Goal: Task Accomplishment & Management: Manage account settings

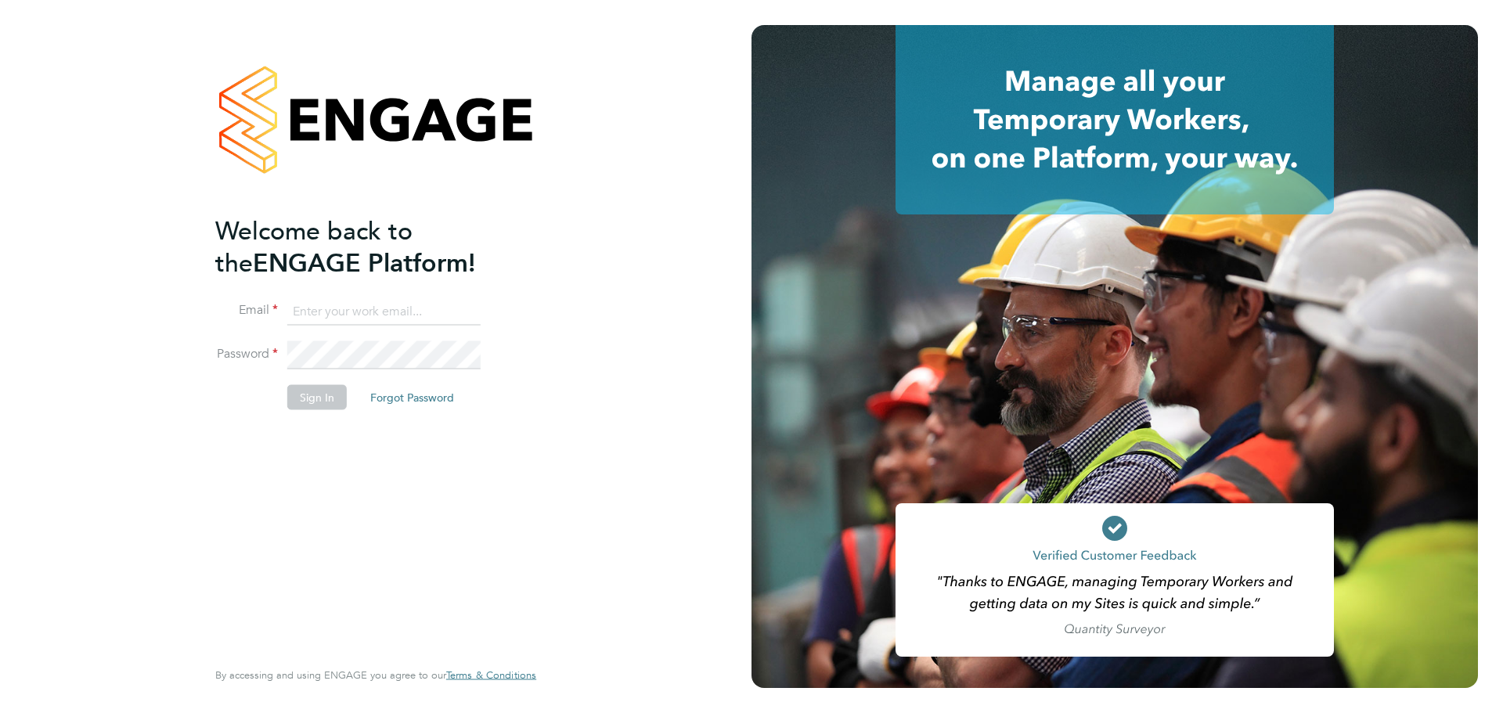
type input "danielle.nicholas@uk.g4s.com"
click at [482, 254] on div "Welcome back to the ENGAGE Platform! Email danielle.nicholas@uk.g4s.com Passwor…" at bounding box center [367, 435] width 305 height 441
click at [323, 254] on button "Sign In" at bounding box center [316, 397] width 59 height 25
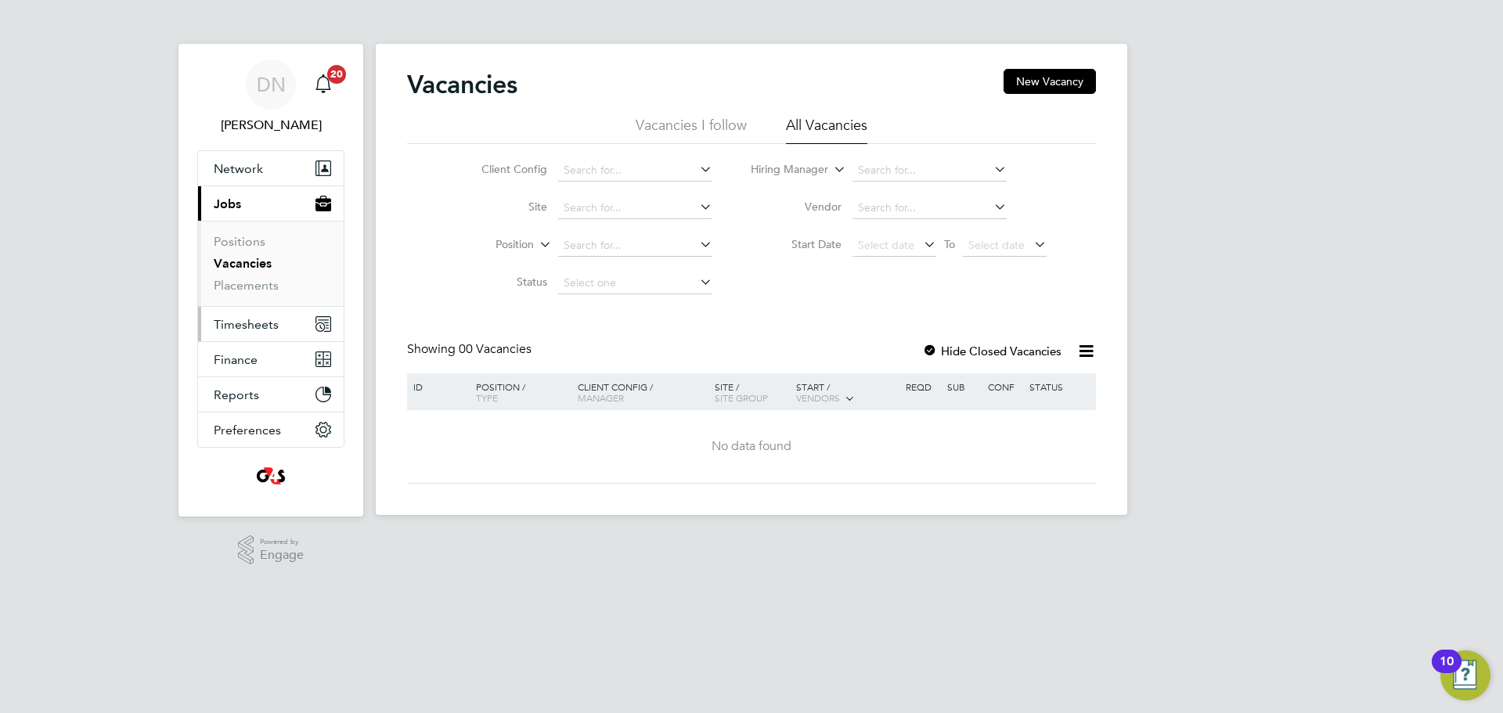
click at [251, 326] on span "Timesheets" at bounding box center [246, 324] width 65 height 15
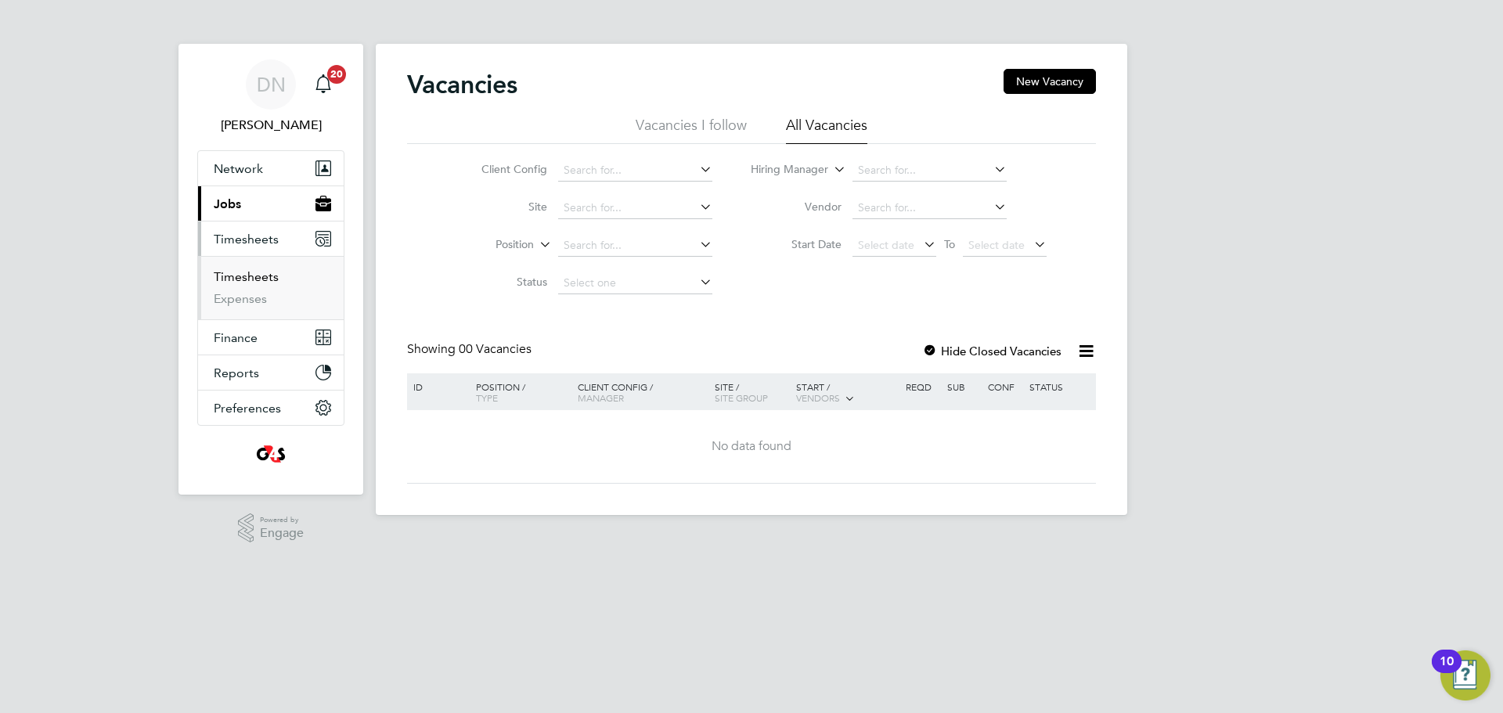
click at [250, 276] on link "Timesheets" at bounding box center [246, 276] width 65 height 15
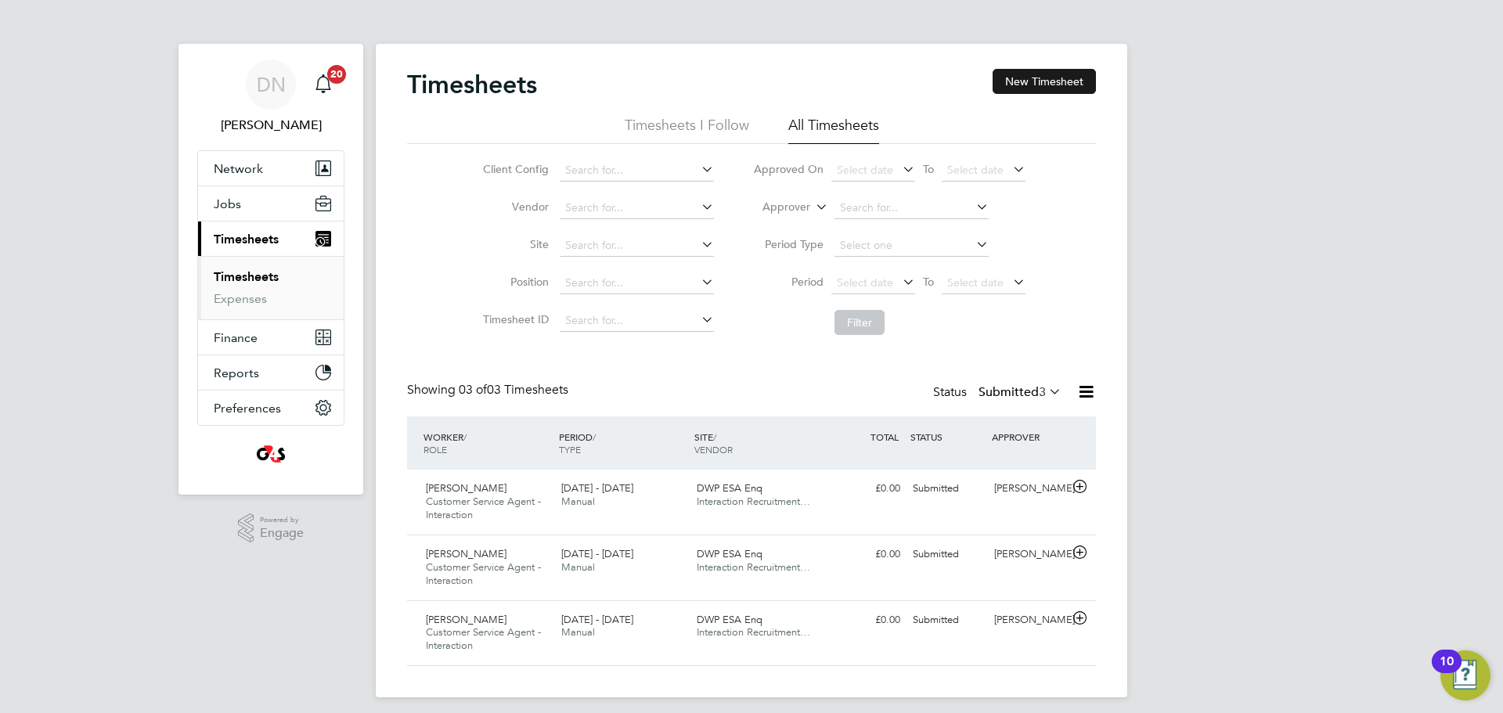
click at [1073, 90] on button "New Timesheet" at bounding box center [1044, 81] width 103 height 25
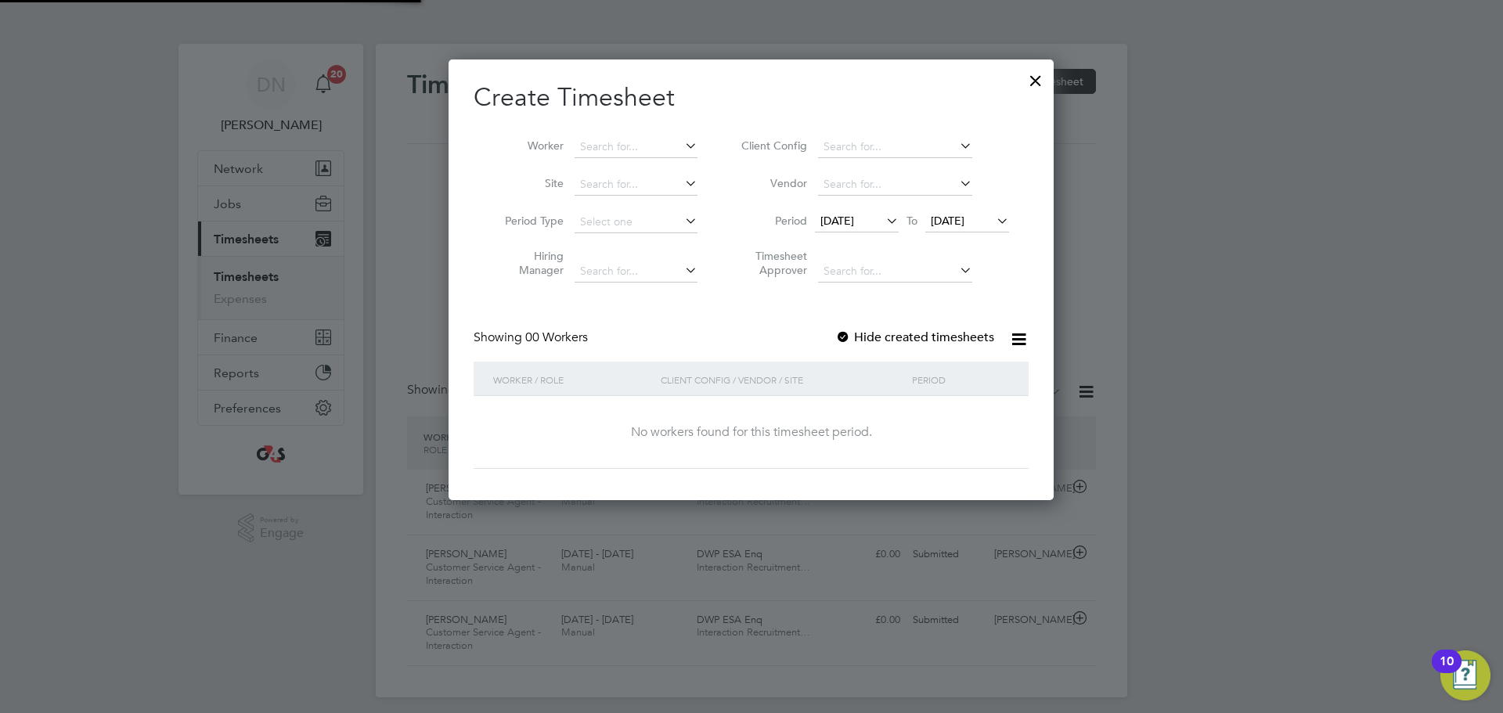
scroll to position [442, 606]
click at [618, 145] on input at bounding box center [636, 147] width 123 height 22
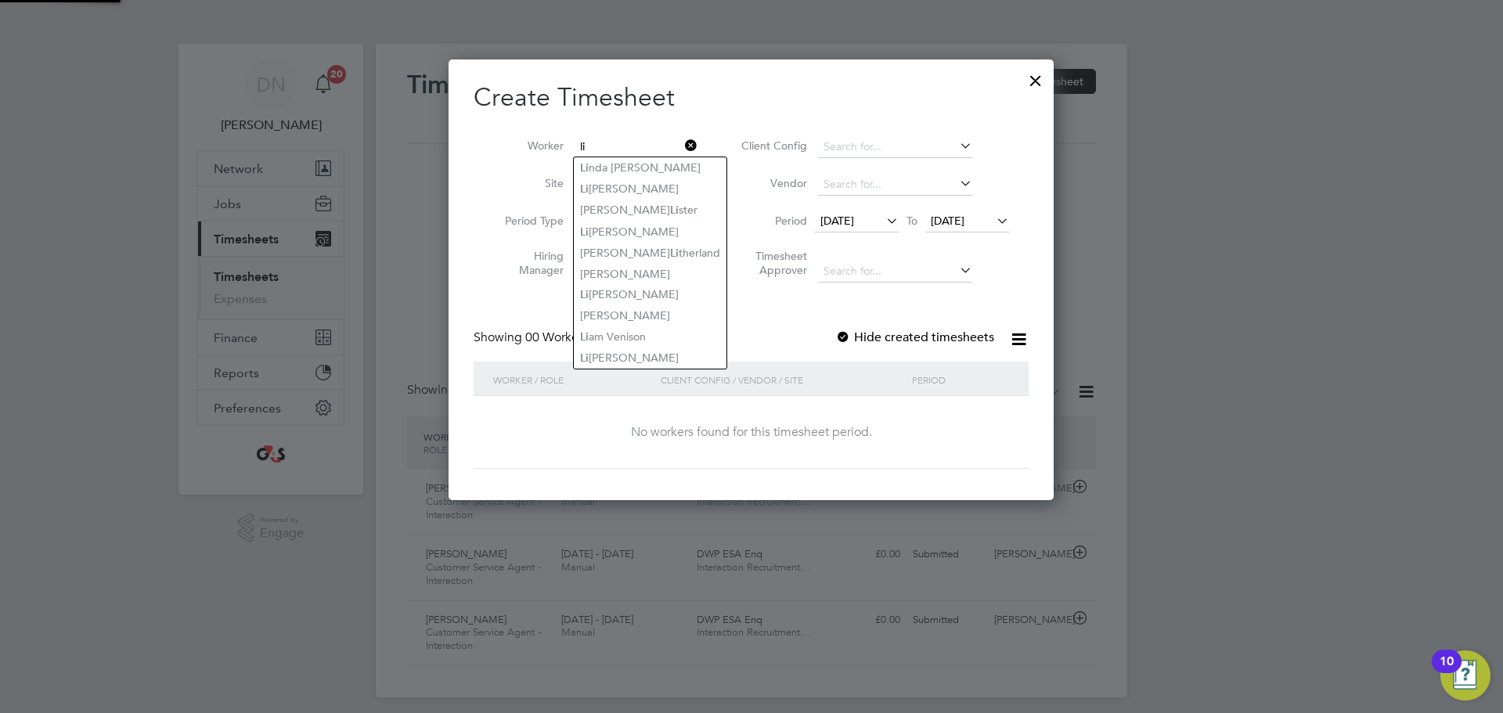
type input "li"
click at [831, 334] on div "Showing 00 Workers Hide created timesheets" at bounding box center [751, 346] width 555 height 32
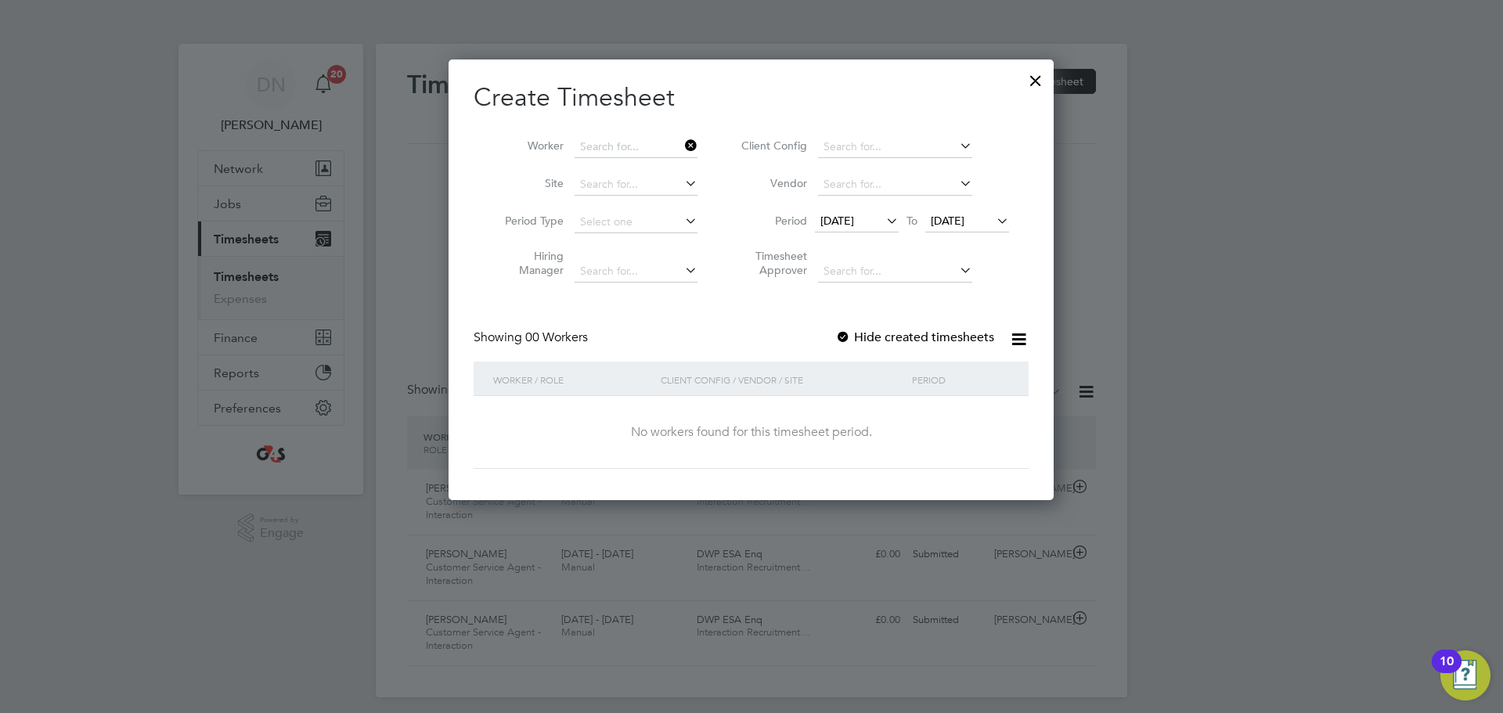
click at [844, 337] on div at bounding box center [843, 338] width 16 height 16
click at [632, 153] on input at bounding box center [636, 147] width 123 height 22
click at [674, 168] on b "Collins" at bounding box center [719, 167] width 91 height 13
type input "Lisa Collins"
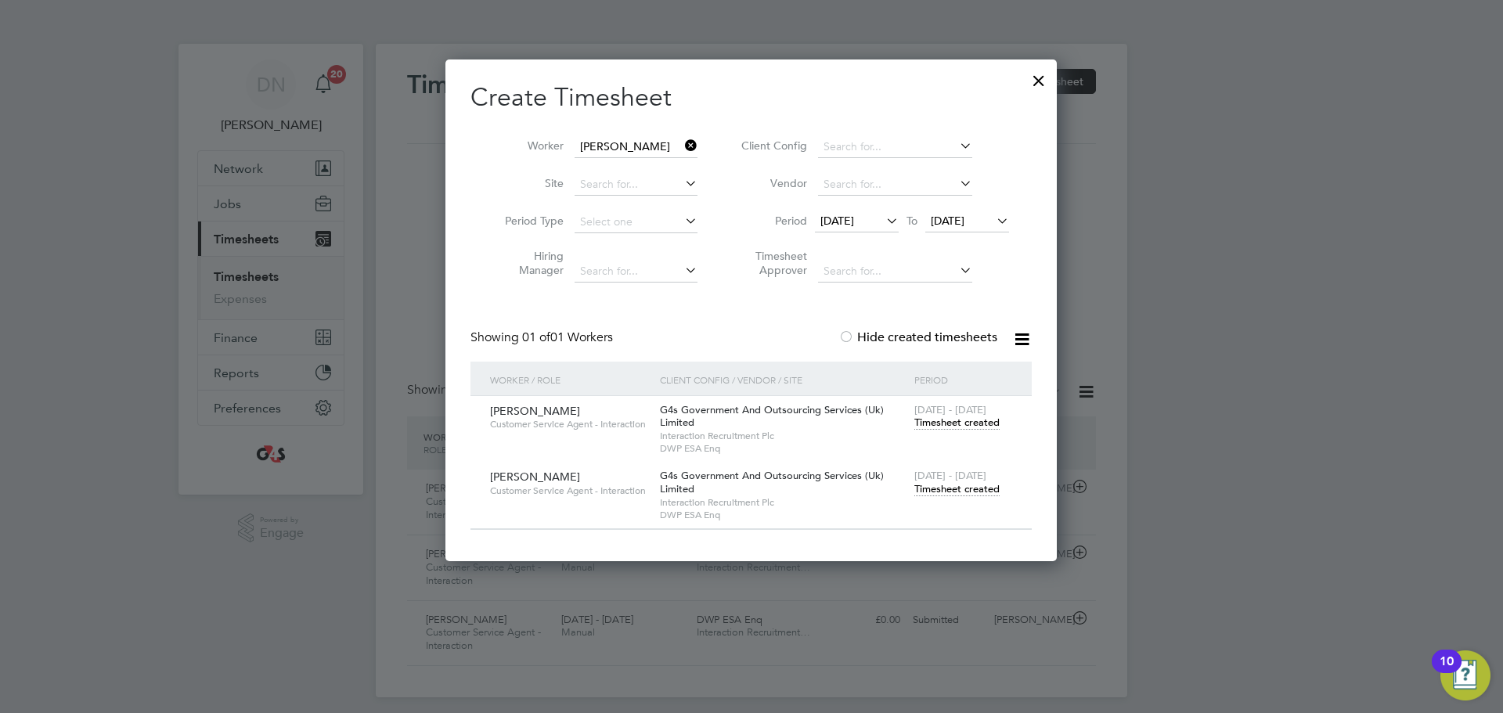
click at [854, 217] on span "[DATE]" at bounding box center [837, 221] width 34 height 14
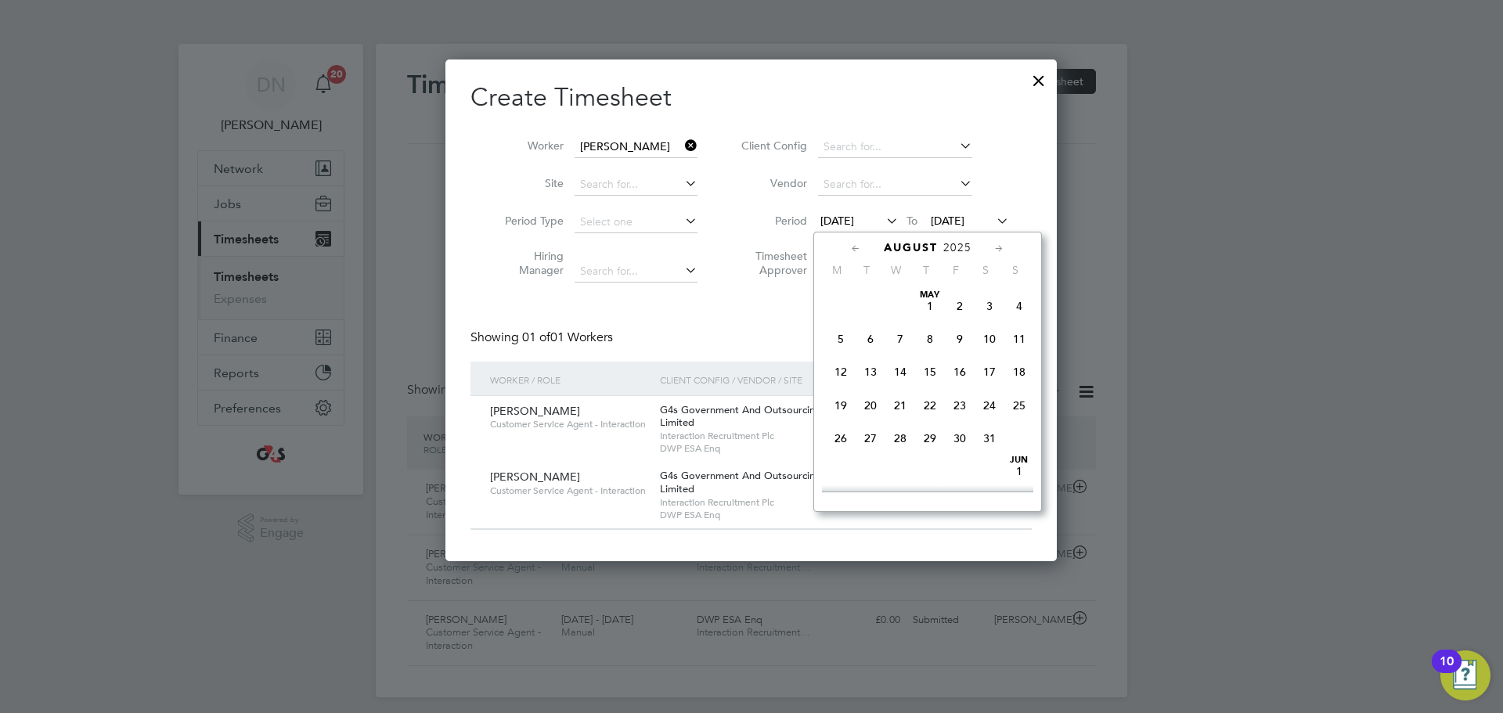
scroll to position [542, 0]
click at [844, 439] on span "25" at bounding box center [841, 425] width 30 height 30
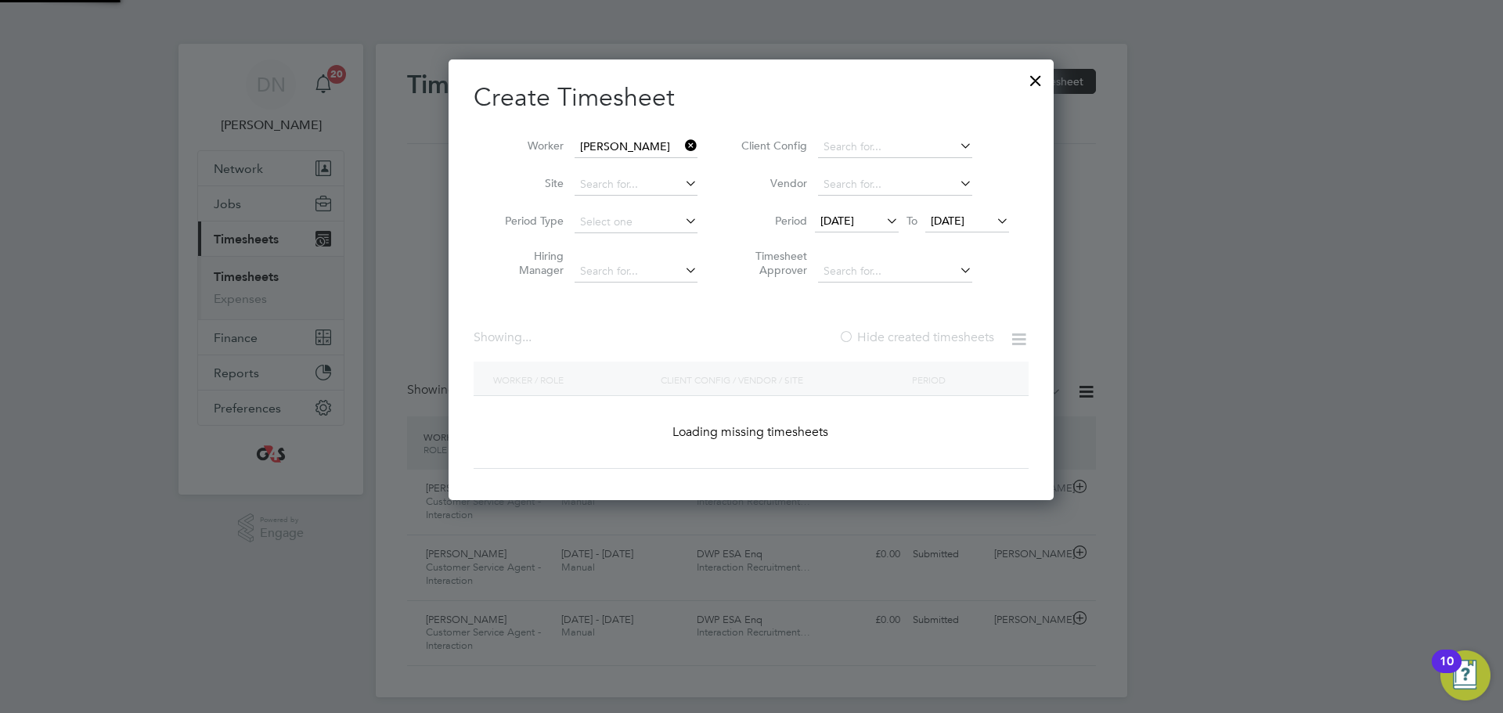
scroll to position [436, 607]
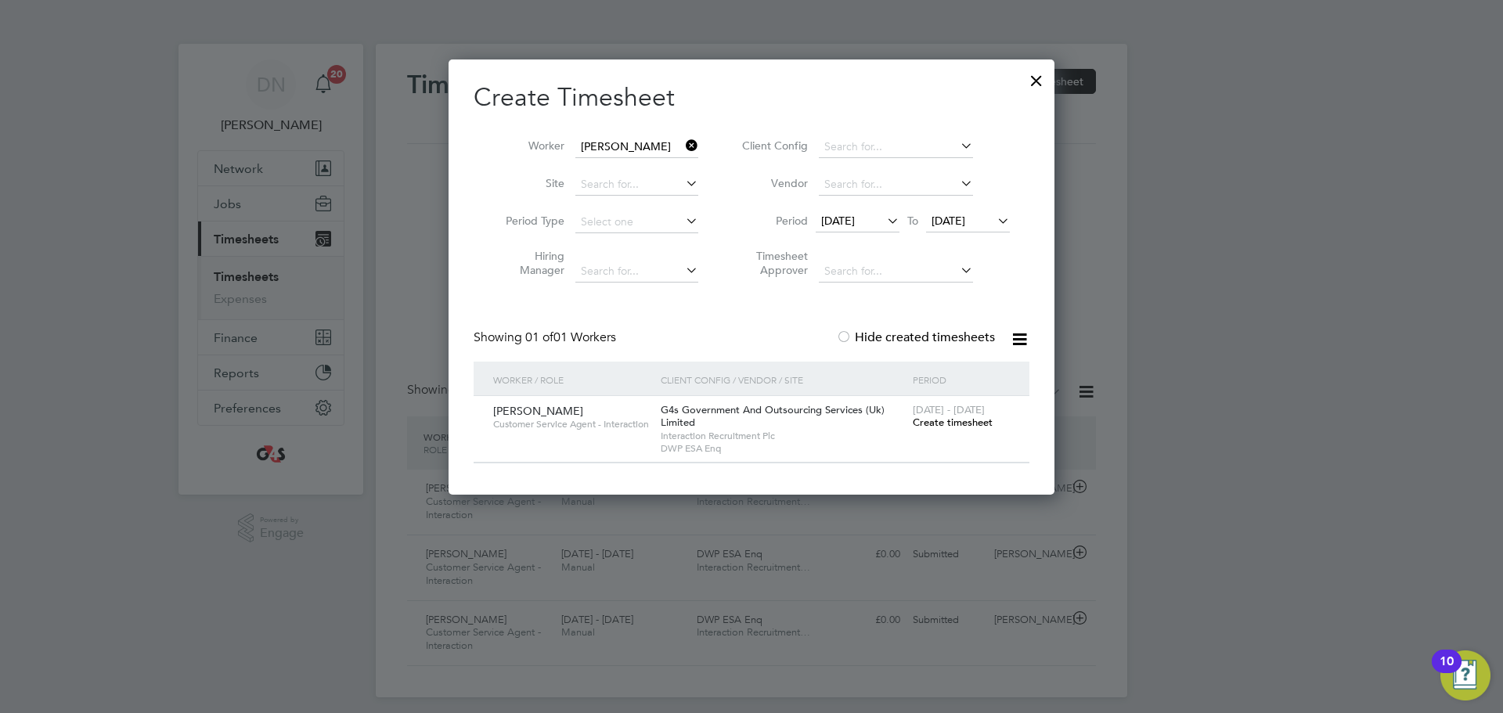
click at [961, 421] on span "Create timesheet" at bounding box center [953, 422] width 80 height 13
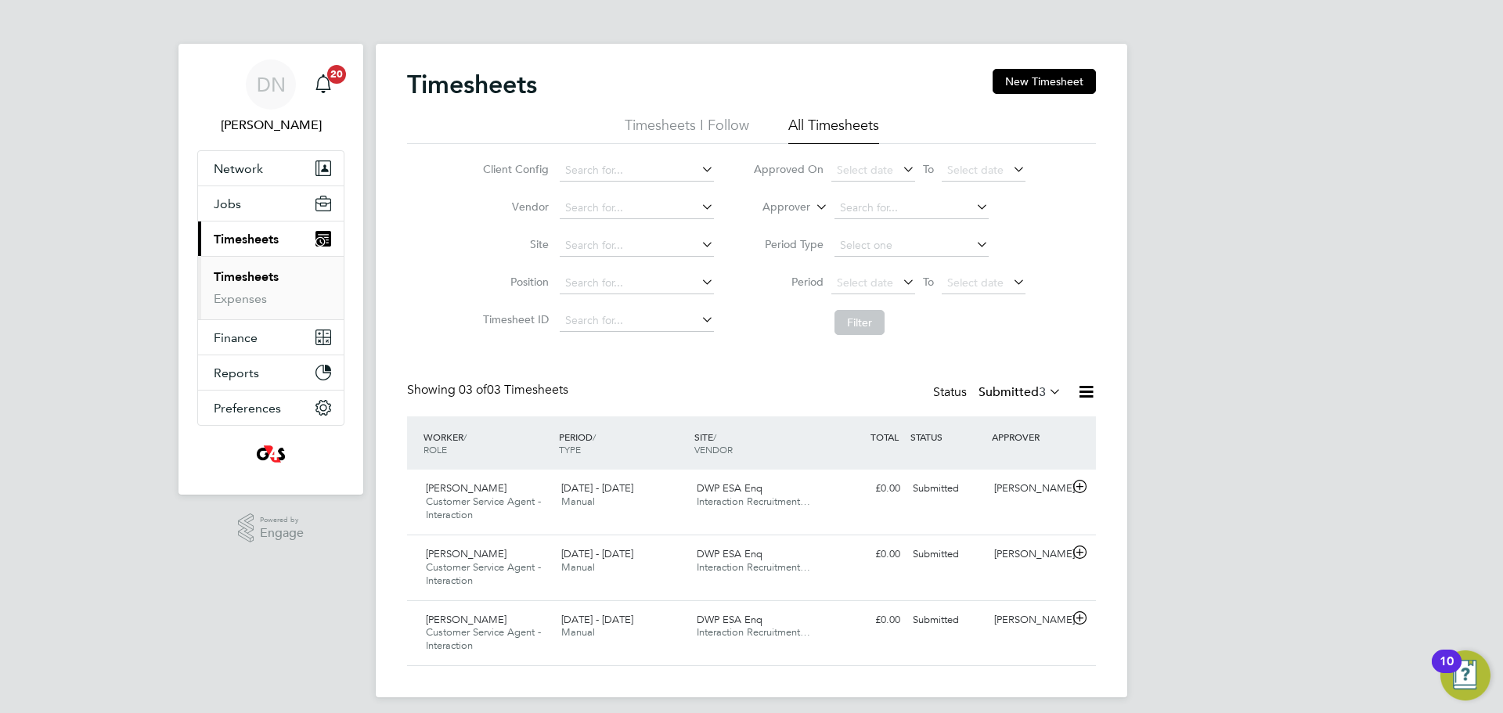
scroll to position [40, 136]
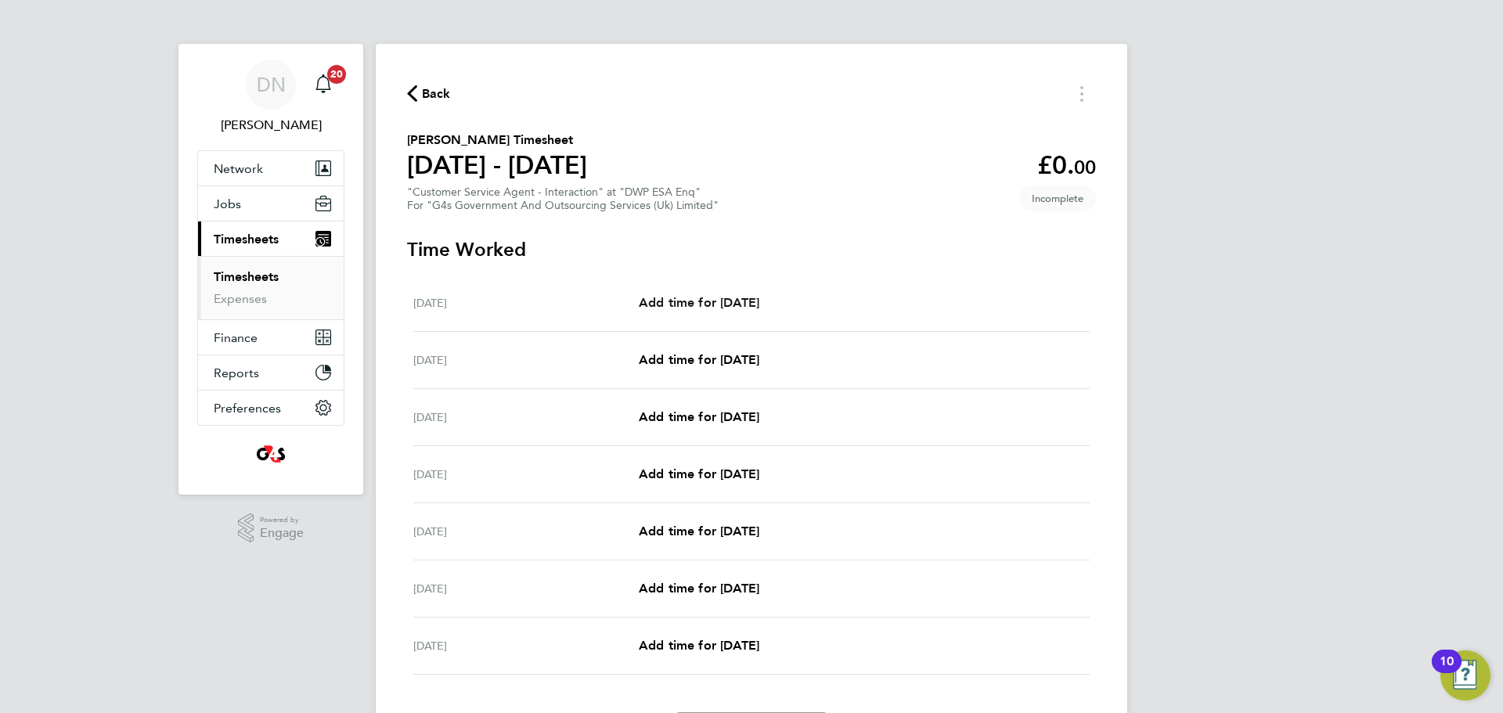
click at [713, 303] on span "Add time for [DATE]" at bounding box center [699, 302] width 121 height 15
select select "30"
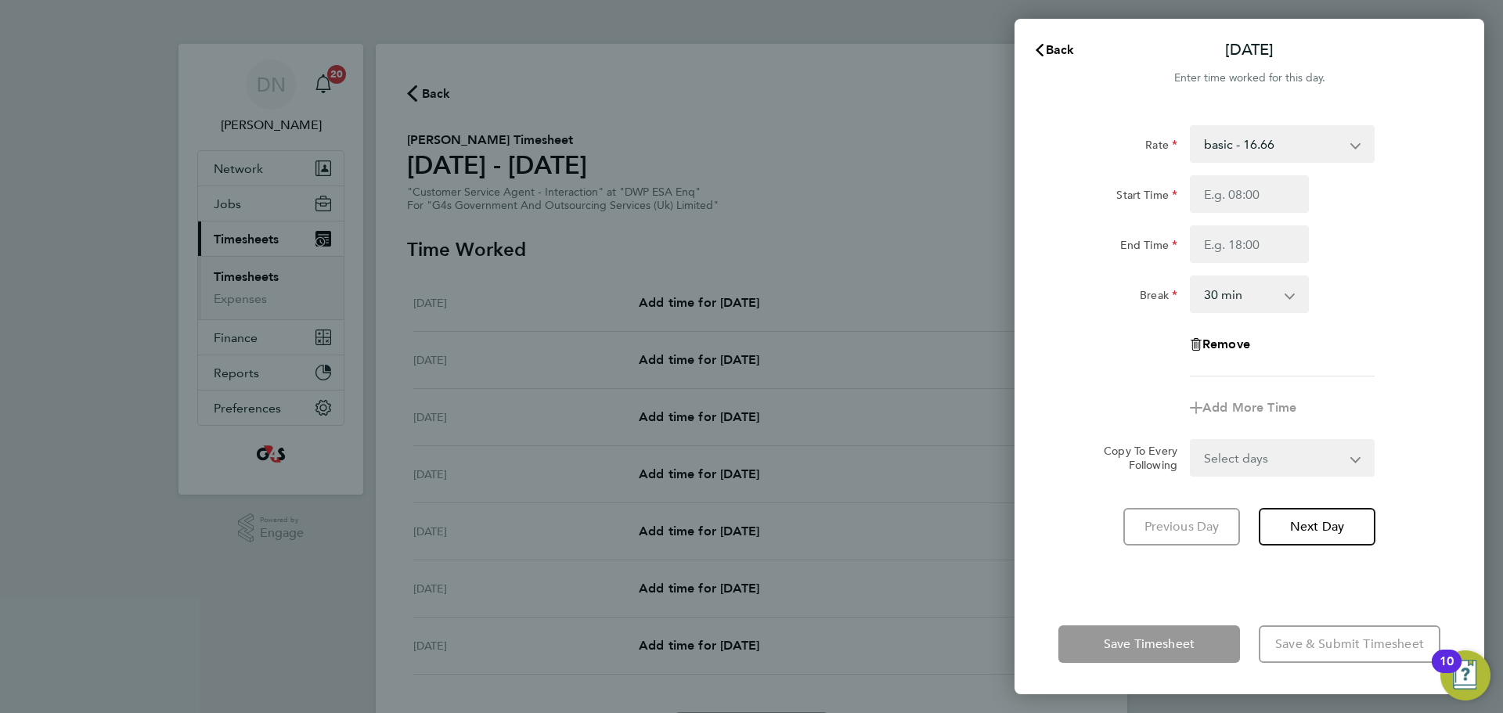
click at [1228, 151] on select "basic - 16.66 x2 - 32.79 Bank Holiday Annual Leave System Issue Paid - 16.66 Sy…" at bounding box center [1273, 144] width 163 height 34
select select "30"
click at [1232, 200] on input "Start Time" at bounding box center [1249, 194] width 119 height 38
type input "0"
type input "07:45"
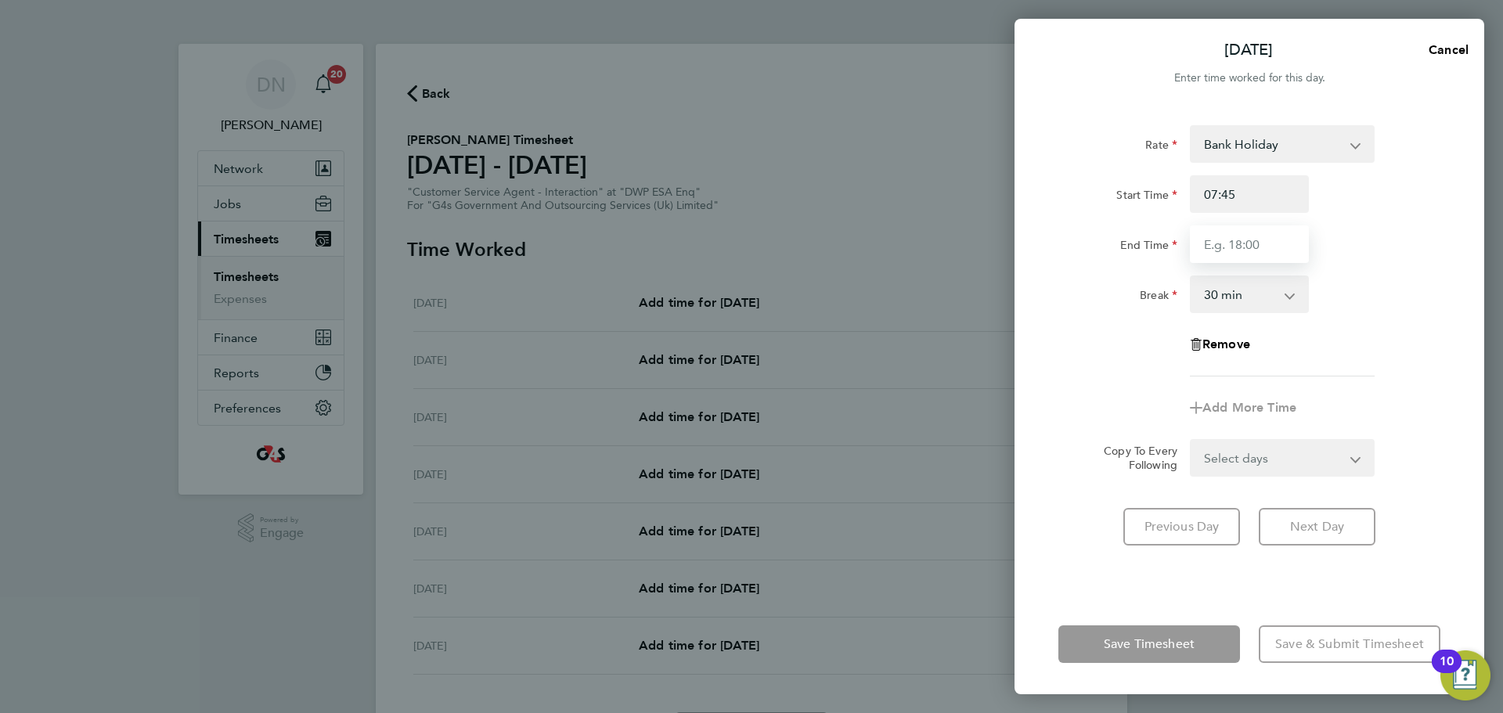
click at [1259, 241] on input "End Time" at bounding box center [1249, 244] width 119 height 38
type input "16:15"
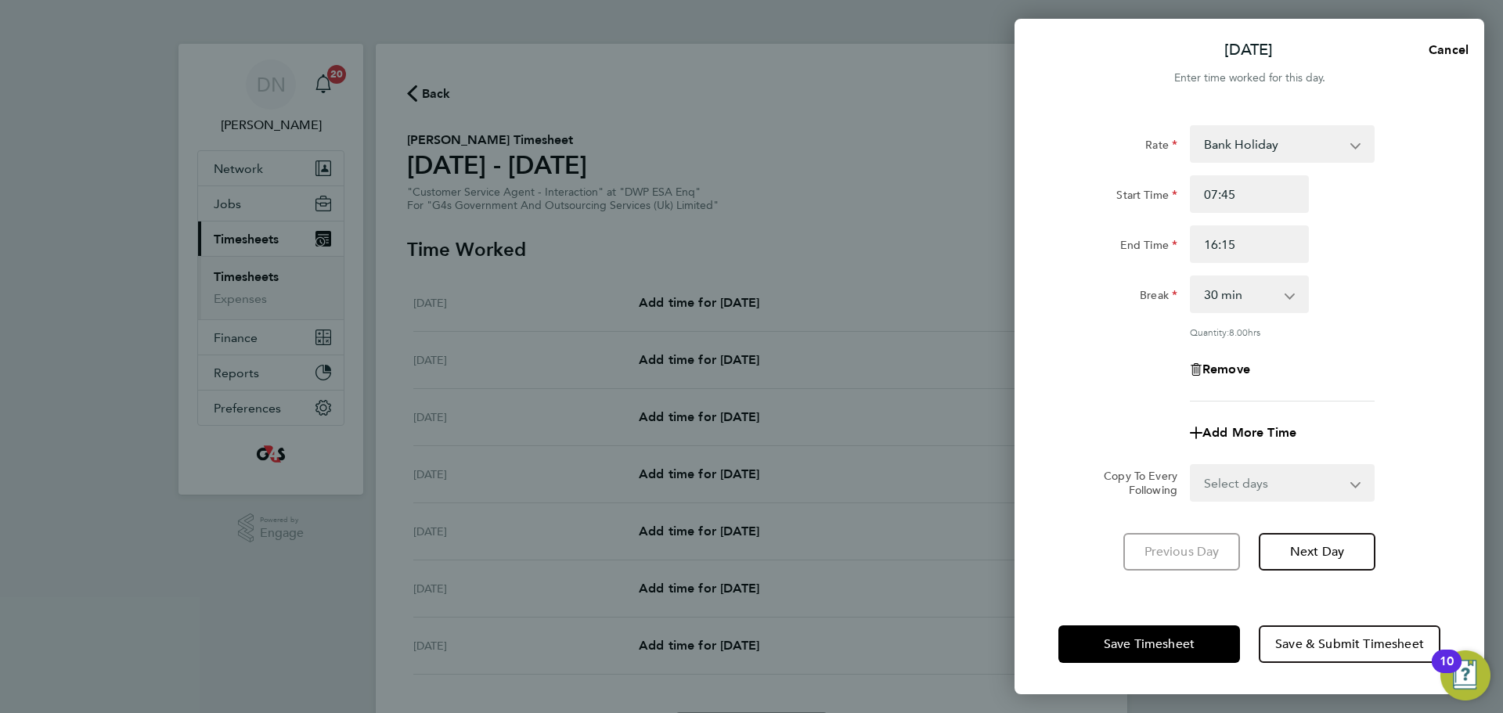
click at [1348, 288] on div "Break 0 min 15 min 30 min 45 min 60 min 75 min 90 min" at bounding box center [1249, 295] width 395 height 38
click at [1141, 650] on span "Save Timesheet" at bounding box center [1149, 644] width 91 height 16
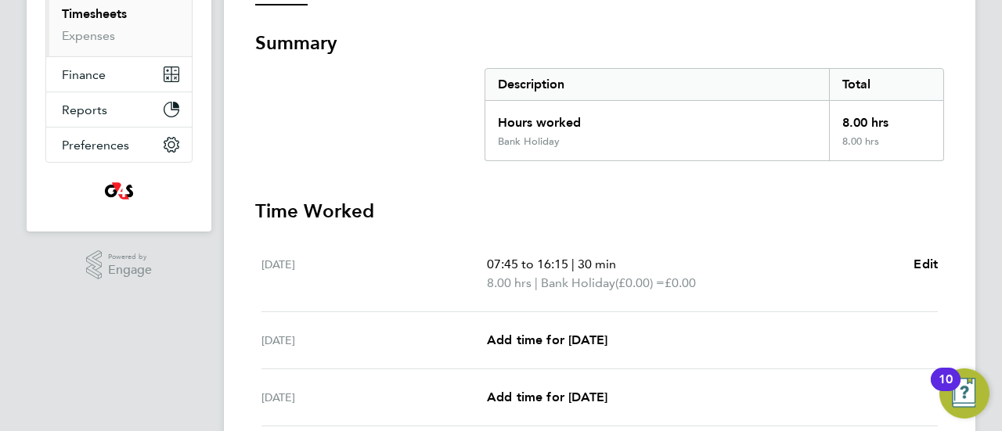
scroll to position [313, 0]
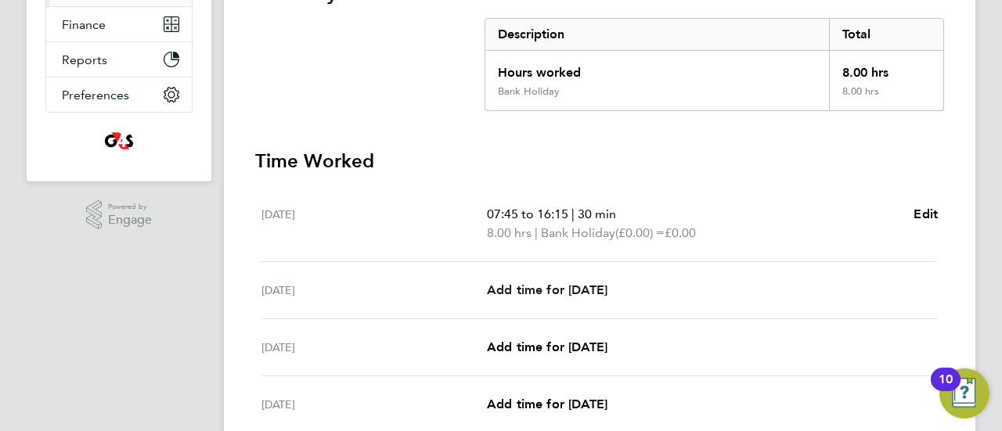
click at [557, 288] on span "Add time for [DATE]" at bounding box center [547, 290] width 121 height 15
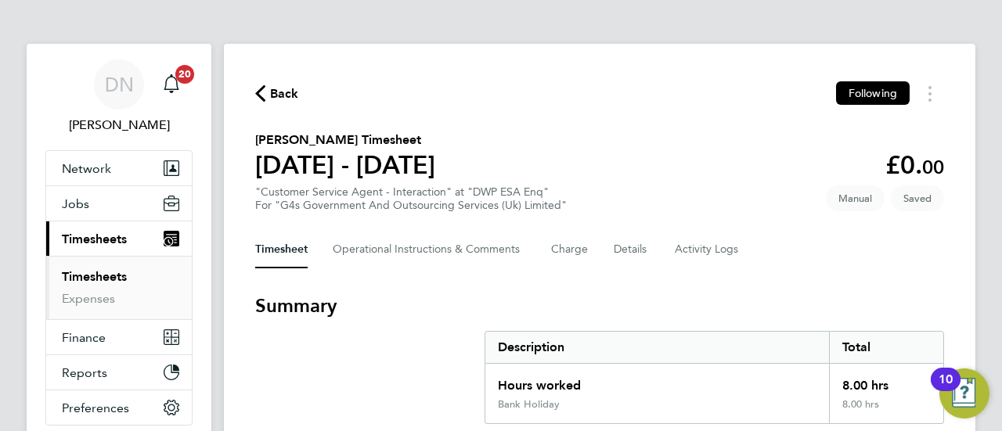
select select "30"
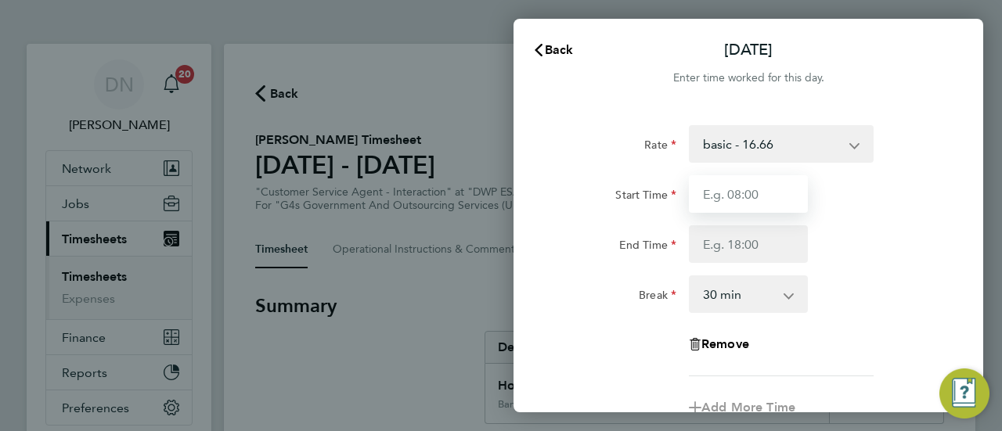
drag, startPoint x: 706, startPoint y: 194, endPoint x: 718, endPoint y: 200, distance: 13.0
click at [709, 197] on input "Start Time" at bounding box center [748, 194] width 119 height 38
type input "07:45"
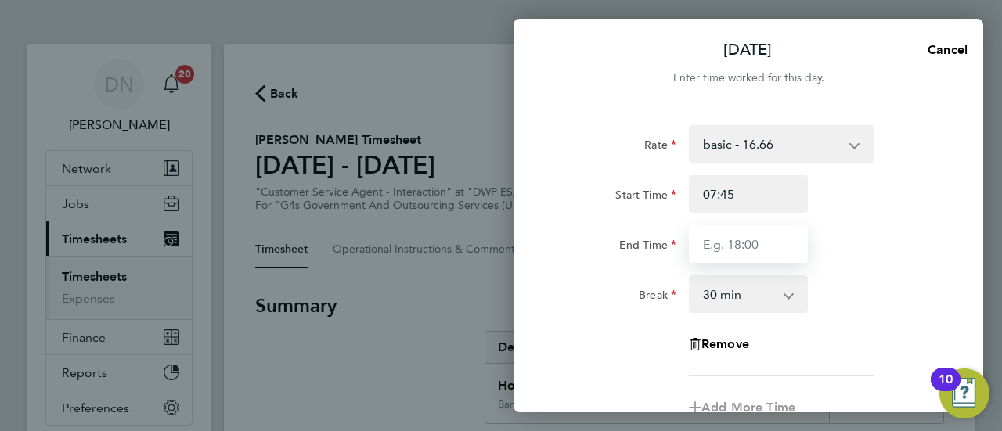
click at [734, 247] on input "End Time" at bounding box center [748, 244] width 119 height 38
click at [723, 240] on input "End Time" at bounding box center [748, 244] width 119 height 38
type input "09:59"
click at [848, 235] on div "End Time 09:59" at bounding box center [748, 244] width 395 height 38
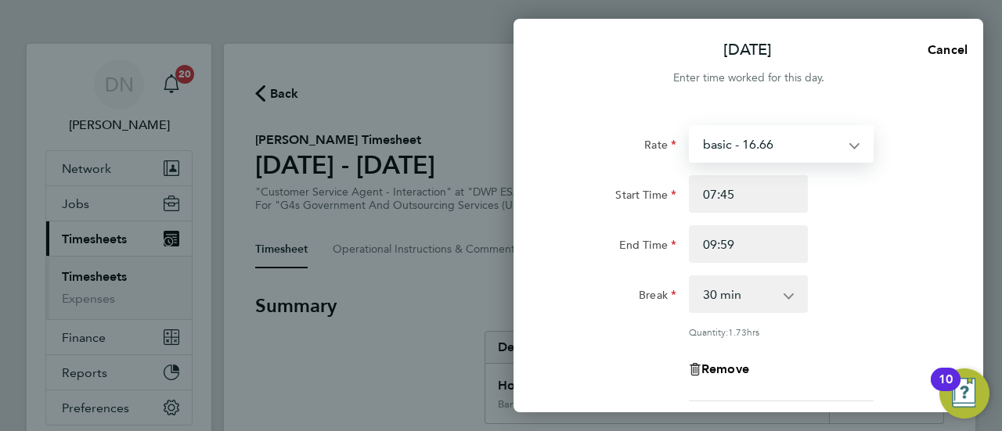
click at [778, 150] on select "basic - 16.66 x2 - 32.79 Bank Holiday Annual Leave System Issue Paid - 16.66 Sy…" at bounding box center [772, 144] width 163 height 34
select select "30"
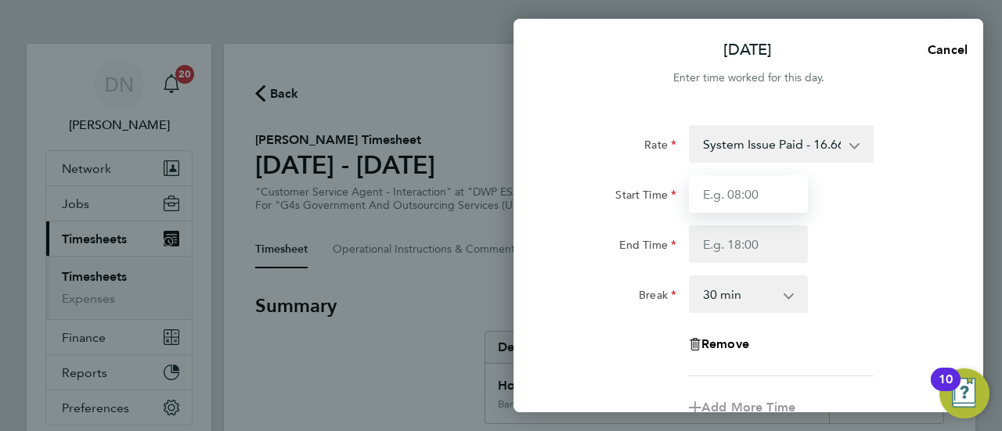
click at [761, 193] on input "Start Time" at bounding box center [748, 194] width 119 height 38
type input "07:45"
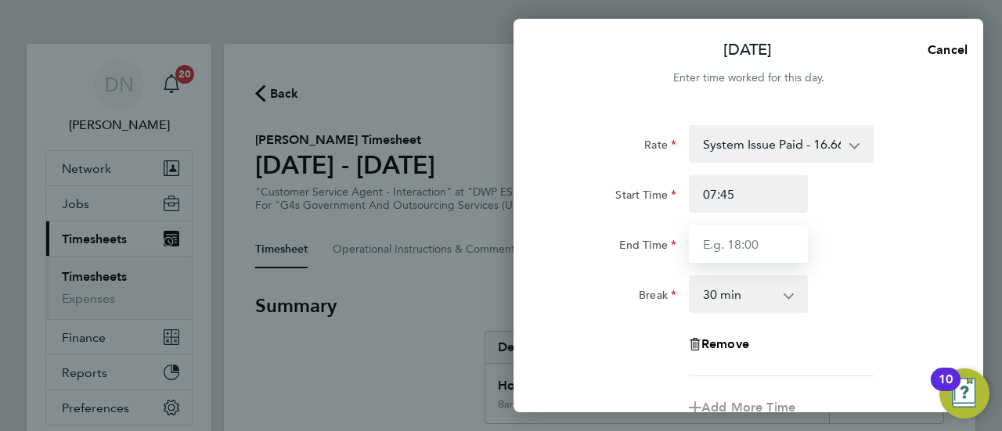
click at [713, 243] on input "End Time" at bounding box center [748, 244] width 119 height 38
type input "09:59"
click at [900, 263] on div "Rate System Issue Paid - 16.66 x2 - 32.79 Bank Holiday basic - 16.66 Annual Lea…" at bounding box center [748, 250] width 382 height 251
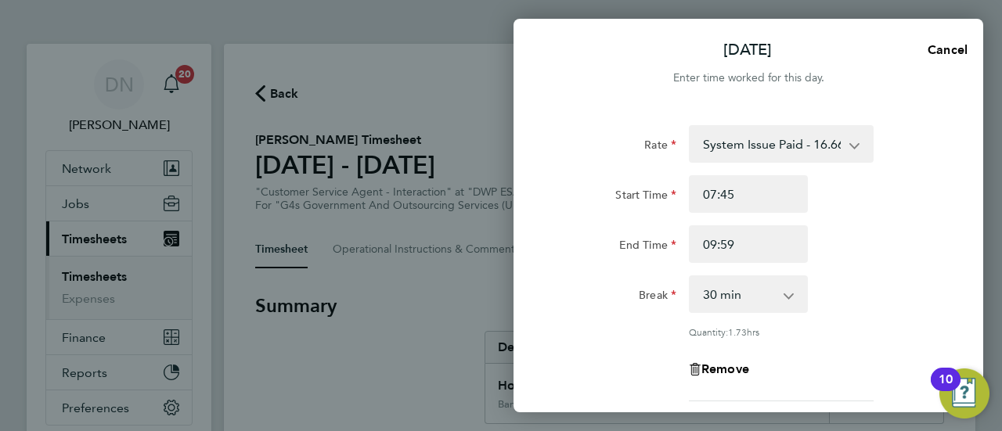
click at [792, 292] on app-icon-cross-button at bounding box center [797, 294] width 19 height 34
click at [740, 297] on select "0 min 15 min 30 min 45 min 60 min 75 min 90 min" at bounding box center [739, 294] width 97 height 34
select select "0"
click at [691, 277] on select "0 min 15 min 30 min 45 min 60 min 75 min 90 min" at bounding box center [739, 294] width 97 height 34
click at [837, 246] on div "End Time 09:59" at bounding box center [748, 244] width 395 height 38
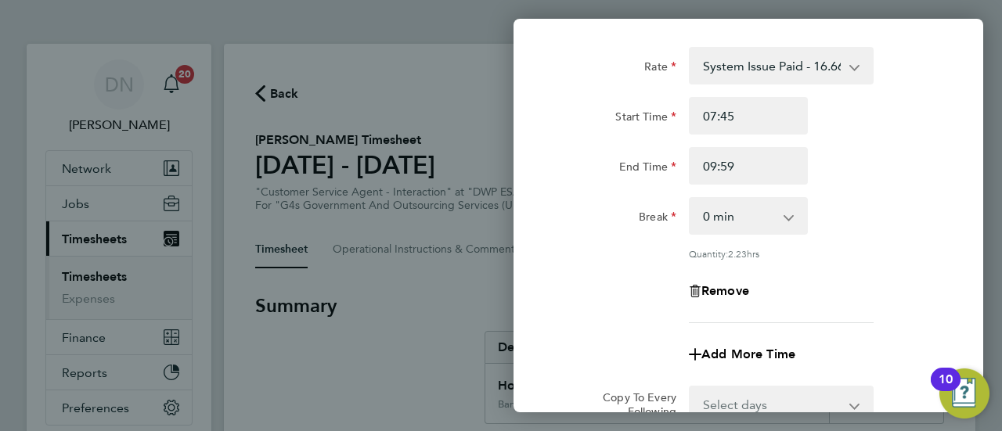
scroll to position [157, 0]
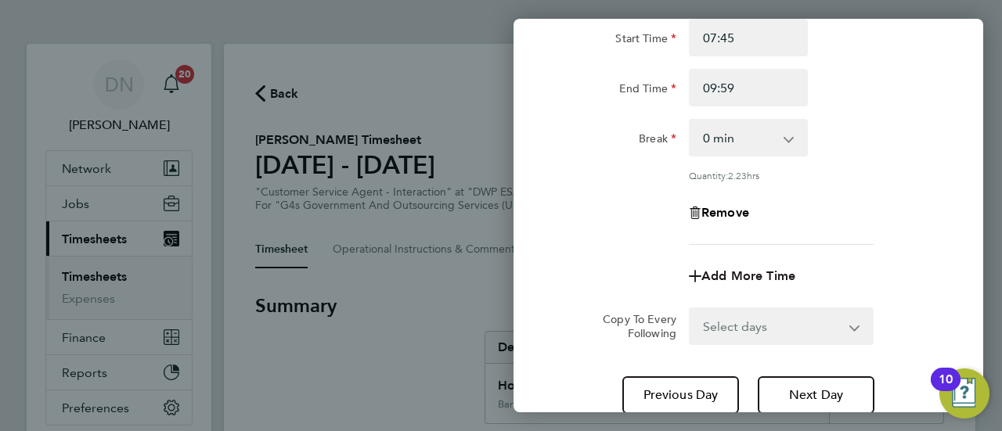
click at [766, 281] on span "Add More Time" at bounding box center [748, 276] width 94 height 15
select select "null"
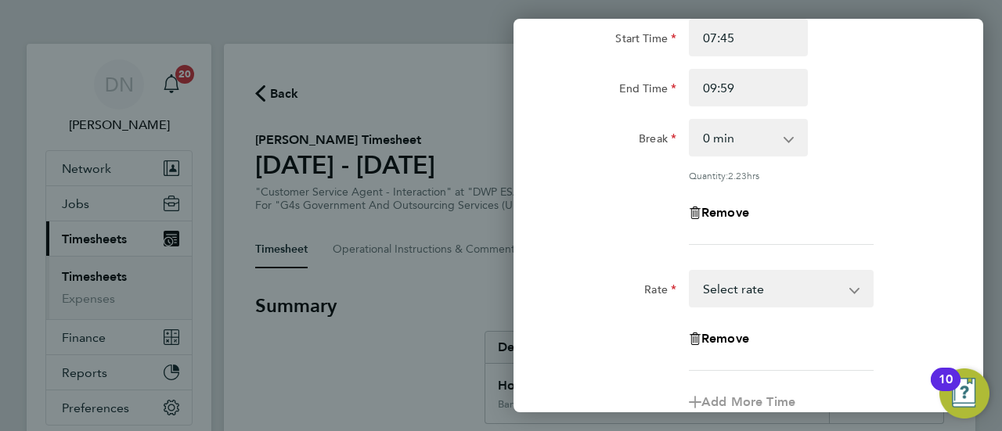
click at [748, 289] on select "x2 - 32.79 Bank Holiday basic - 16.66 Annual Leave System Issue Paid - 16.66 Sy…" at bounding box center [772, 289] width 163 height 34
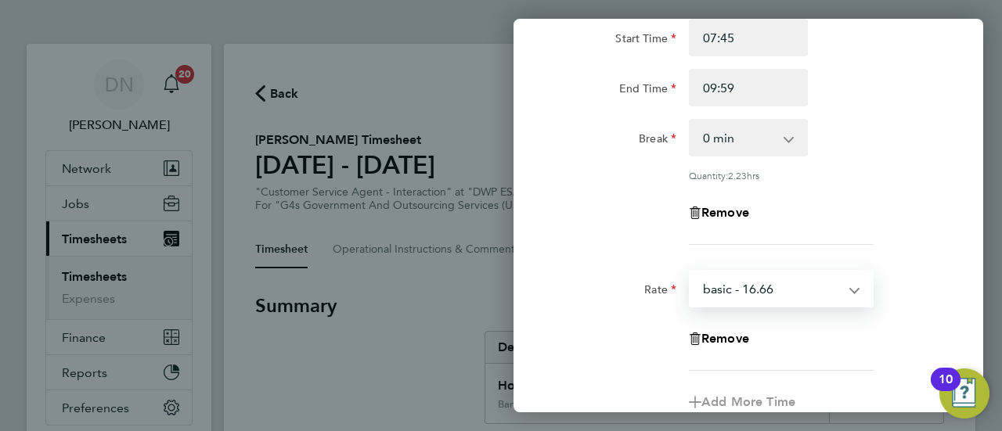
select select "30"
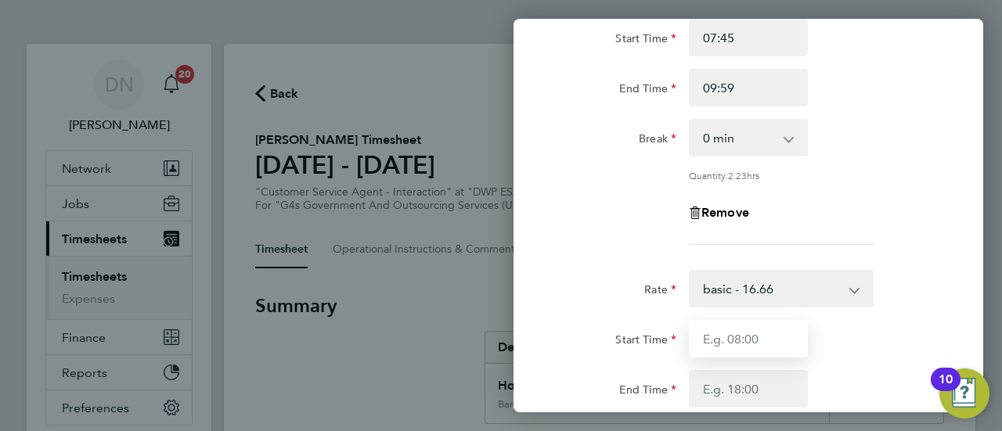
click at [748, 330] on input "Start Time" at bounding box center [748, 339] width 119 height 38
type input "09:59"
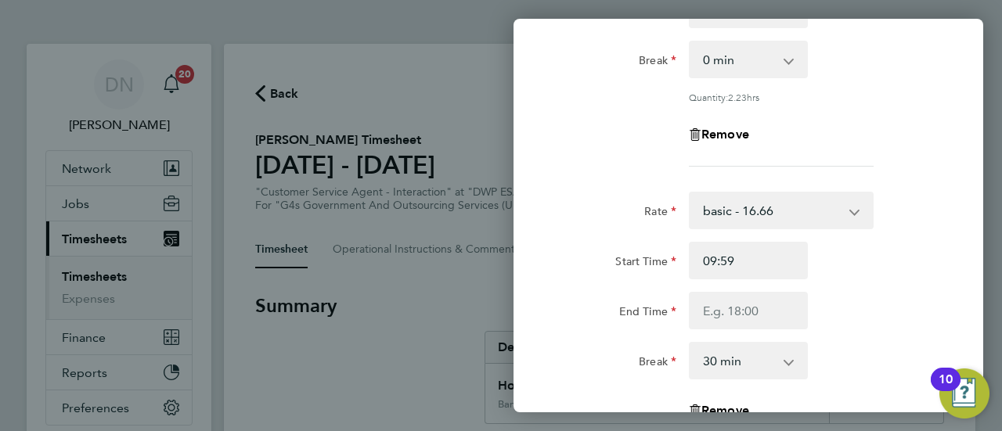
scroll to position [313, 0]
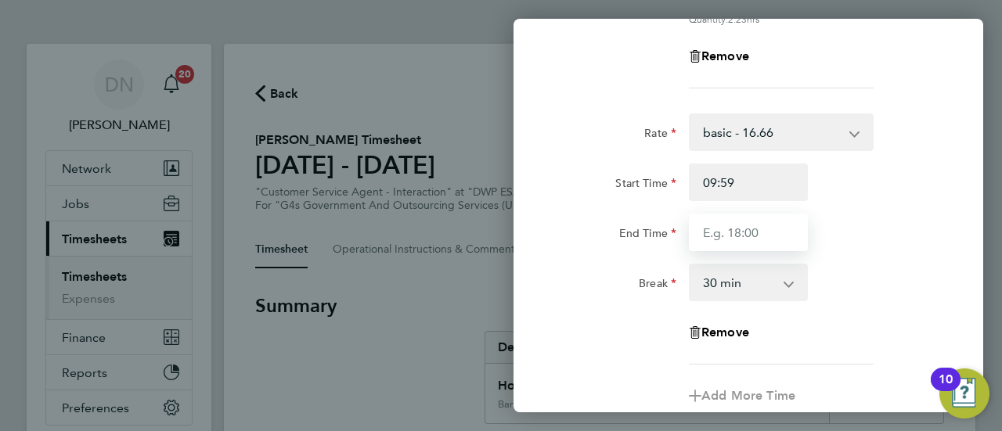
click at [723, 231] on input "End Time" at bounding box center [748, 233] width 119 height 38
type input "11:00"
click at [760, 279] on select "0 min 15 min 30 min 45 min 60 min 75 min 90 min" at bounding box center [739, 282] width 97 height 34
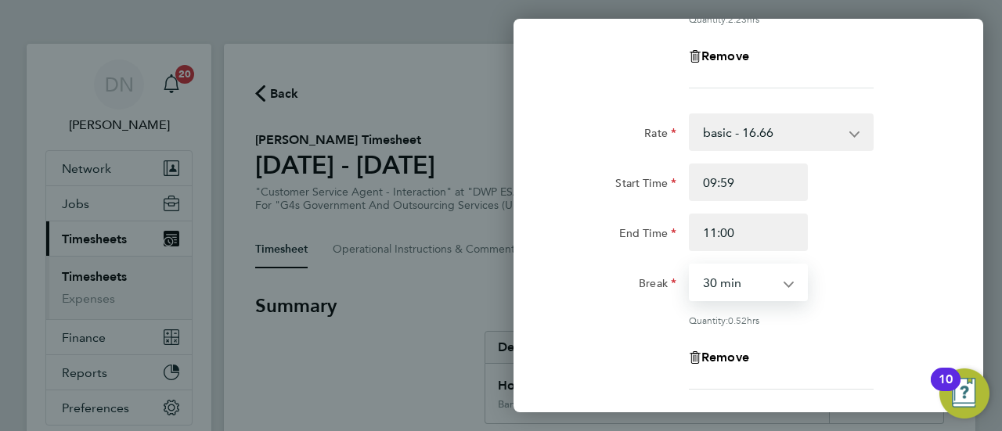
select select "0"
click at [691, 265] on select "0 min 15 min 30 min 45 min 60 min" at bounding box center [739, 282] width 97 height 34
click at [861, 273] on div "Break 0 min 15 min 30 min 45 min 60 min" at bounding box center [748, 283] width 395 height 38
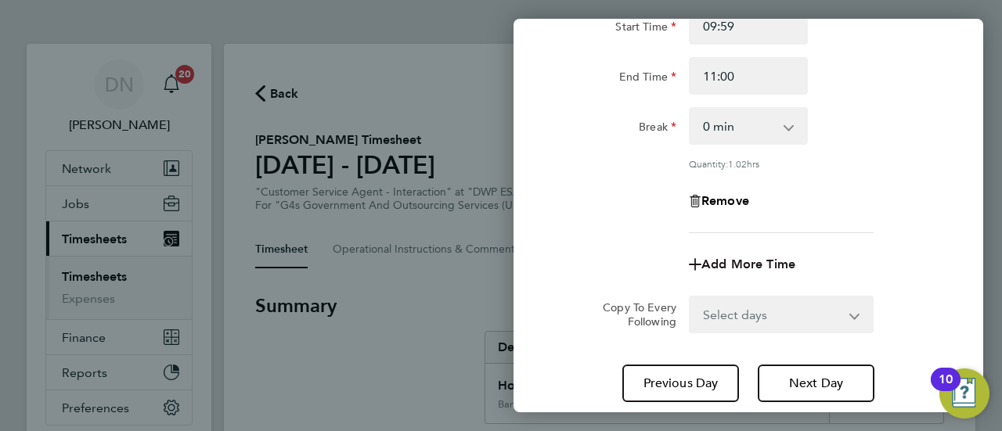
click at [736, 261] on span "Add More Time" at bounding box center [748, 264] width 94 height 15
select select "null"
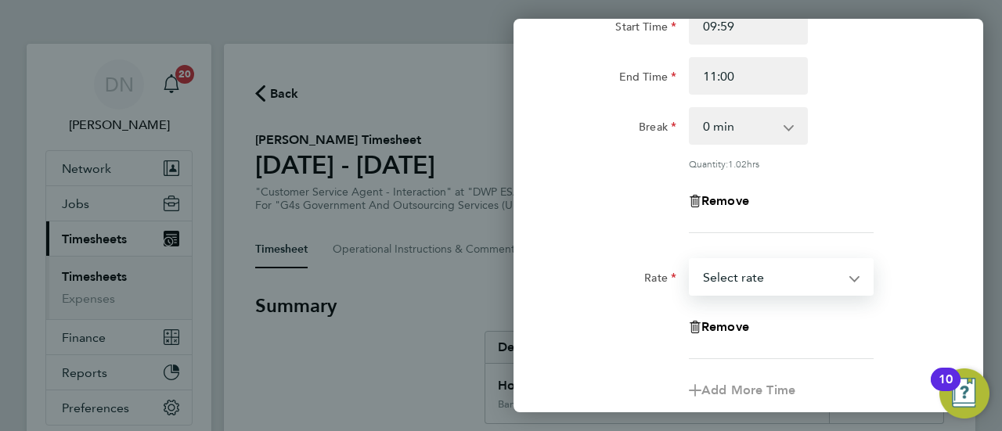
click at [729, 275] on select "x2 - 32.79 Bank Holiday basic - 16.66 Annual Leave System Issue Paid - 16.66 Sy…" at bounding box center [772, 277] width 163 height 34
select select "30"
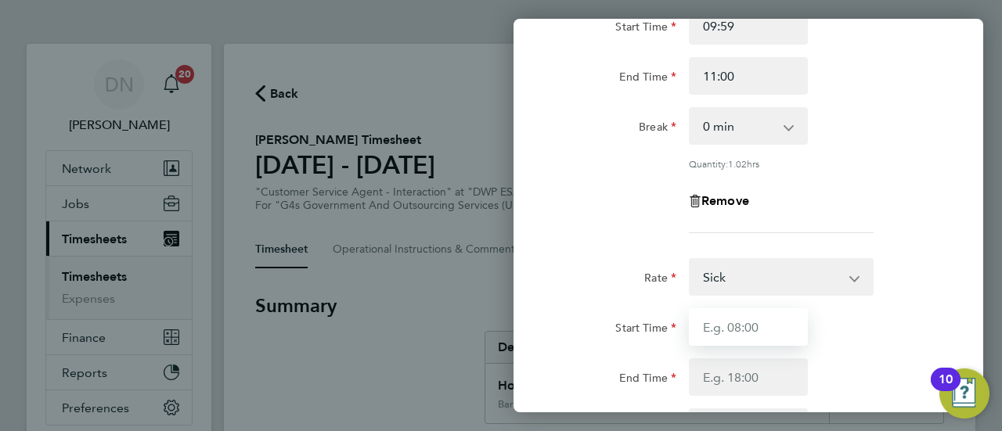
click at [752, 326] on input "Start Time" at bounding box center [748, 327] width 119 height 38
type input "11:00"
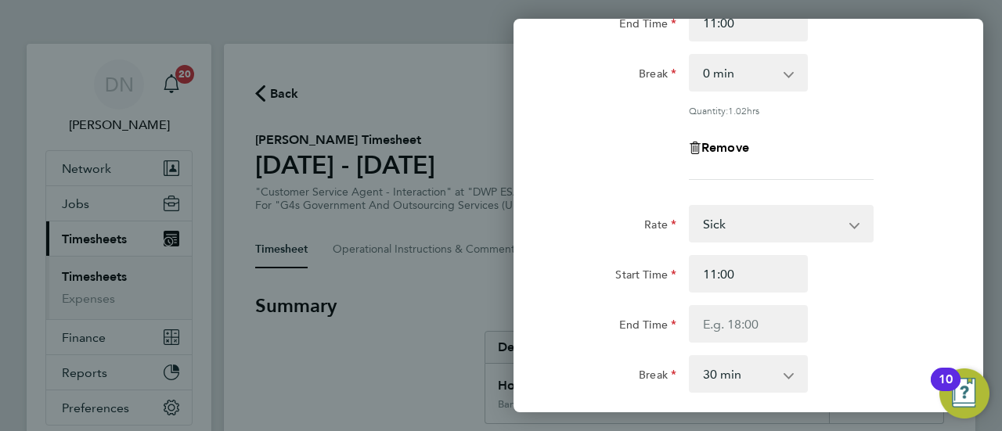
scroll to position [548, 0]
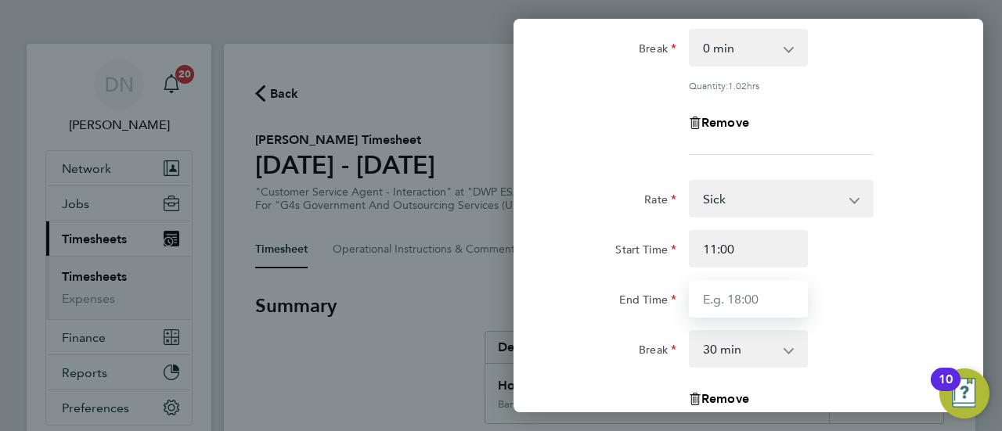
click at [736, 300] on input "End Time" at bounding box center [748, 299] width 119 height 38
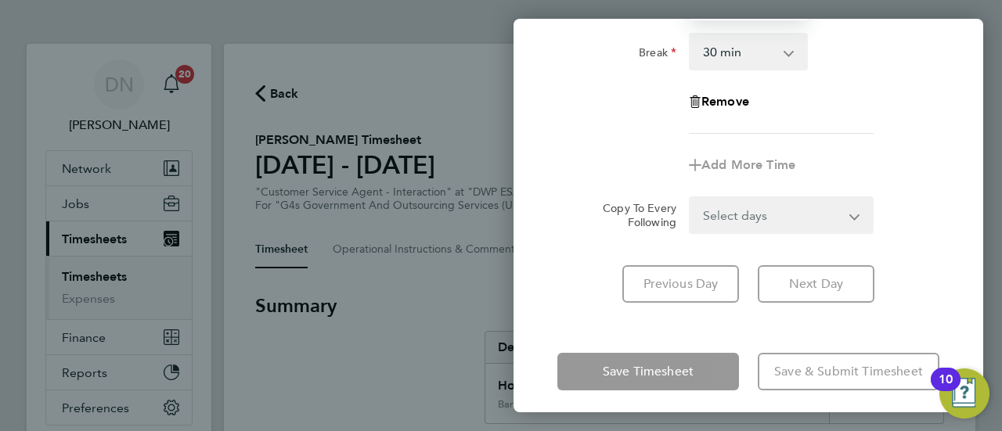
scroll to position [852, 0]
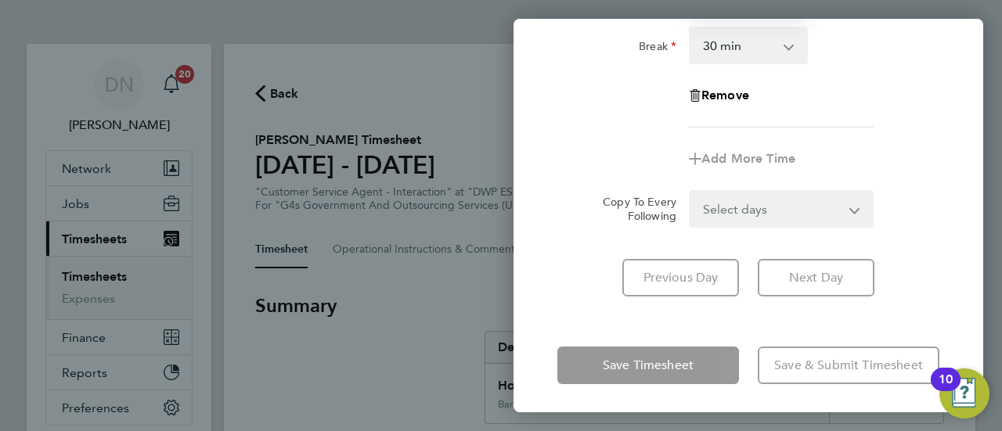
type input "15:00"
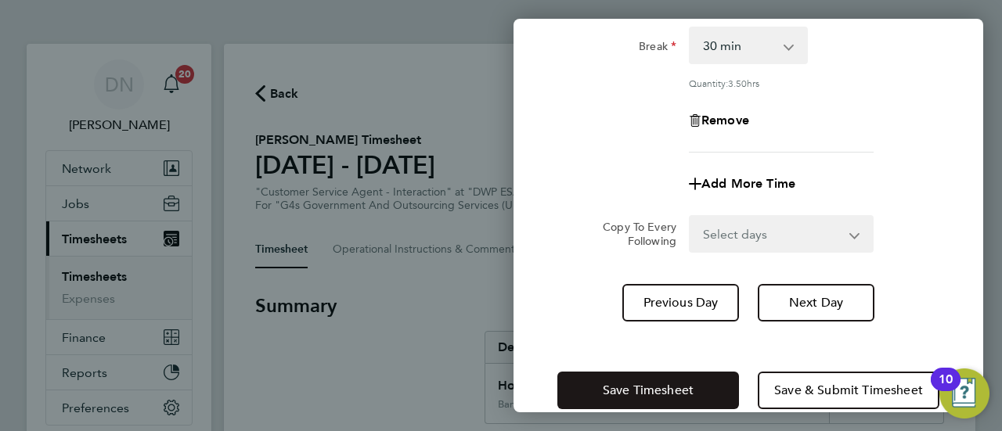
click at [647, 394] on span "Save Timesheet" at bounding box center [648, 391] width 91 height 16
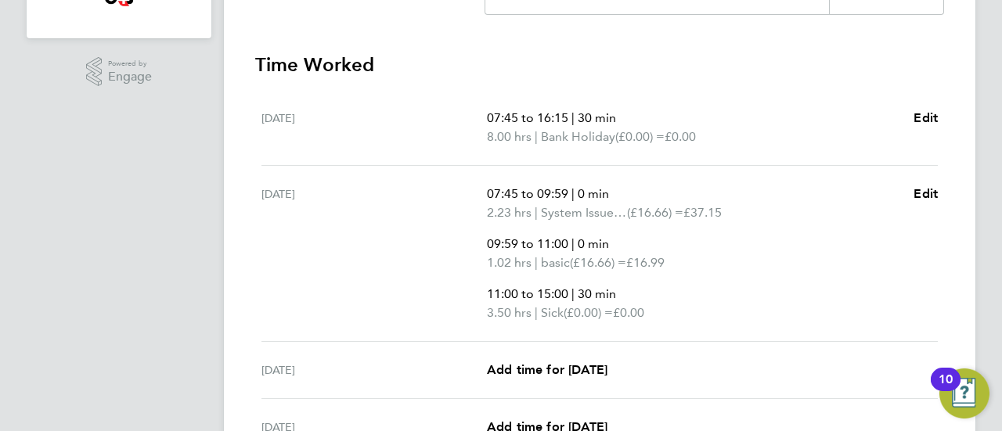
scroll to position [626, 0]
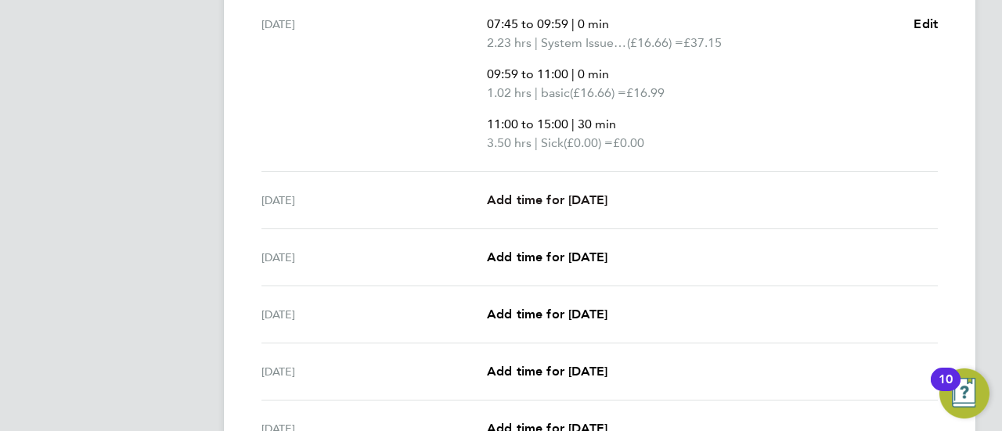
click at [543, 197] on span "Add time for [DATE]" at bounding box center [547, 200] width 121 height 15
select select "30"
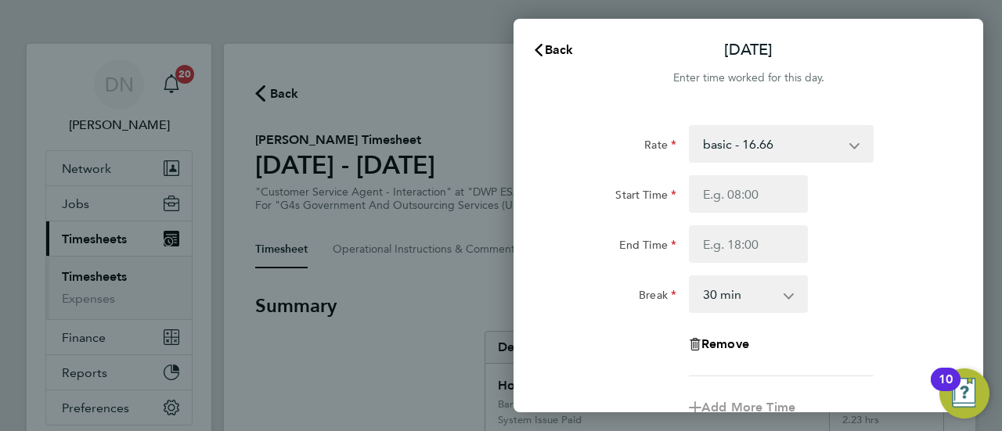
click at [769, 141] on select "basic - 16.66 x2 - 32.79 Bank Holiday Annual Leave System Issue Paid - 16.66 Sy…" at bounding box center [772, 144] width 163 height 34
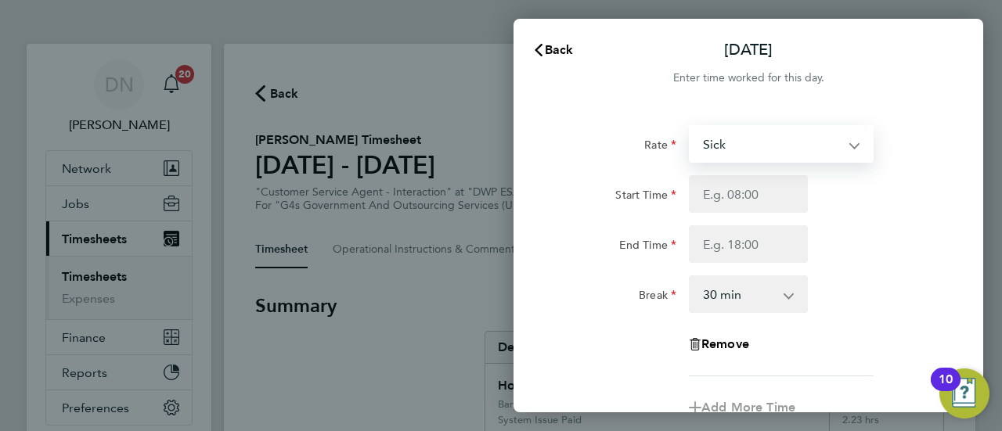
select select "30"
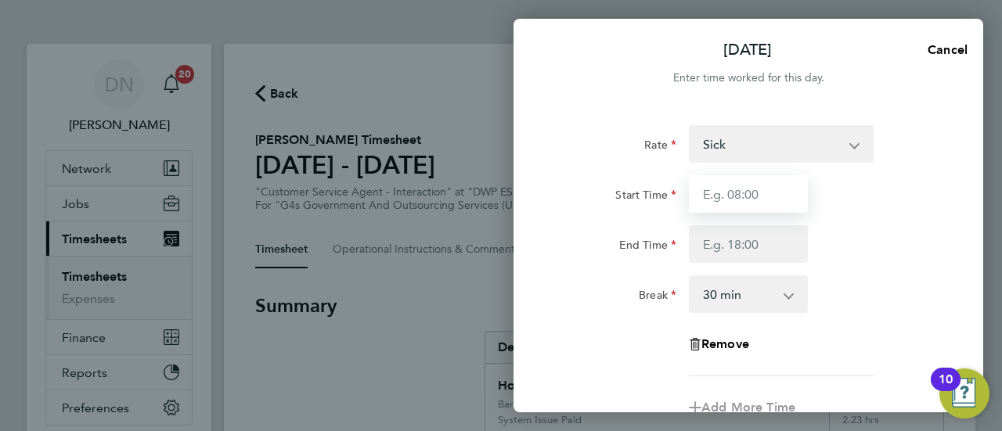
click at [756, 194] on input "Start Time" at bounding box center [748, 194] width 119 height 38
type input "07:45"
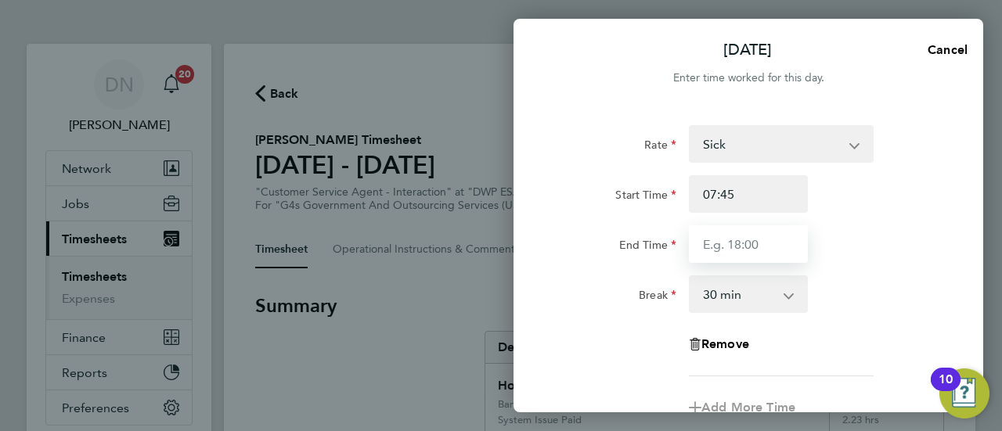
click at [698, 238] on input "End Time" at bounding box center [748, 244] width 119 height 38
type input "16:30"
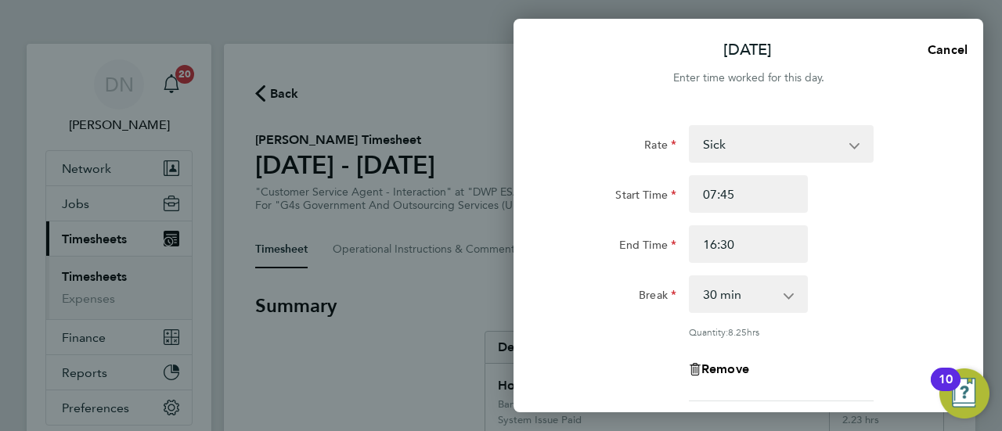
click at [873, 270] on div "Rate Sick x2 - 32.79 Bank Holiday basic - 16.66 Annual Leave System Issue Paid …" at bounding box center [748, 263] width 382 height 276
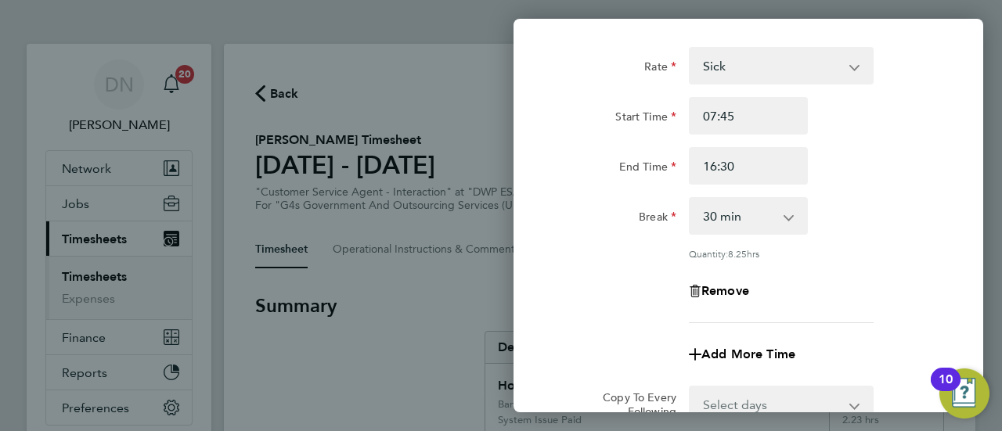
scroll to position [235, 0]
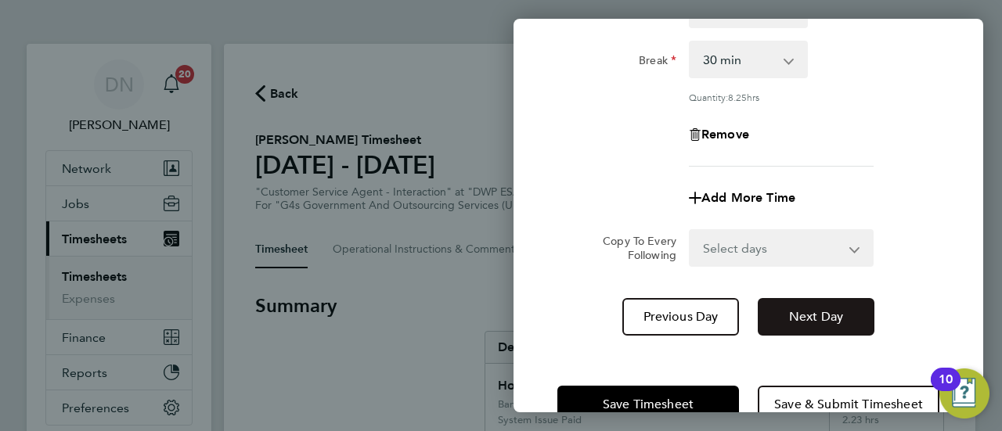
click at [797, 322] on span "Next Day" at bounding box center [816, 317] width 54 height 16
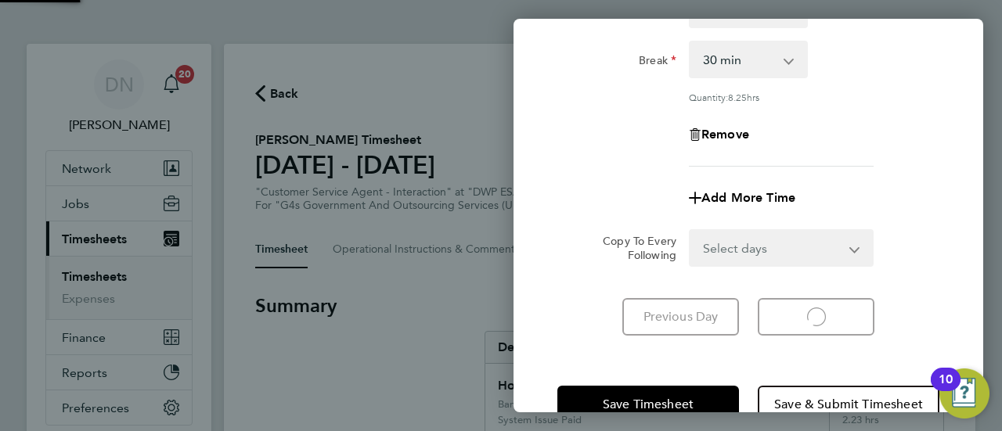
select select "30"
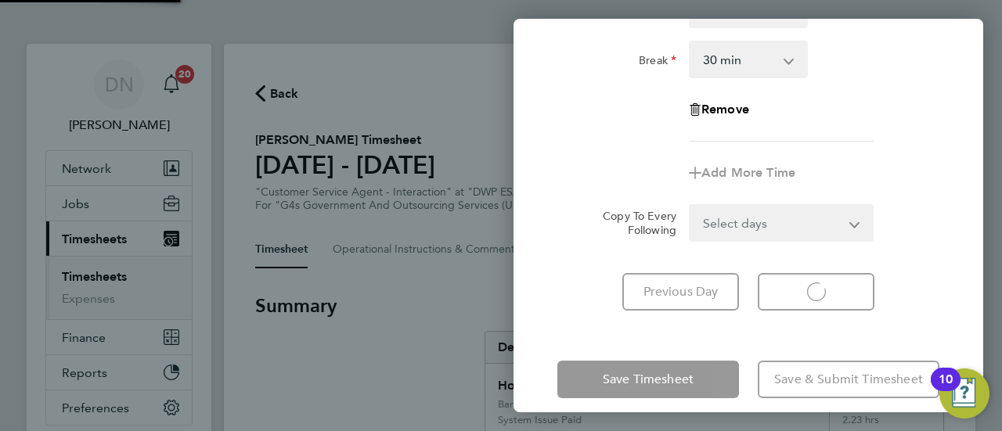
select select "30"
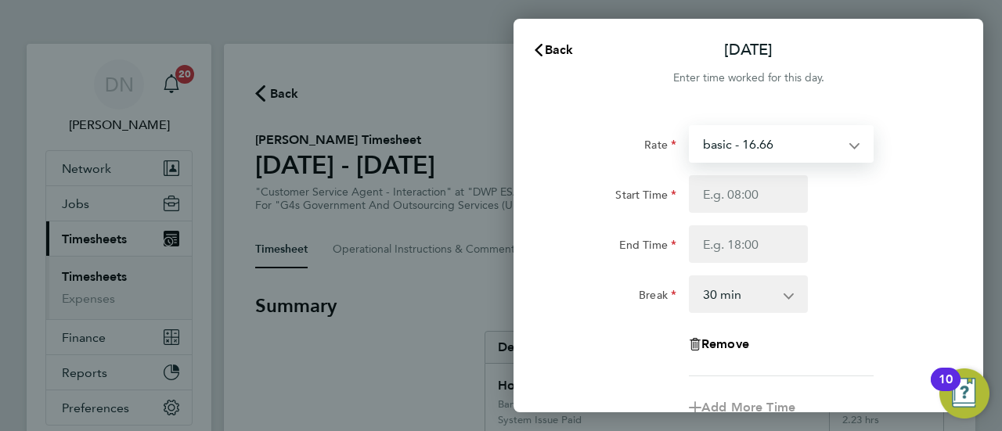
click at [736, 151] on select "basic - 16.66 x2 - 32.79 Bank Holiday Annual Leave System Issue Paid - 16.66 Sy…" at bounding box center [772, 144] width 163 height 34
select select "30"
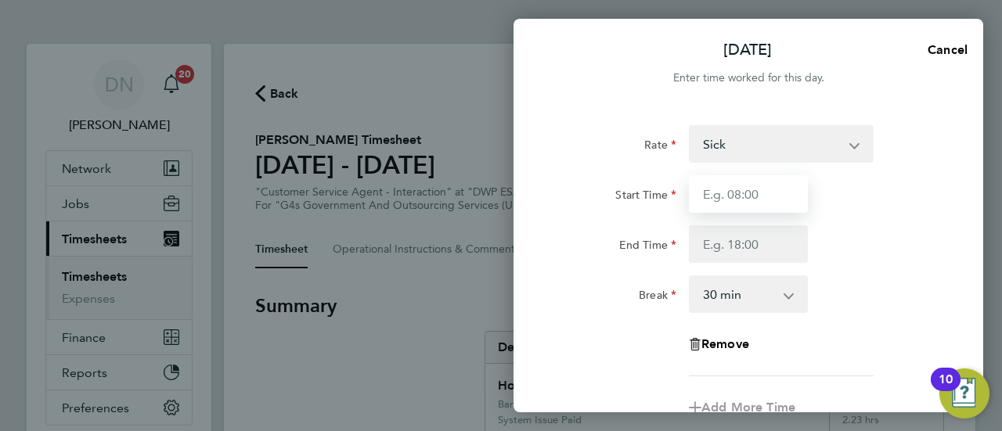
click at [770, 193] on input "Start Time" at bounding box center [748, 194] width 119 height 38
type input "07:45"
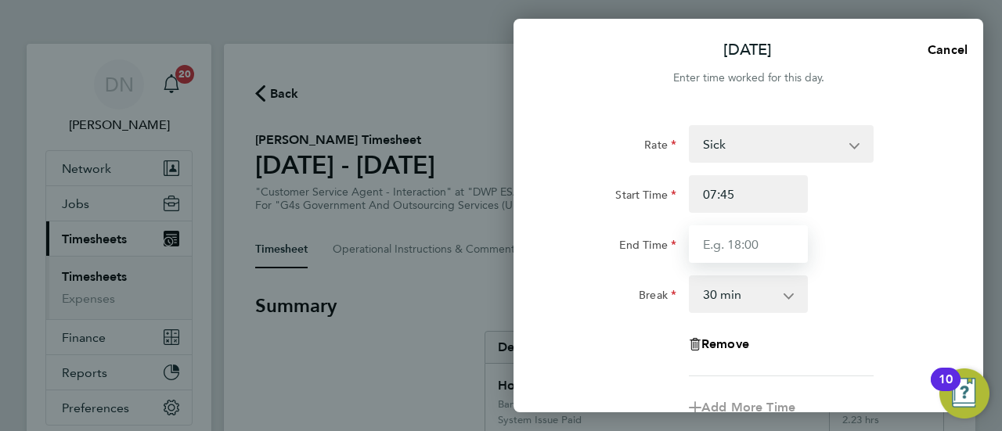
click at [722, 243] on input "End Time" at bounding box center [748, 244] width 119 height 38
type input "16:00"
click at [838, 270] on div "Rate Sick x2 - 32.79 Bank Holiday basic - 16.66 Annual Leave System Issue Paid …" at bounding box center [748, 250] width 382 height 251
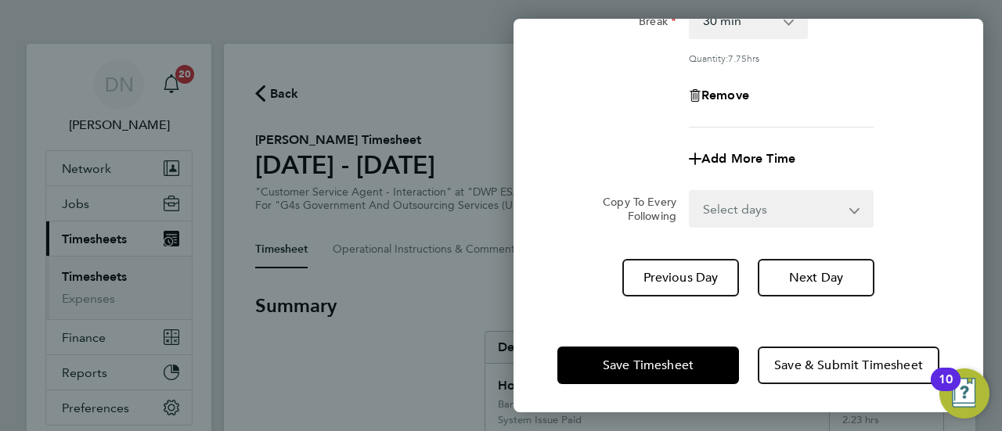
scroll to position [276, 0]
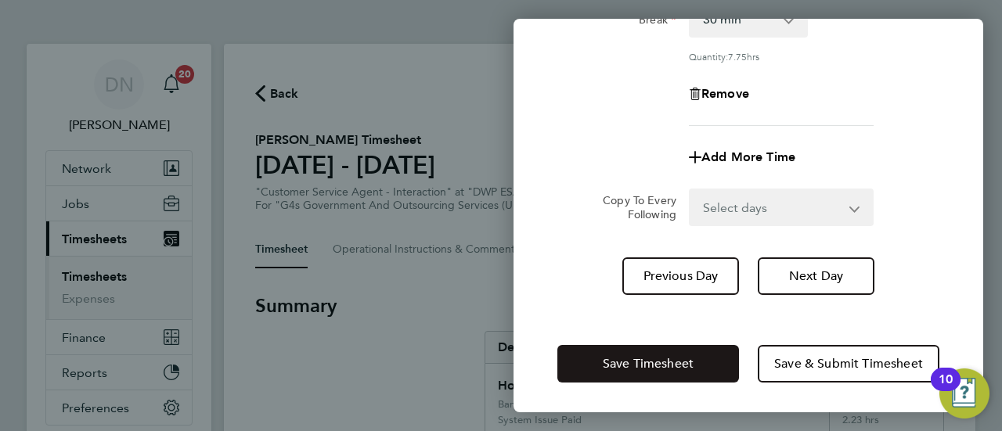
click at [647, 354] on button "Save Timesheet" at bounding box center [648, 364] width 182 height 38
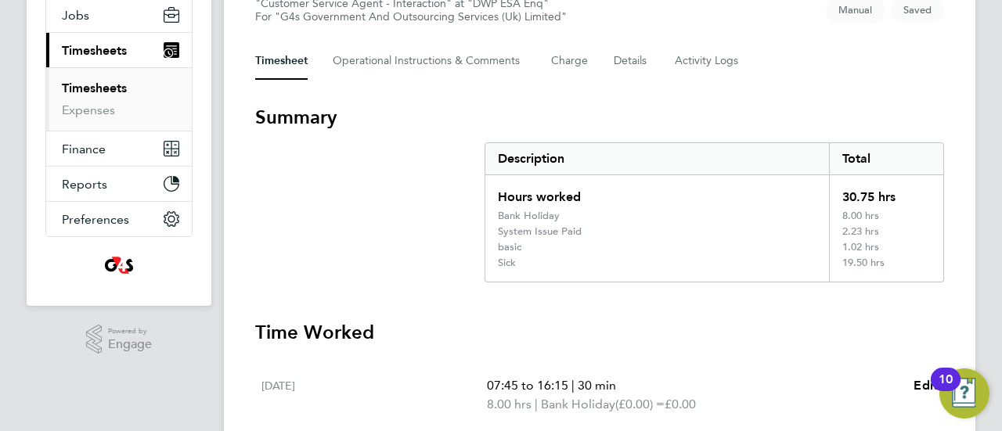
scroll to position [42, 0]
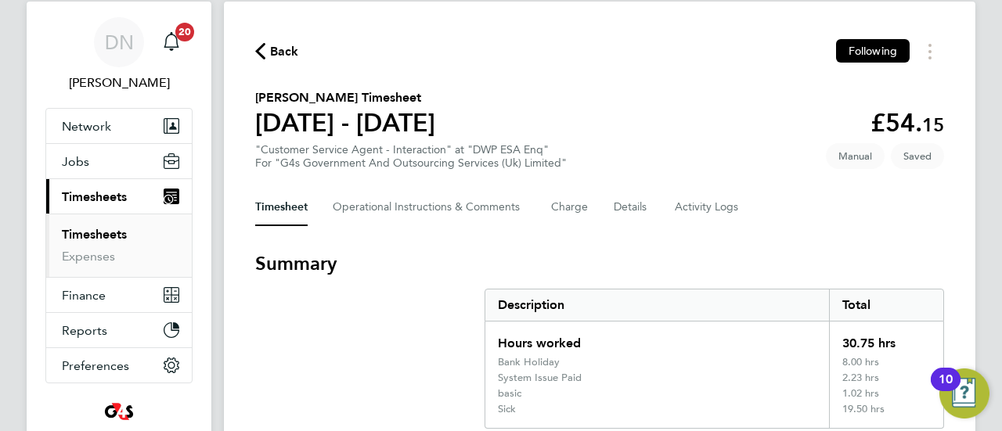
click at [290, 50] on span "Back" at bounding box center [284, 51] width 29 height 19
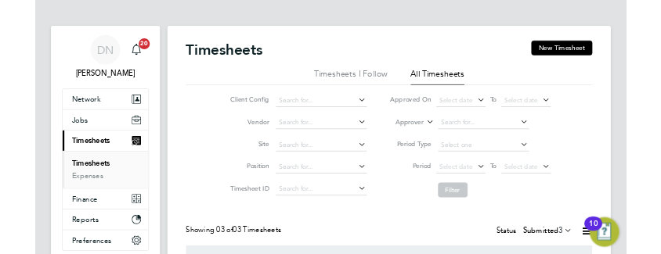
scroll to position [52, 108]
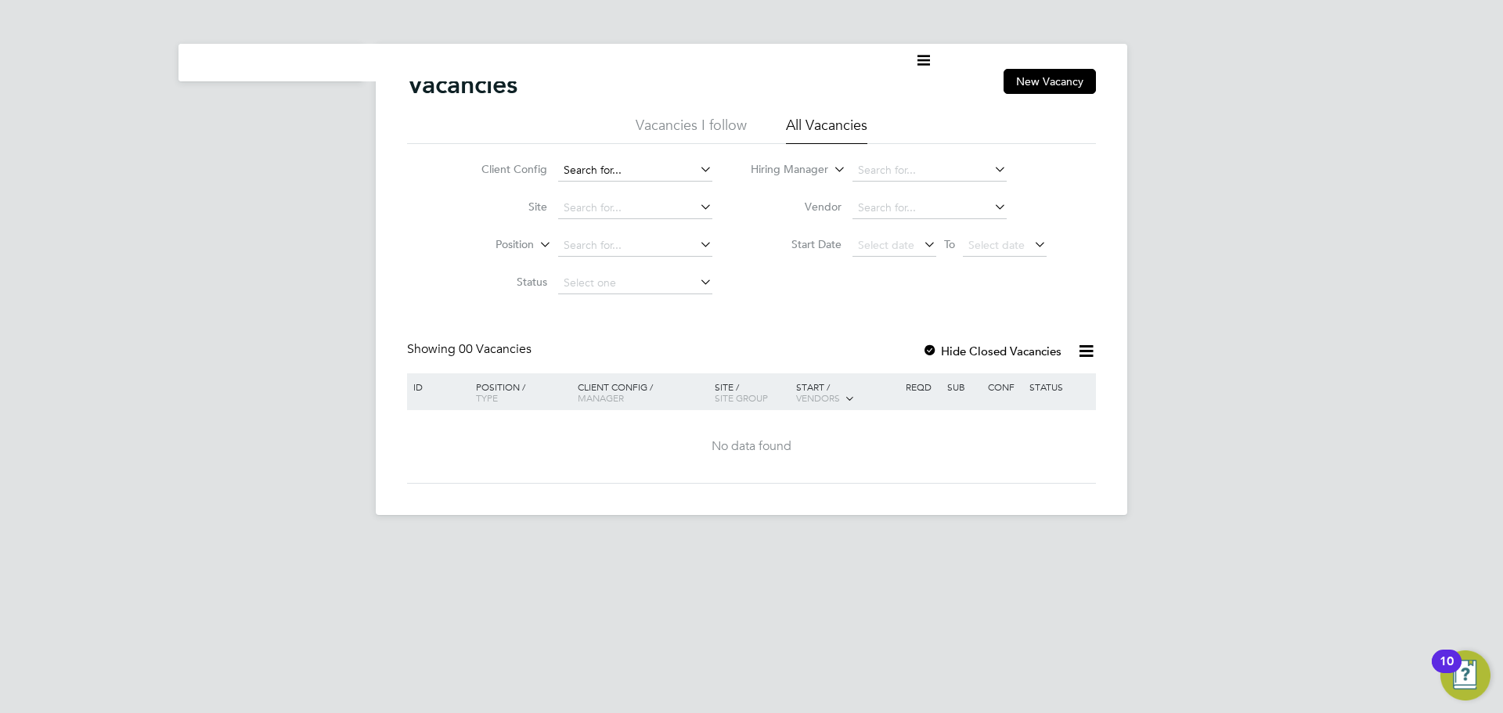
click at [633, 163] on input at bounding box center [635, 171] width 154 height 22
click at [1001, 87] on button "New Vacancy" at bounding box center [1050, 81] width 92 height 25
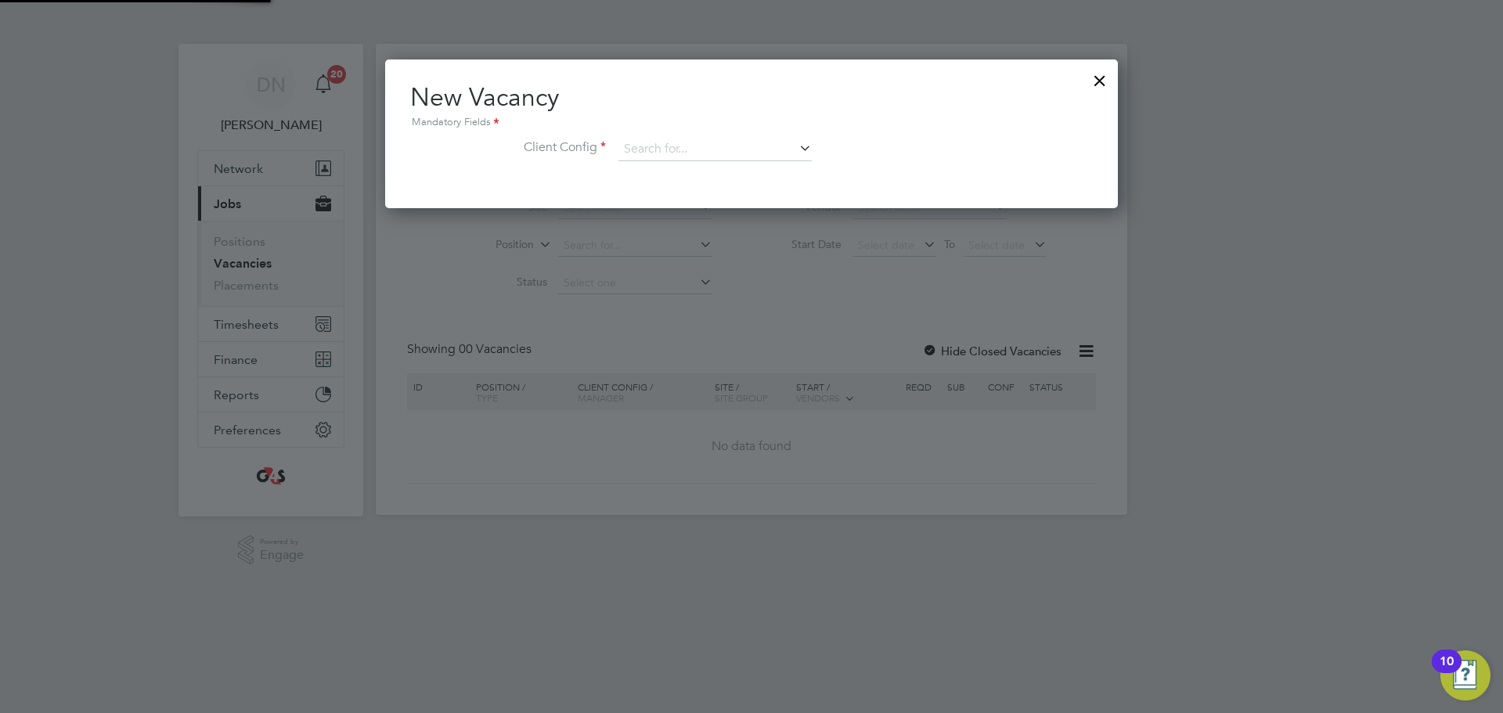
scroll to position [149, 734]
click at [1001, 80] on div at bounding box center [1100, 77] width 28 height 28
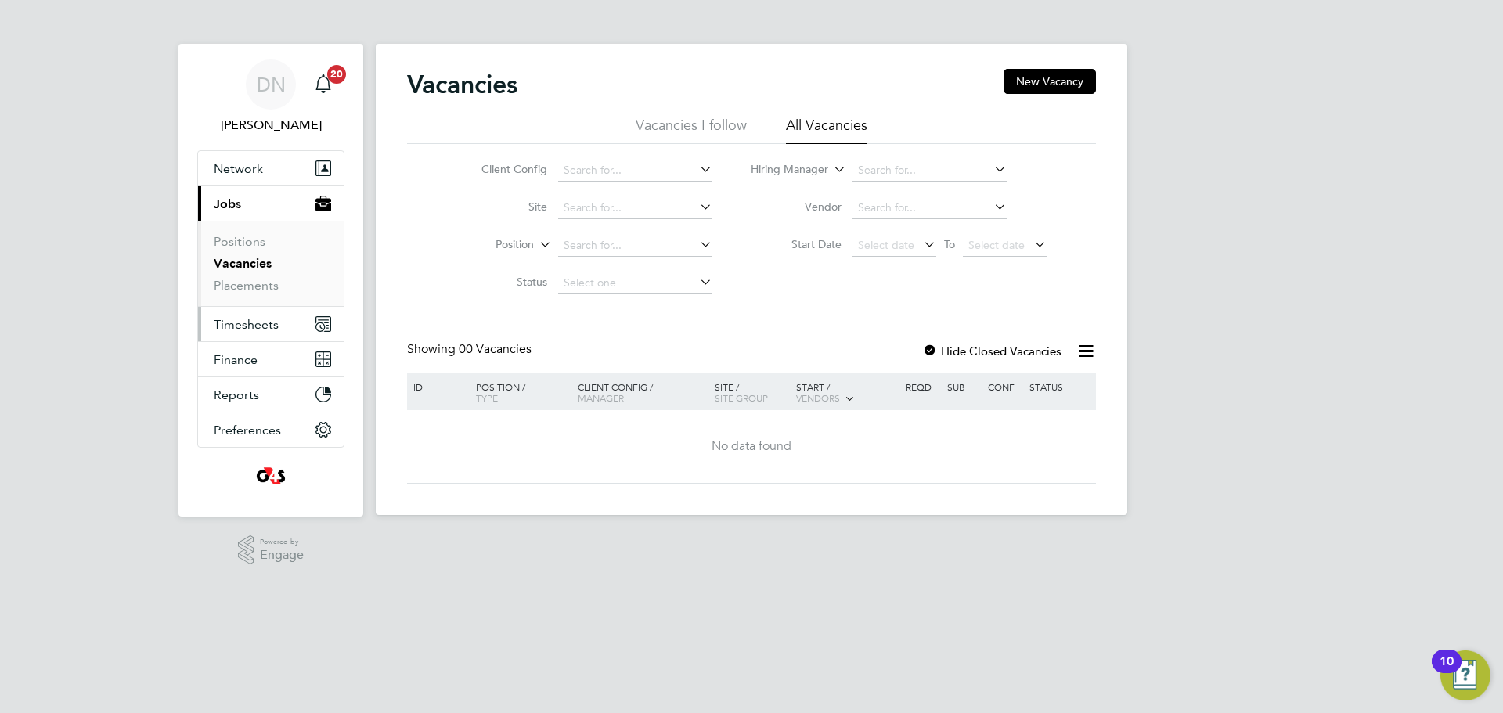
click at [234, 322] on span "Timesheets" at bounding box center [246, 324] width 65 height 15
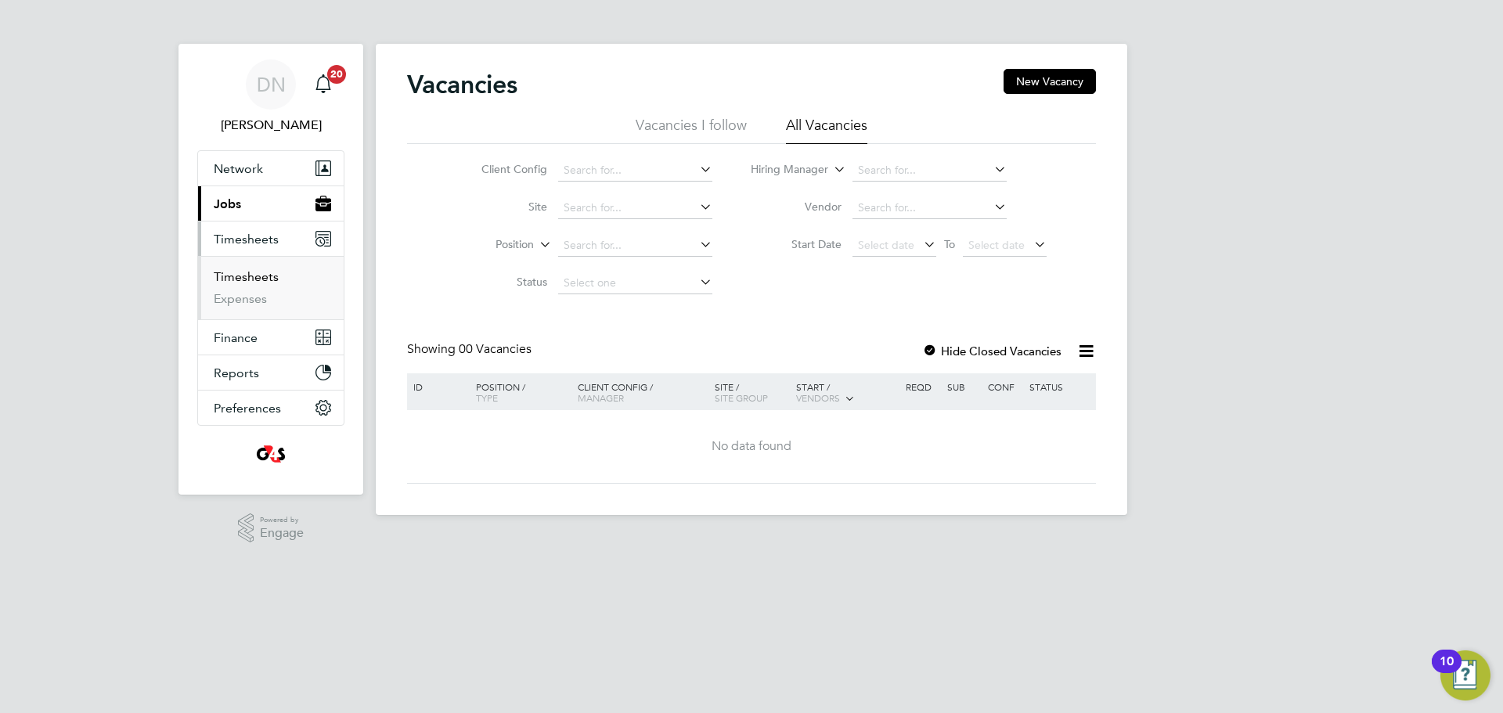
click at [247, 272] on link "Timesheets" at bounding box center [246, 276] width 65 height 15
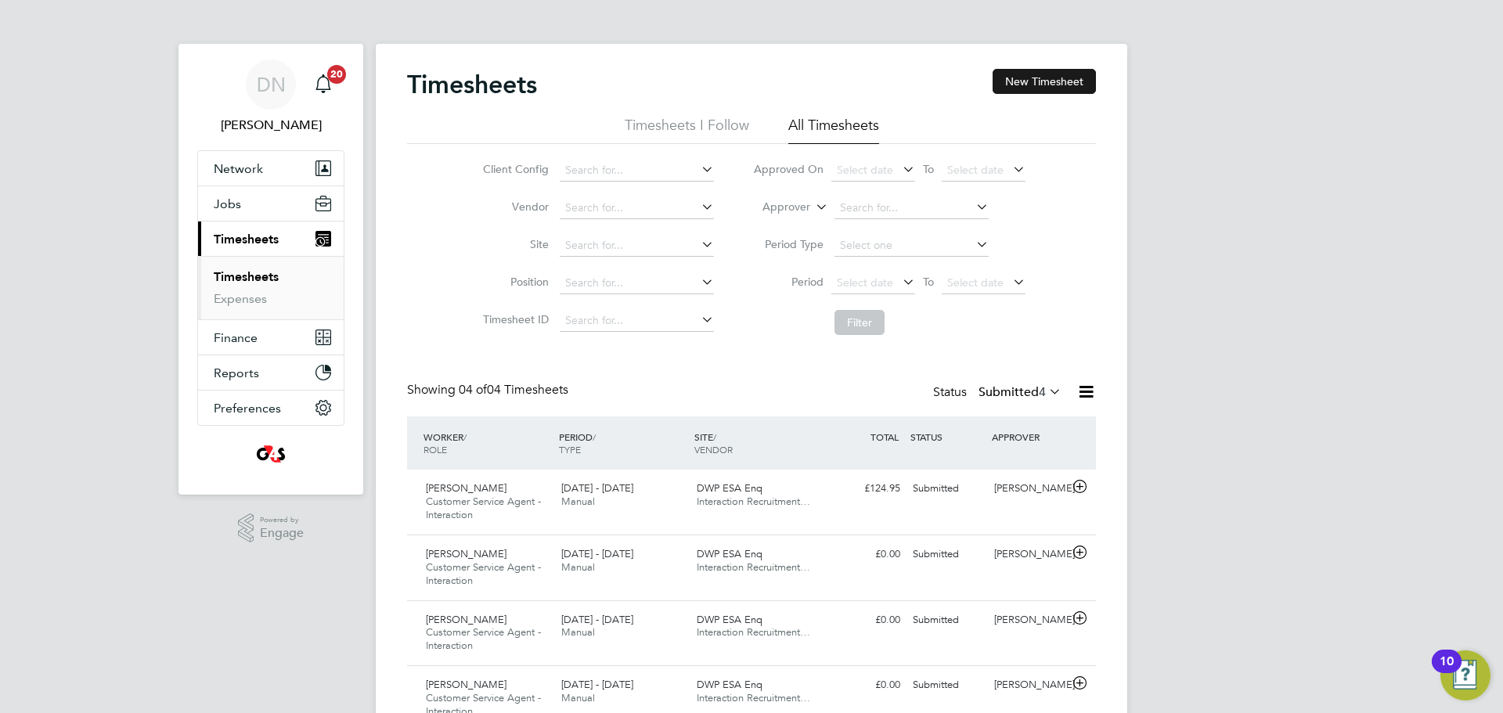
click at [1001, 79] on button "New Timesheet" at bounding box center [1044, 81] width 103 height 25
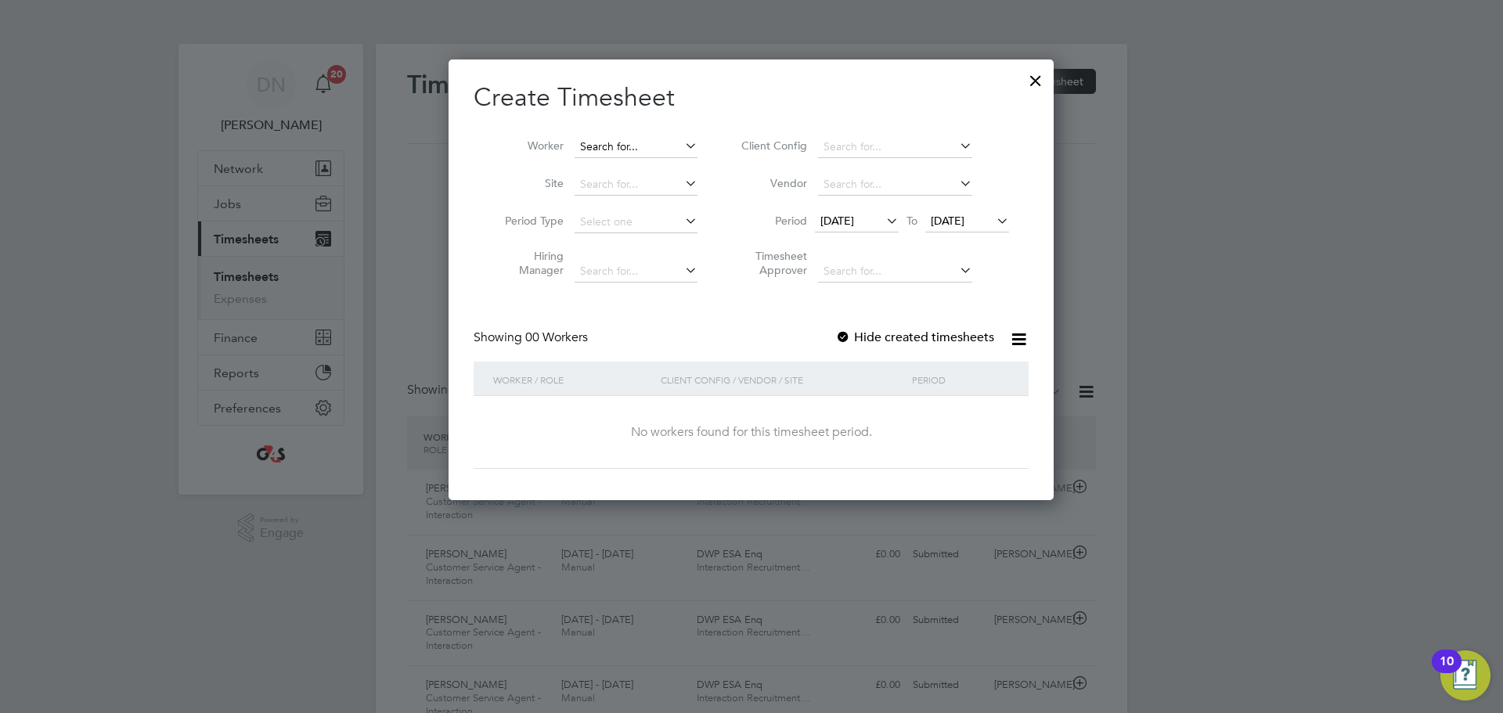
click at [636, 148] on input at bounding box center [636, 147] width 123 height 22
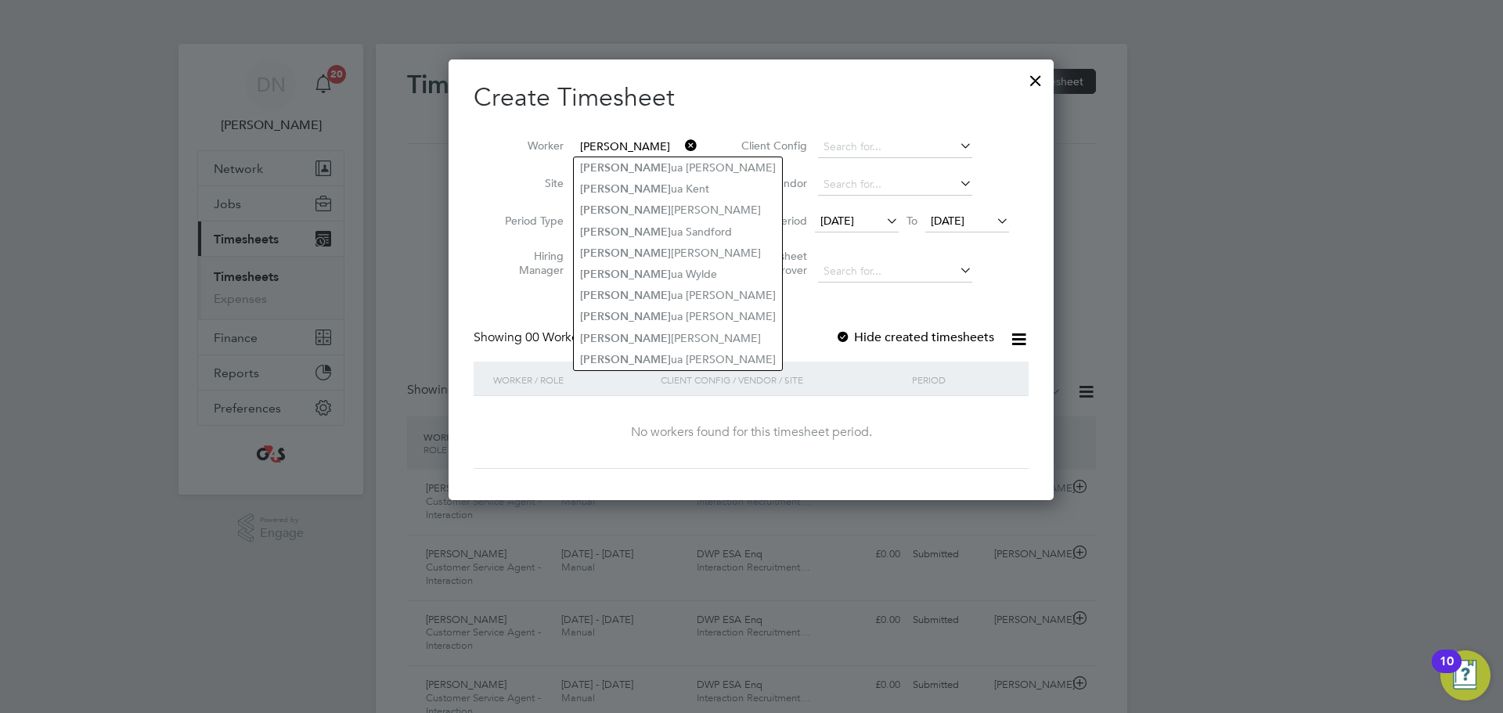
type input "[PERSON_NAME]"
click at [845, 330] on div at bounding box center [843, 338] width 16 height 16
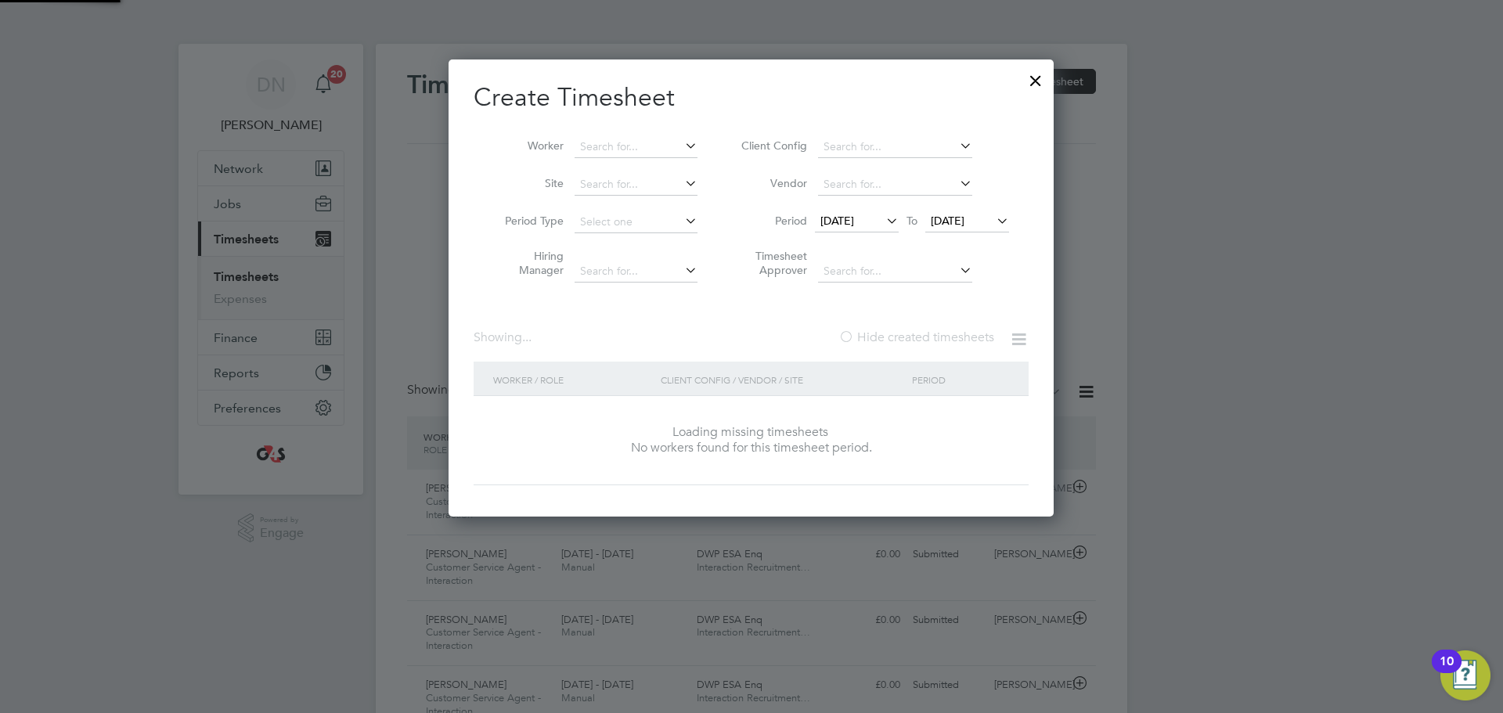
scroll to position [442, 606]
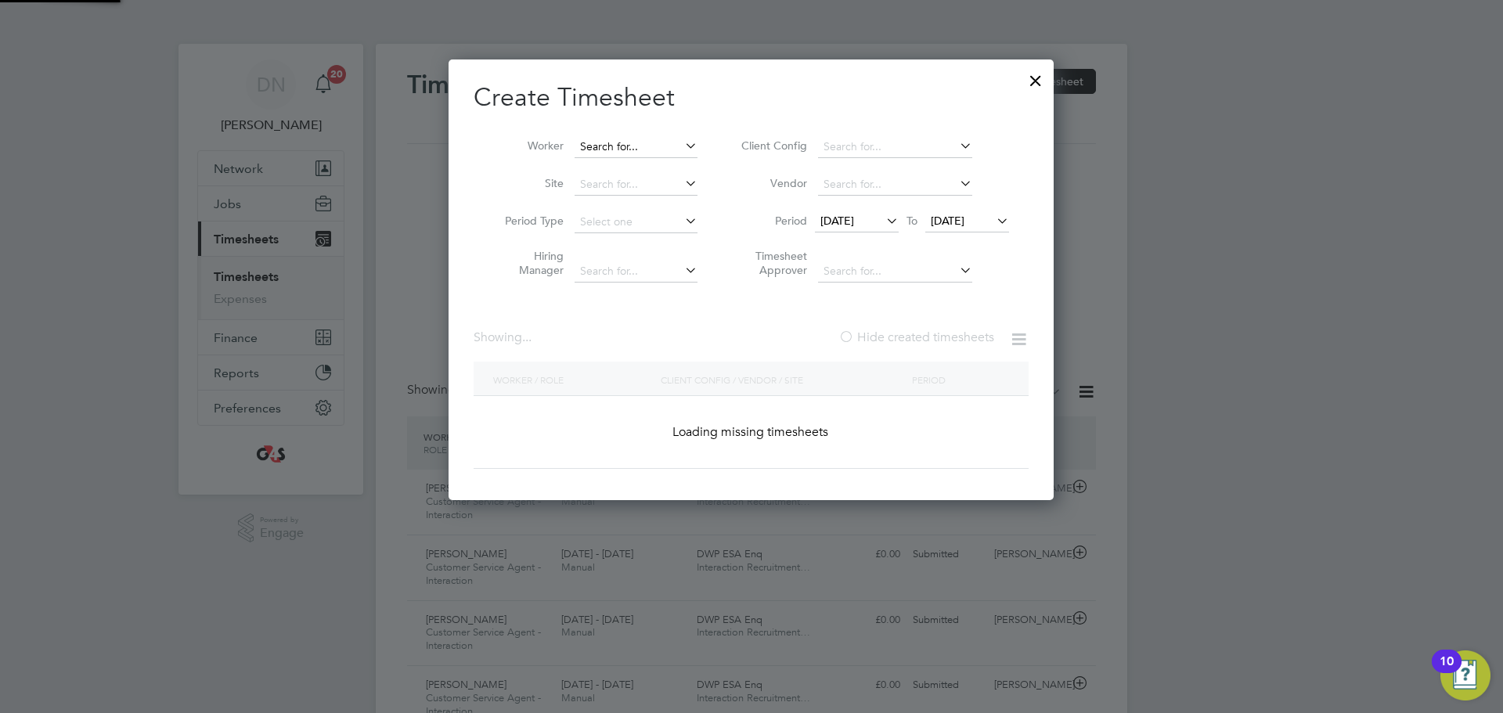
click at [640, 152] on input at bounding box center [636, 147] width 123 height 22
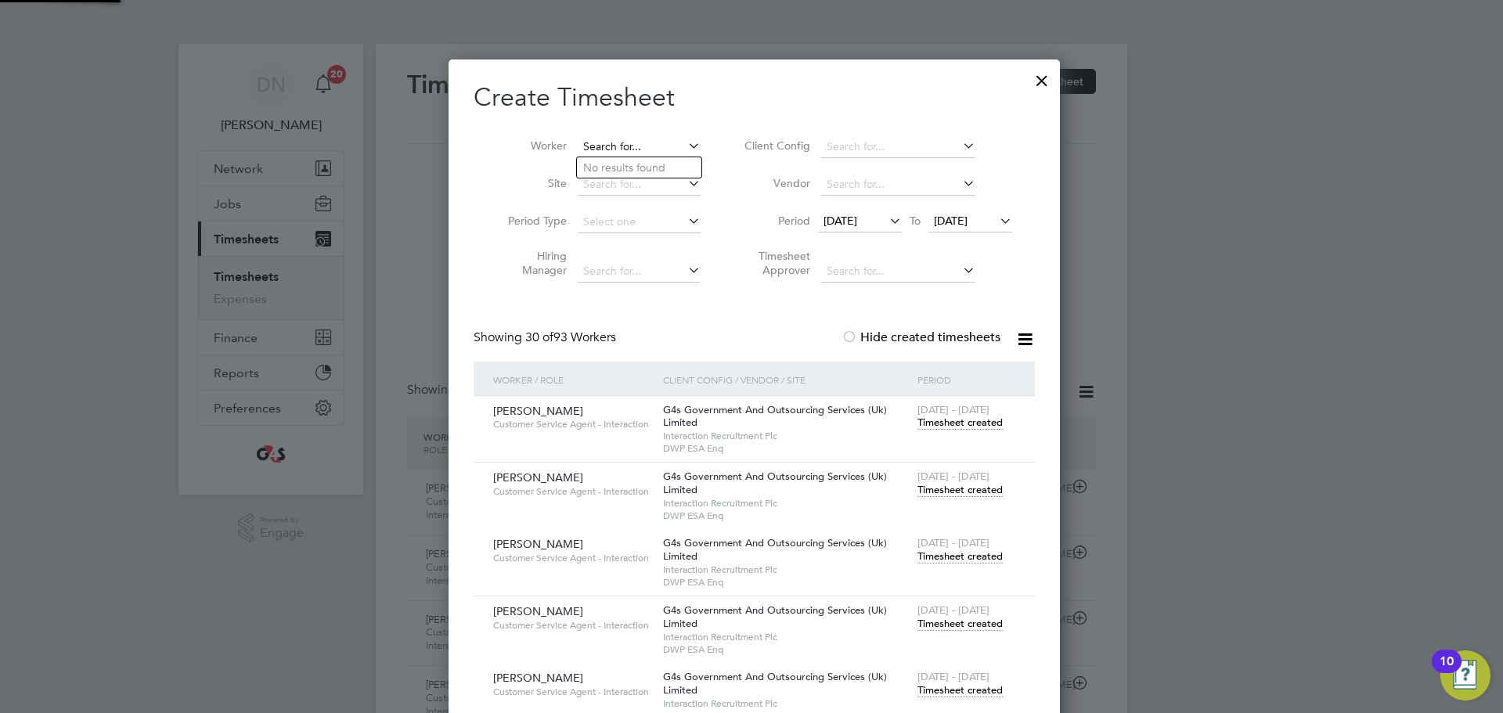
scroll to position [4230, 612]
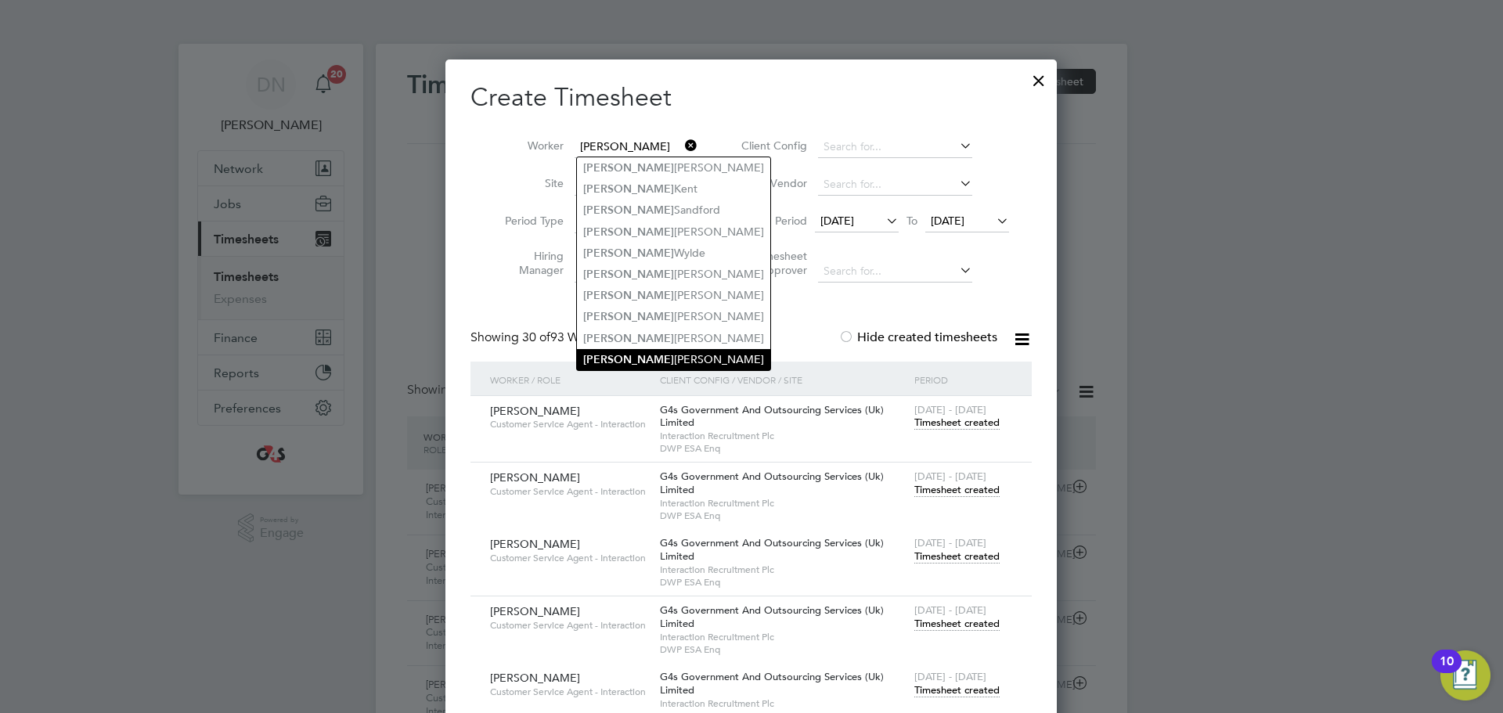
click at [663, 349] on li "[PERSON_NAME] [PERSON_NAME]" at bounding box center [673, 359] width 193 height 21
type input "[PERSON_NAME] [PERSON_NAME]"
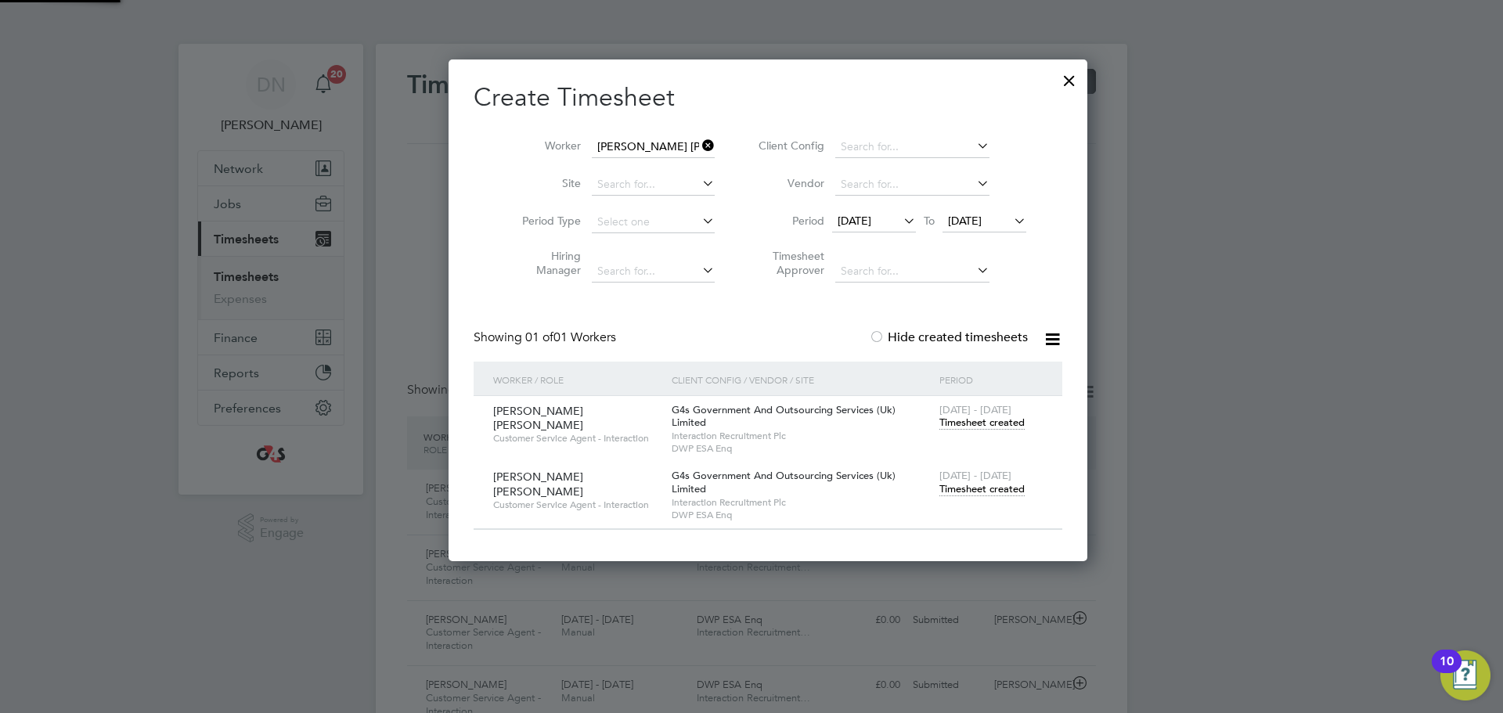
scroll to position [503, 612]
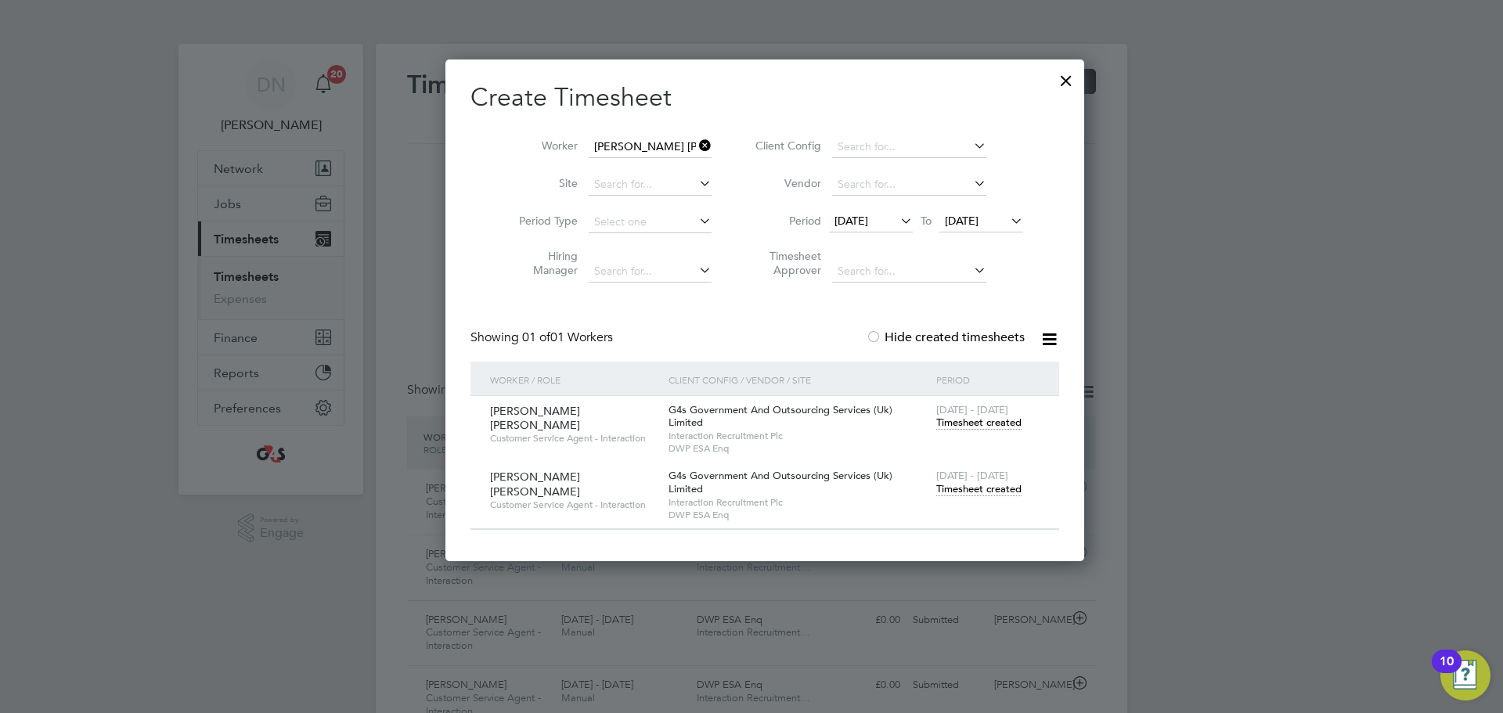
click at [868, 226] on span "[DATE]" at bounding box center [852, 221] width 34 height 14
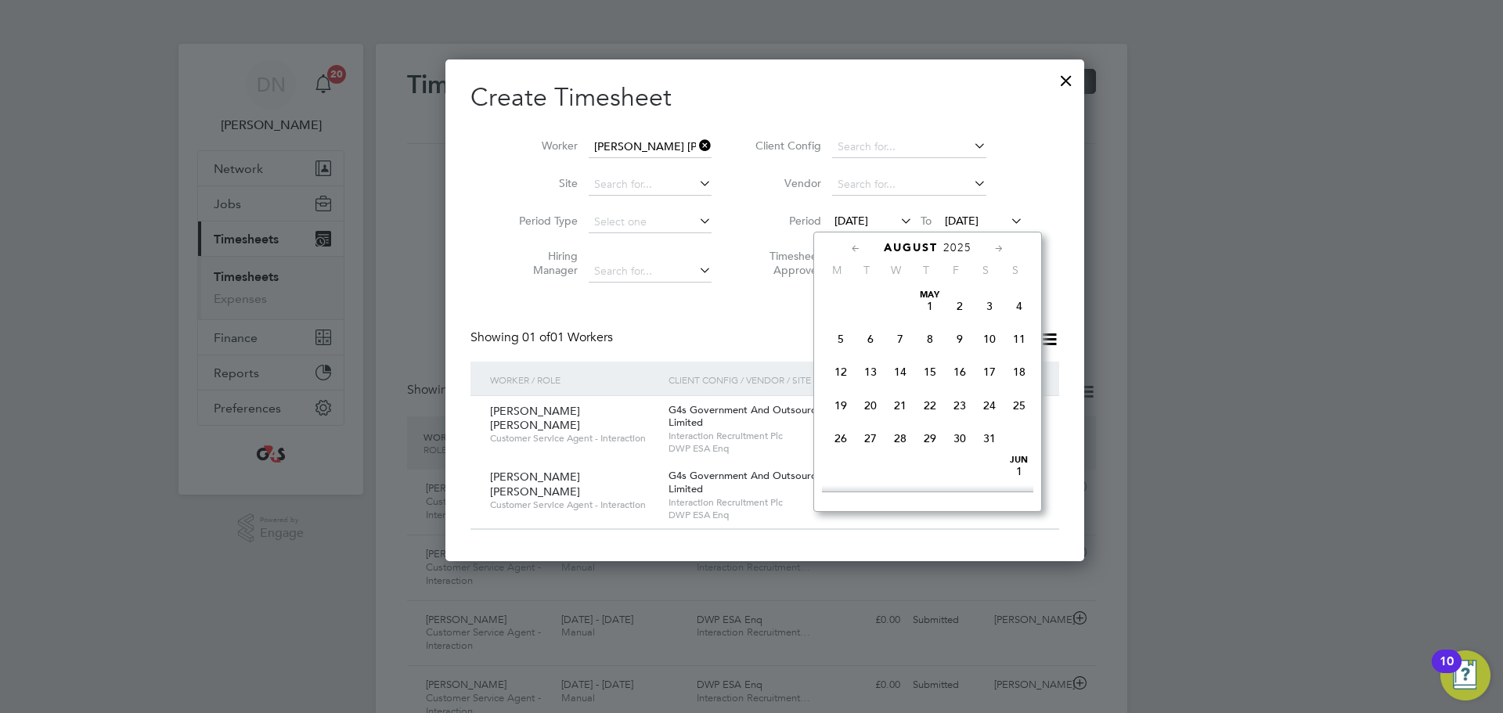
scroll to position [542, 0]
click at [835, 431] on span "25" at bounding box center [841, 425] width 30 height 30
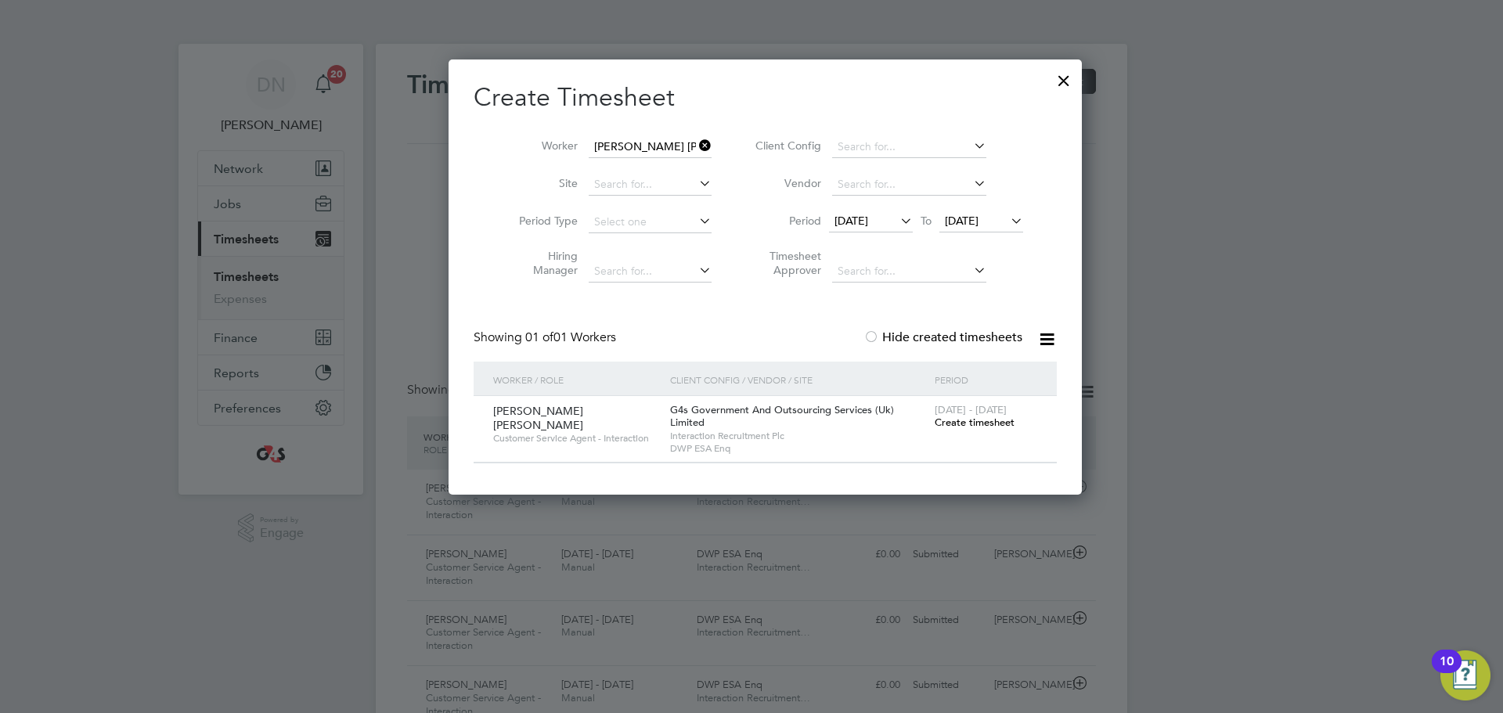
click at [962, 422] on span "Create timesheet" at bounding box center [975, 422] width 80 height 13
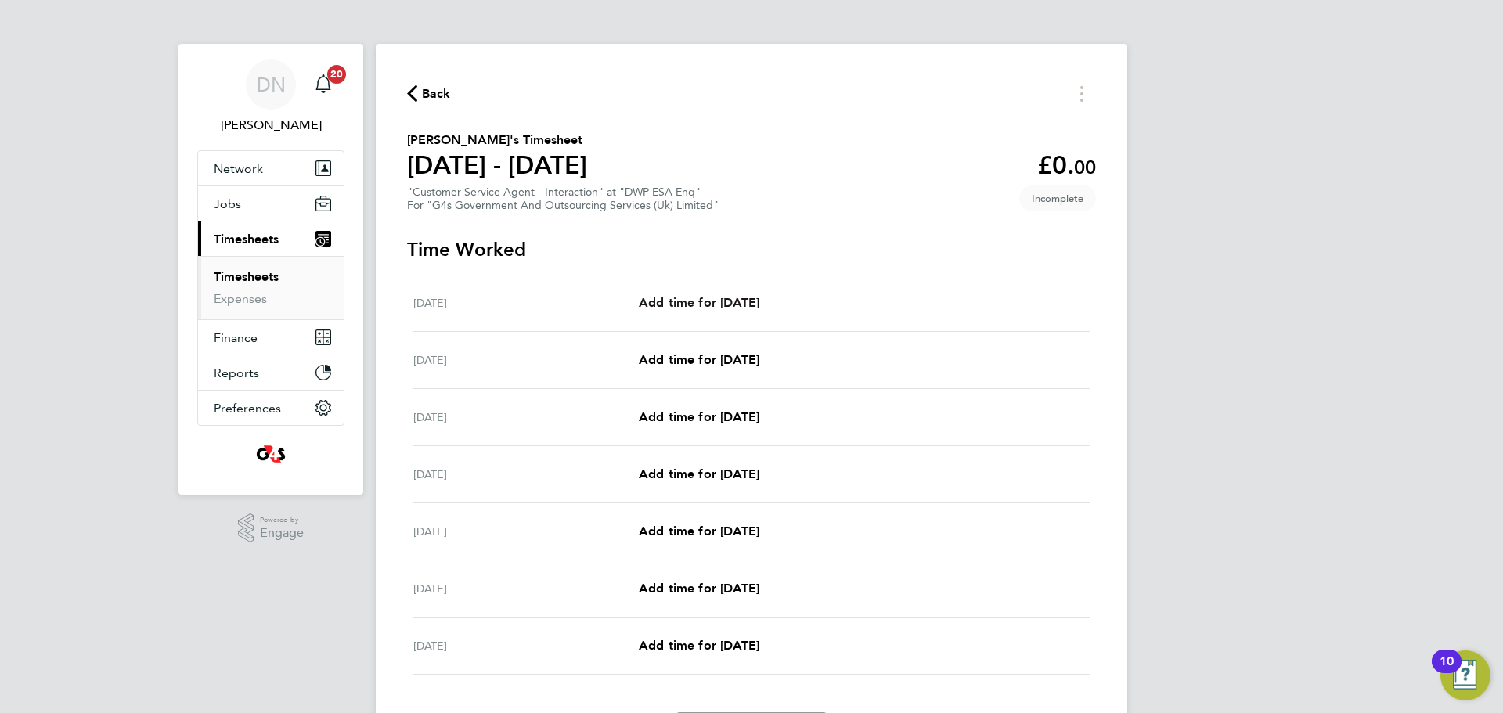
click at [693, 297] on span "Add time for [DATE]" at bounding box center [699, 302] width 121 height 15
select select "30"
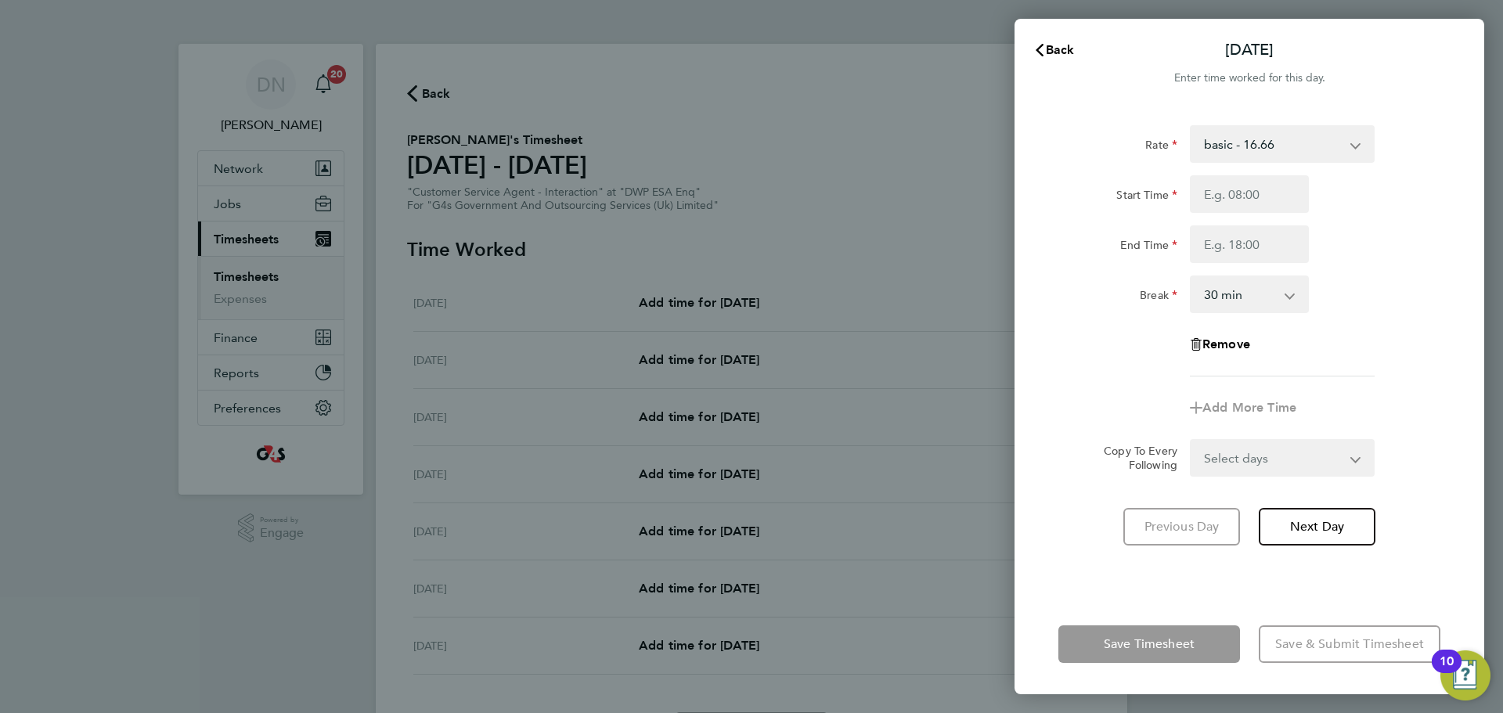
click at [1001, 150] on select "basic - 16.66 Bank Holiday x1.5 - 24.73 x2 - 32.79 Annual Leave Sick System Iss…" at bounding box center [1273, 144] width 163 height 34
select select "30"
click at [1001, 206] on input "Start Time" at bounding box center [1249, 194] width 119 height 38
type input "07:45"
drag, startPoint x: 1237, startPoint y: 242, endPoint x: 1229, endPoint y: 240, distance: 8.2
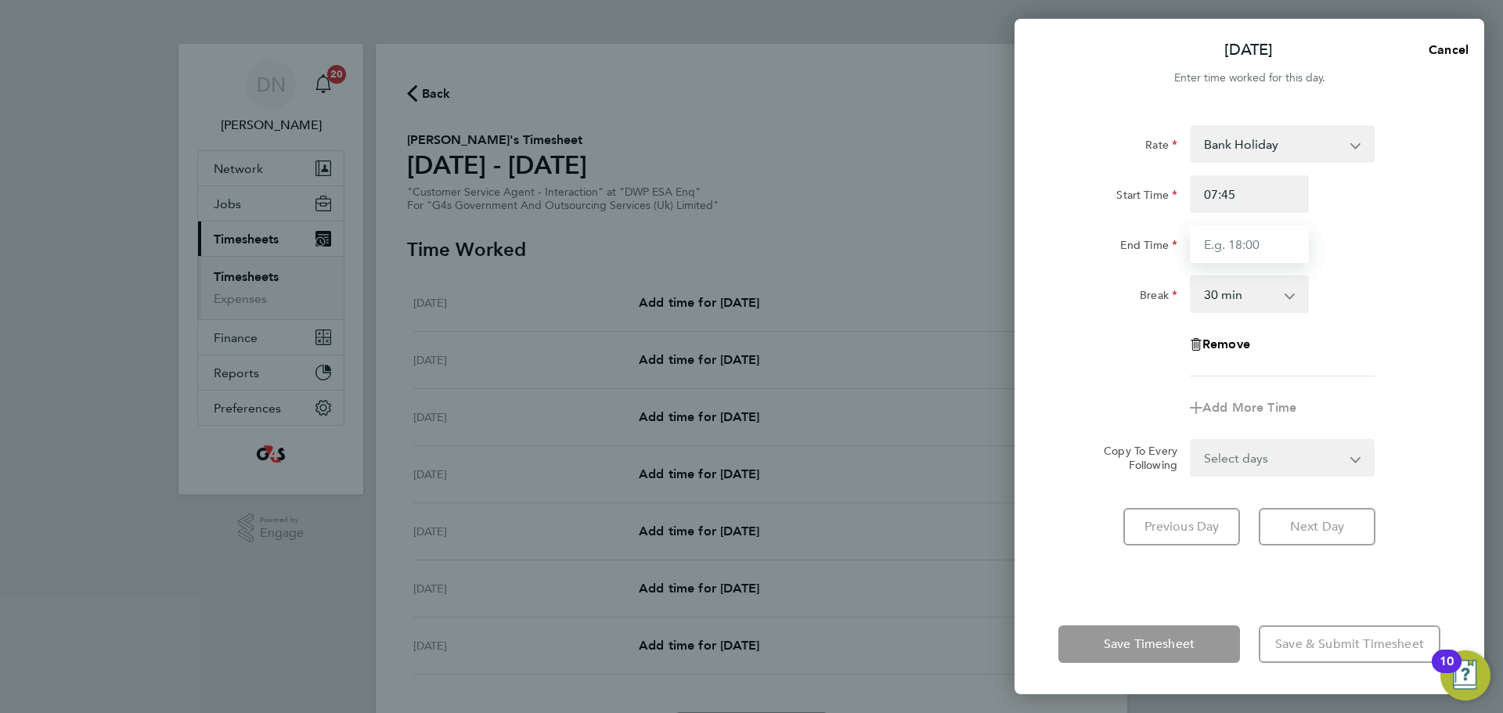
click at [1001, 242] on input "End Time" at bounding box center [1249, 244] width 119 height 38
type input "15:45"
click at [1001, 318] on div "Rate Bank Holiday x1.5 - 24.73 x2 - 32.79 Annual Leave Sick basic - 16.66 Syste…" at bounding box center [1250, 350] width 470 height 488
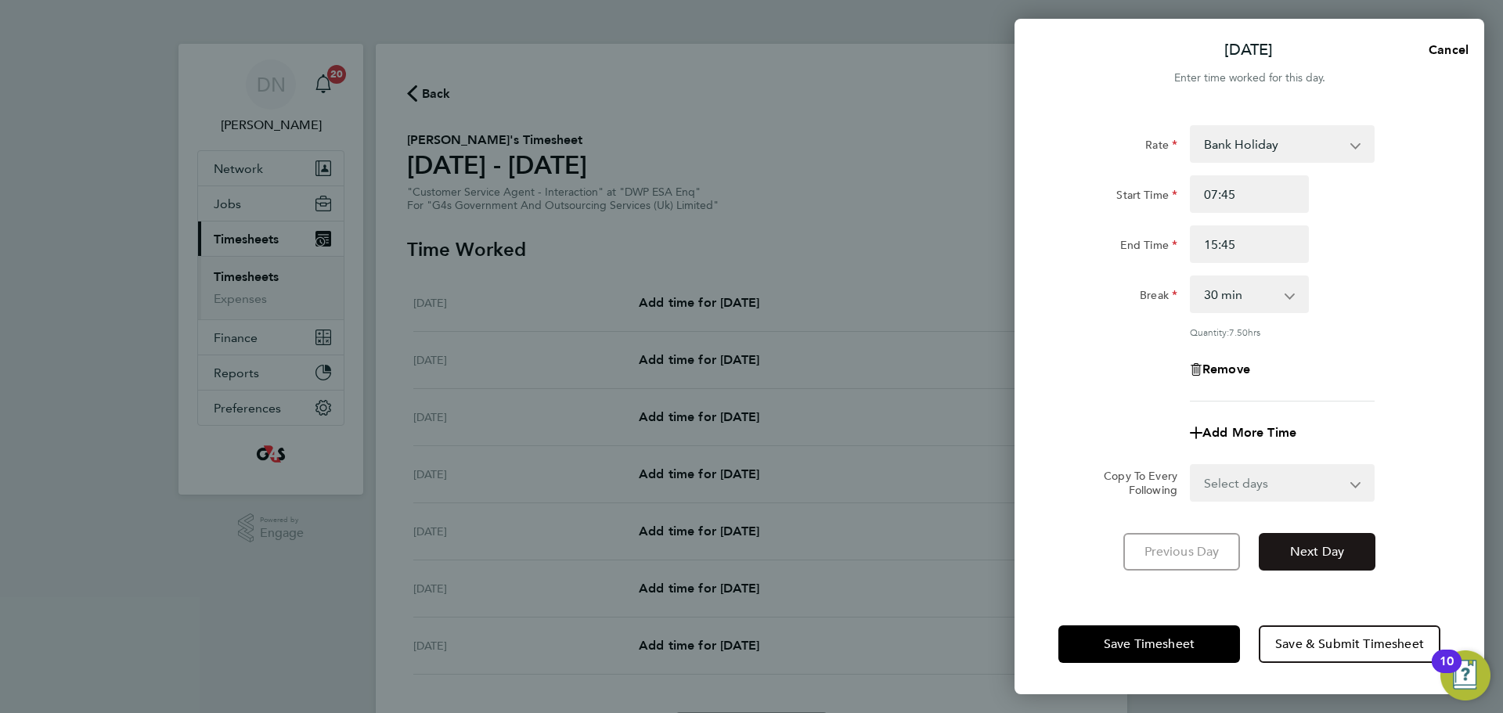
click at [1001, 431] on span "Next Day" at bounding box center [1317, 552] width 54 height 16
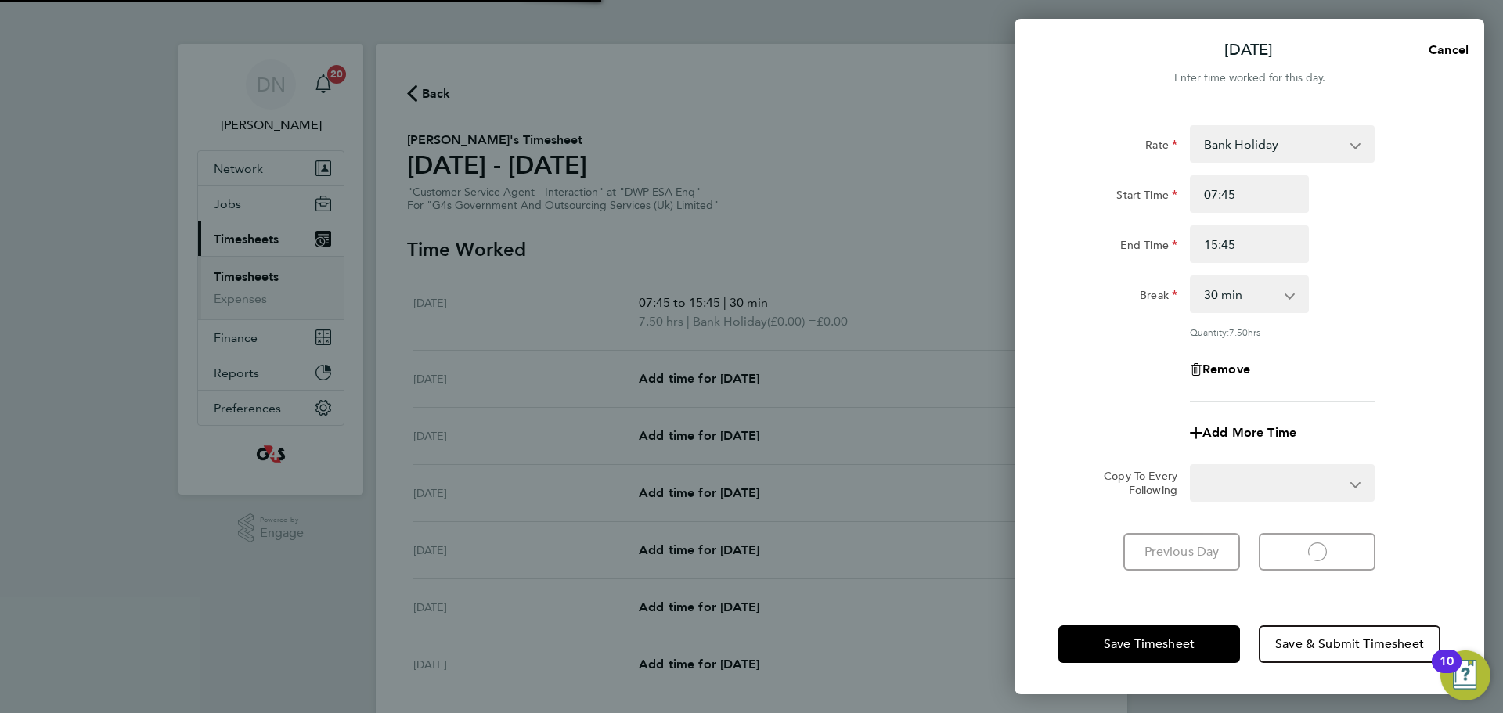
select select "30"
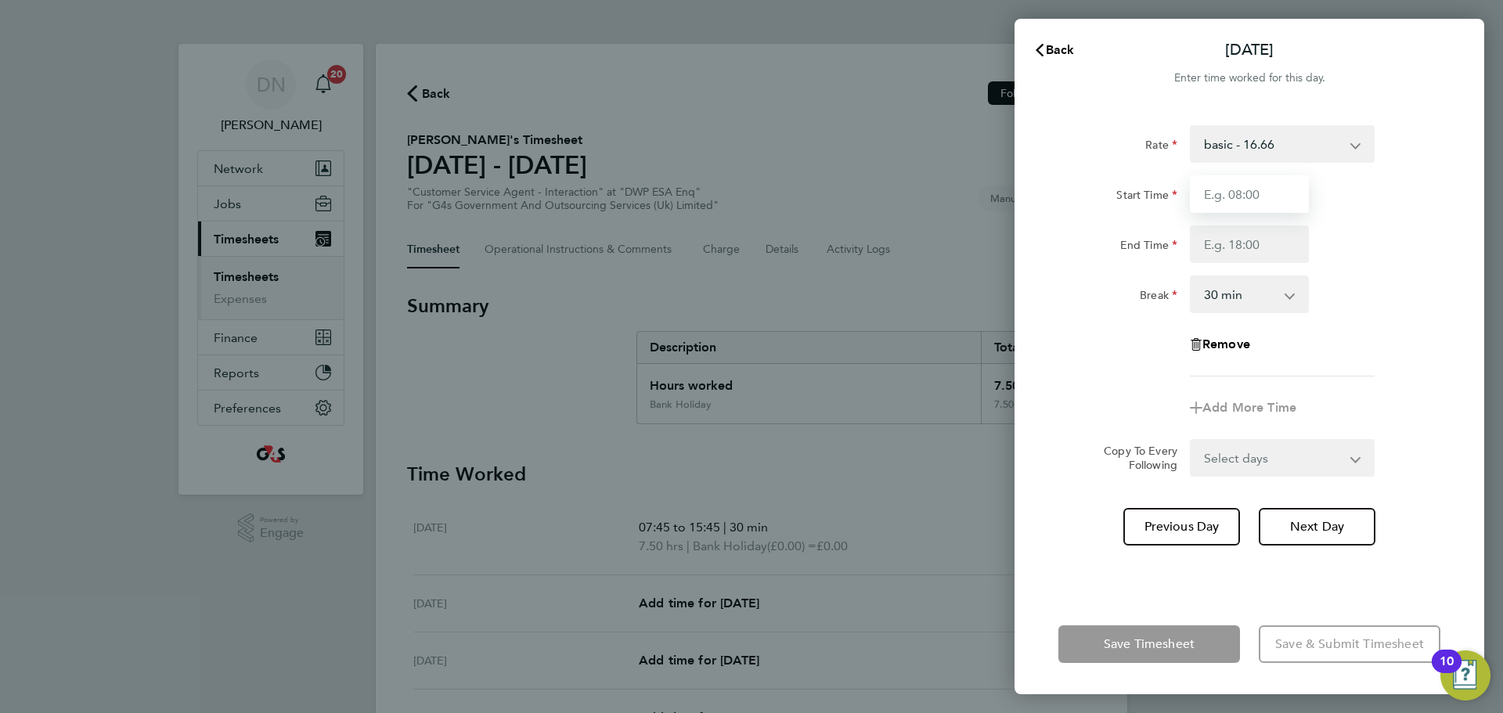
click at [1001, 194] on input "Start Time" at bounding box center [1249, 194] width 119 height 38
type input "07:45"
click at [1001, 237] on input "End Time" at bounding box center [1249, 244] width 119 height 38
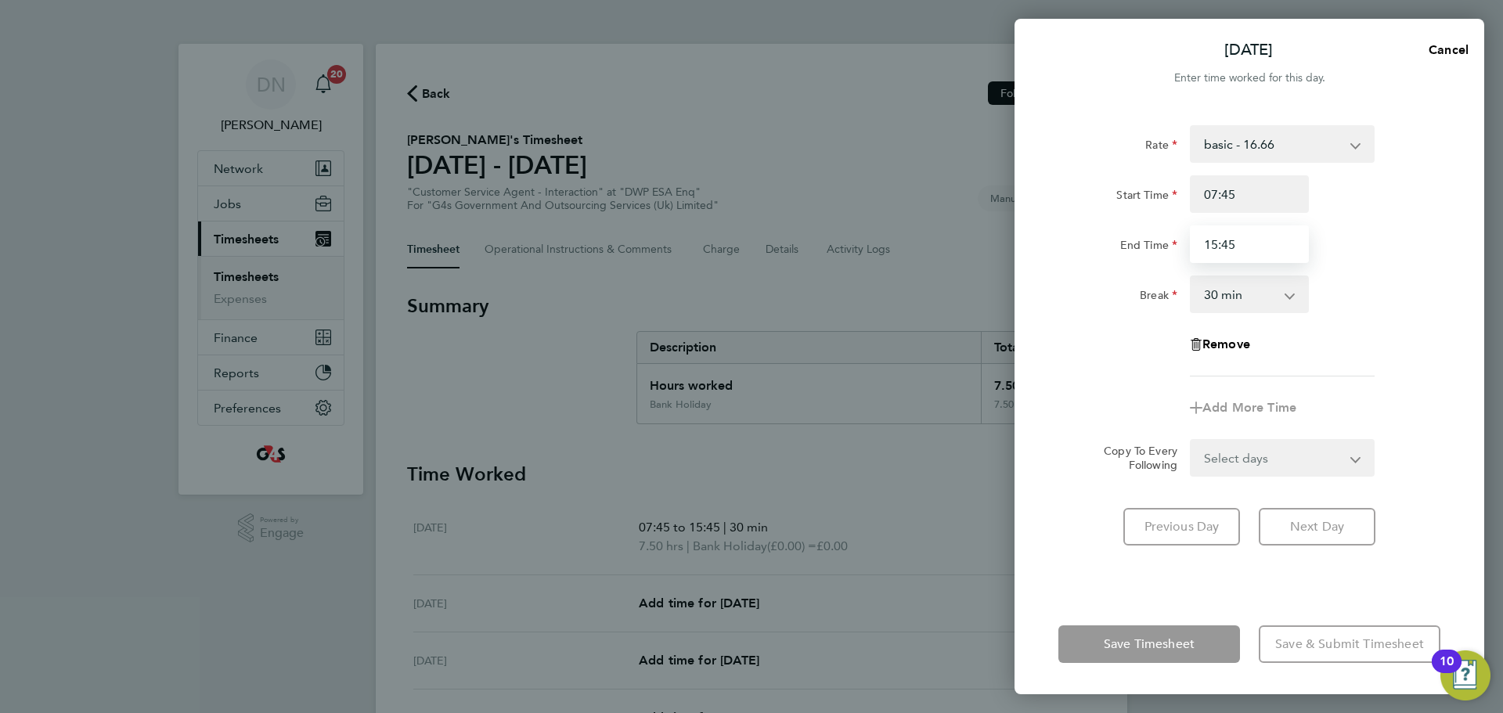
type input "15:45"
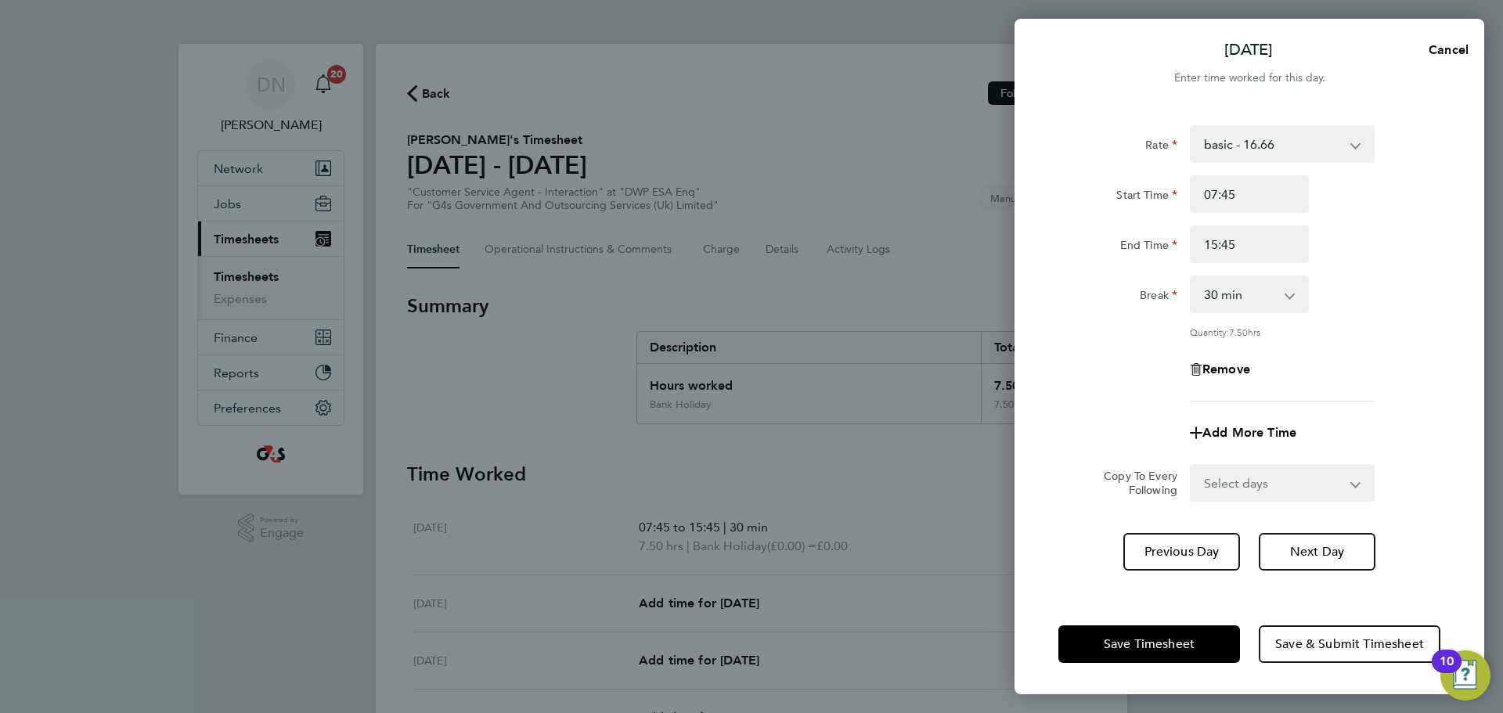
click at [1001, 257] on div "End Time 15:45" at bounding box center [1249, 244] width 395 height 38
click at [1001, 431] on button "Next Day" at bounding box center [1317, 552] width 117 height 38
select select "30"
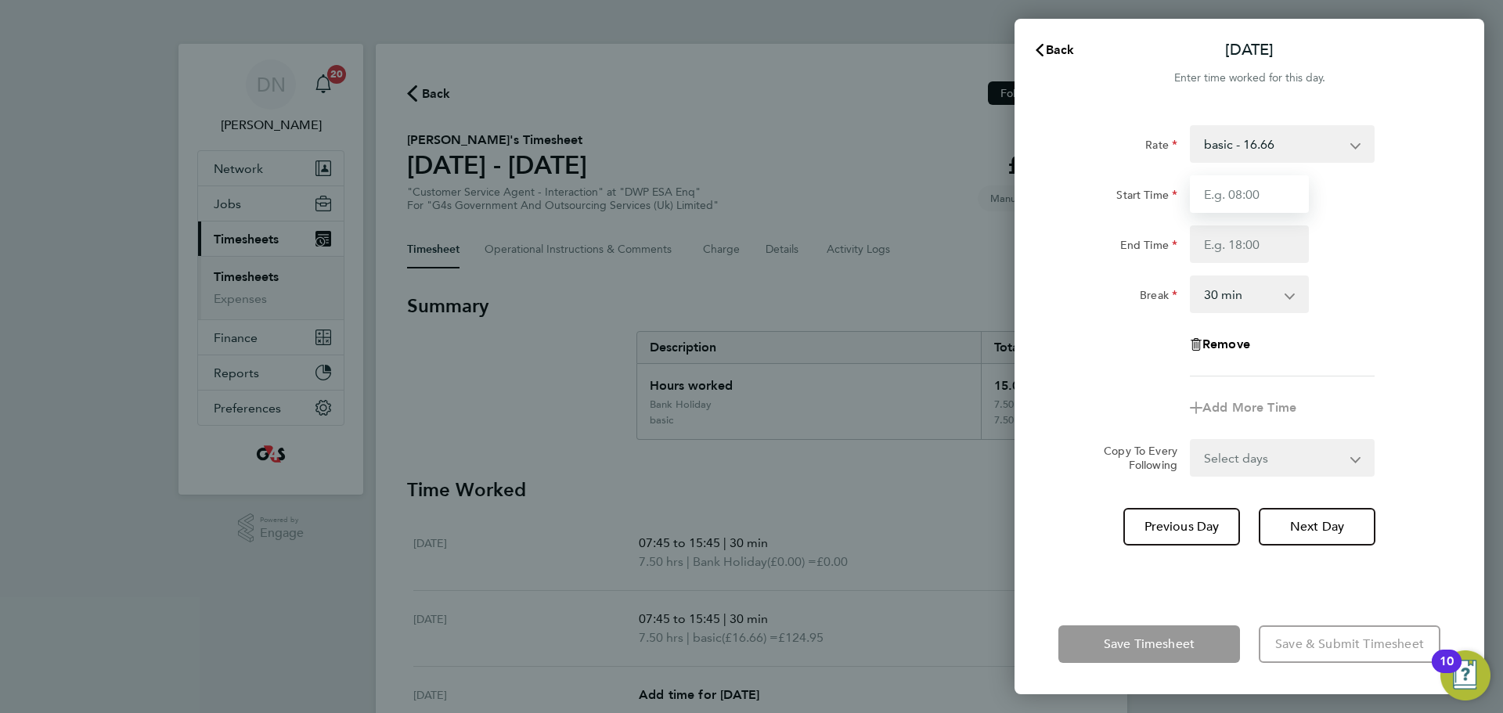
click at [1001, 198] on input "Start Time" at bounding box center [1249, 194] width 119 height 38
type input "07:45"
click at [1001, 251] on input "End Time" at bounding box center [1249, 244] width 119 height 38
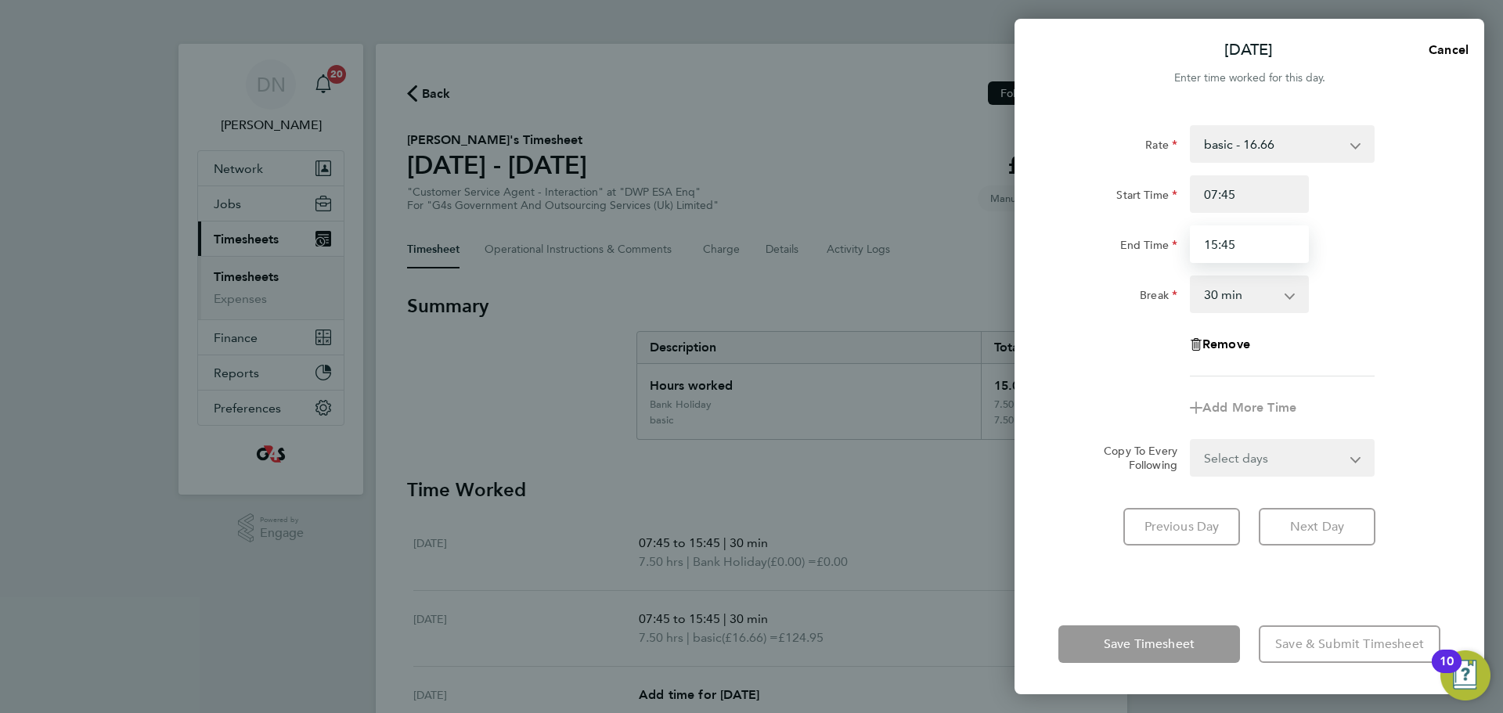
type input "15:45"
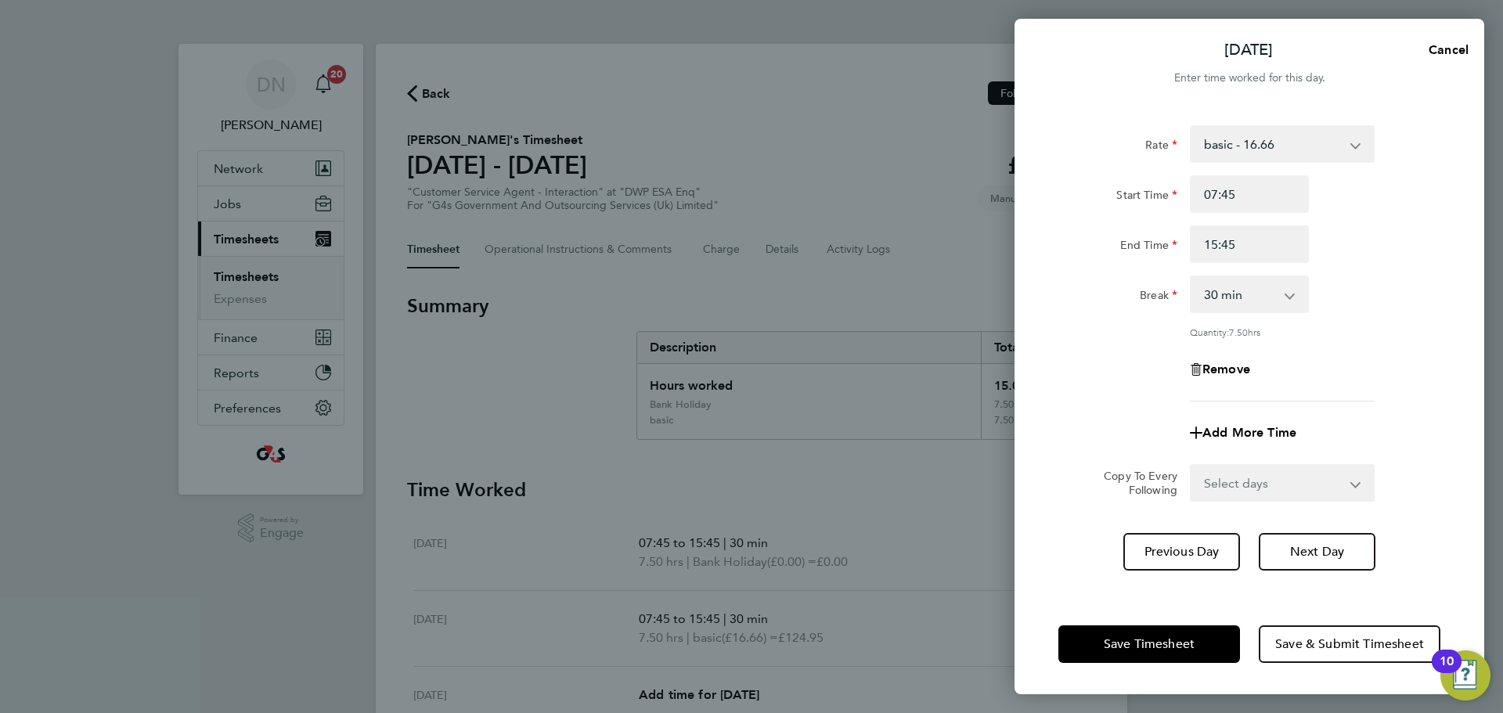
click at [1001, 304] on div "Break 0 min 15 min 30 min 45 min 60 min 75 min 90 min" at bounding box center [1249, 295] width 395 height 38
click at [1001, 431] on span "Next Day" at bounding box center [1317, 552] width 54 height 16
select select "30"
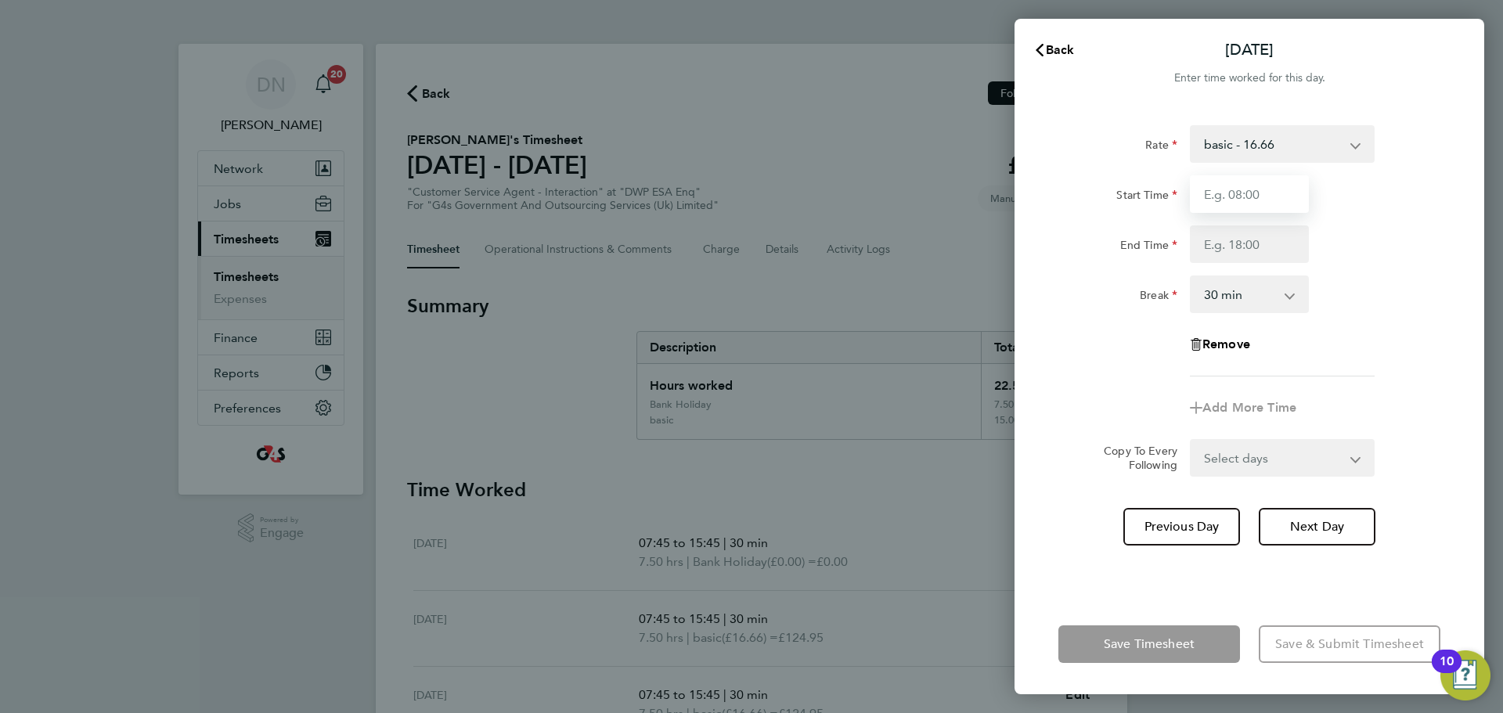
click at [1001, 191] on input "Start Time" at bounding box center [1249, 194] width 119 height 38
type input "07:45"
click at [1001, 248] on input "End Time" at bounding box center [1249, 244] width 119 height 38
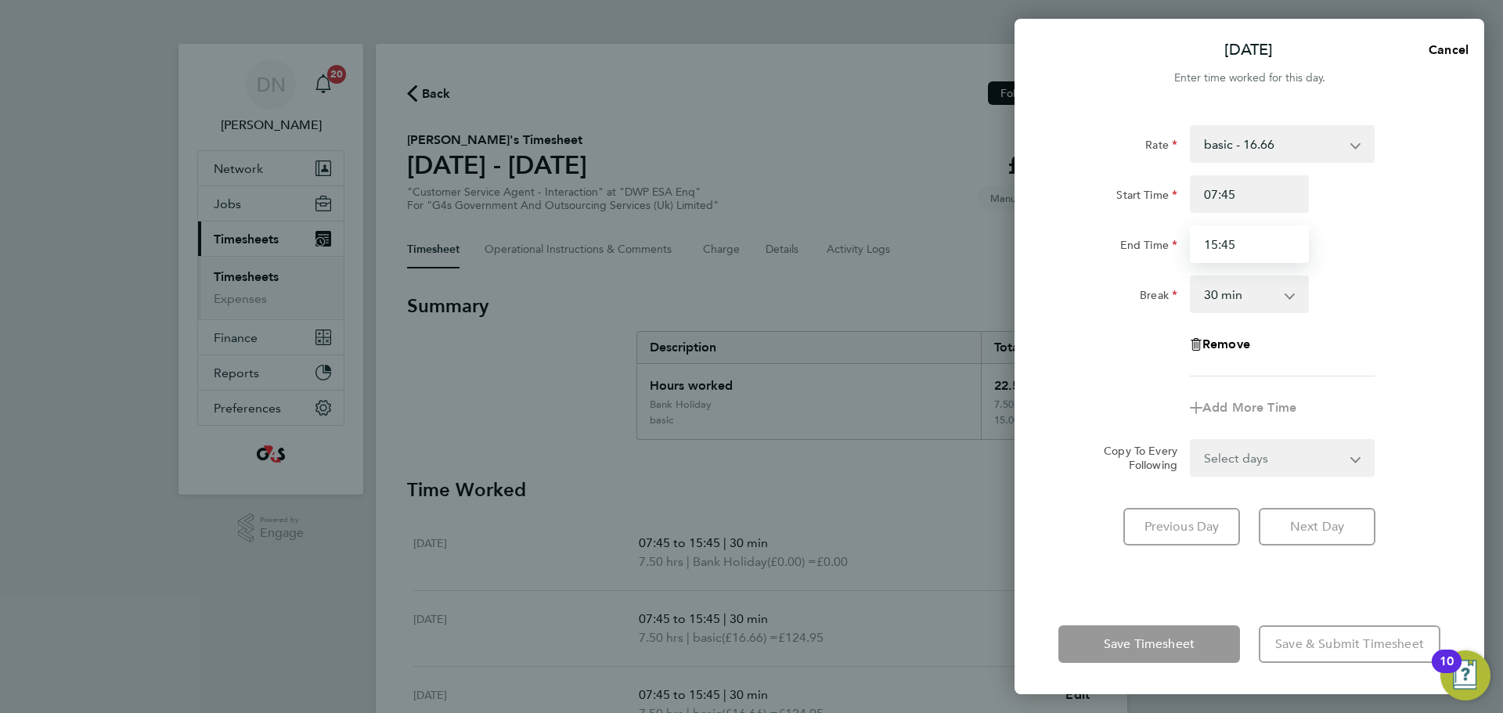
type input "15:45"
click at [1001, 355] on div "Rate basic - 16.66 Bank Holiday x1.5 - 24.73 x2 - 32.79 Annual Leave Sick Syste…" at bounding box center [1250, 350] width 470 height 488
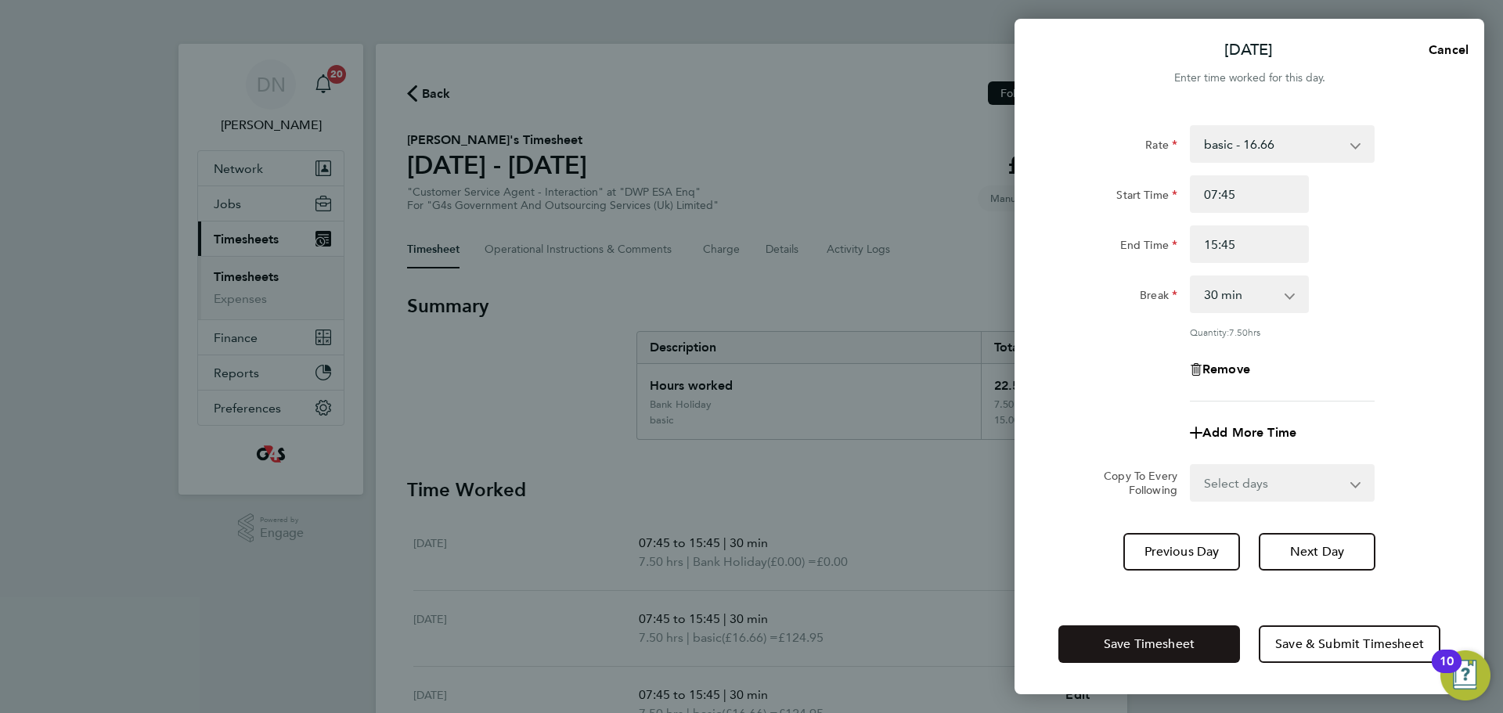
click at [1001, 431] on button "Save Timesheet" at bounding box center [1149, 645] width 182 height 38
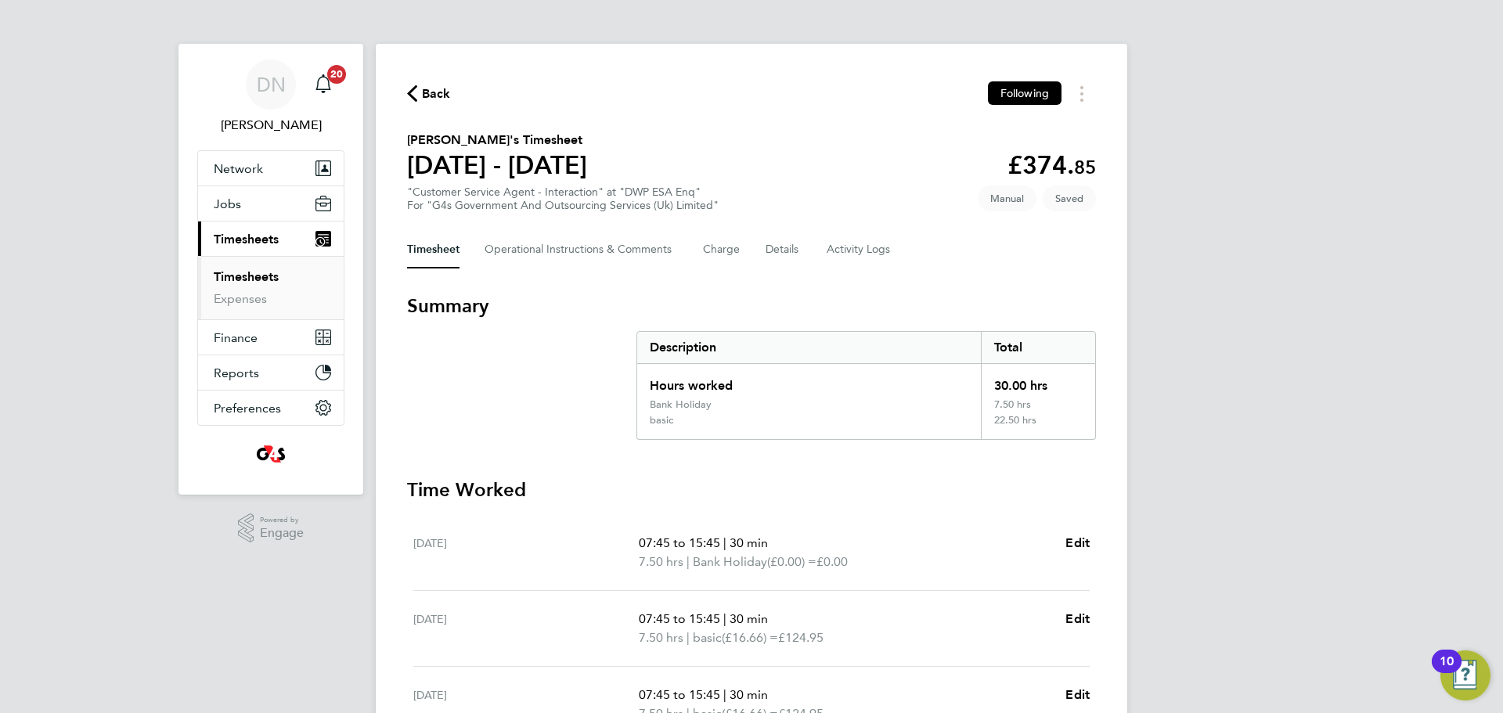
click at [428, 81] on div "Back Following [PERSON_NAME]'s Timesheet [DATE] - [DATE] £374. 85 "Customer Ser…" at bounding box center [752, 573] width 752 height 1059
click at [424, 96] on span "Back" at bounding box center [436, 94] width 29 height 19
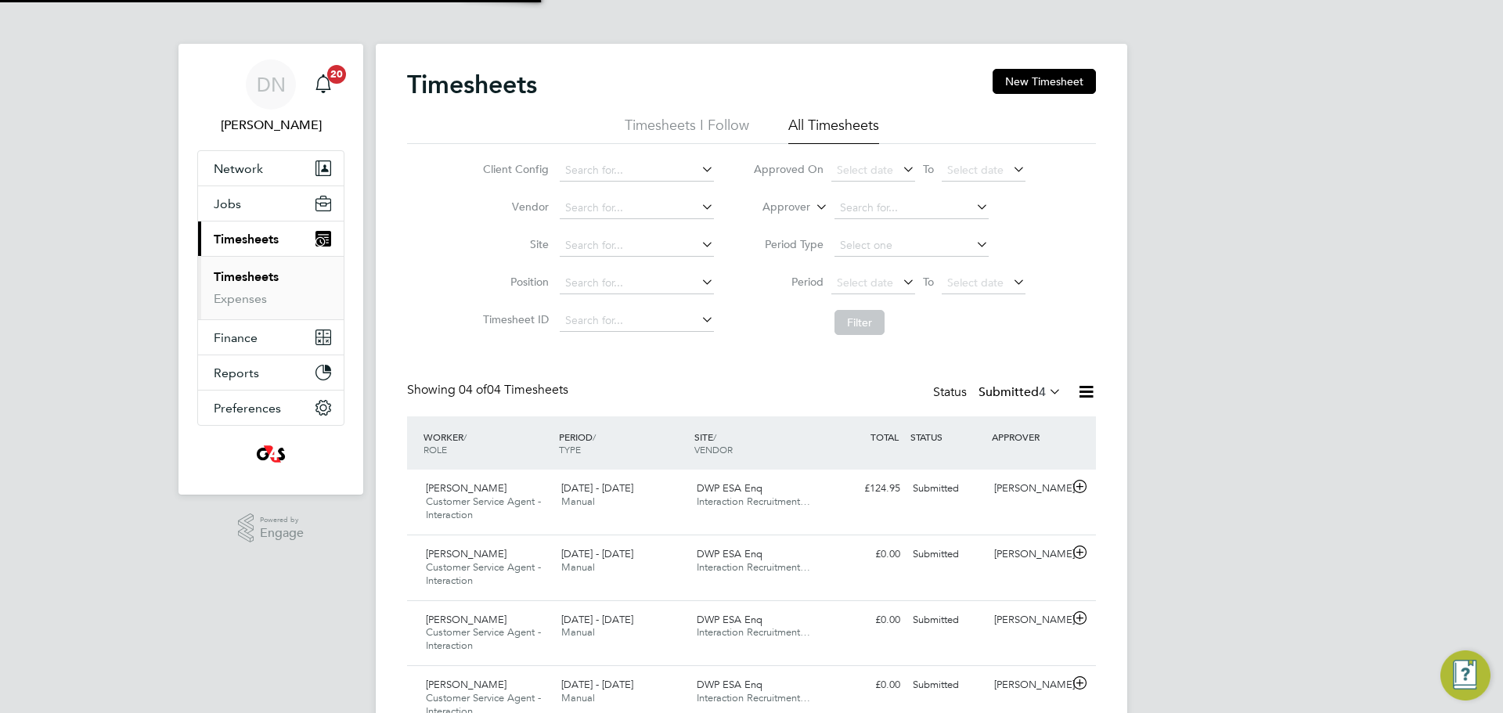
scroll to position [52, 136]
click at [1001, 74] on button "New Timesheet" at bounding box center [1044, 81] width 103 height 25
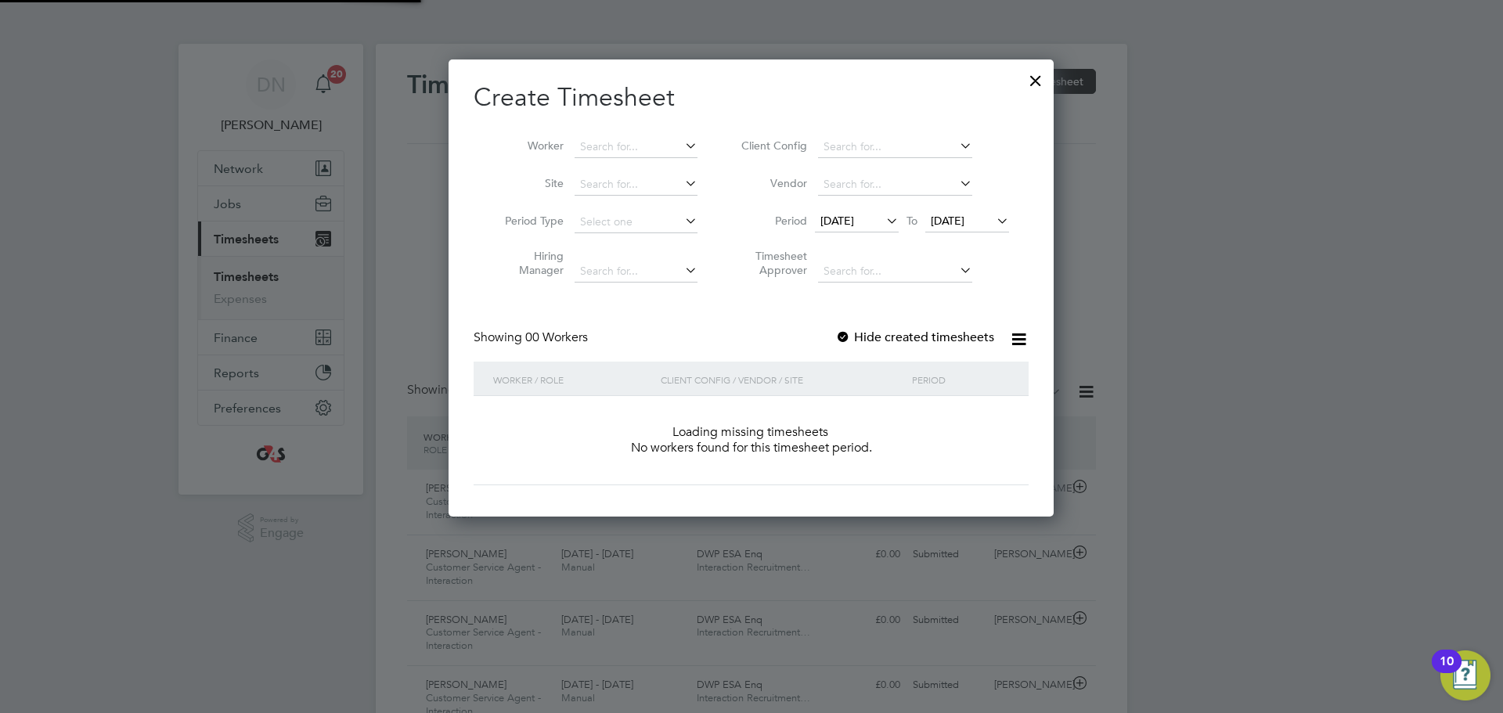
scroll to position [442, 606]
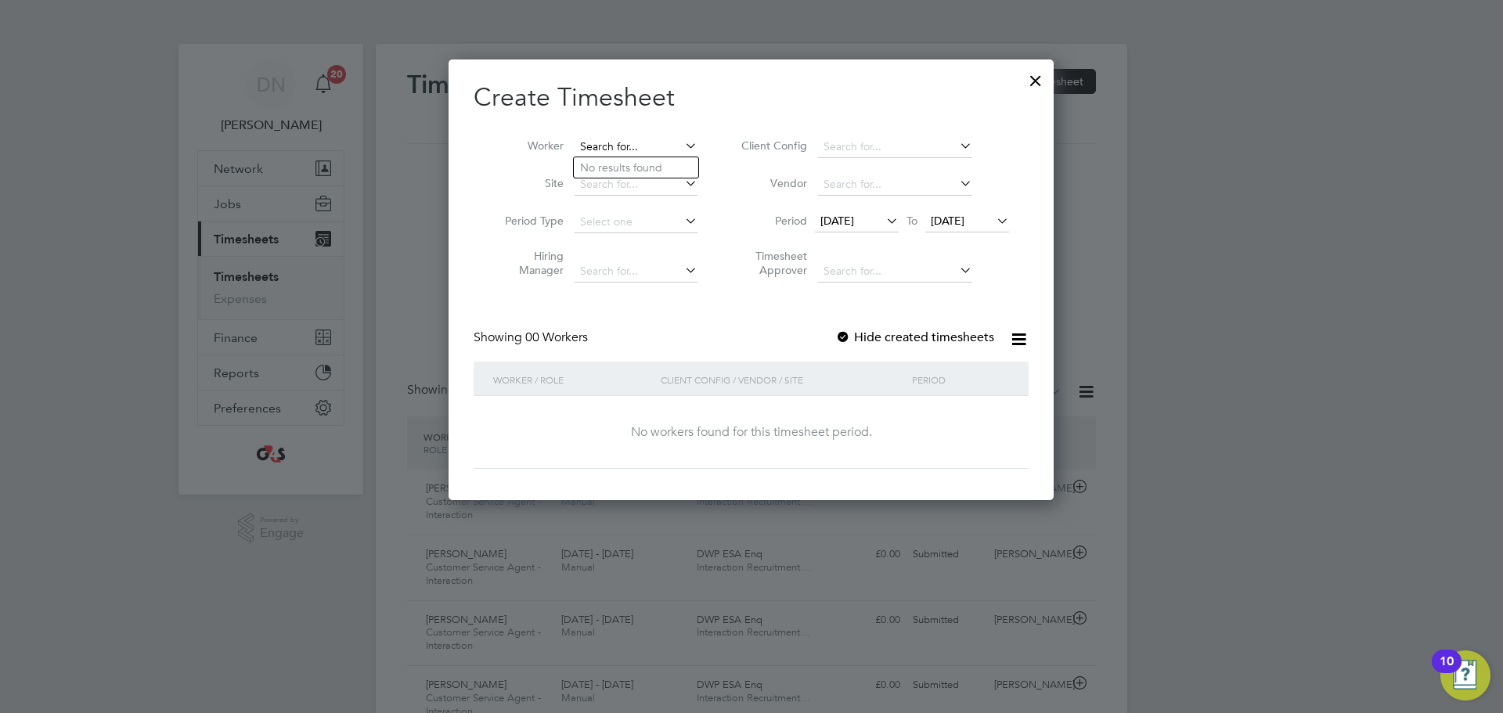
click at [631, 139] on input at bounding box center [636, 147] width 123 height 22
click at [638, 182] on li "[PERSON_NAME]" at bounding box center [670, 188] width 193 height 21
type input "[PERSON_NAME]"
click at [831, 221] on span "[DATE]" at bounding box center [837, 221] width 34 height 14
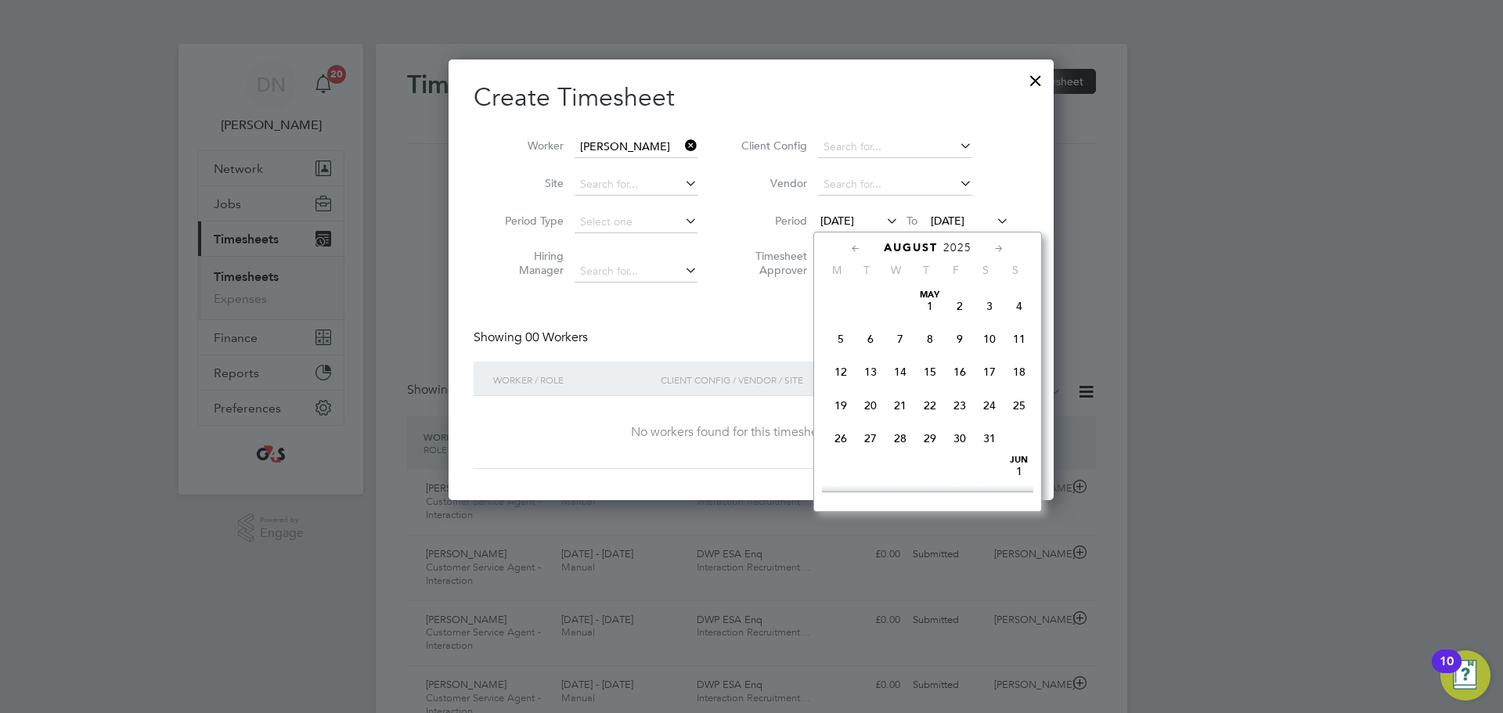
scroll to position [542, 0]
click at [839, 431] on span "25" at bounding box center [841, 425] width 30 height 30
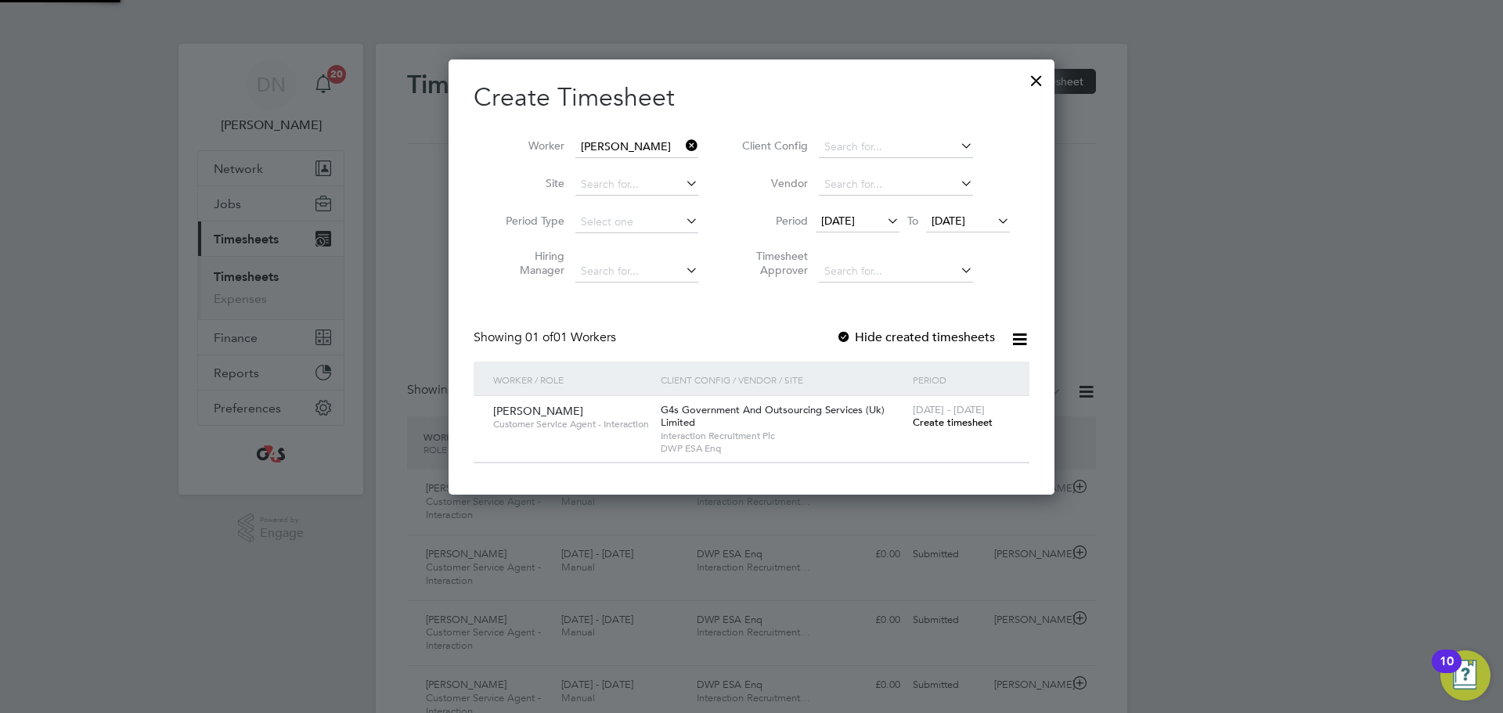
scroll to position [436, 607]
click at [958, 422] on span "Create timesheet" at bounding box center [953, 422] width 80 height 13
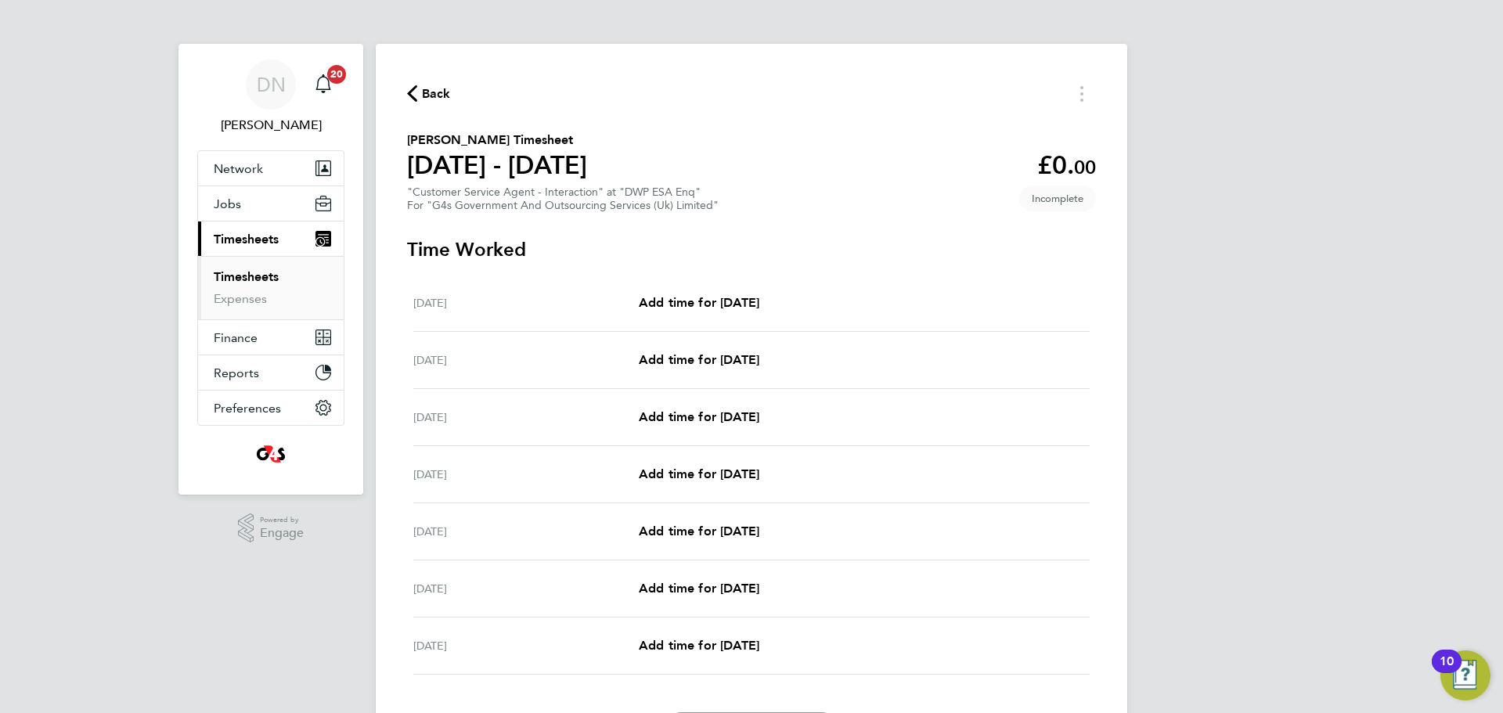
click at [748, 313] on div "[DATE] Add time for [DATE] Add time for [DATE]" at bounding box center [751, 303] width 676 height 57
click at [748, 304] on span "Add time for [DATE]" at bounding box center [699, 302] width 121 height 15
select select "30"
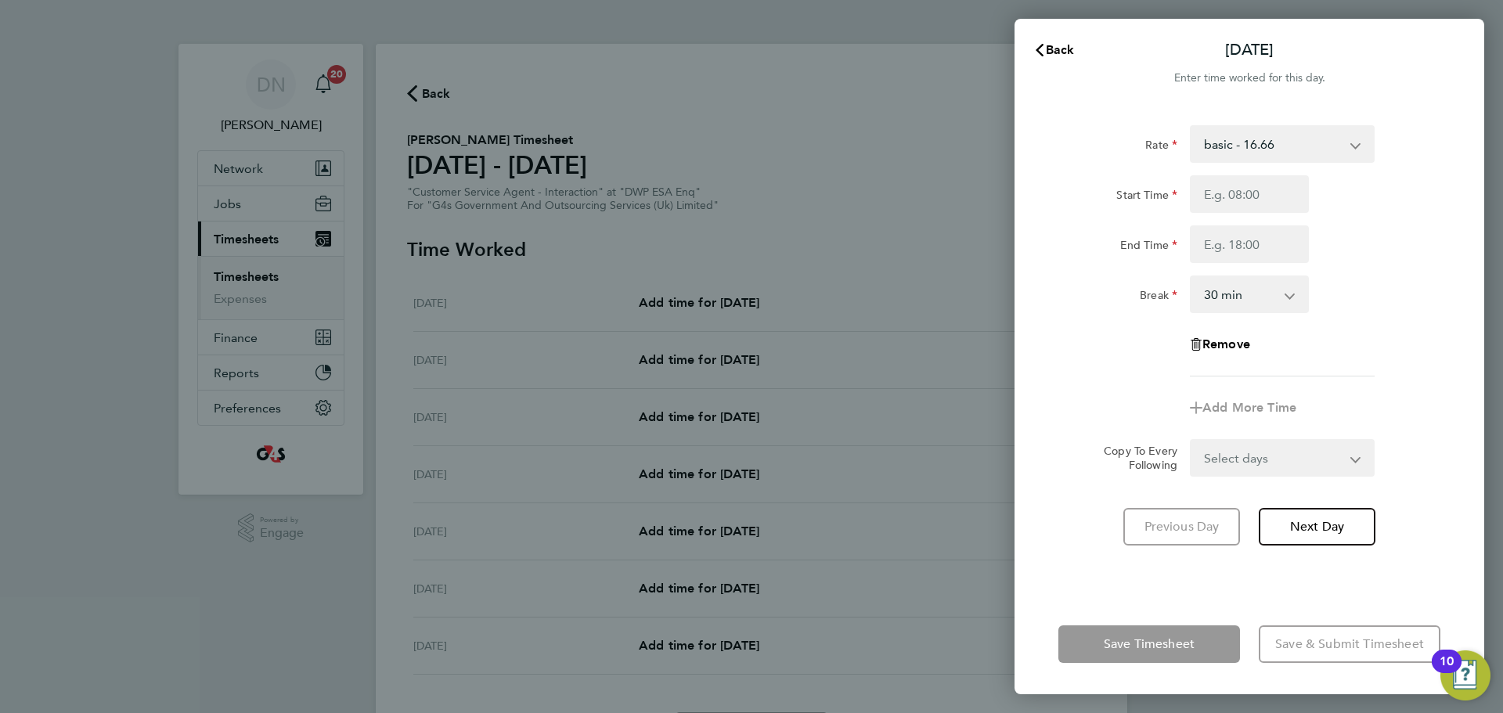
click at [1001, 150] on select "basic - 16.66 x1.5 - 24.73 System Issue Paid - 16.66 x2 - 32.79 Annual Leave Ba…" at bounding box center [1273, 144] width 163 height 34
select select "30"
click at [1001, 199] on input "Start Time" at bounding box center [1249, 194] width 119 height 38
type input "07:45"
click at [1001, 239] on input "End Time" at bounding box center [1249, 244] width 119 height 38
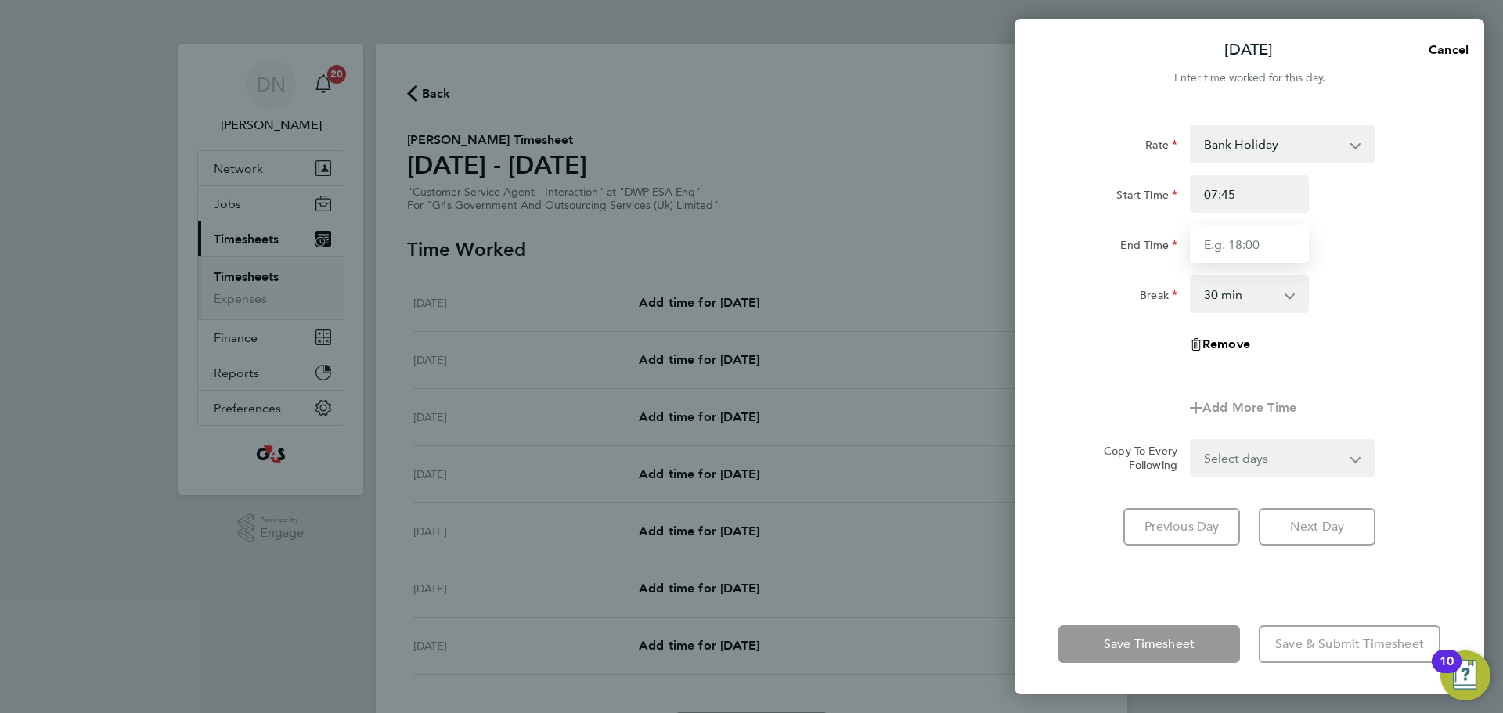
click at [1001, 254] on input "End Time" at bounding box center [1249, 244] width 119 height 38
type input "15:45"
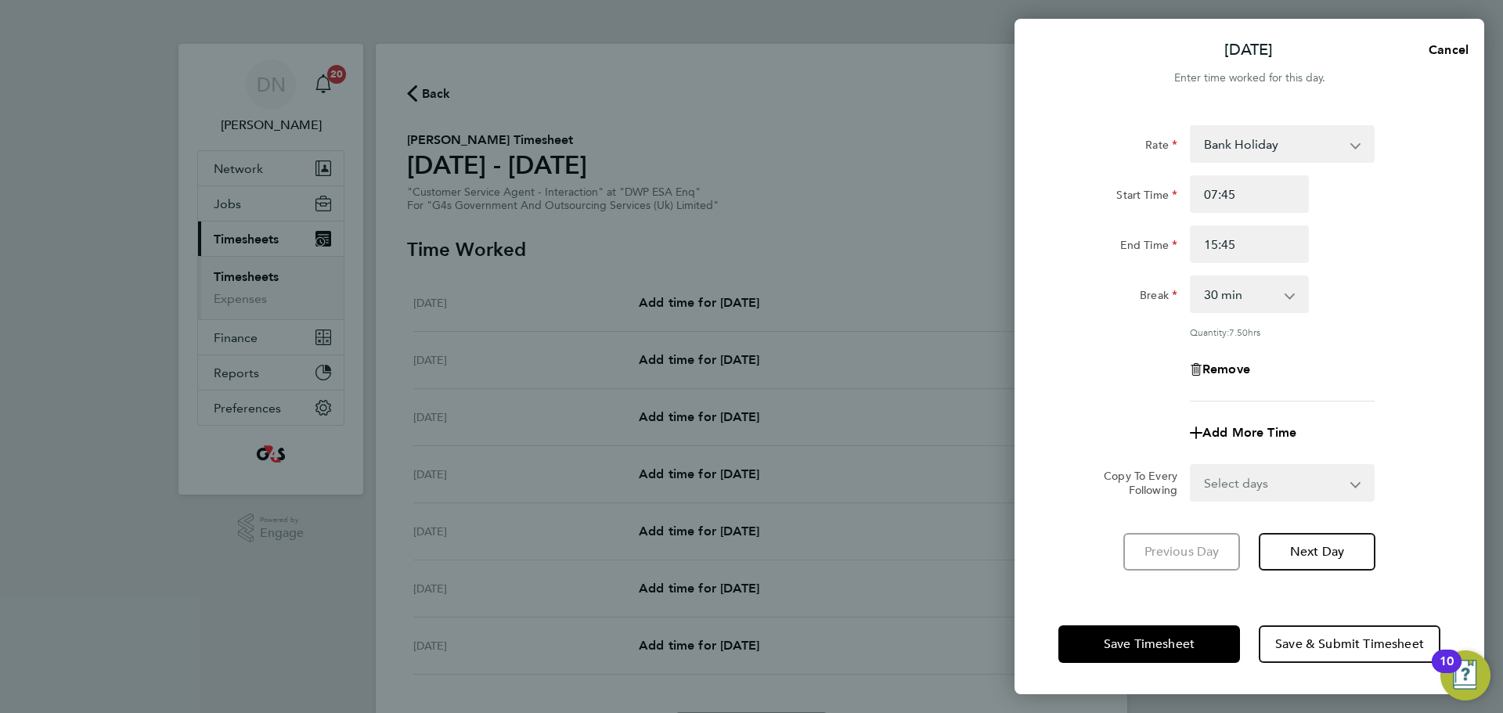
click at [1001, 340] on div "Rate Bank Holiday basic - 16.66 x1.5 - 24.73 System Issue Paid - 16.66 x2 - 32.…" at bounding box center [1249, 263] width 382 height 276
click at [1001, 431] on select "Select days Day Weekday (Mon-Fri) Weekend (Sat-Sun) [DATE] [DATE] [DATE] [DATE]…" at bounding box center [1274, 483] width 164 height 34
click at [1001, 359] on div "Remove" at bounding box center [1249, 370] width 395 height 38
click at [1001, 431] on span "Next Day" at bounding box center [1317, 552] width 54 height 16
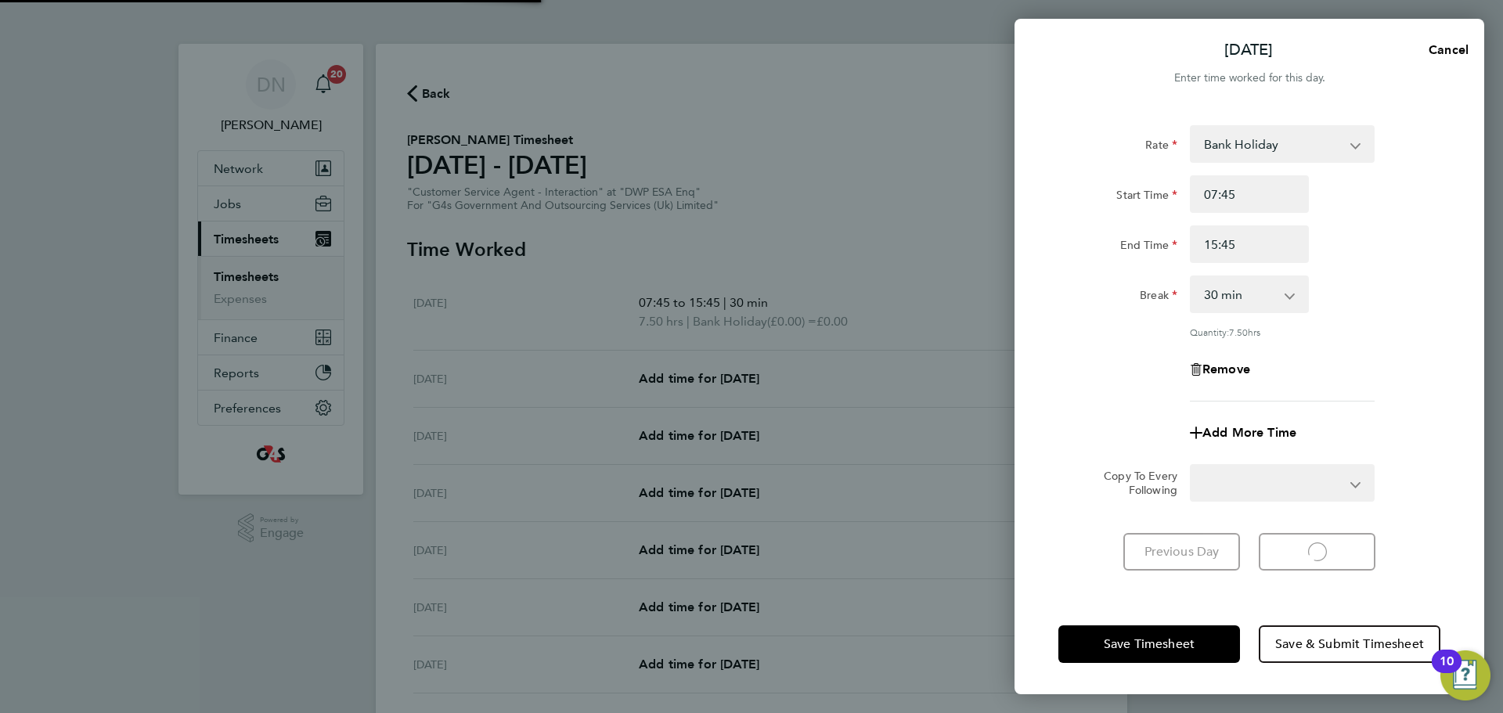
select select "30"
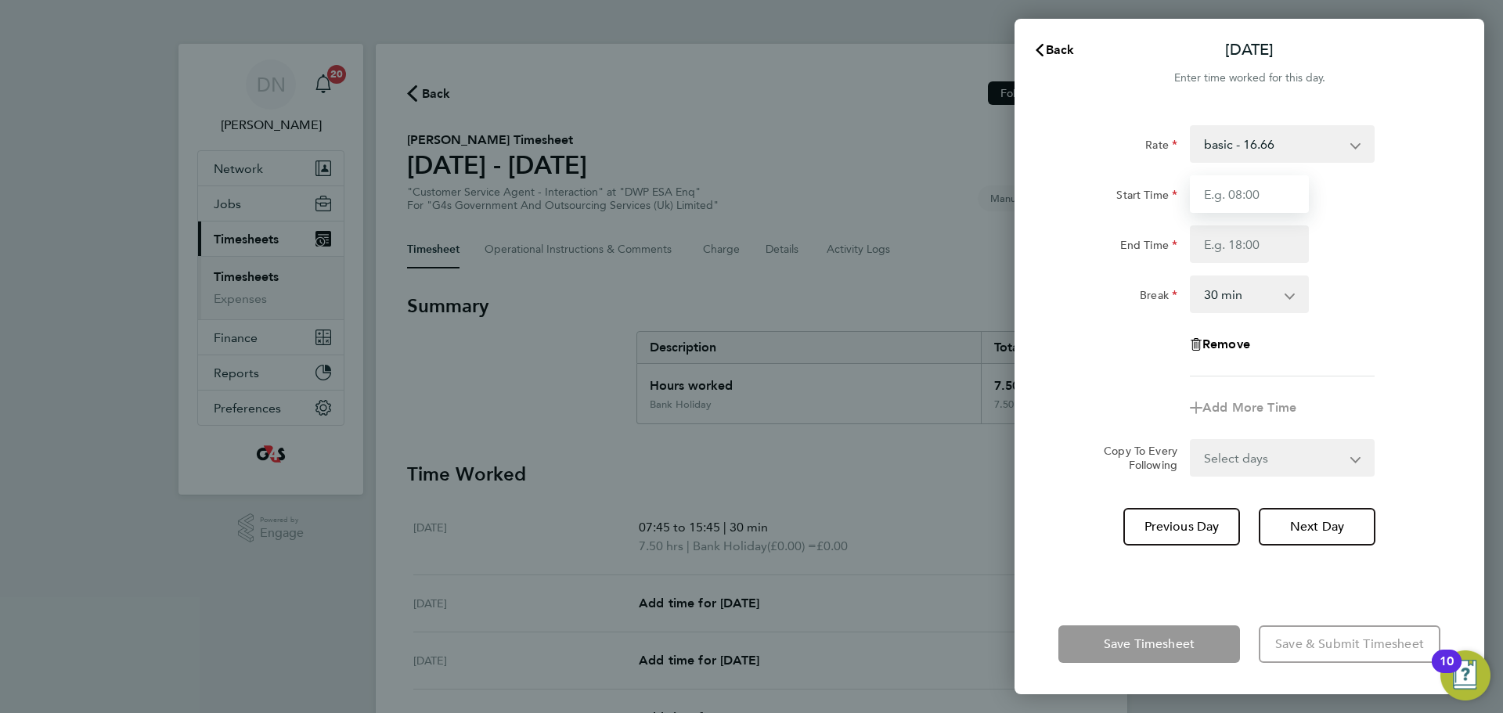
click at [1001, 181] on input "Start Time" at bounding box center [1249, 194] width 119 height 38
type input "07:45"
click at [1001, 254] on input "End Time" at bounding box center [1249, 244] width 119 height 38
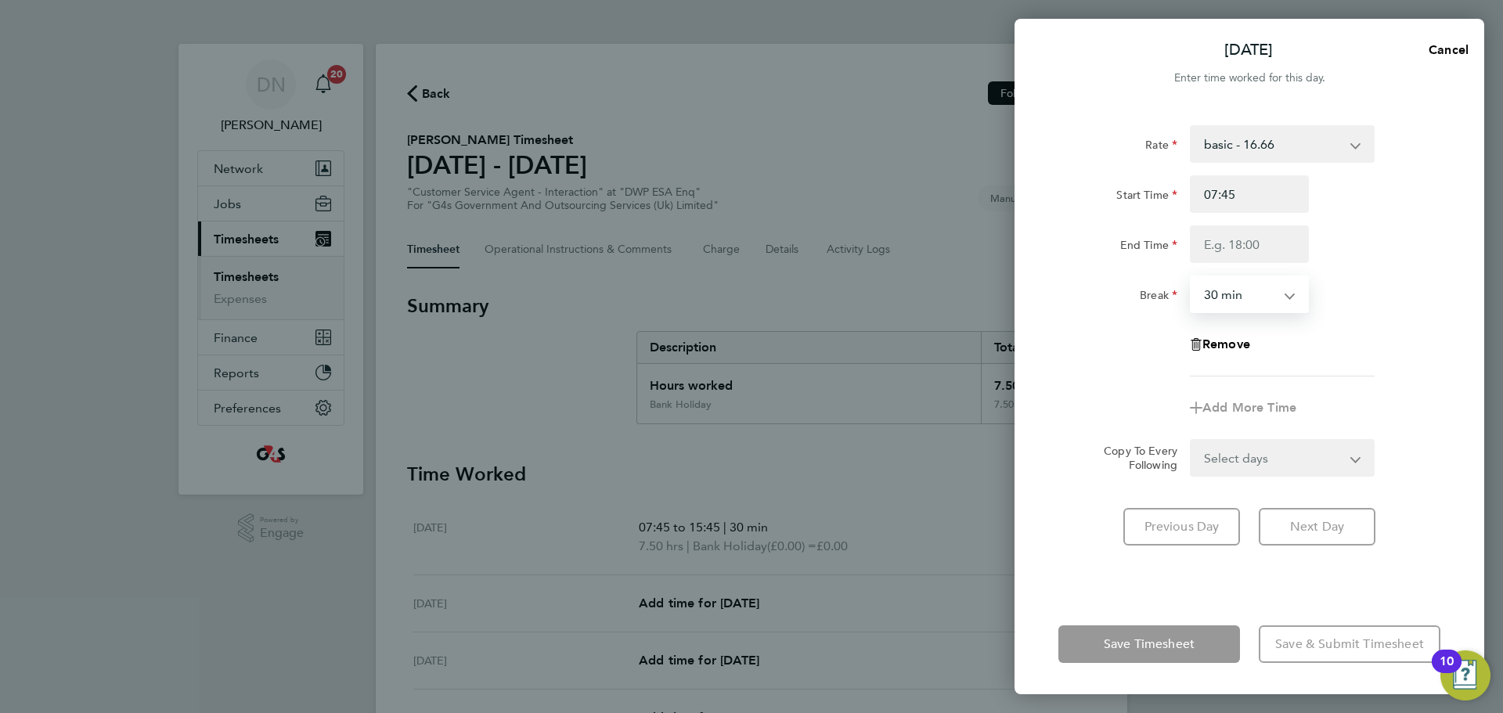
click at [1001, 301] on select "0 min 15 min 30 min 45 min 60 min 75 min 90 min" at bounding box center [1240, 294] width 97 height 34
click at [1001, 250] on input "End Time" at bounding box center [1249, 244] width 119 height 38
type input "15:45"
click at [1001, 431] on select "Select days Day Weekday (Mon-Fri) Weekend (Sat-Sun) [DATE] [DATE] [DATE] [DATE]…" at bounding box center [1274, 458] width 164 height 34
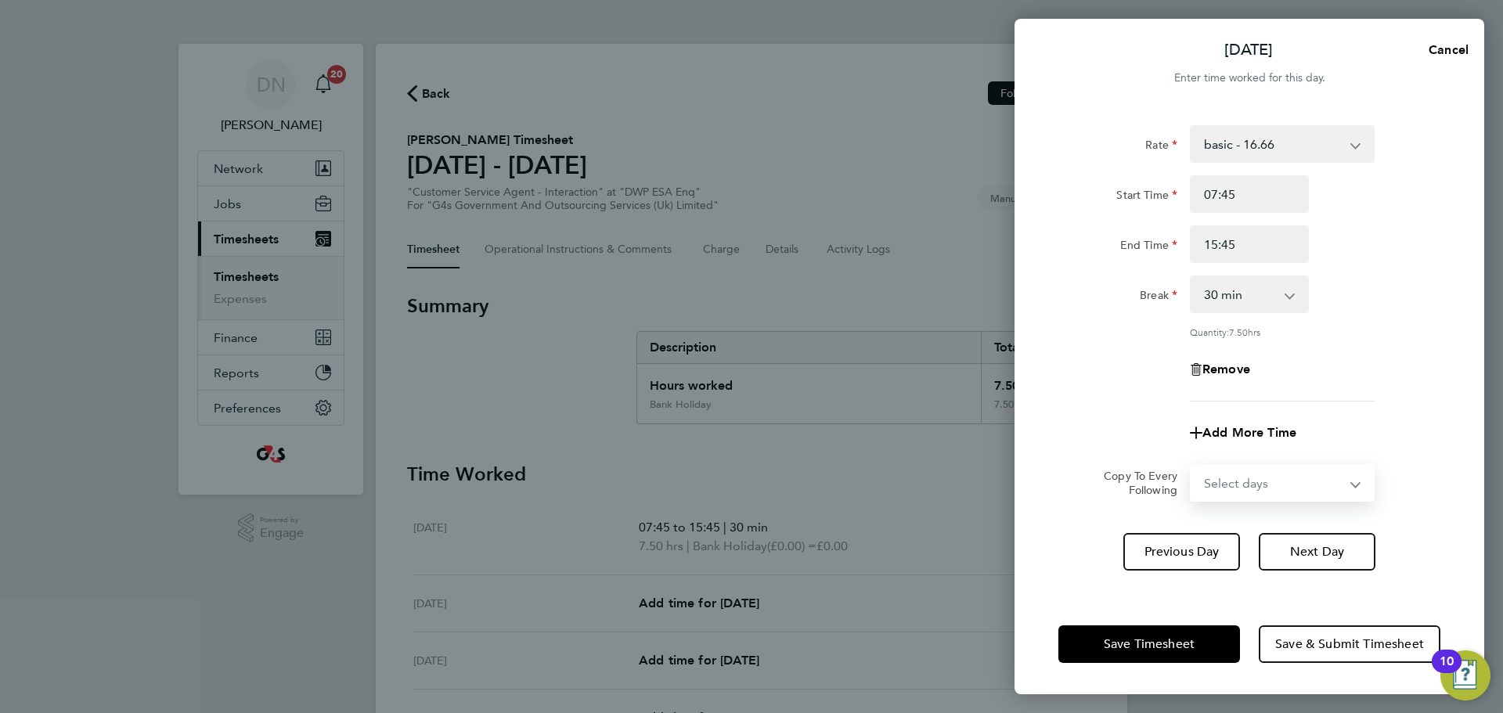
select select "WED"
click at [1001, 431] on select "Select days Day Weekday (Mon-Fri) Weekend (Sat-Sun) [DATE] [DATE] [DATE] [DATE]…" at bounding box center [1274, 483] width 164 height 34
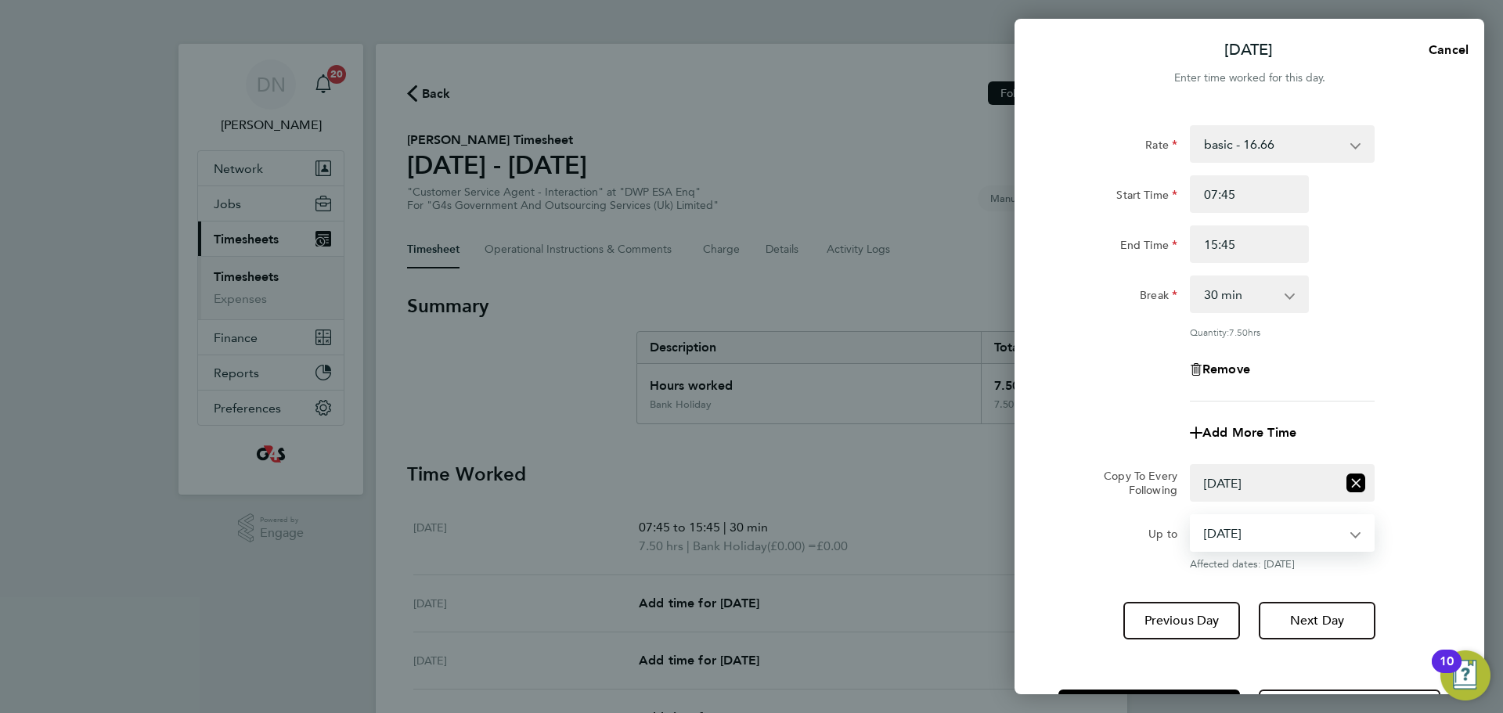
click at [1001, 431] on select "[DATE] [DATE] [DATE] [DATE] [DATE]" at bounding box center [1273, 533] width 163 height 34
select select "[DATE]"
click at [1001, 431] on select "[DATE] [DATE] [DATE] [DATE] [DATE]" at bounding box center [1273, 533] width 163 height 34
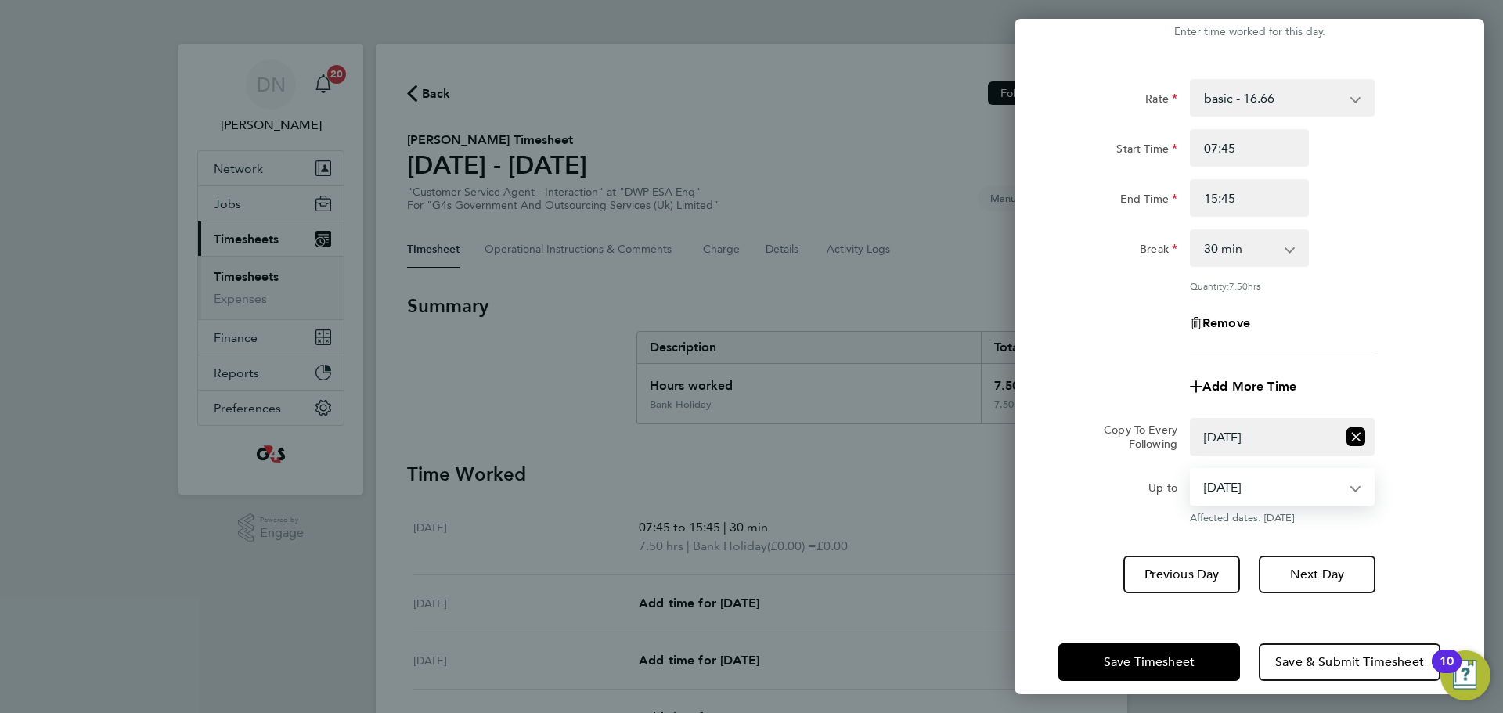
scroll to position [63, 0]
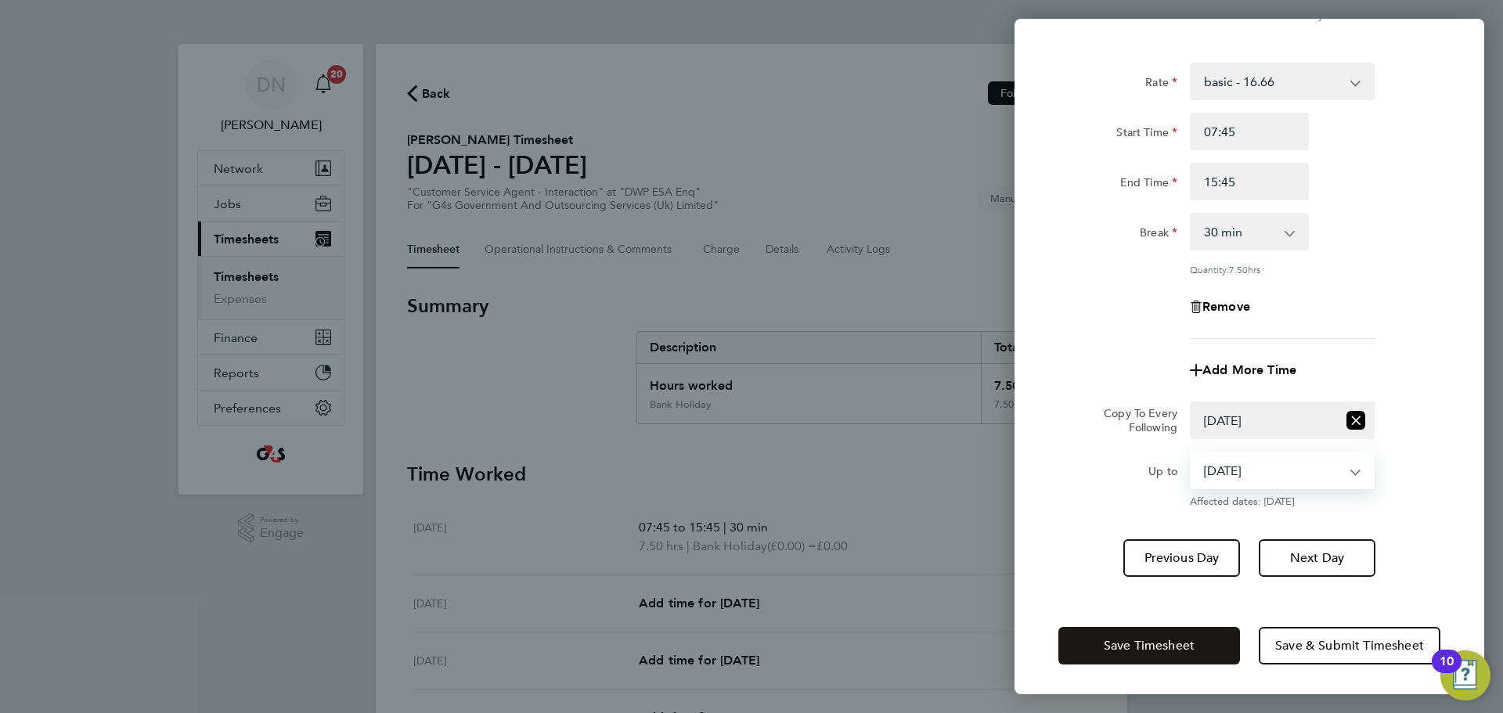
click at [1001, 431] on button "Save Timesheet" at bounding box center [1149, 646] width 182 height 38
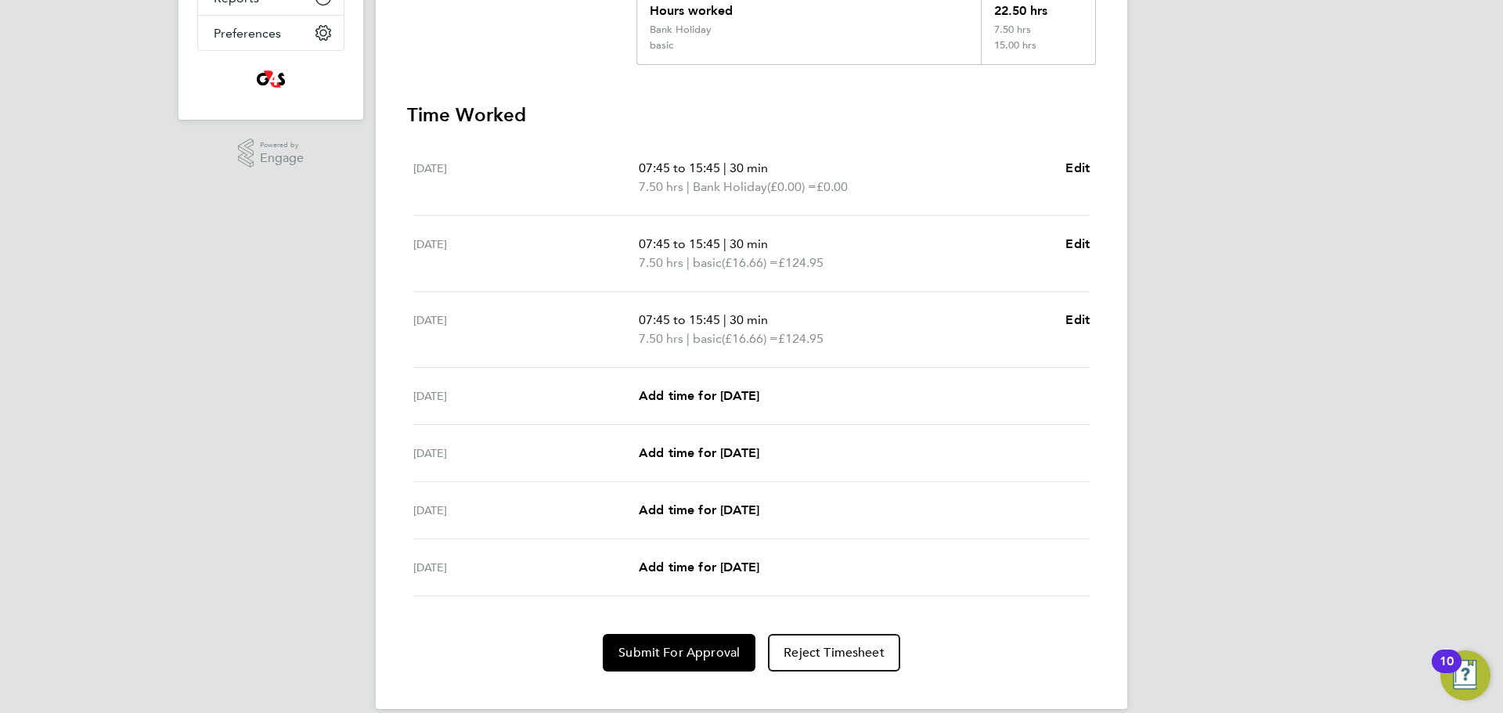
scroll to position [391, 0]
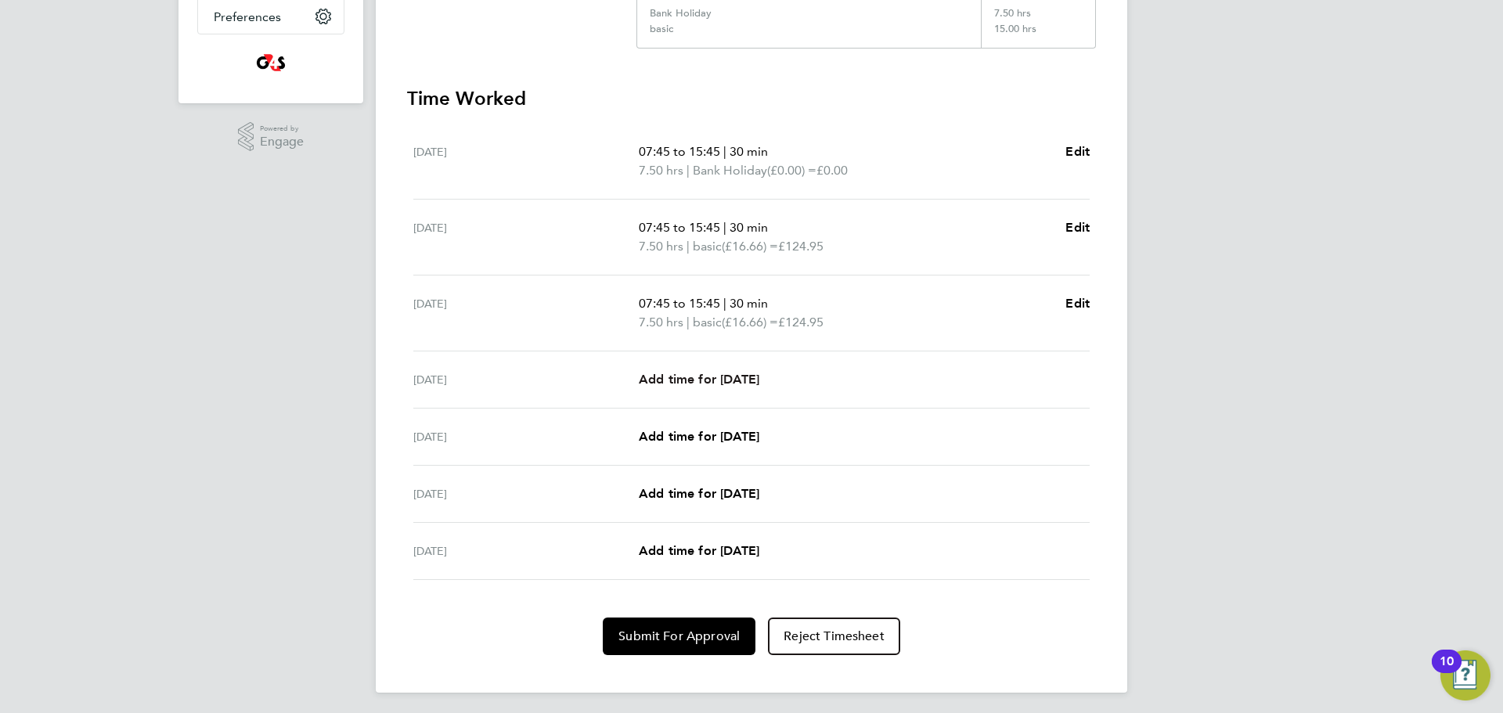
click at [712, 381] on span "Add time for [DATE]" at bounding box center [699, 379] width 121 height 15
select select "30"
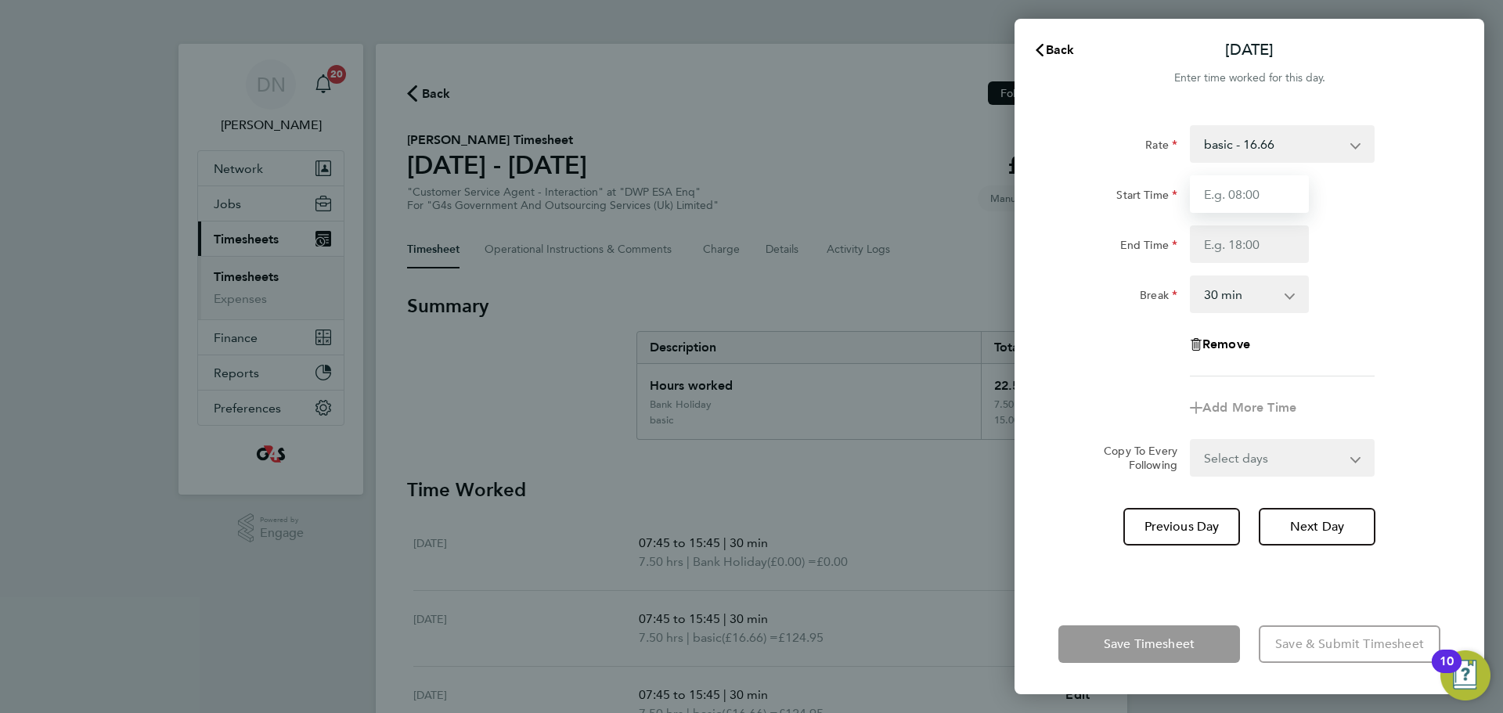
click at [1001, 209] on input "Start Time" at bounding box center [1249, 194] width 119 height 38
type input "07:45"
click at [1001, 256] on input "End Time" at bounding box center [1249, 244] width 119 height 38
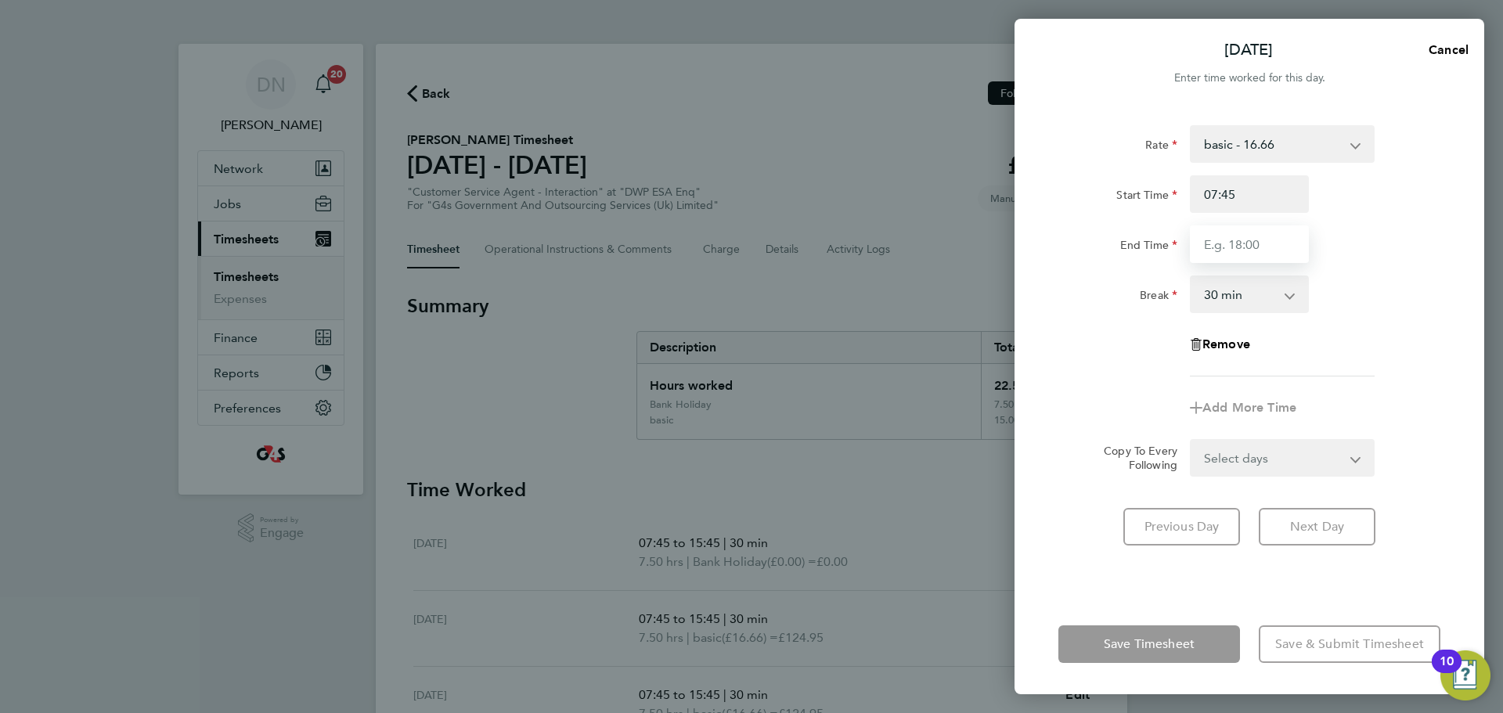
click at [1001, 244] on input "End Time" at bounding box center [1249, 244] width 119 height 38
type input "15:45"
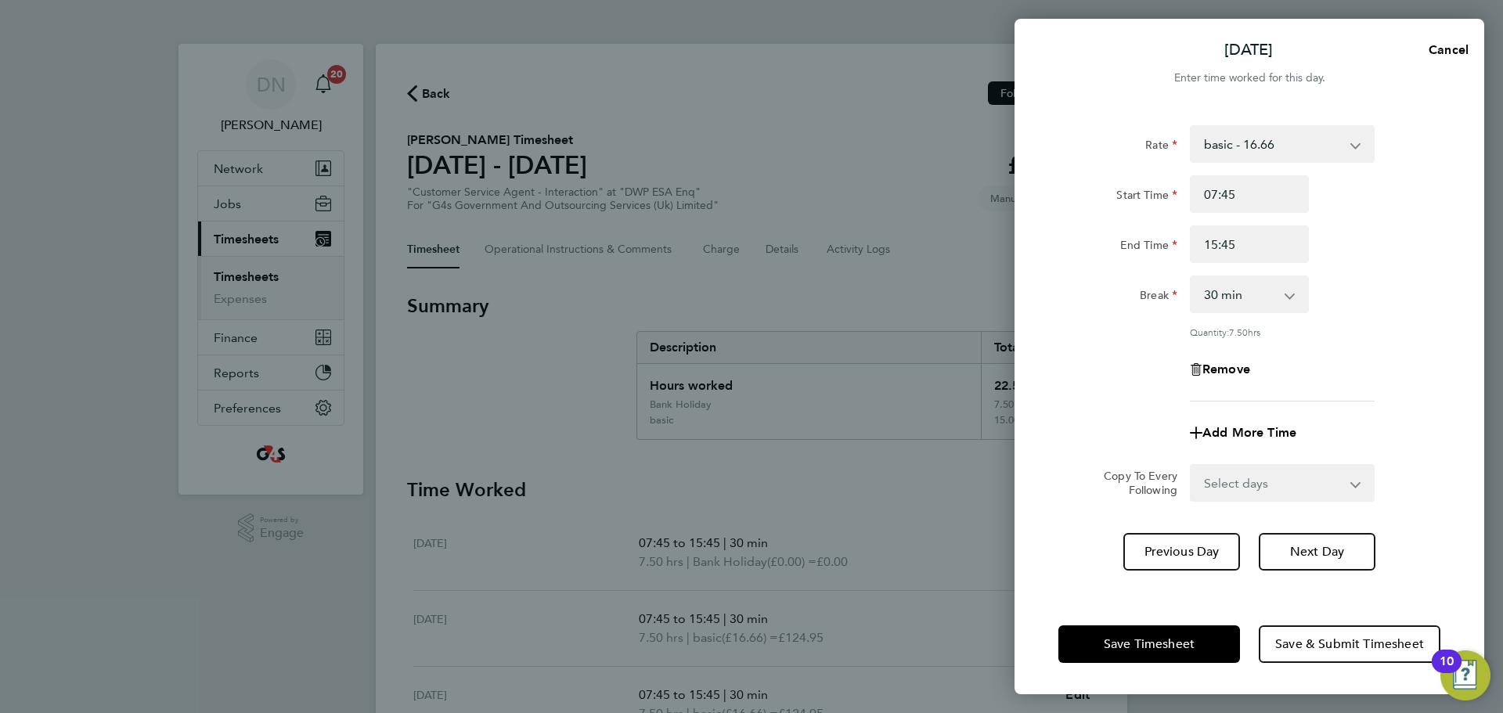
click at [1001, 359] on div "Remove" at bounding box center [1249, 370] width 395 height 38
click at [1001, 431] on button "Save Timesheet" at bounding box center [1149, 645] width 182 height 38
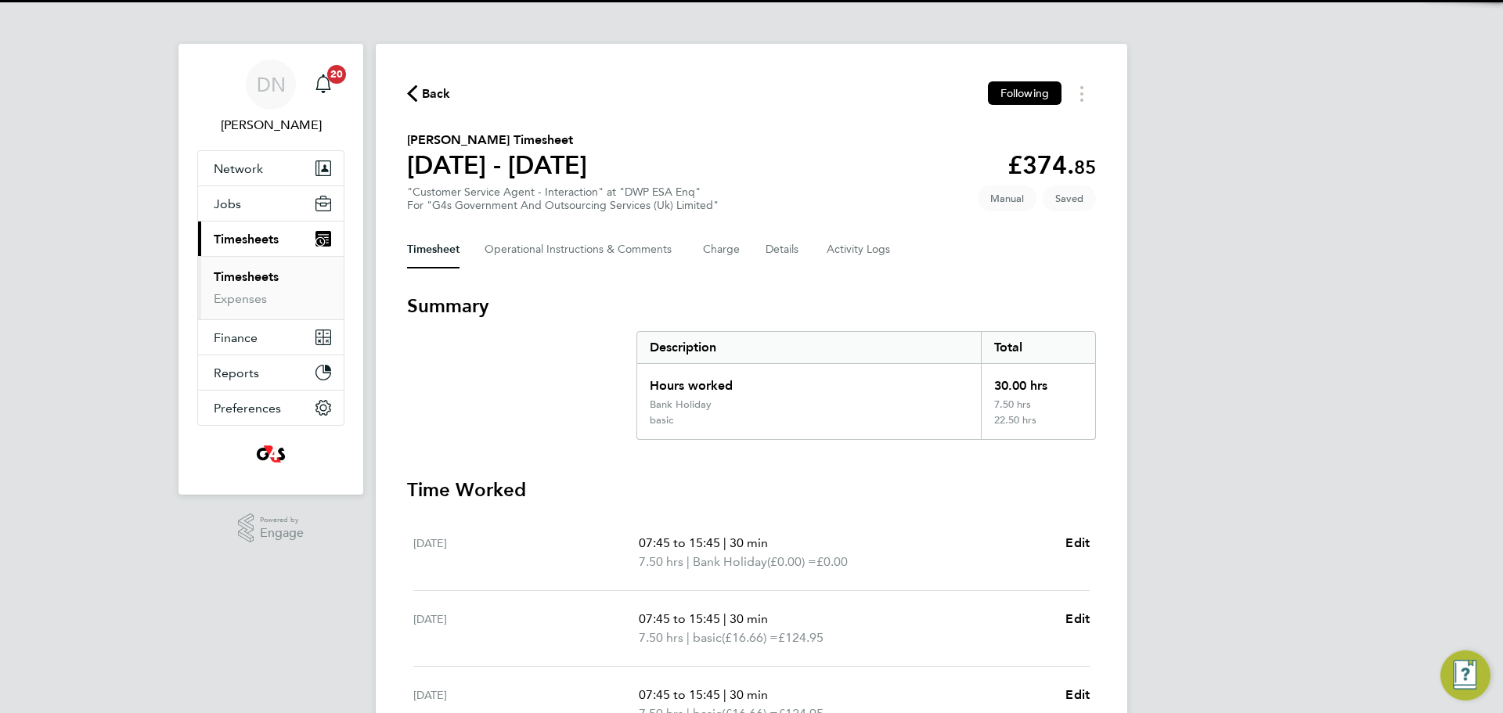
scroll to position [391, 0]
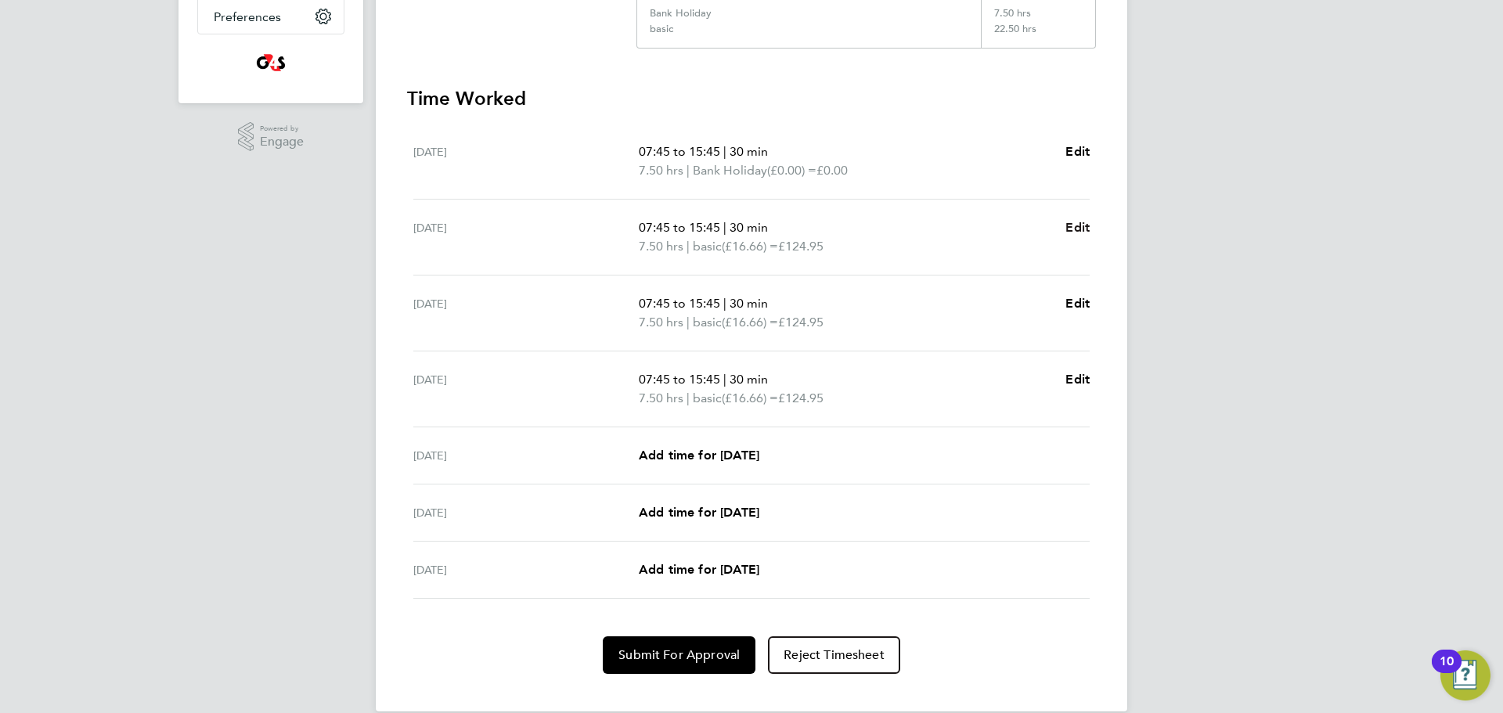
click at [1001, 226] on span "Edit" at bounding box center [1078, 227] width 24 height 15
select select "30"
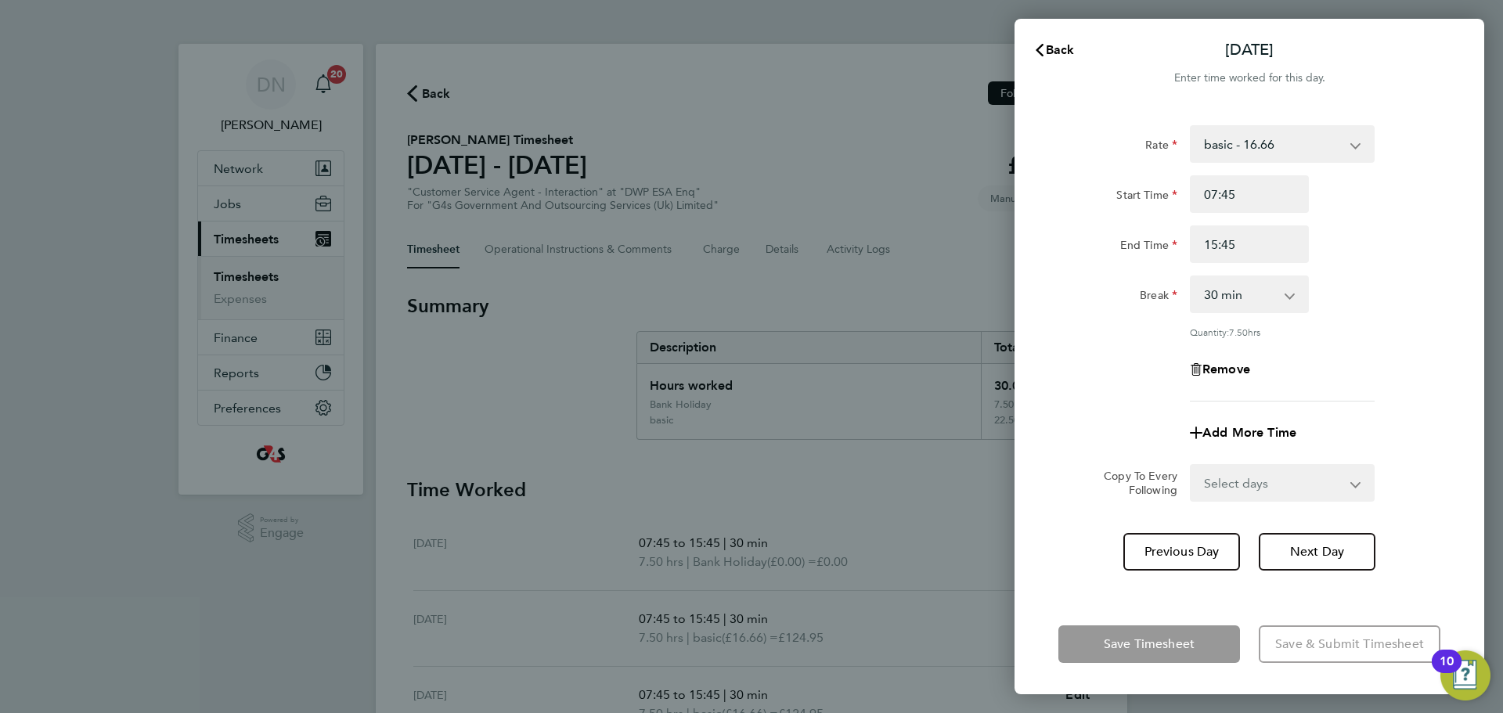
click at [1001, 153] on select "basic - 16.66 x1.5 - 24.73 System Issue Paid - 16.66 x2 - 32.79 Annual Leave Ba…" at bounding box center [1273, 144] width 163 height 34
select select "30"
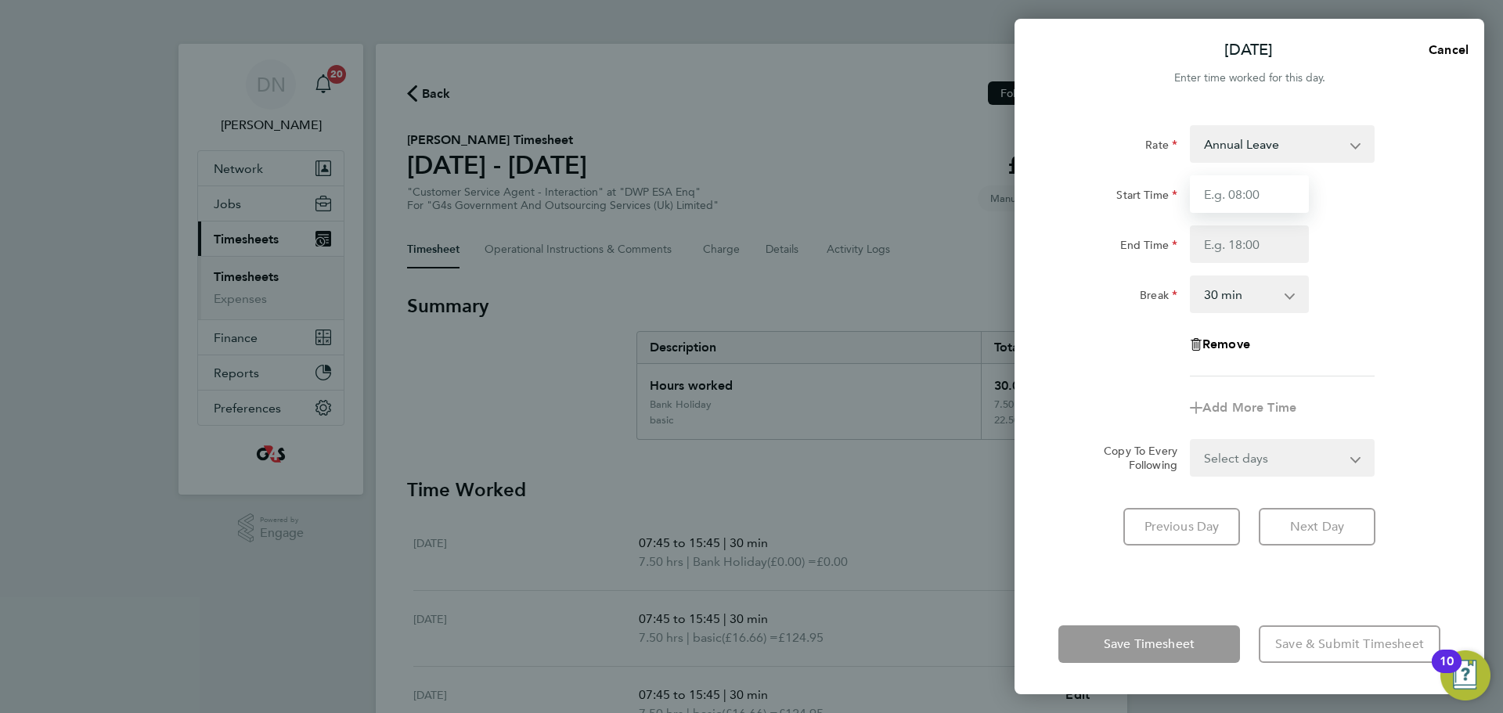
click at [1001, 196] on input "Start Time" at bounding box center [1249, 194] width 119 height 38
type input "07:45"
click at [1001, 243] on input "End Time" at bounding box center [1249, 244] width 119 height 38
type input "15:45"
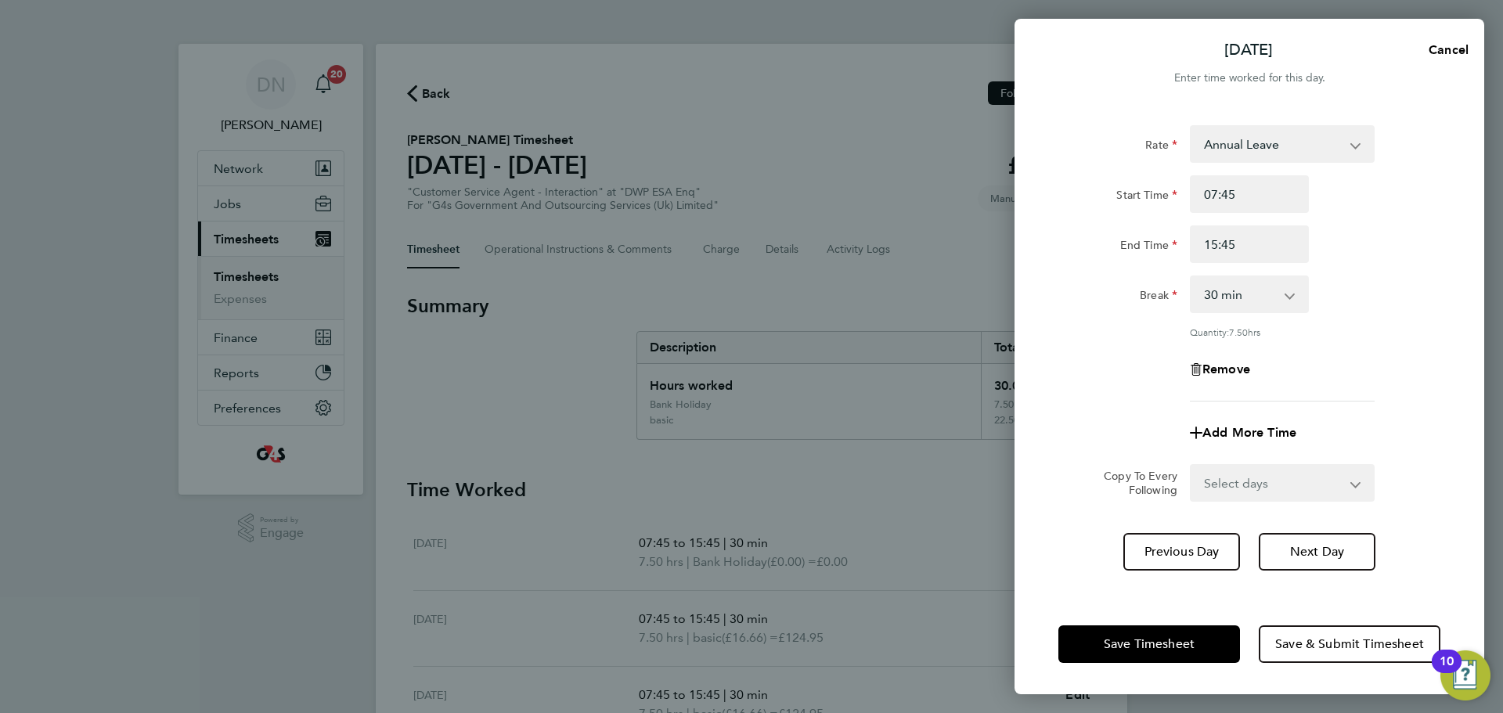
click at [1001, 431] on div "Rate Annual Leave basic - 16.66 x1.5 - 24.73 System Issue Paid - 16.66 x2 - 32.…" at bounding box center [1250, 350] width 470 height 488
click at [1001, 431] on span "Save Timesheet" at bounding box center [1149, 644] width 91 height 16
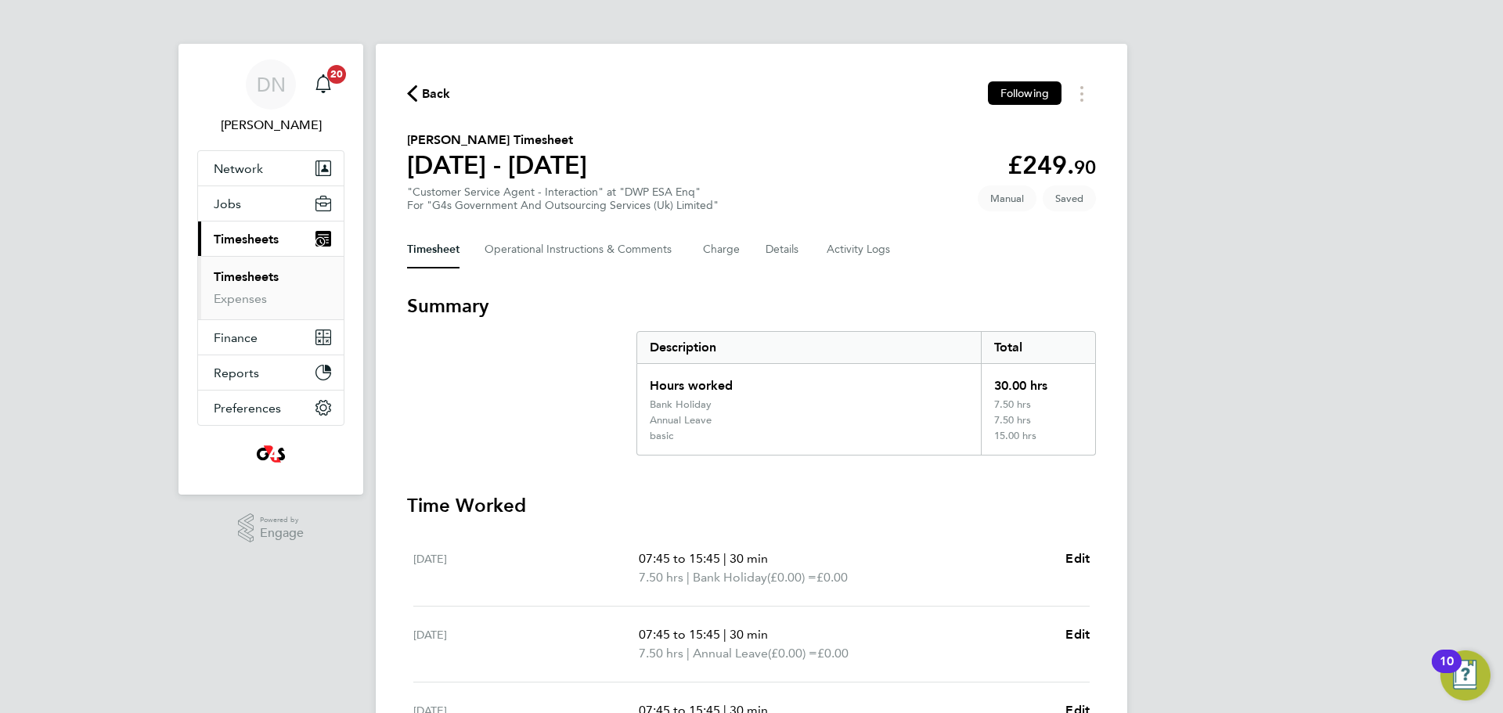
click at [437, 101] on span "Back" at bounding box center [436, 94] width 29 height 19
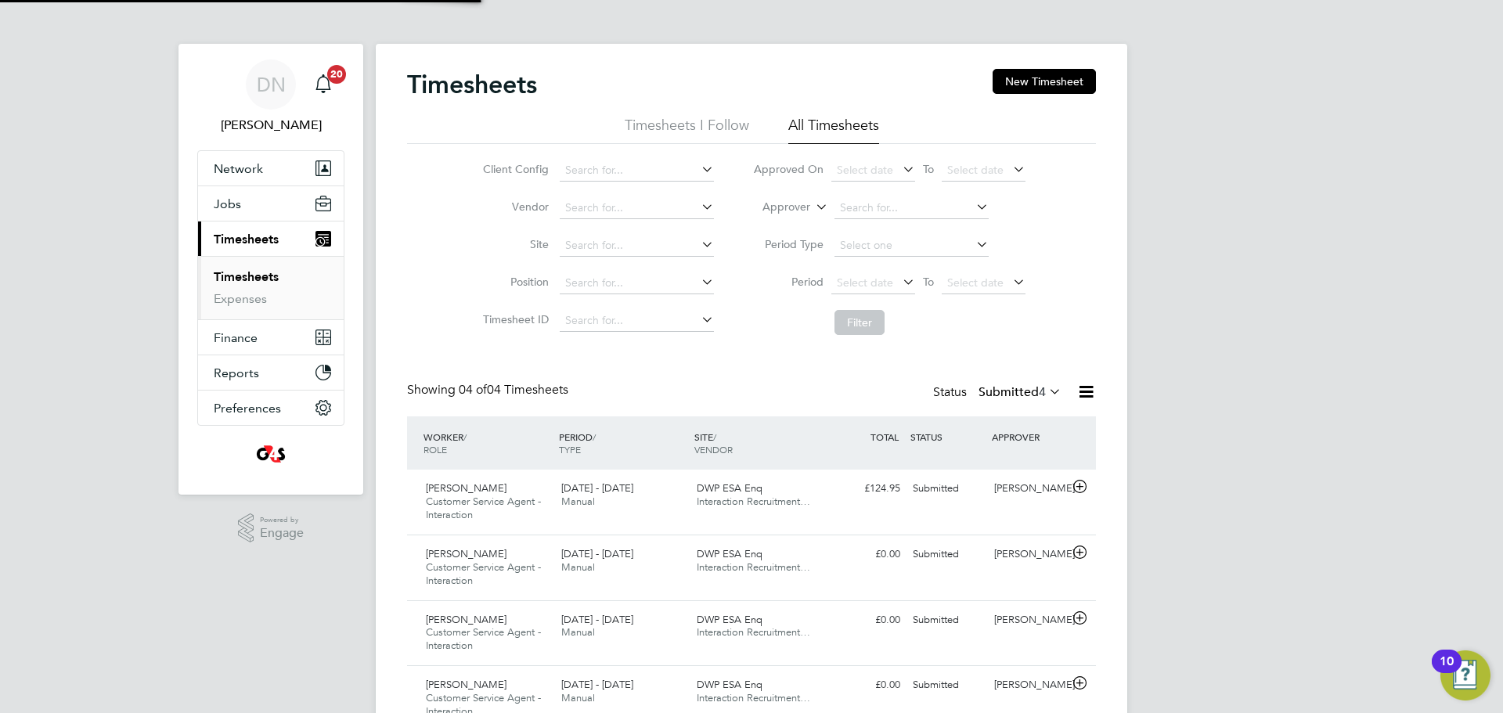
scroll to position [52, 136]
click at [1001, 72] on button "New Timesheet" at bounding box center [1044, 81] width 103 height 25
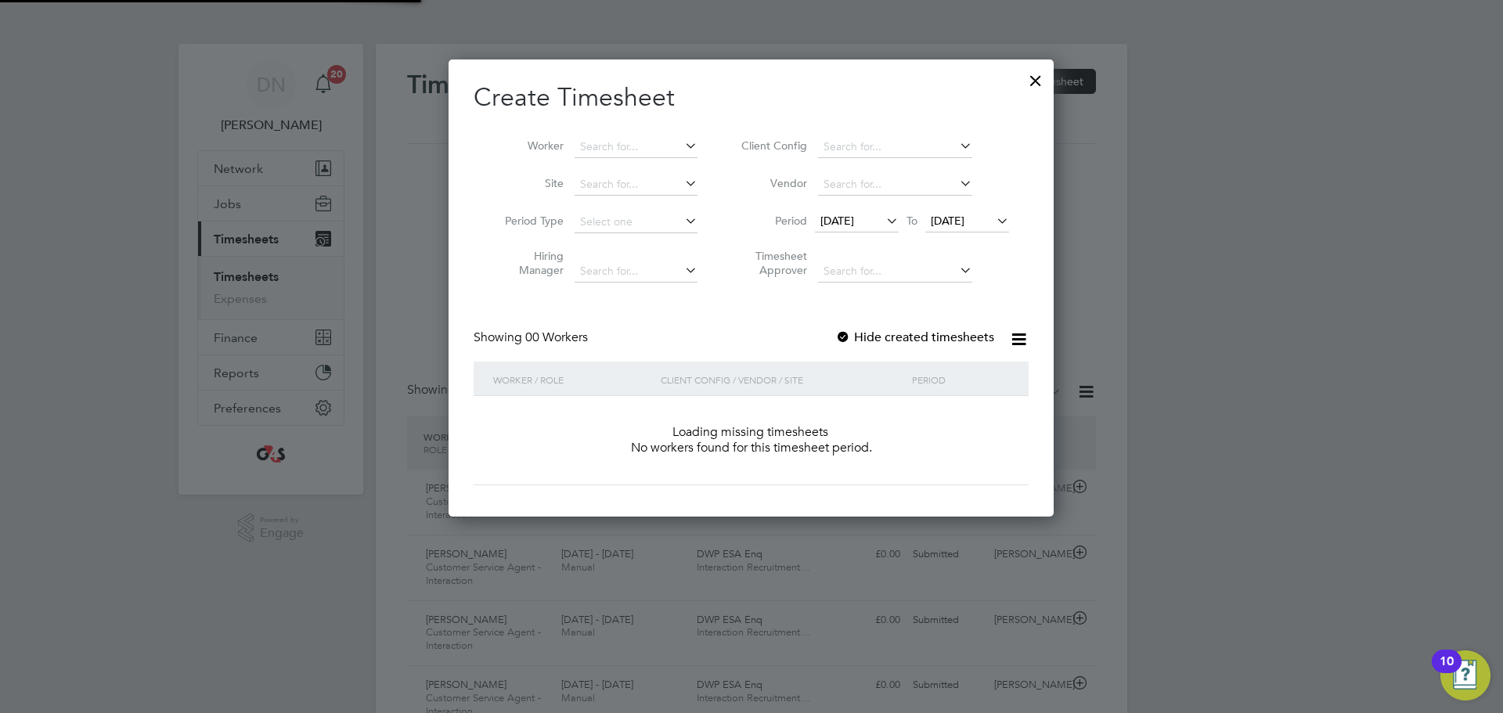
scroll to position [442, 606]
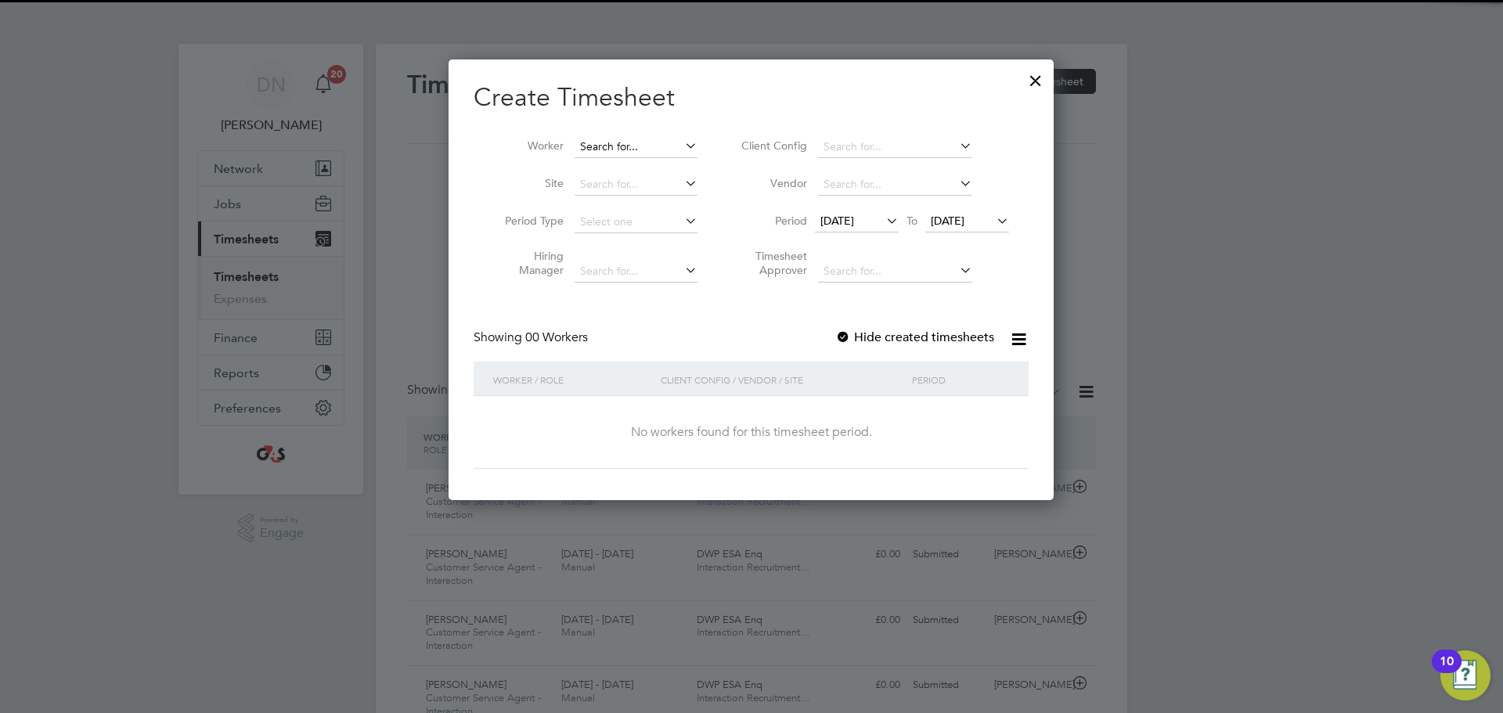
click at [626, 151] on input at bounding box center [636, 147] width 123 height 22
click at [619, 173] on b "[PERSON_NAME]" at bounding box center [625, 167] width 91 height 13
type input "[PERSON_NAME]"
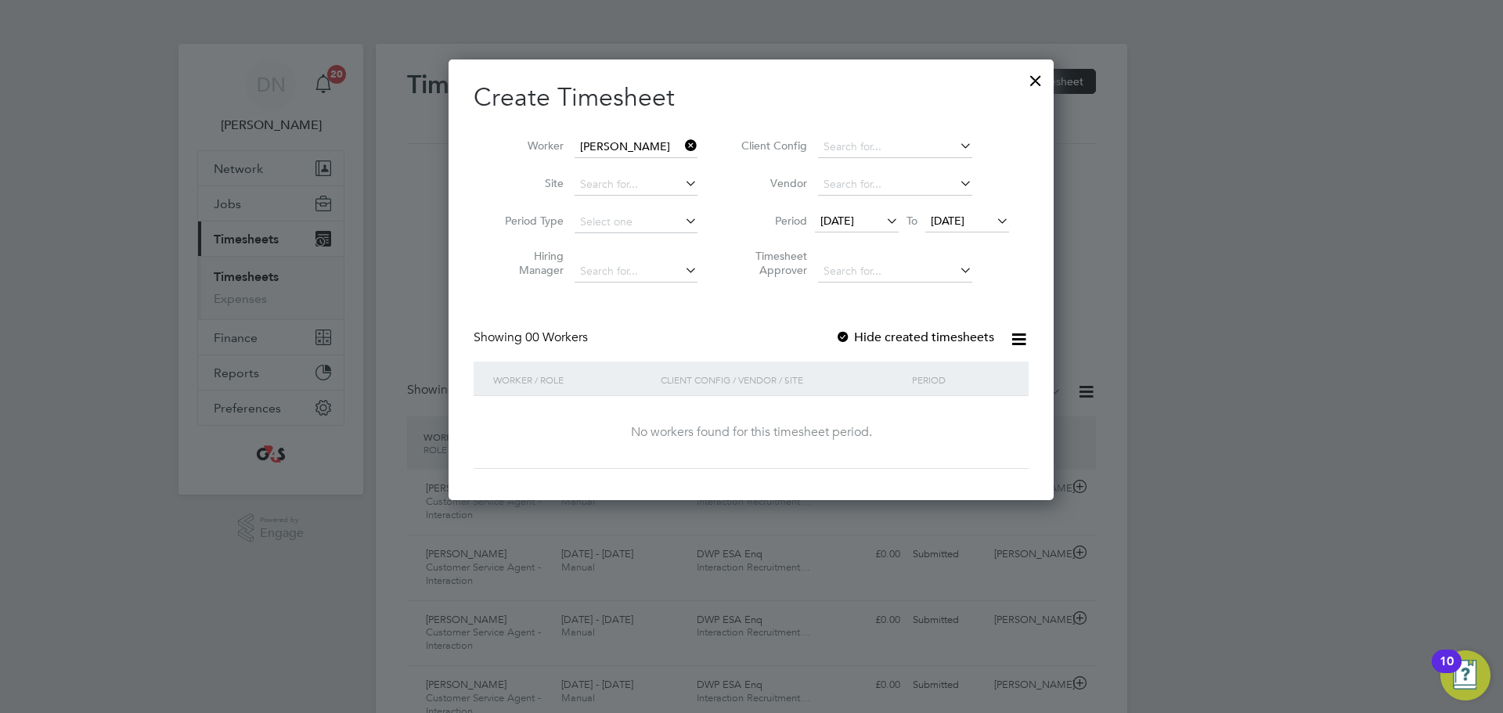
click at [848, 330] on div at bounding box center [843, 338] width 16 height 16
click at [892, 234] on li "Period [DATE] To [DATE]" at bounding box center [873, 223] width 312 height 38
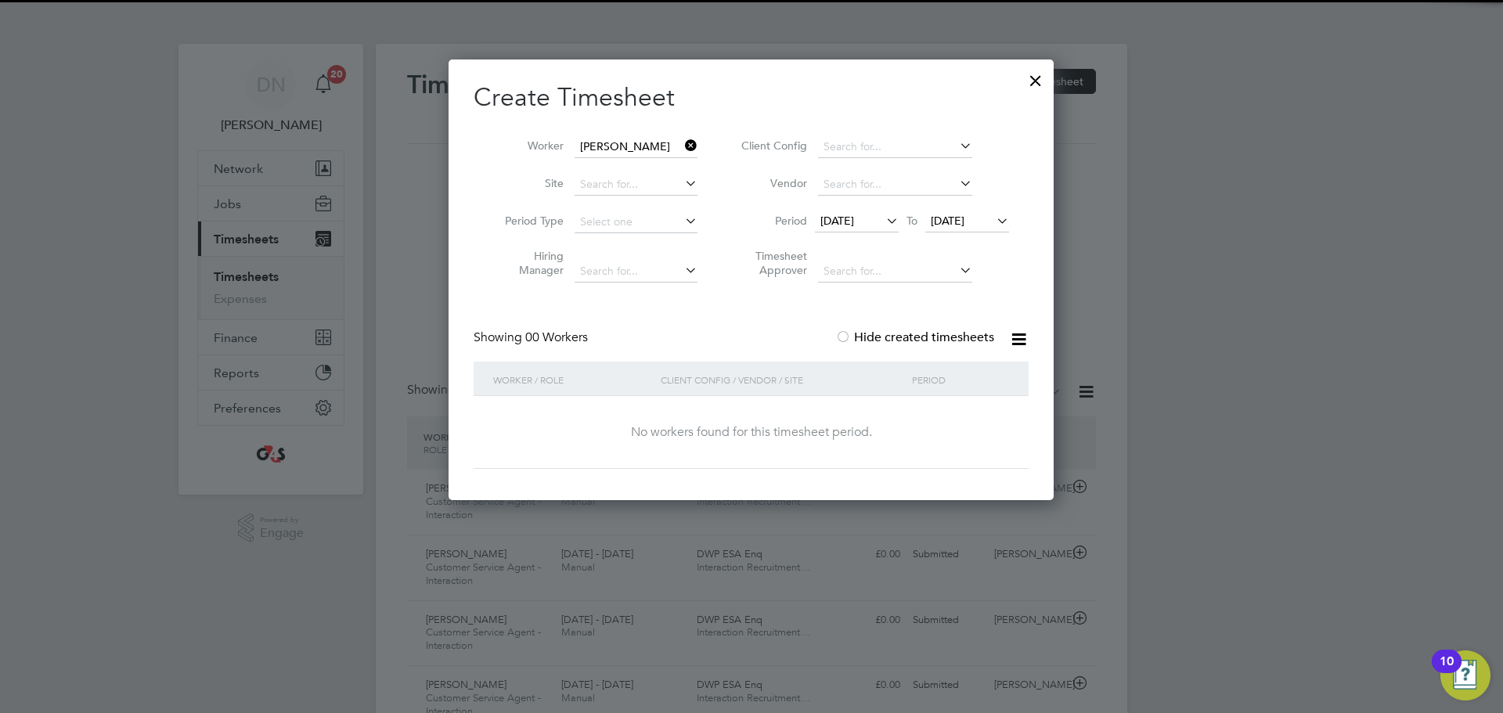
click at [883, 223] on icon at bounding box center [883, 221] width 0 height 22
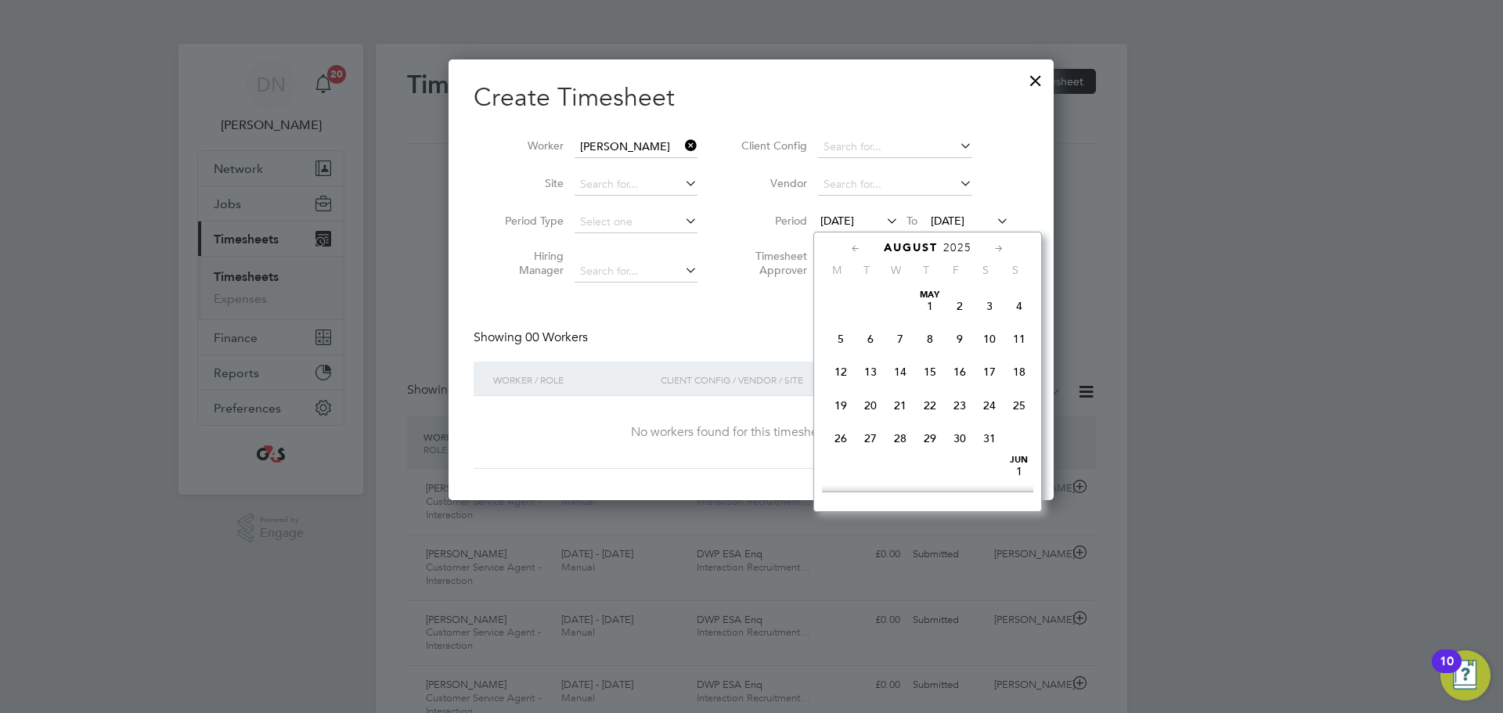
scroll to position [542, 0]
click at [838, 431] on span "25" at bounding box center [841, 425] width 30 height 30
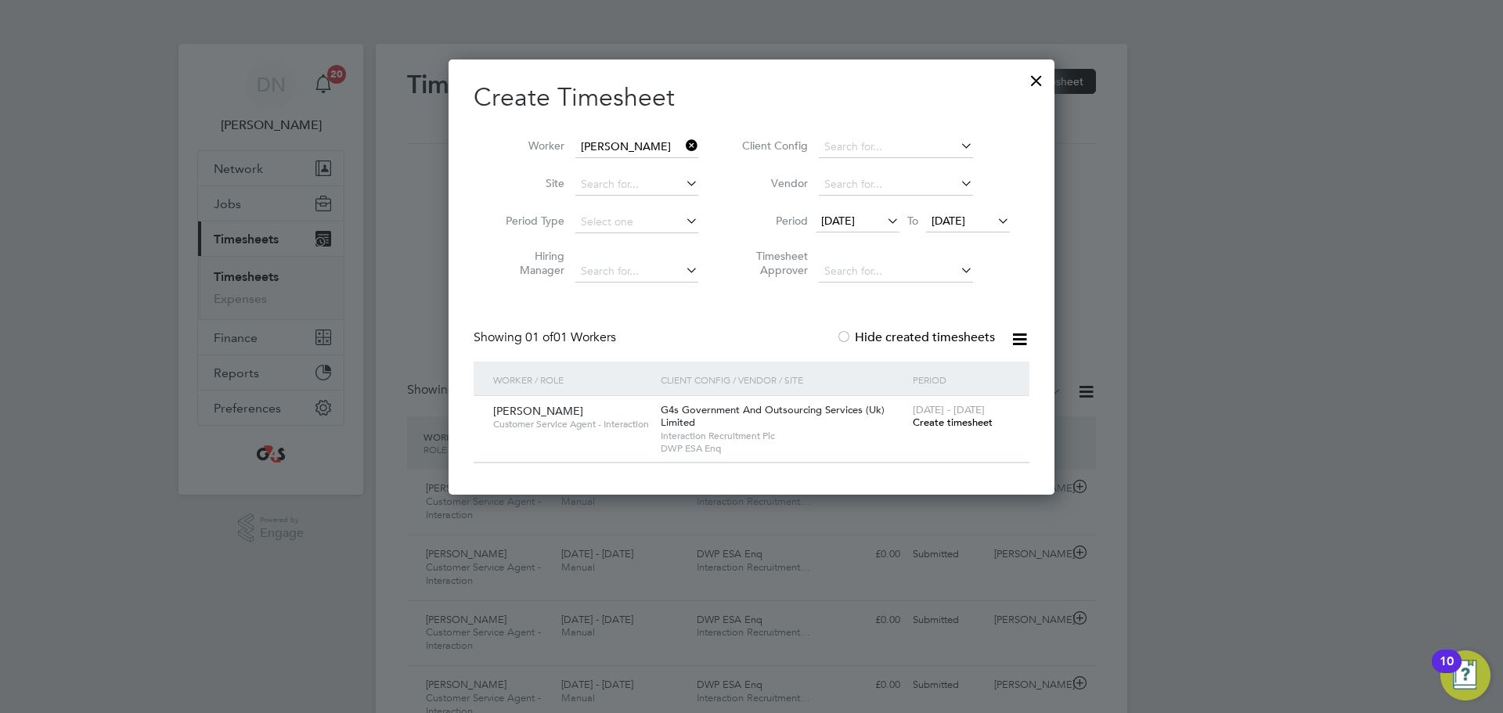
click at [961, 424] on span "Create timesheet" at bounding box center [953, 422] width 80 height 13
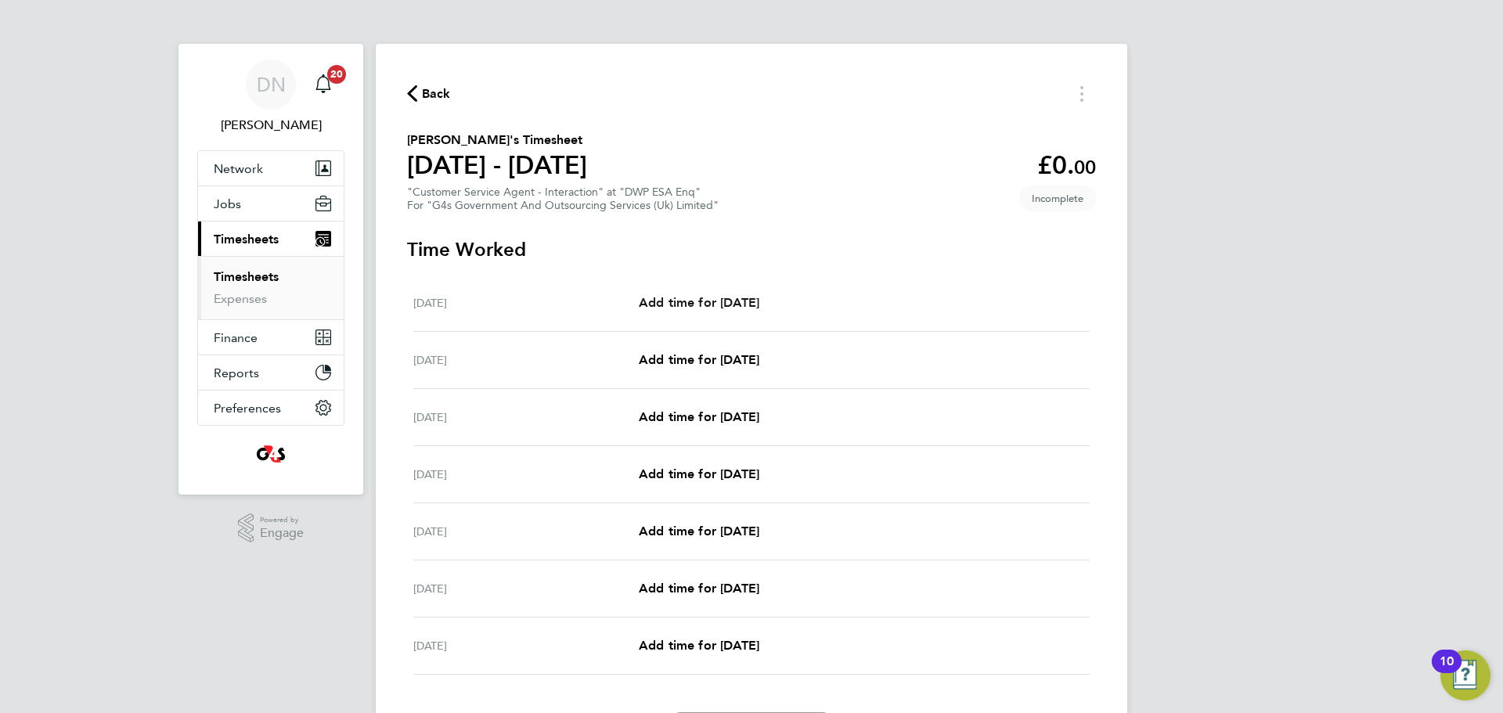
click at [729, 307] on span "Add time for [DATE]" at bounding box center [699, 302] width 121 height 15
select select "30"
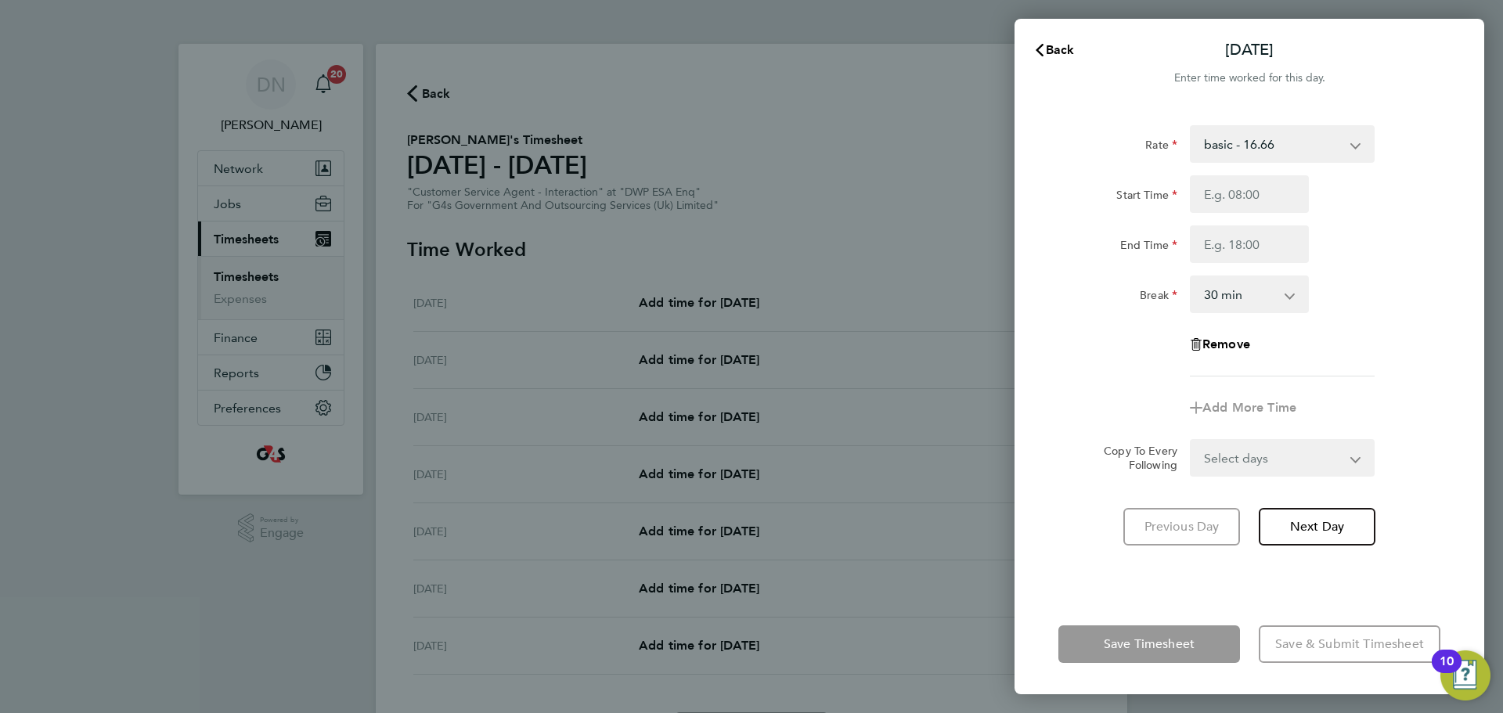
click at [1001, 145] on select "basic - 16.66 Sick System Issue Not Paid System Issue Paid - 16.66 x1.5 - 24.73…" at bounding box center [1273, 144] width 163 height 34
select select "30"
click at [1001, 200] on input "Start Time" at bounding box center [1249, 194] width 119 height 38
type input "07:45"
click at [1001, 245] on input "End Time" at bounding box center [1249, 244] width 119 height 38
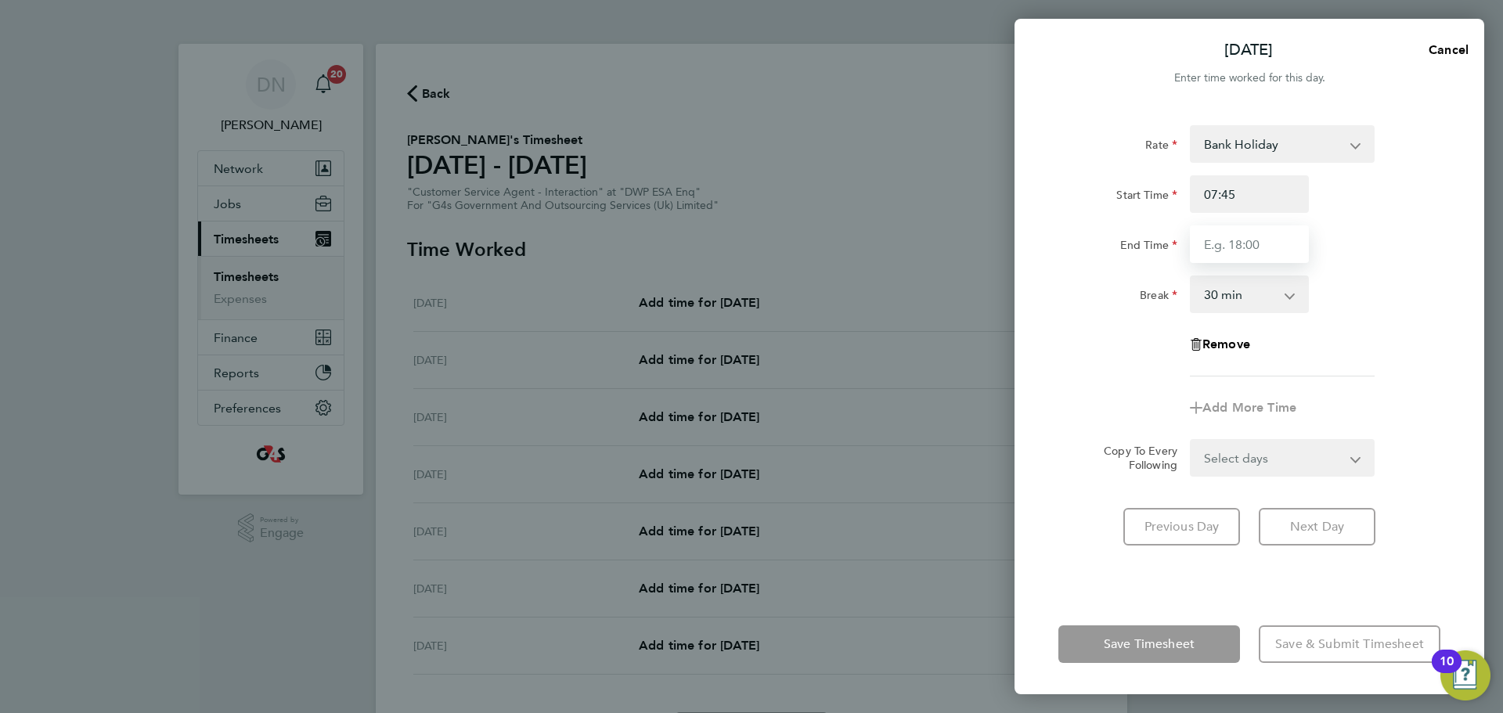
type input "15:45"
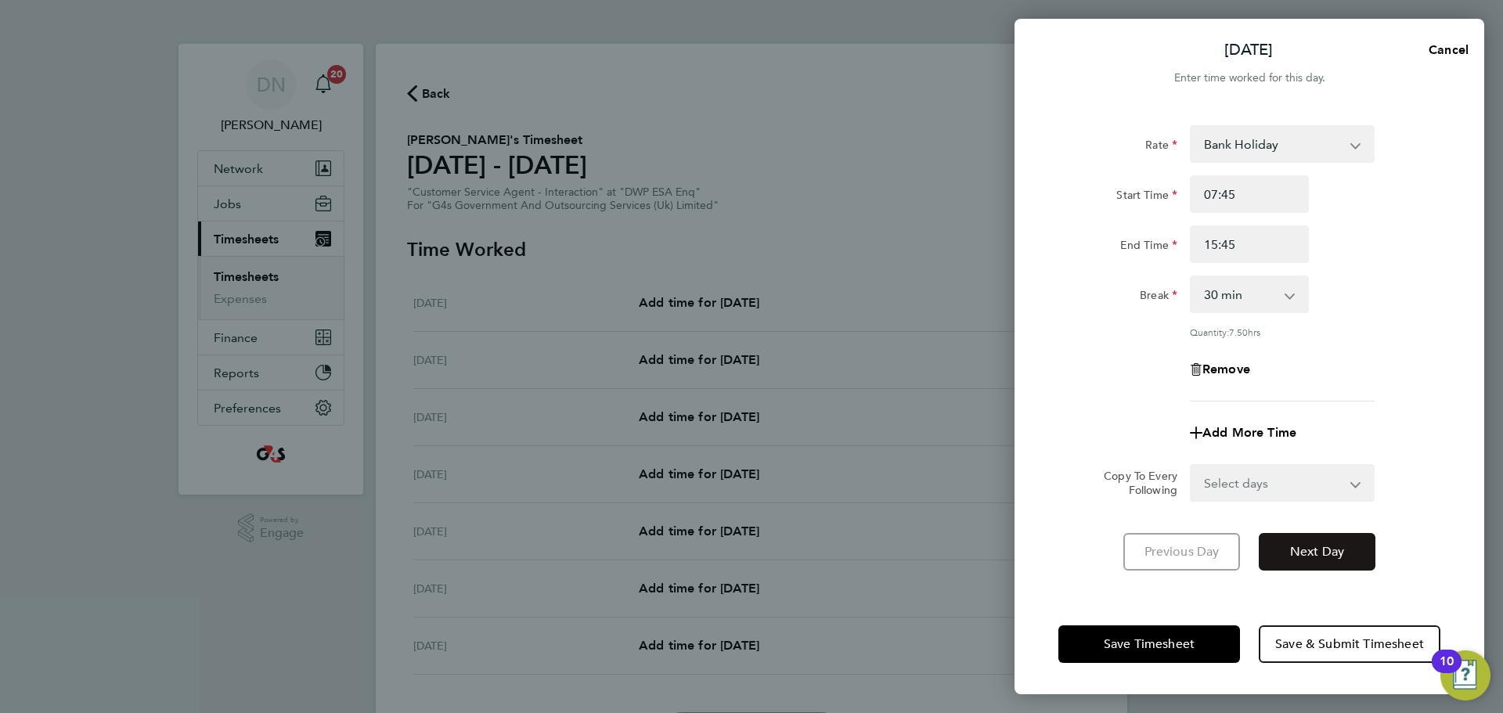
click at [1001, 431] on span "Next Day" at bounding box center [1317, 552] width 54 height 16
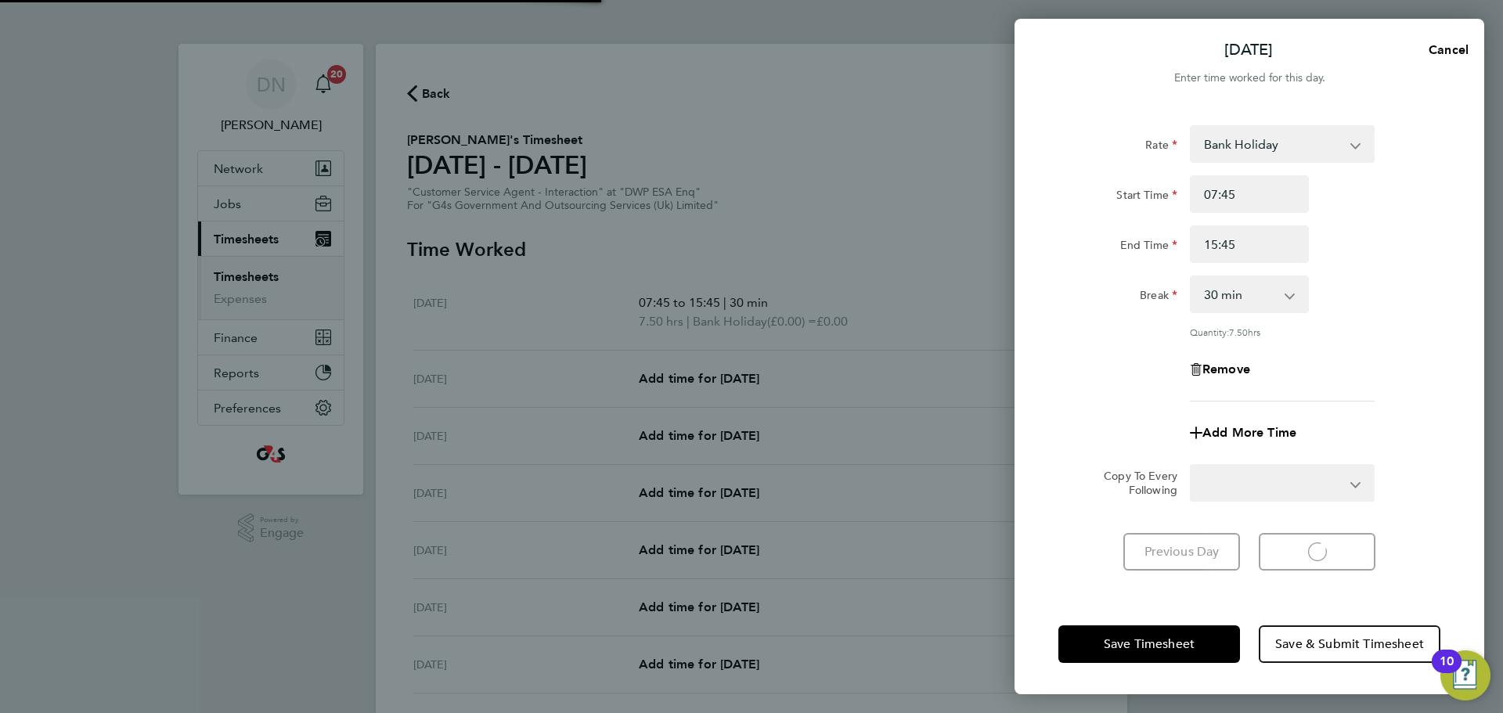
select select "30"
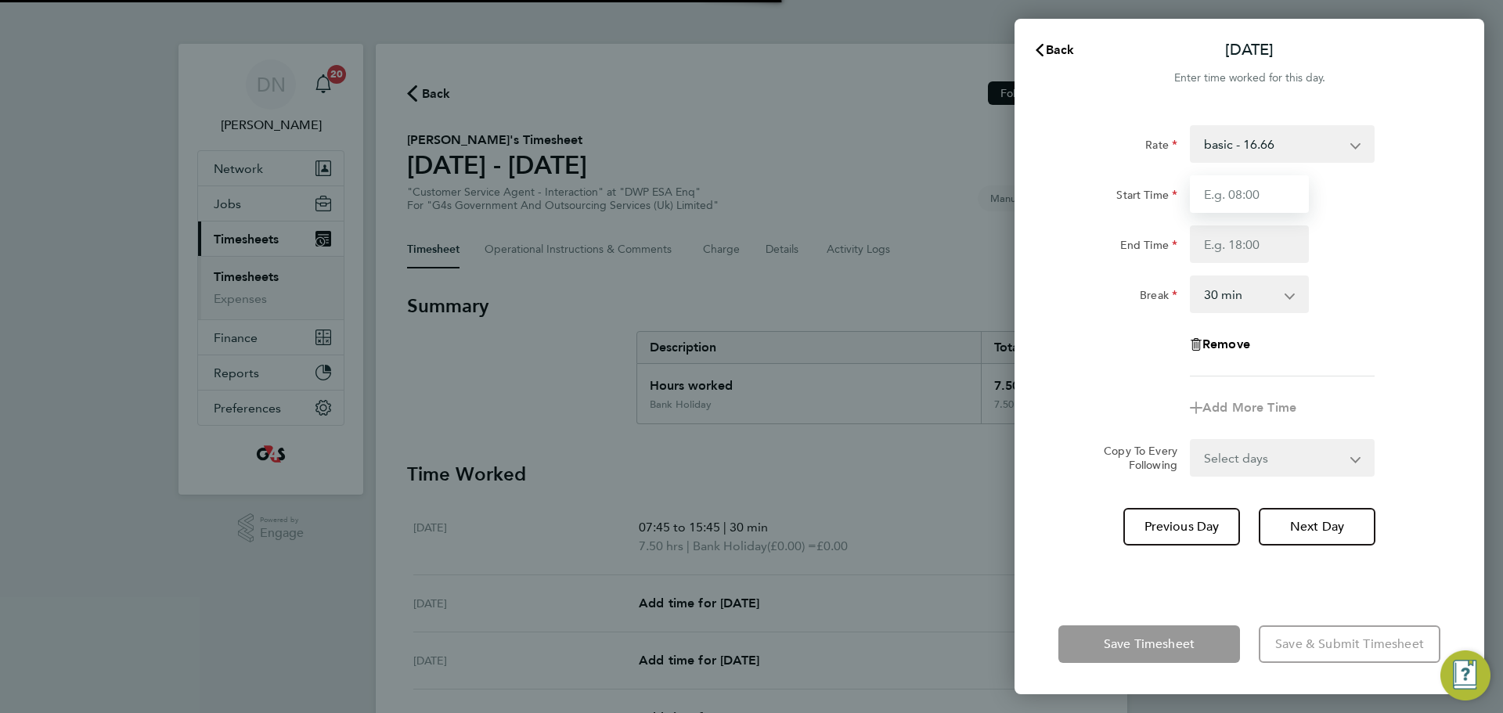
click at [1001, 197] on input "Start Time" at bounding box center [1249, 194] width 119 height 38
type input "07:45"
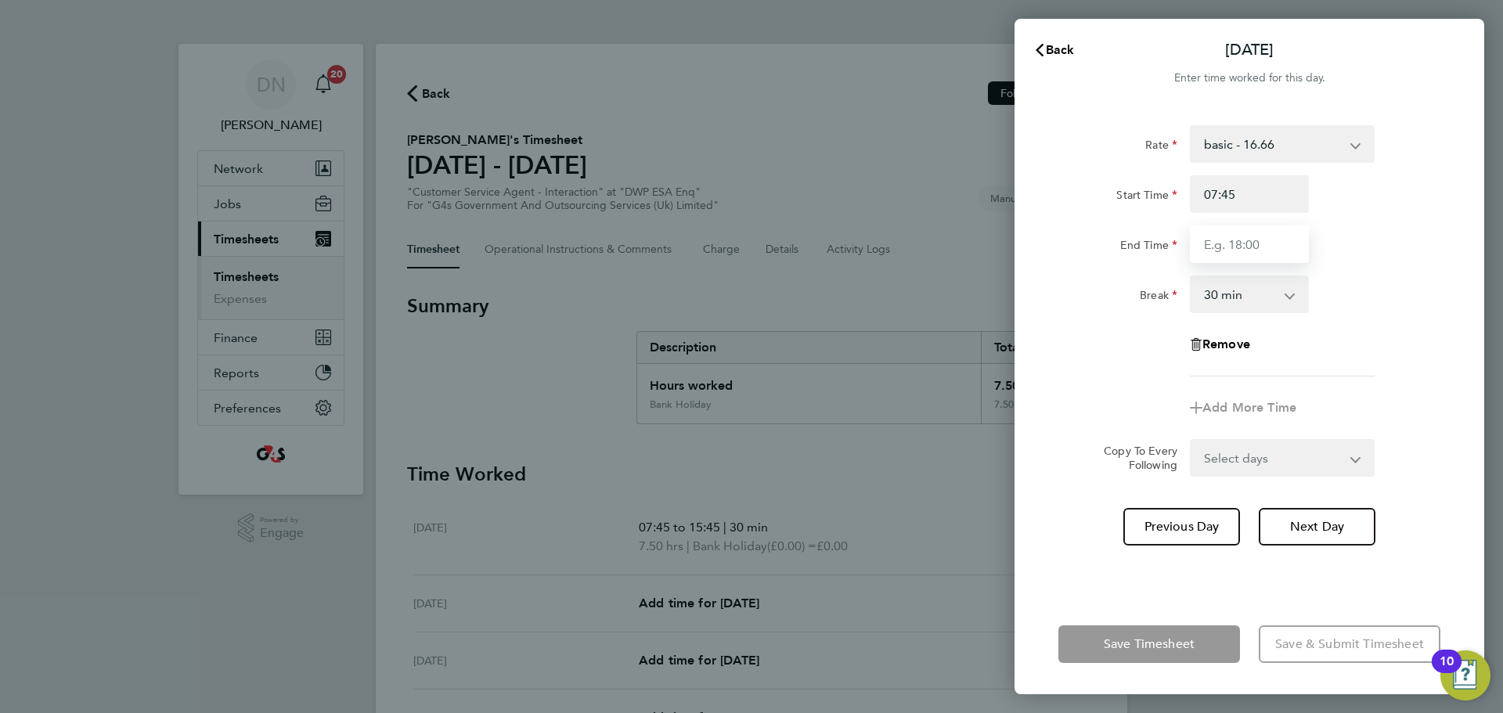
click at [1001, 243] on input "End Time" at bounding box center [1249, 244] width 119 height 38
type input "15:45"
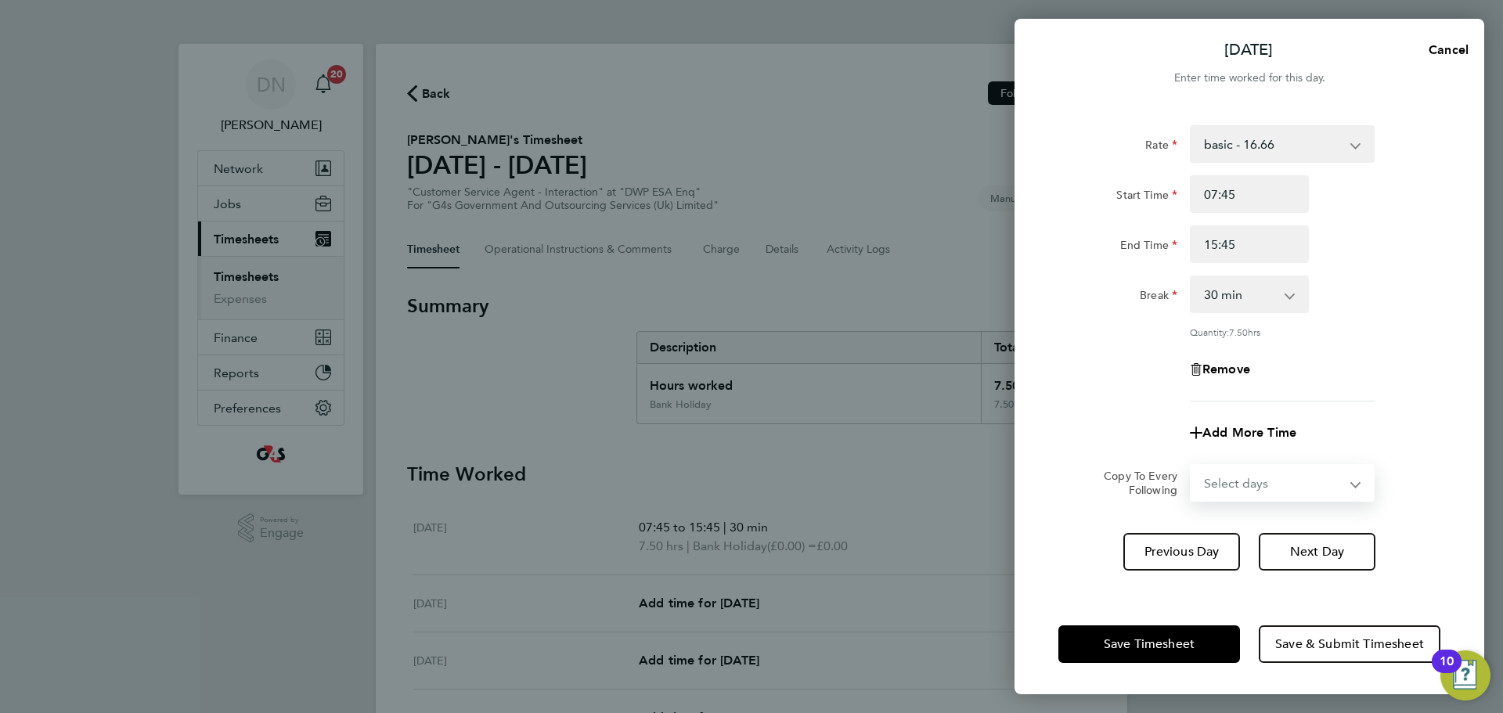
click at [1001, 431] on div "Select days Day Weekday (Mon-Fri) Weekend (Sat-Sun) [DATE] [DATE] [DATE] [DATE]…" at bounding box center [1282, 483] width 185 height 38
select select "WED"
click at [1001, 431] on select "Select days Day Weekday (Mon-Fri) Weekend (Sat-Sun) [DATE] [DATE] [DATE] [DATE]…" at bounding box center [1274, 483] width 164 height 34
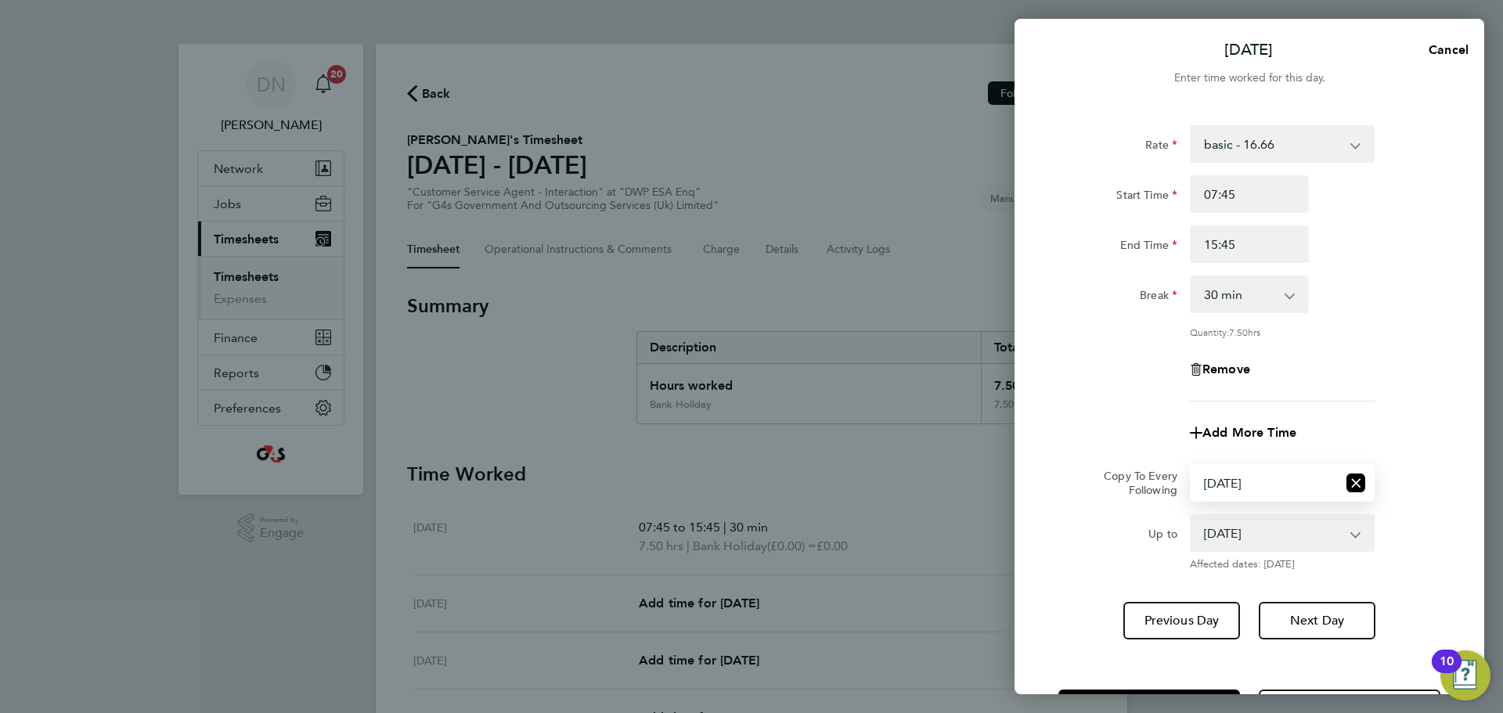
click at [1001, 431] on select "[DATE] [DATE] [DATE] [DATE] [DATE]" at bounding box center [1273, 533] width 163 height 34
select select "[DATE]"
click at [1001, 431] on select "[DATE] [DATE] [DATE] [DATE] [DATE]" at bounding box center [1273, 533] width 163 height 34
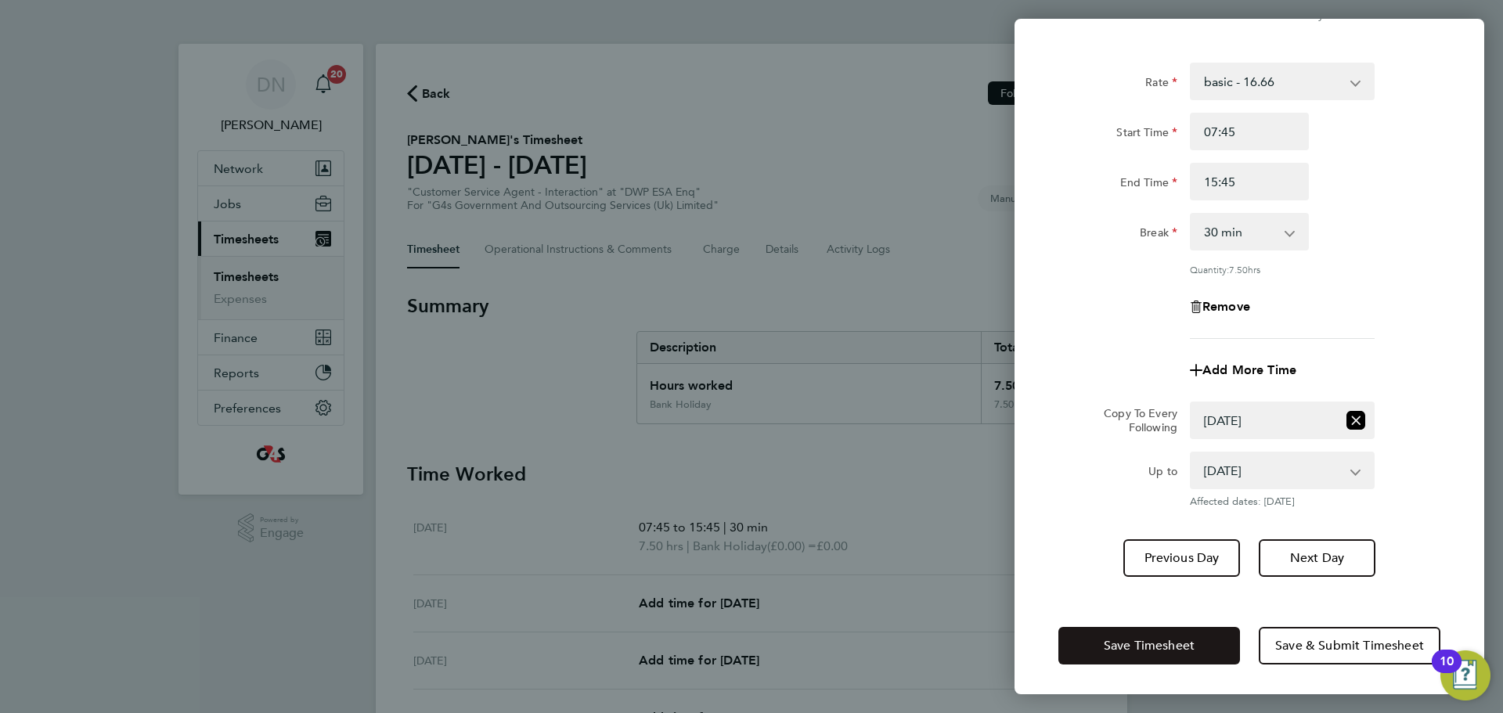
click at [1001, 431] on span "Save Timesheet" at bounding box center [1149, 646] width 91 height 16
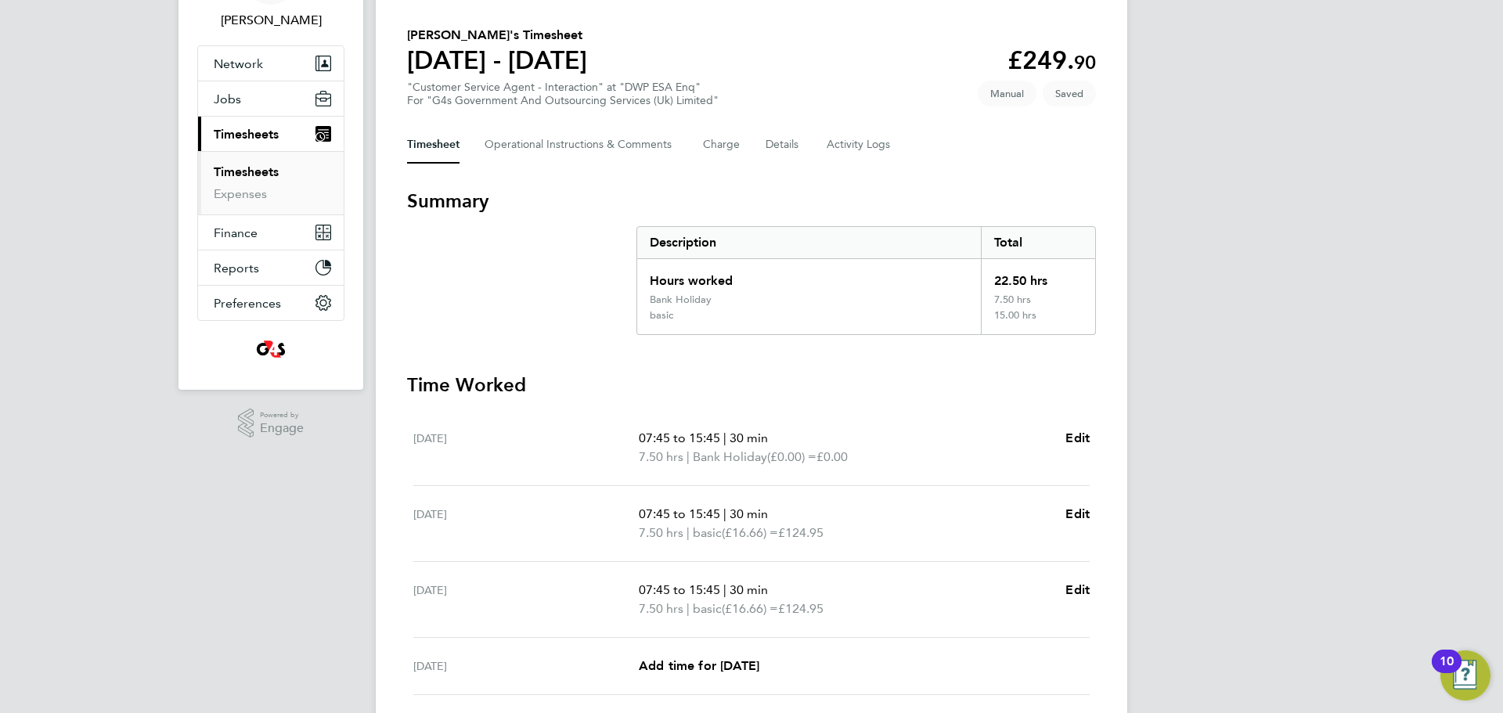
scroll to position [396, 0]
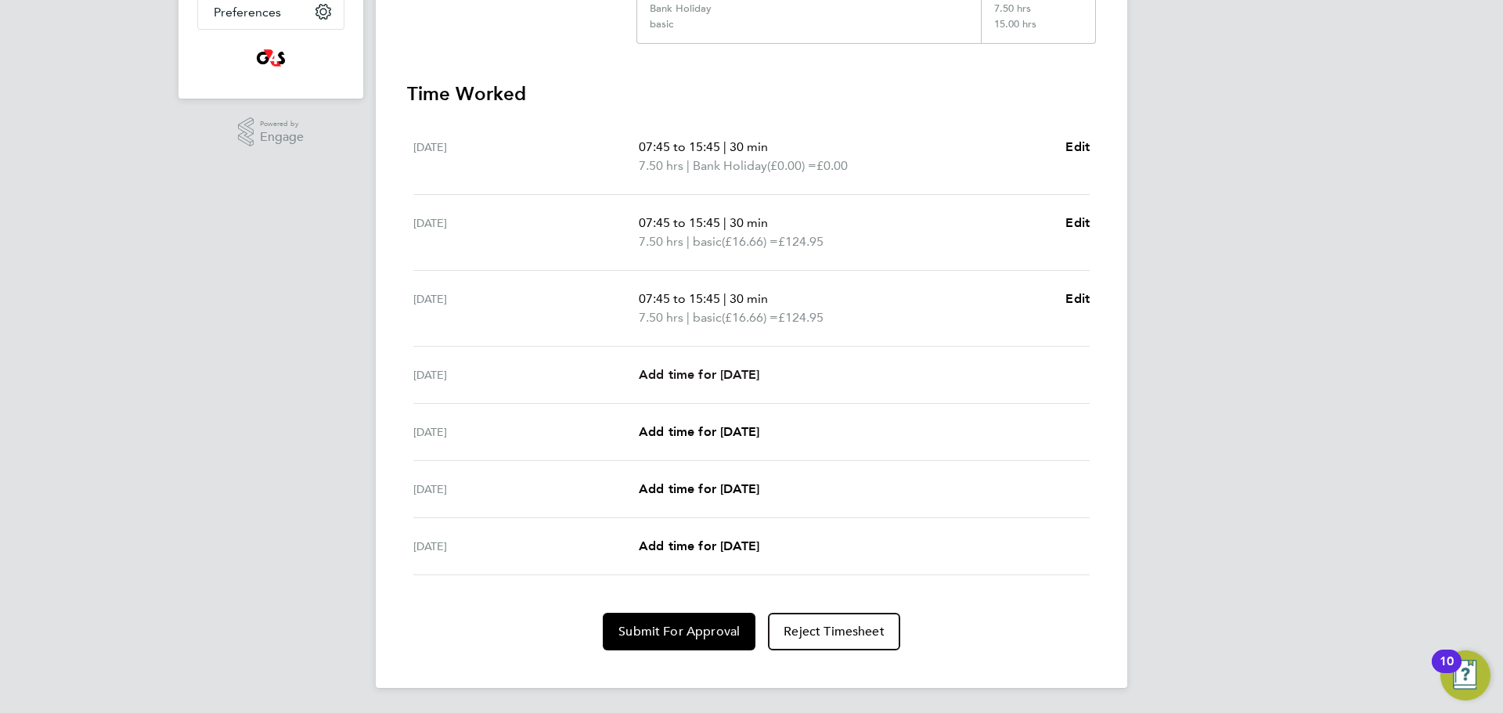
click at [728, 382] on link "Add time for [DATE]" at bounding box center [699, 375] width 121 height 19
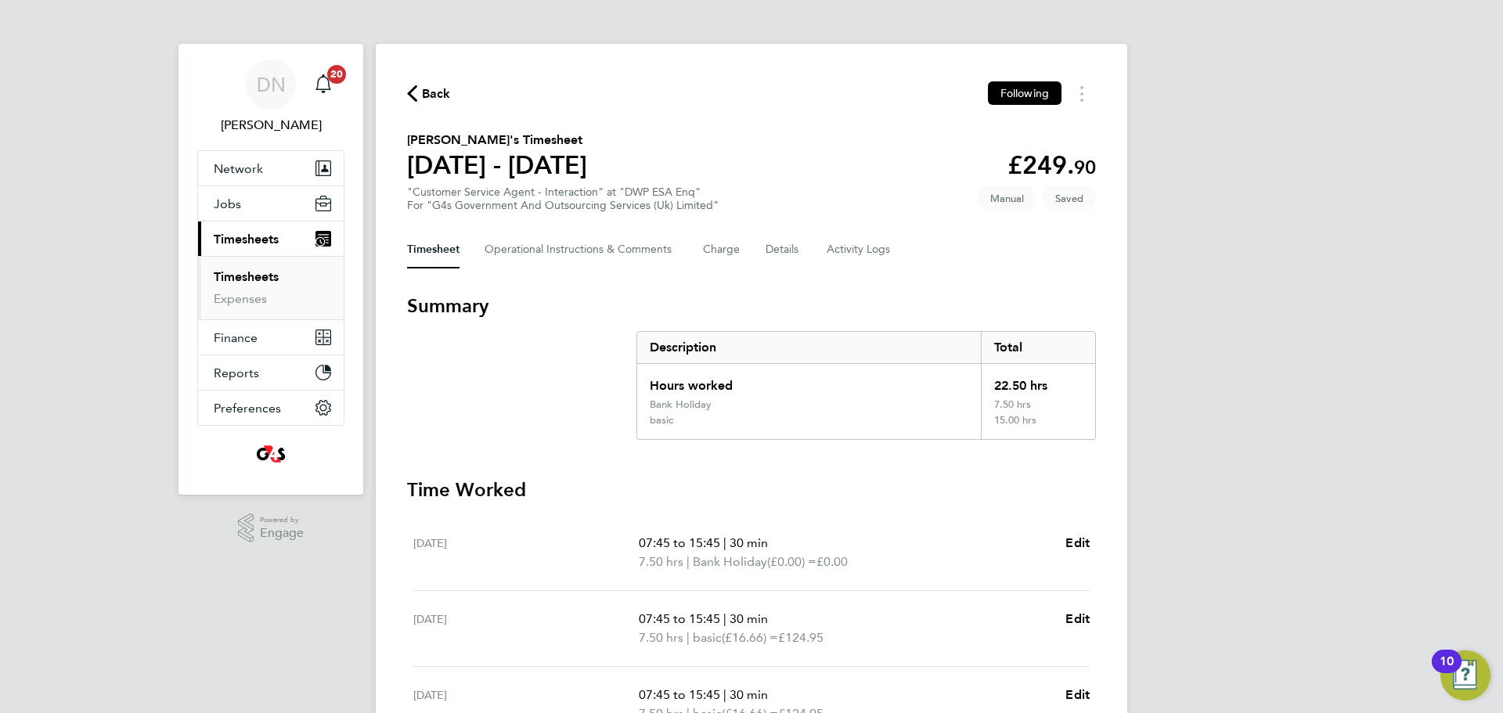
select select "30"
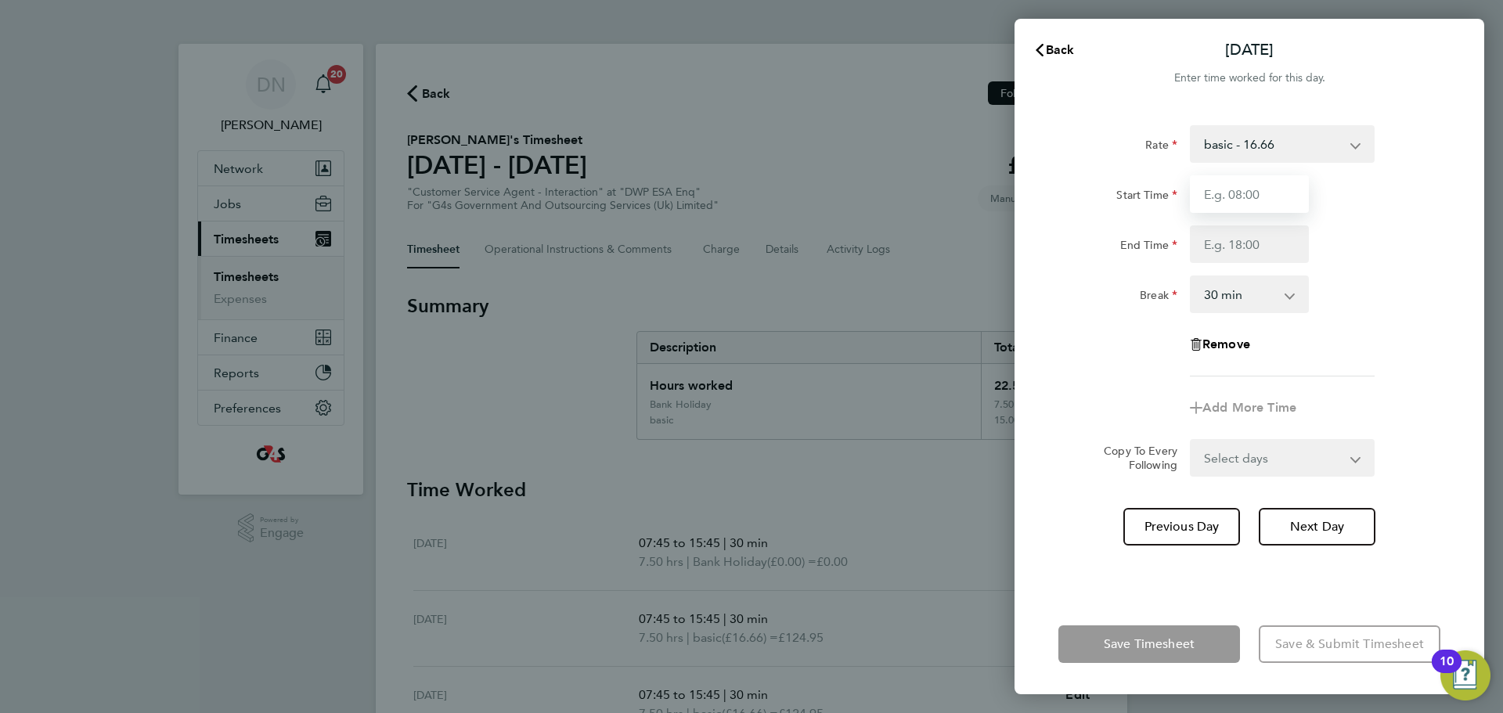
click at [1001, 186] on input "Start Time" at bounding box center [1249, 194] width 119 height 38
type input "07:45"
drag, startPoint x: 1268, startPoint y: 208, endPoint x: 1241, endPoint y: 253, distance: 52.4
click at [1001, 253] on input "End Time" at bounding box center [1249, 244] width 119 height 38
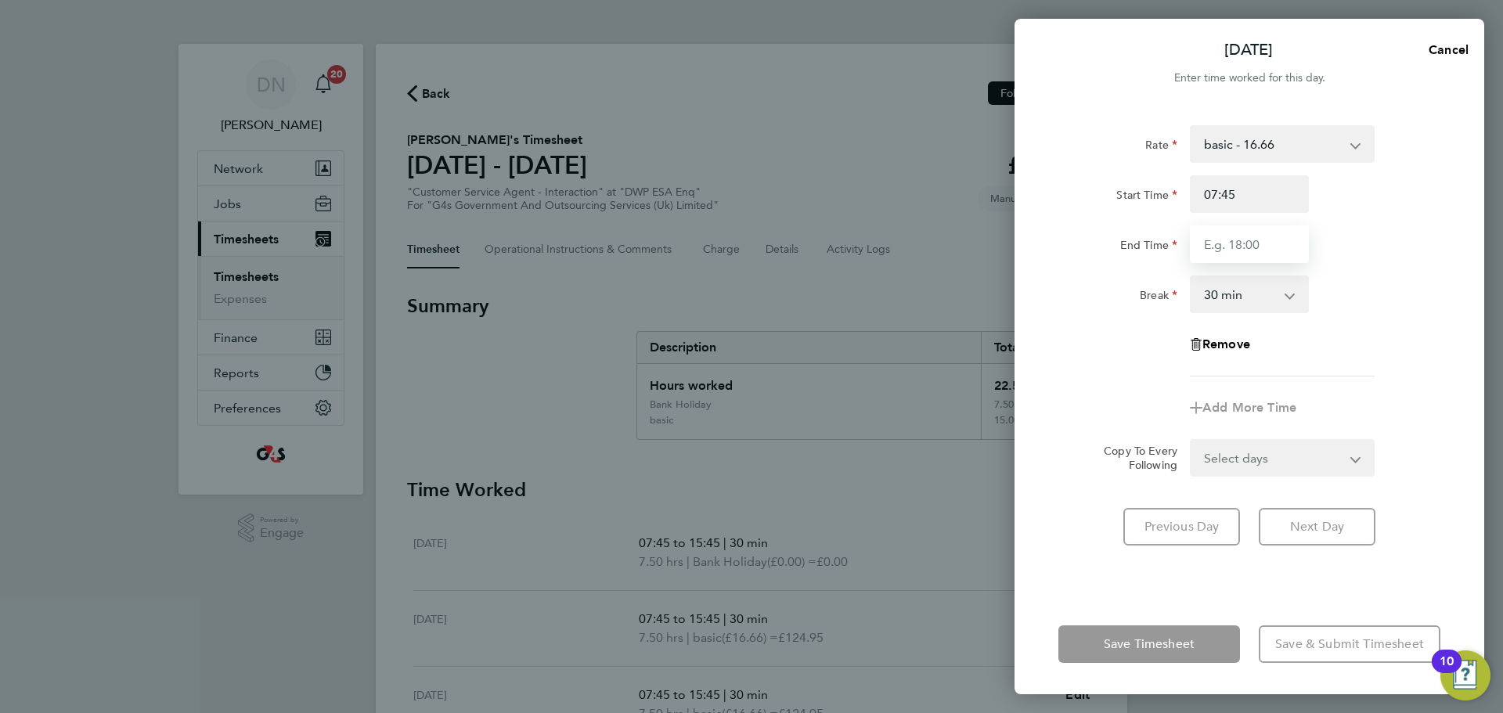
type input "15:45"
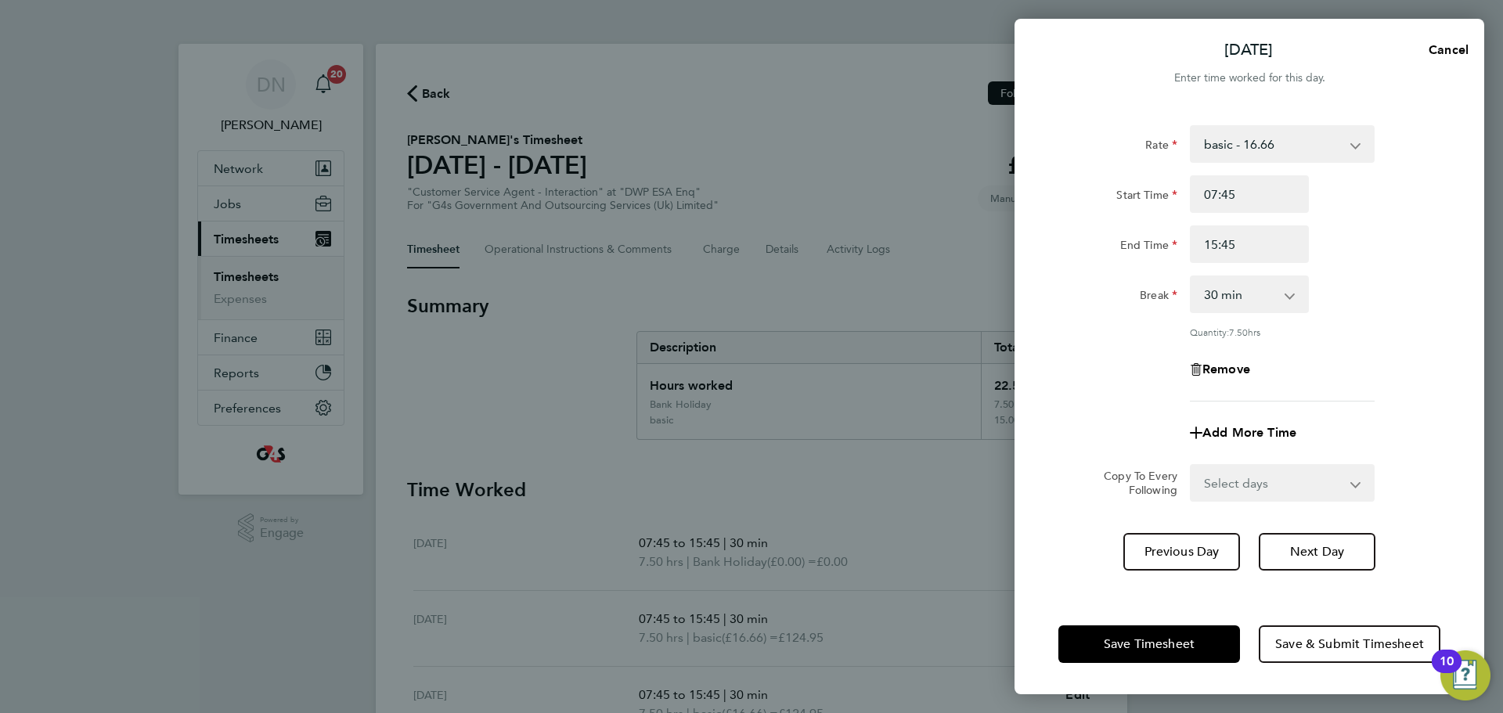
click at [1001, 431] on div "Previous Day Next Day" at bounding box center [1249, 552] width 382 height 38
click at [1001, 431] on span "Save Timesheet" at bounding box center [1149, 644] width 91 height 16
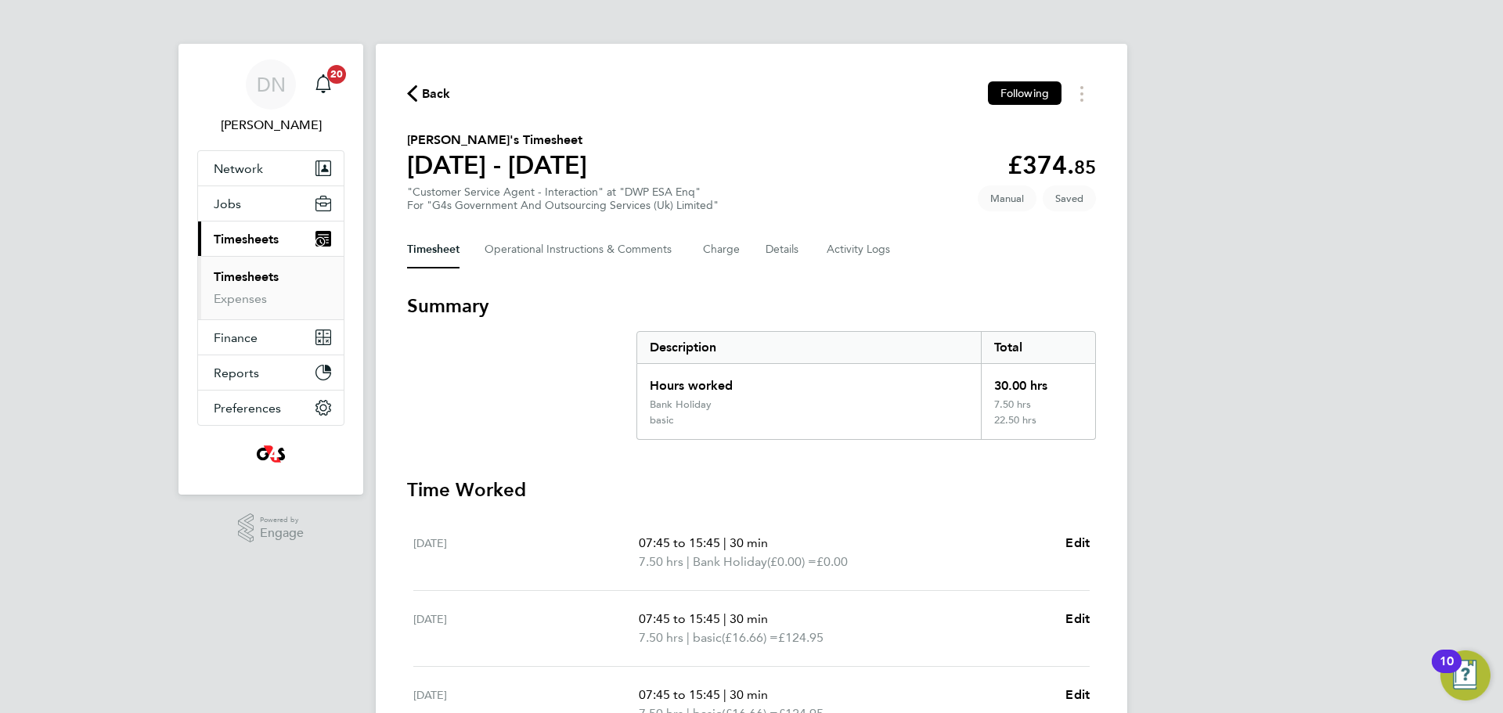
click at [435, 97] on span "Back" at bounding box center [436, 94] width 29 height 19
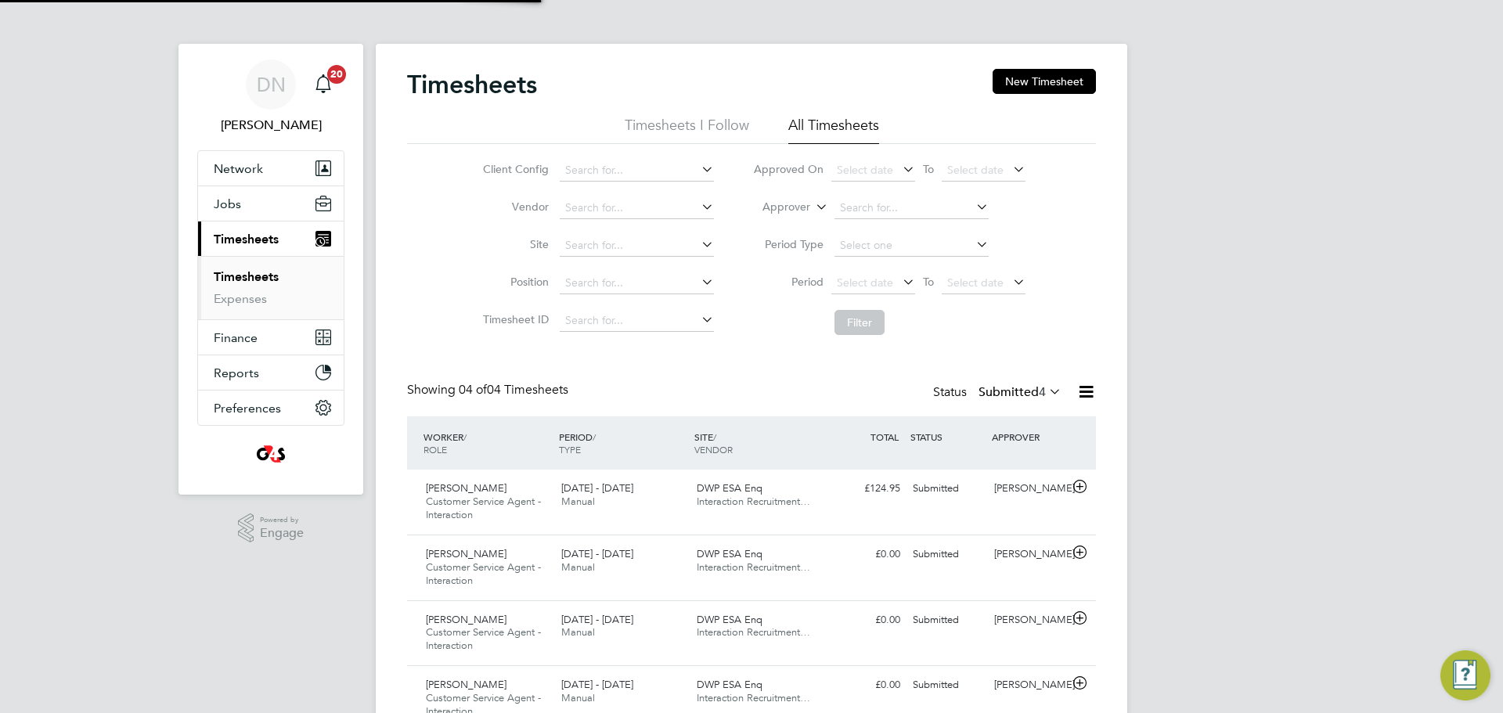
scroll to position [52, 136]
click at [1001, 84] on button "New Timesheet" at bounding box center [1044, 81] width 103 height 25
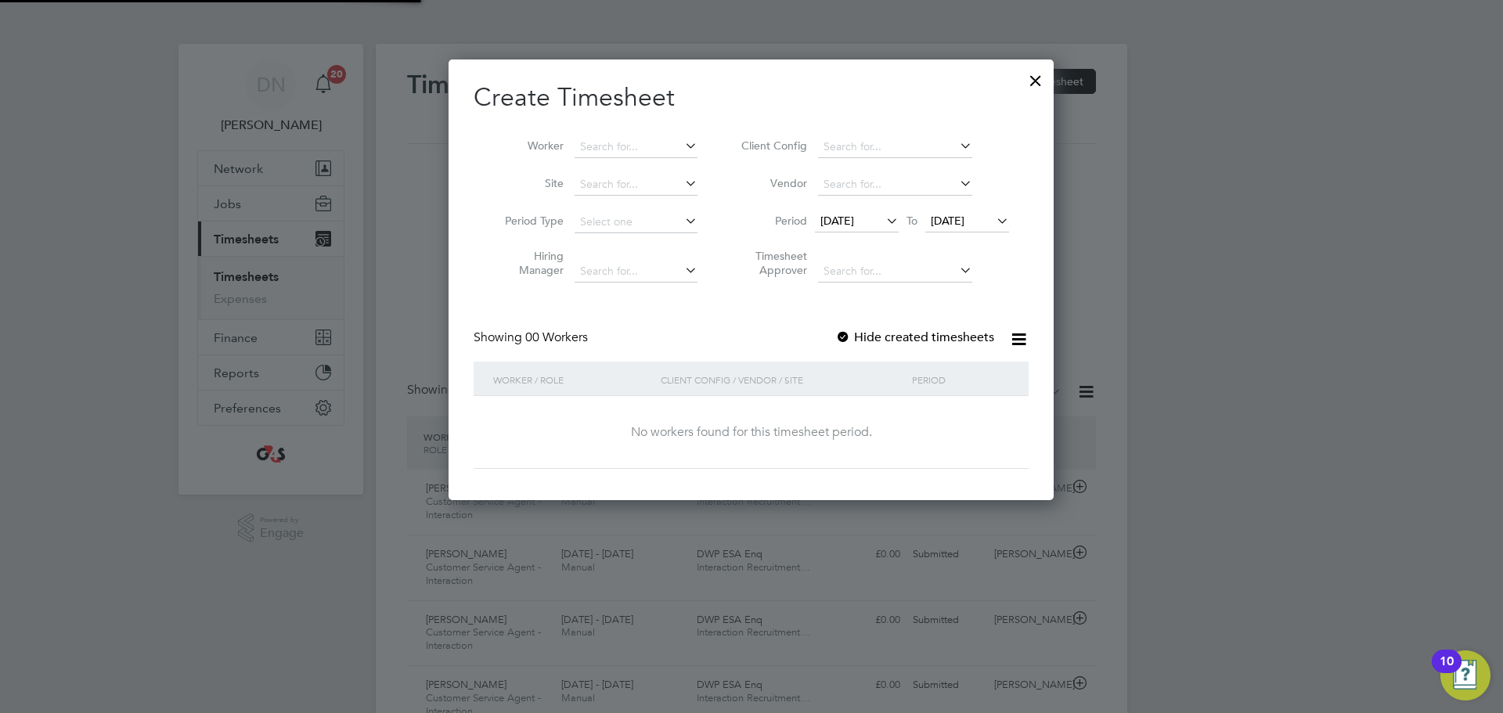
scroll to position [442, 606]
click at [633, 150] on input at bounding box center [636, 147] width 123 height 22
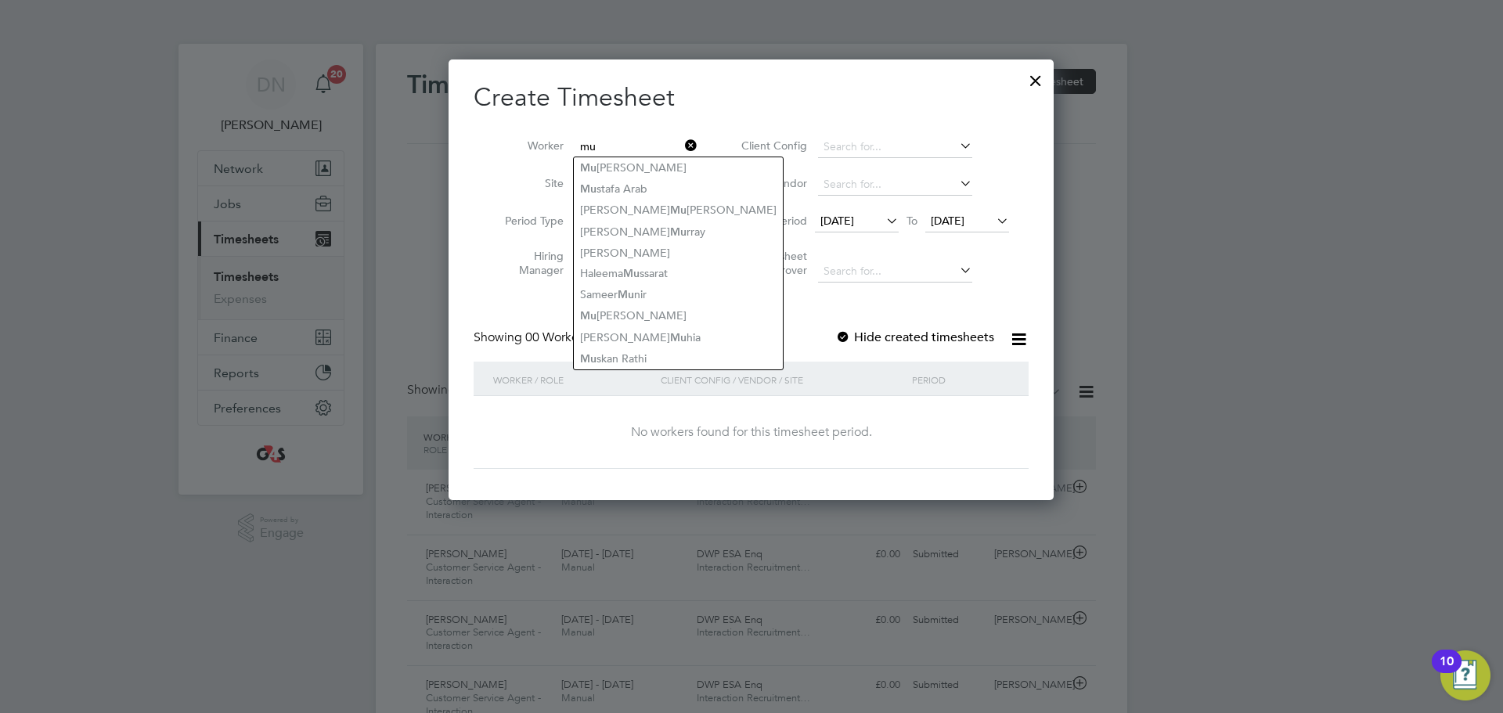
type input "mu"
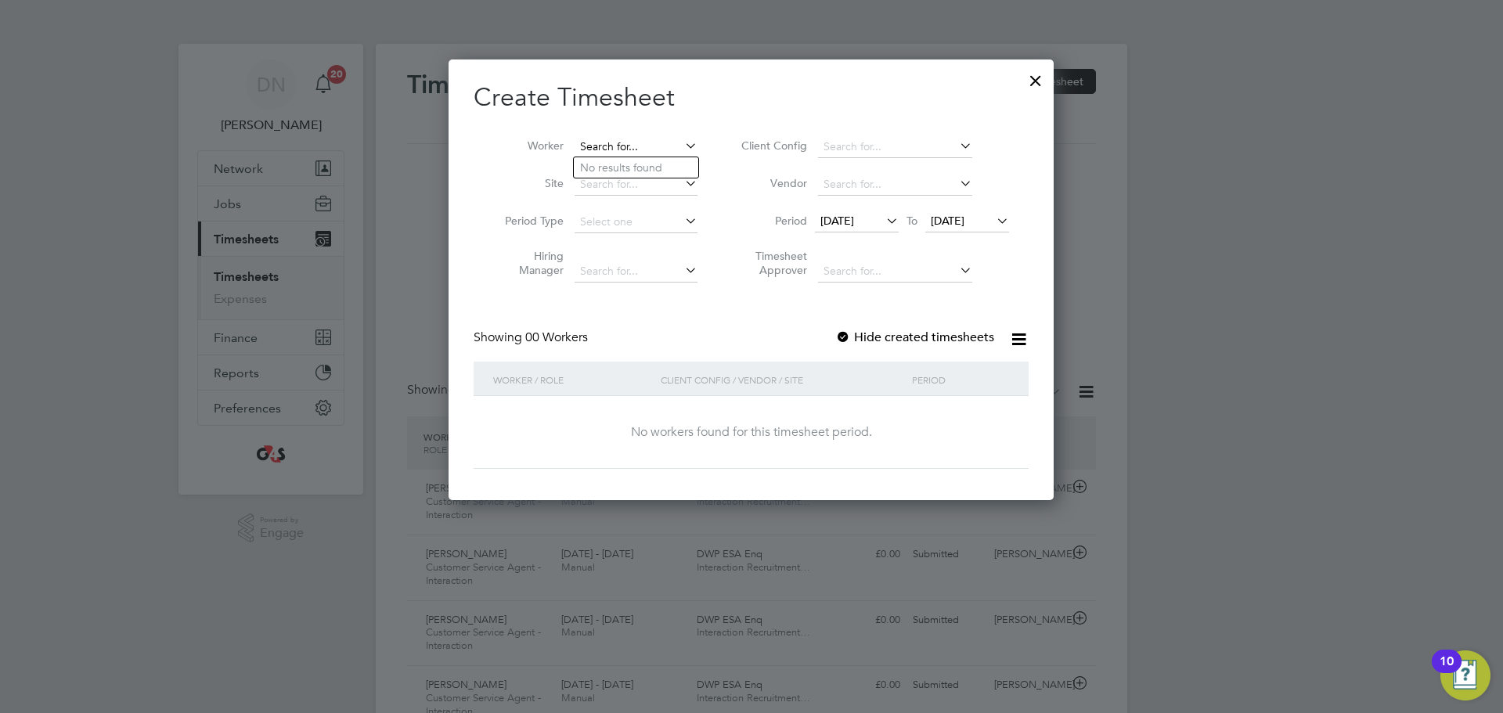
click at [592, 139] on input at bounding box center [636, 147] width 123 height 22
type input "[PERSON_NAME]"
click at [883, 226] on icon at bounding box center [883, 221] width 0 height 22
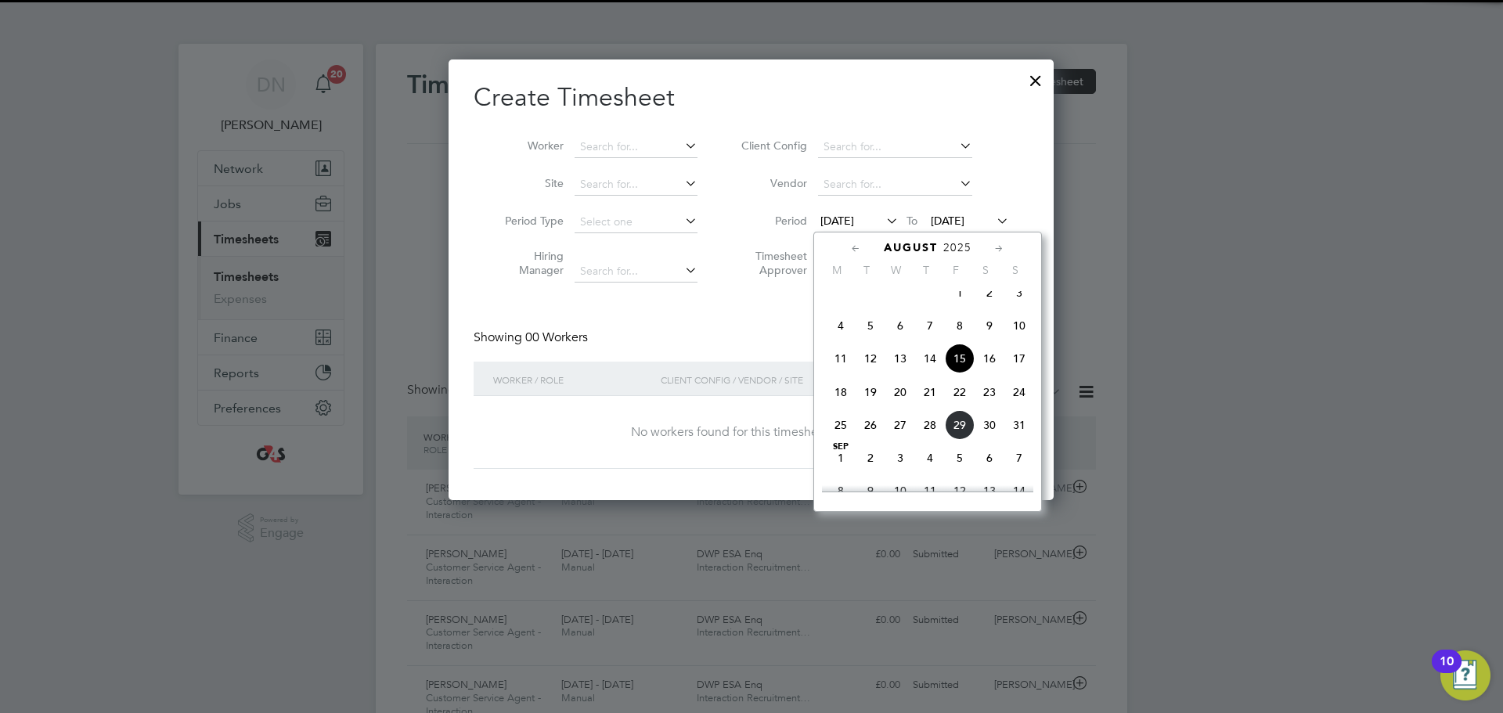
click at [837, 427] on span "25" at bounding box center [841, 425] width 30 height 30
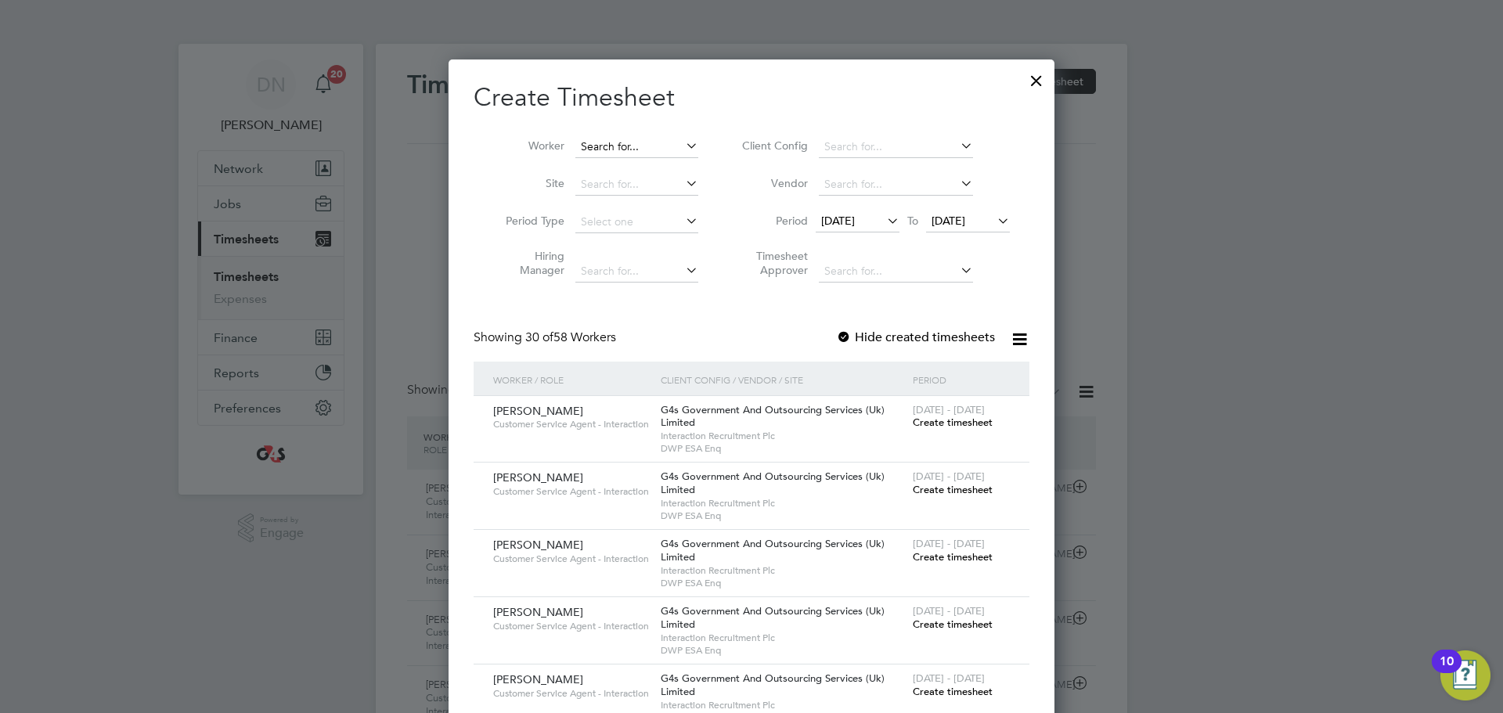
click at [645, 152] on input at bounding box center [636, 147] width 123 height 22
click at [850, 334] on div at bounding box center [844, 338] width 16 height 16
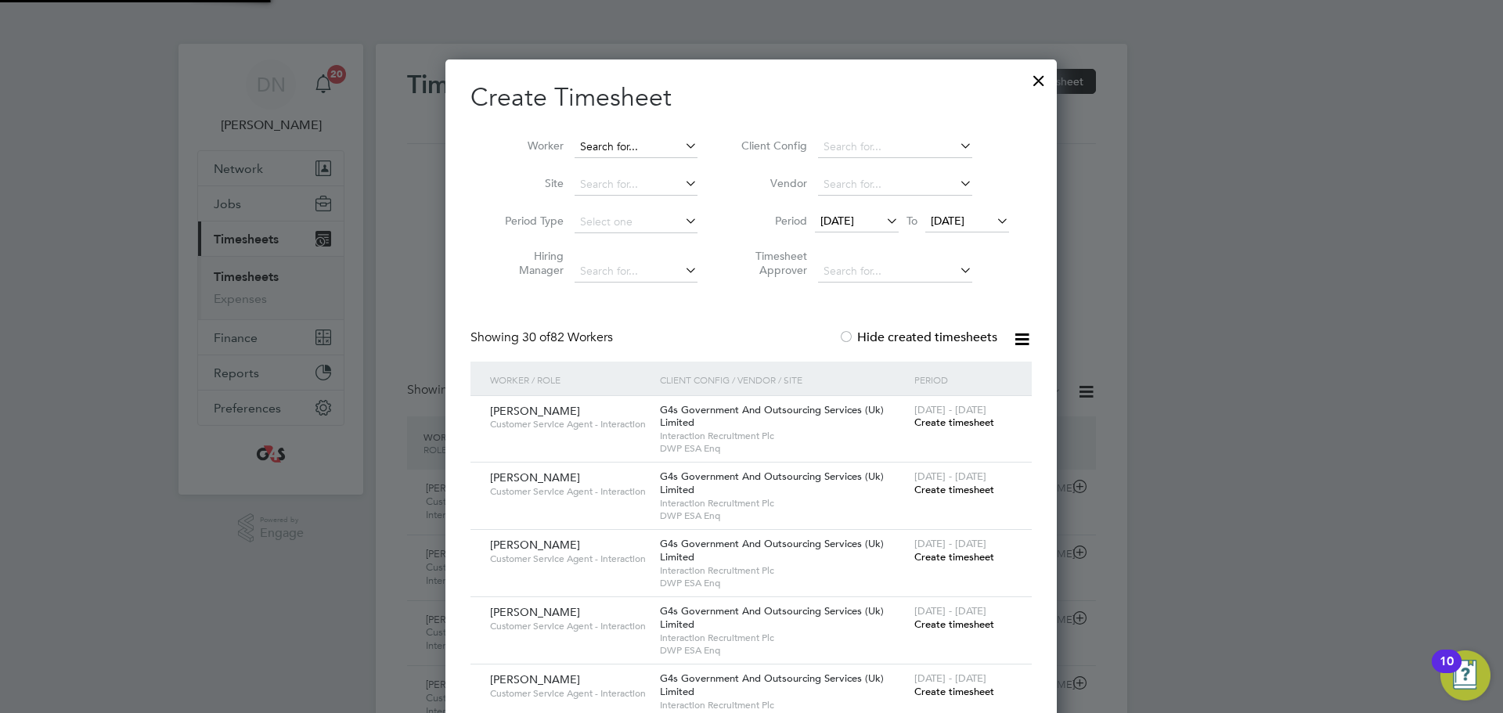
click at [591, 136] on input at bounding box center [636, 147] width 123 height 22
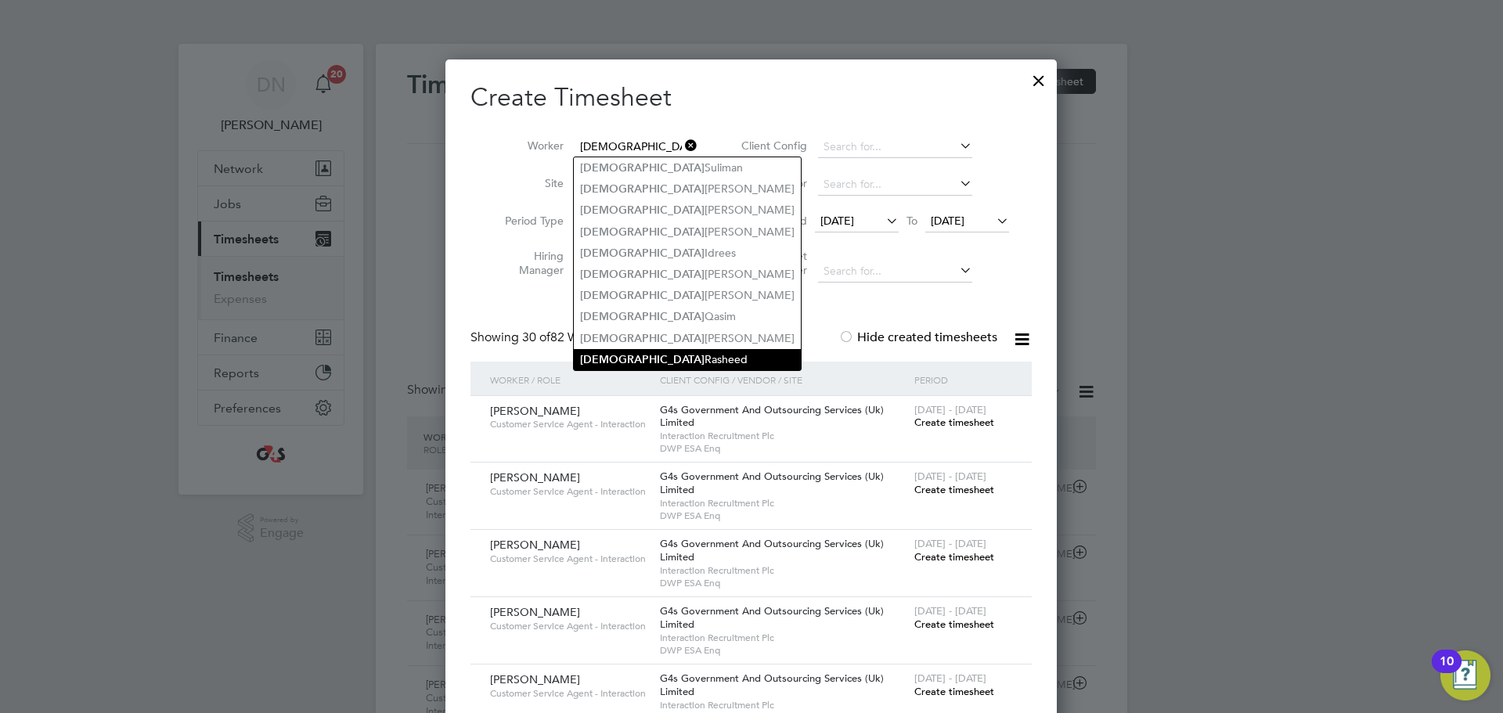
click at [633, 353] on b "[DEMOGRAPHIC_DATA]" at bounding box center [642, 359] width 124 height 13
type input "[PERSON_NAME]"
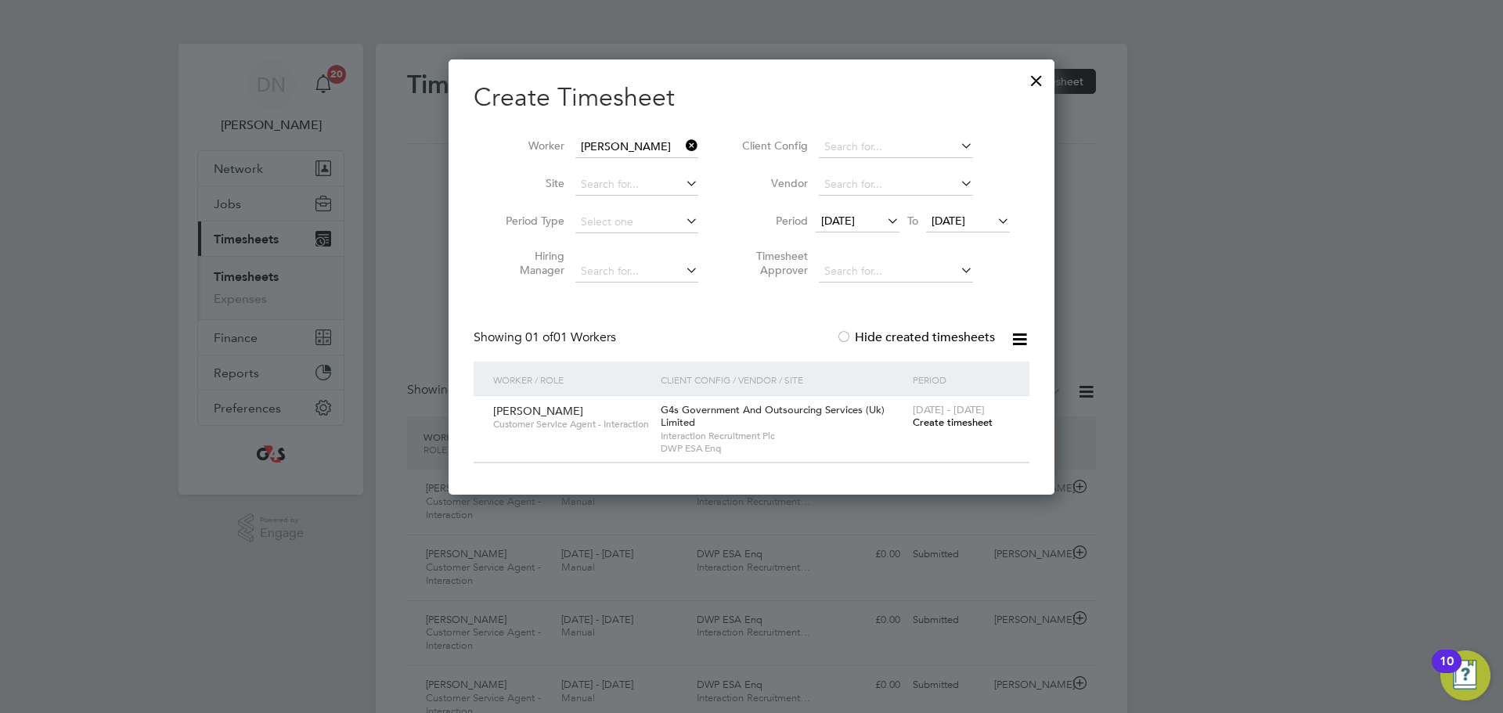
click at [930, 421] on span "Create timesheet" at bounding box center [953, 422] width 80 height 13
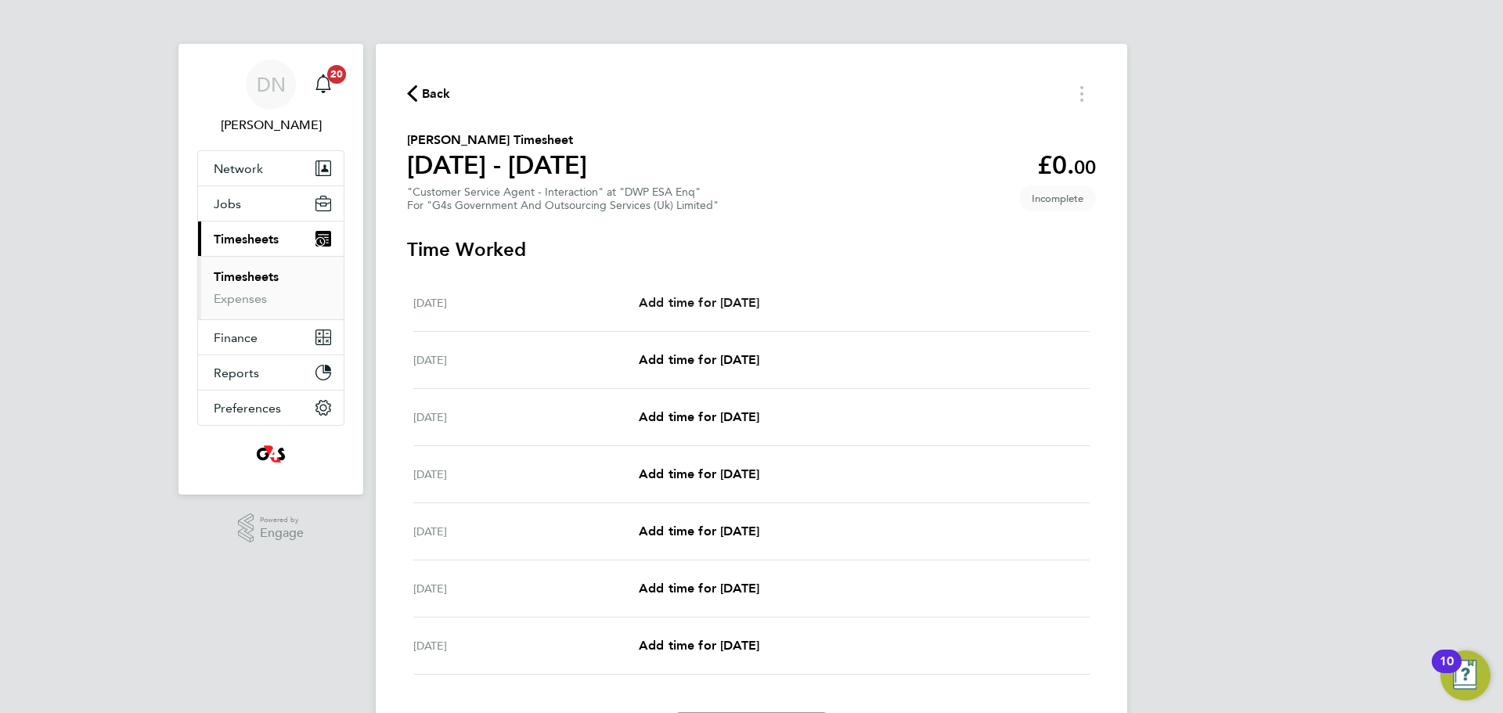
click at [657, 302] on span "Add time for [DATE]" at bounding box center [699, 302] width 121 height 15
select select "30"
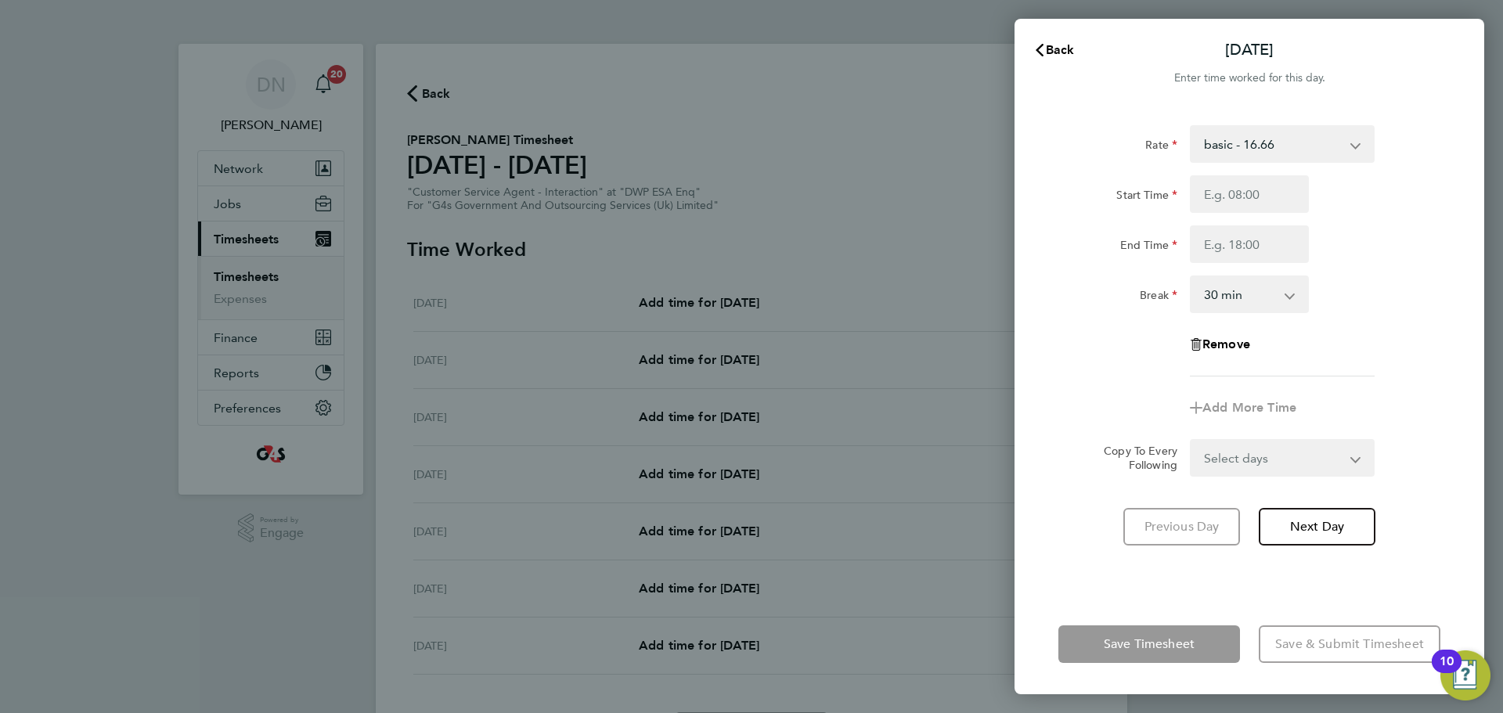
click at [1001, 145] on select "basic - 16.66 Bank Holiday System Issue Paid - 16.66 Sick Annual Leave x1.5 - 2…" at bounding box center [1273, 144] width 163 height 34
select select "30"
click at [1001, 186] on input "Start Time" at bounding box center [1249, 194] width 119 height 38
type input "07:45"
click at [1001, 239] on input "End Time" at bounding box center [1249, 244] width 119 height 38
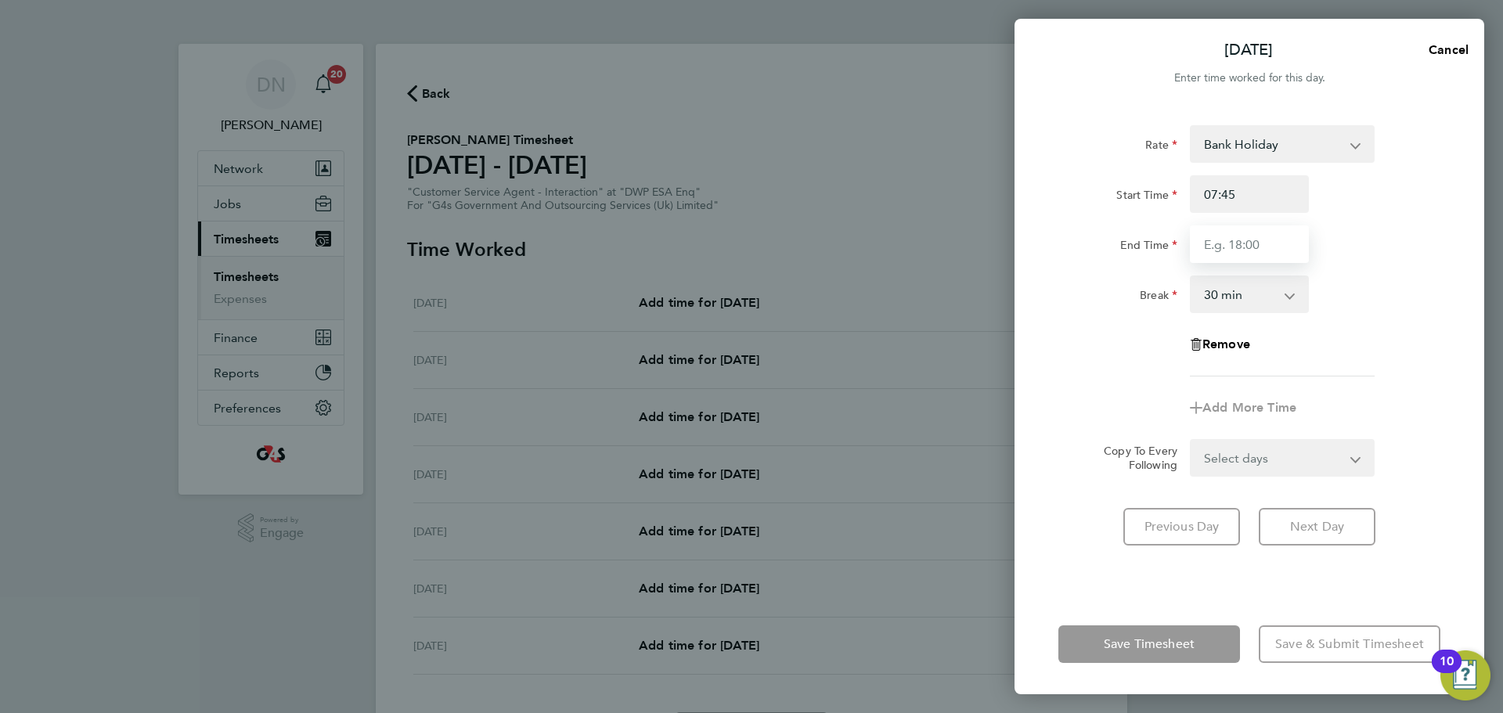
type input "15:45"
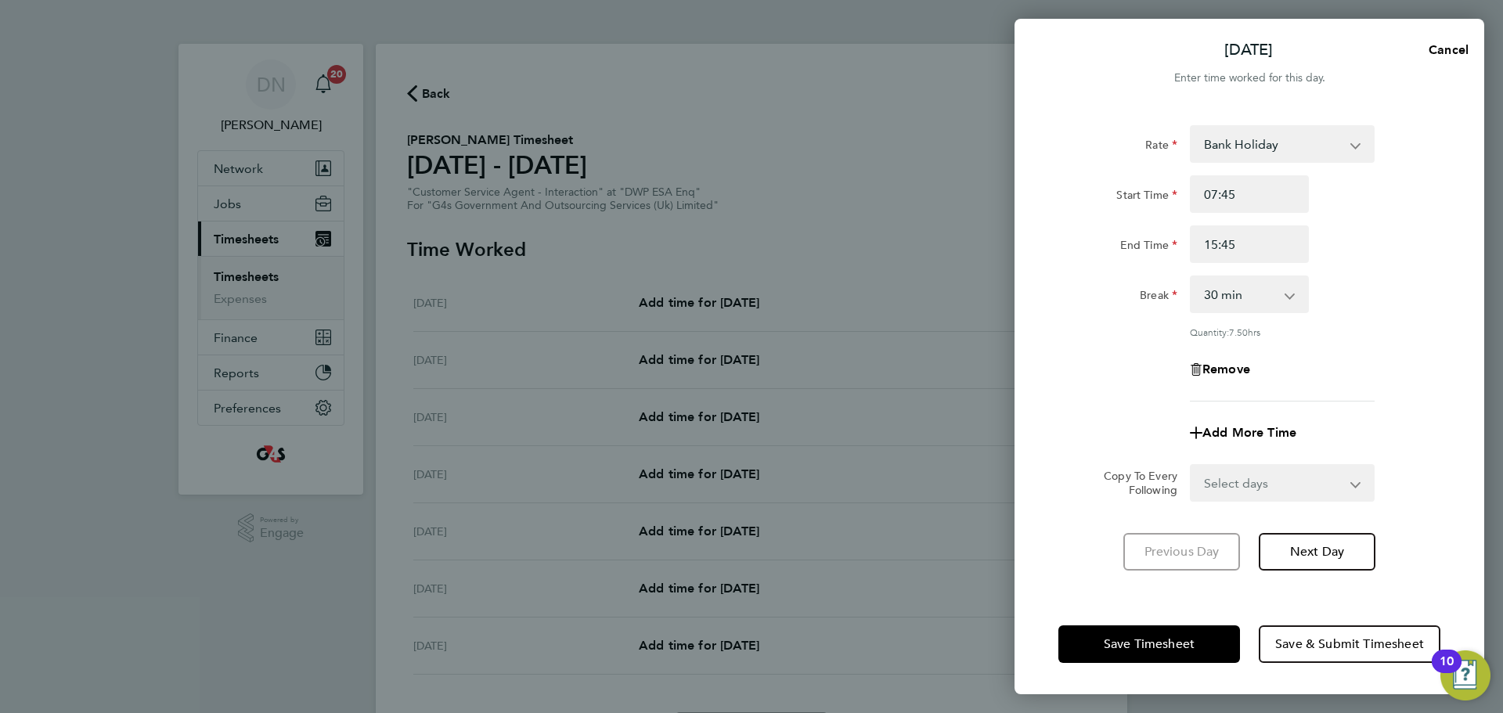
click at [1001, 431] on select "Select days Day Weekday (Mon-Fri) Weekend (Sat-Sun) [DATE] [DATE] [DATE] [DATE]…" at bounding box center [1274, 483] width 164 height 34
click at [1001, 431] on form "Rate Bank Holiday basic - 16.66 System Issue Paid - 16.66 Sick Annual Leave x1.…" at bounding box center [1249, 313] width 382 height 377
click at [1001, 431] on span "Next Day" at bounding box center [1317, 552] width 54 height 16
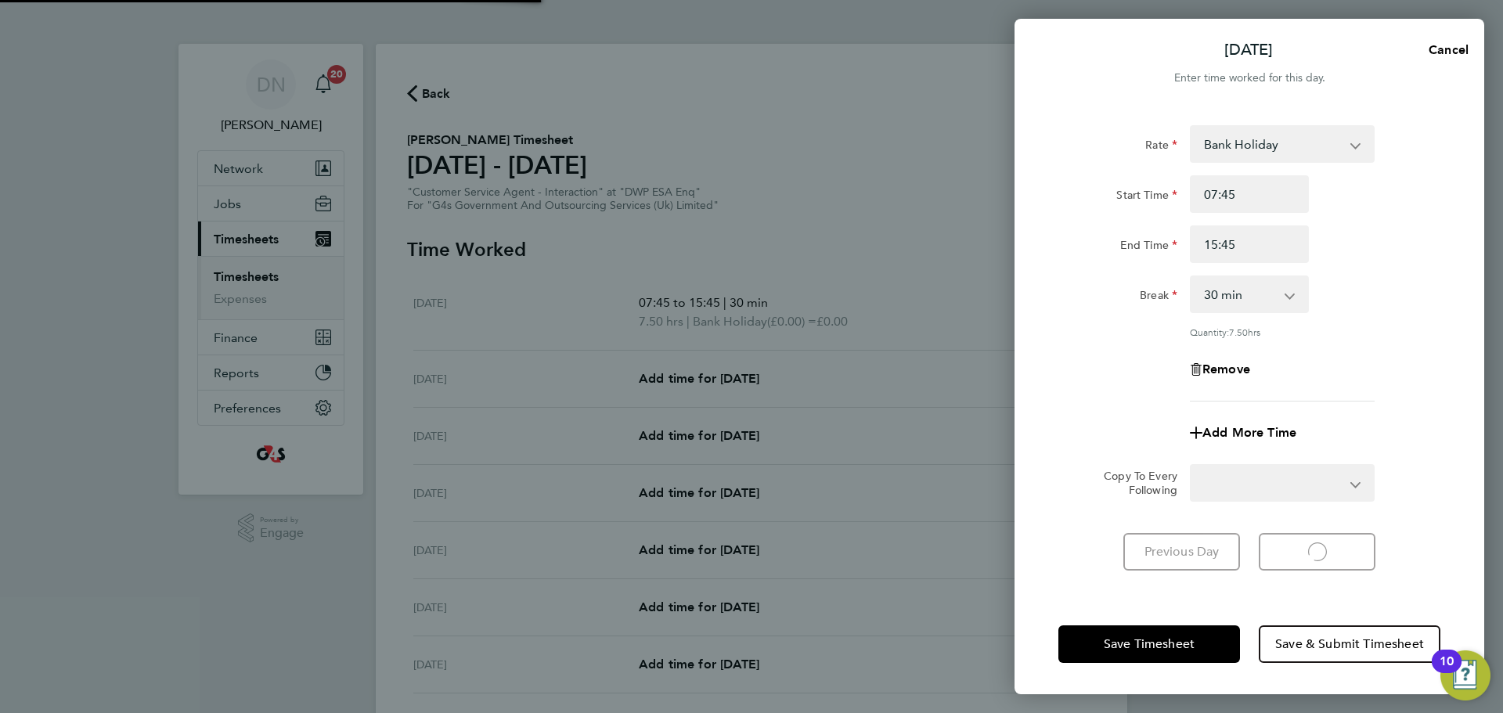
select select "30"
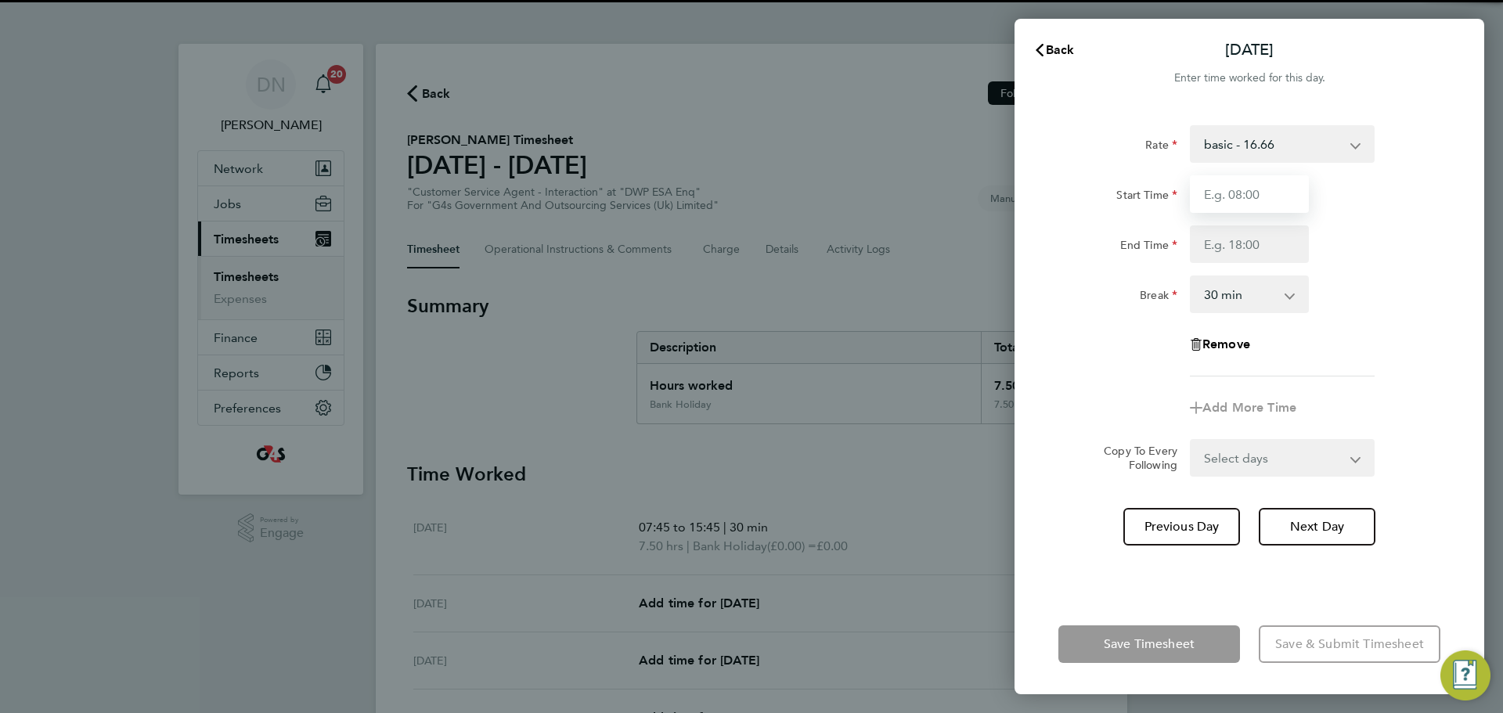
click at [1001, 182] on input "Start Time" at bounding box center [1249, 194] width 119 height 38
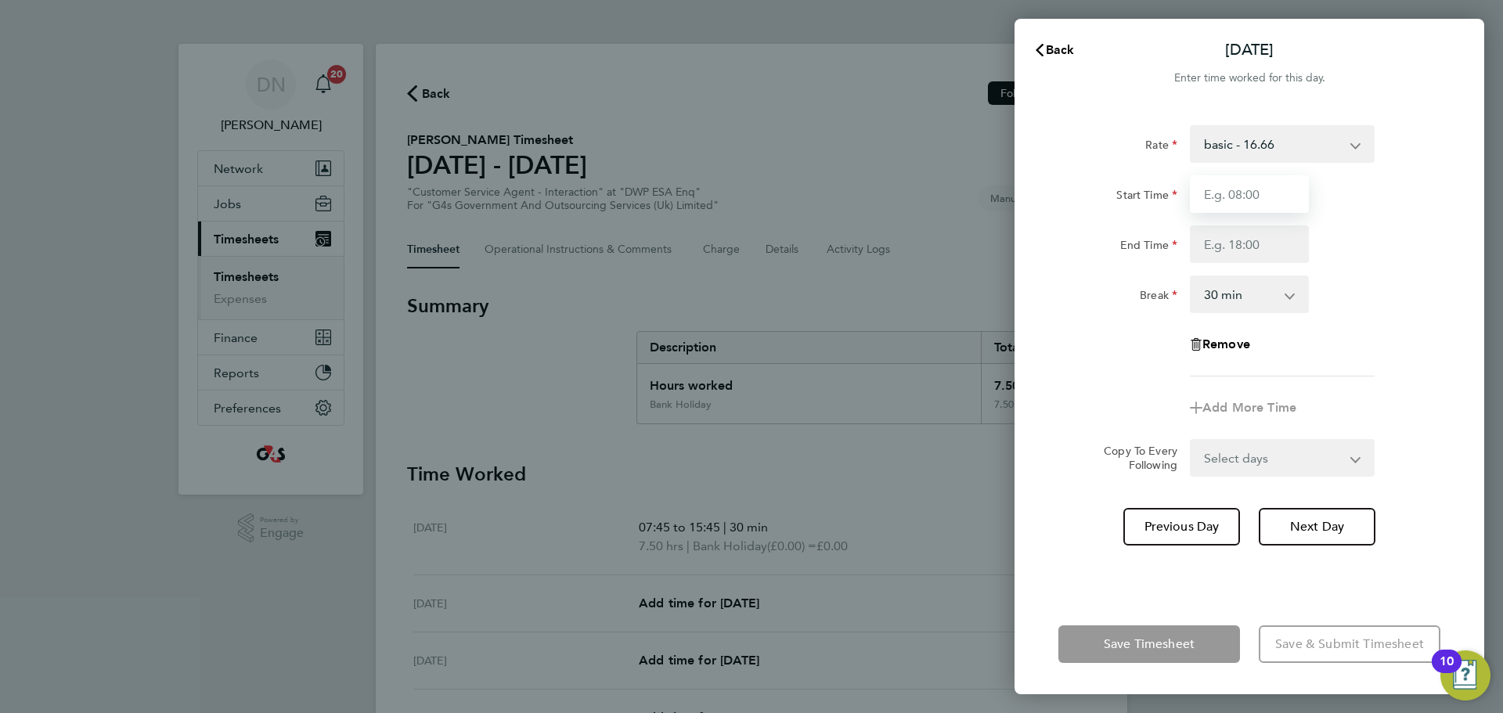
type input "07:45"
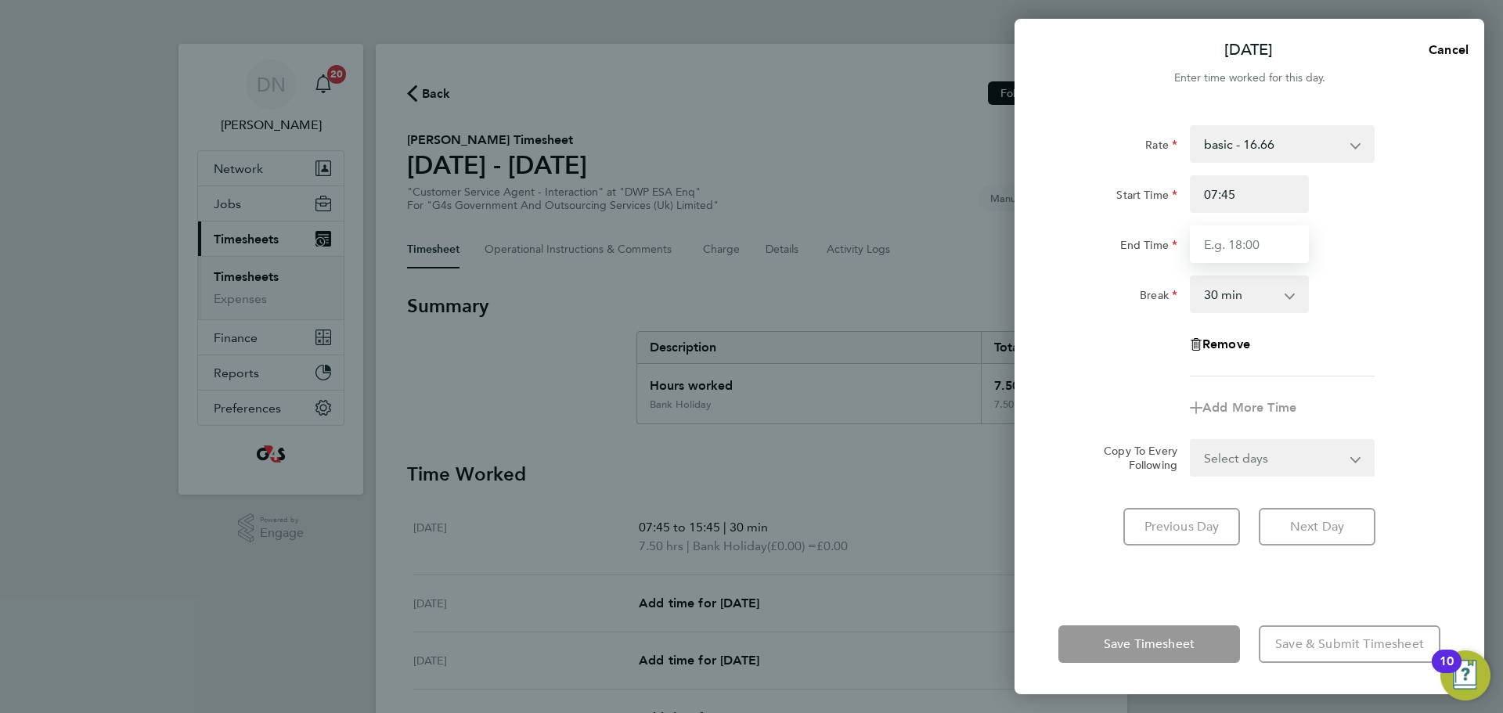
click at [1001, 240] on input "End Time" at bounding box center [1249, 244] width 119 height 38
type input "15:45"
click at [1001, 431] on div "Select days Day Weekday (Mon-Fri) Weekend (Sat-Sun) [DATE] [DATE] [DATE] [DATE]…" at bounding box center [1282, 458] width 185 height 38
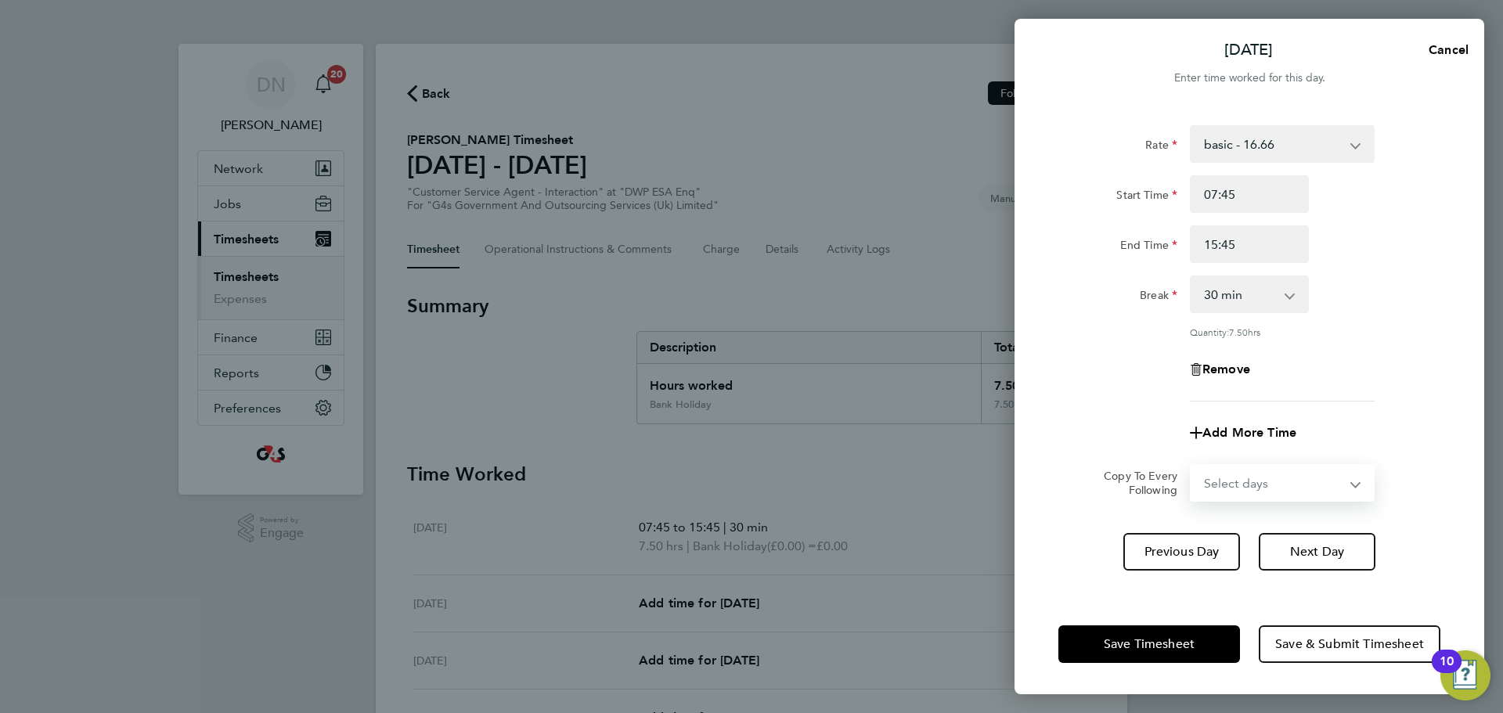
select select "WED"
click at [1001, 431] on select "Select days Day Weekday (Mon-Fri) Weekend (Sat-Sun) [DATE] [DATE] [DATE] [DATE]…" at bounding box center [1274, 483] width 164 height 34
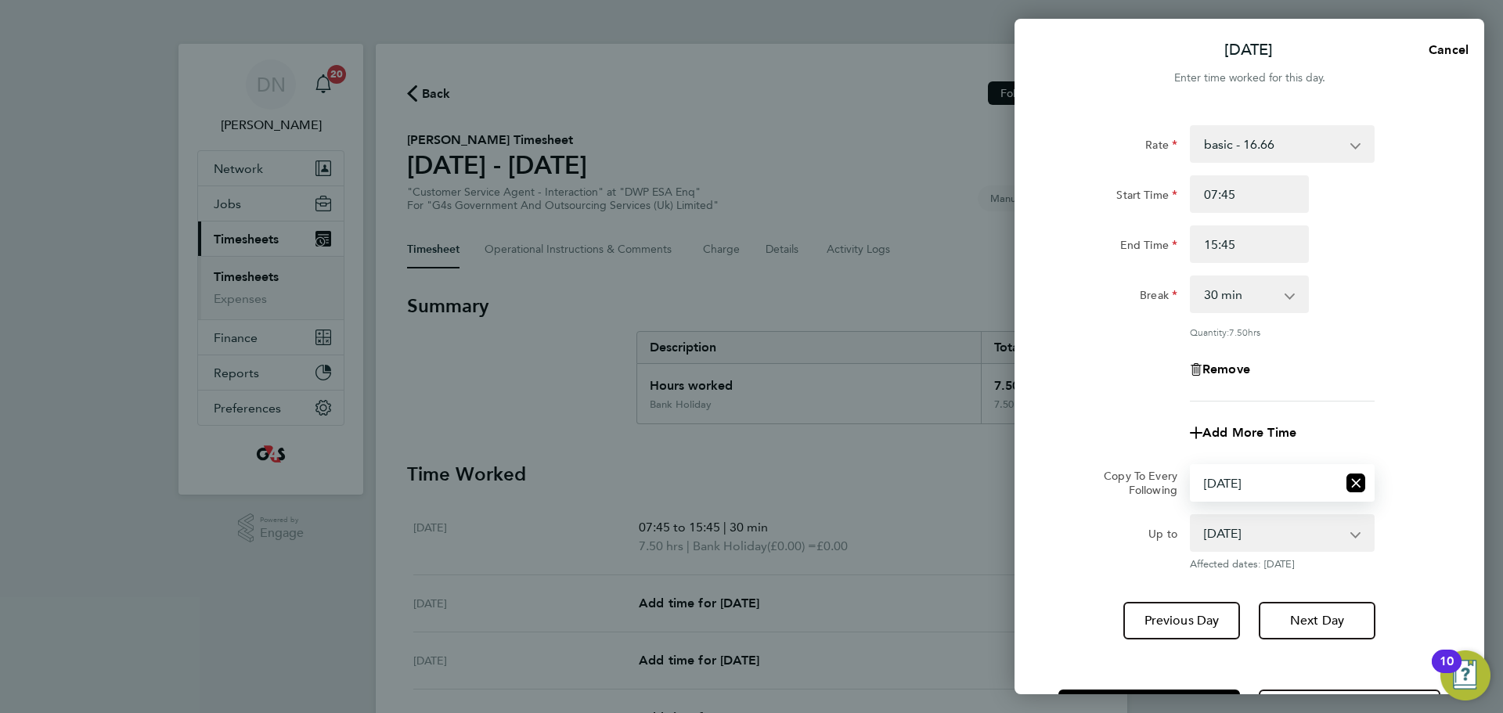
click at [1001, 431] on select "[DATE] [DATE] [DATE] [DATE] [DATE]" at bounding box center [1273, 533] width 163 height 34
select select "[DATE]"
click at [1001, 431] on select "[DATE] [DATE] [DATE] [DATE] [DATE]" at bounding box center [1273, 533] width 163 height 34
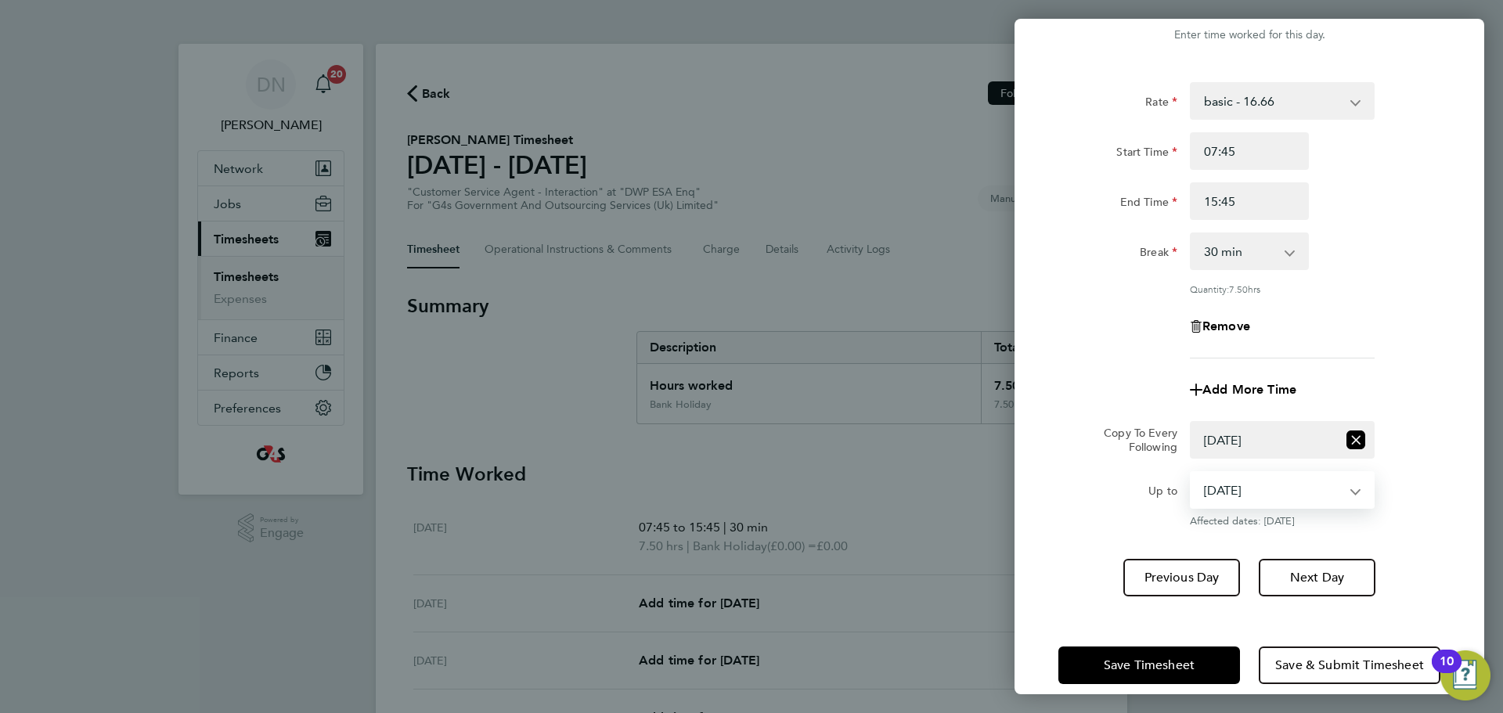
scroll to position [63, 0]
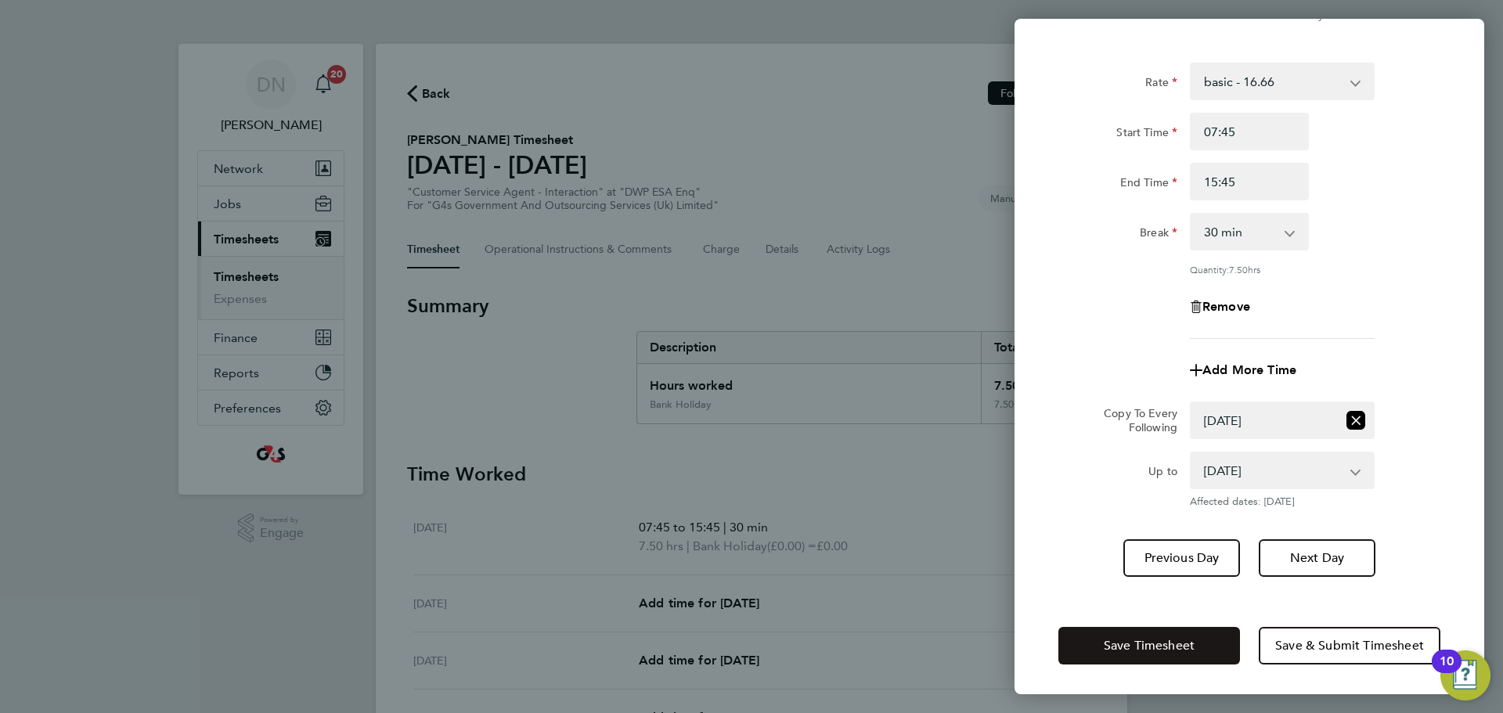
click at [1001, 431] on button "Save Timesheet" at bounding box center [1149, 646] width 182 height 38
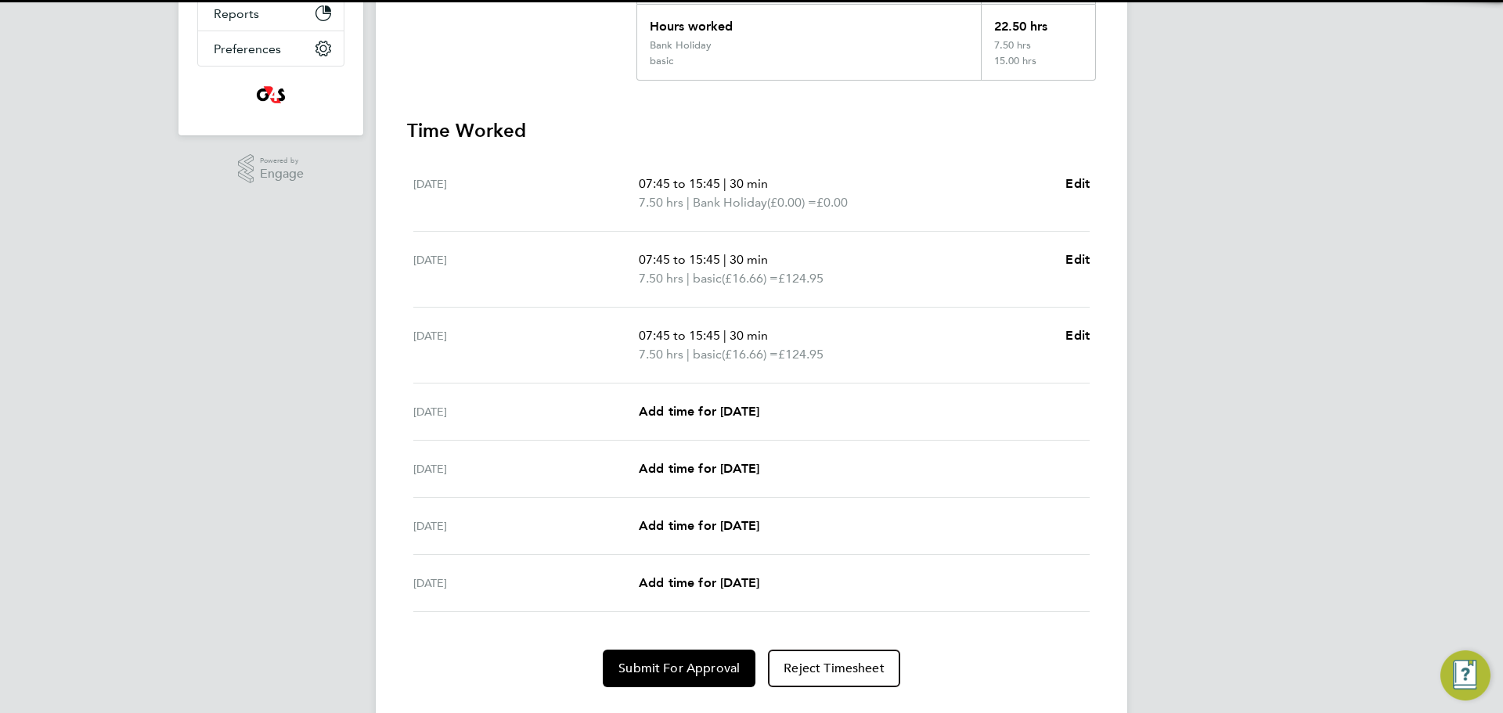
scroll to position [391, 0]
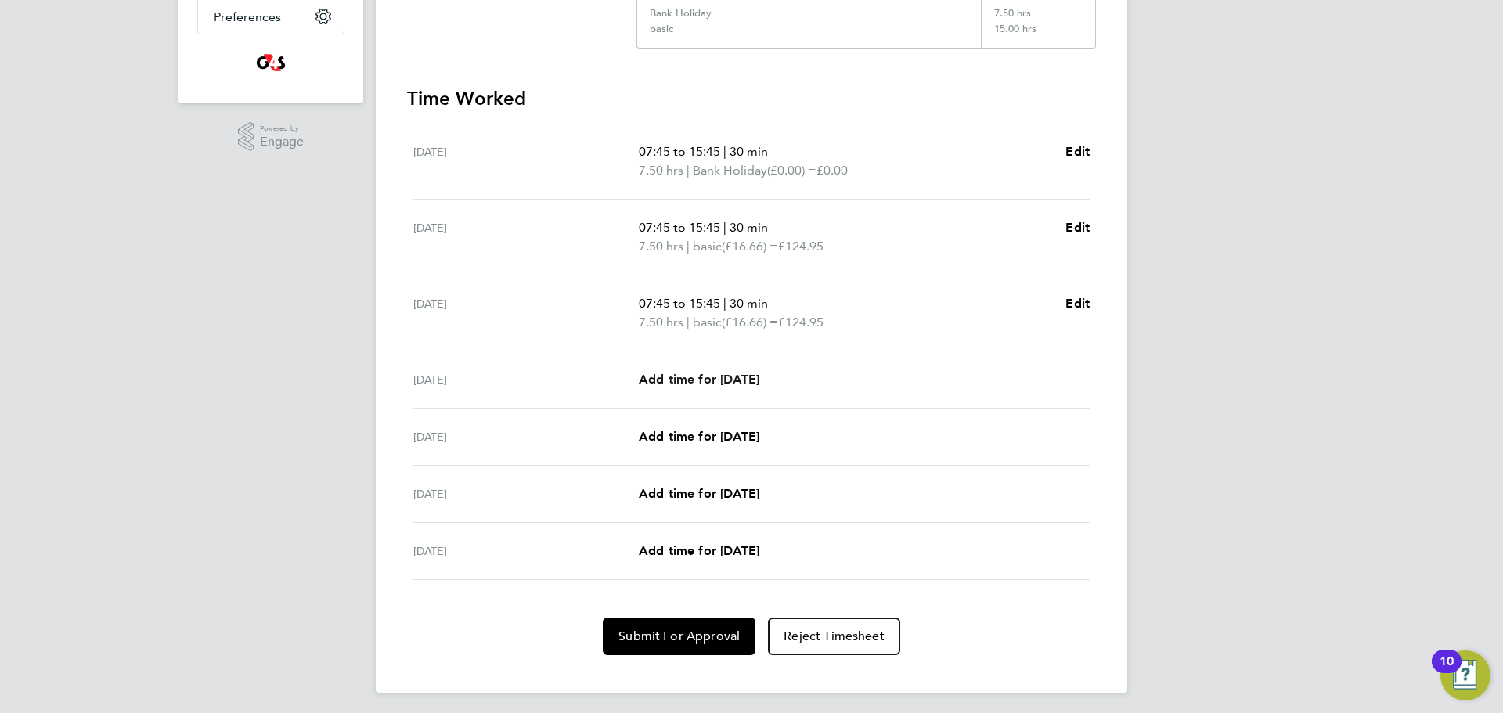
click at [684, 386] on span "Add time for [DATE]" at bounding box center [699, 379] width 121 height 15
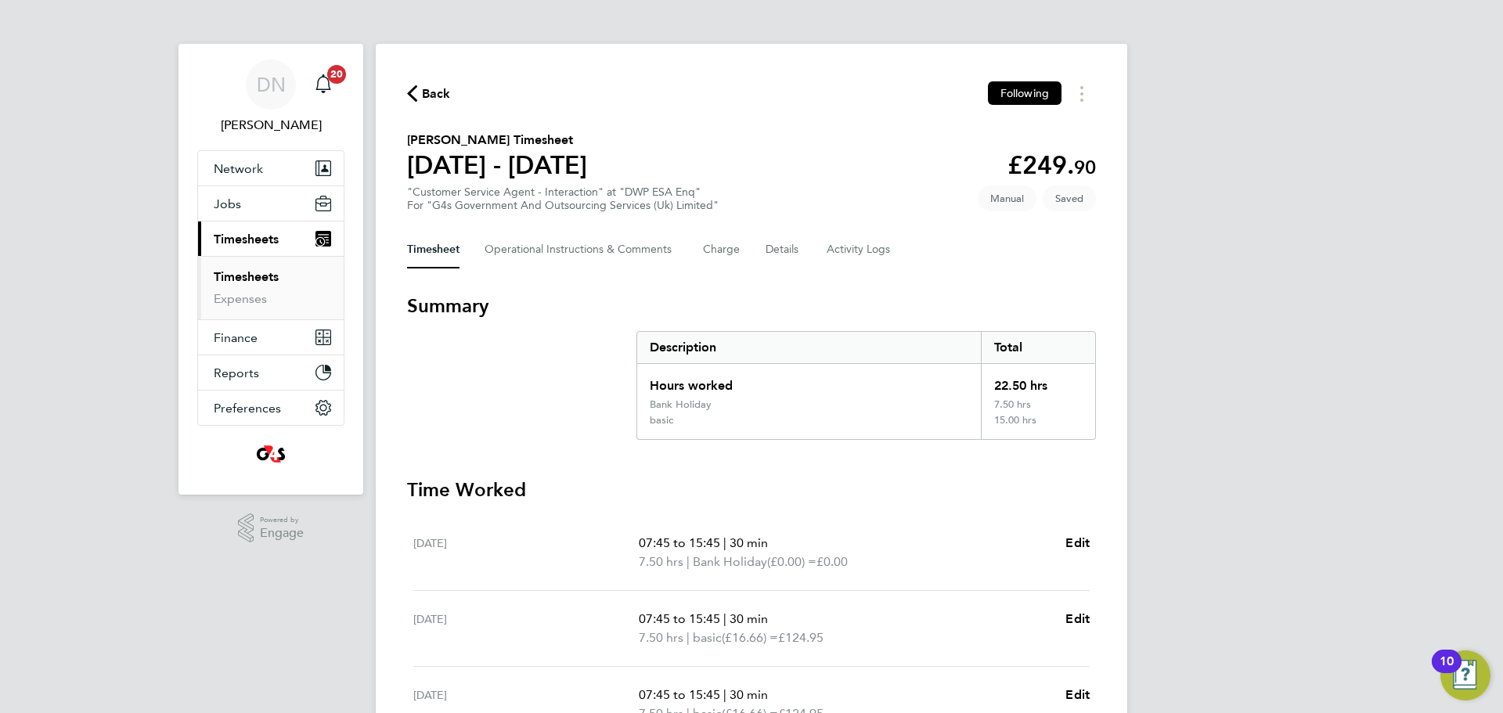
select select "30"
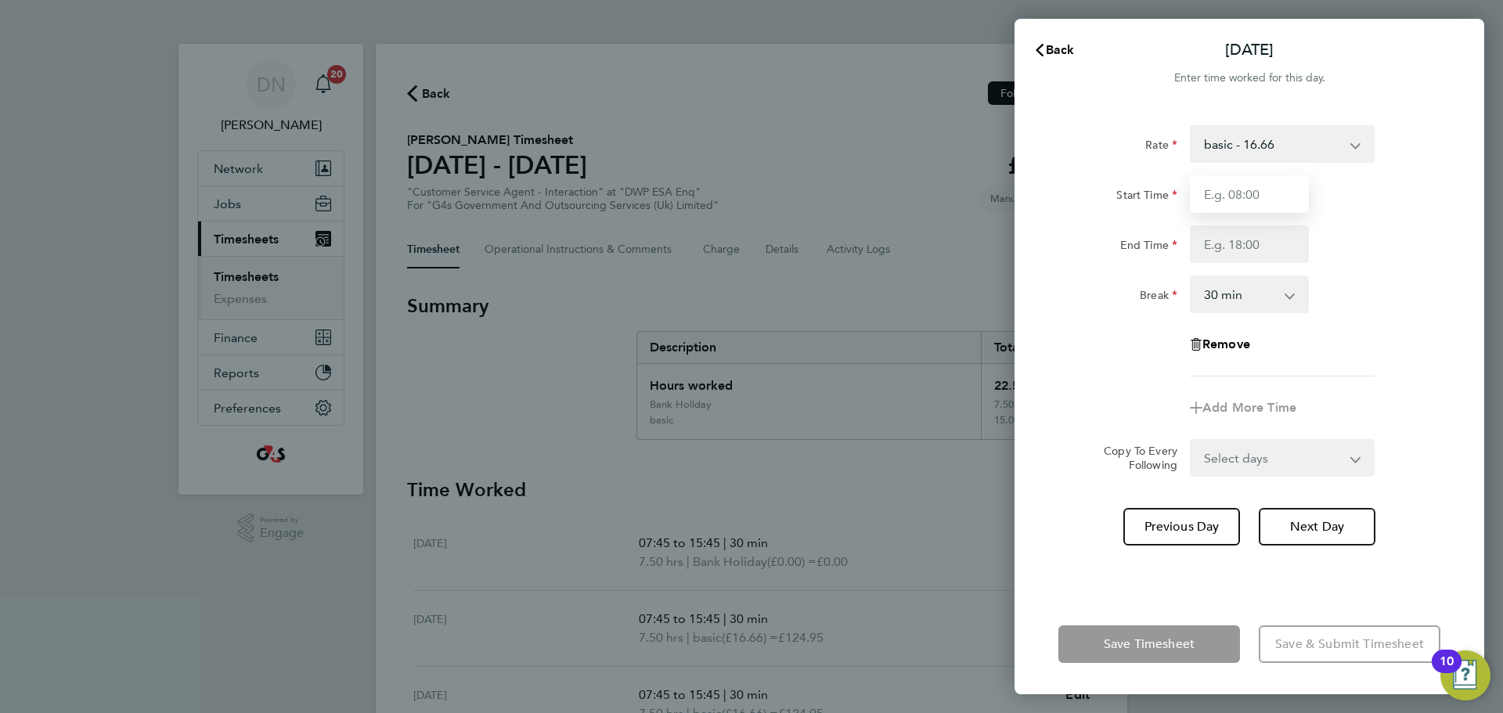
click at [1001, 200] on input "Start Time" at bounding box center [1249, 194] width 119 height 38
type input "07:45"
click at [1001, 244] on input "End Time" at bounding box center [1249, 244] width 119 height 38
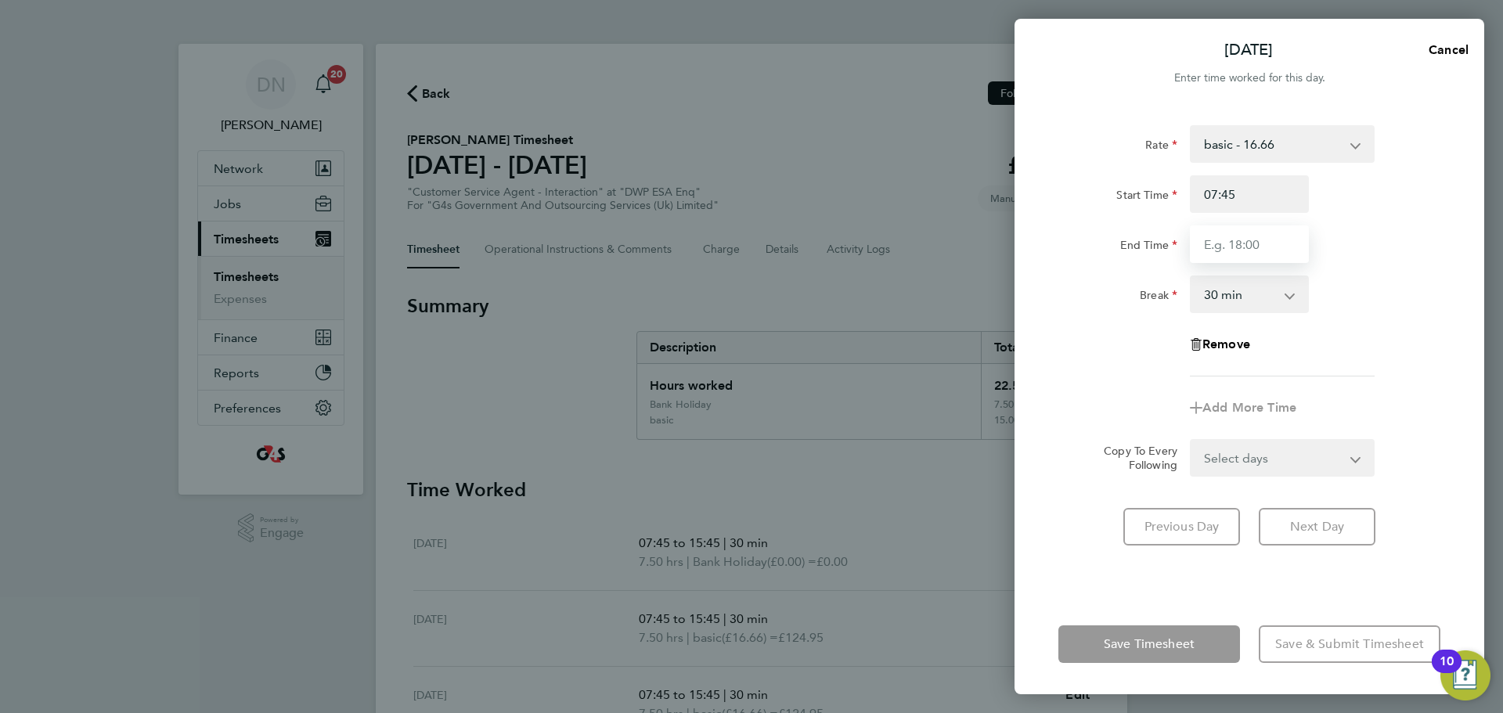
type input "15:45"
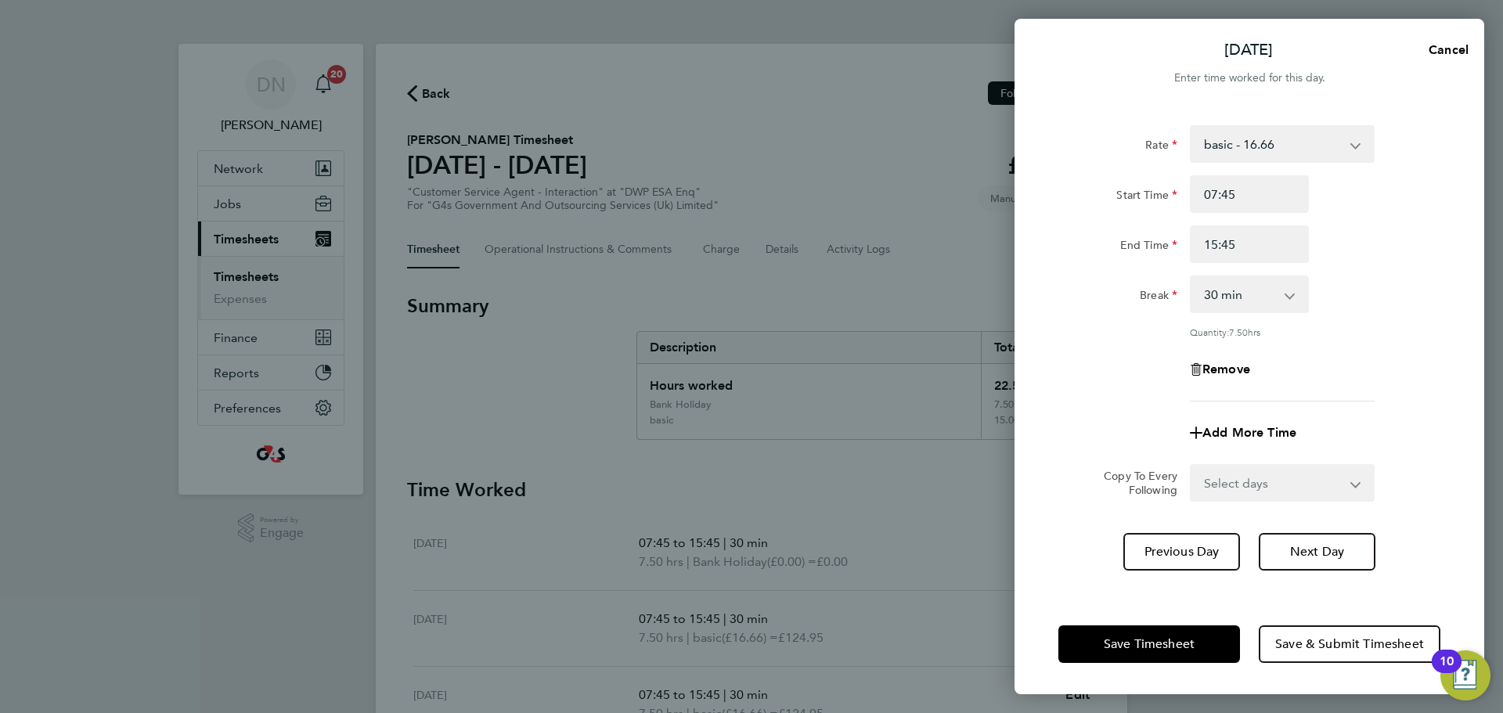
click at [1001, 411] on app-timesheet-line-form-group "Rate basic - 16.66 Bank Holiday System Issue Paid - 16.66 Sick Annual Leave x1.…" at bounding box center [1249, 288] width 382 height 326
click at [1001, 431] on button "Save Timesheet" at bounding box center [1149, 645] width 182 height 38
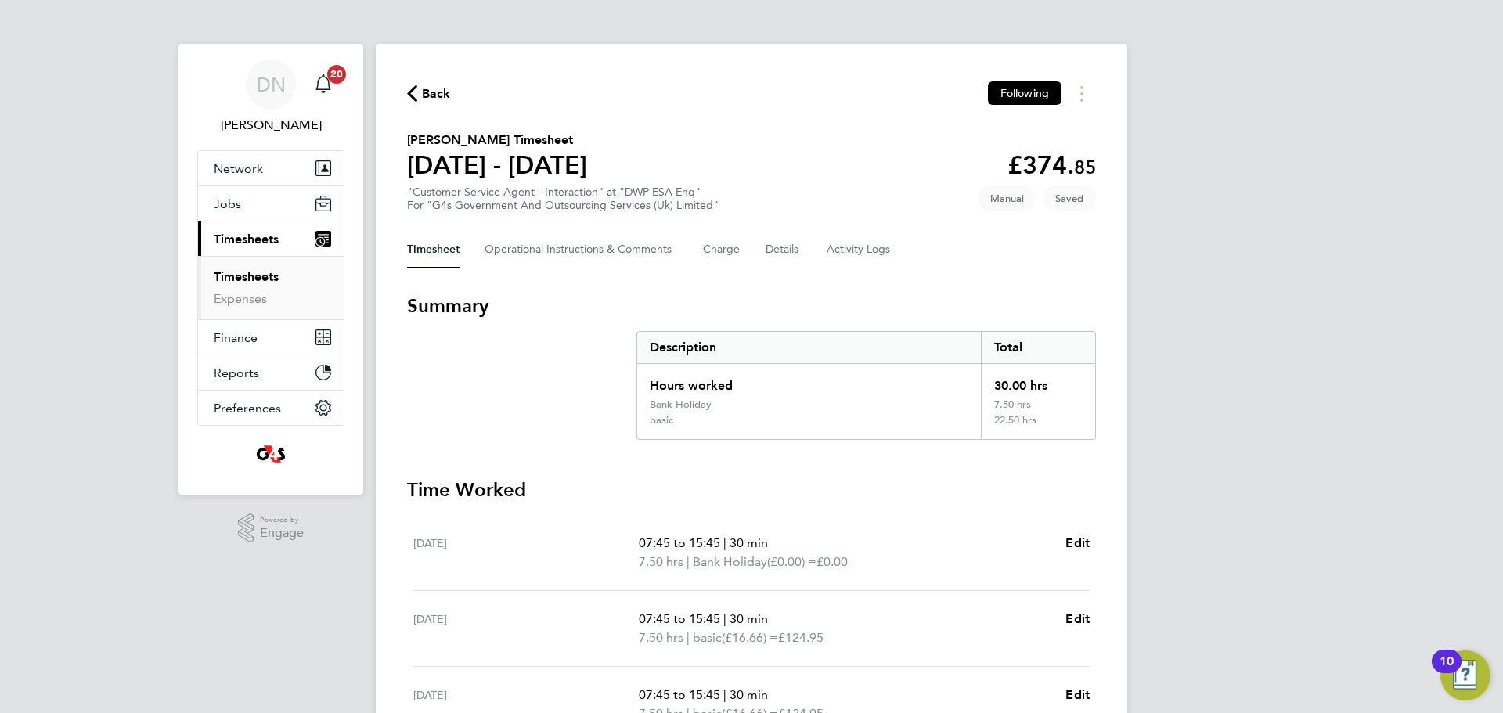
click at [445, 92] on span "Back" at bounding box center [436, 94] width 29 height 19
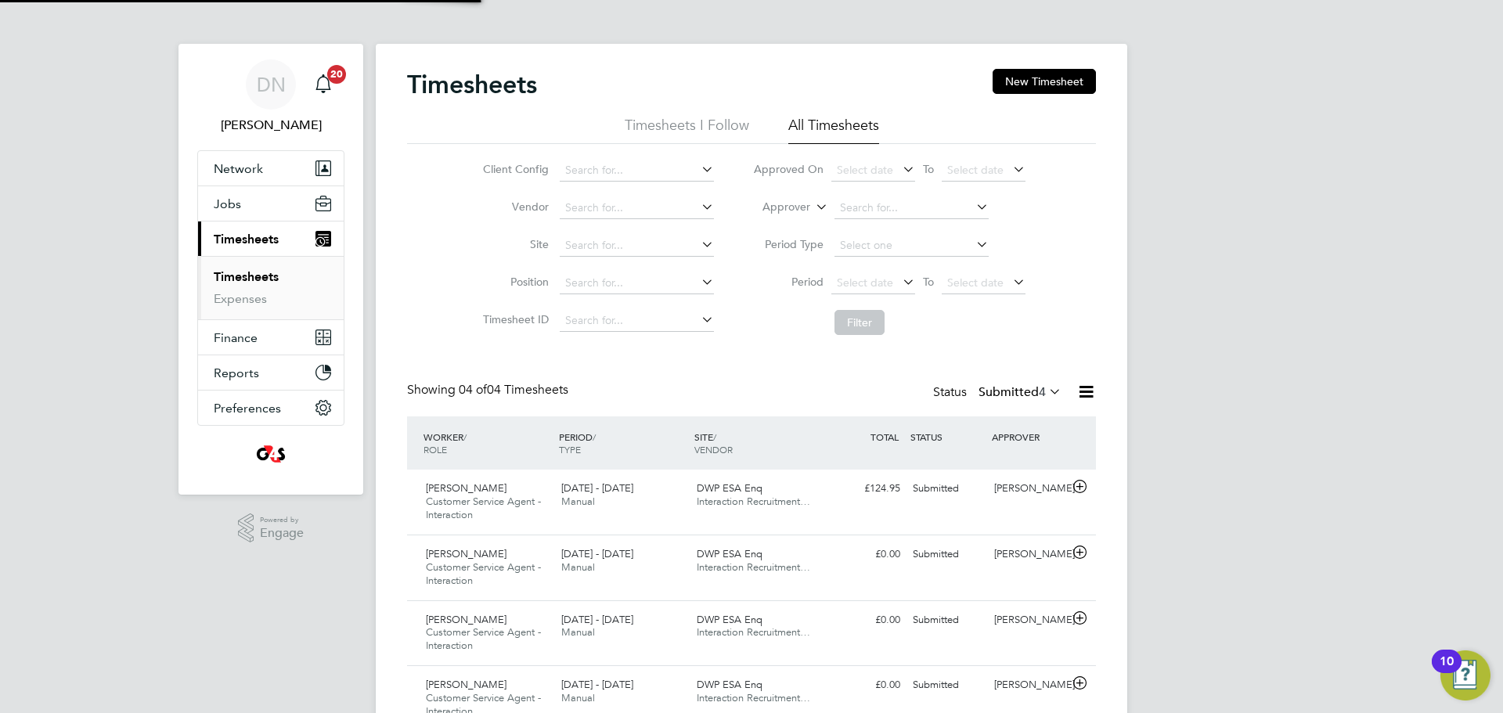
scroll to position [52, 136]
click at [1001, 87] on button "New Timesheet" at bounding box center [1044, 81] width 103 height 25
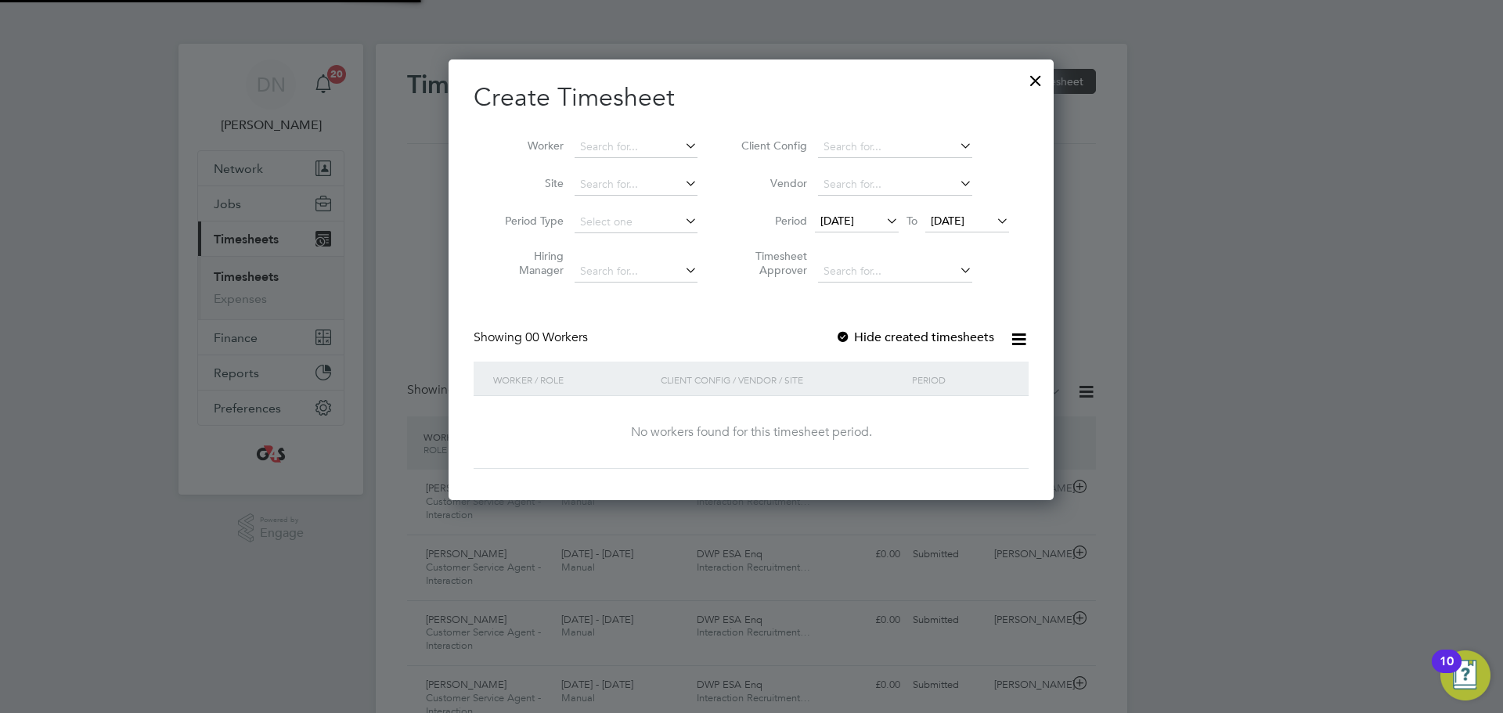
scroll to position [8, 8]
click at [620, 154] on input at bounding box center [636, 147] width 123 height 22
click at [636, 168] on li "Perie -[PERSON_NAME]" at bounding box center [640, 167] width 132 height 21
type input "Perie-[PERSON_NAME]"
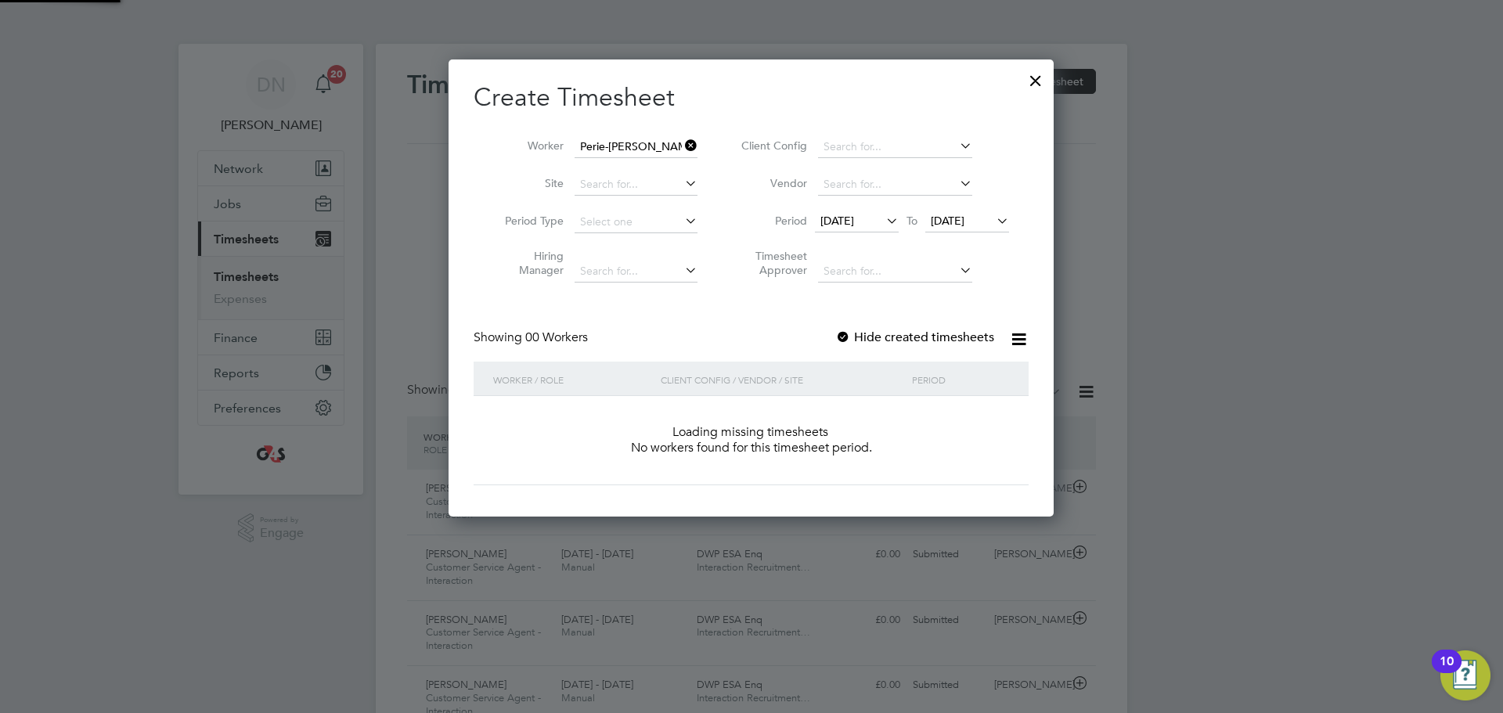
scroll to position [442, 606]
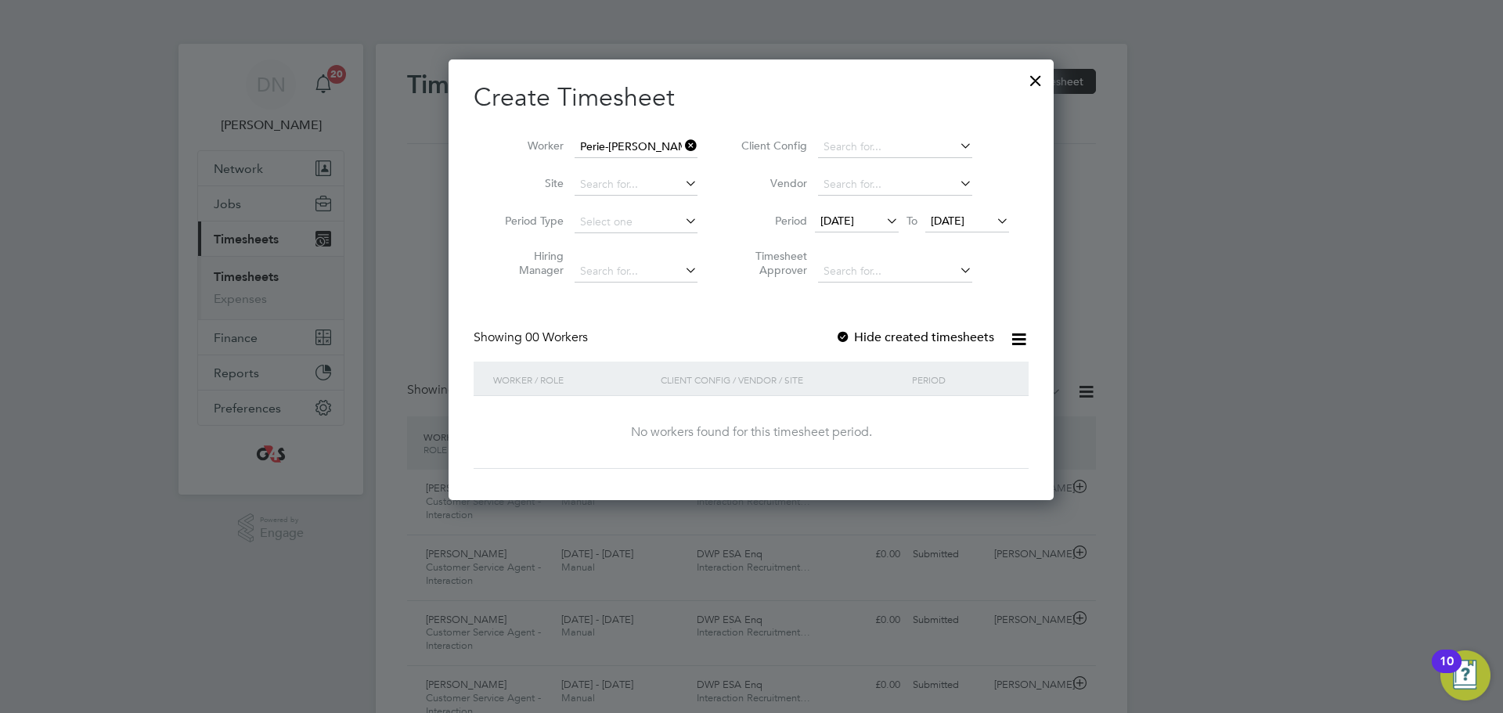
click at [846, 334] on div at bounding box center [843, 338] width 16 height 16
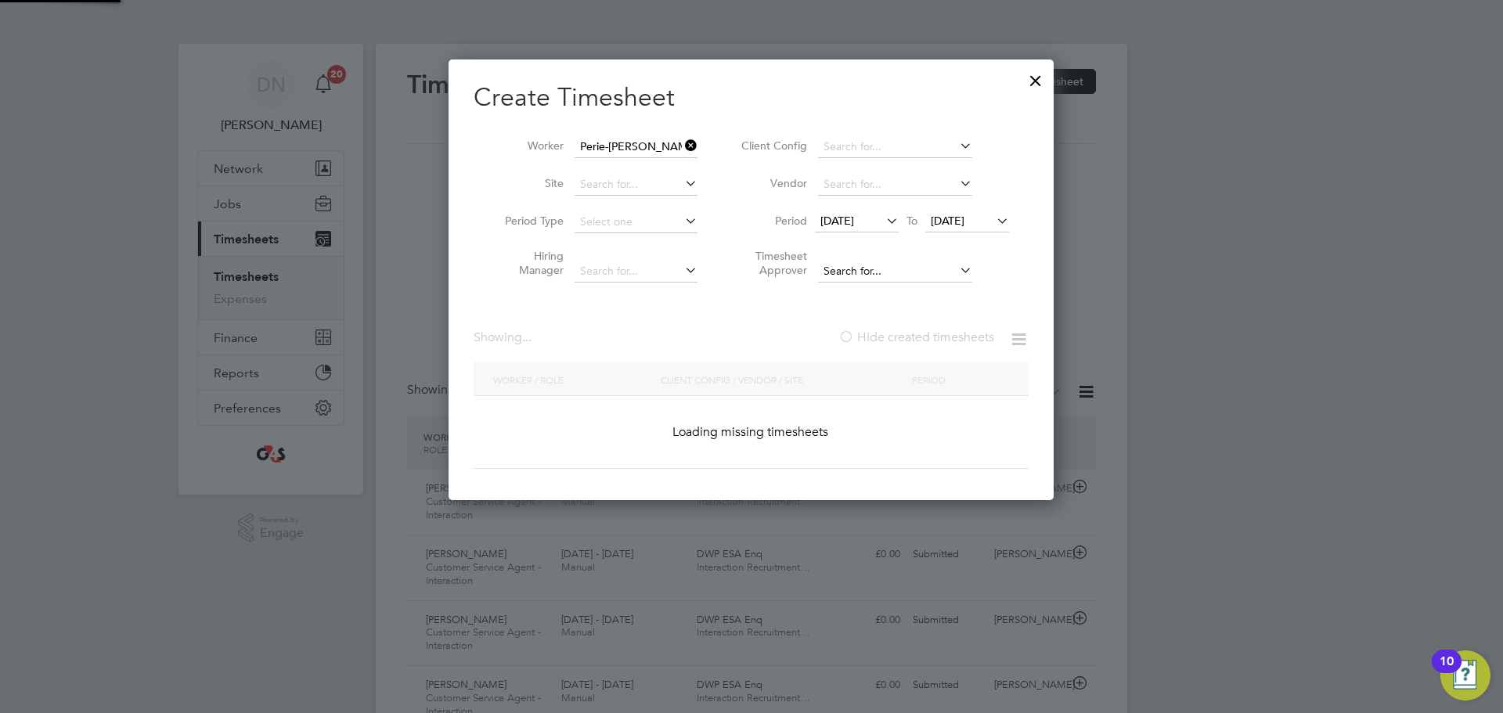
scroll to position [8, 8]
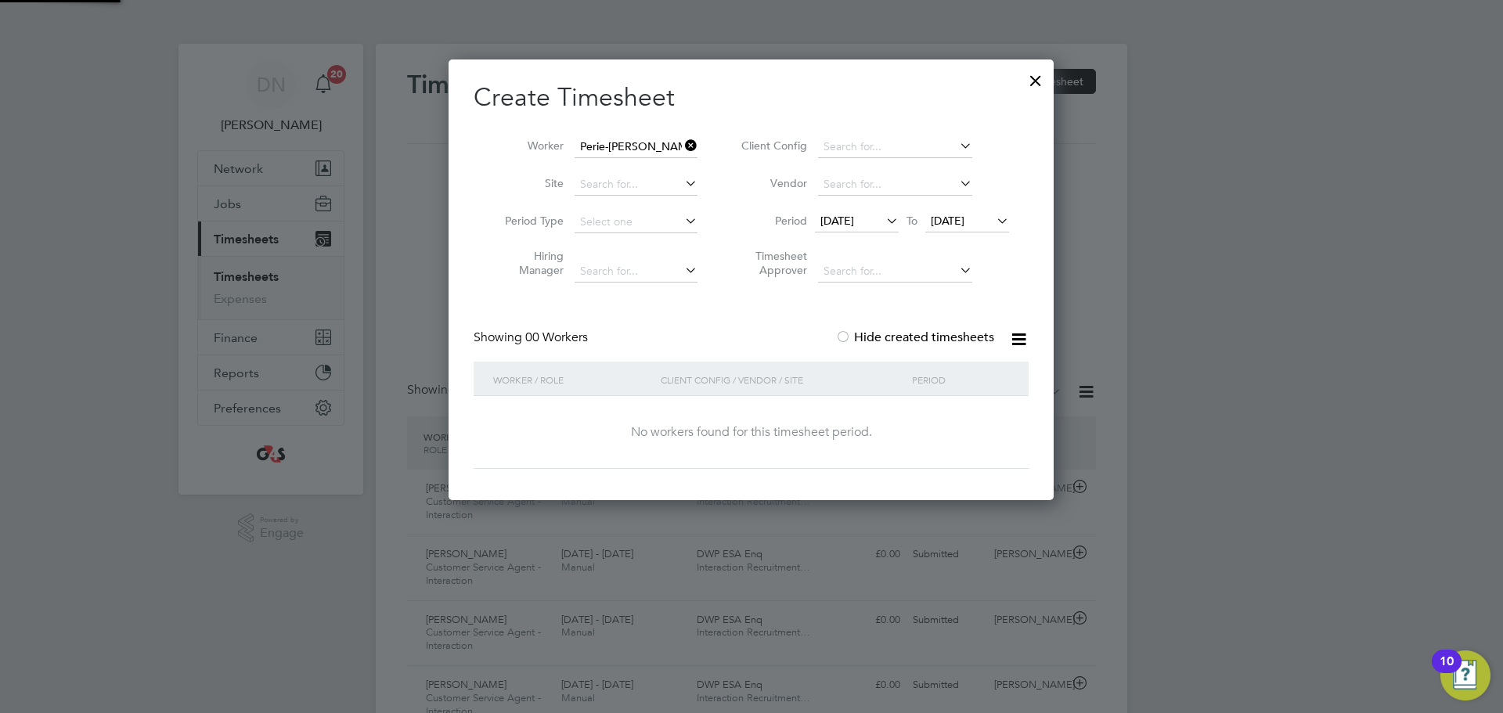
click at [849, 233] on li "Period [DATE] To [DATE]" at bounding box center [873, 223] width 312 height 38
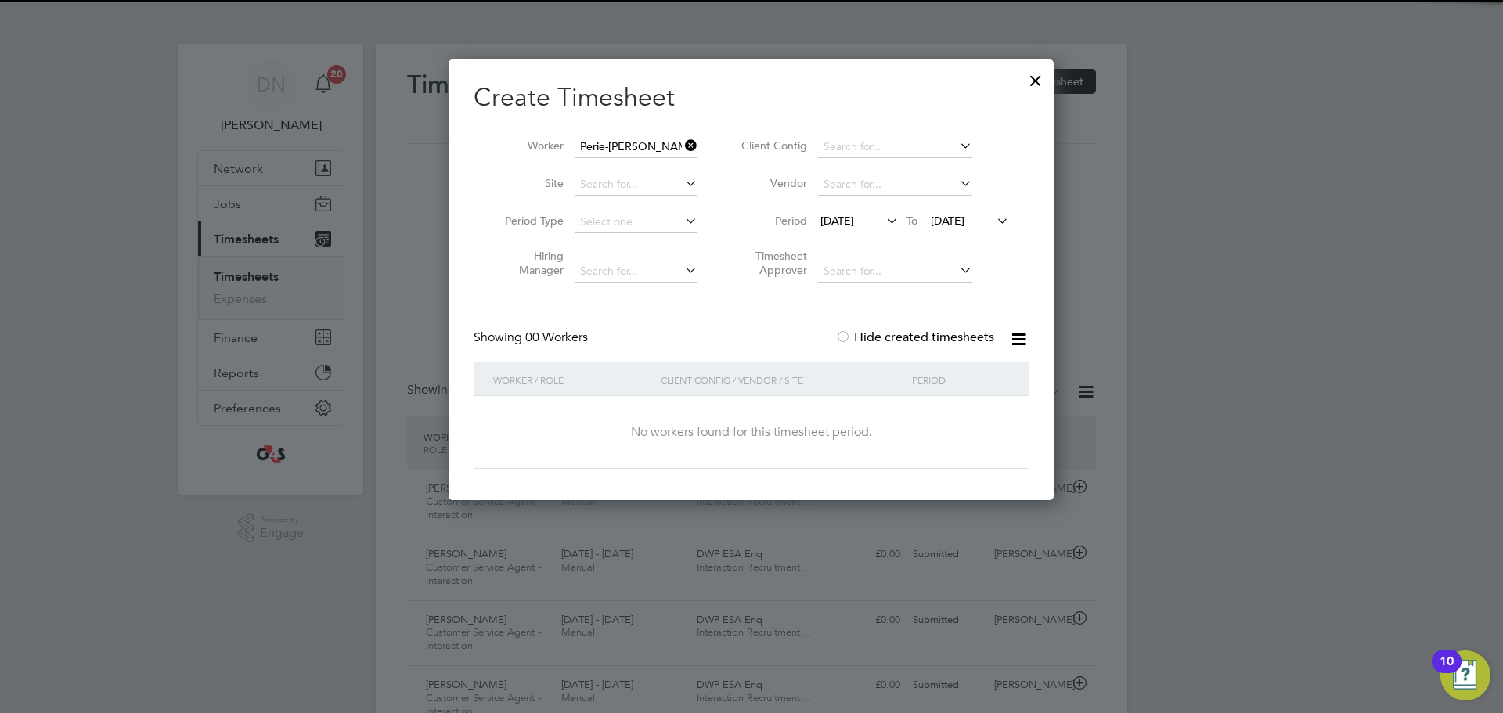
click at [854, 216] on span "[DATE]" at bounding box center [837, 221] width 34 height 14
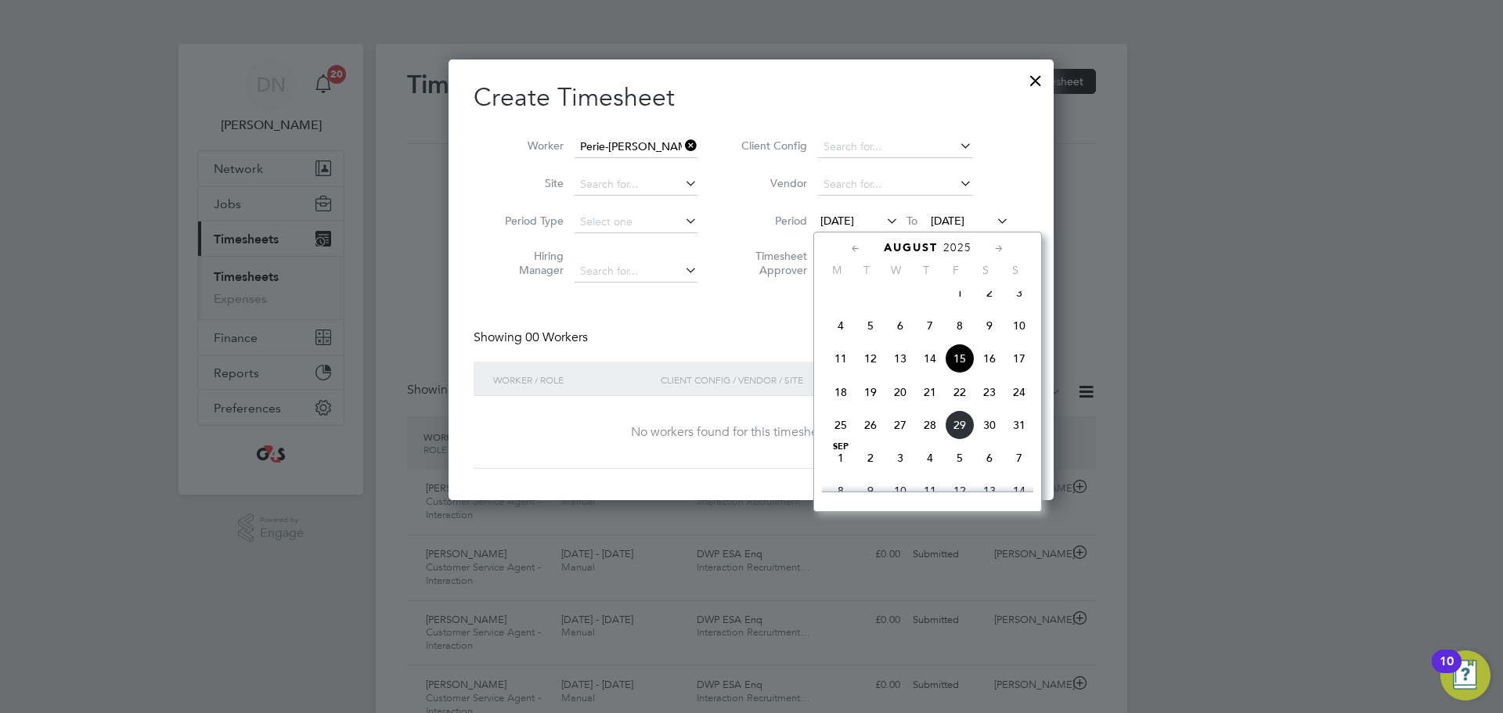
click at [838, 431] on span "25" at bounding box center [841, 425] width 30 height 30
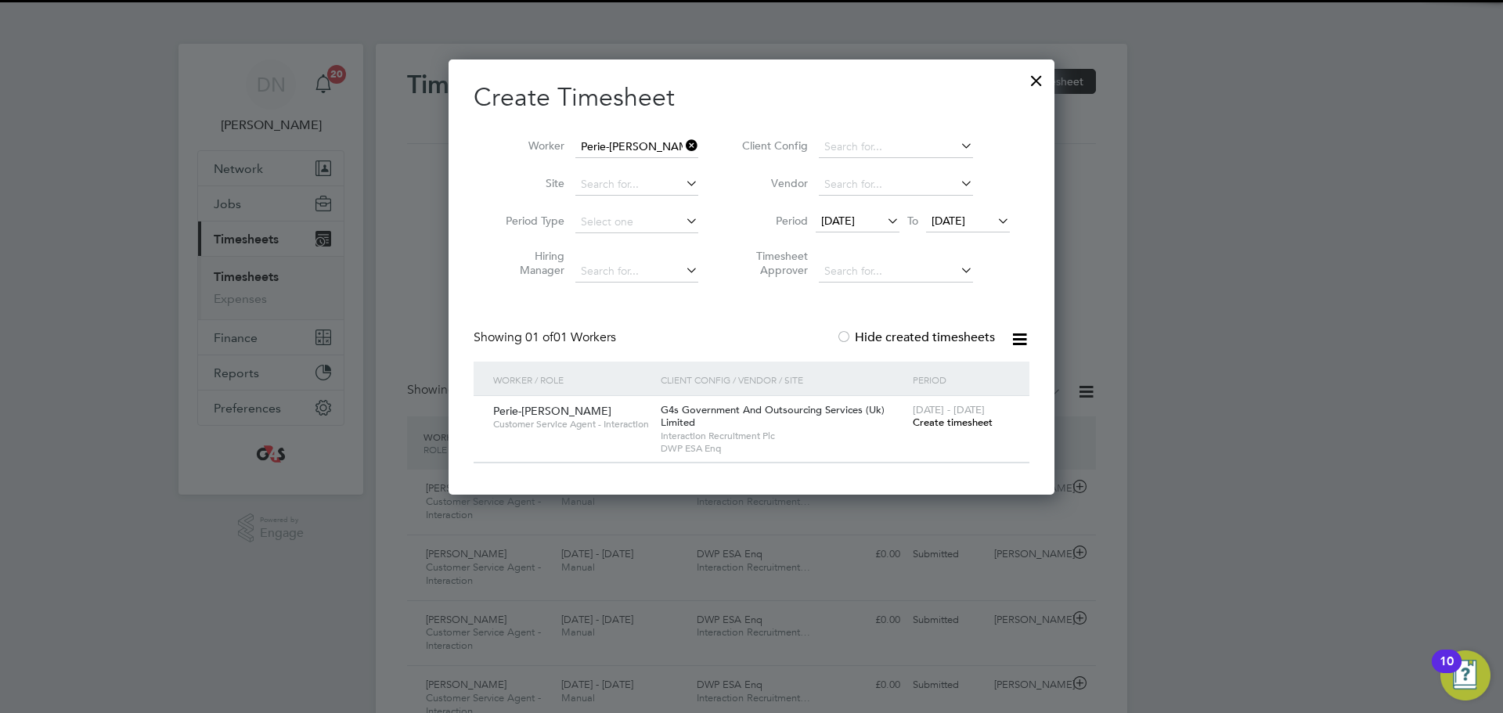
click at [954, 419] on span "Create timesheet" at bounding box center [953, 422] width 80 height 13
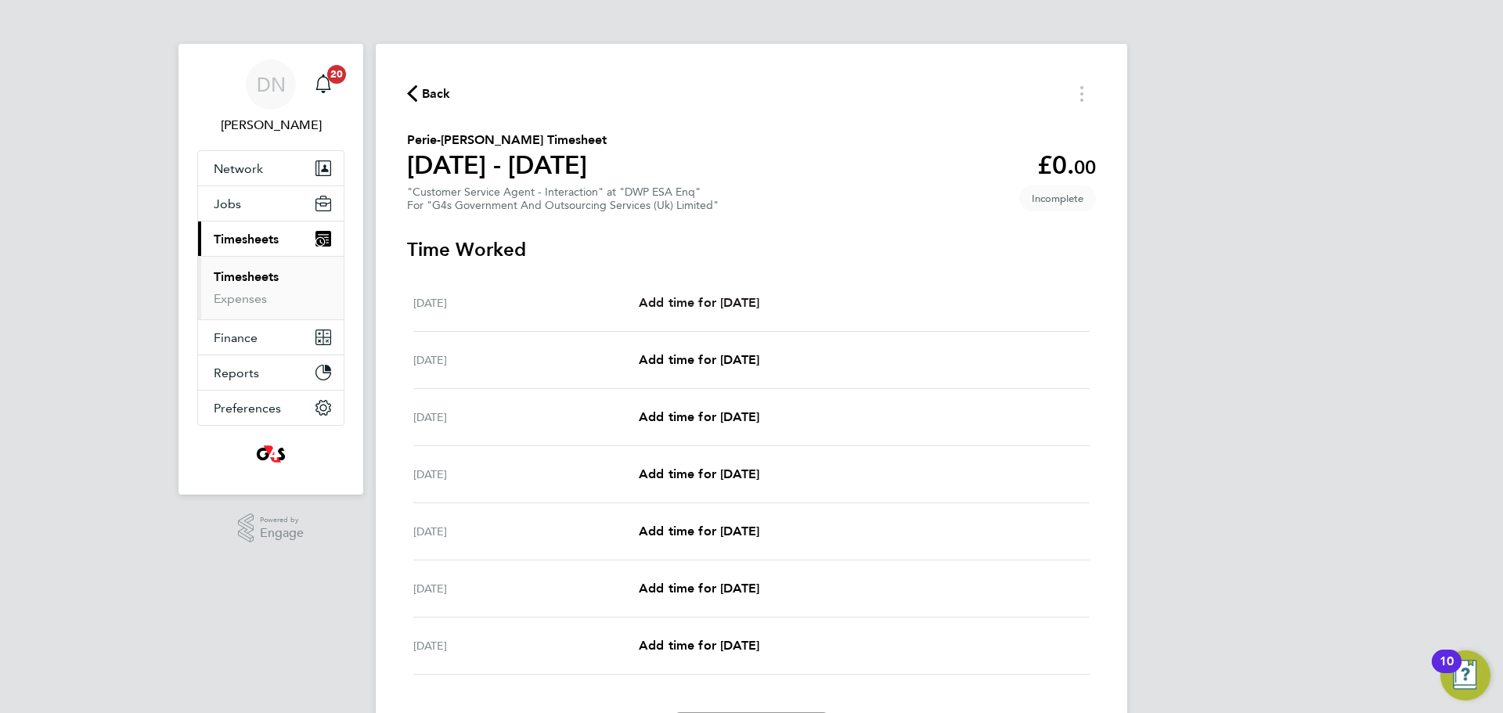
click at [721, 303] on span "Add time for [DATE]" at bounding box center [699, 302] width 121 height 15
select select "30"
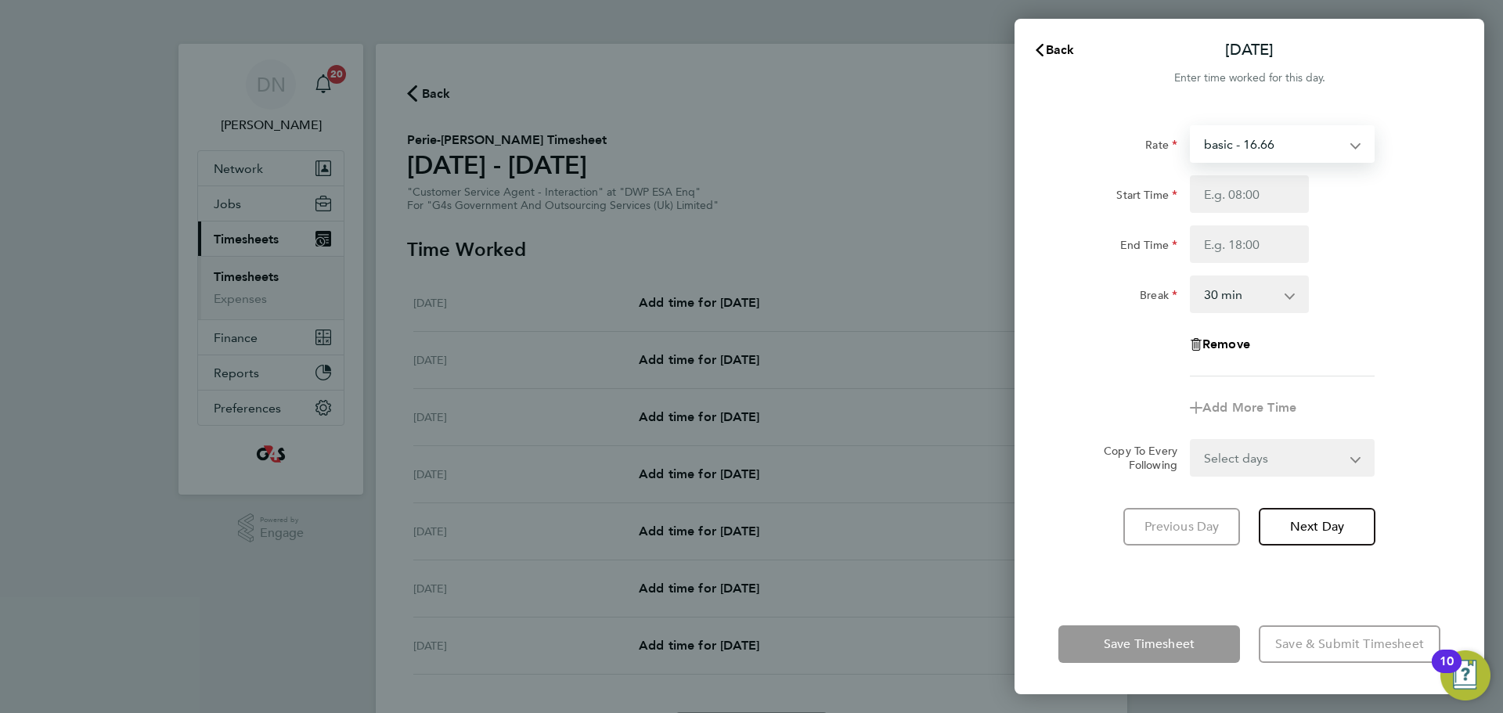
click at [1001, 157] on select "basic - 16.66 Sick Bank Holiday x1.5 - 24.73 Annual Leave System Issue Paid - 1…" at bounding box center [1273, 144] width 163 height 34
select select "30"
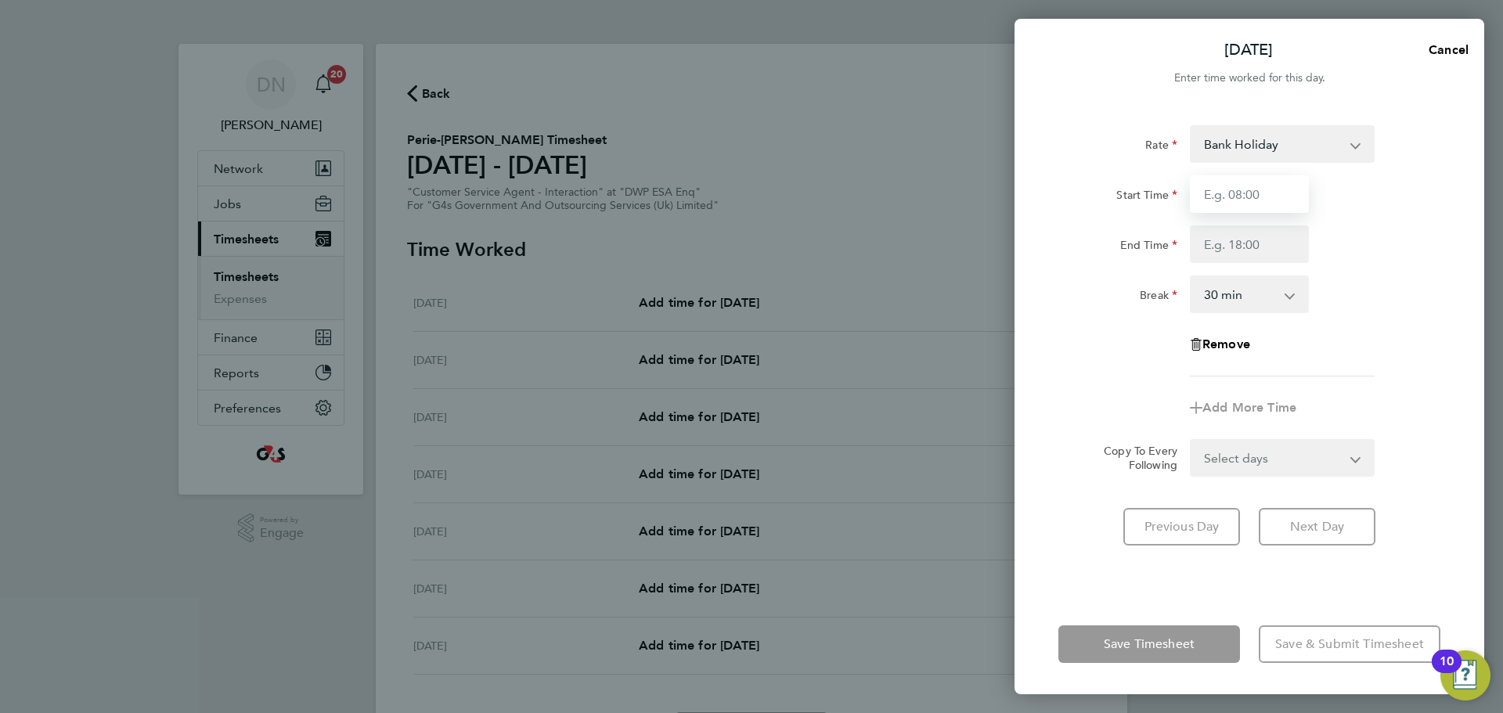
click at [1001, 196] on input "Start Time" at bounding box center [1249, 194] width 119 height 38
type input "07:45"
click at [1001, 247] on input "End Time" at bounding box center [1249, 244] width 119 height 38
type input "15:45"
click at [1001, 431] on div "Rate Bank Holiday Sick x1.5 - 24.73 Annual Leave System Issue Paid - 16.66 basi…" at bounding box center [1250, 350] width 470 height 488
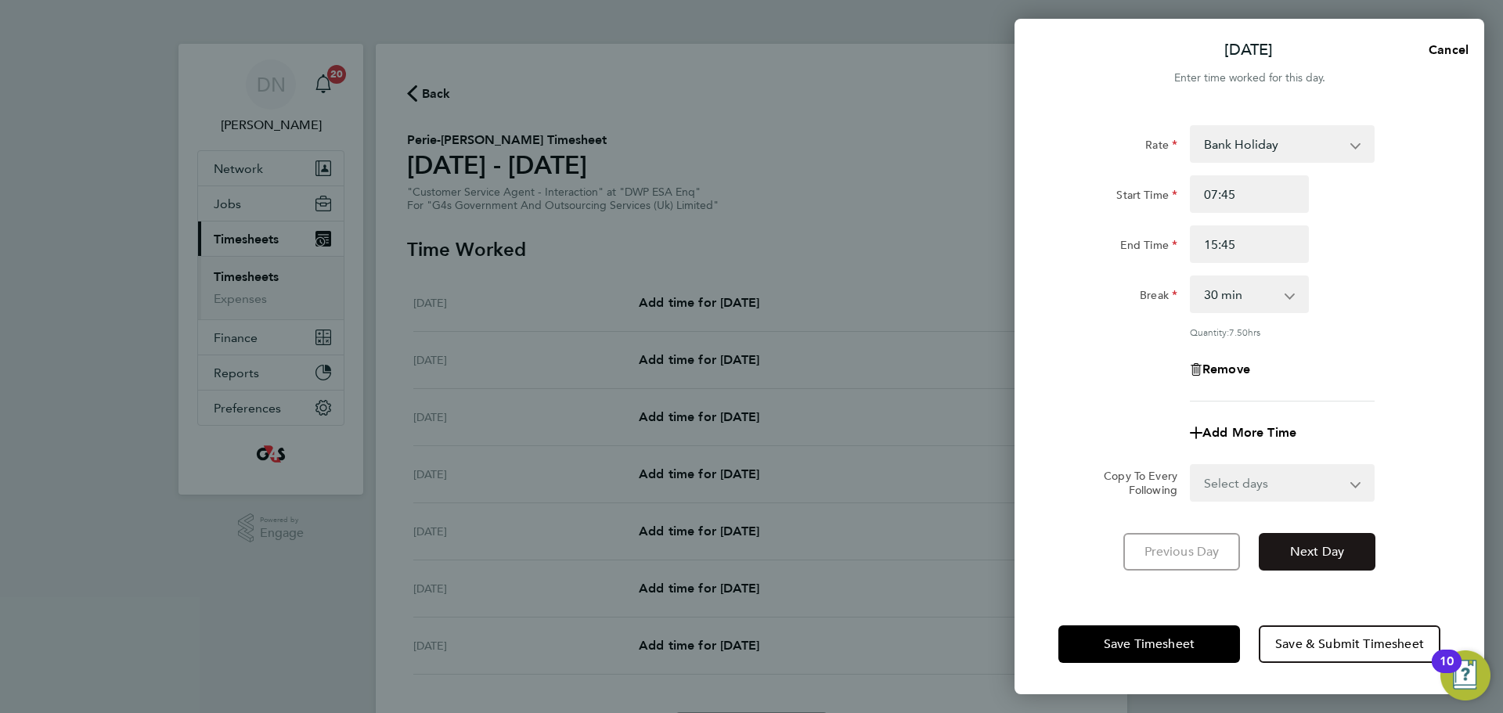
click at [1001, 431] on span "Next Day" at bounding box center [1317, 552] width 54 height 16
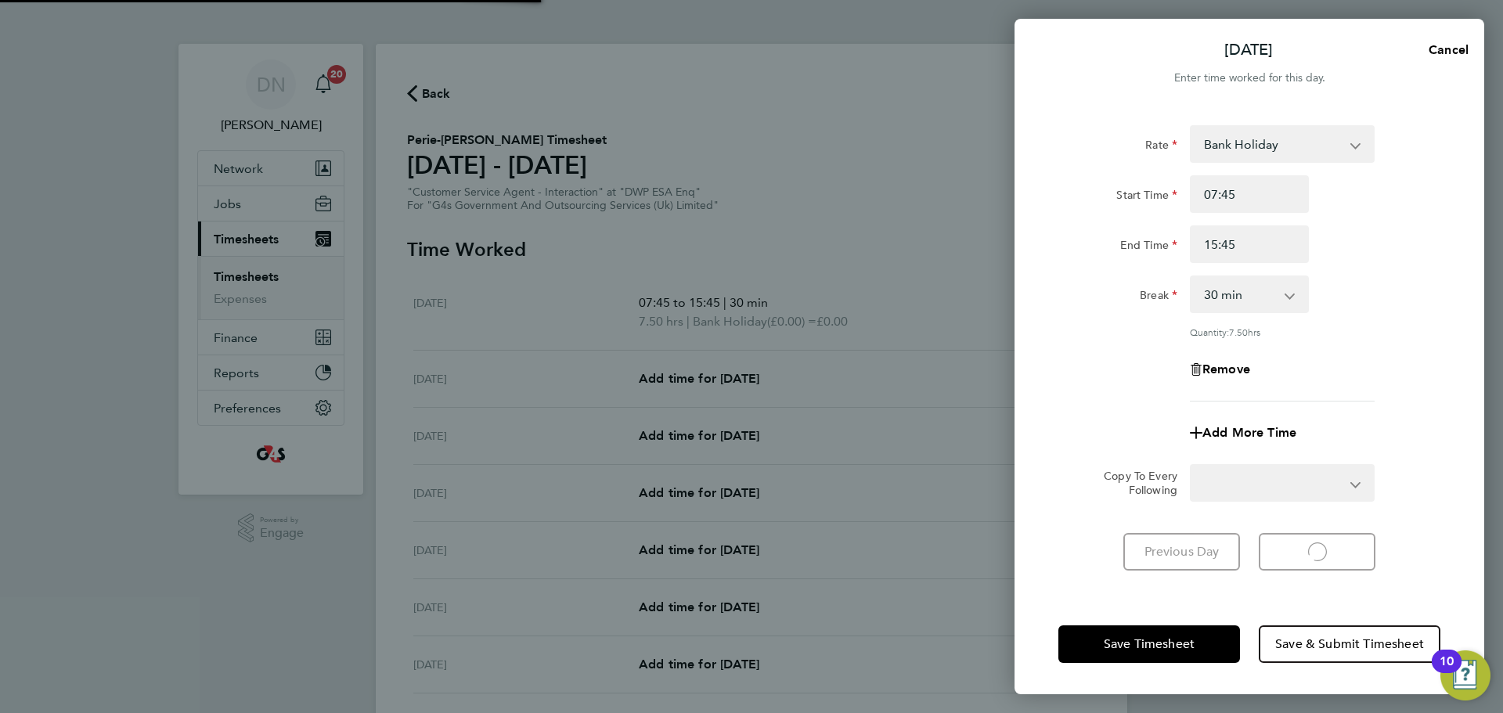
select select "30"
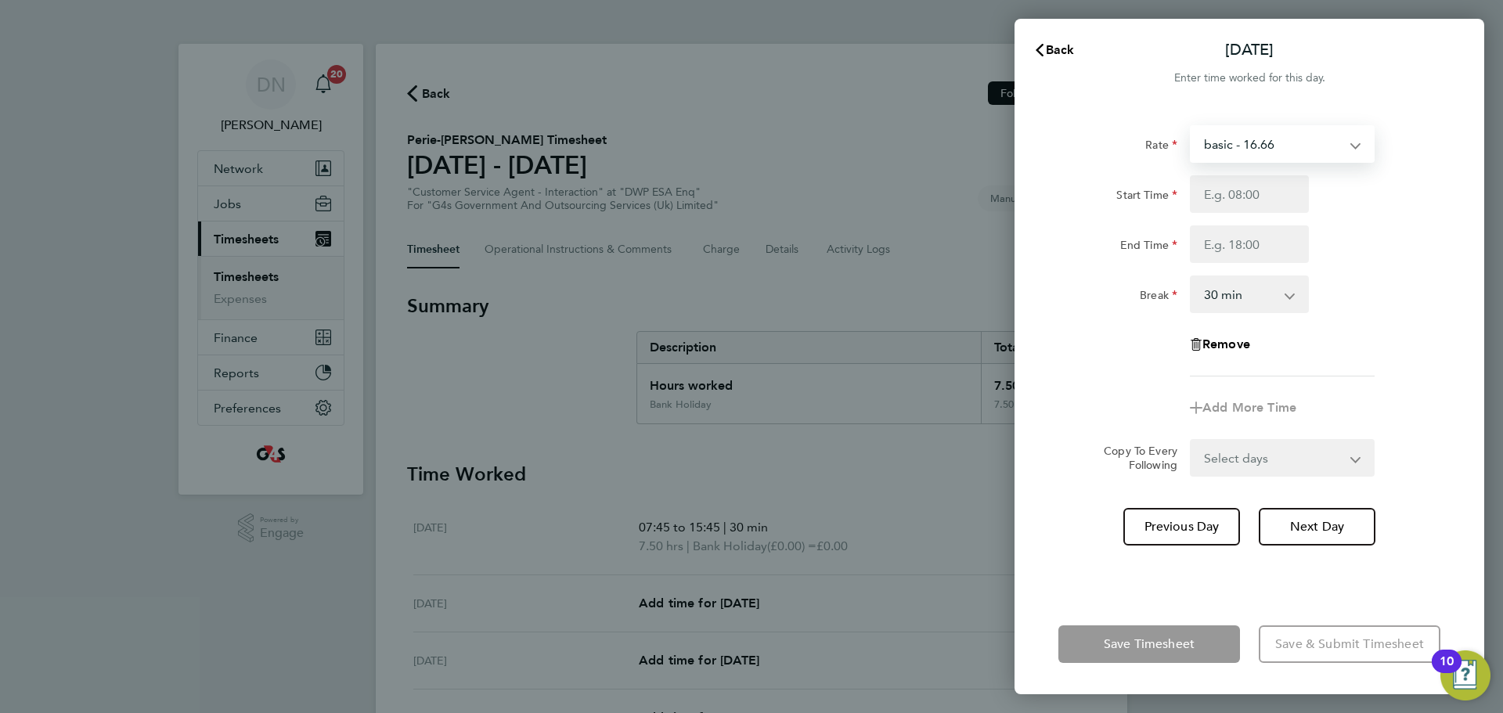
click at [1001, 148] on select "basic - 16.66 Sick Bank Holiday x1.5 - 24.73 Annual Leave System Issue Paid - 1…" at bounding box center [1273, 144] width 163 height 34
select select "30"
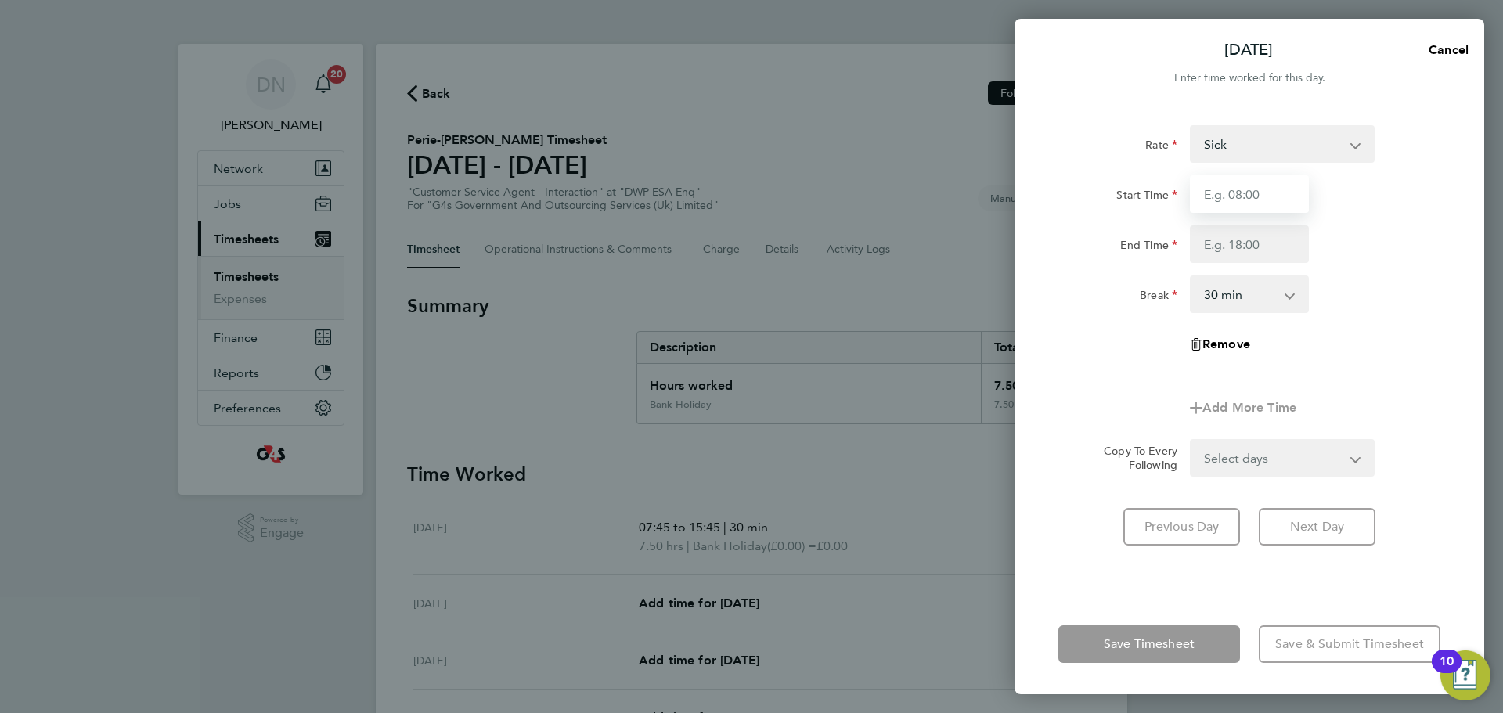
drag, startPoint x: 1249, startPoint y: 160, endPoint x: 1242, endPoint y: 195, distance: 35.3
click at [1001, 195] on input "Start Time" at bounding box center [1249, 194] width 119 height 38
type input "07:45"
click at [1001, 234] on input "End Time" at bounding box center [1249, 244] width 119 height 38
type input "15:45"
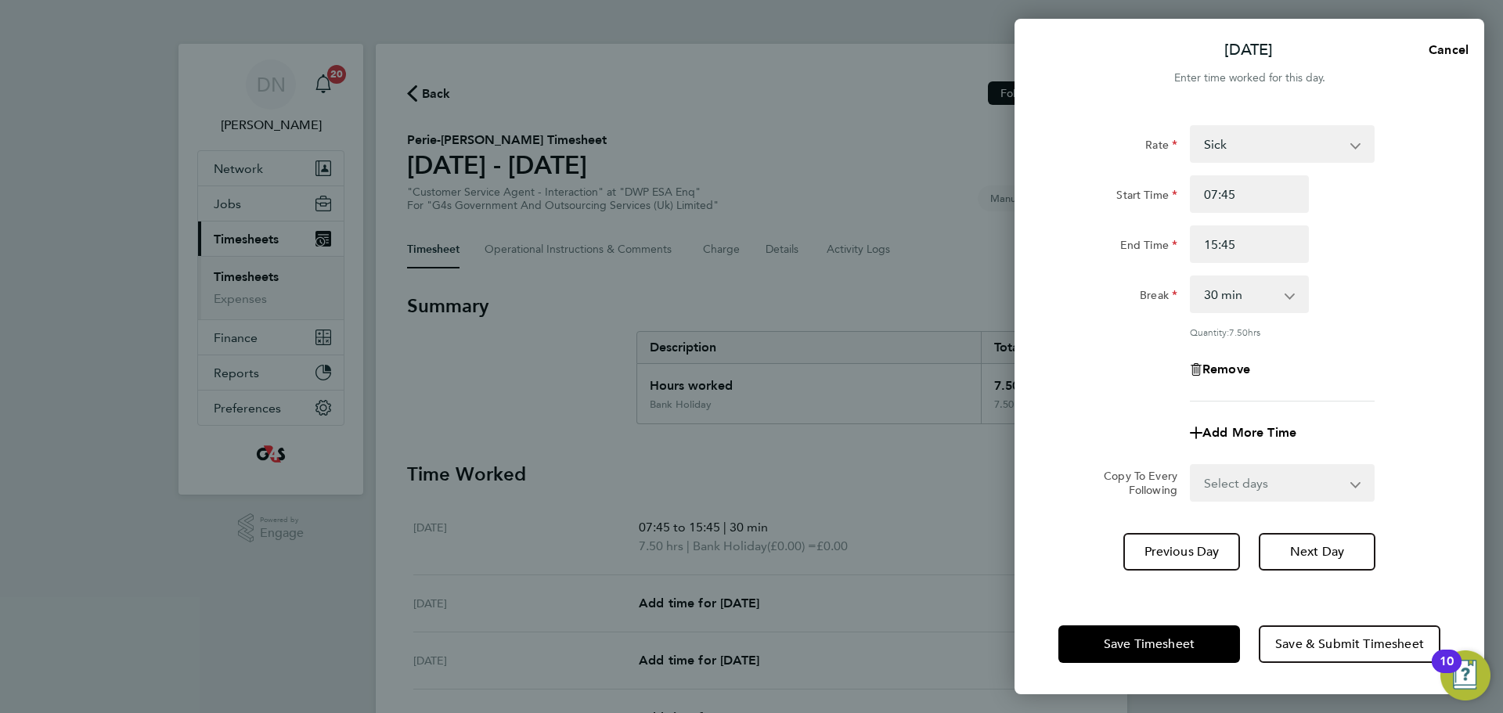
click at [1001, 402] on app-timesheet-line-form-group "Rate Sick Bank Holiday x1.5 - 24.73 Annual Leave System Issue Paid - 16.66 basi…" at bounding box center [1249, 288] width 382 height 326
click at [1001, 431] on span "Next Day" at bounding box center [1317, 552] width 54 height 16
select select "30"
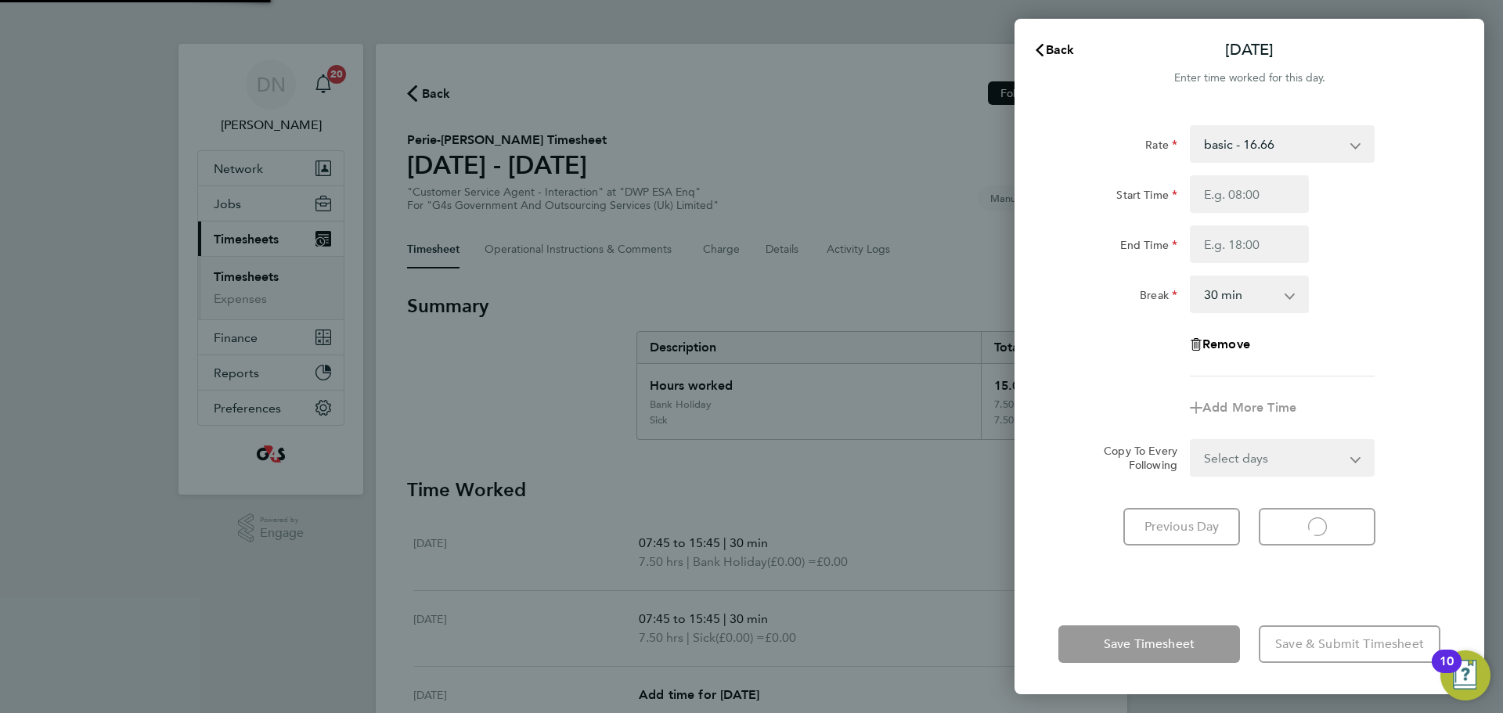
select select "30"
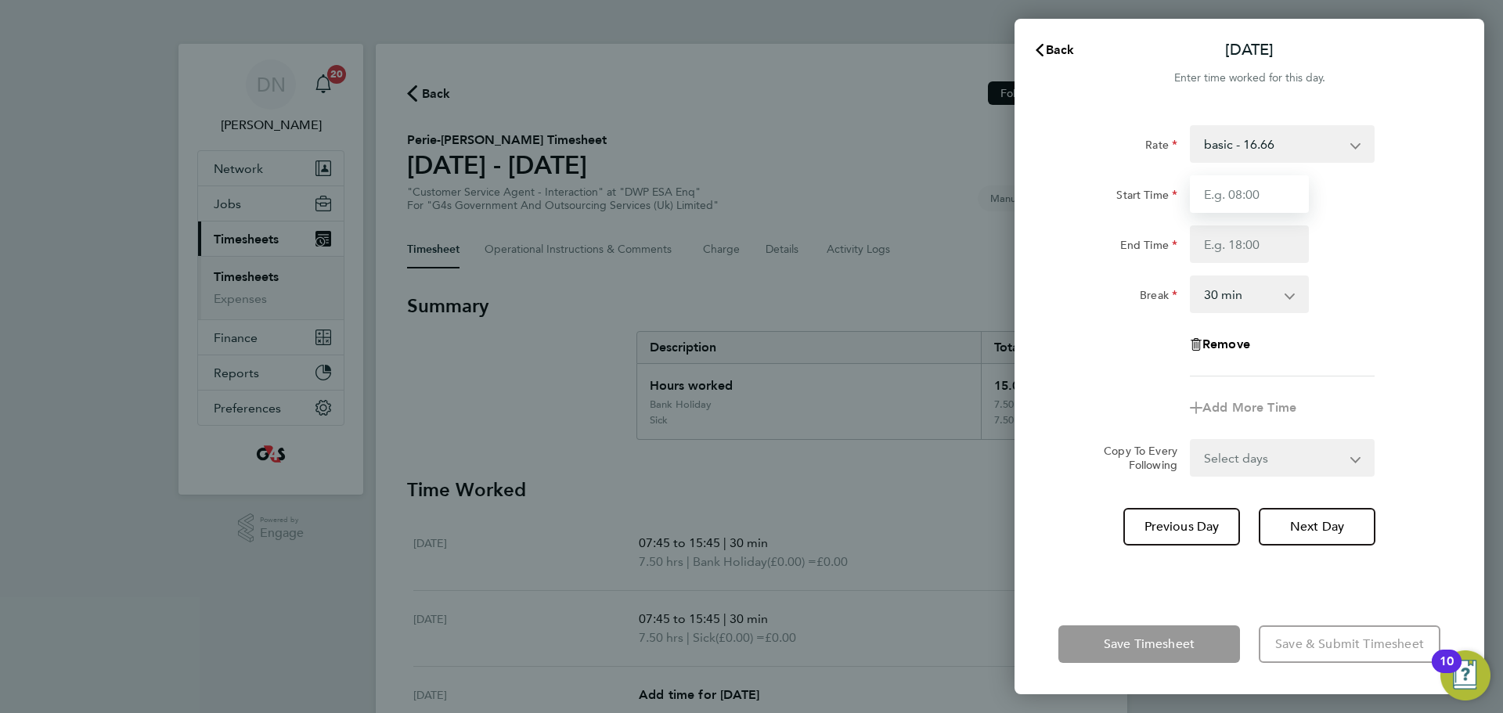
click at [1001, 186] on input "Start Time" at bounding box center [1249, 194] width 119 height 38
type input "07:45"
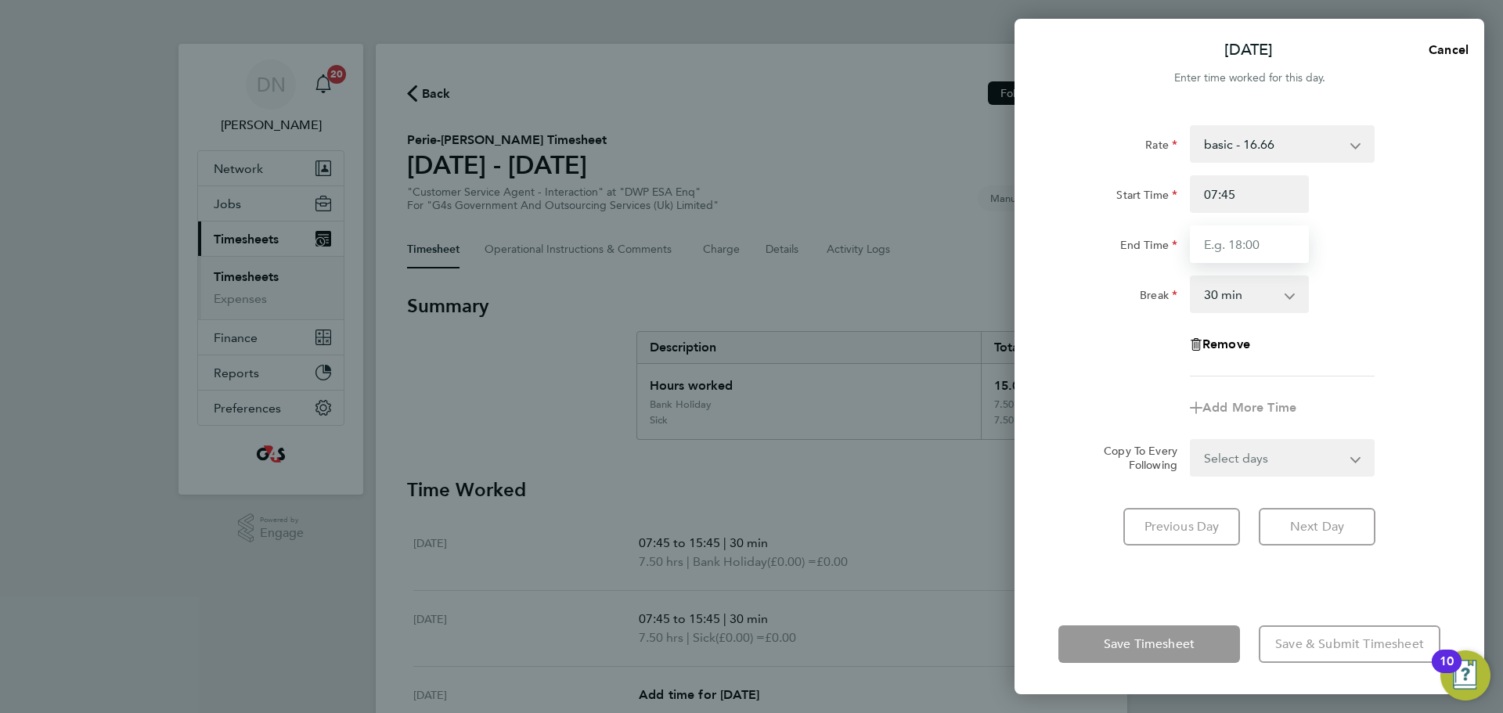
drag, startPoint x: 1250, startPoint y: 213, endPoint x: 1236, endPoint y: 247, distance: 36.5
click at [1001, 246] on input "End Time" at bounding box center [1249, 244] width 119 height 38
type input "15:45"
click at [1001, 401] on app-timesheet-line-form-group "Rate basic - 16.66 Sick Bank Holiday x1.5 - 24.73 Annual Leave System Issue Pai…" at bounding box center [1249, 275] width 382 height 301
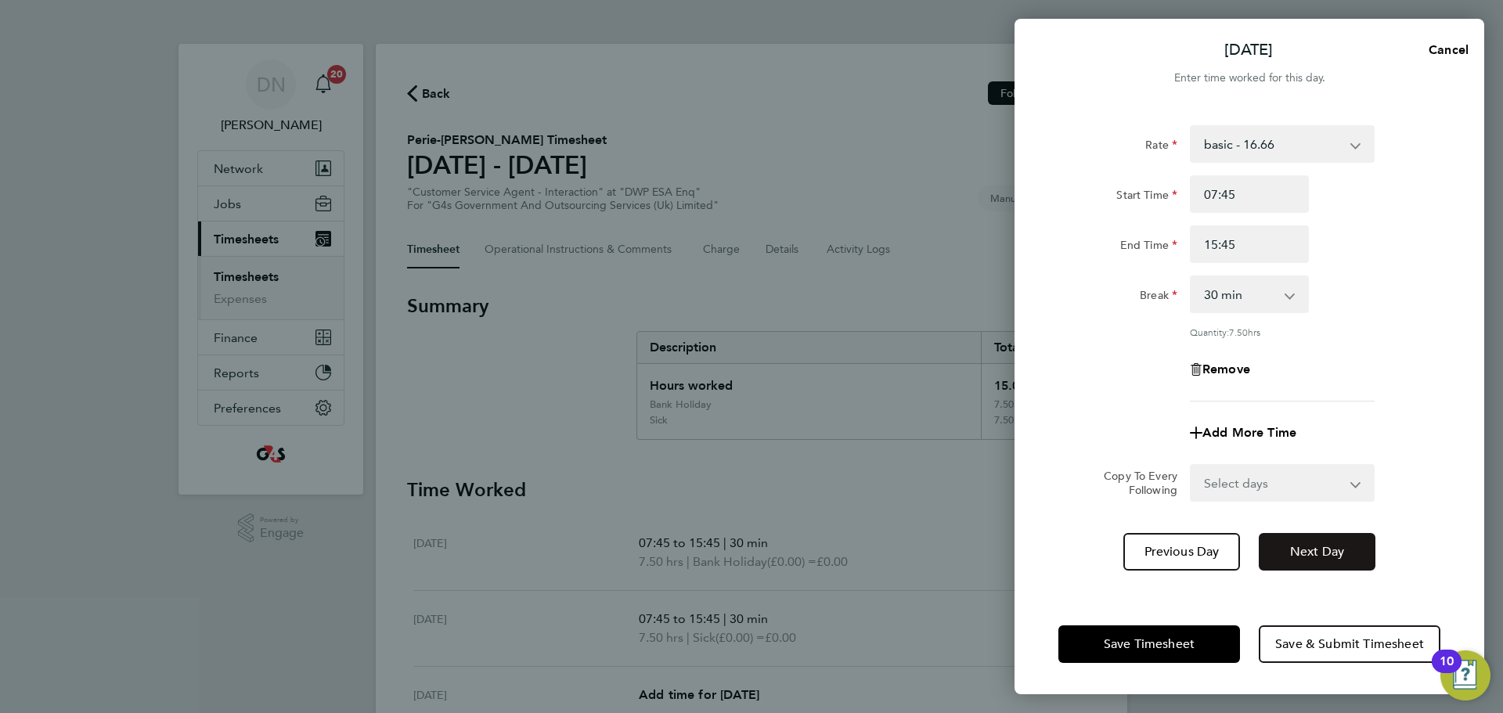
click at [1001, 431] on span "Next Day" at bounding box center [1317, 552] width 54 height 16
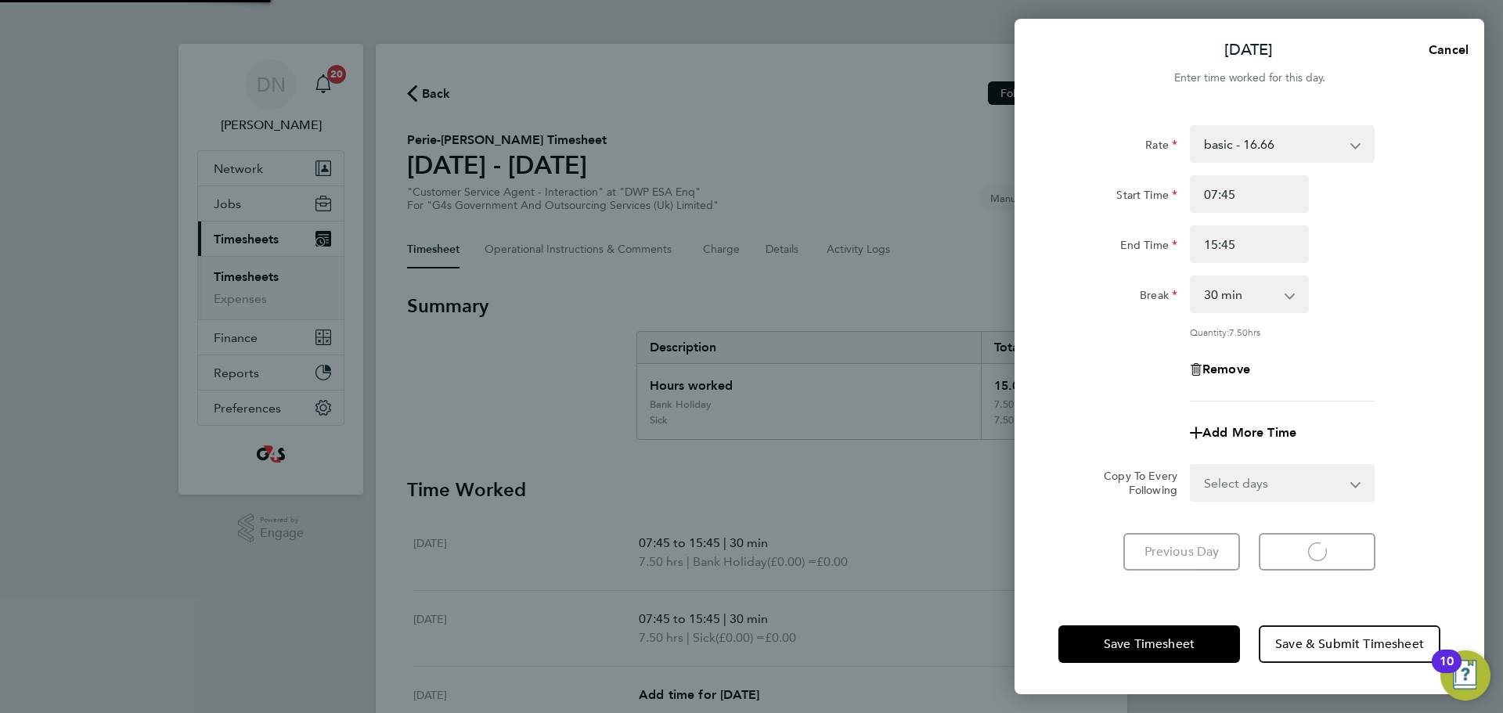
select select "30"
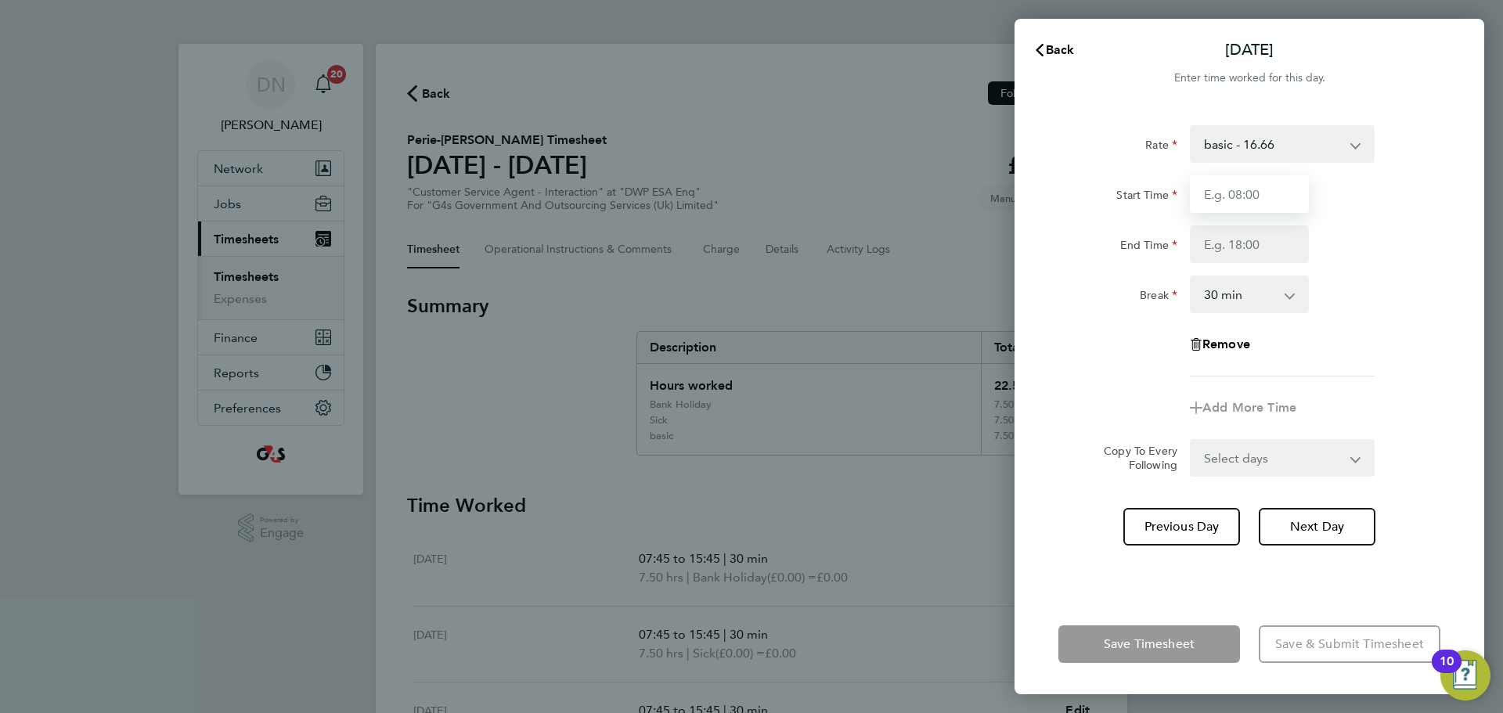
click at [1001, 200] on input "Start Time" at bounding box center [1249, 194] width 119 height 38
type input "07:45"
click at [1001, 251] on input "End Time" at bounding box center [1249, 244] width 119 height 38
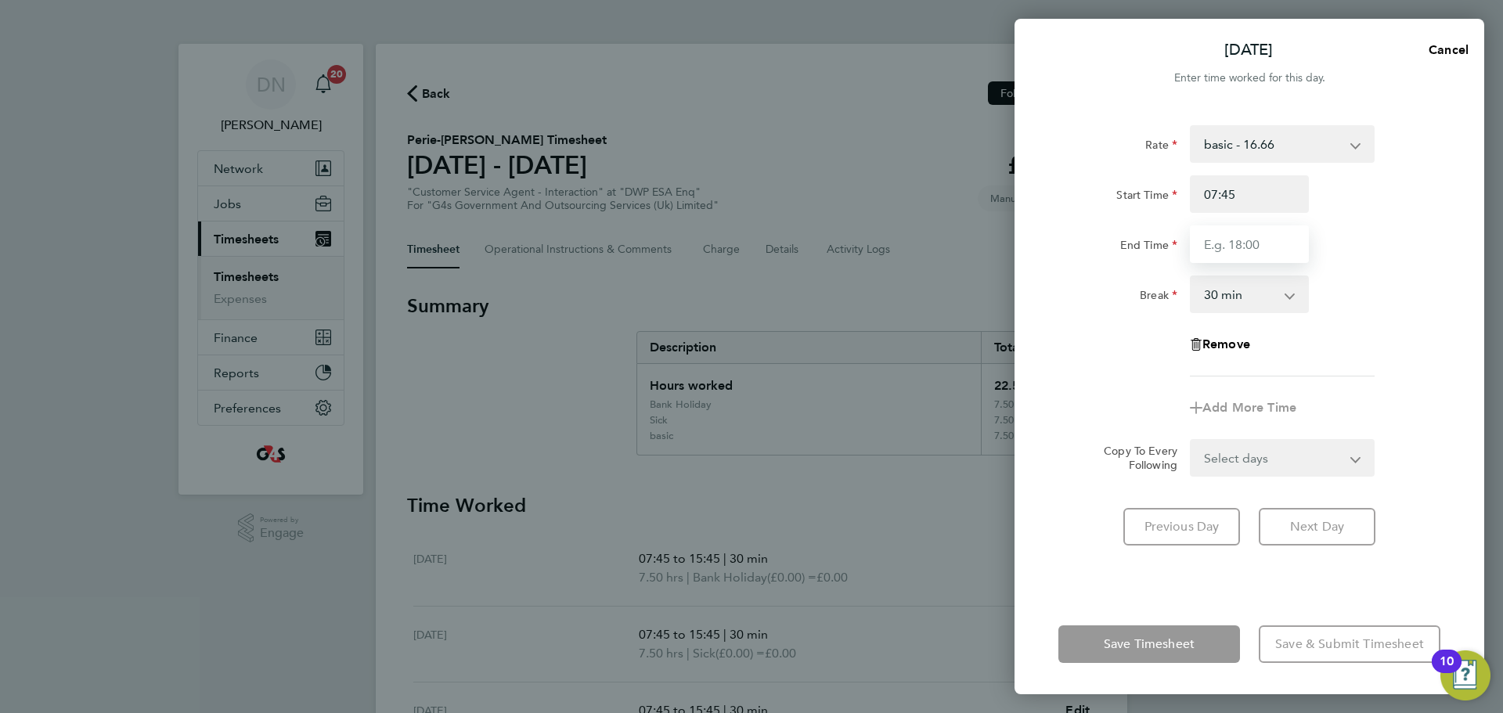
type input "15:45"
click at [1001, 431] on div "Rate basic - 16.66 Sick Bank Holiday x1.5 - 24.73 Annual Leave System Issue Pai…" at bounding box center [1250, 350] width 470 height 488
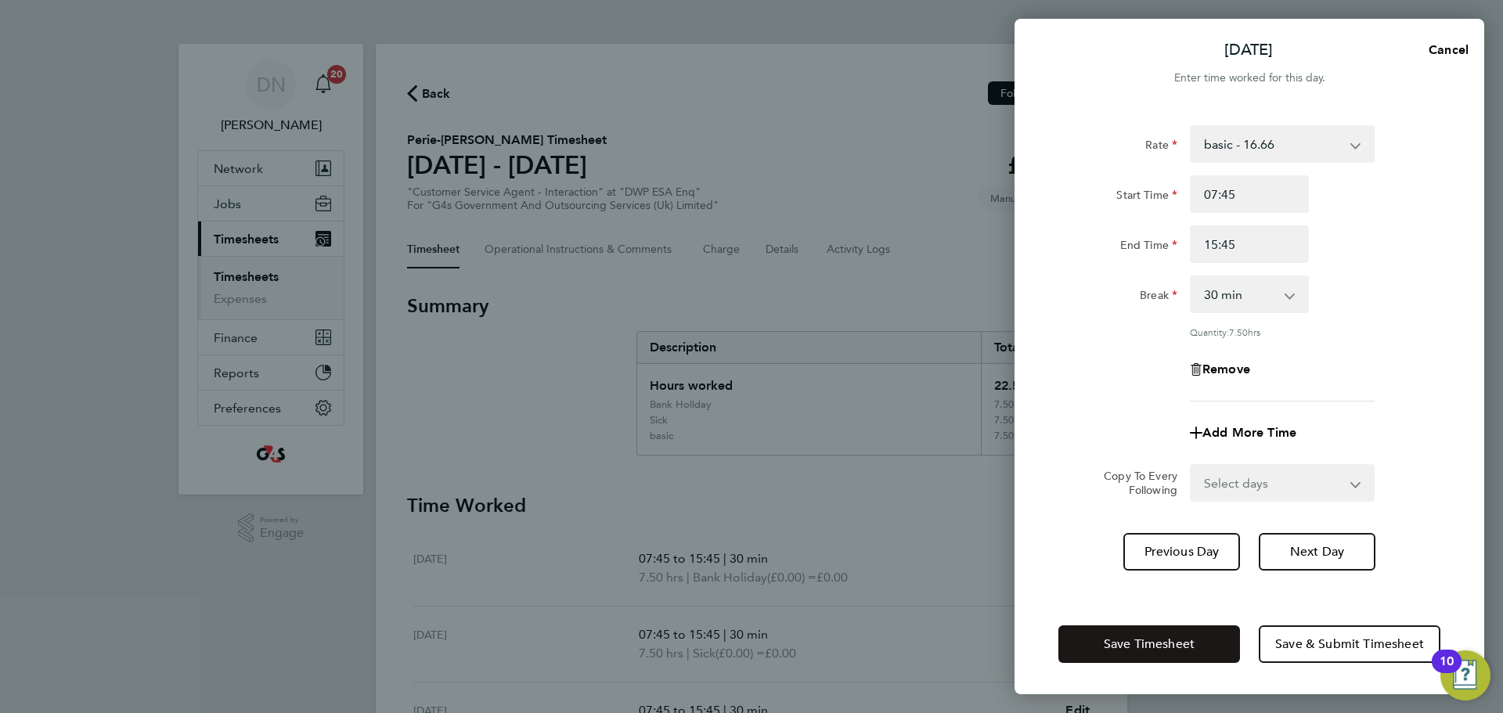
click at [1001, 431] on span "Save Timesheet" at bounding box center [1149, 644] width 91 height 16
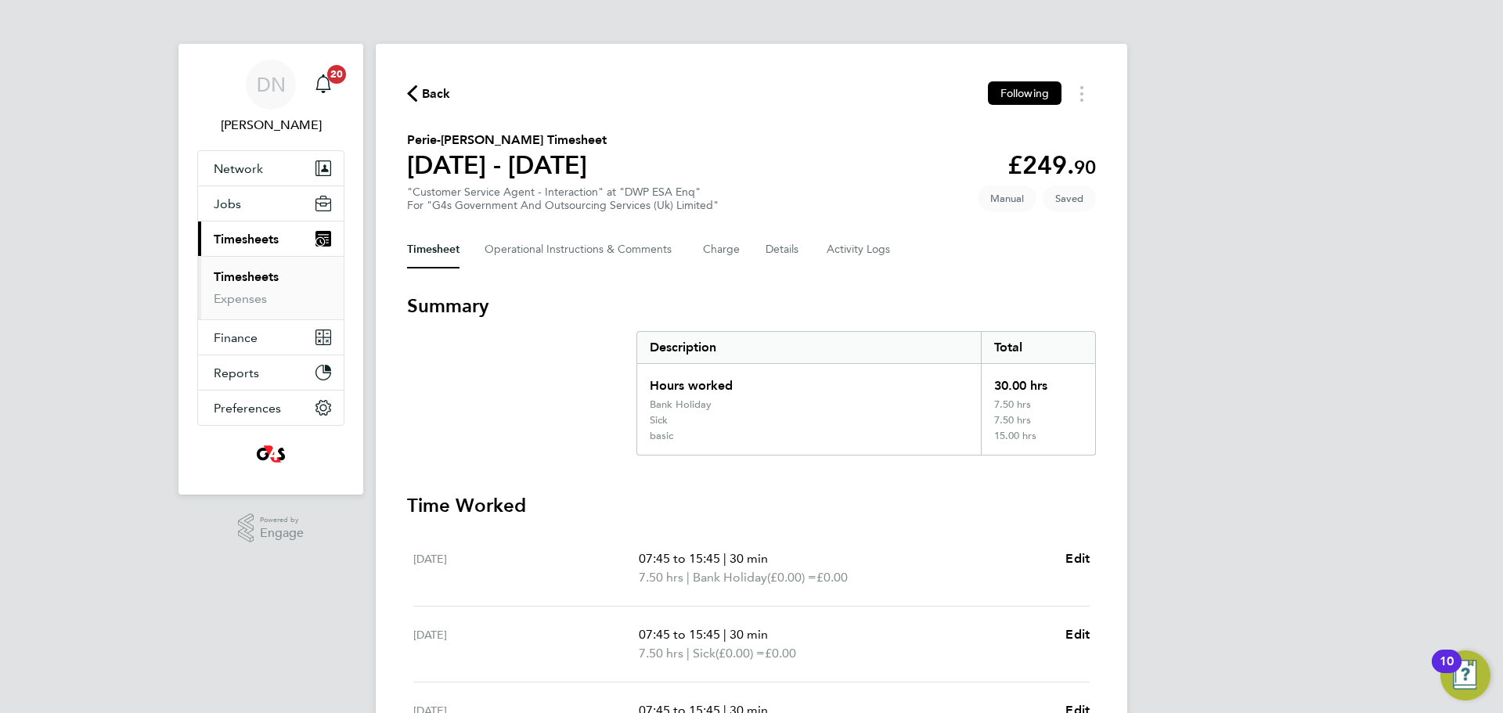
click at [424, 95] on span "Back" at bounding box center [436, 94] width 29 height 19
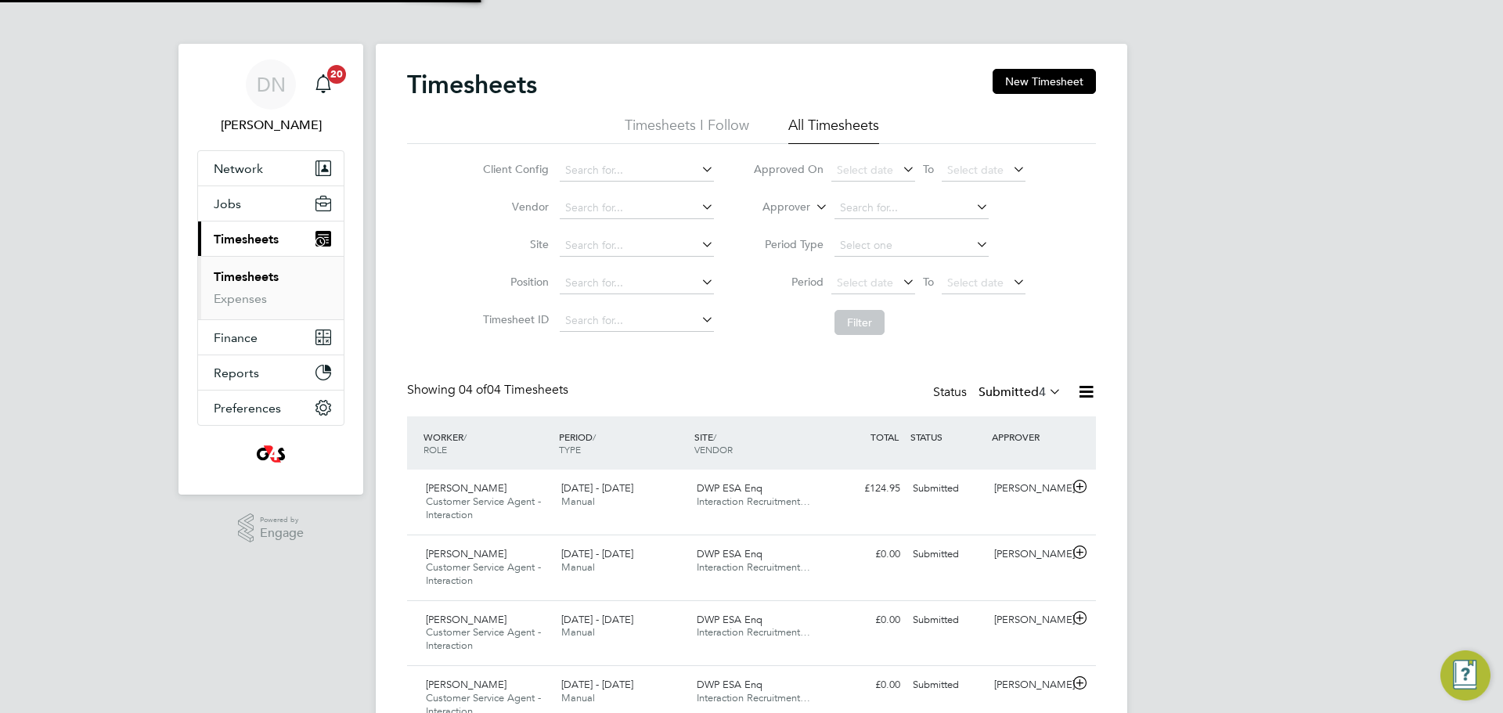
scroll to position [52, 136]
click at [1001, 80] on button "New Timesheet" at bounding box center [1044, 81] width 103 height 25
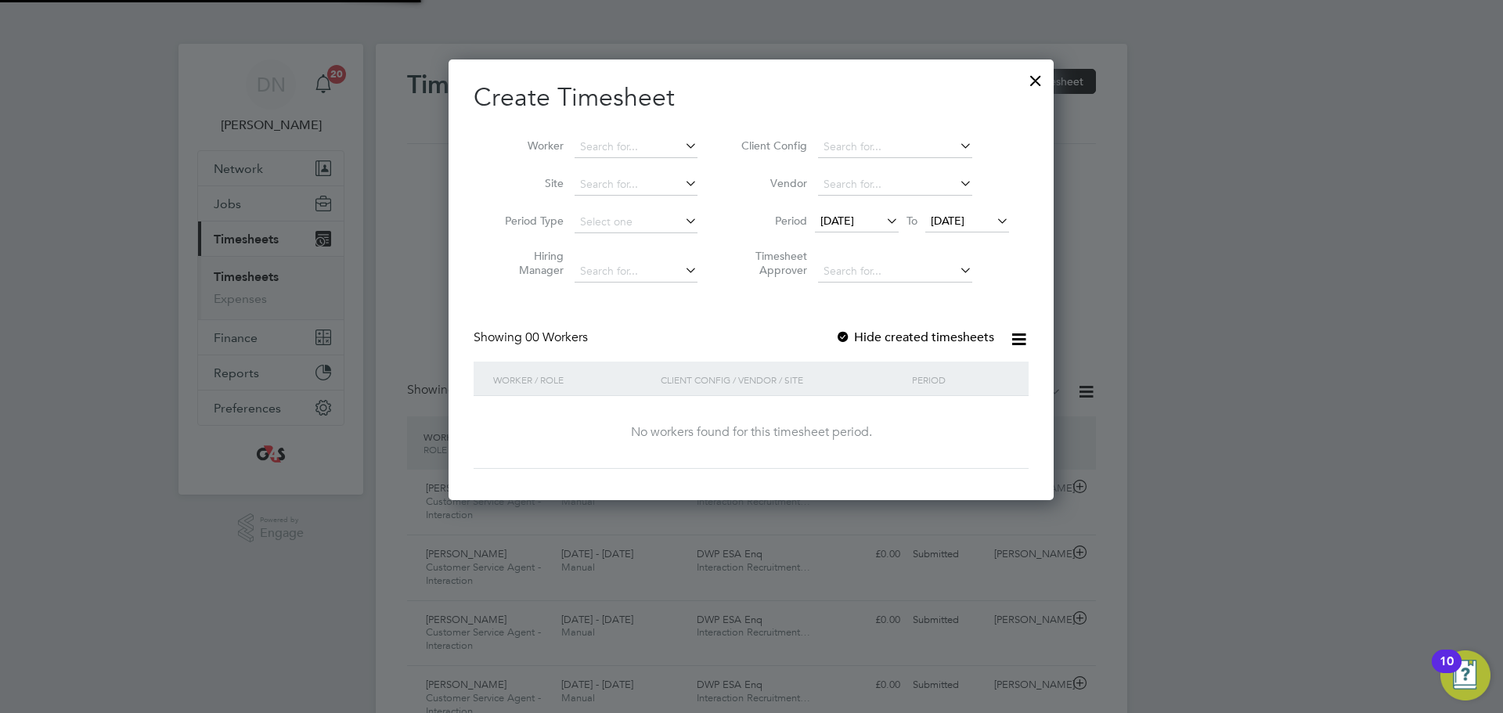
scroll to position [442, 606]
click at [843, 331] on div at bounding box center [843, 338] width 16 height 16
click at [583, 150] on input at bounding box center [636, 147] width 123 height 22
click at [608, 159] on li "Saiba Asif" at bounding box center [636, 167] width 124 height 21
type input "Saiba Asif"
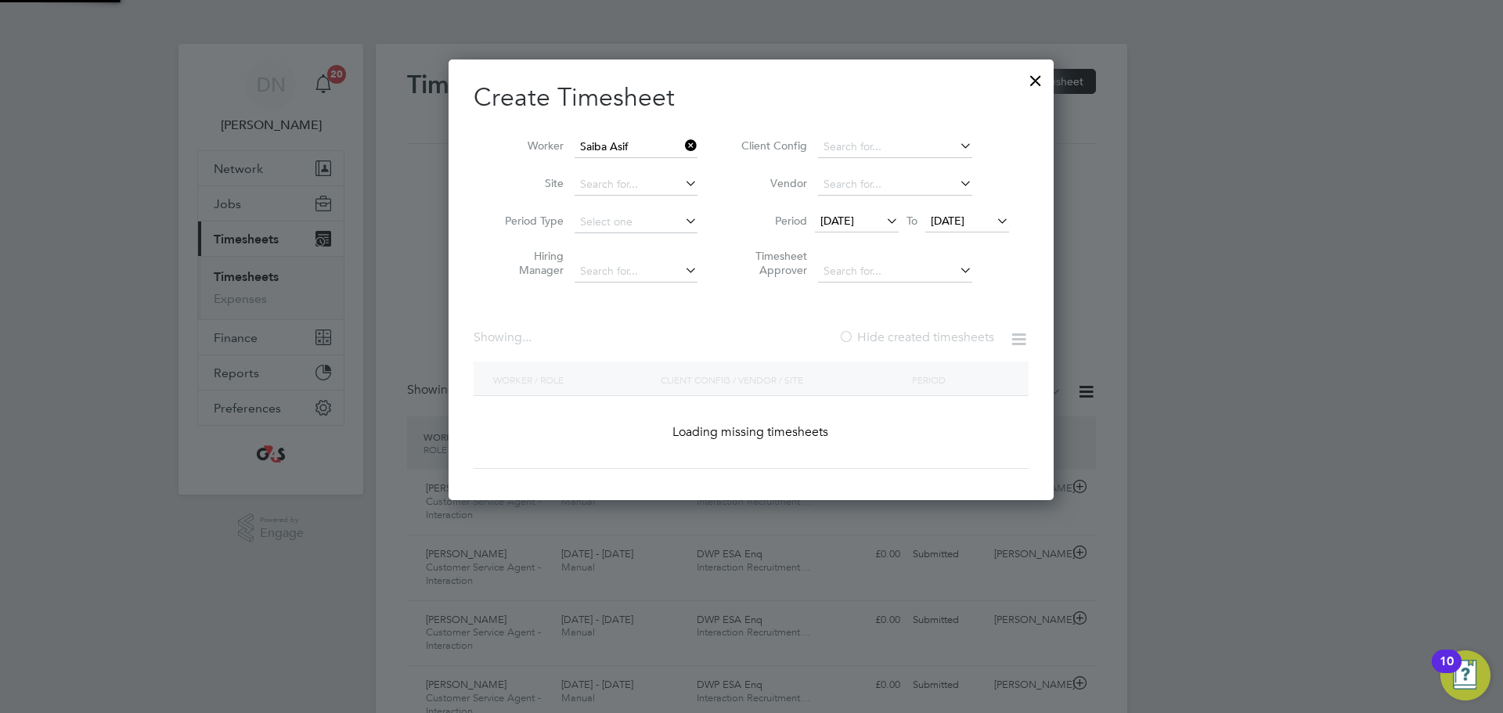
scroll to position [503, 612]
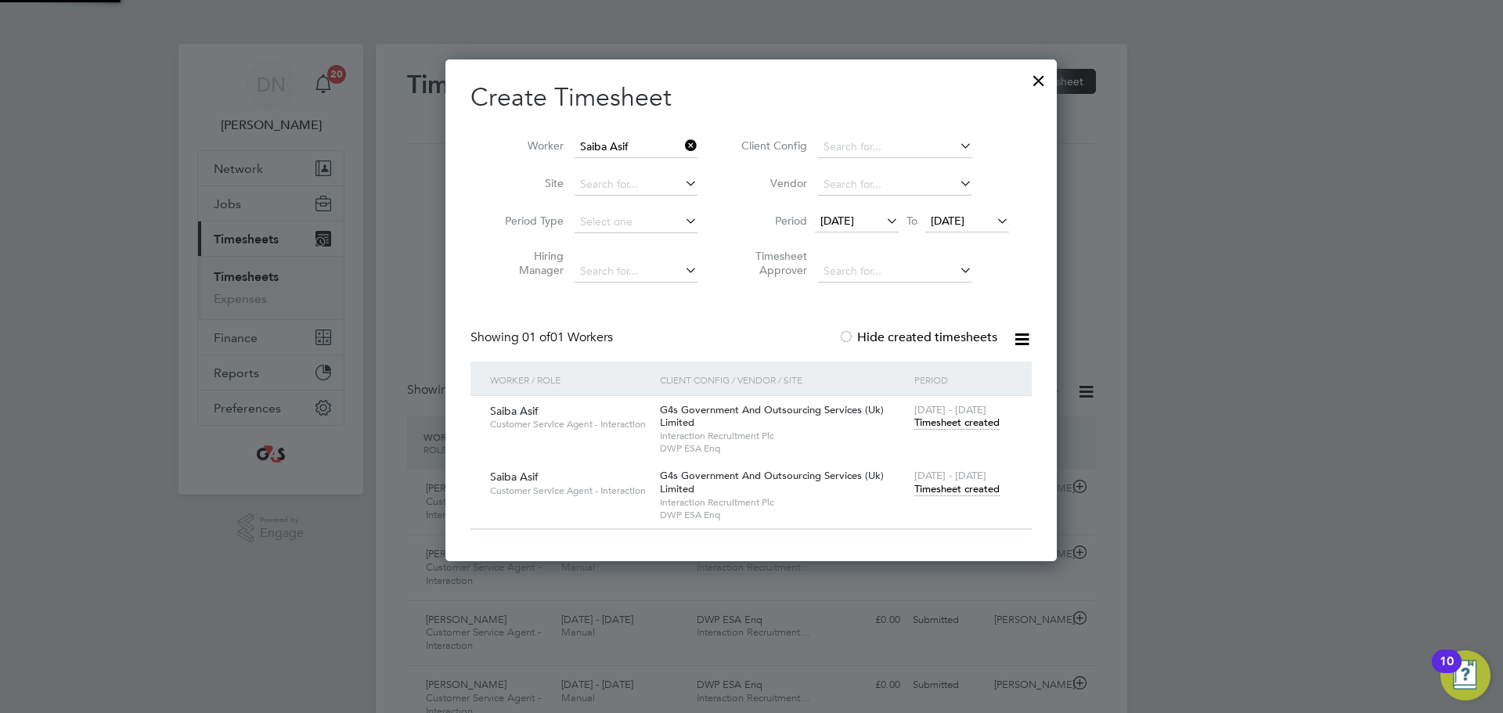
click at [854, 224] on span "[DATE]" at bounding box center [837, 221] width 34 height 14
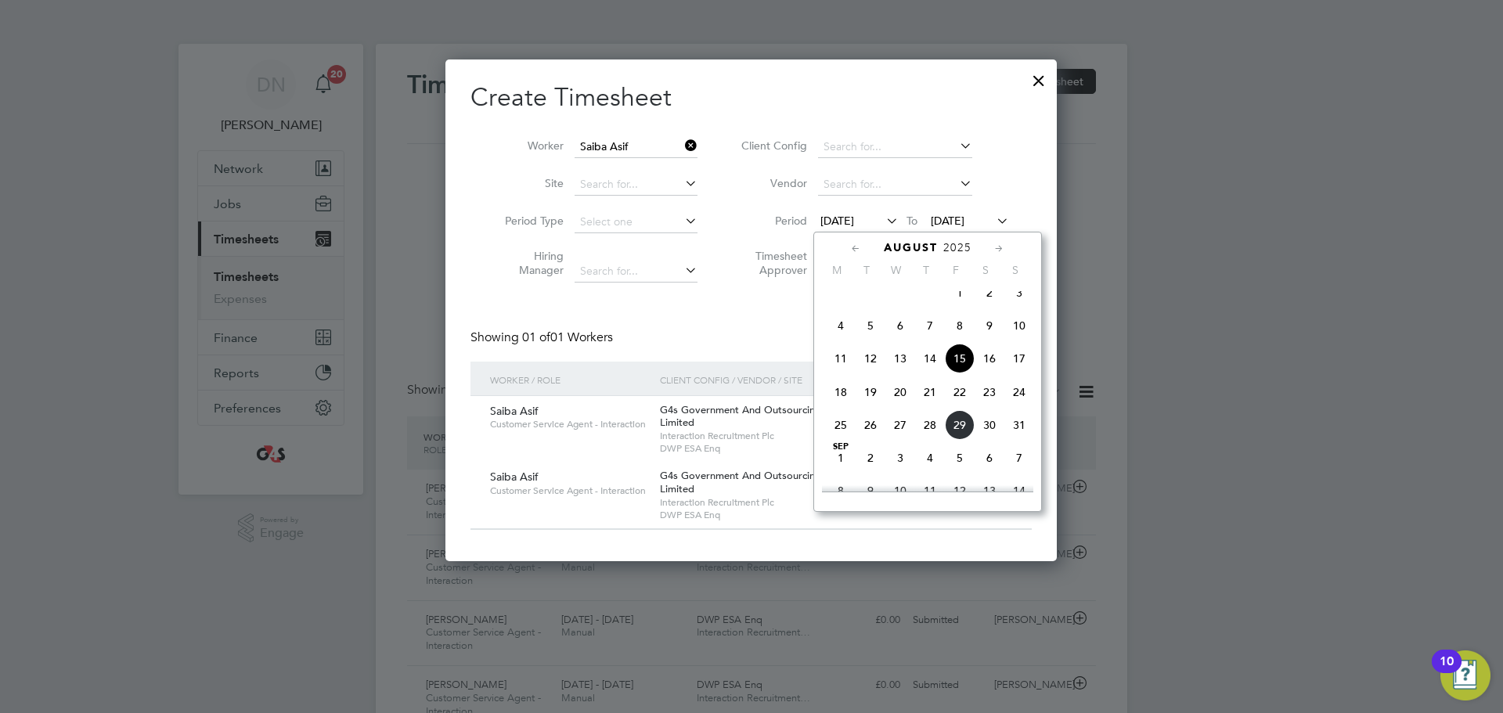
click at [847, 431] on span "25" at bounding box center [841, 425] width 30 height 30
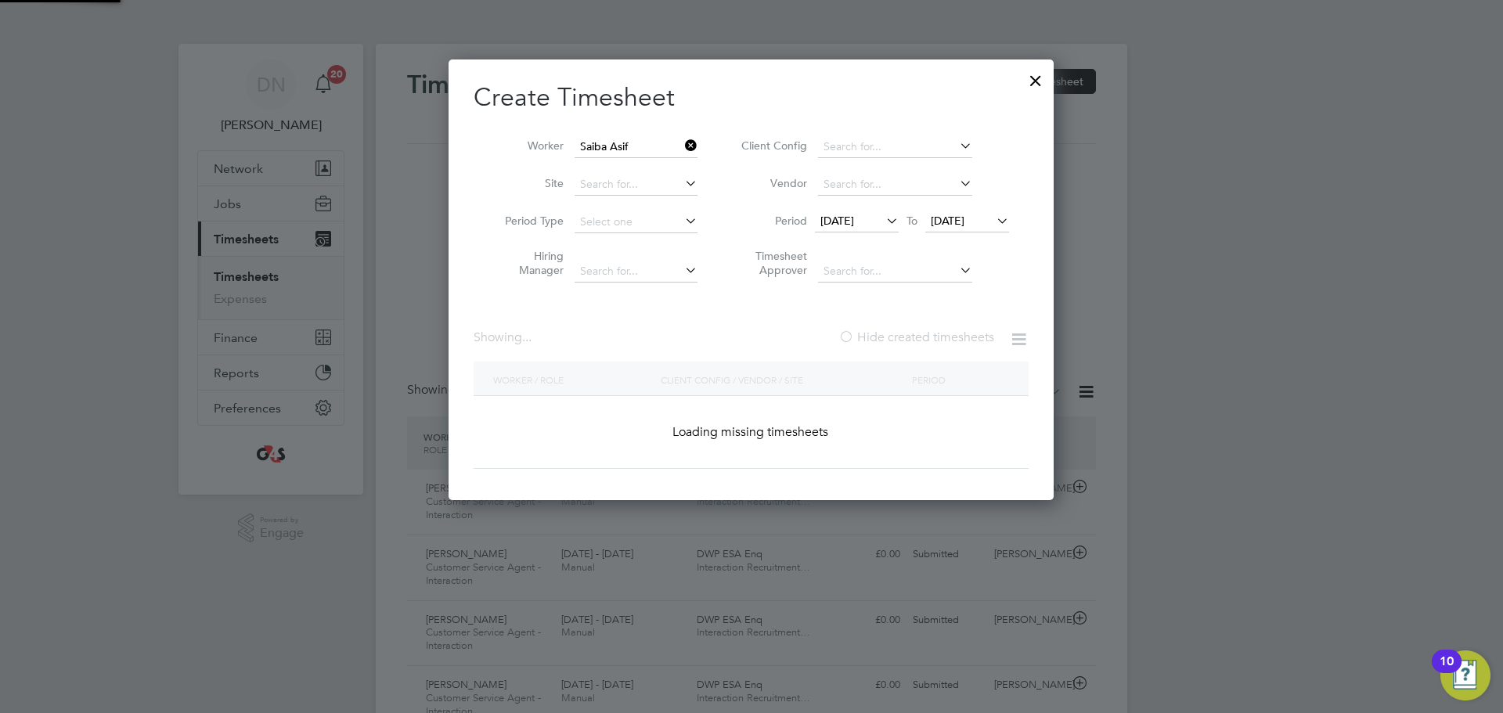
scroll to position [436, 607]
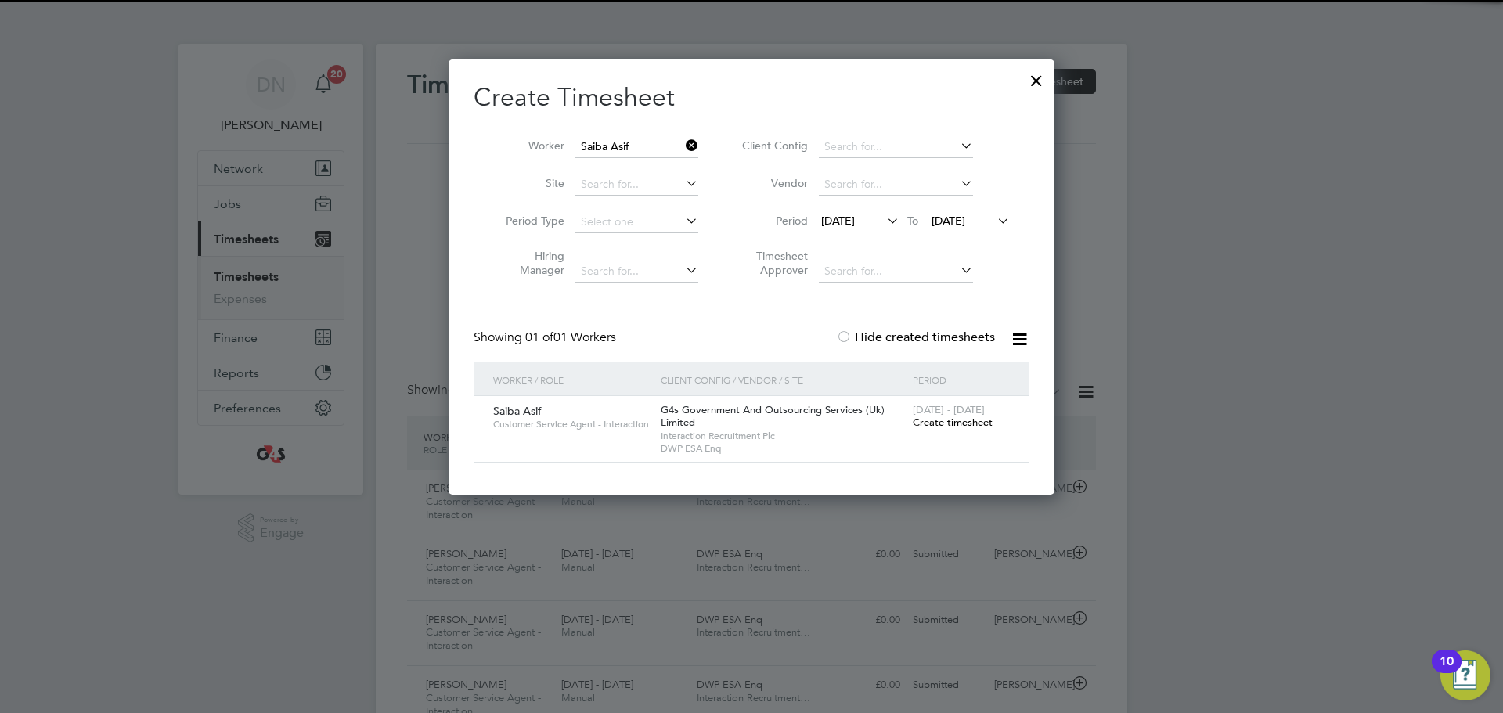
click at [967, 426] on span "Create timesheet" at bounding box center [953, 422] width 80 height 13
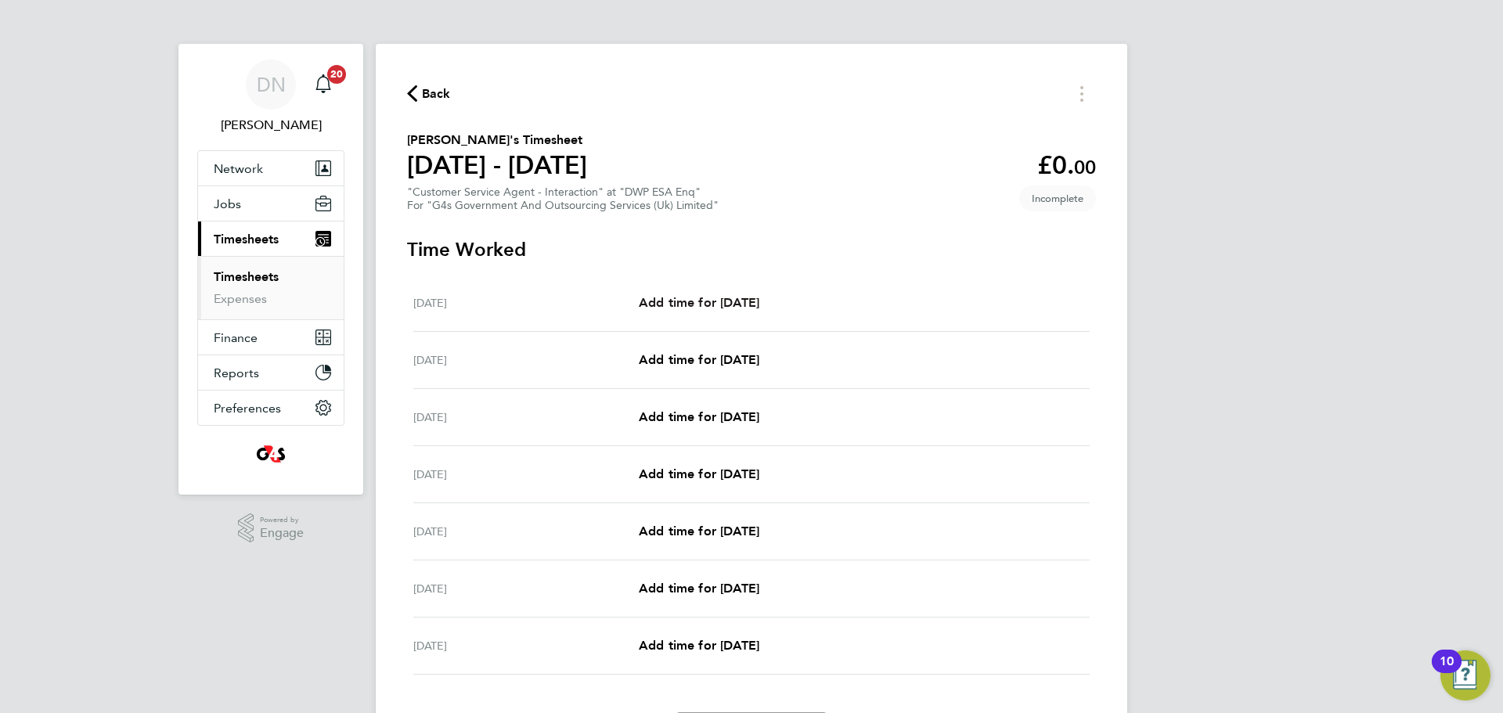
click at [687, 301] on span "Add time for [DATE]" at bounding box center [699, 302] width 121 height 15
select select "30"
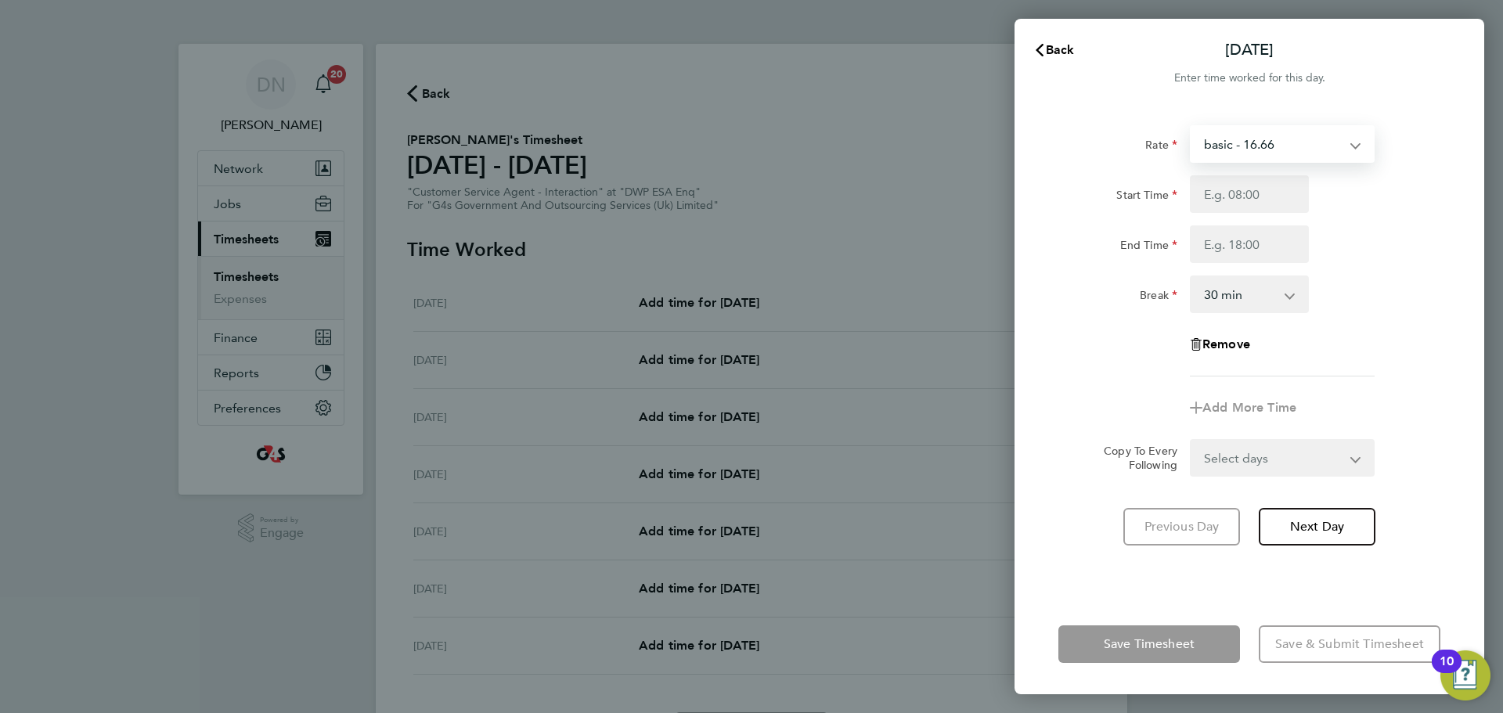
click at [1001, 155] on select "basic - 16.66 Annual Leave Sick System Issue Not Paid x2 - 32.79 Bank Holiday x…" at bounding box center [1273, 144] width 163 height 34
click at [1001, 177] on div "Start Time" at bounding box center [1117, 190] width 119 height 31
click at [1001, 152] on select "basic - 16.66 Annual Leave Sick System Issue Not Paid x2 - 32.79 Bank Holiday x…" at bounding box center [1273, 144] width 163 height 34
select select "30"
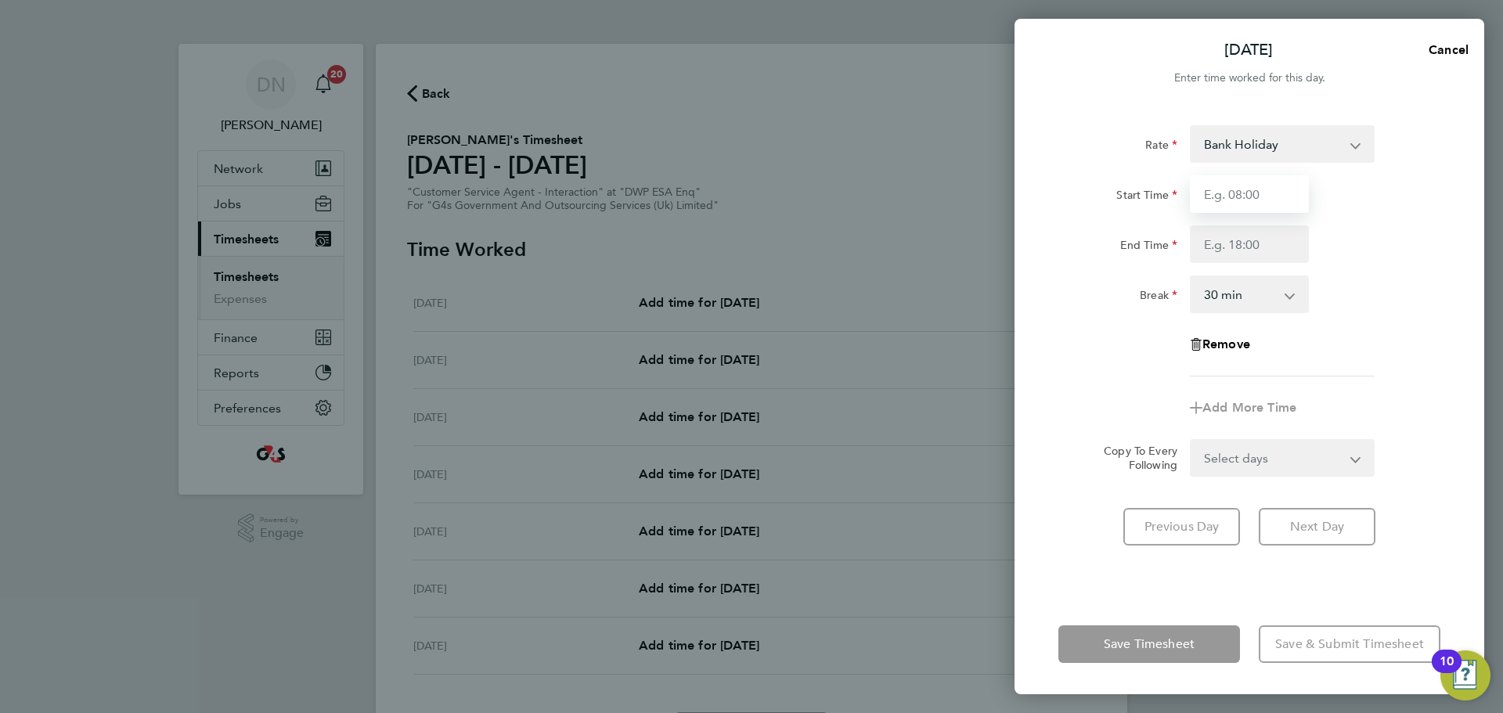
drag, startPoint x: 1224, startPoint y: 160, endPoint x: 1238, endPoint y: 204, distance: 46.8
click at [1001, 205] on input "Start Time" at bounding box center [1249, 194] width 119 height 38
type input "07:45"
click at [1001, 232] on input "End Time" at bounding box center [1249, 244] width 119 height 38
type input "15:45"
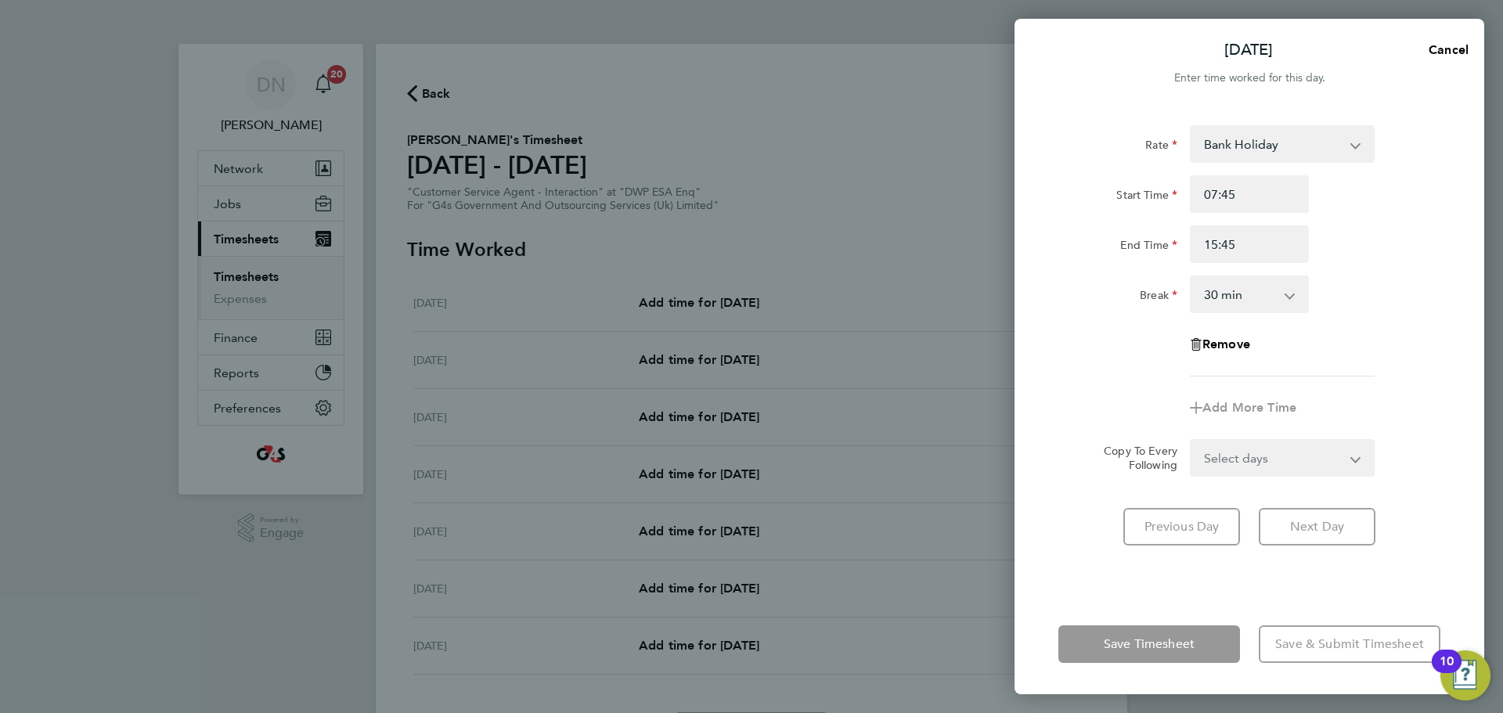
click at [1001, 431] on div "Rate Bank Holiday Annual Leave Sick System Issue Not Paid x2 - 32.79 basic - 16…" at bounding box center [1250, 350] width 470 height 488
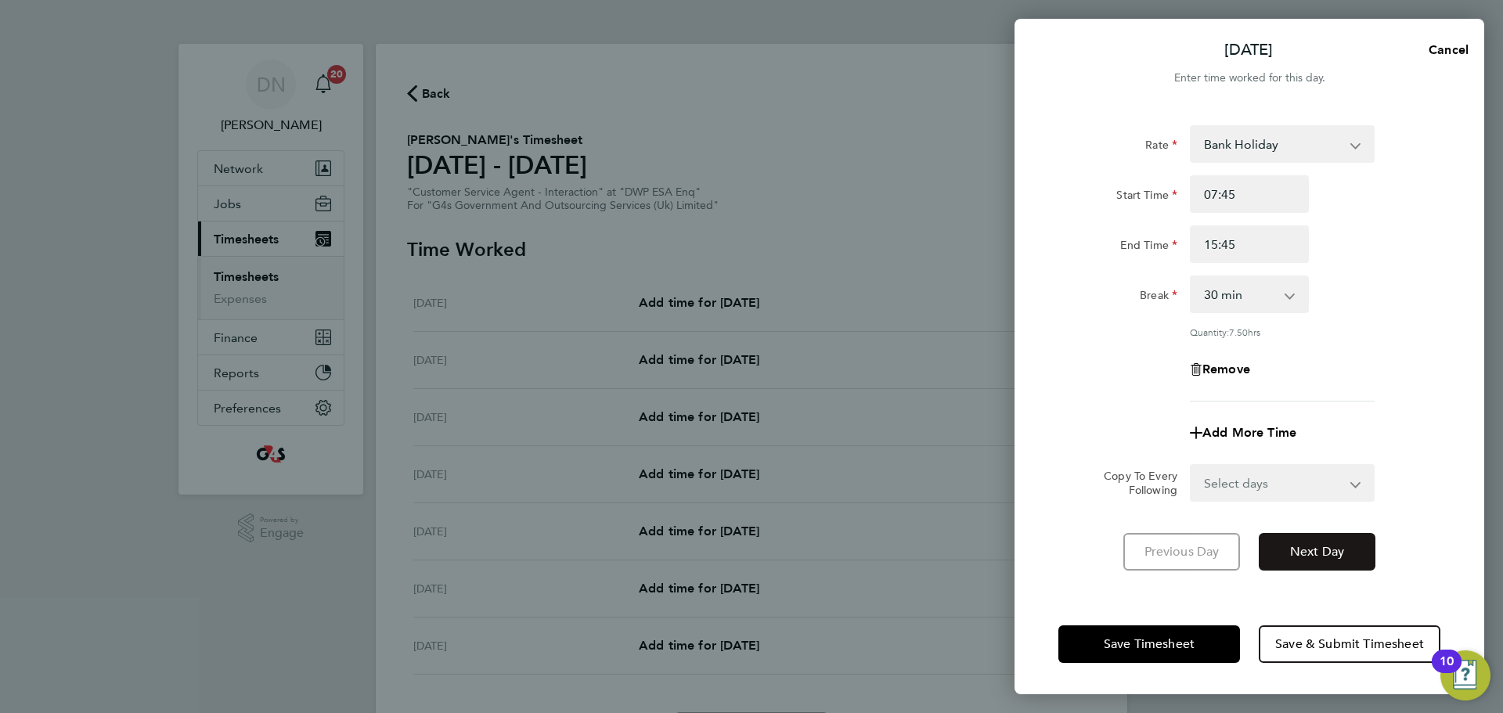
click at [1001, 431] on span "Next Day" at bounding box center [1317, 552] width 54 height 16
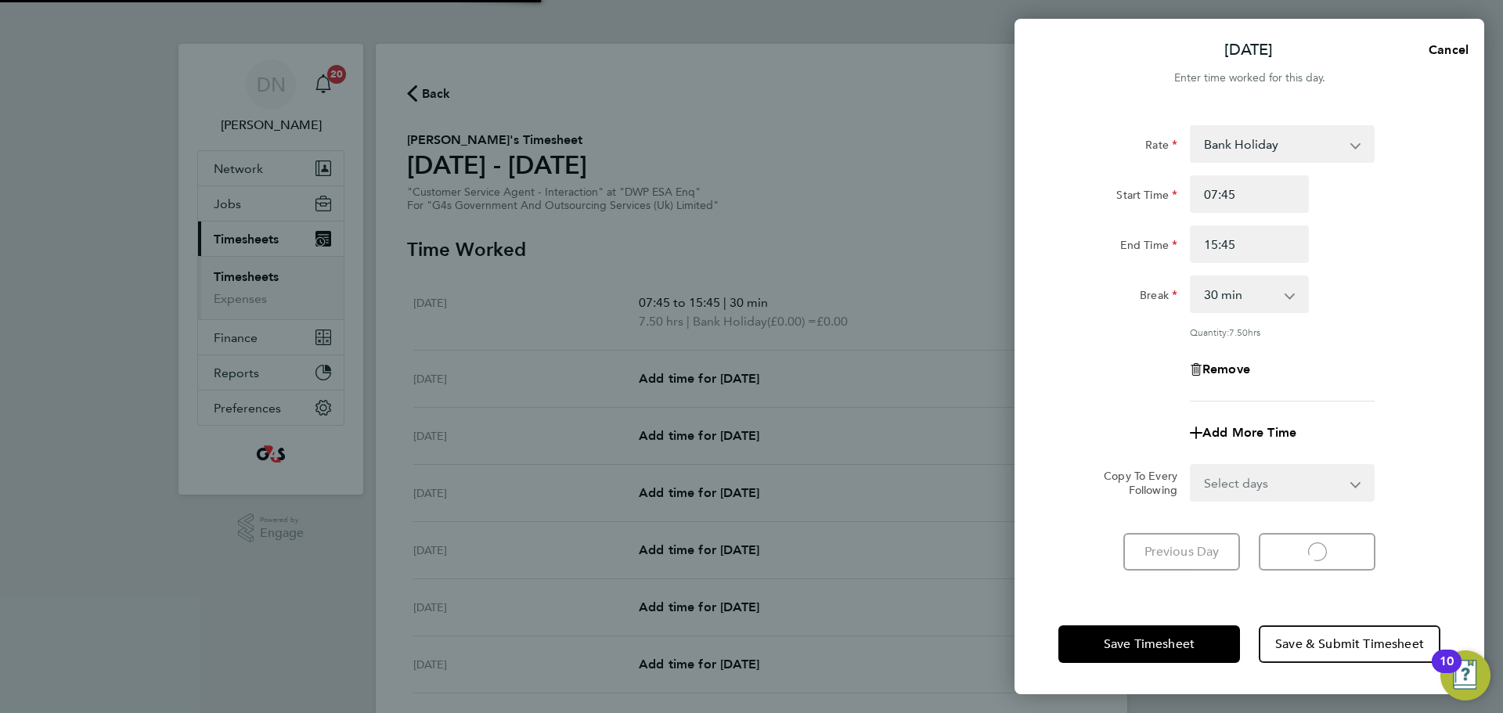
select select "30"
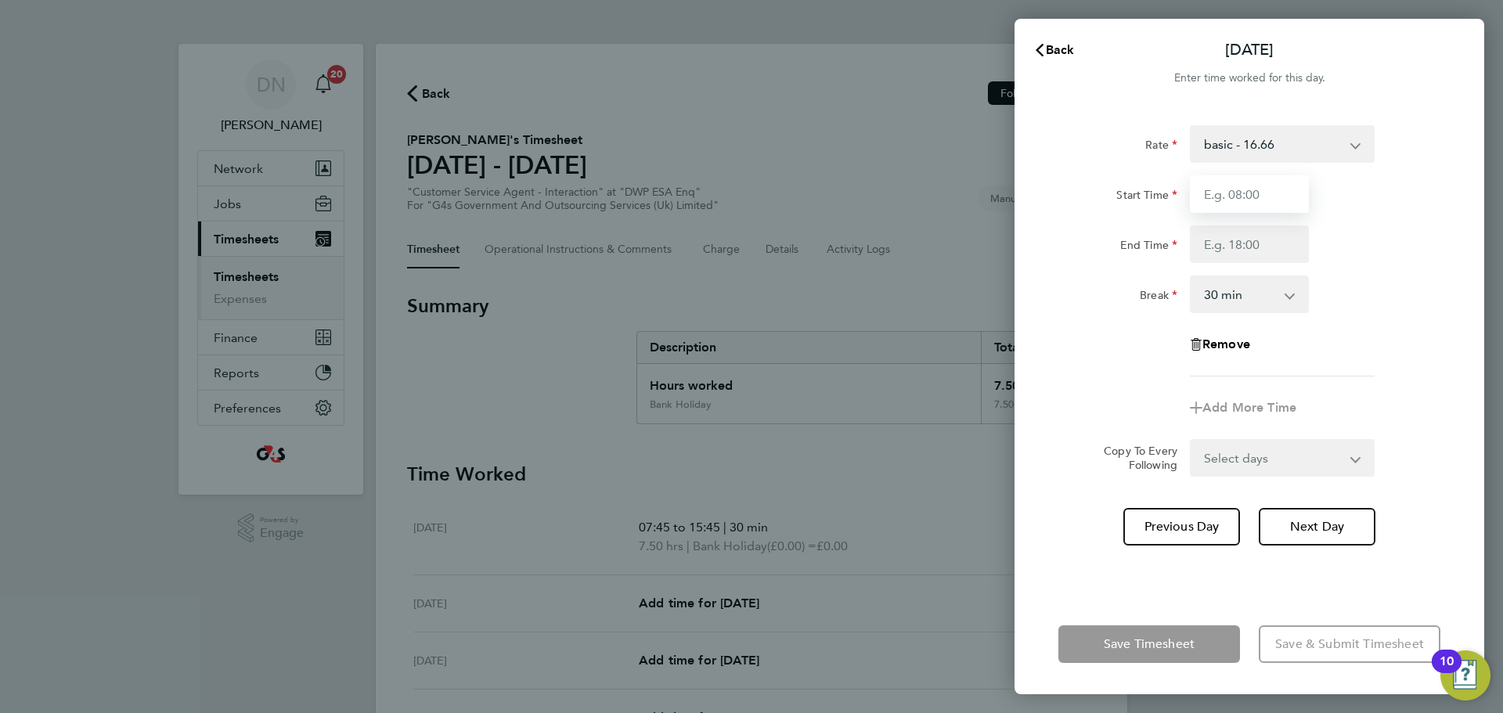
click at [1001, 191] on input "Start Time" at bounding box center [1249, 194] width 119 height 38
type input "07:45"
click at [1001, 249] on input "End Time" at bounding box center [1249, 244] width 119 height 38
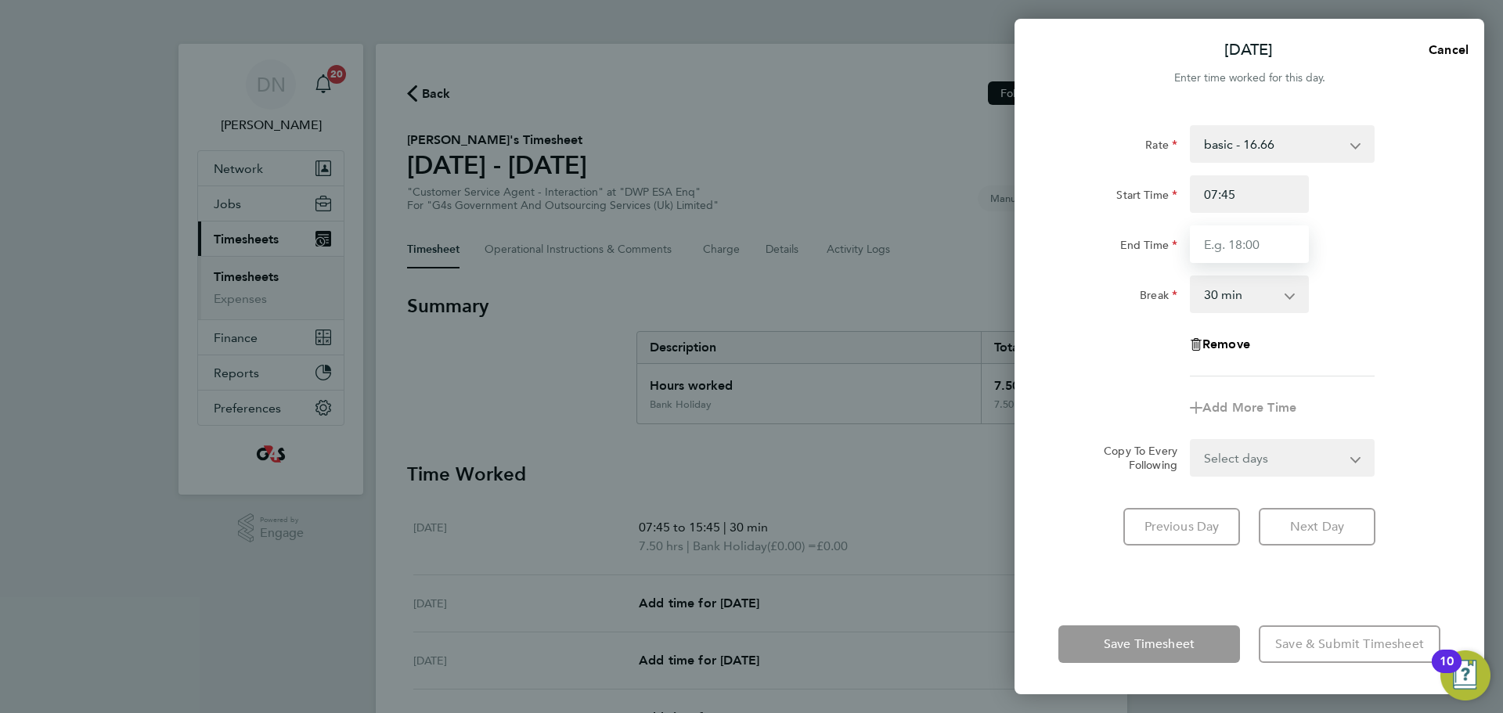
type input "15:45"
click at [1001, 341] on div "Rate basic - 16.66 Annual Leave Sick System Issue Not Paid x2 - 32.79 Bank Holi…" at bounding box center [1249, 250] width 382 height 251
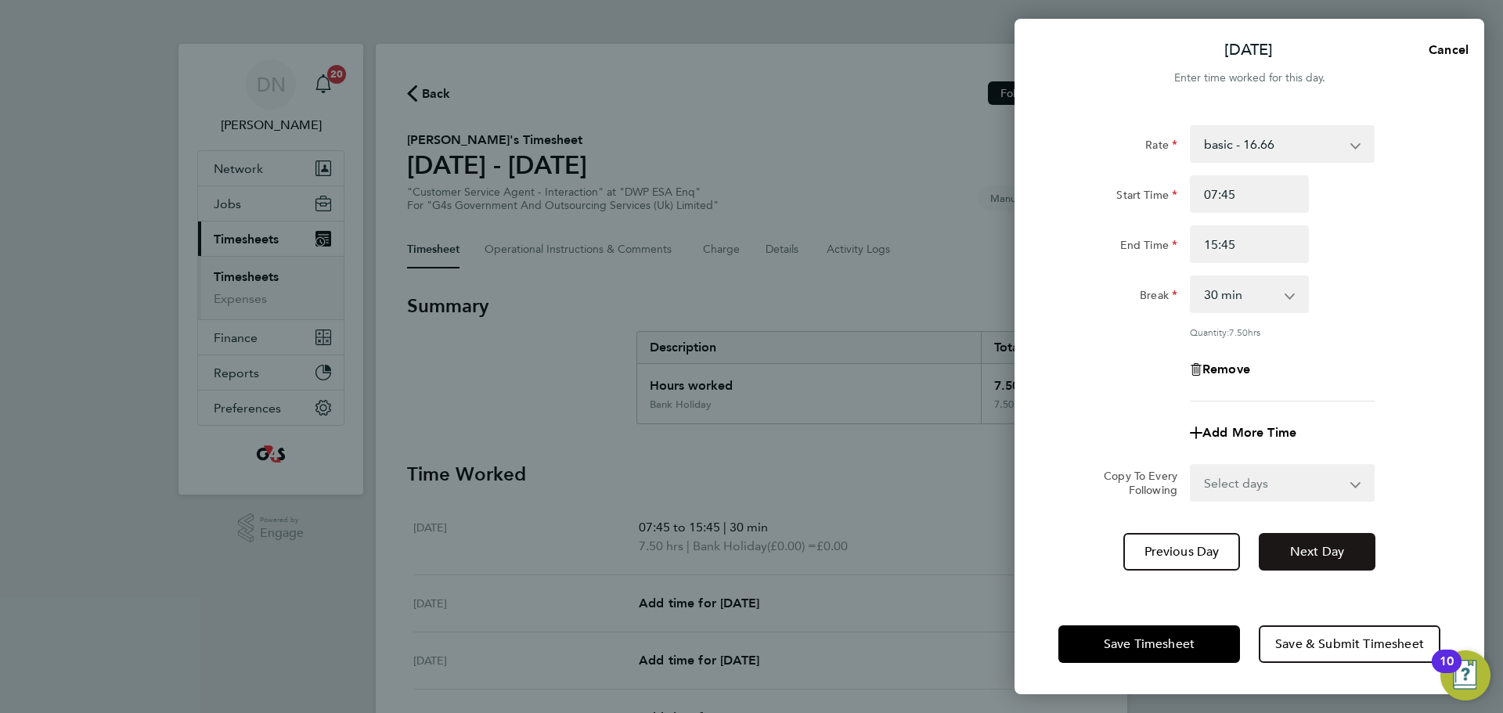
click at [1001, 431] on button "Next Day" at bounding box center [1317, 552] width 117 height 38
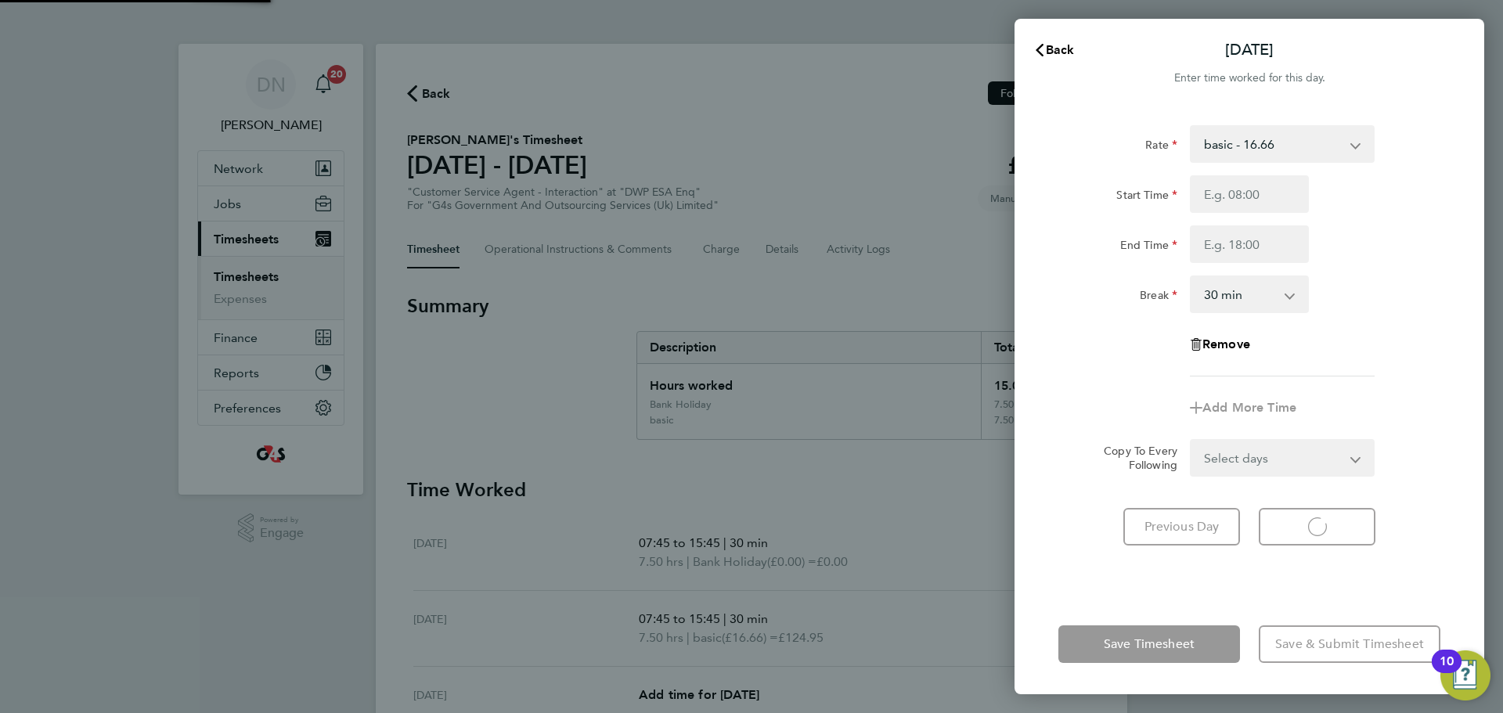
select select "30"
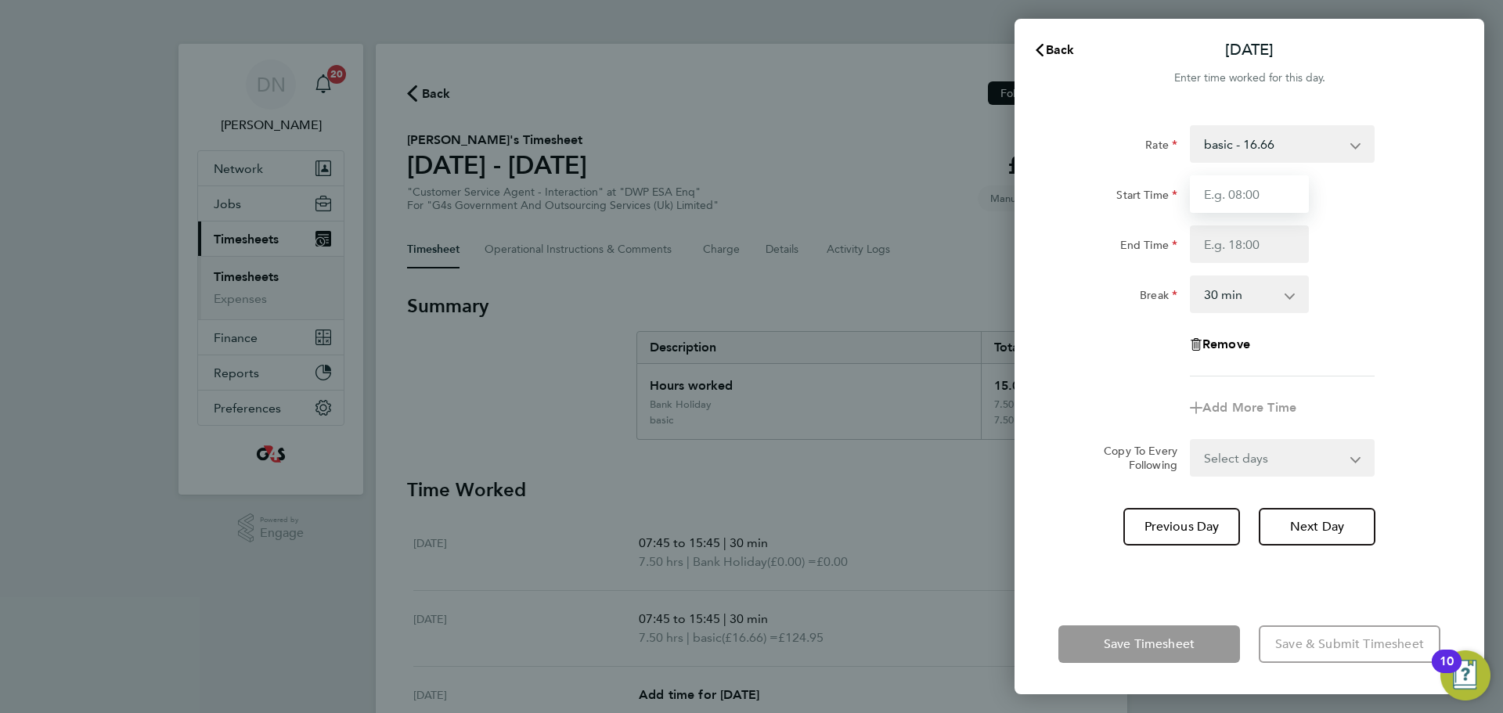
click at [1001, 193] on input "Start Time" at bounding box center [1249, 194] width 119 height 38
click at [1001, 142] on select "basic - 16.66 Annual Leave Sick System Issue Not Paid x2 - 32.79 Bank Holiday x…" at bounding box center [1273, 144] width 163 height 34
select select "30"
click at [1001, 201] on input "Start Time" at bounding box center [1249, 194] width 119 height 38
type input "07:45"
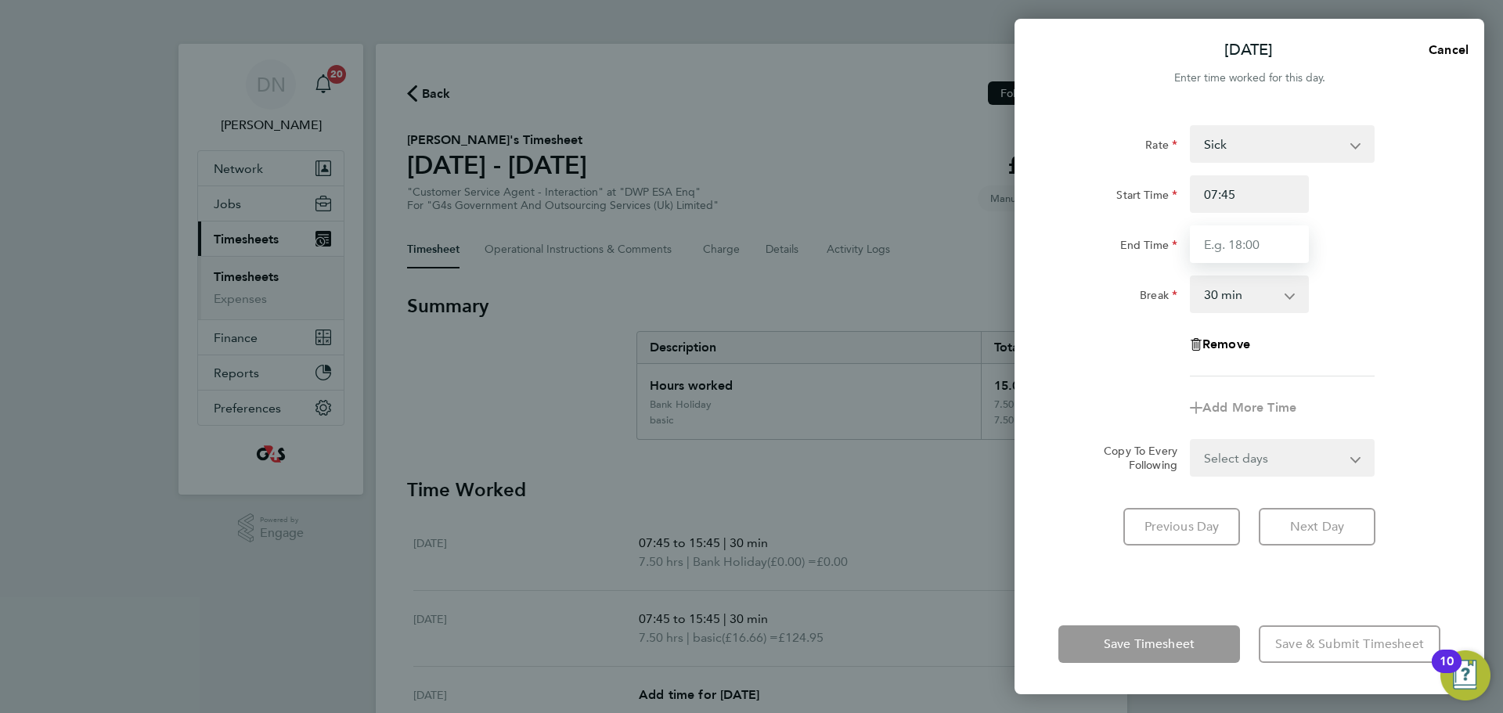
click at [1001, 244] on input "End Time" at bounding box center [1249, 244] width 119 height 38
type input "15:45"
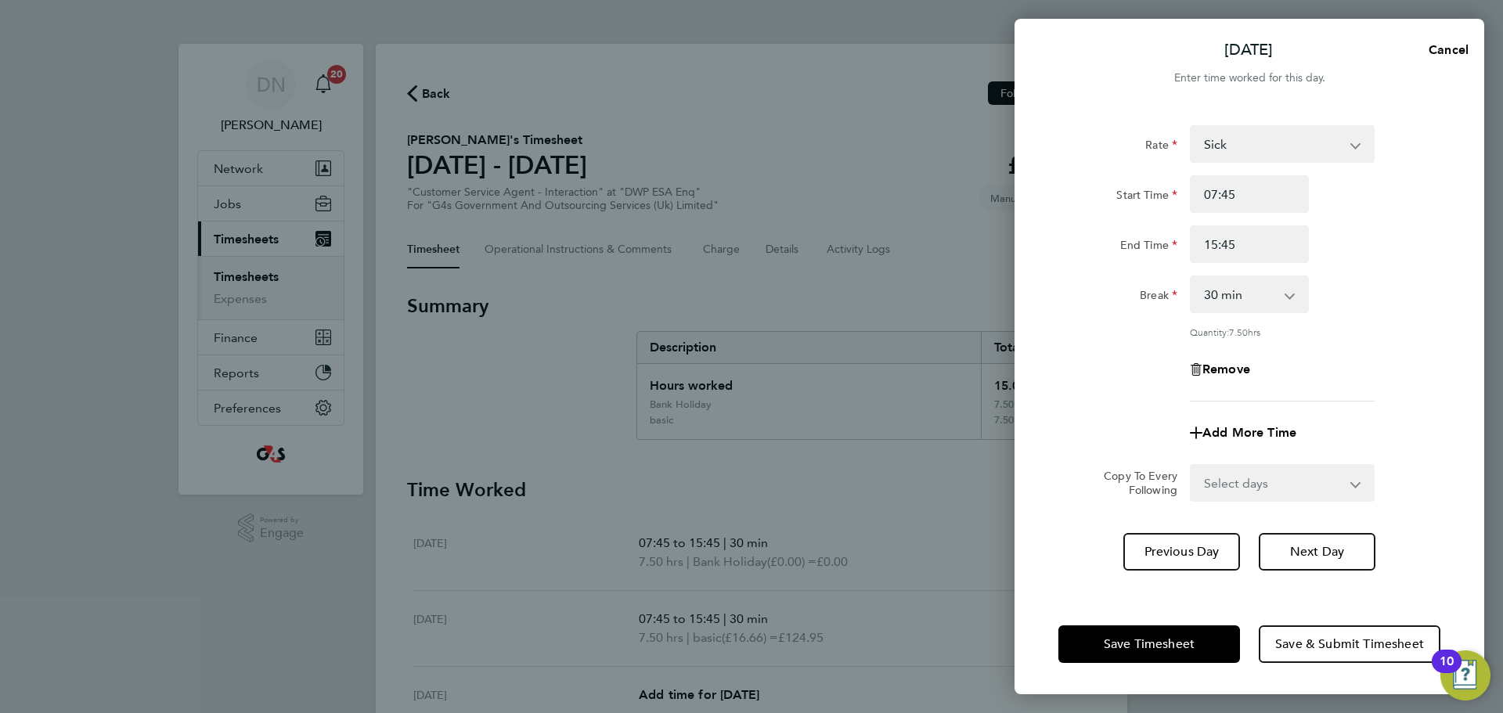
click at [1001, 265] on div "Rate Sick Annual Leave System Issue Not Paid x2 - 32.79 basic - 16.66 Bank Holi…" at bounding box center [1249, 263] width 382 height 276
click at [1001, 431] on span "Next Day" at bounding box center [1317, 552] width 54 height 16
select select "30"
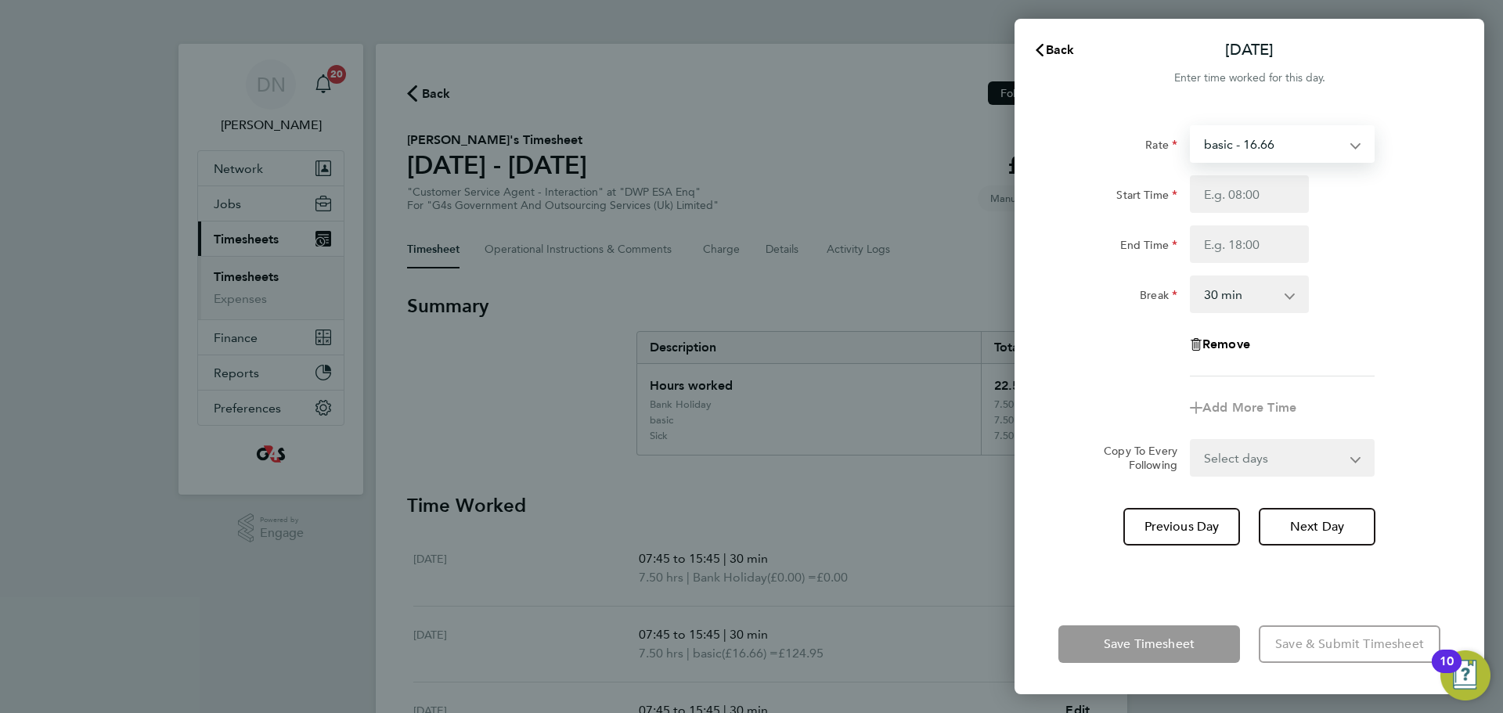
click at [1001, 137] on select "basic - 16.66 Annual Leave Sick System Issue Not Paid x2 - 32.79 Bank Holiday x…" at bounding box center [1273, 144] width 163 height 34
select select "30"
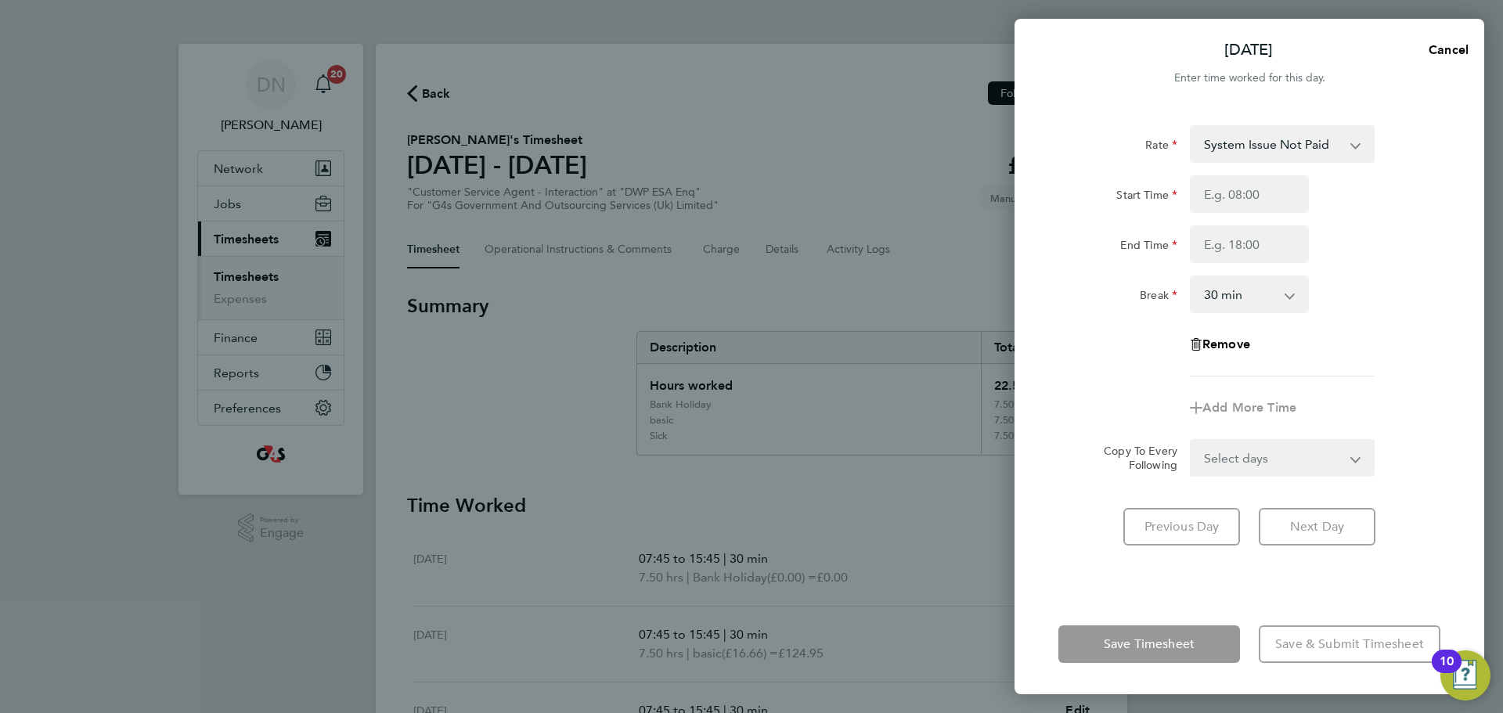
click at [1001, 171] on div "Rate System Issue Not Paid Annual Leave Sick x2 - 32.79 basic - 16.66 Bank Holi…" at bounding box center [1249, 250] width 382 height 251
click at [1001, 184] on input "Start Time" at bounding box center [1249, 194] width 119 height 38
type input "07:45"
click at [1001, 240] on input "End Time" at bounding box center [1249, 244] width 119 height 38
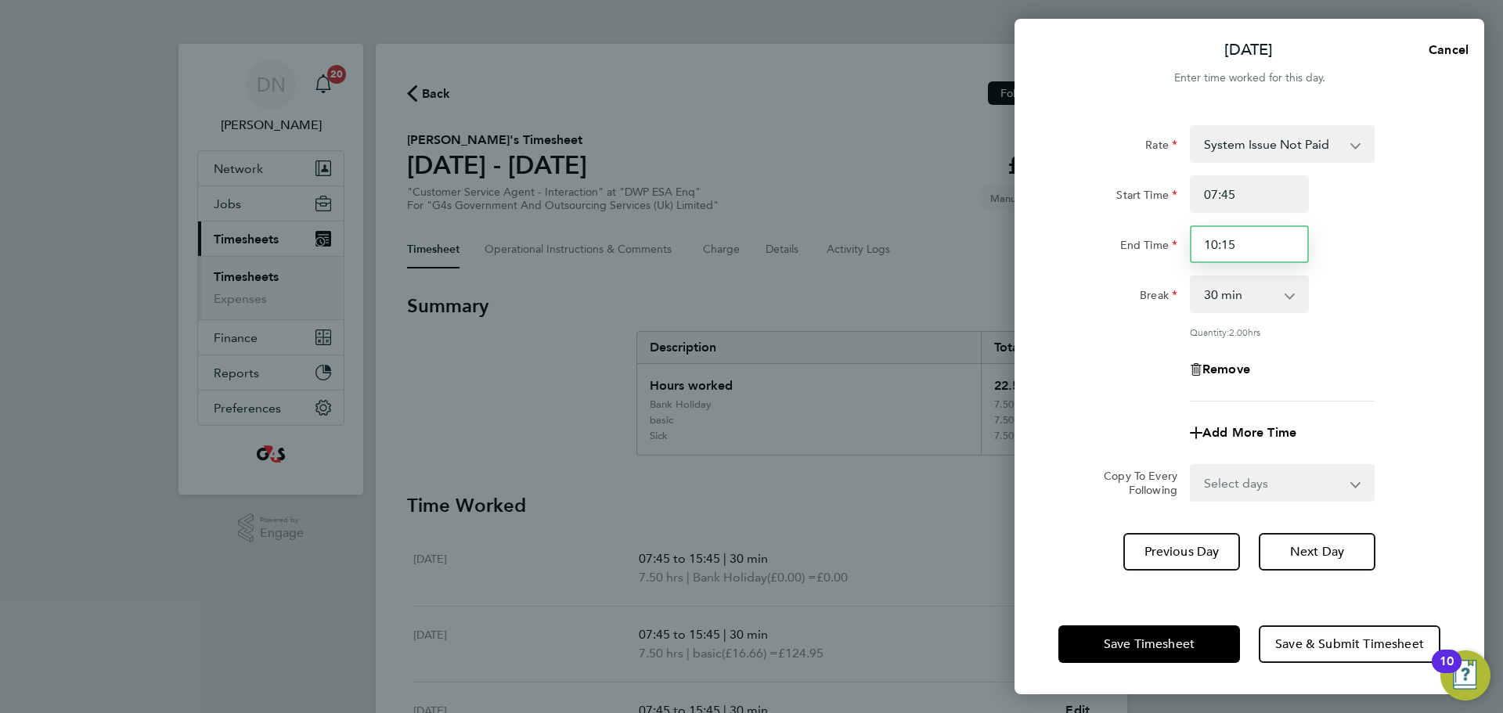
drag, startPoint x: 1249, startPoint y: 243, endPoint x: 1222, endPoint y: 241, distance: 26.7
click at [1001, 241] on input "10:15" at bounding box center [1249, 244] width 119 height 38
type input "10:30"
click at [1001, 288] on select "0 min 15 min 30 min 45 min 60 min 75 min 90 min" at bounding box center [1240, 294] width 97 height 34
select select "0"
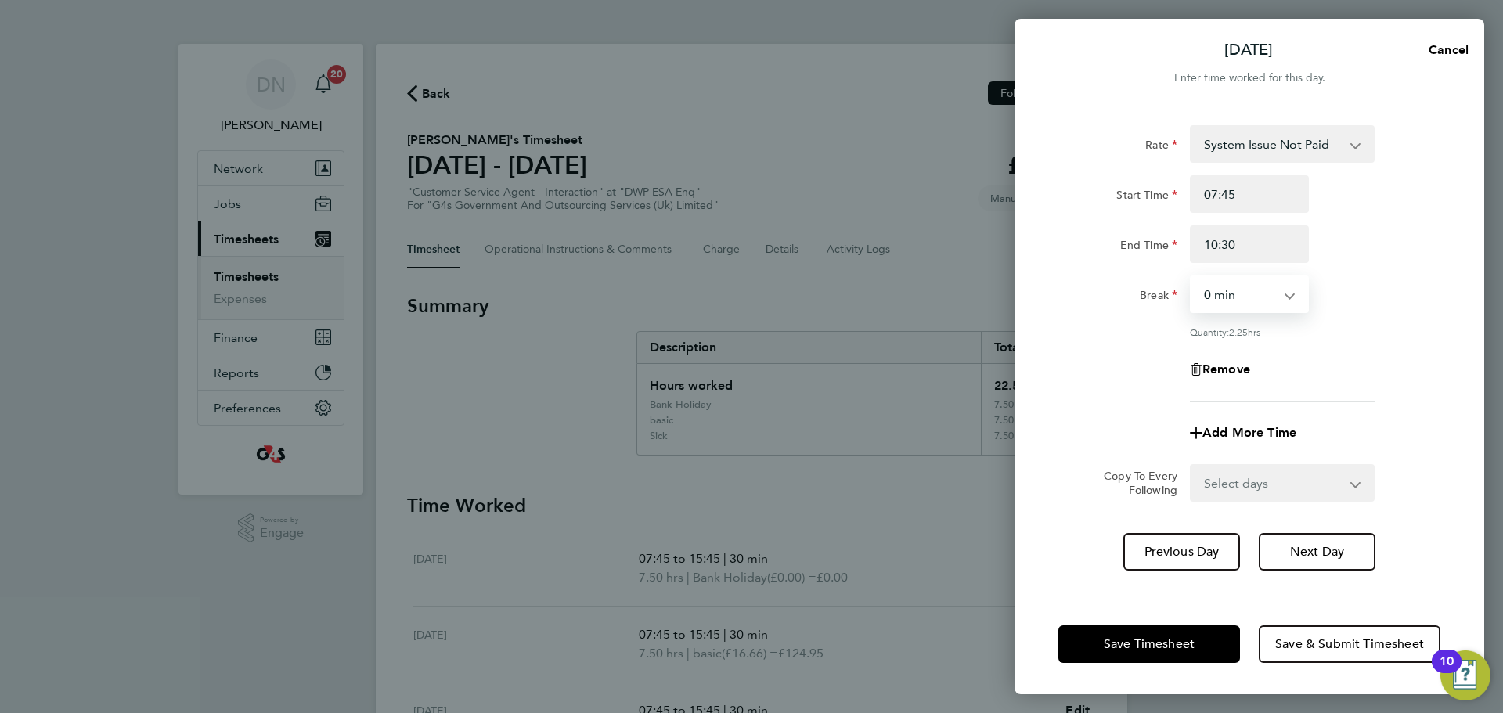
click at [1001, 277] on select "0 min 15 min 30 min 45 min 60 min 75 min 90 min" at bounding box center [1240, 294] width 97 height 34
click at [1001, 351] on div "Remove" at bounding box center [1249, 370] width 395 height 38
click at [1001, 425] on span "Add More Time" at bounding box center [1250, 432] width 94 height 15
select select "null"
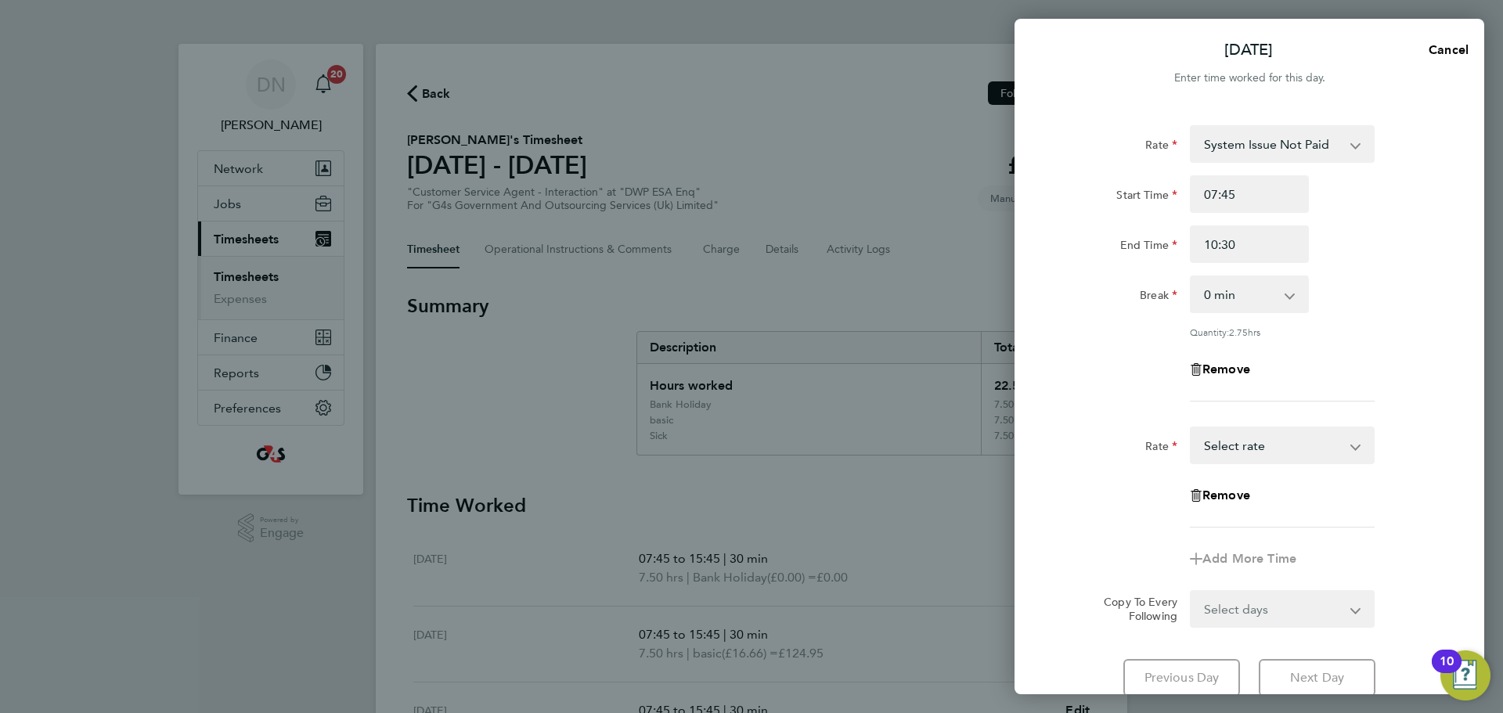
click at [1001, 431] on select "Annual Leave Sick System Issue Not Paid x2 - 32.79 basic - 16.66 Bank Holiday x…" at bounding box center [1273, 445] width 163 height 34
select select "30"
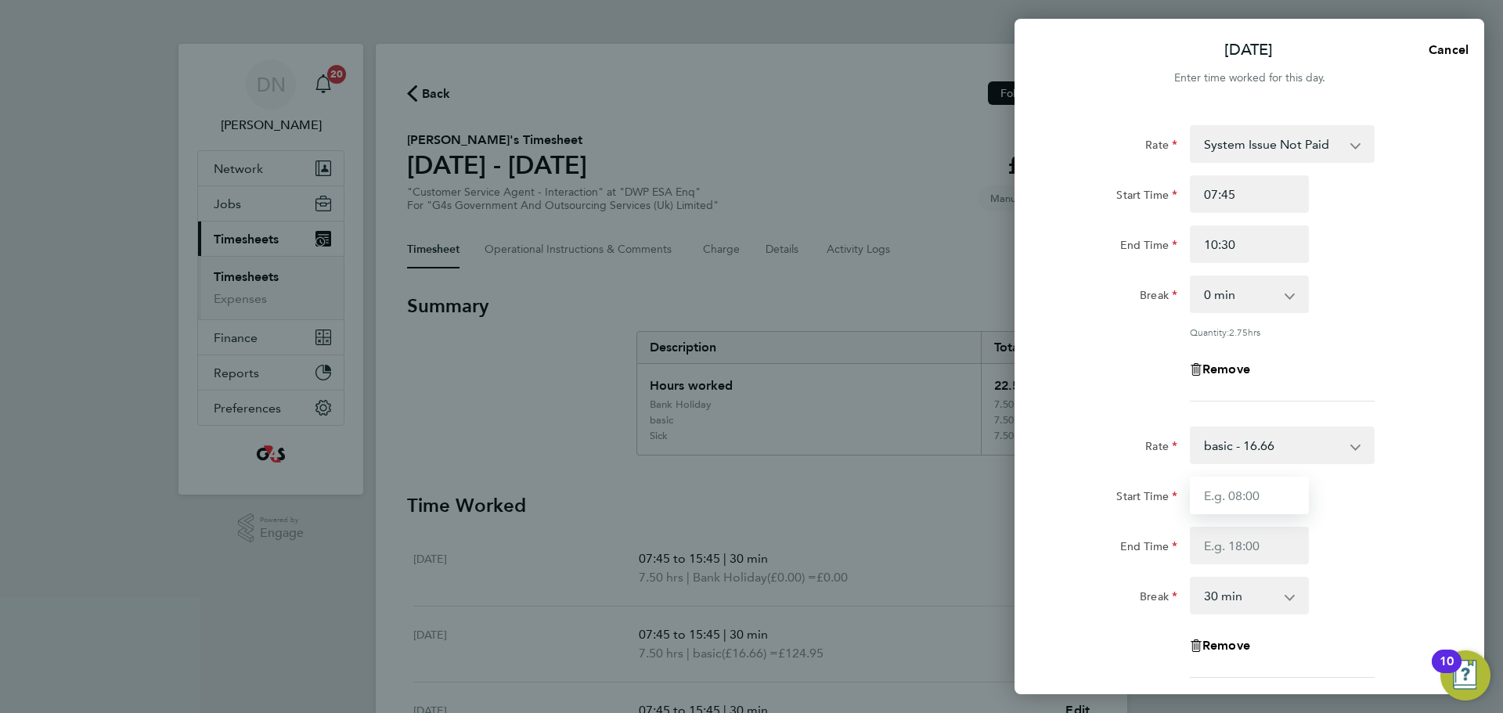
click at [1001, 431] on input "Start Time" at bounding box center [1249, 496] width 119 height 38
click at [1001, 431] on input "10:00" at bounding box center [1249, 496] width 119 height 38
type input "10:30"
click at [1001, 431] on div "End Time" at bounding box center [1249, 546] width 395 height 38
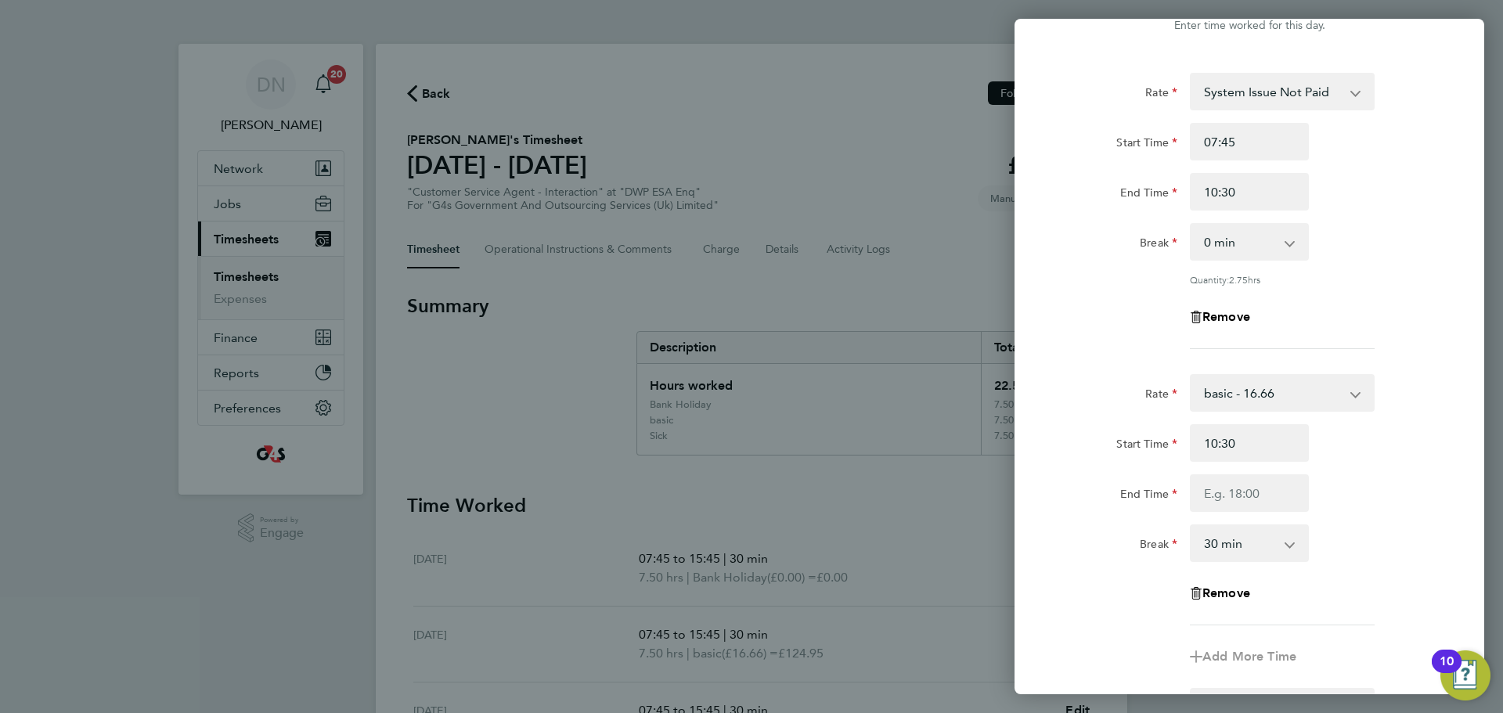
scroll to position [78, 0]
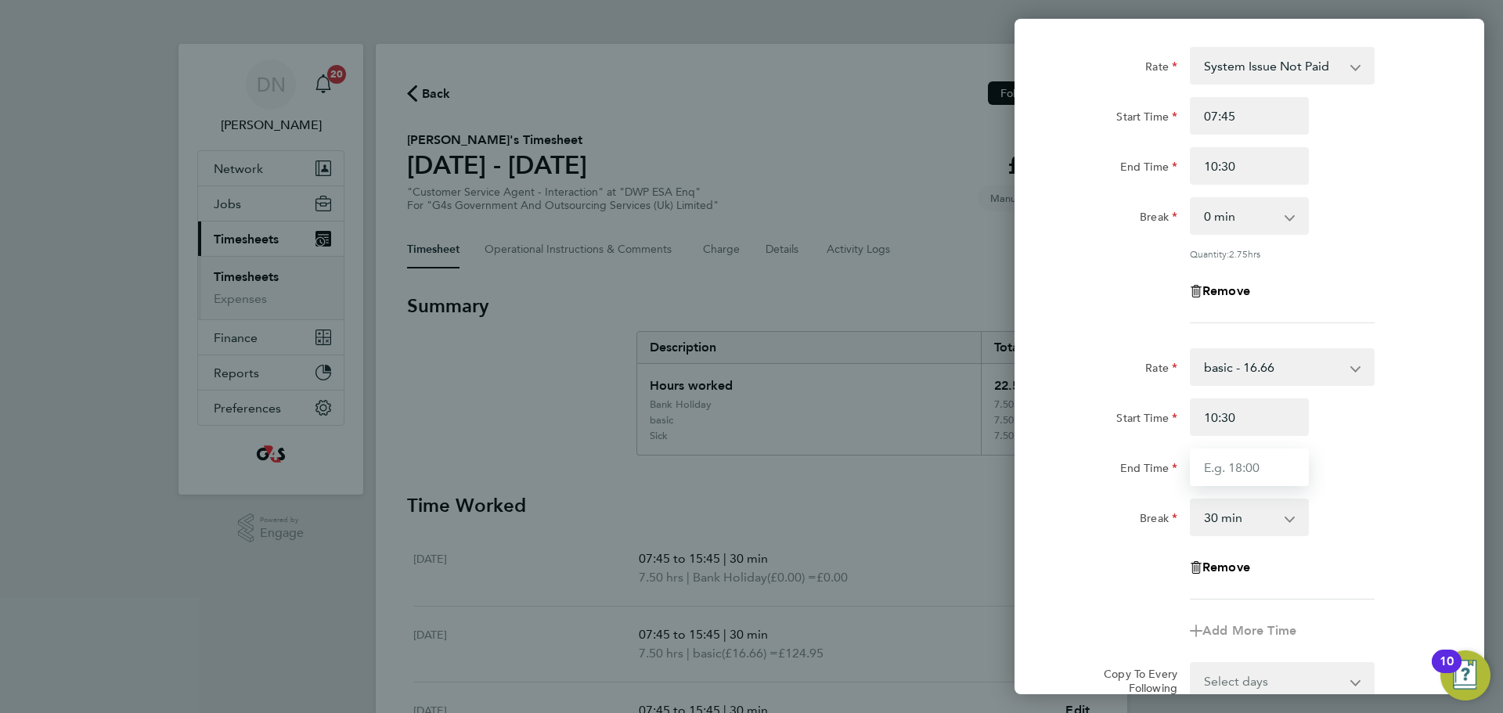
click at [1001, 431] on input "End Time" at bounding box center [1249, 468] width 119 height 38
type input "16:45"
click at [1001, 431] on div "Rate basic - 16.66 Annual Leave Sick System Issue Not Paid x2 - 32.79 Bank Holi…" at bounding box center [1249, 473] width 382 height 251
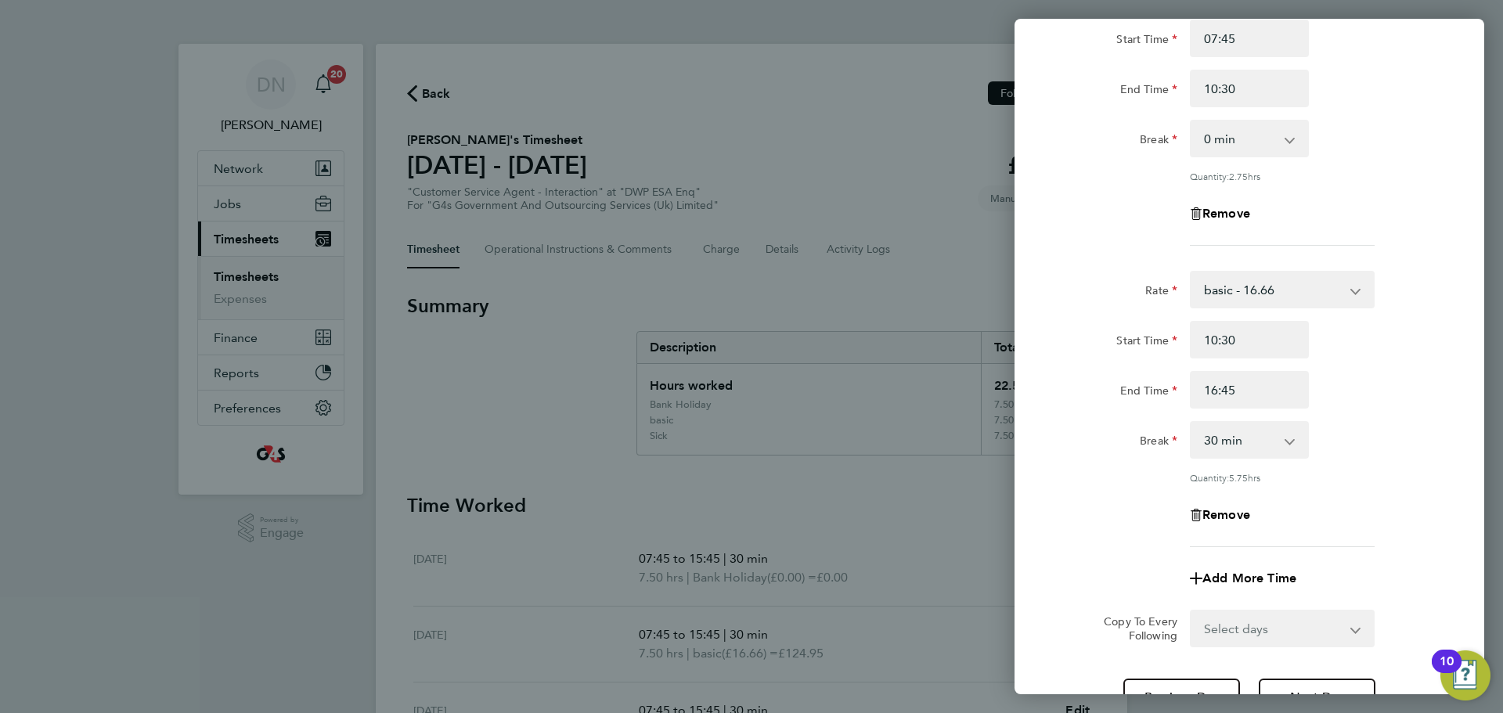
scroll to position [294, 0]
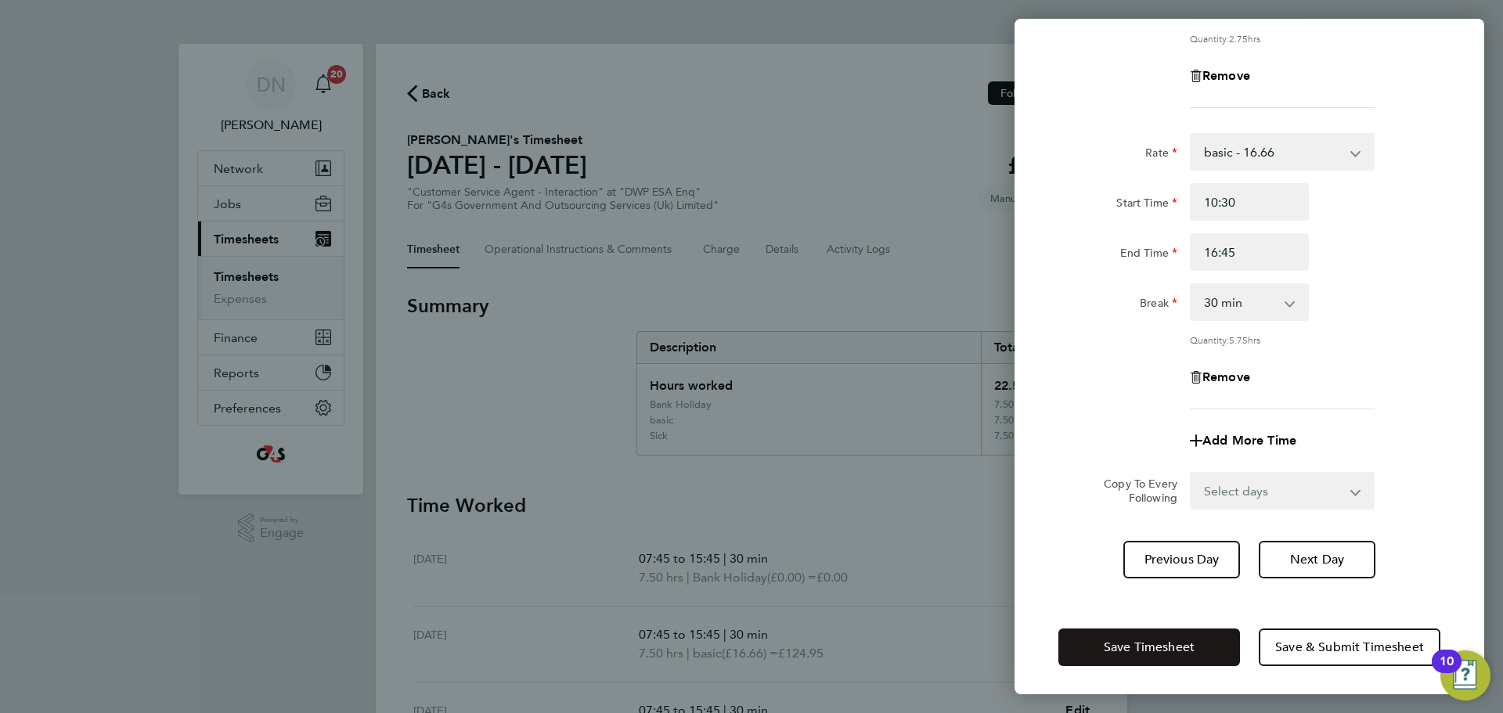
click at [1001, 431] on button "Save Timesheet" at bounding box center [1149, 648] width 182 height 38
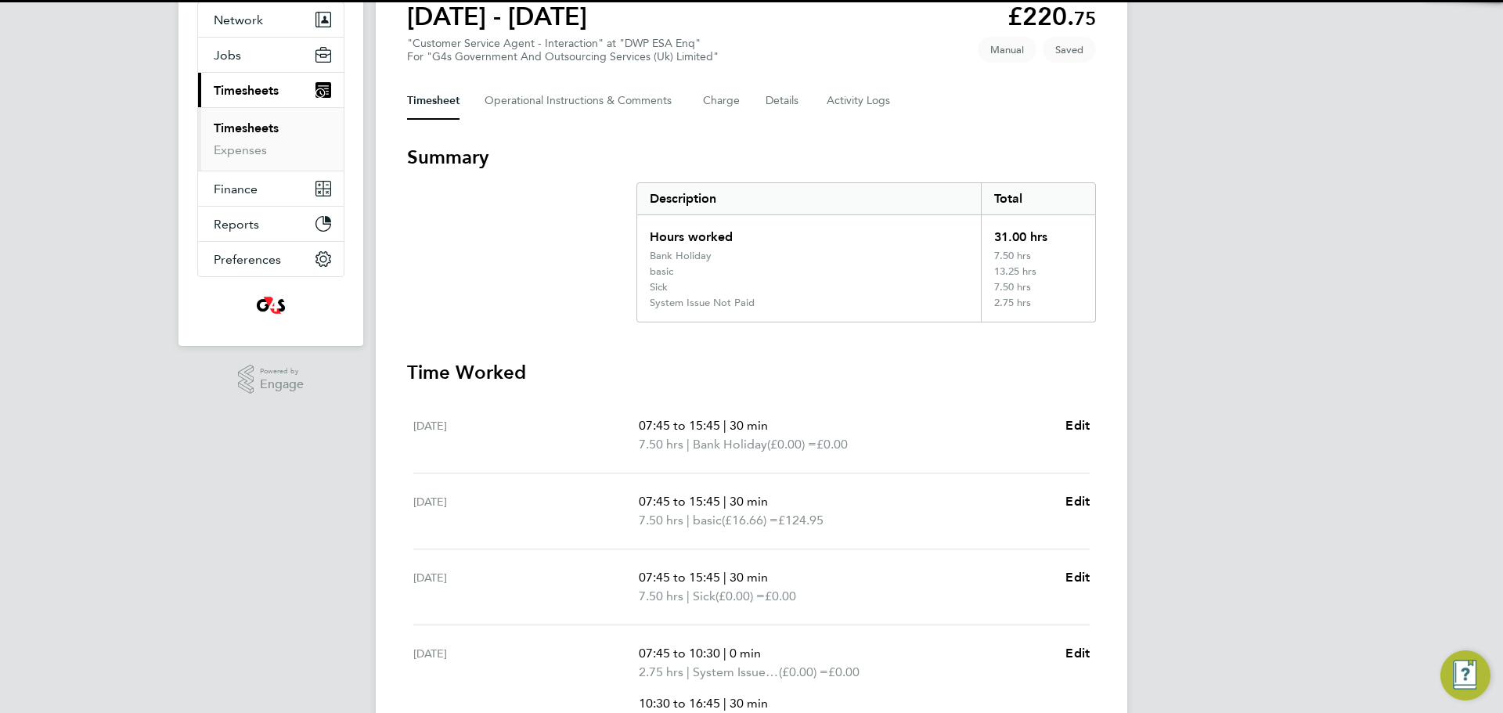
scroll to position [496, 0]
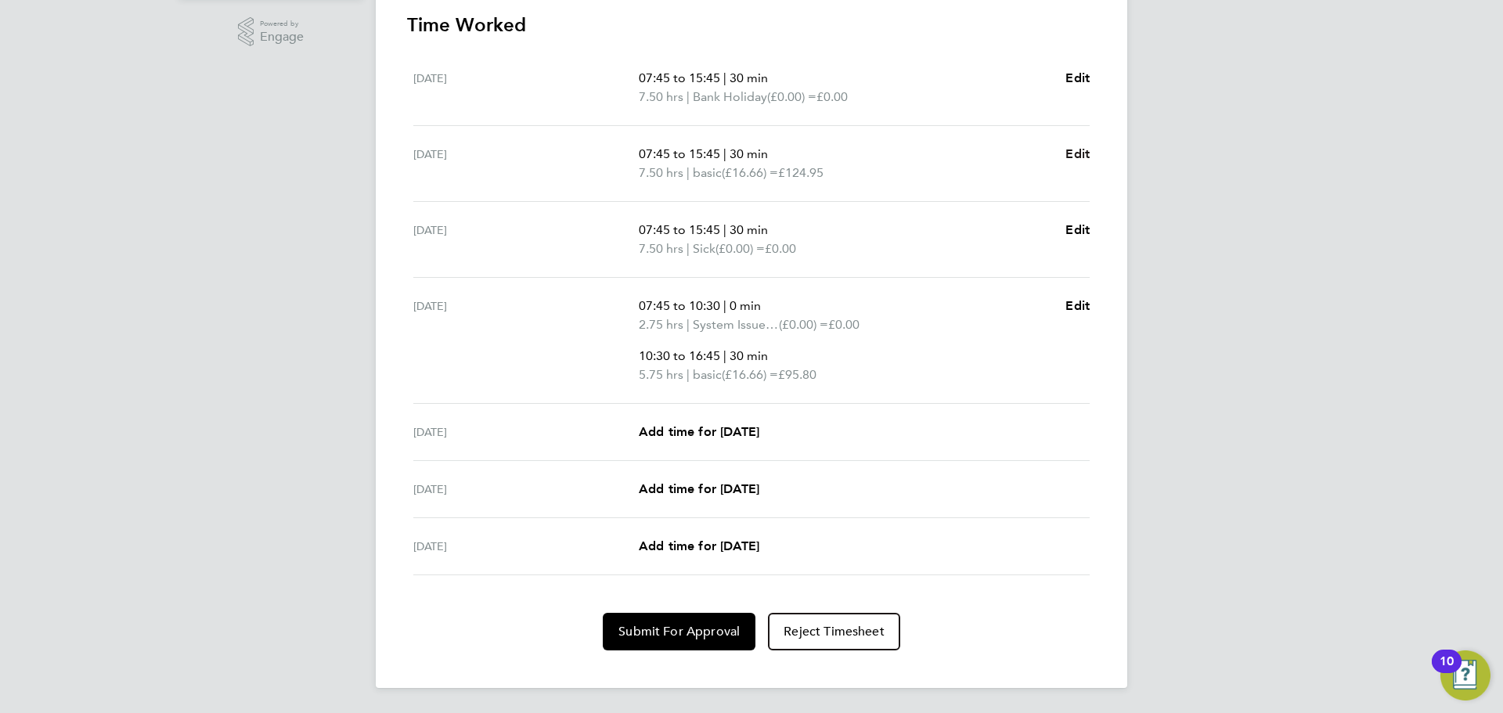
click at [1001, 154] on span "Edit" at bounding box center [1078, 153] width 24 height 15
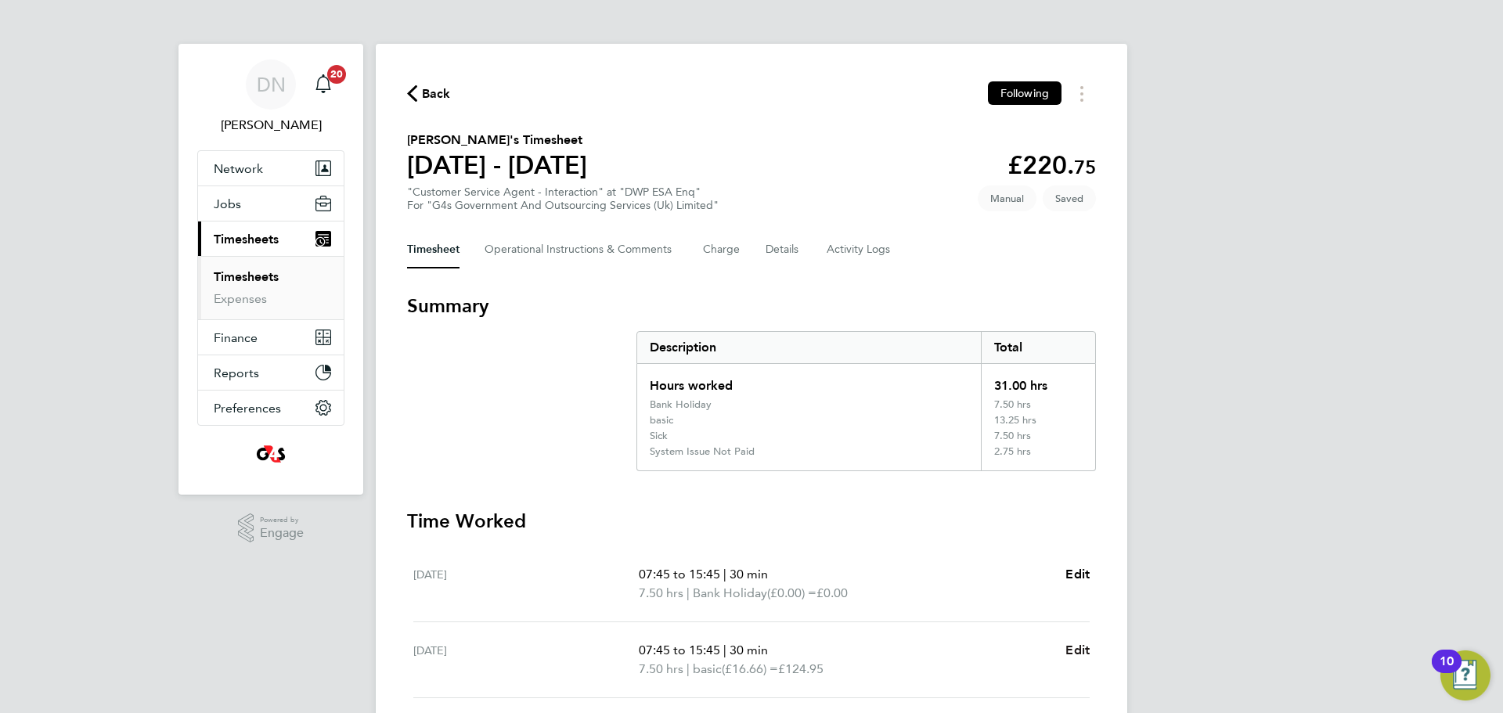
select select "30"
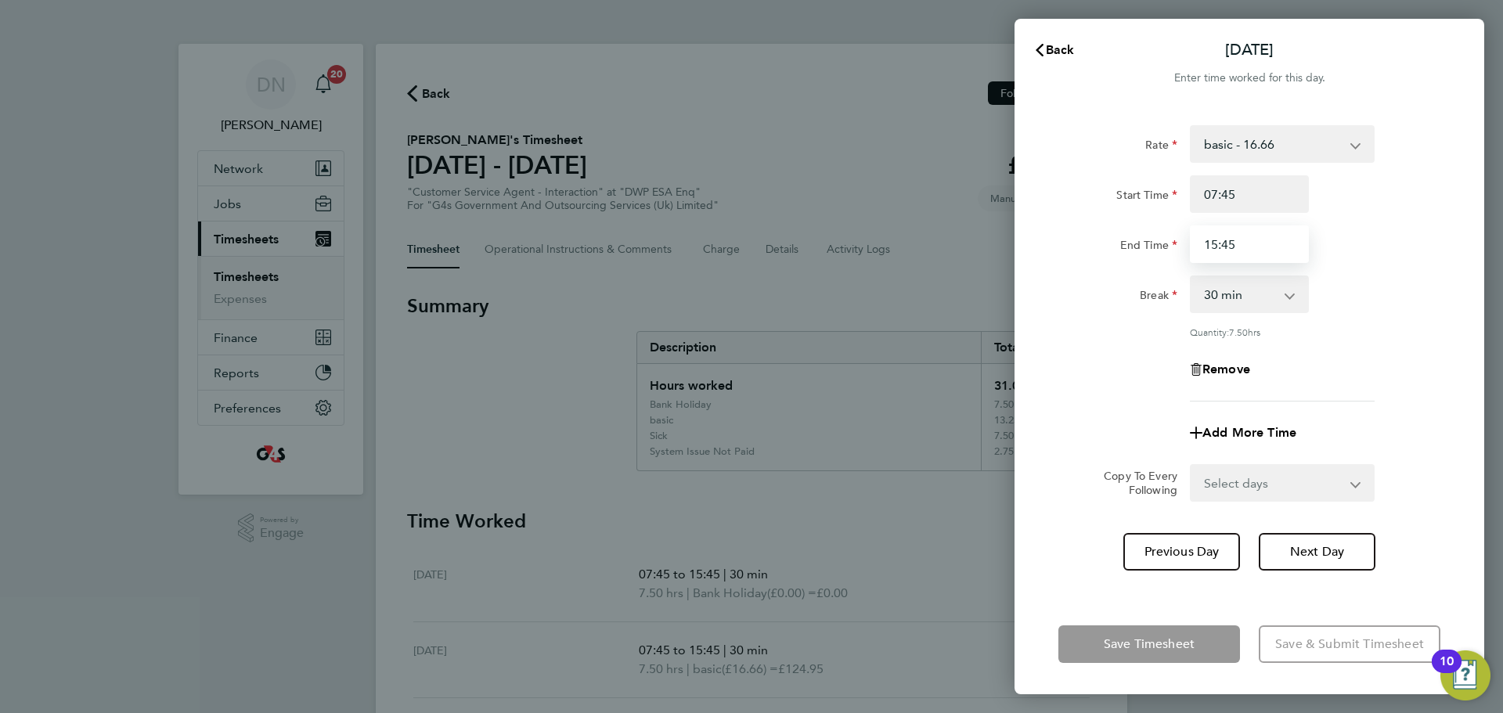
drag, startPoint x: 1243, startPoint y: 243, endPoint x: 1203, endPoint y: 256, distance: 41.8
click at [1001, 256] on input "15:45" at bounding box center [1249, 244] width 119 height 38
type input "10:00"
click at [1001, 290] on select "0 min 15 min 30 min 45 min 60 min 75 min 90 min" at bounding box center [1240, 294] width 97 height 34
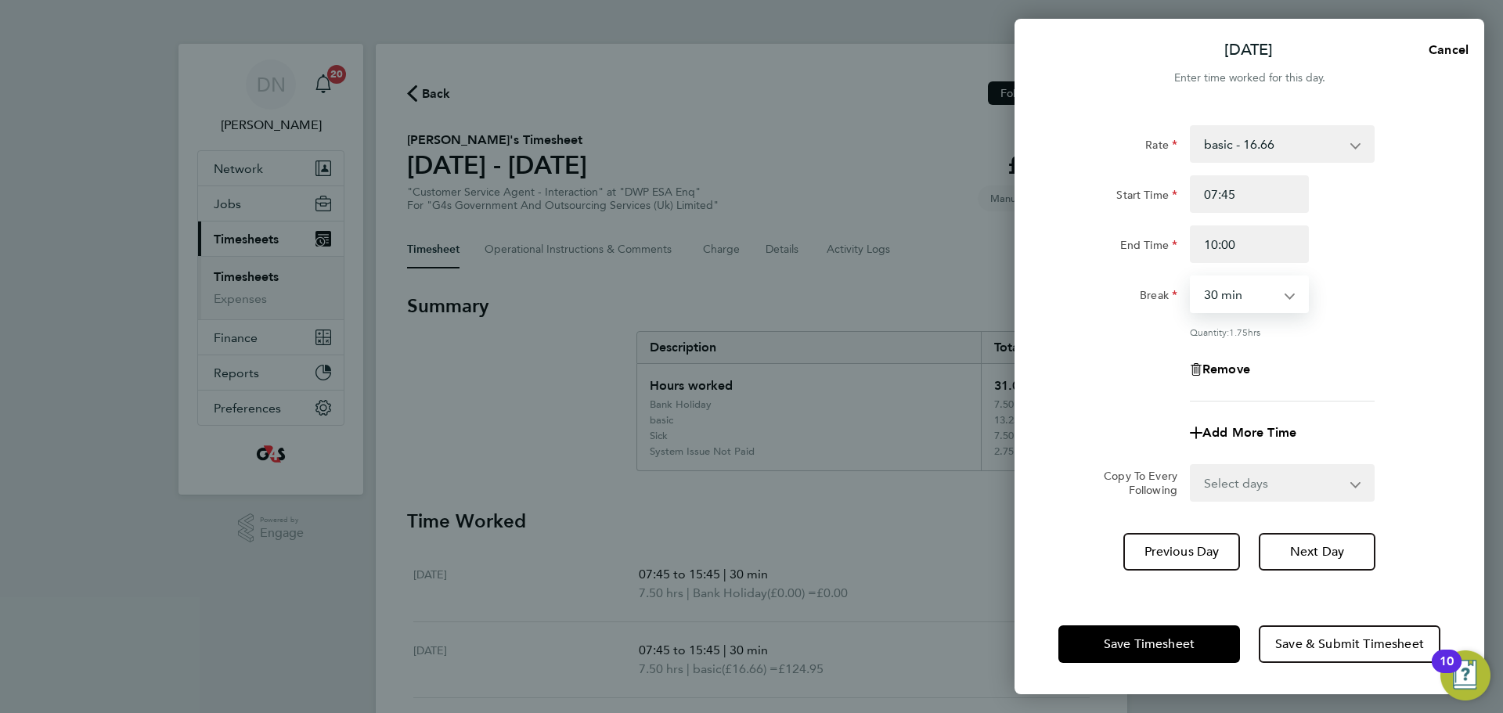
select select "0"
click at [1001, 277] on select "0 min 15 min 30 min 45 min 60 min 75 min 90 min" at bounding box center [1240, 294] width 97 height 34
click at [1001, 336] on div "Quantity: 2.25 hrs" at bounding box center [1282, 332] width 185 height 13
click at [1001, 429] on span "Add More Time" at bounding box center [1250, 432] width 94 height 15
select select "null"
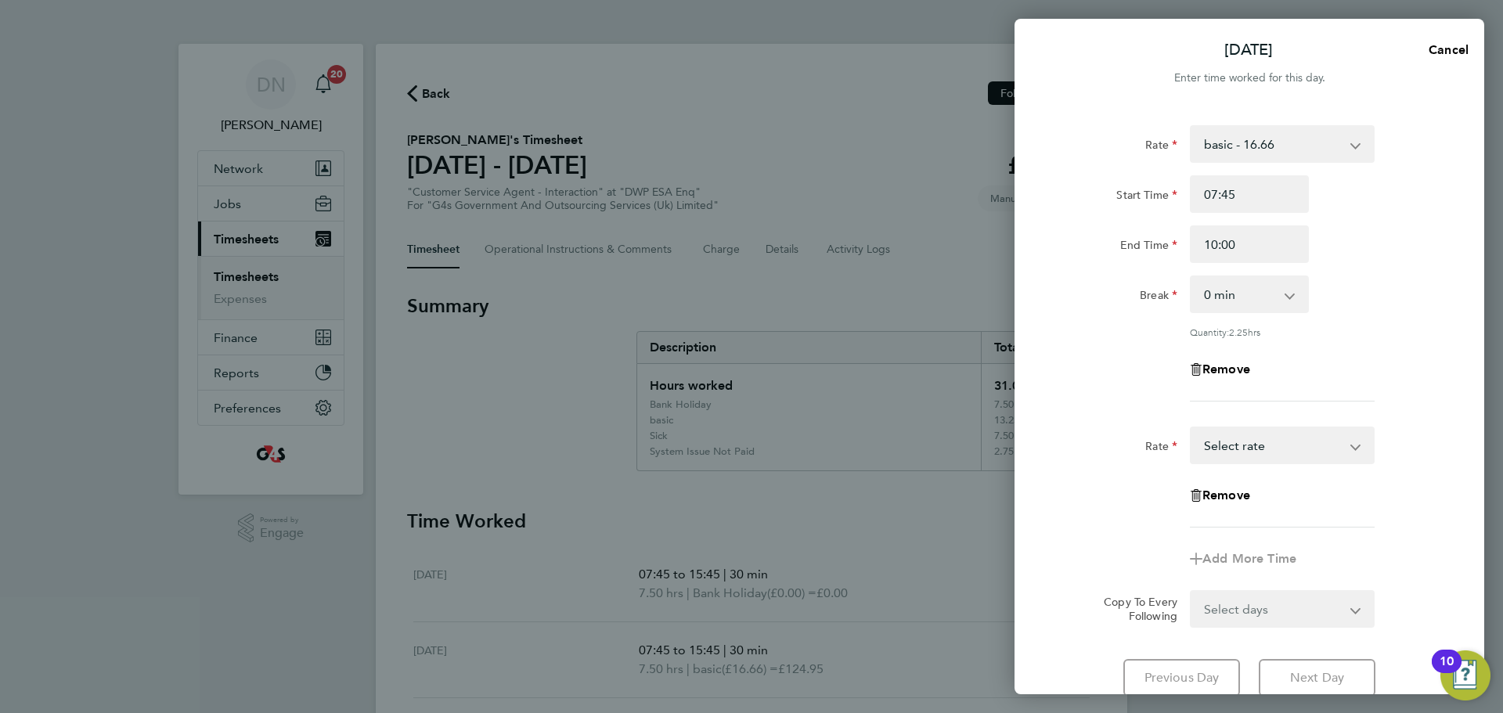
click at [1001, 431] on select "Annual Leave Sick System Issue Not Paid x2 - 32.79 basic - 16.66 Bank Holiday x…" at bounding box center [1273, 445] width 163 height 34
click at [1001, 143] on select "basic - 16.66 Annual Leave Sick System Issue Not Paid x2 - 32.79 Bank Holiday x…" at bounding box center [1273, 144] width 163 height 34
select select "30"
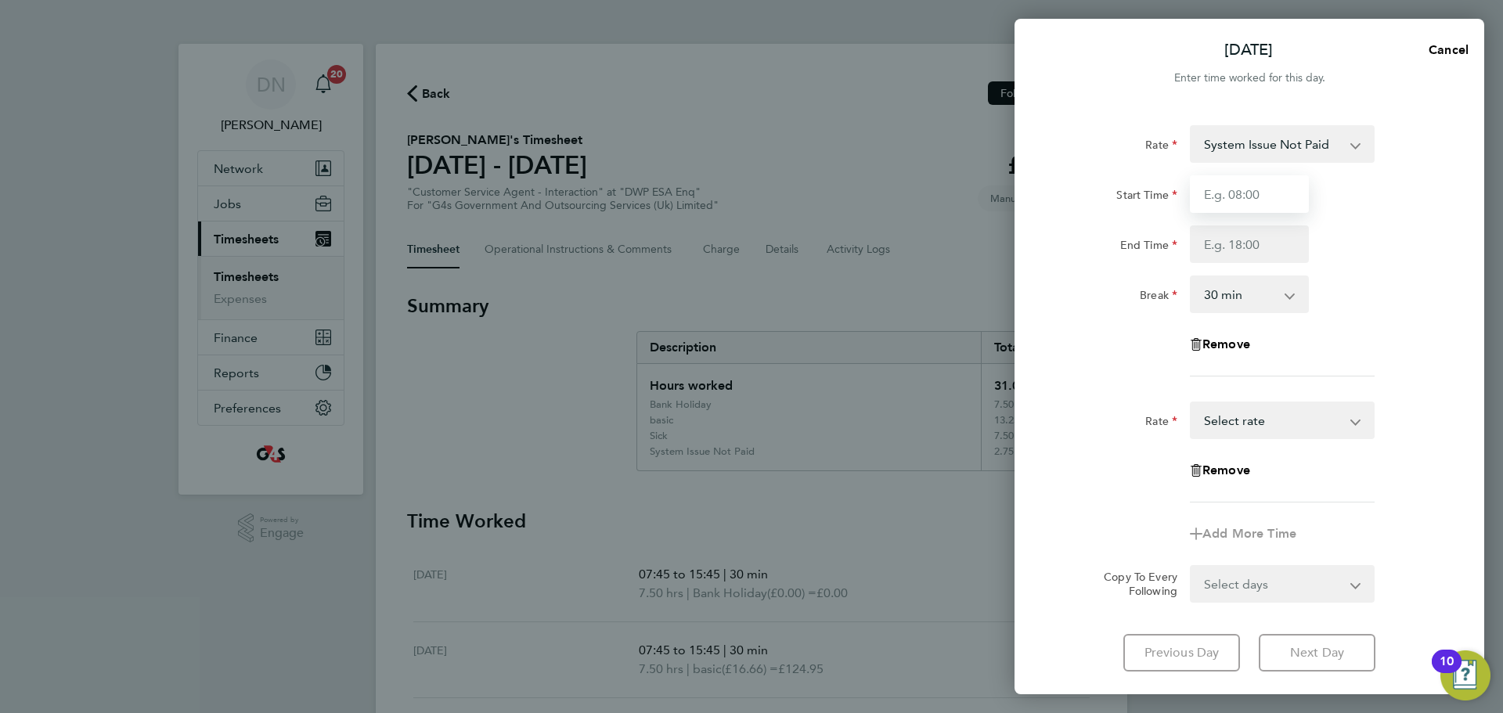
click at [1001, 202] on input "Start Time" at bounding box center [1249, 194] width 119 height 38
type input "07:45"
click at [1001, 258] on input "End Time" at bounding box center [1249, 244] width 119 height 38
type input "10:00"
click at [1001, 279] on div "Break 0 min 15 min 30 min 45 min 60 min 75 min 90 min" at bounding box center [1249, 295] width 395 height 38
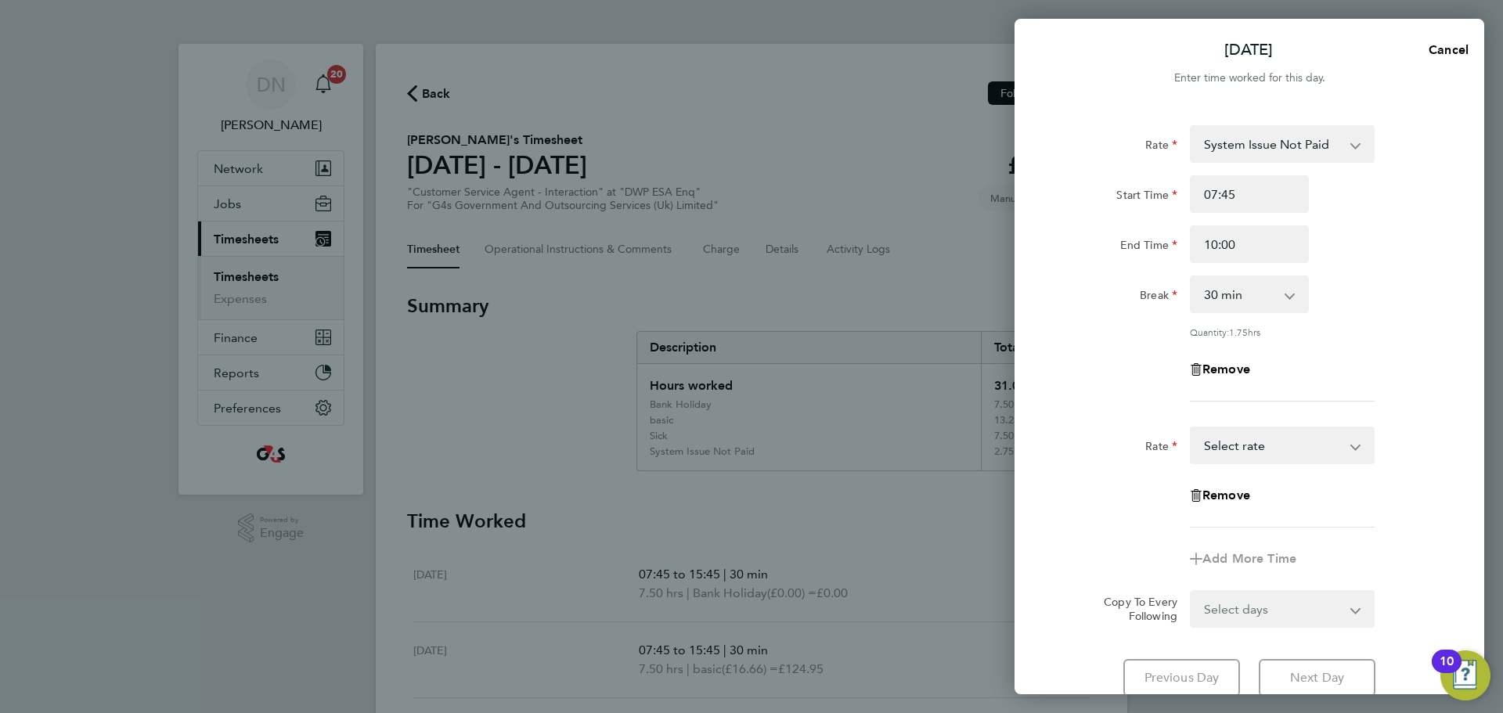
click at [1001, 431] on select "Annual Leave Sick System Issue Not Paid x2 - 32.79 basic - 16.66 Bank Holiday x…" at bounding box center [1273, 445] width 163 height 34
click at [1001, 283] on select "0 min 15 min 30 min 45 min 60 min 75 min 90 min" at bounding box center [1240, 294] width 97 height 34
select select "0"
click at [1001, 277] on select "0 min 15 min 30 min 45 min 60 min 75 min 90 min" at bounding box center [1240, 294] width 97 height 34
drag, startPoint x: 1392, startPoint y: 338, endPoint x: 1287, endPoint y: 426, distance: 136.7
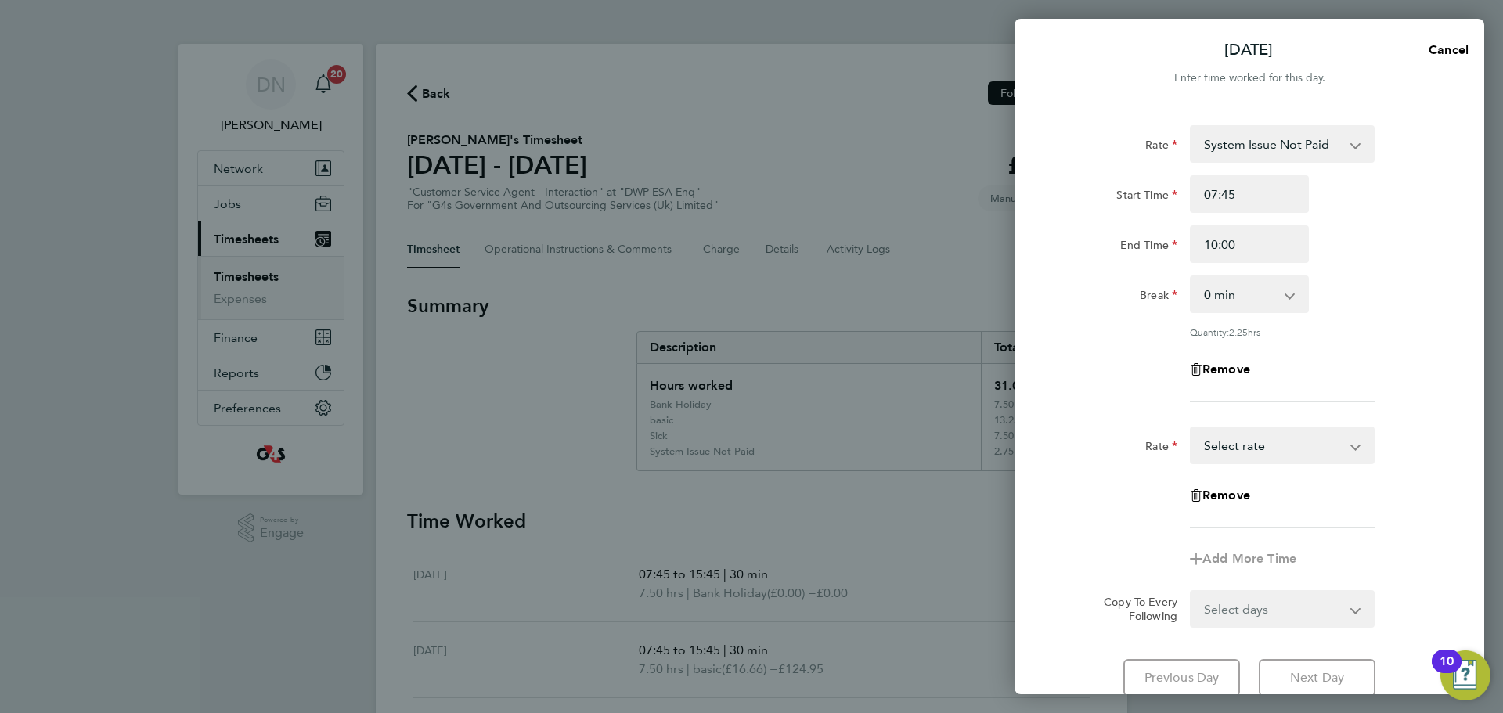
click at [1001, 343] on div "Rate System Issue Not Paid Annual Leave Sick x2 - 32.79 basic - 16.66 Bank Holi…" at bounding box center [1249, 263] width 382 height 276
click at [1001, 431] on select "Annual Leave Sick System Issue Not Paid x2 - 32.79 basic - 16.66 Bank Holiday x…" at bounding box center [1273, 445] width 163 height 34
select select "30"
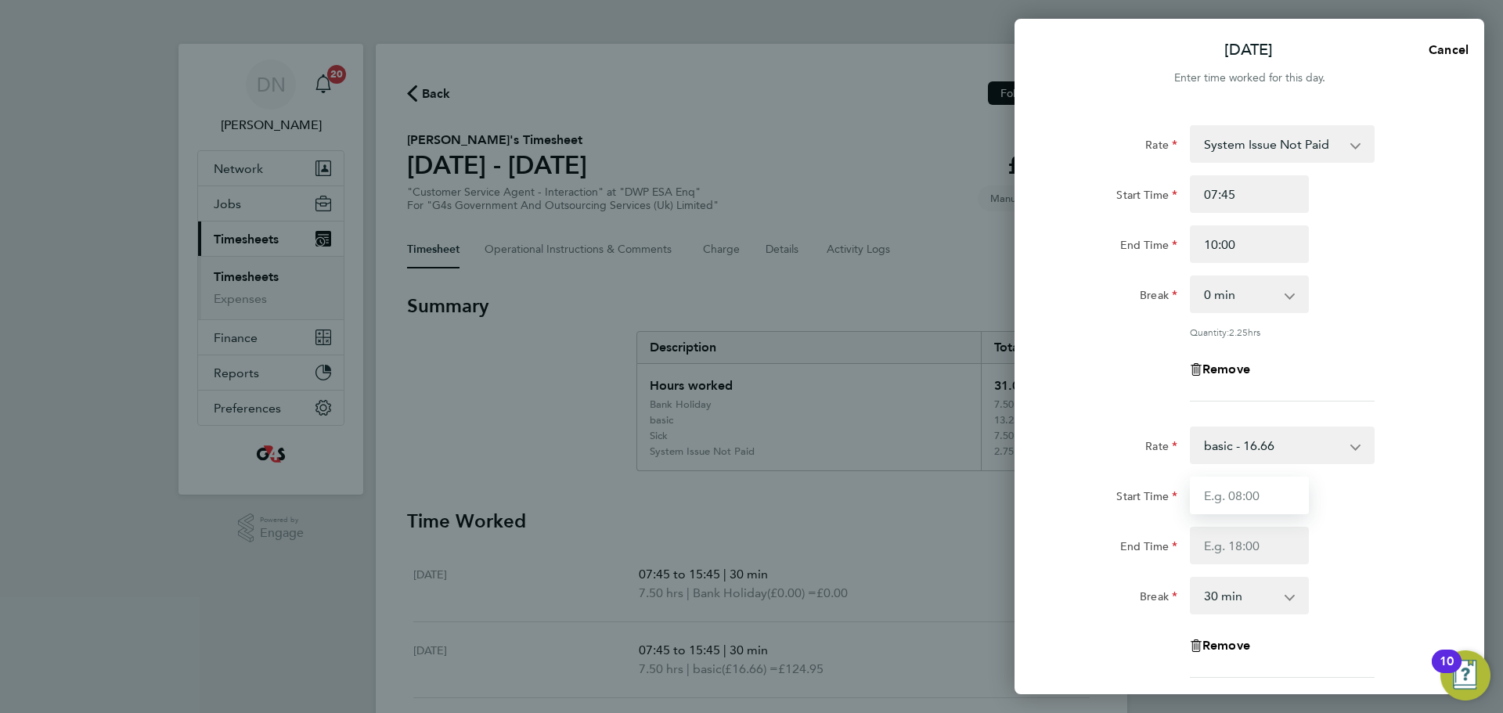
click at [1001, 431] on input "Start Time" at bounding box center [1249, 496] width 119 height 38
type input "10:00"
click at [1001, 431] on input "End Time" at bounding box center [1249, 546] width 119 height 38
type input "15:45"
click at [1001, 431] on div "End Time 15:45" at bounding box center [1249, 546] width 395 height 38
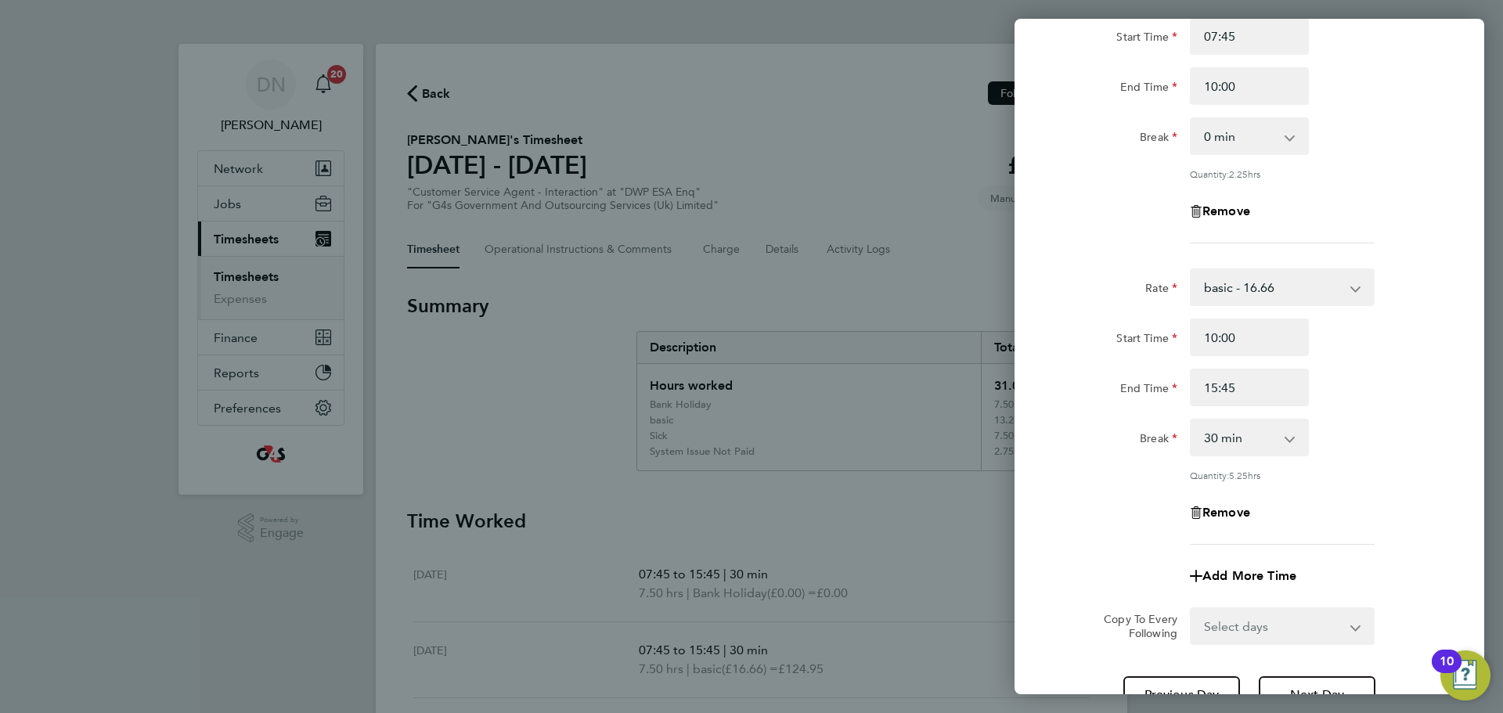
scroll to position [294, 0]
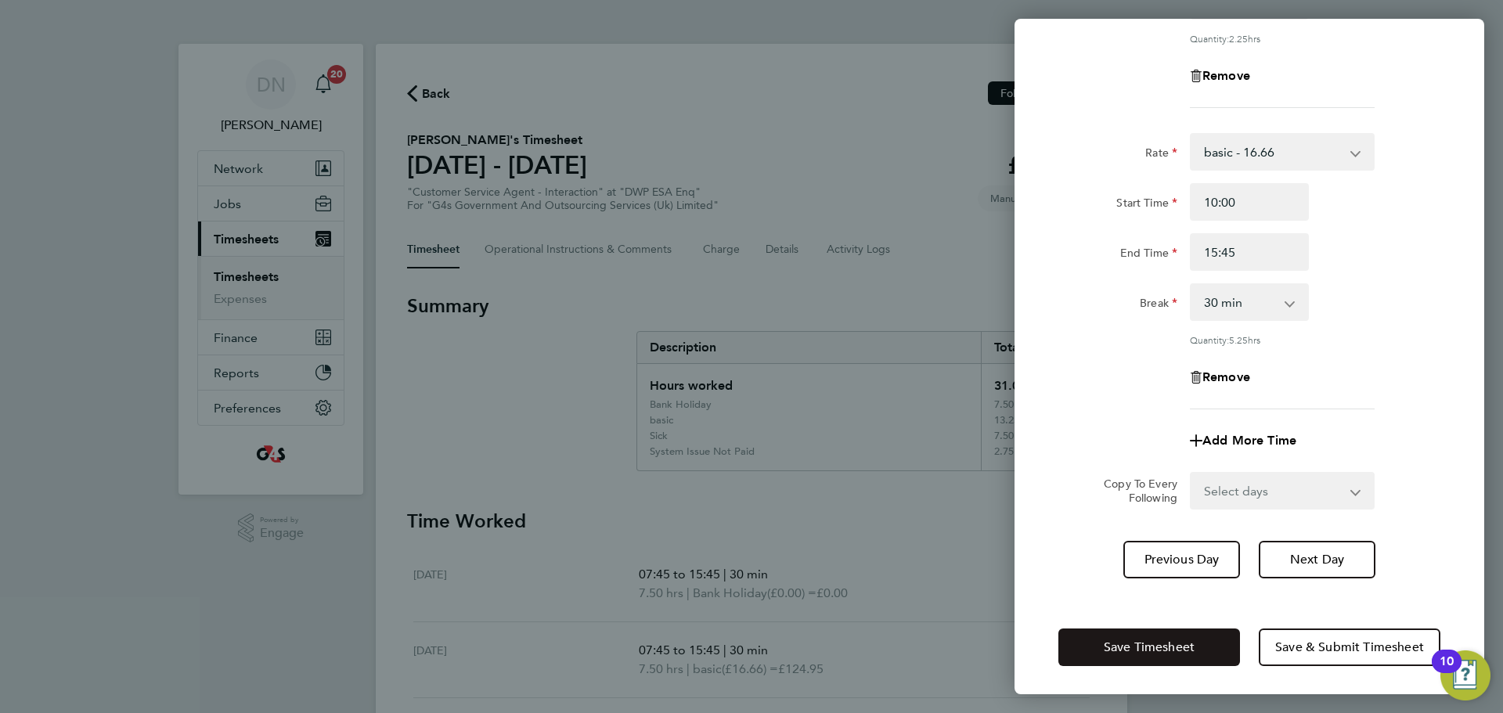
click at [1001, 431] on span "Save Timesheet" at bounding box center [1149, 648] width 91 height 16
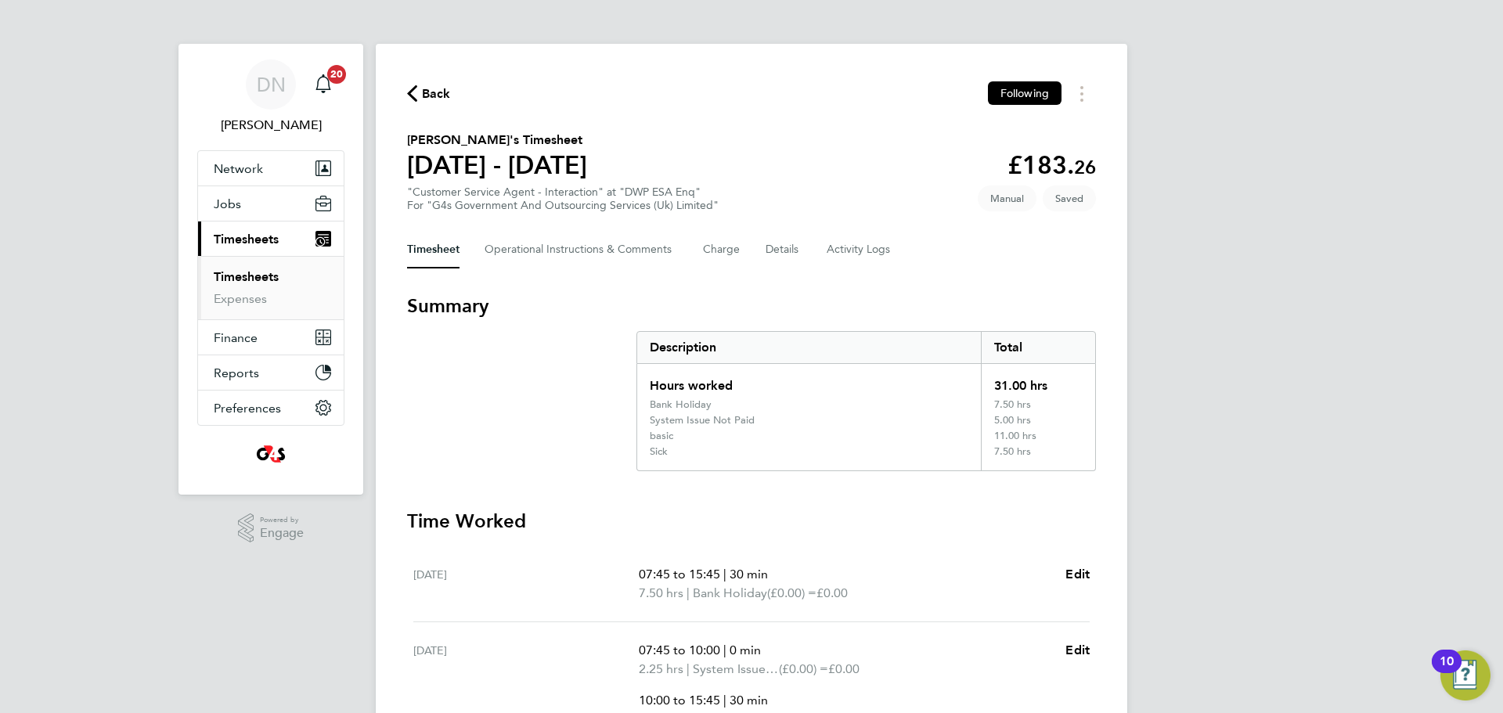
click at [258, 280] on link "Timesheets" at bounding box center [246, 276] width 65 height 15
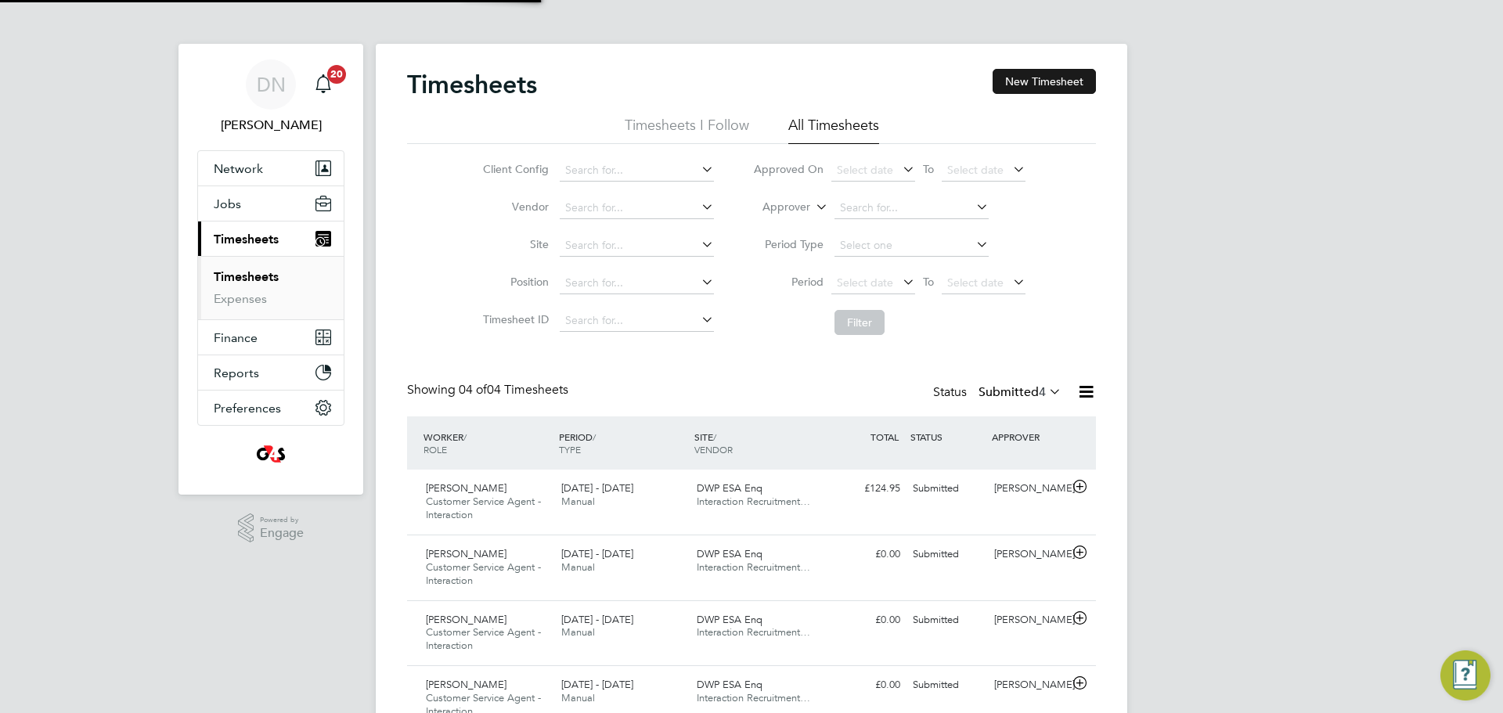
scroll to position [52, 136]
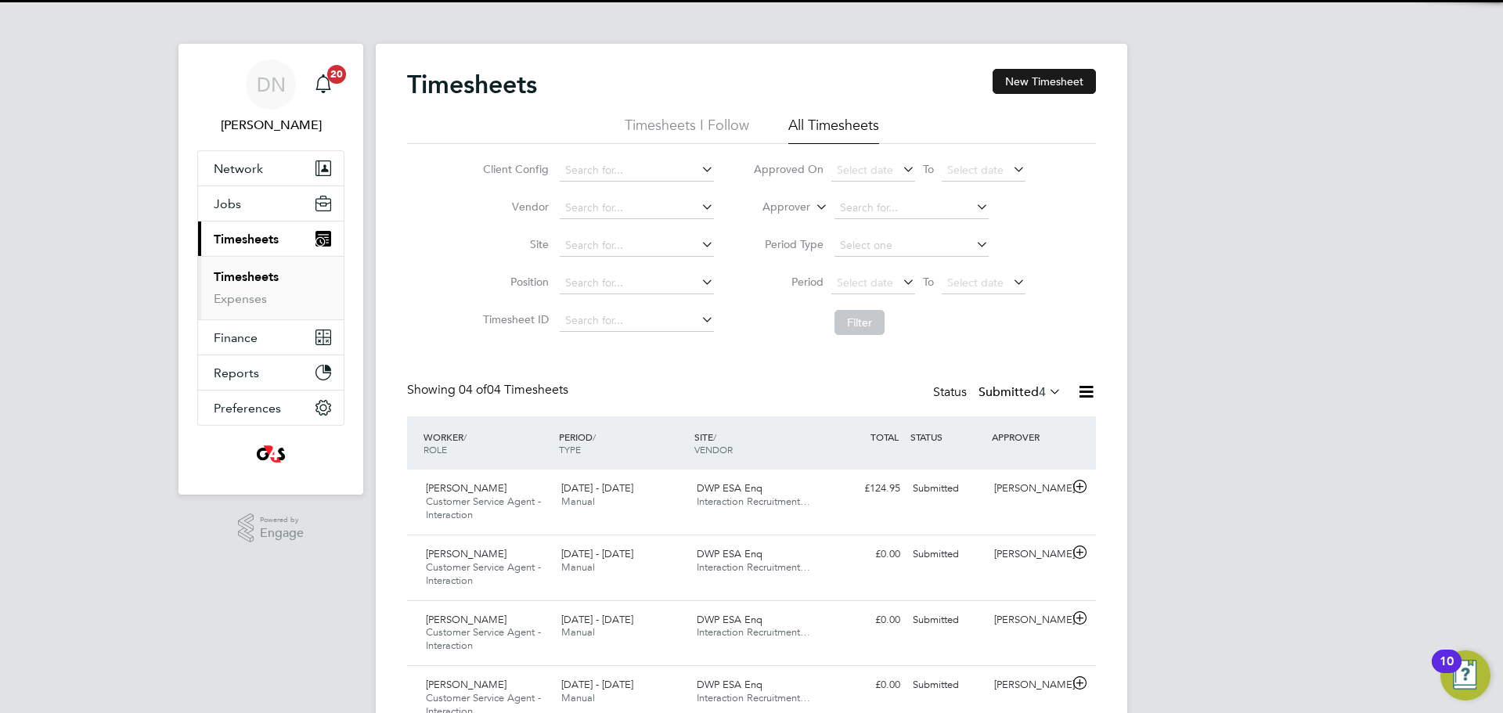
click at [1001, 91] on button "New Timesheet" at bounding box center [1044, 81] width 103 height 25
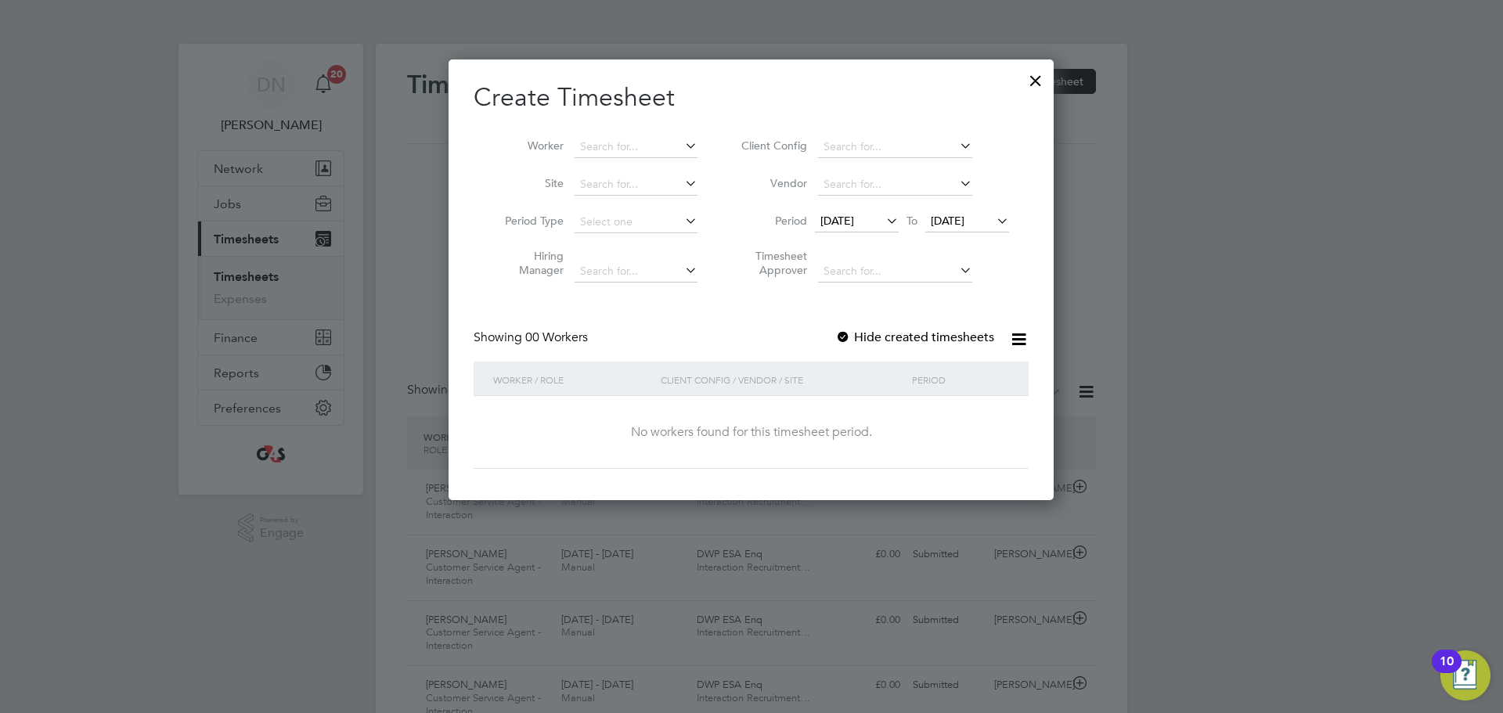
drag, startPoint x: 849, startPoint y: 337, endPoint x: 670, endPoint y: 209, distance: 220.1
click at [849, 337] on div at bounding box center [843, 338] width 16 height 16
click at [607, 141] on input at bounding box center [636, 147] width 123 height 22
click at [630, 171] on li "[PERSON_NAME]" at bounding box center [670, 167] width 193 height 21
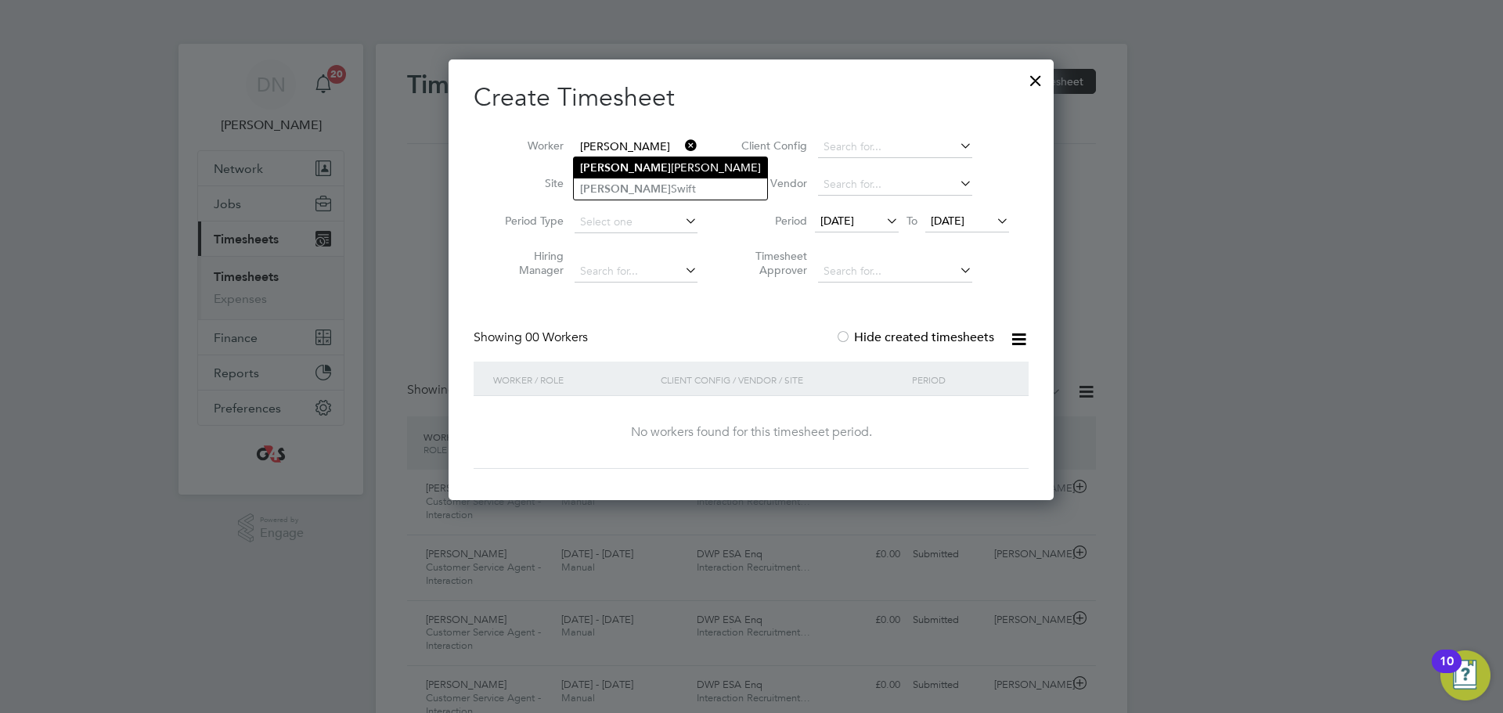
type input "[PERSON_NAME]"
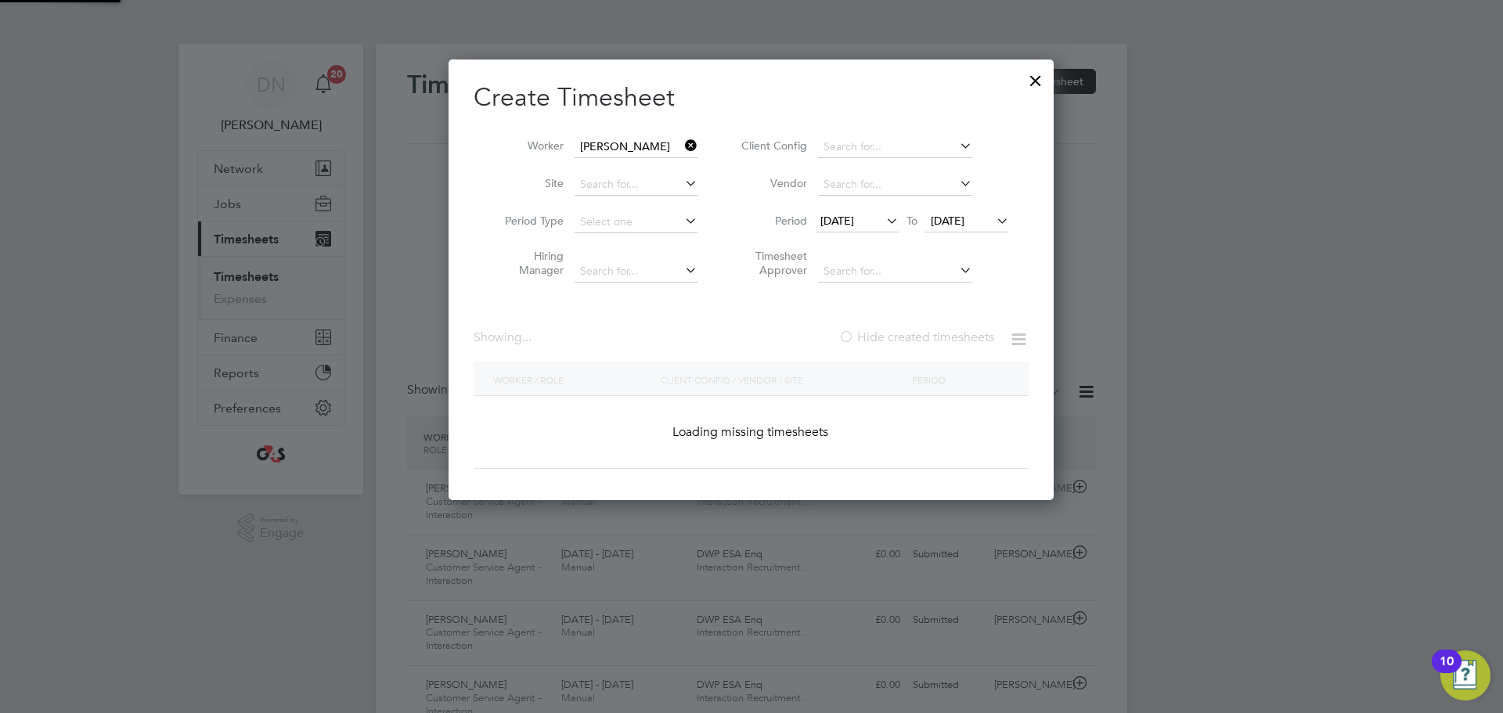
scroll to position [503, 612]
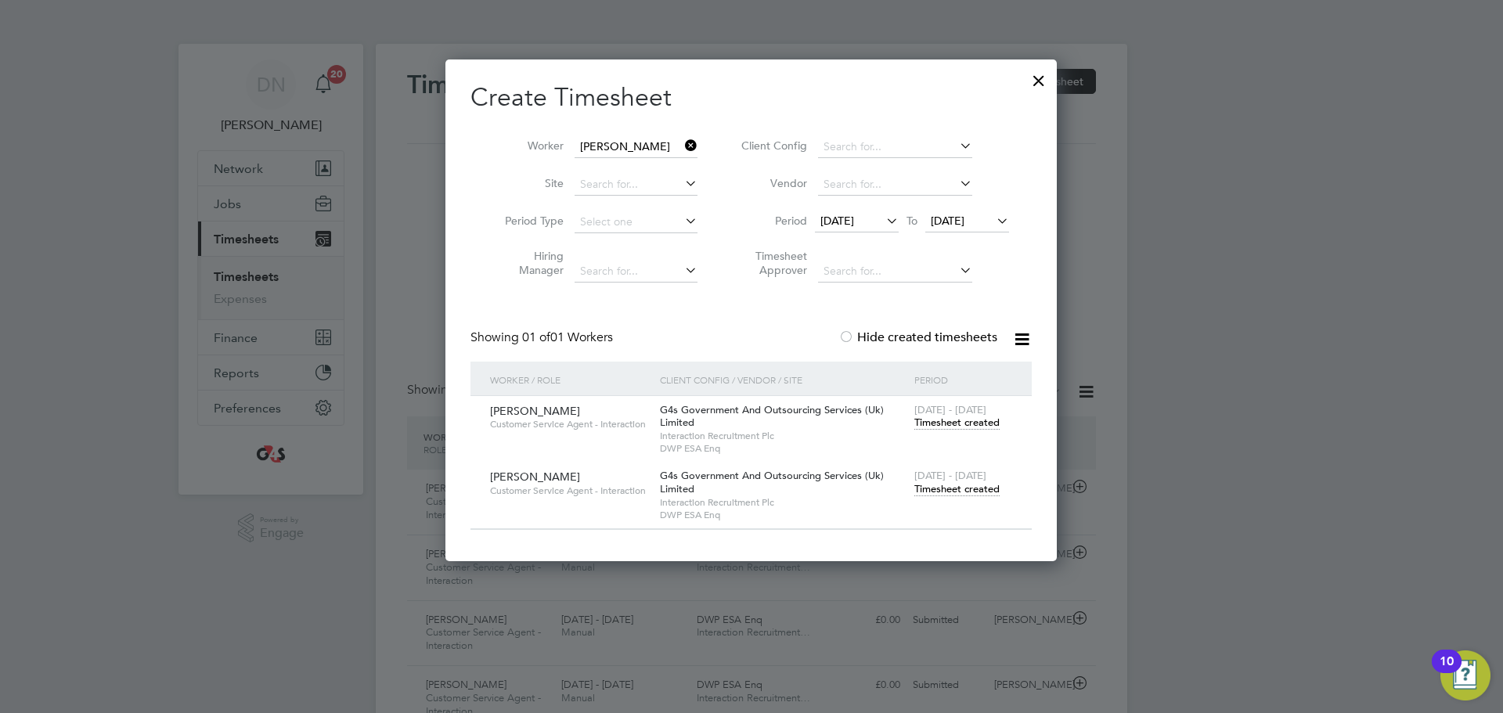
click at [854, 222] on span "[DATE]" at bounding box center [837, 221] width 34 height 14
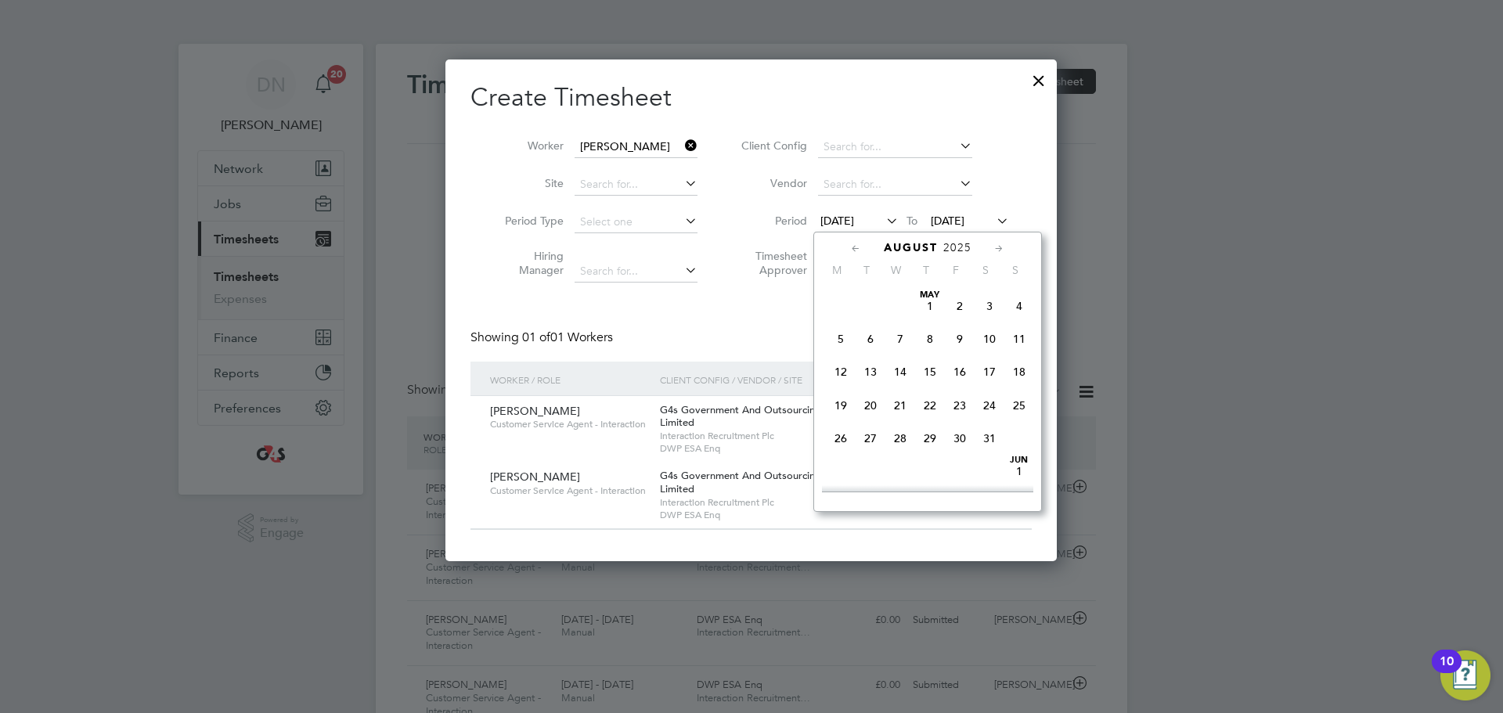
scroll to position [542, 0]
click at [839, 431] on span "25" at bounding box center [841, 425] width 30 height 30
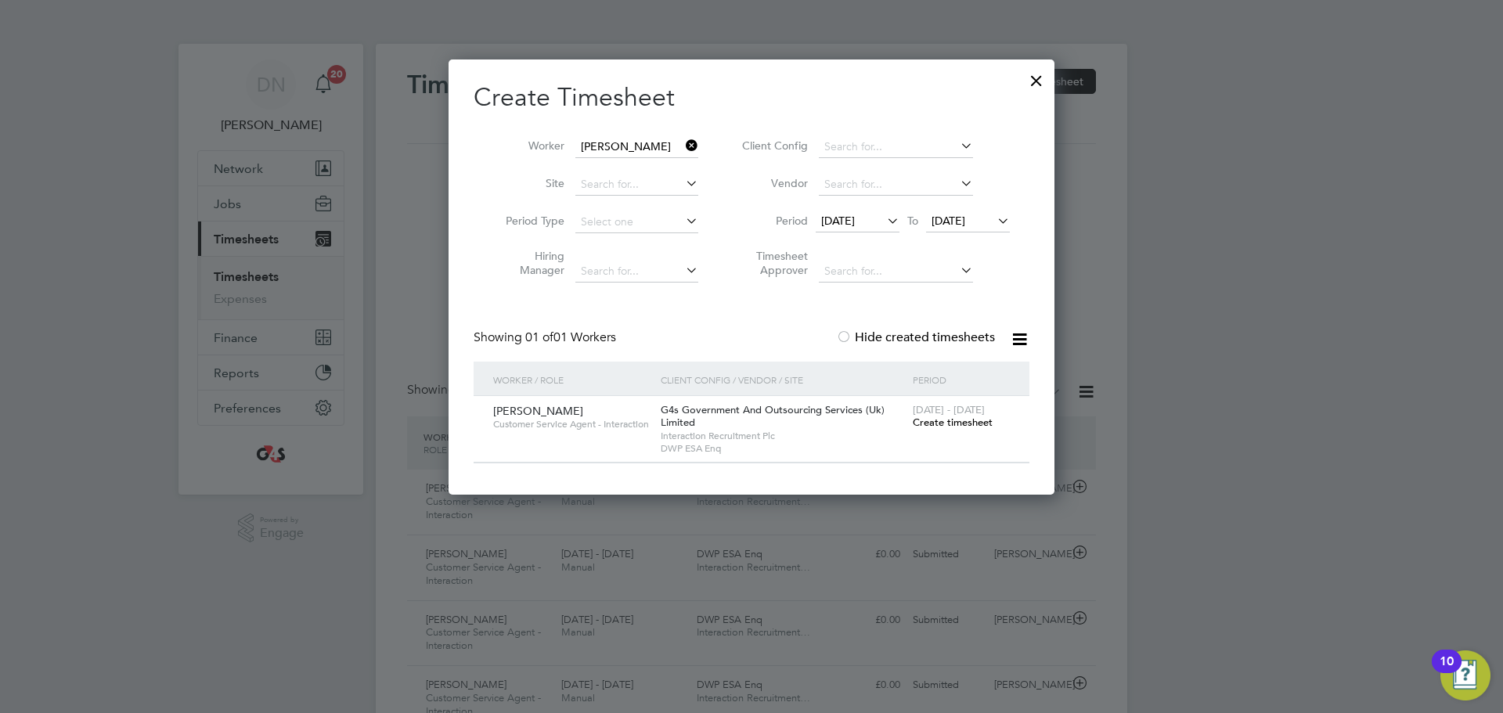
click at [956, 424] on span "Create timesheet" at bounding box center [953, 422] width 80 height 13
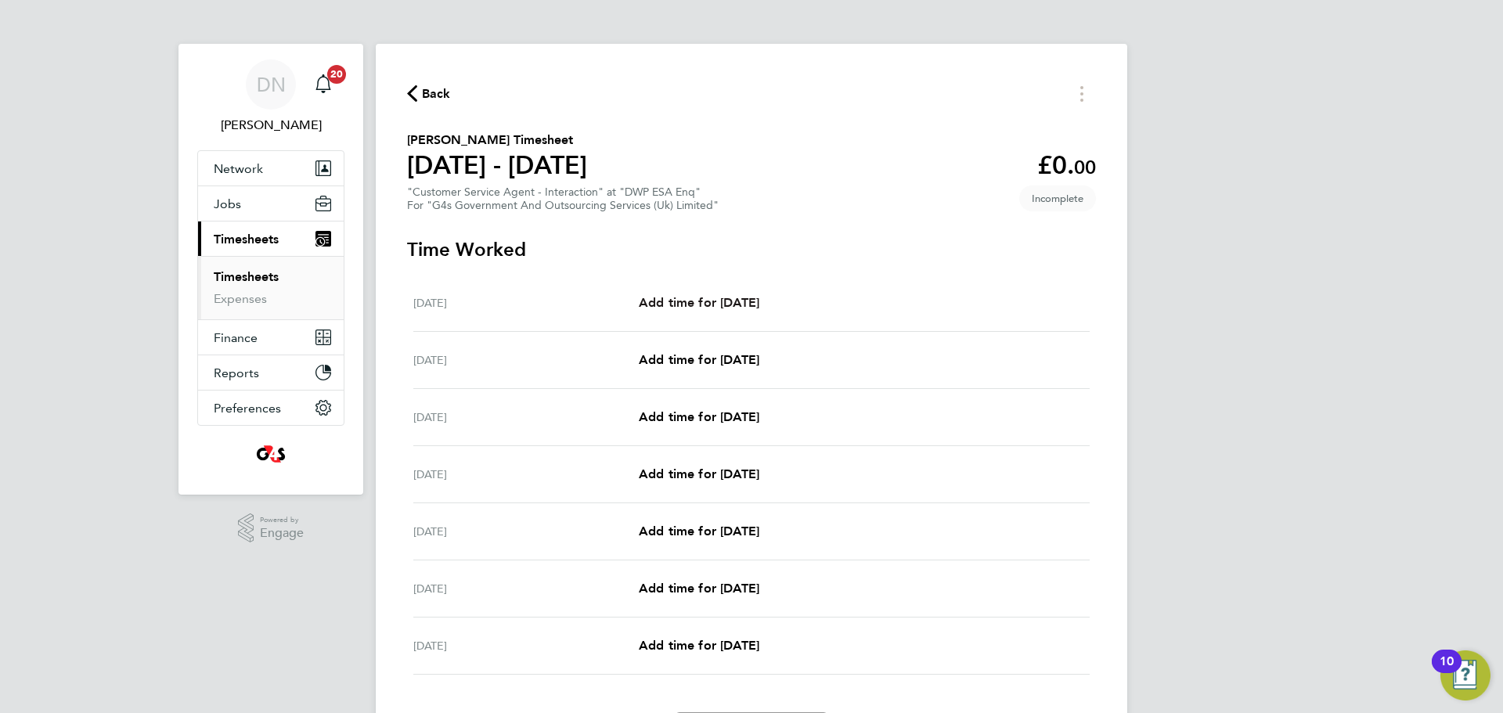
click at [701, 304] on span "Add time for [DATE]" at bounding box center [699, 302] width 121 height 15
select select "30"
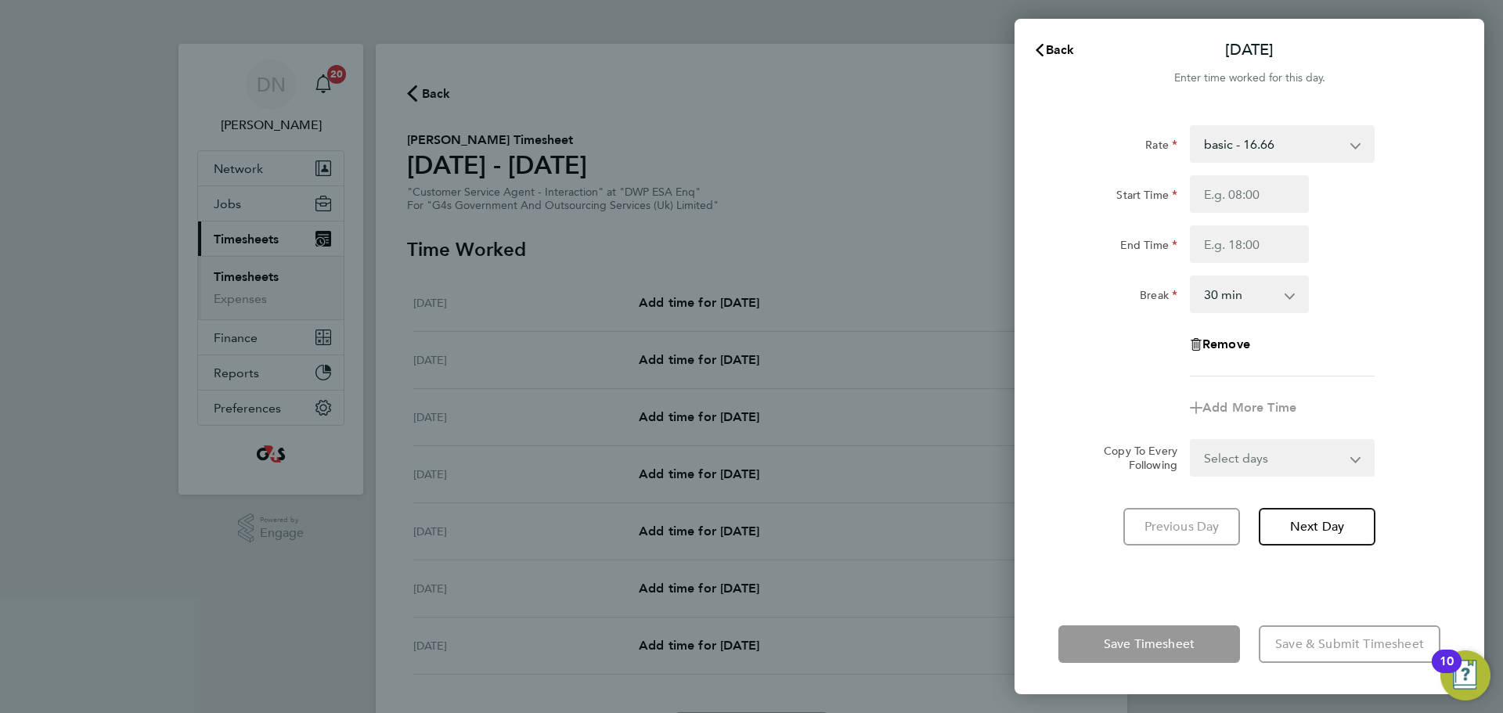
click at [1001, 150] on select "basic - 16.66 Bank Holiday System Issue Paid - 16.66 x1.5 - 24.73 Sick Annual L…" at bounding box center [1273, 144] width 163 height 34
select select "30"
drag, startPoint x: 1258, startPoint y: 160, endPoint x: 1231, endPoint y: 193, distance: 42.8
click at [1001, 193] on input "Start Time" at bounding box center [1249, 194] width 119 height 38
type input "07:45"
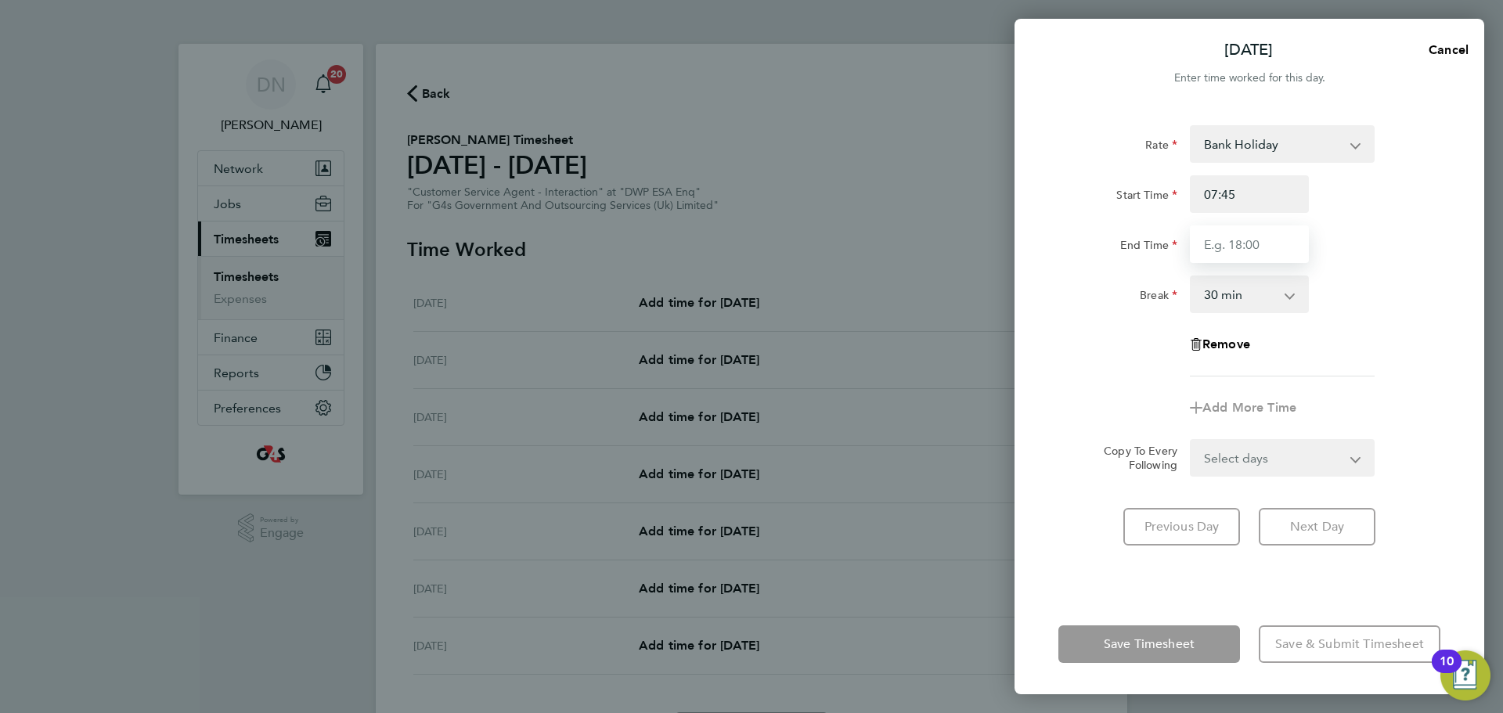
click at [1001, 243] on input "End Time" at bounding box center [1249, 244] width 119 height 38
type input "15:45"
click at [1001, 352] on div "Remove" at bounding box center [1249, 345] width 395 height 38
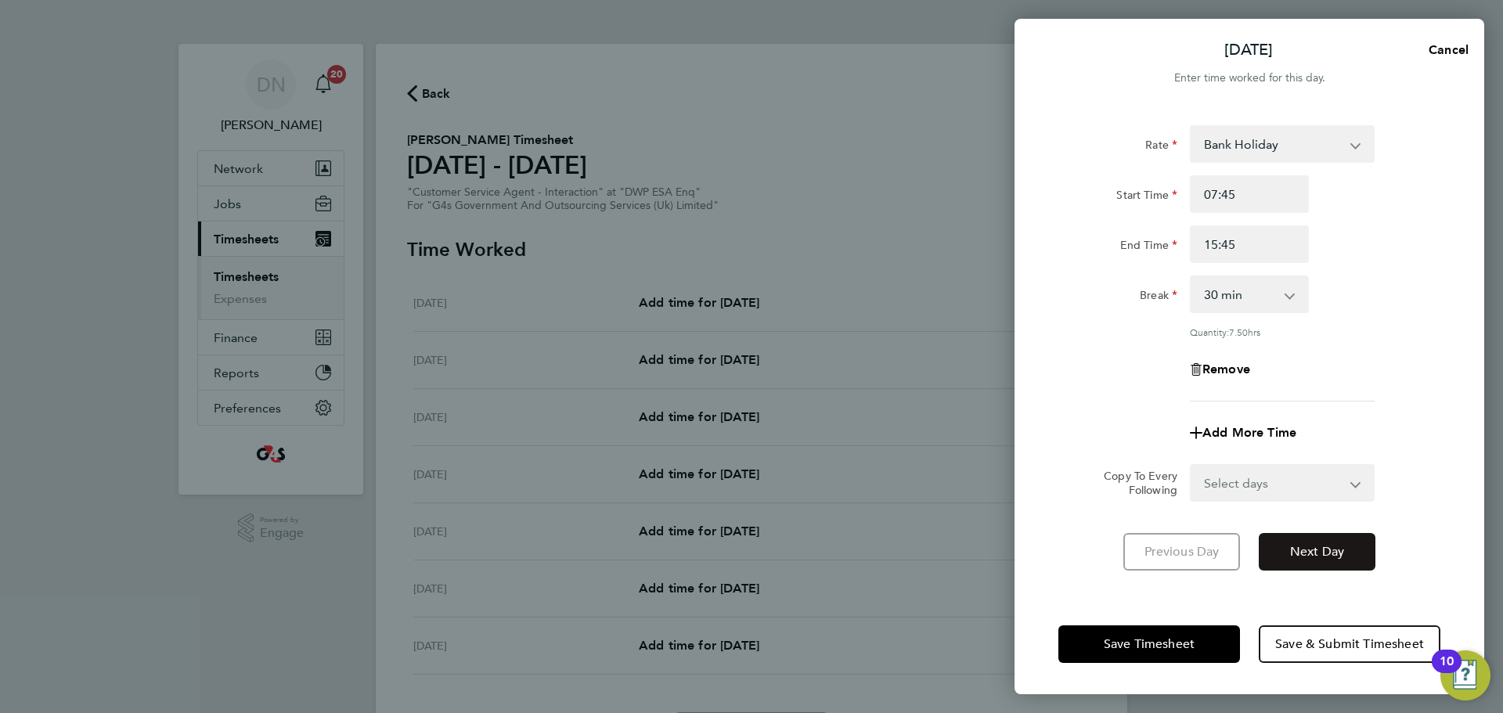
click at [1001, 431] on span "Next Day" at bounding box center [1317, 552] width 54 height 16
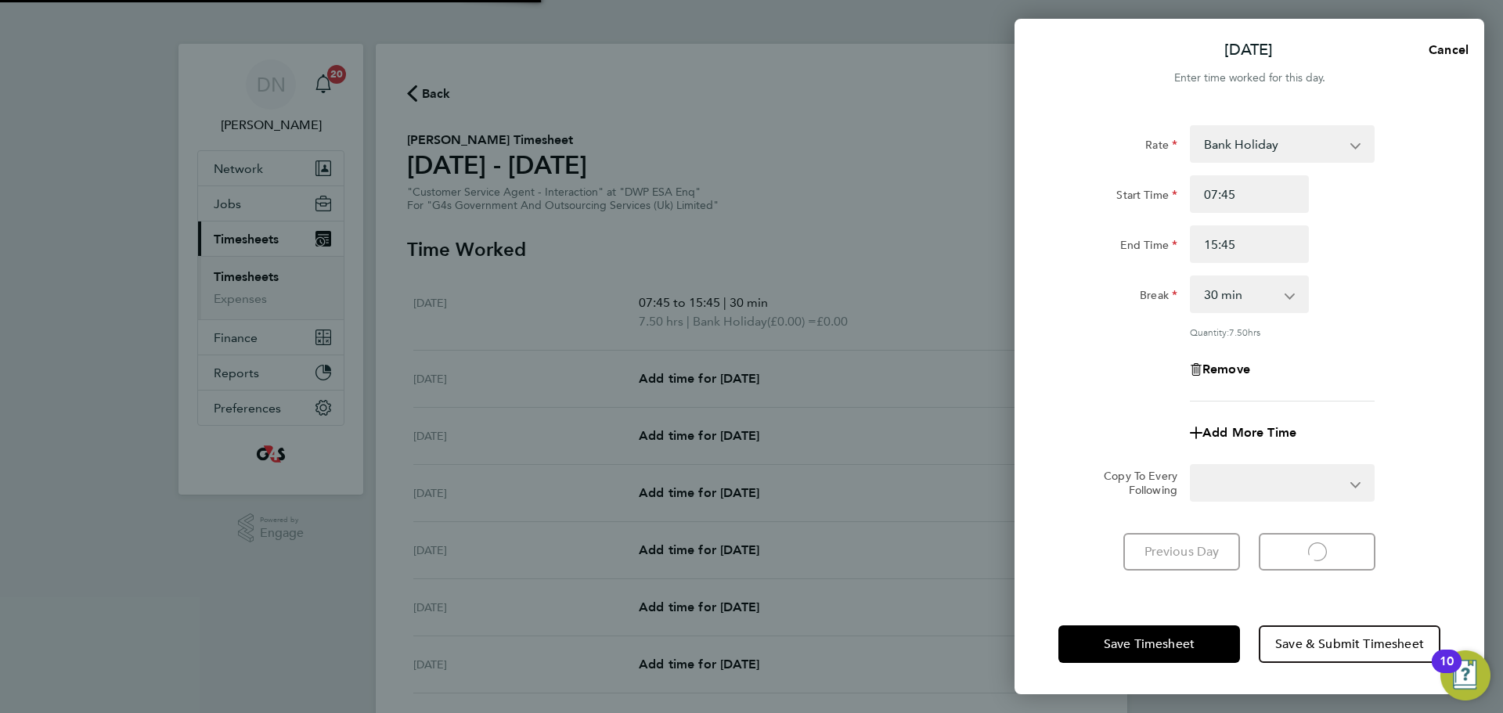
select select "30"
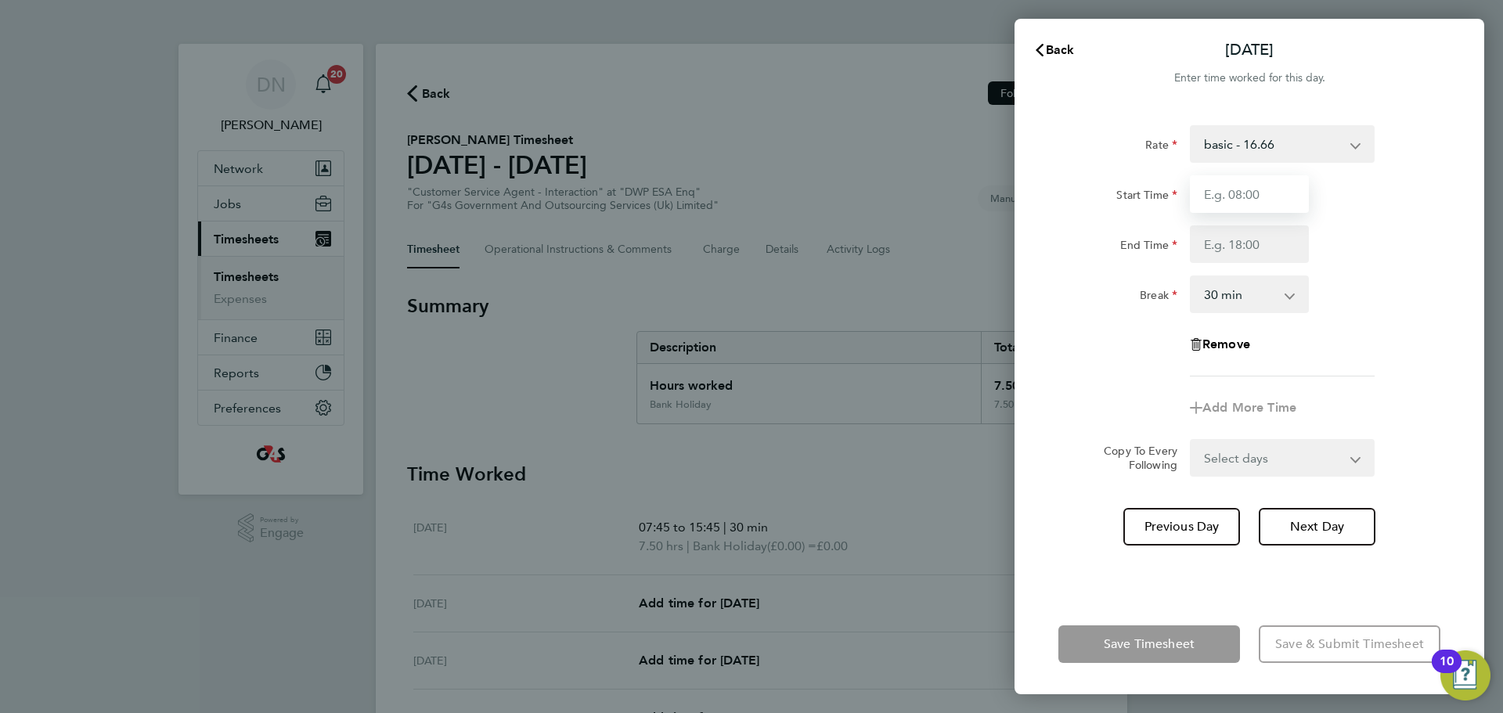
click at [1001, 183] on input "Start Time" at bounding box center [1249, 194] width 119 height 38
type input "07:45"
click at [1001, 243] on input "End Time" at bounding box center [1249, 244] width 119 height 38
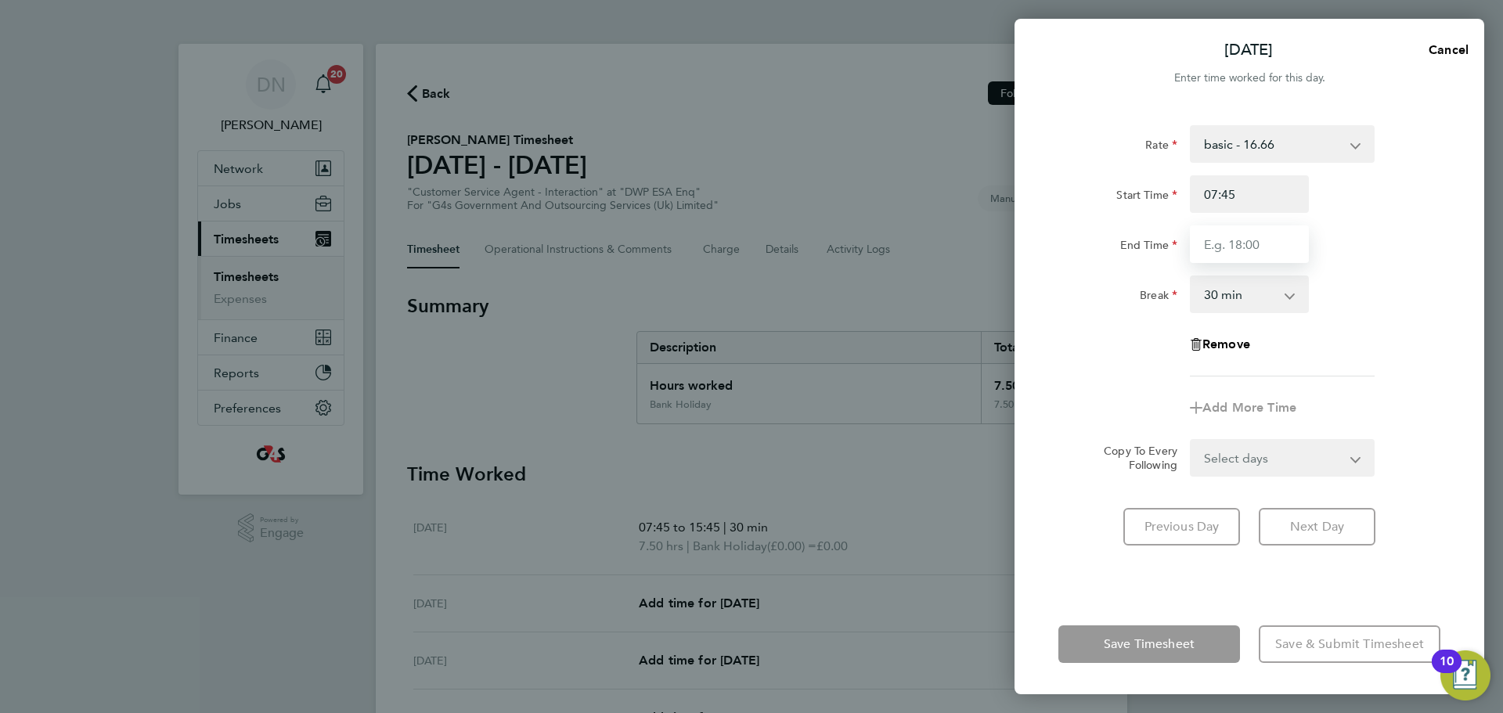
type input "15:45"
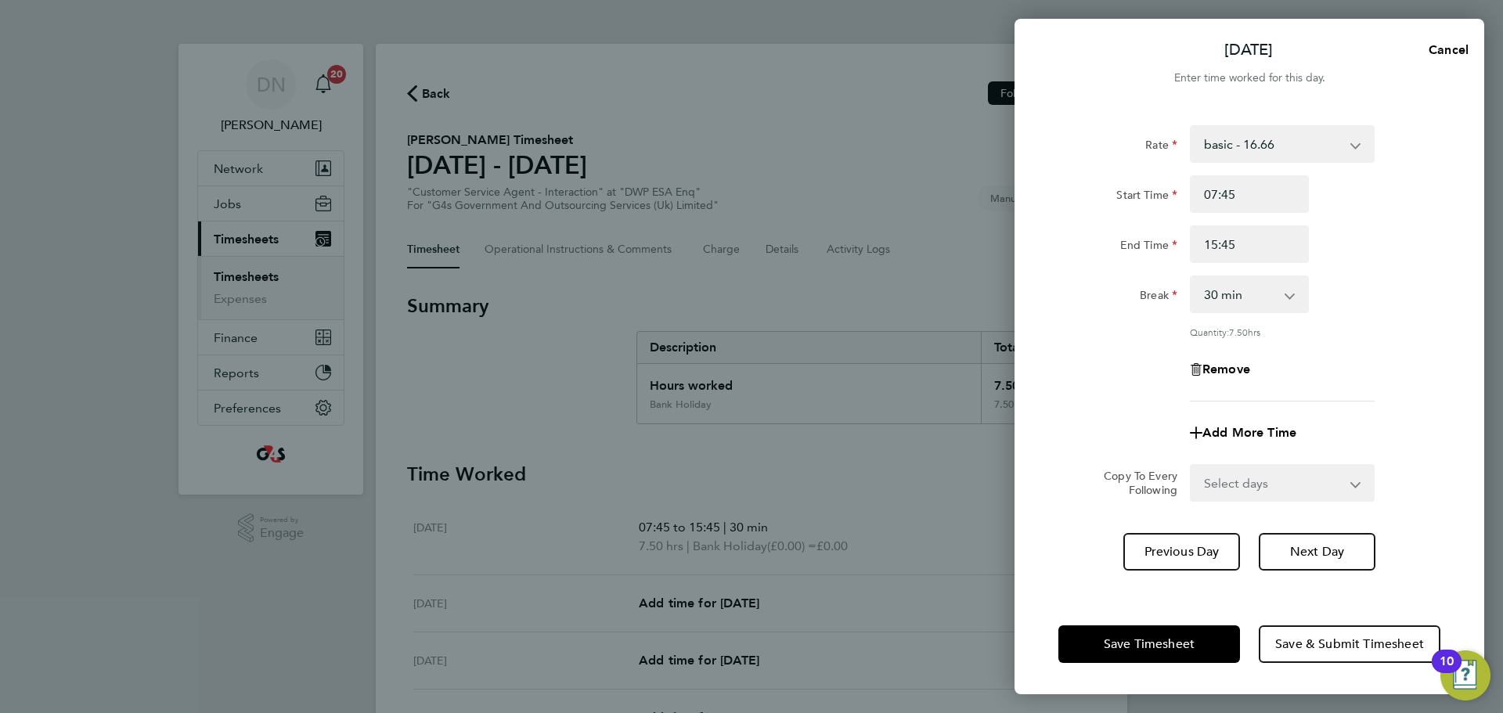
click at [1001, 297] on div "Break 0 min 15 min 30 min 45 min 60 min 75 min 90 min" at bounding box center [1249, 295] width 395 height 38
click at [1001, 431] on button "Next Day" at bounding box center [1317, 552] width 117 height 38
select select "30"
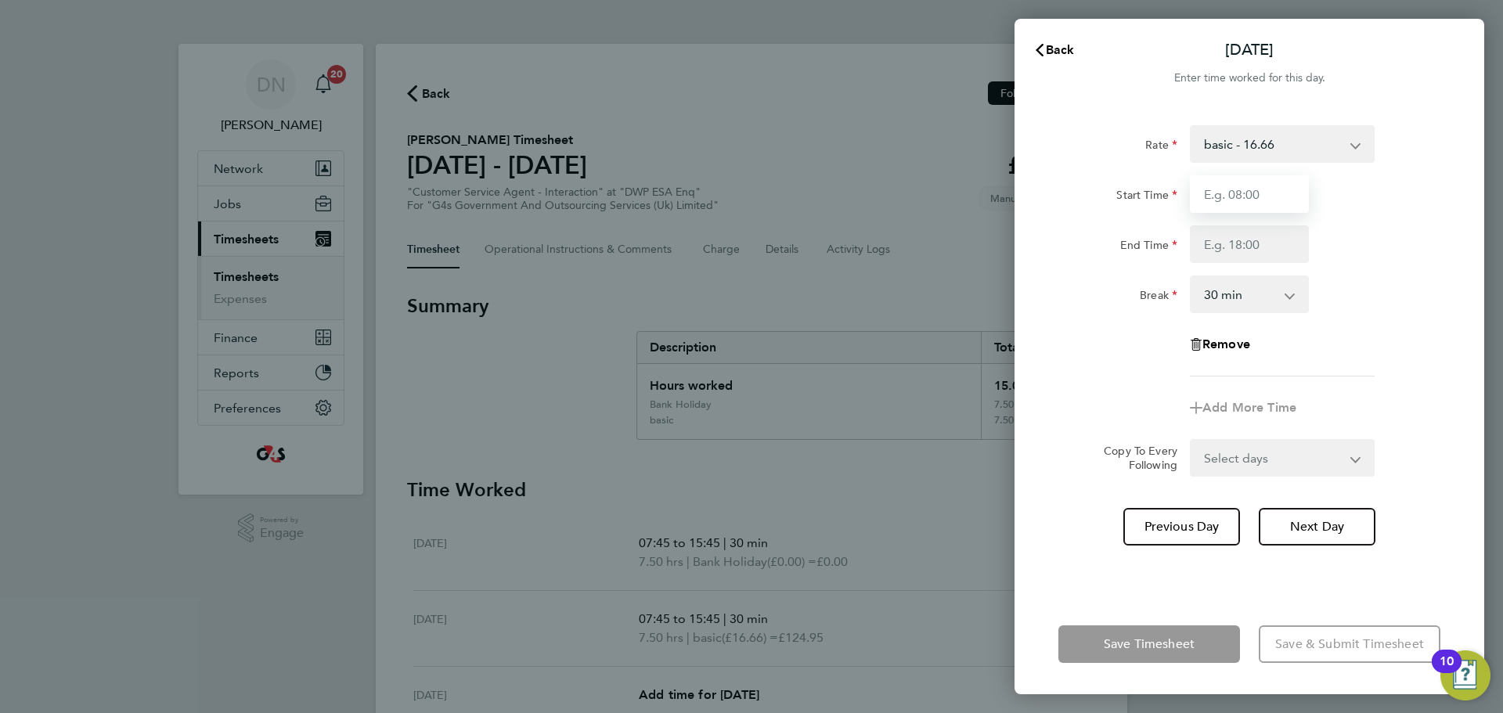
click at [1001, 209] on input "Start Time" at bounding box center [1249, 194] width 119 height 38
type input "07:45"
click at [1001, 252] on div at bounding box center [1250, 244] width 132 height 38
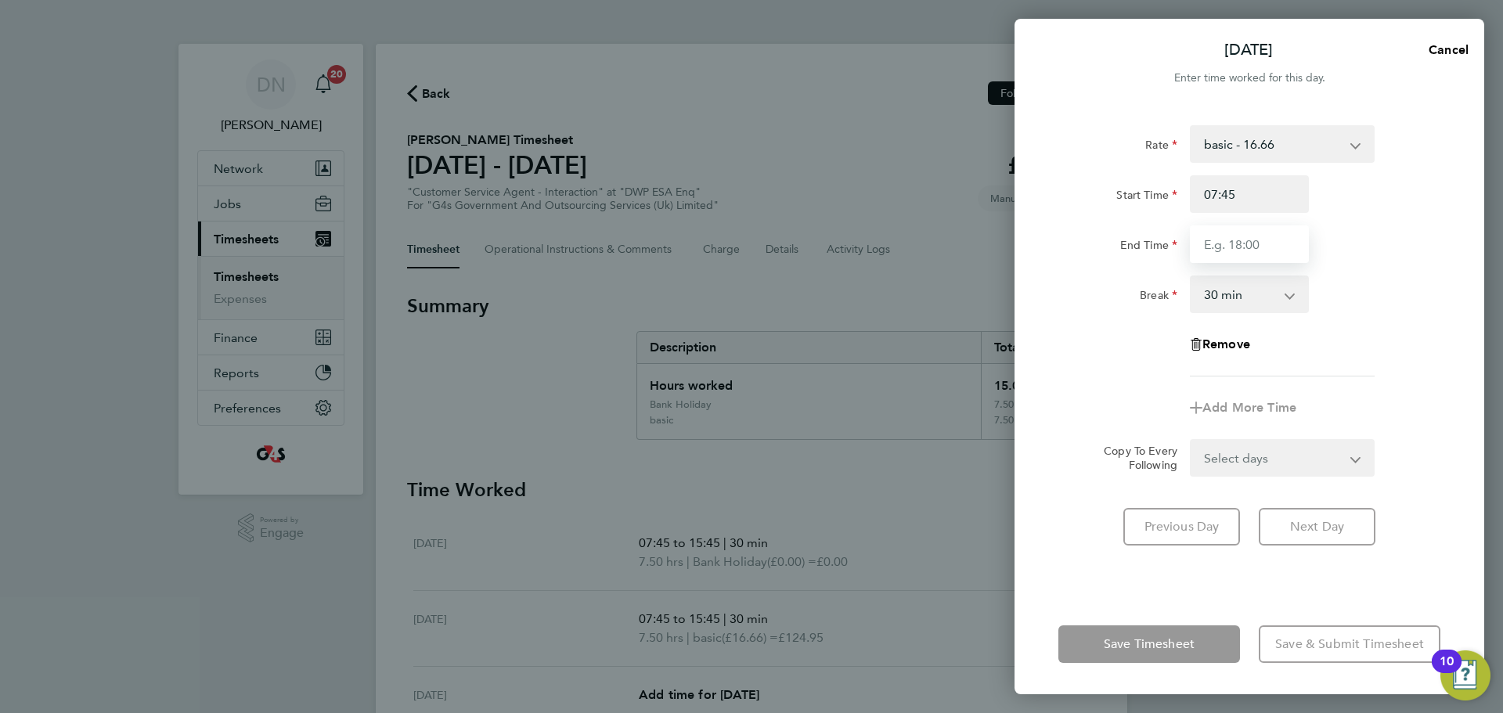
click at [1001, 258] on input "End Time" at bounding box center [1249, 244] width 119 height 38
type input "15:45"
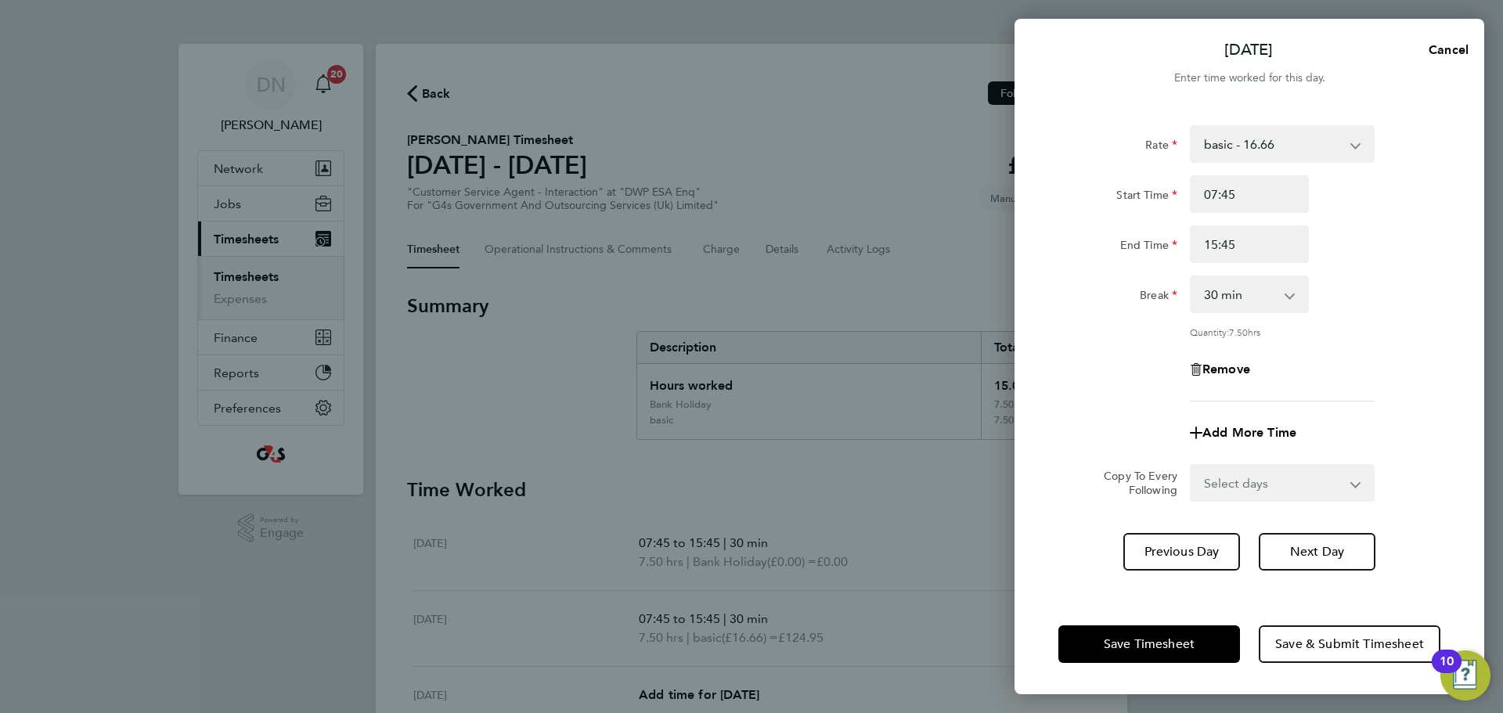
click at [1001, 310] on div "Break" at bounding box center [1118, 295] width 132 height 38
click at [1001, 431] on span "Next Day" at bounding box center [1317, 552] width 54 height 16
select select "30"
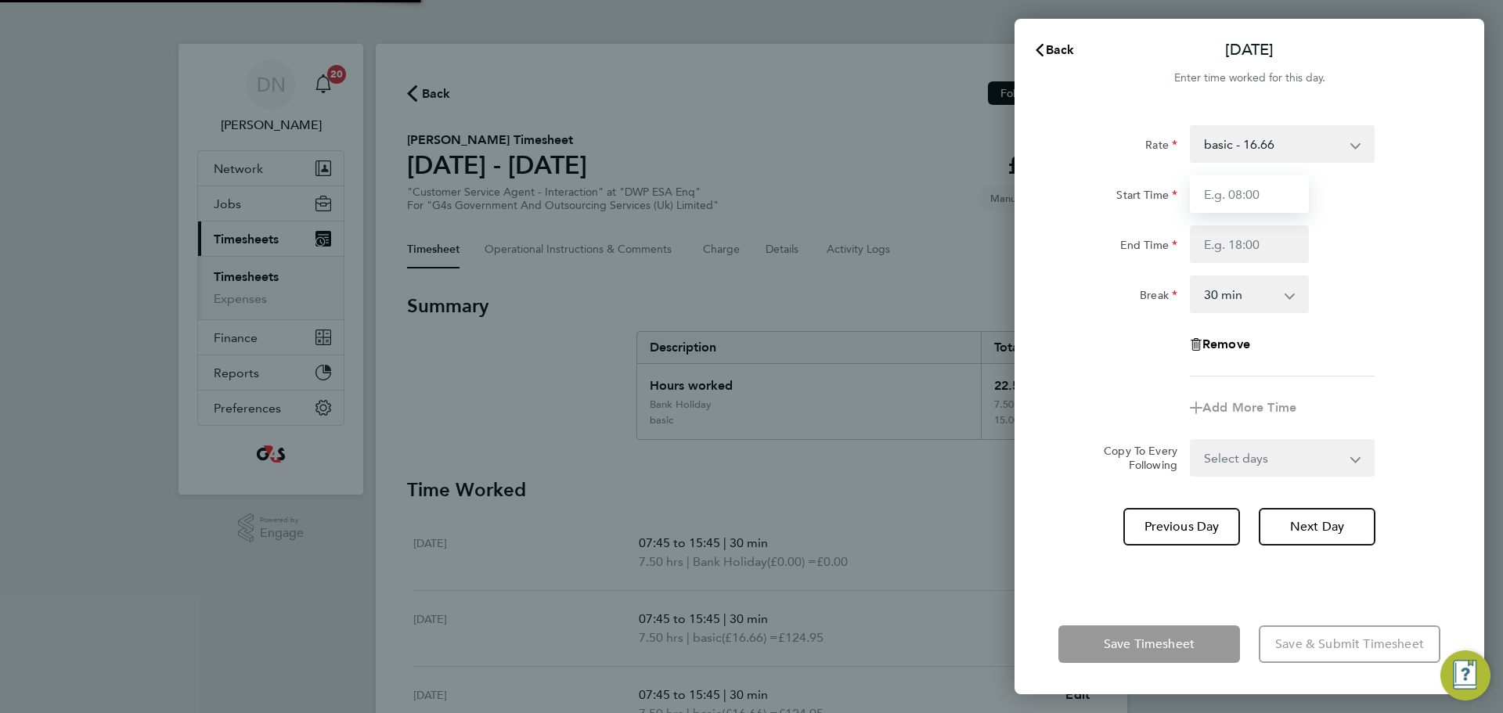
click at [1001, 198] on input "Start Time" at bounding box center [1249, 194] width 119 height 38
type input "07:45"
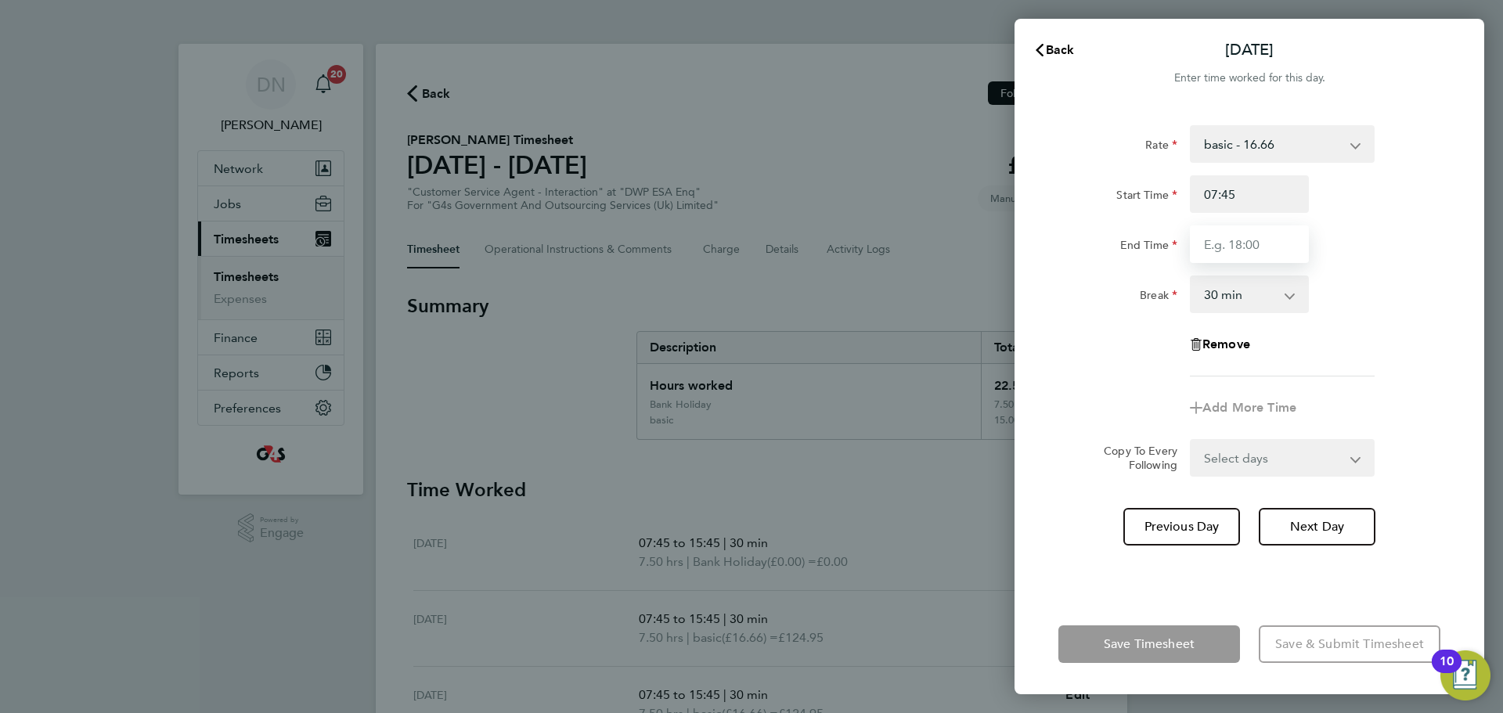
click at [1001, 251] on input "End Time" at bounding box center [1249, 244] width 119 height 38
type input "15:45"
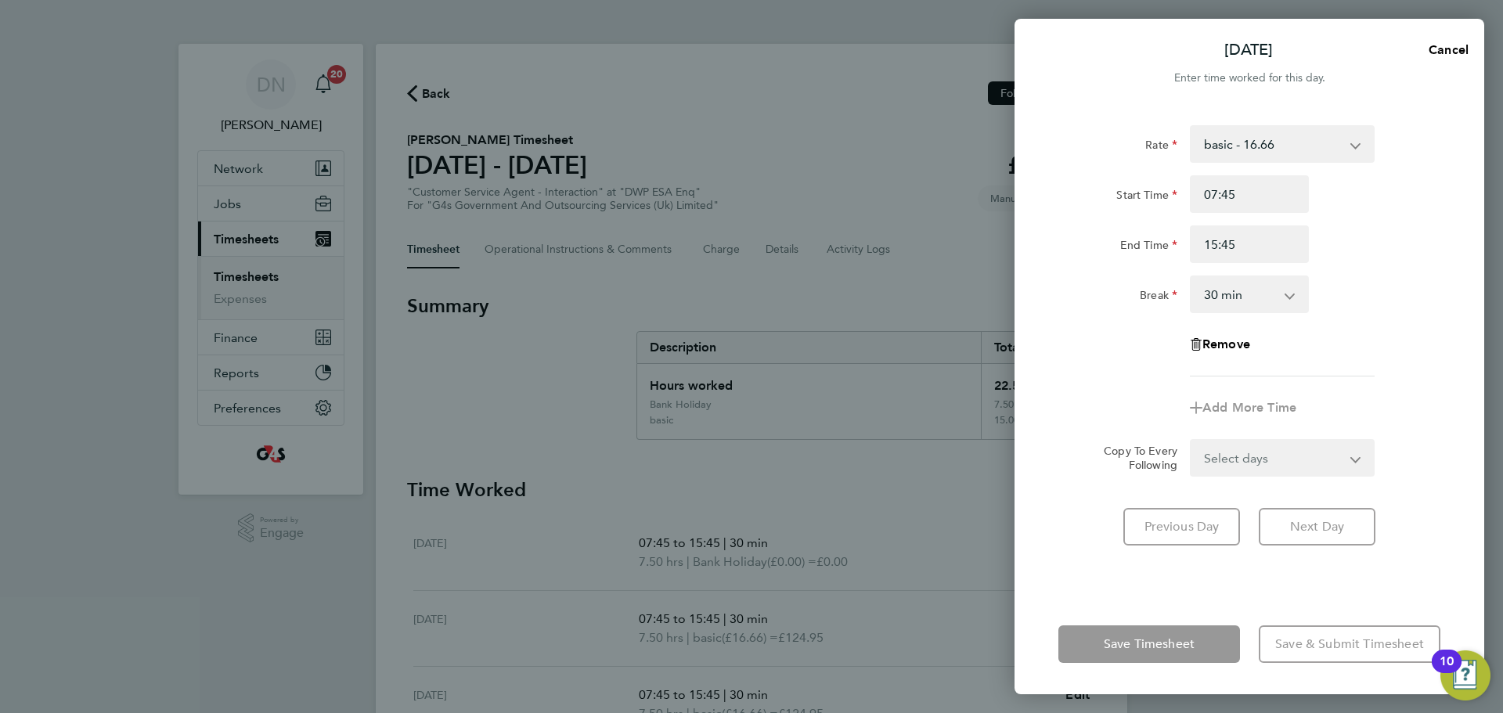
click at [1001, 308] on div "Break 0 min 15 min 30 min 45 min 60 min 75 min 90 min" at bounding box center [1249, 295] width 395 height 38
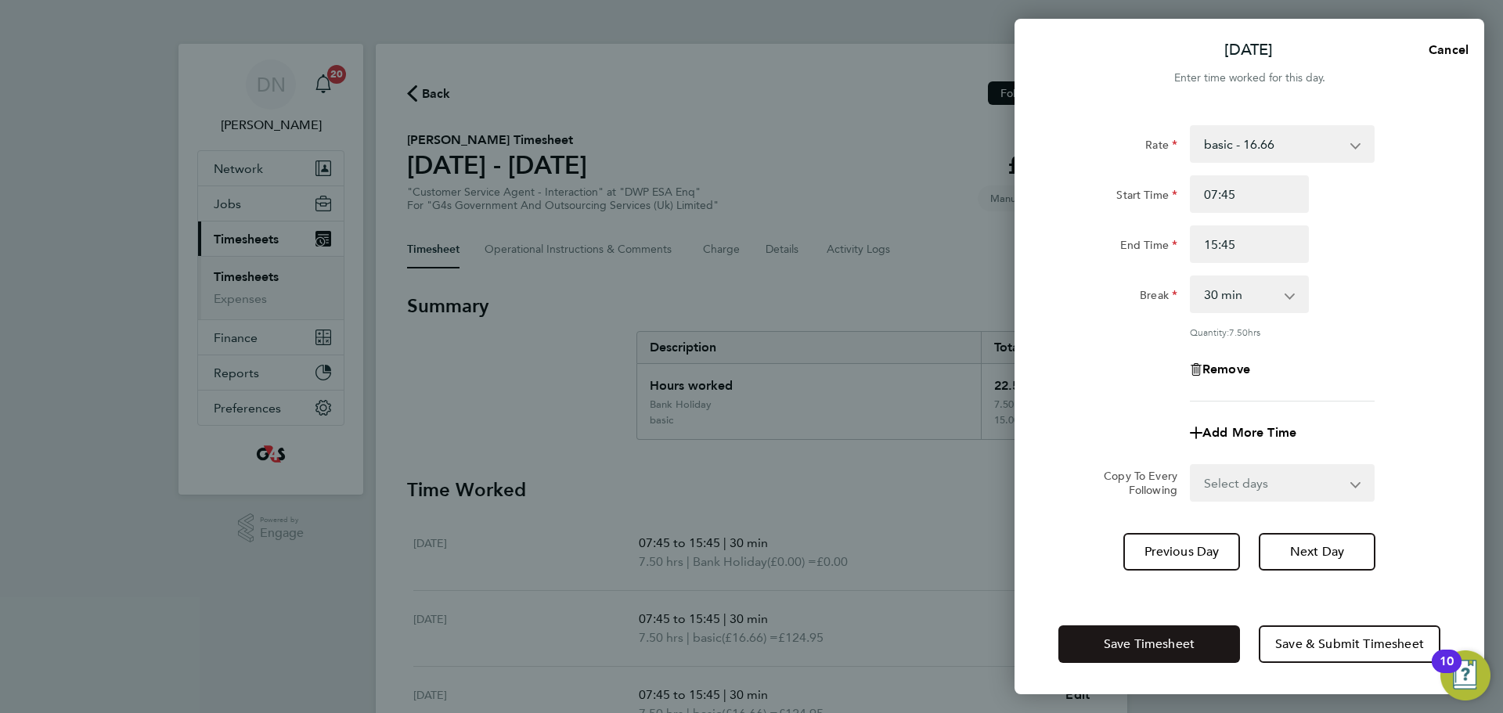
click at [1001, 431] on span "Save Timesheet" at bounding box center [1149, 644] width 91 height 16
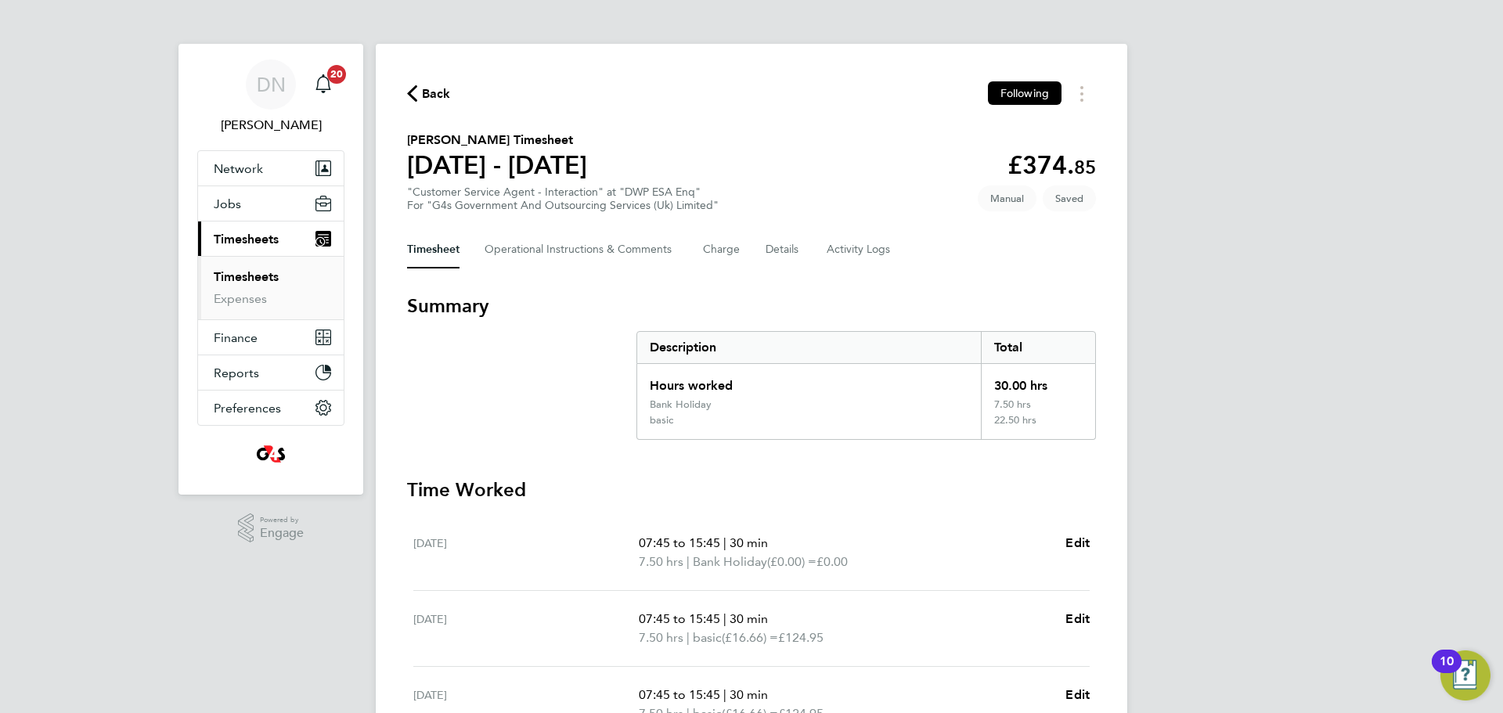
click at [449, 81] on div "Back Following [PERSON_NAME] Timesheet [DATE] - [DATE] £374. 85 "Customer Servi…" at bounding box center [752, 573] width 752 height 1059
click at [443, 86] on span "Back" at bounding box center [436, 94] width 29 height 19
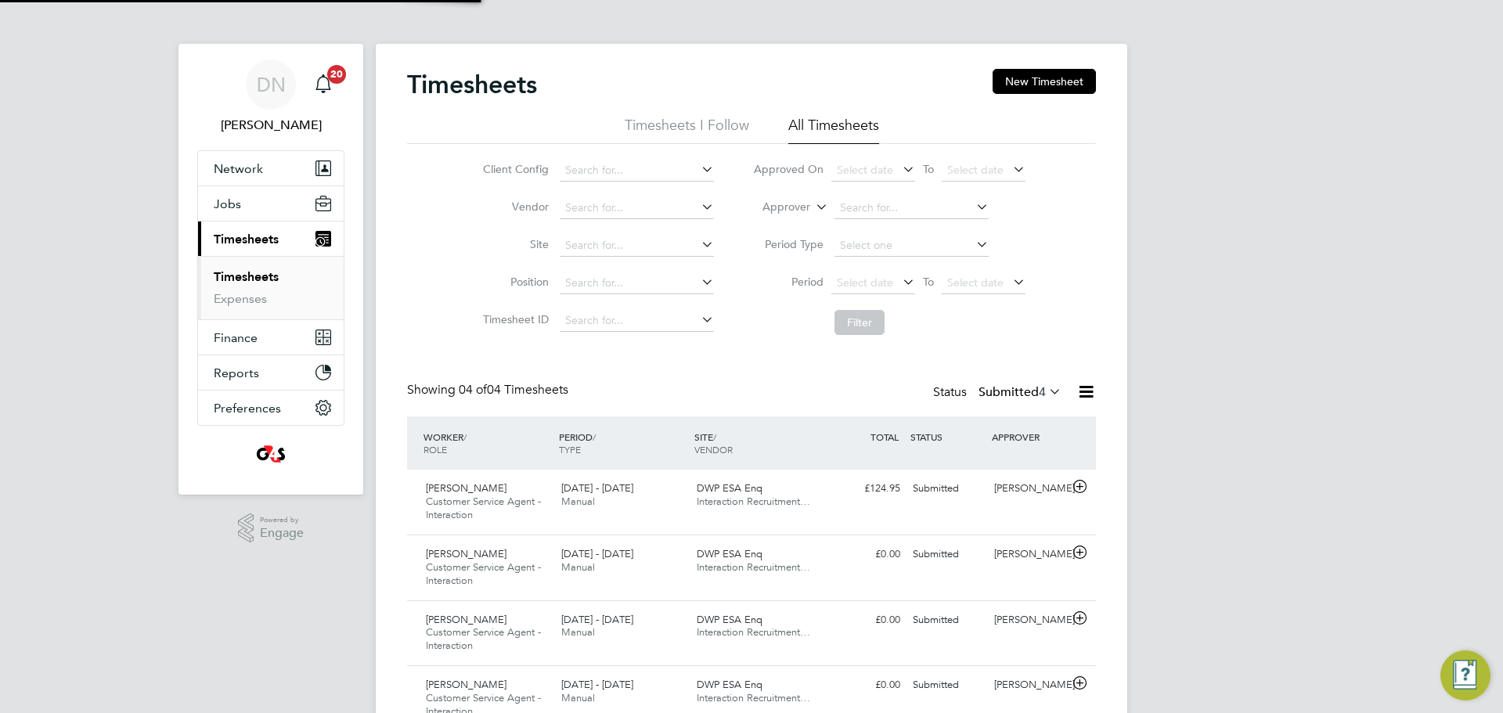
scroll to position [52, 136]
click at [1001, 83] on button "New Timesheet" at bounding box center [1044, 81] width 103 height 25
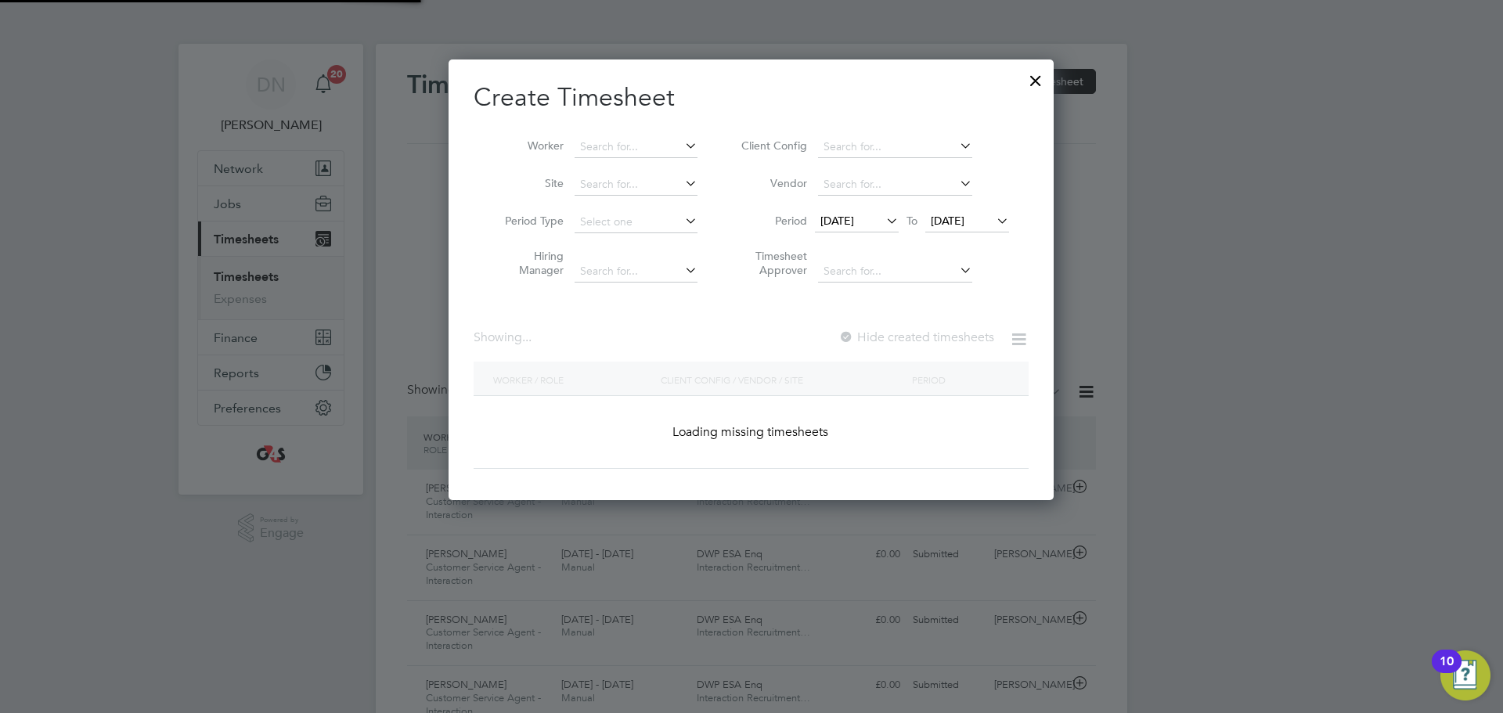
scroll to position [442, 606]
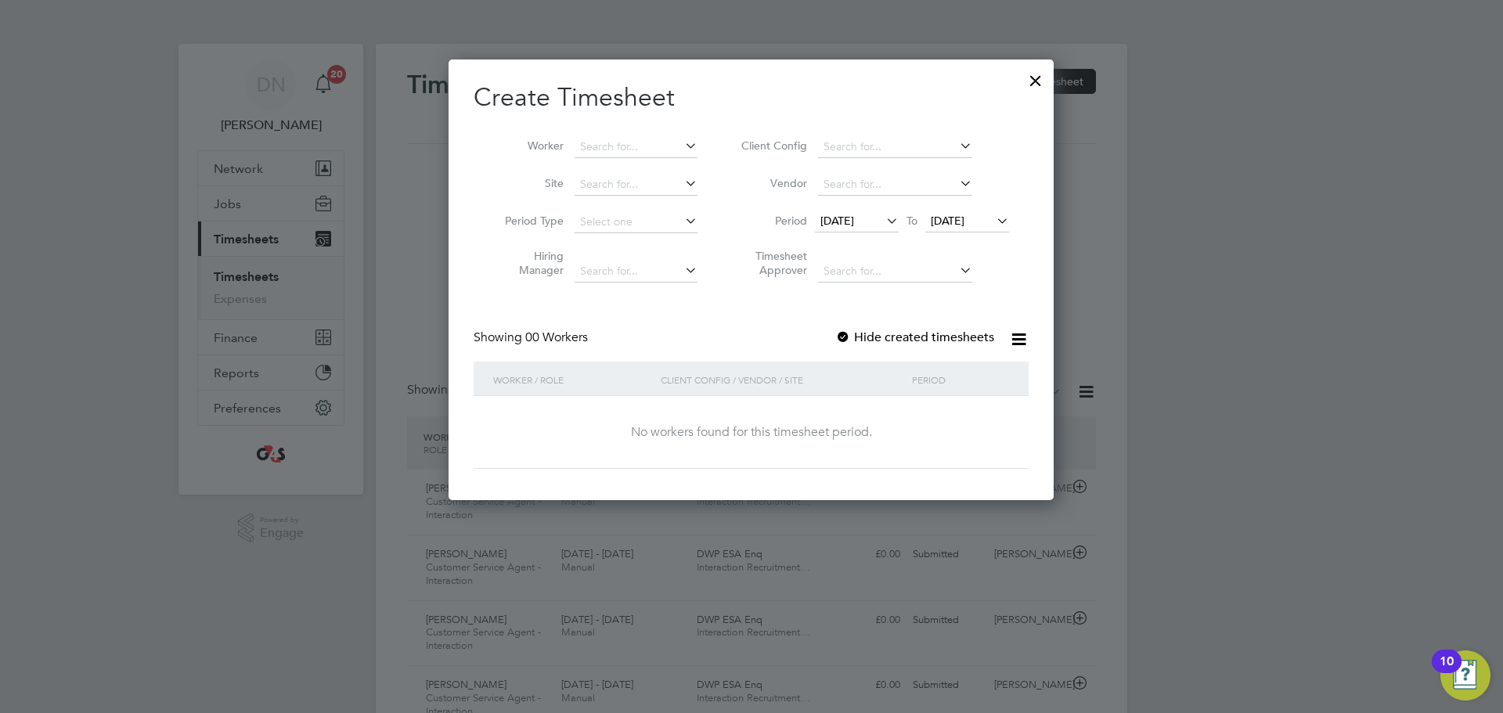
click at [854, 341] on label "Hide created timesheets" at bounding box center [914, 338] width 159 height 16
click at [664, 150] on input at bounding box center [636, 147] width 123 height 22
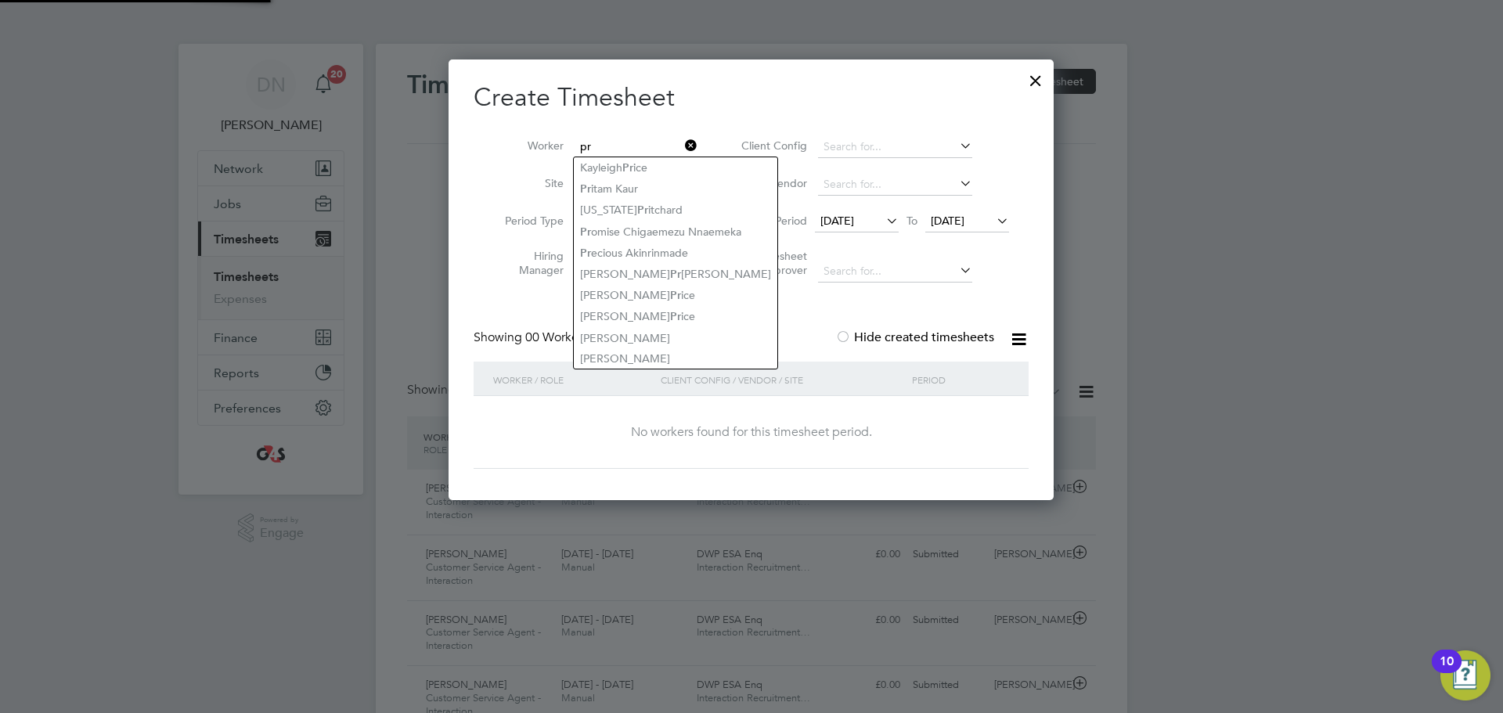
type input "p"
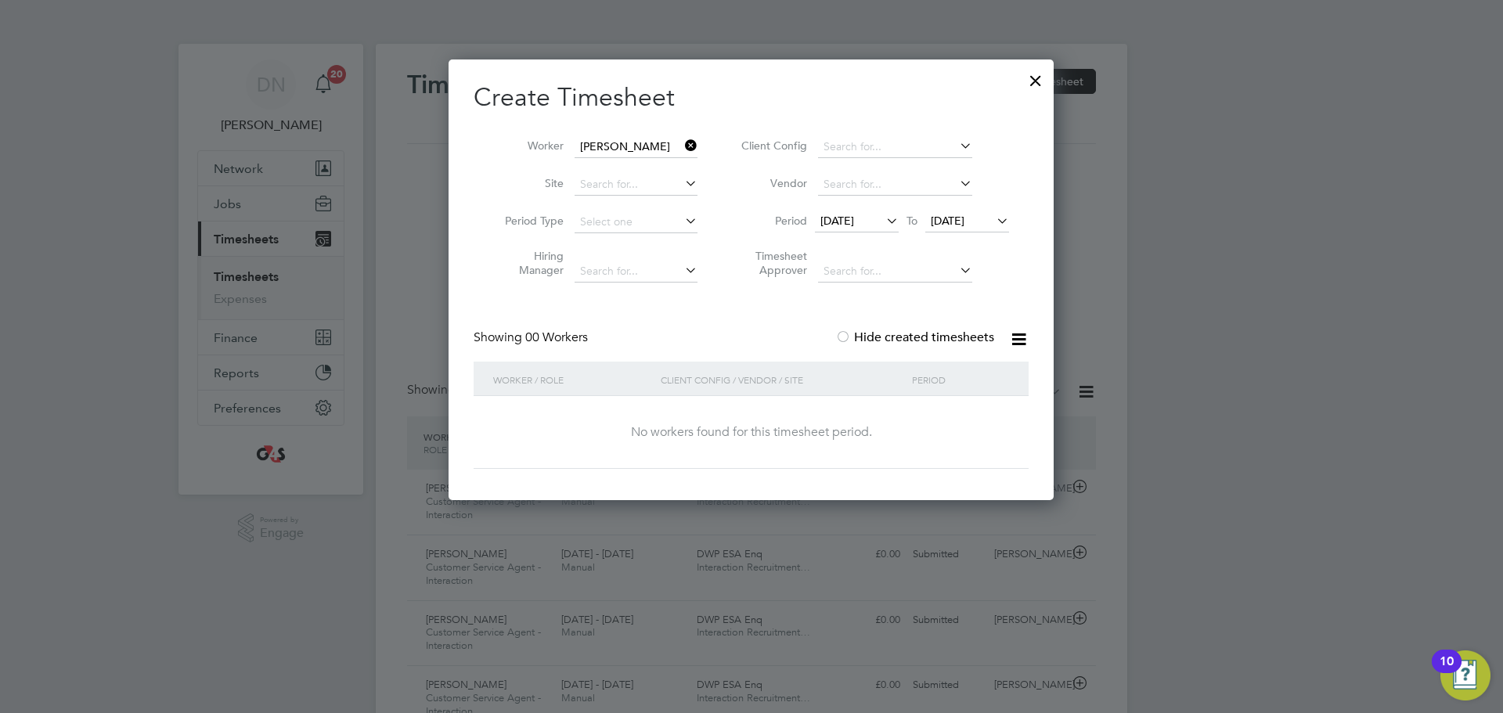
click at [691, 327] on li "[PERSON_NAME]" at bounding box center [688, 337] width 228 height 21
type input "[PERSON_NAME]"
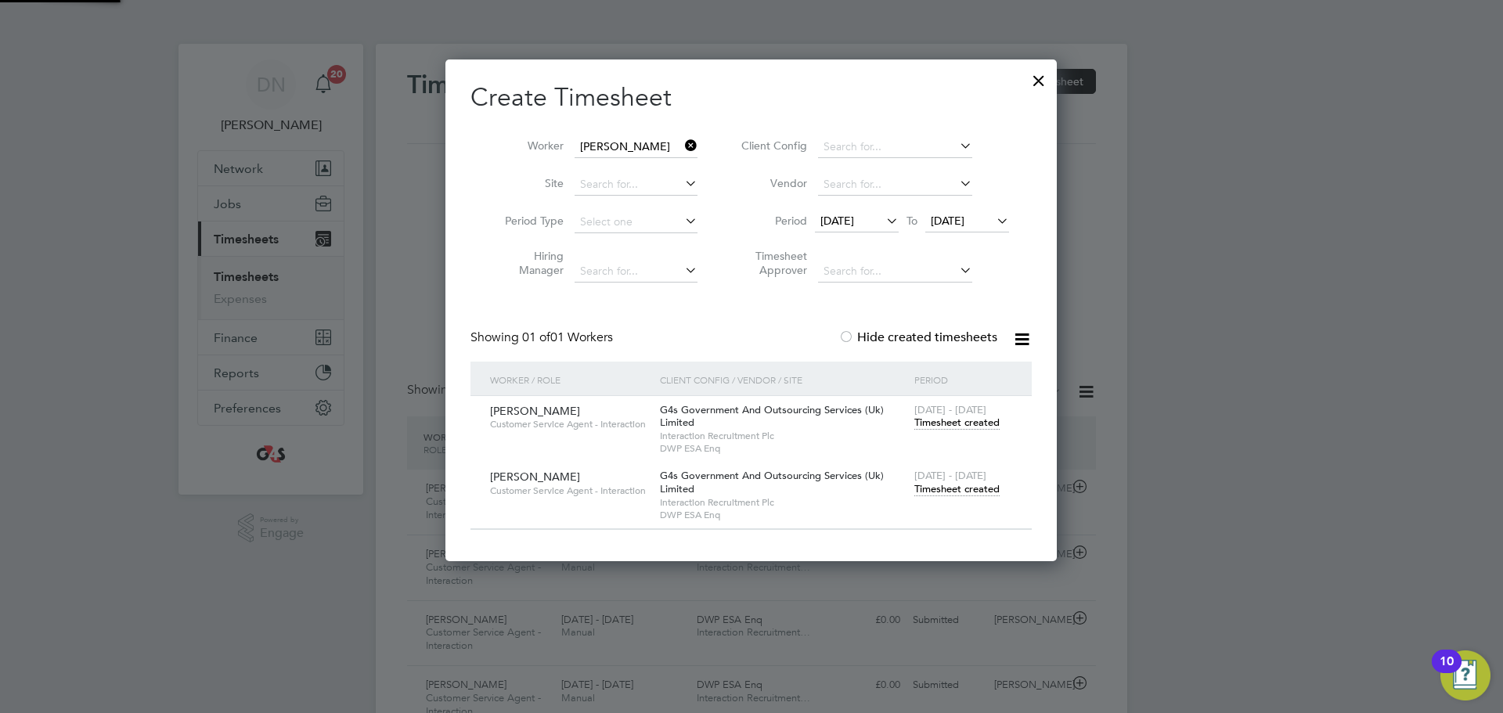
scroll to position [503, 612]
click at [854, 216] on span "[DATE]" at bounding box center [837, 221] width 34 height 14
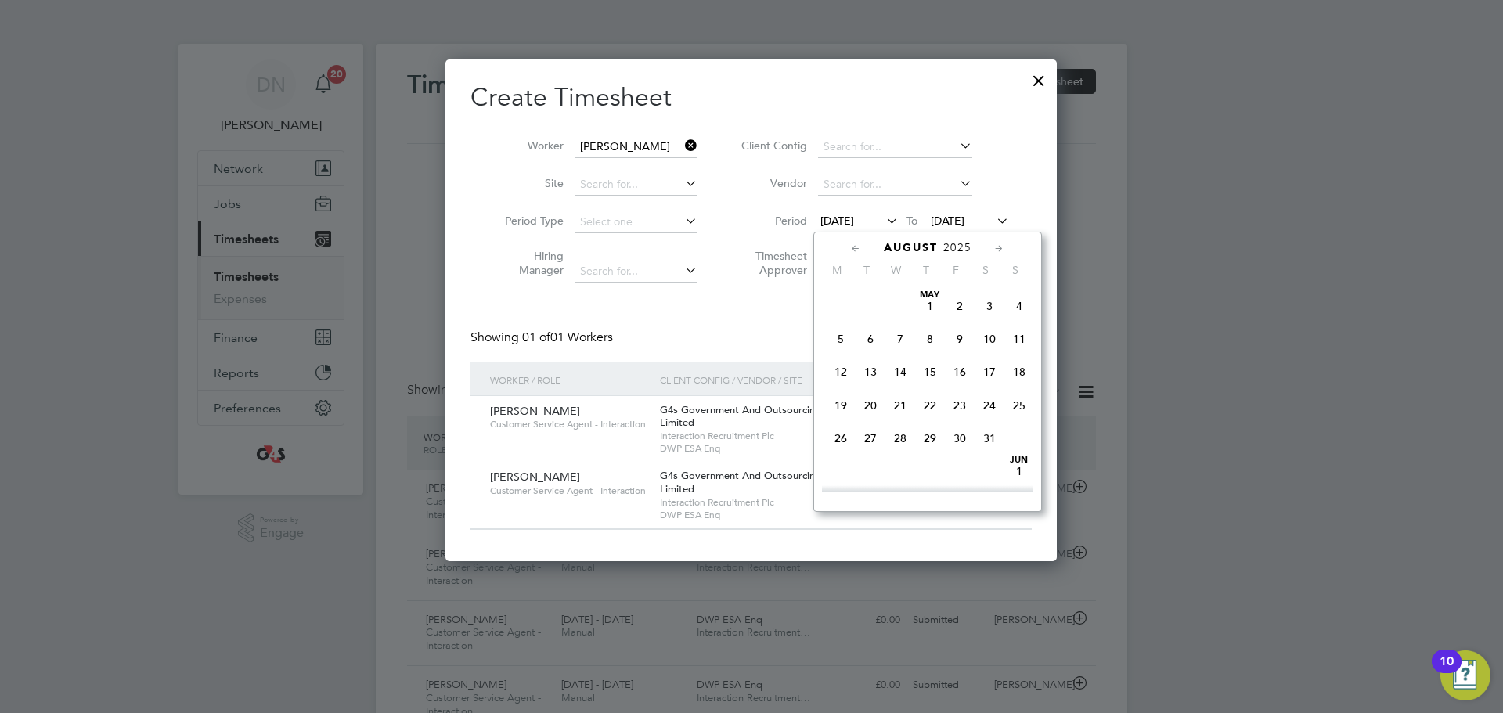
scroll to position [542, 0]
click at [842, 431] on span "25" at bounding box center [841, 425] width 30 height 30
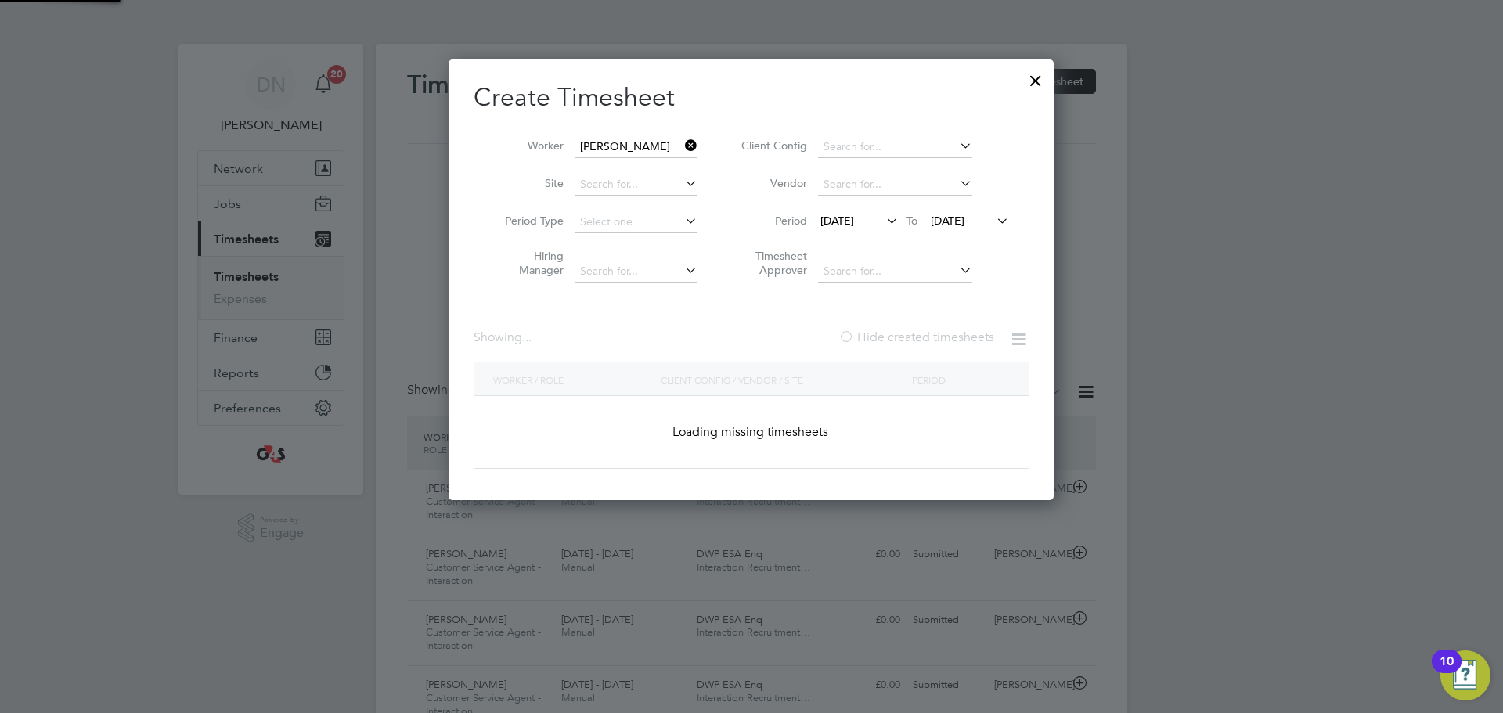
scroll to position [8, 8]
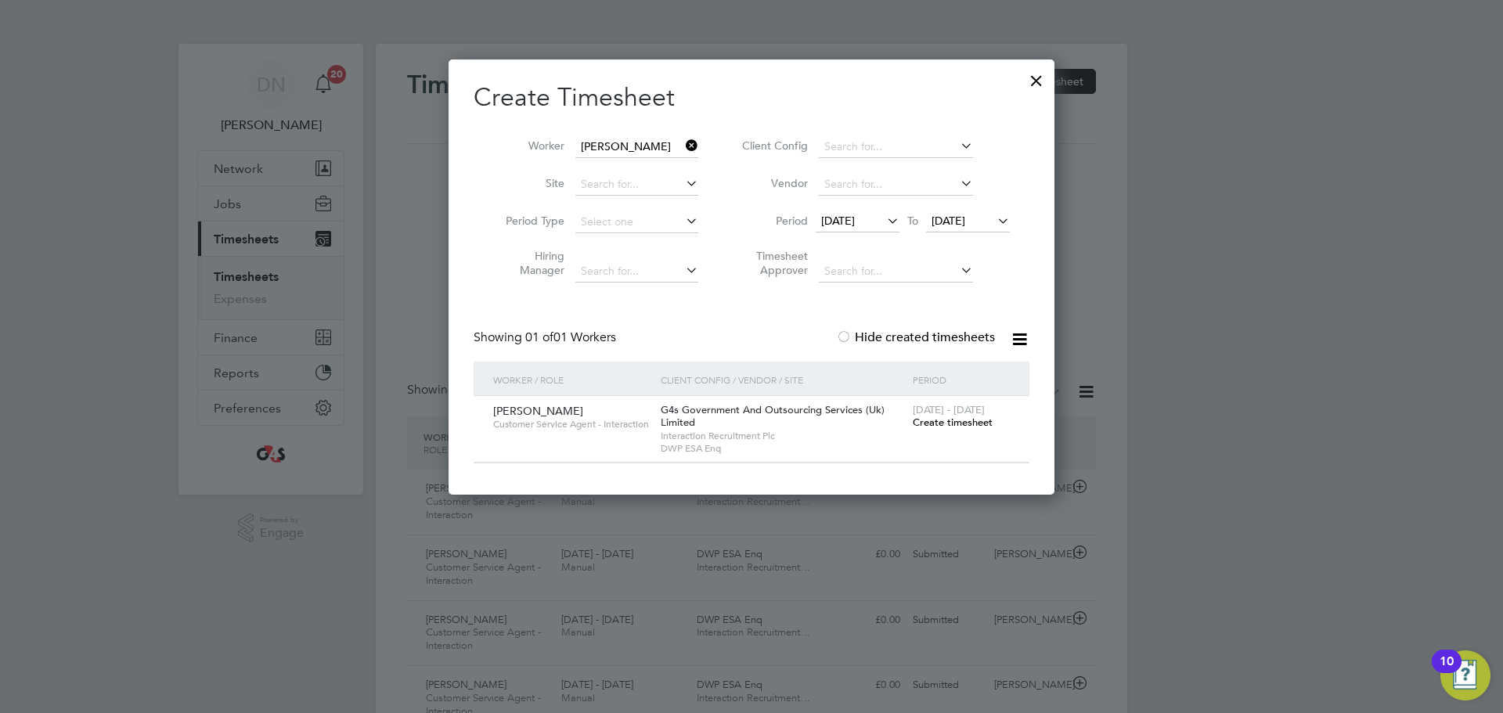
click at [920, 420] on span "Create timesheet" at bounding box center [953, 422] width 80 height 13
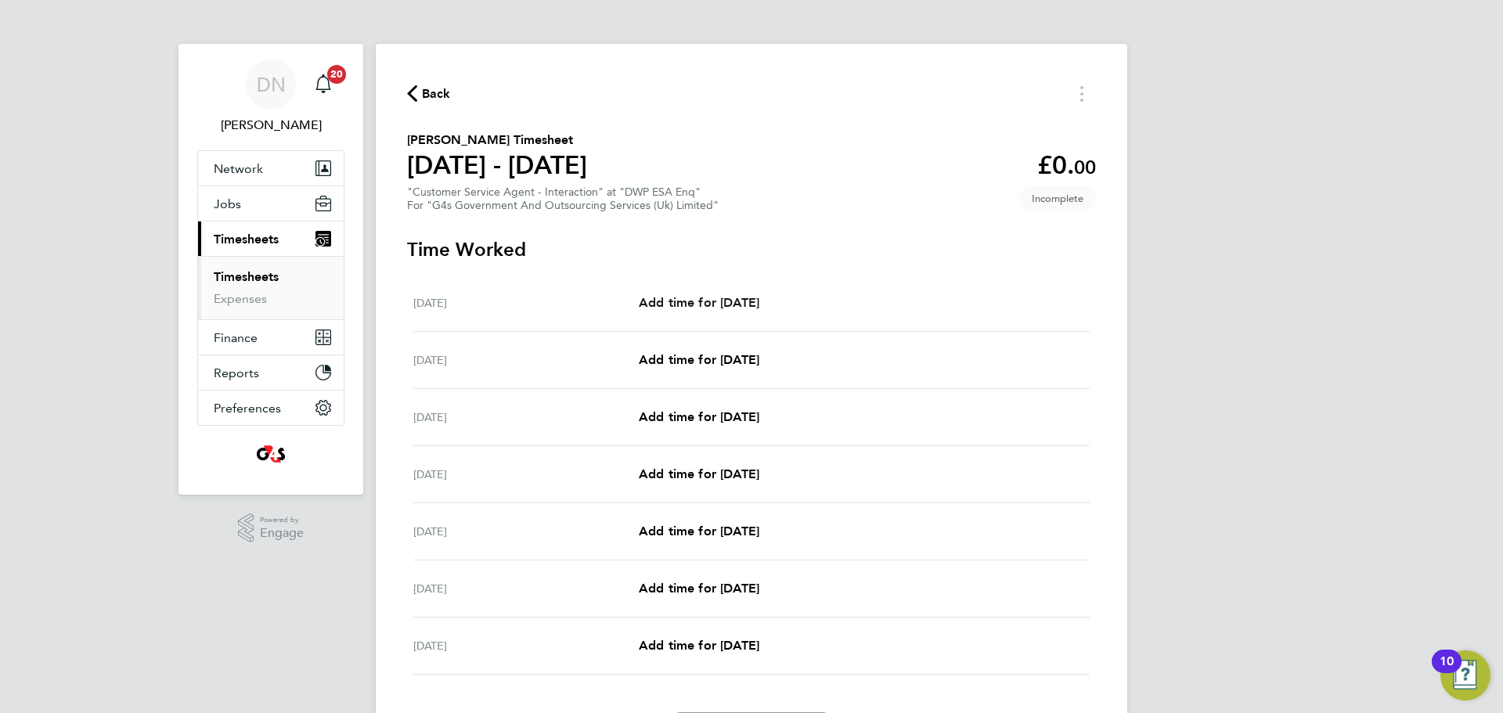
click at [735, 299] on span "Add time for [DATE]" at bounding box center [699, 302] width 121 height 15
select select "30"
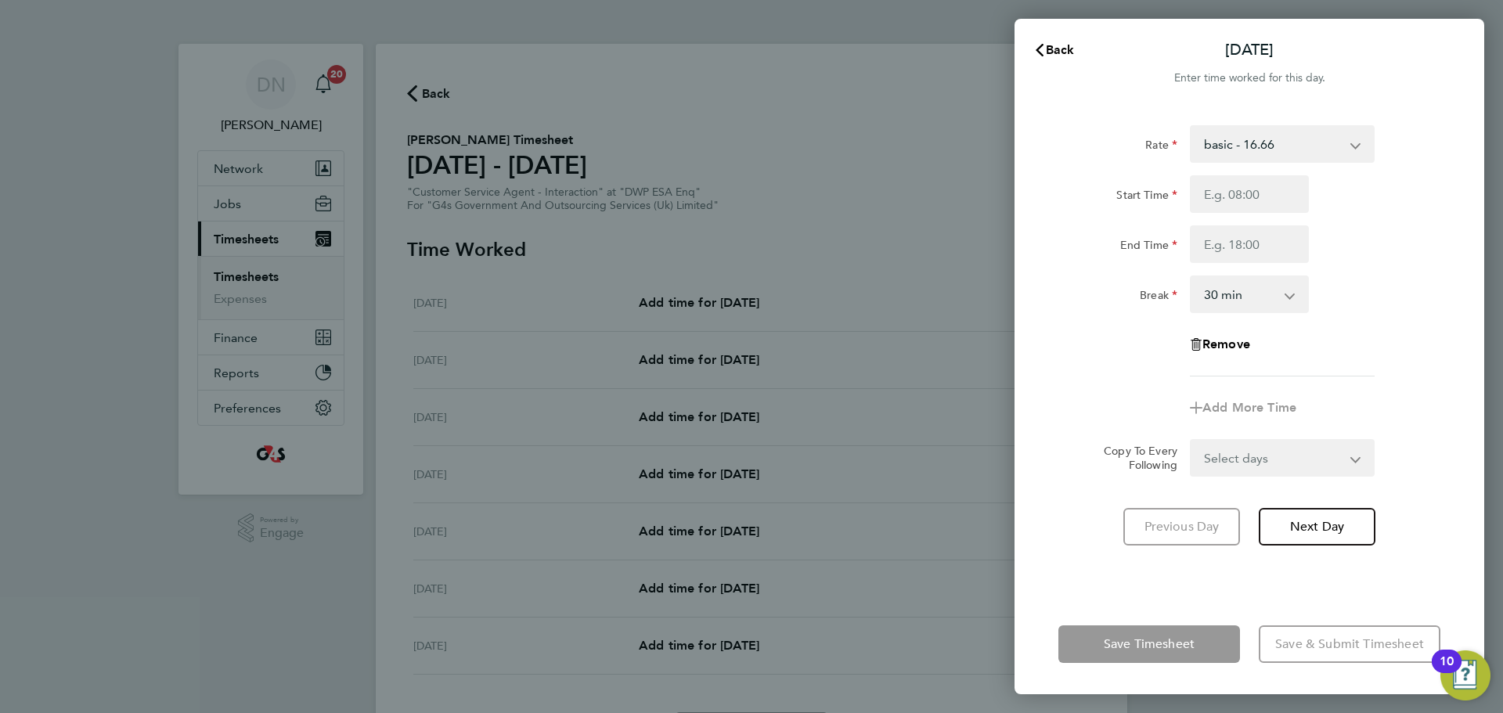
click at [1001, 158] on select "basic - 16.66 System Issue Not Paid x1.5 - 24.73 System Issue Paid - 16.66 Annu…" at bounding box center [1273, 144] width 163 height 34
select select "30"
click at [1001, 200] on input "Start Time" at bounding box center [1249, 194] width 119 height 38
type input "07:45"
click at [1001, 243] on input "End Time" at bounding box center [1249, 244] width 119 height 38
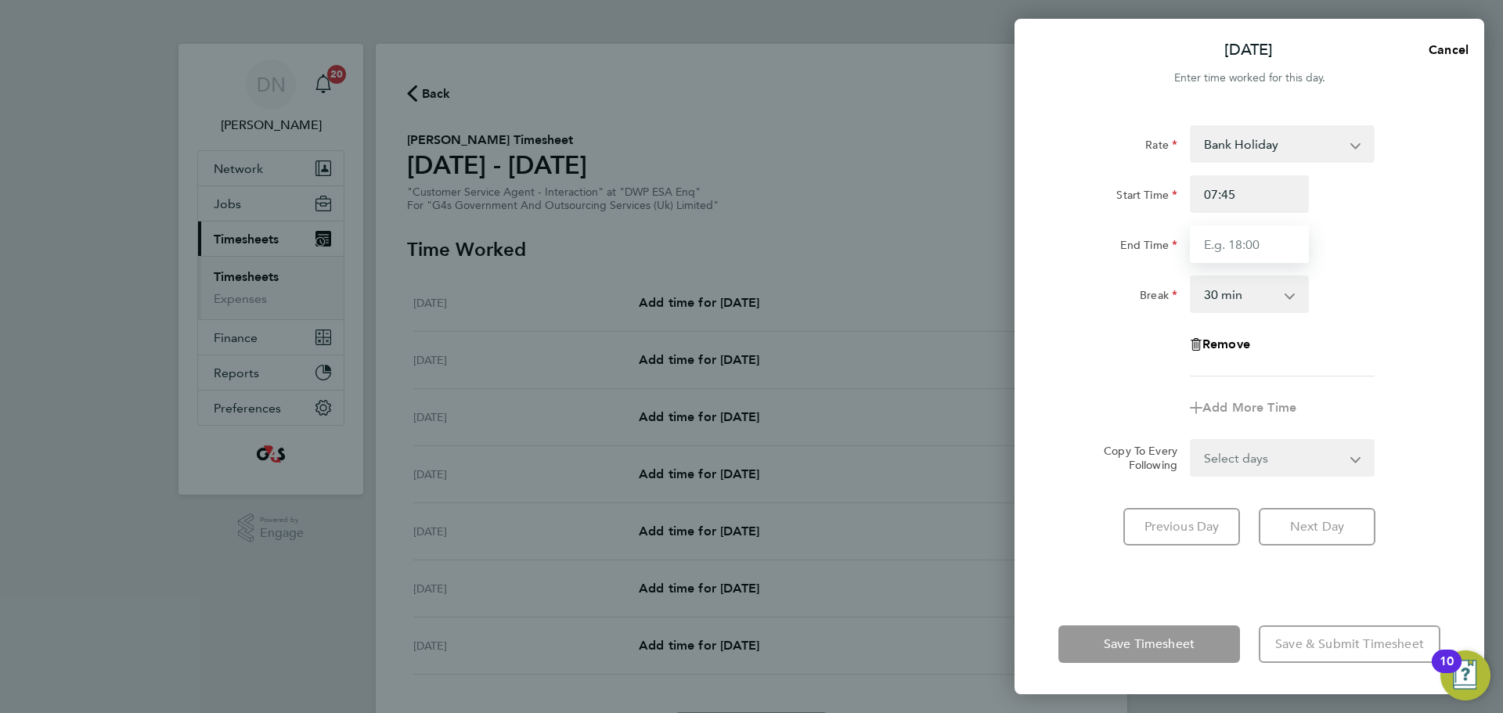
type input "16:30"
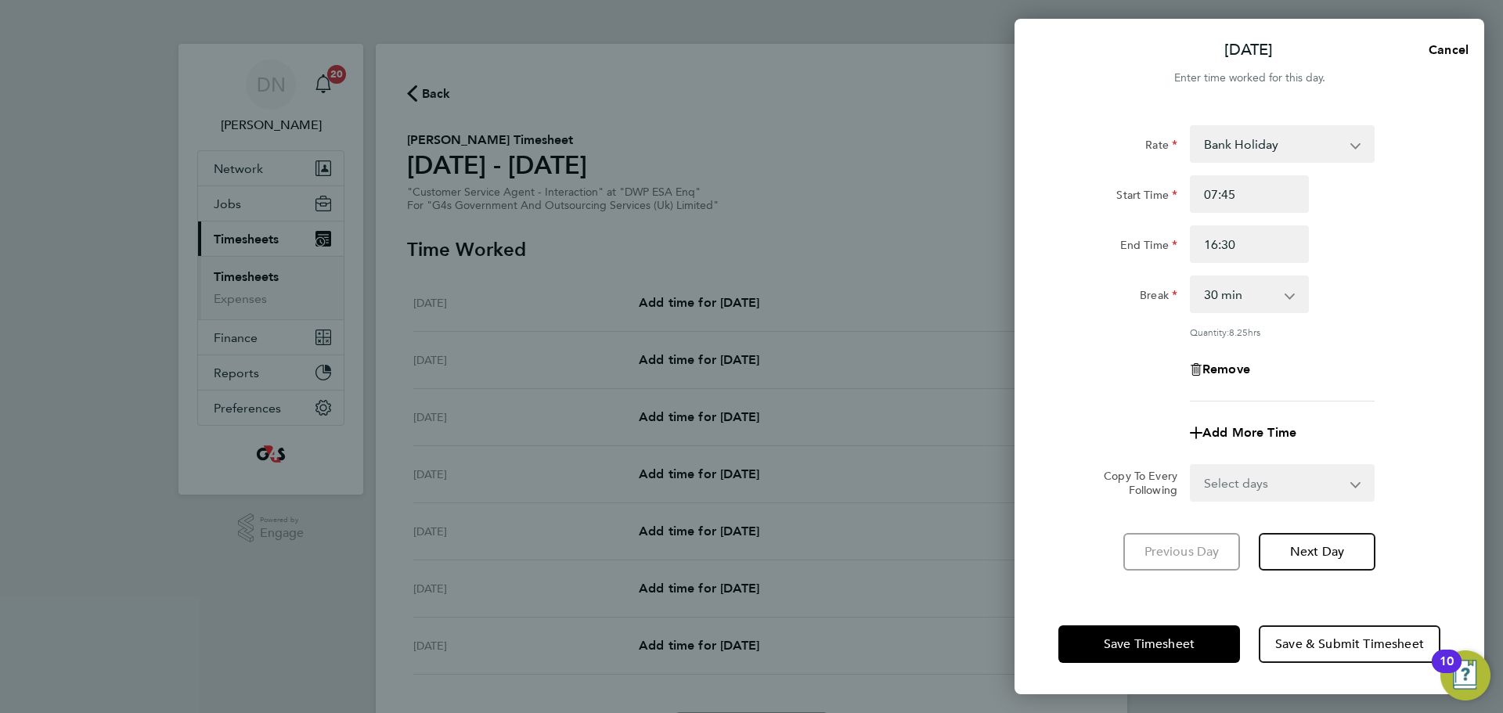
click at [1001, 397] on app-timesheet-line-form-group "Rate Bank Holiday System Issue Not Paid x1.5 - 24.73 System Issue Paid - 16.66 …" at bounding box center [1249, 288] width 382 height 326
click at [1001, 431] on span "Next Day" at bounding box center [1317, 552] width 54 height 16
select select "30"
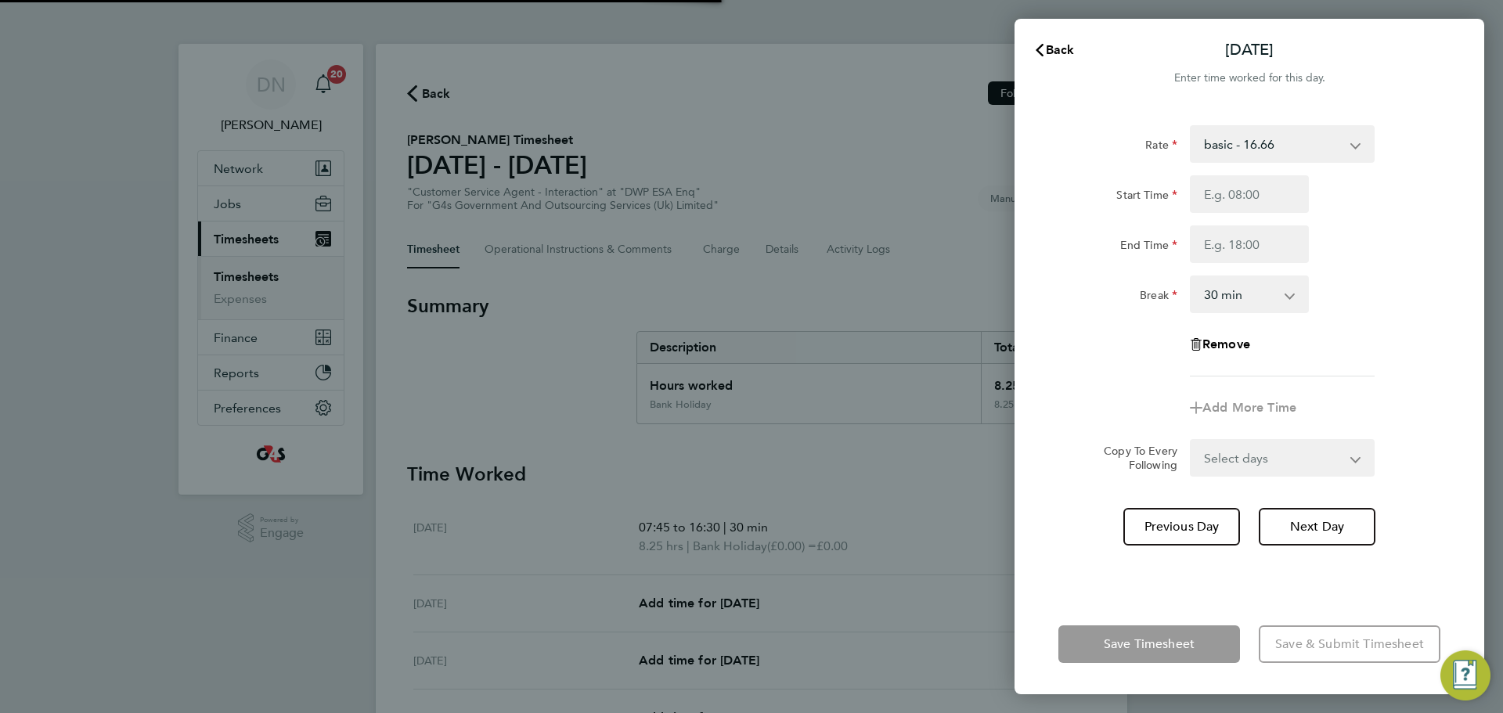
click at [1001, 144] on select "basic - 16.66 System Issue Not Paid x1.5 - 24.73 System Issue Paid - 16.66 Annu…" at bounding box center [1273, 144] width 163 height 34
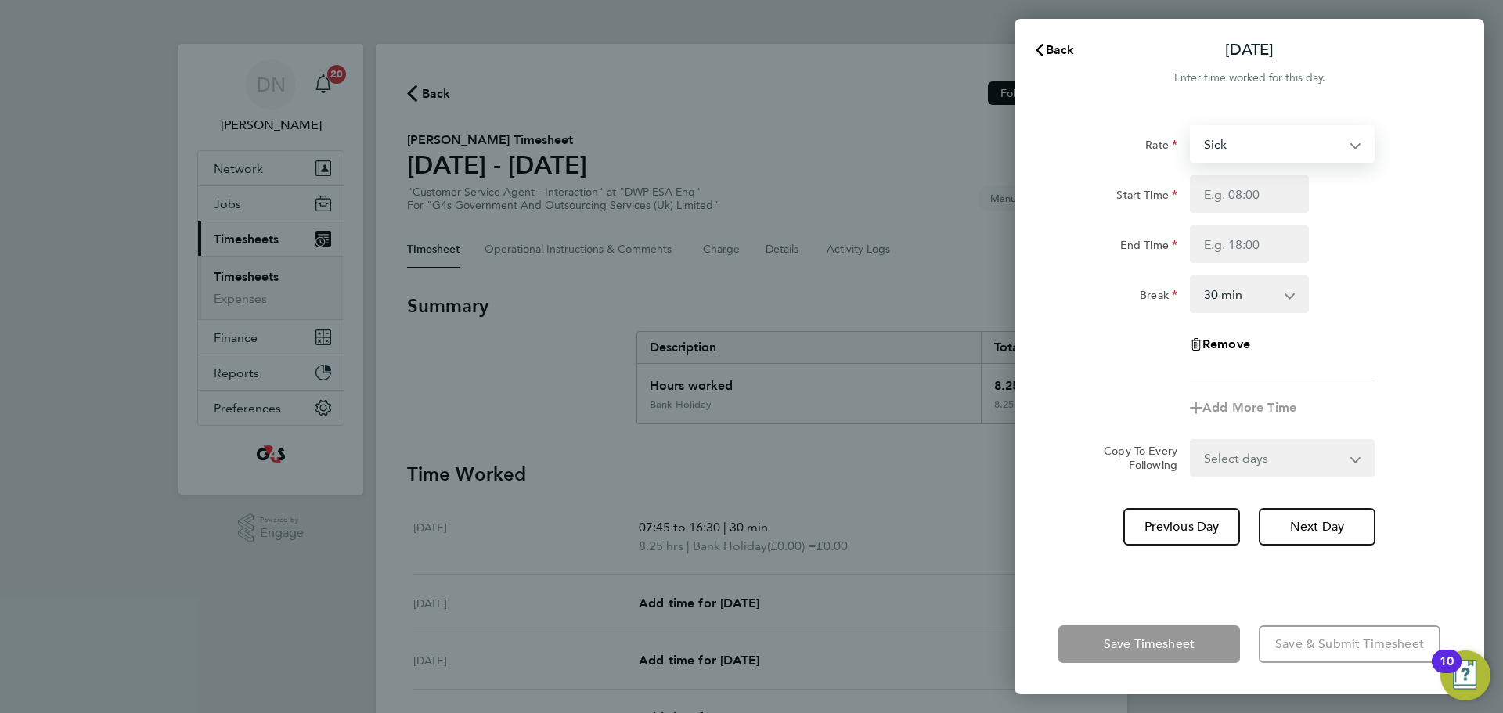
select select "30"
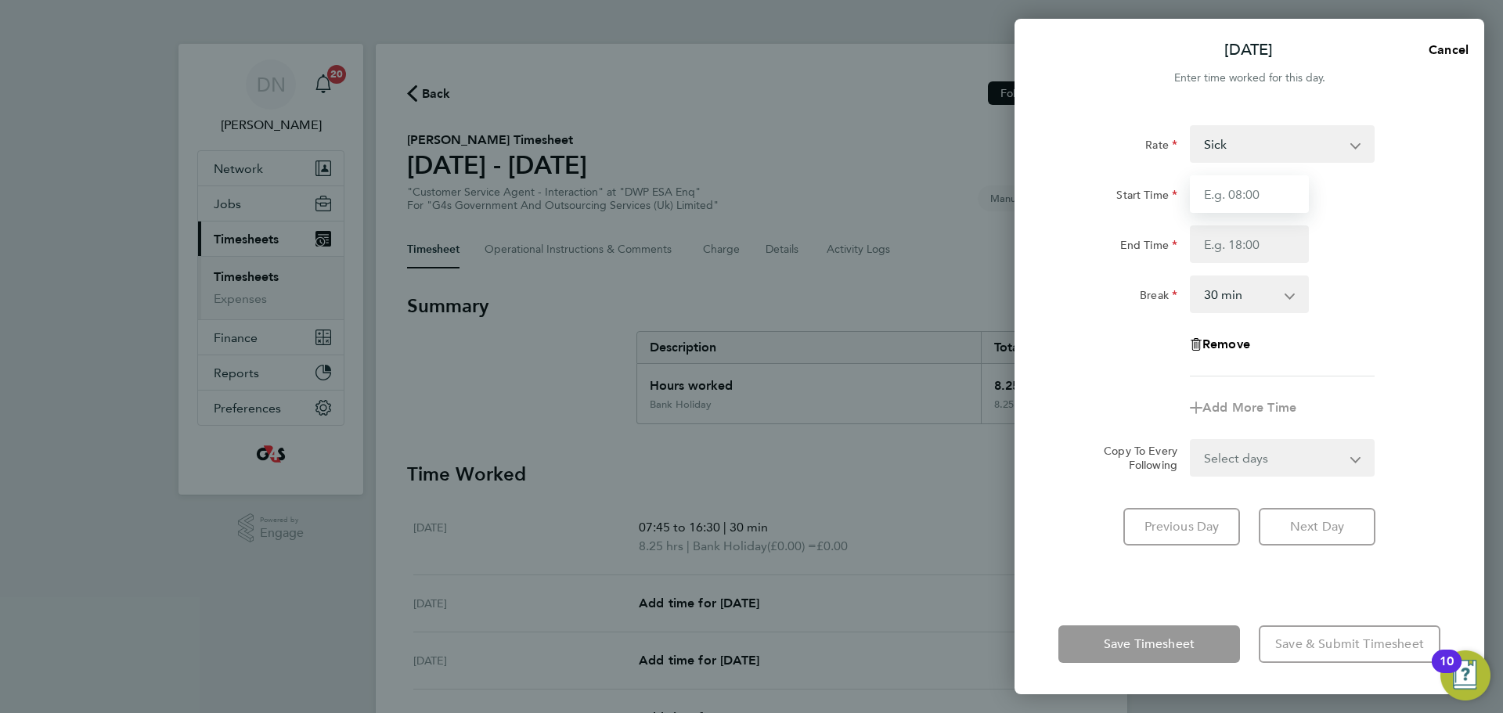
click at [1001, 207] on input "Start Time" at bounding box center [1249, 194] width 119 height 38
type input "08:45"
click at [1001, 251] on input "End Time" at bounding box center [1249, 244] width 119 height 38
type input "16:00"
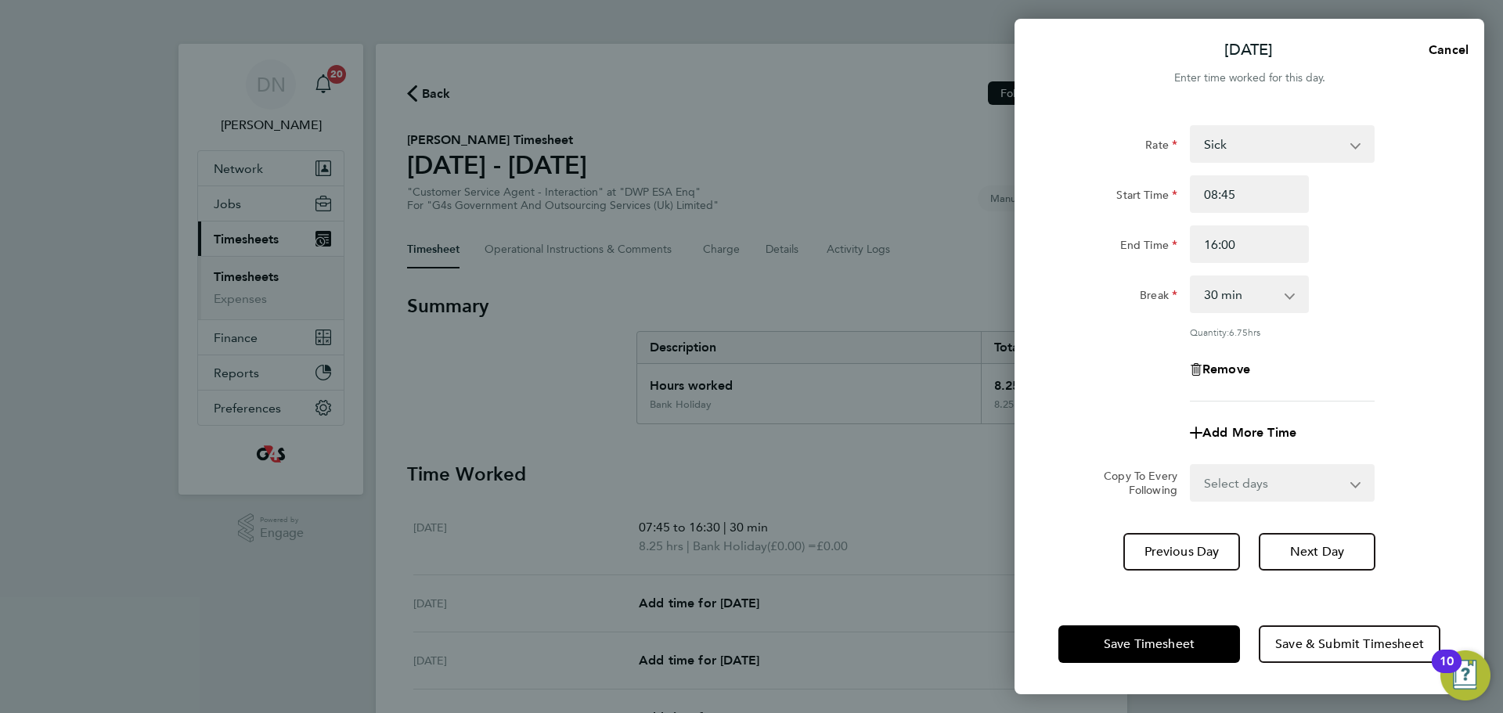
click at [1001, 271] on div "Rate Sick System Issue Not Paid x1.5 - 24.73 System Issue Paid - 16.66 basic - …" at bounding box center [1249, 263] width 382 height 276
click at [1001, 431] on span "Next Day" at bounding box center [1317, 552] width 54 height 16
select select "30"
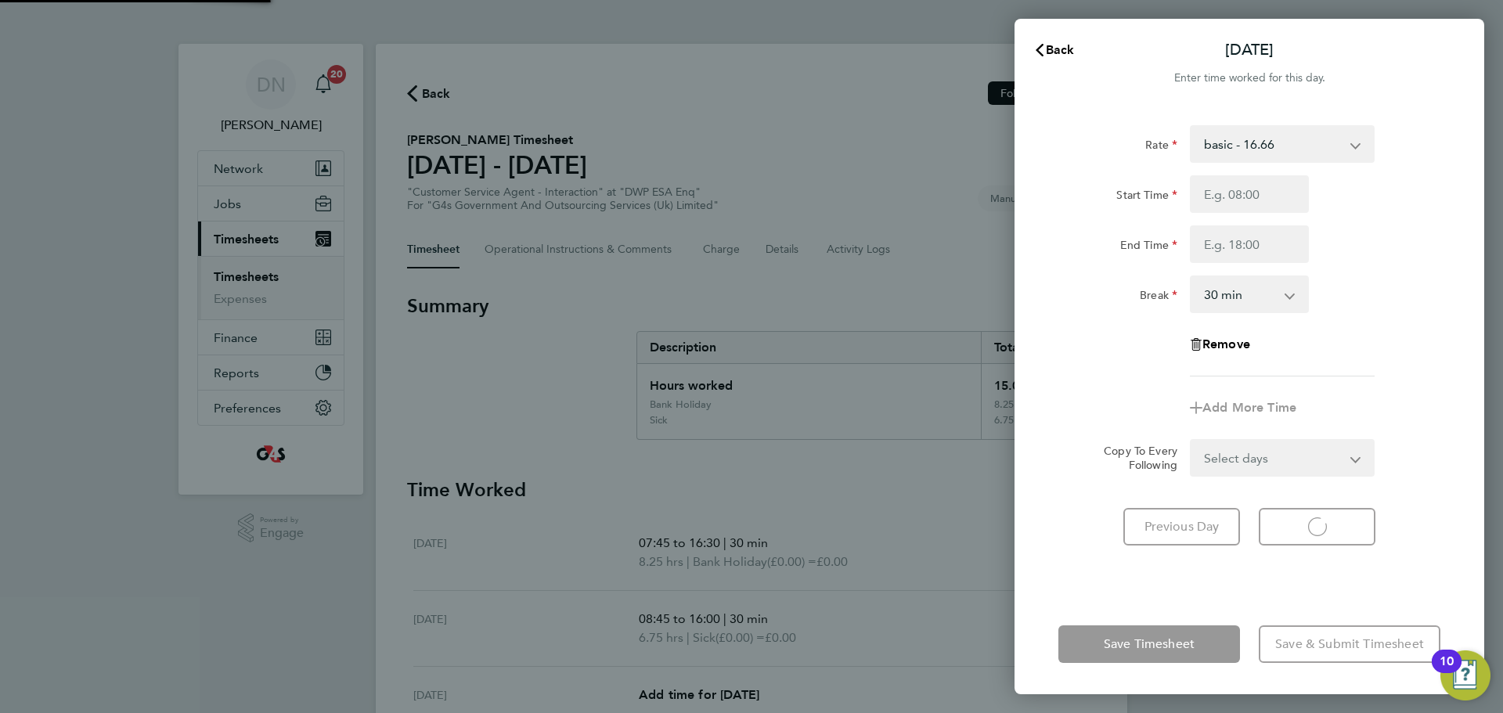
select select "30"
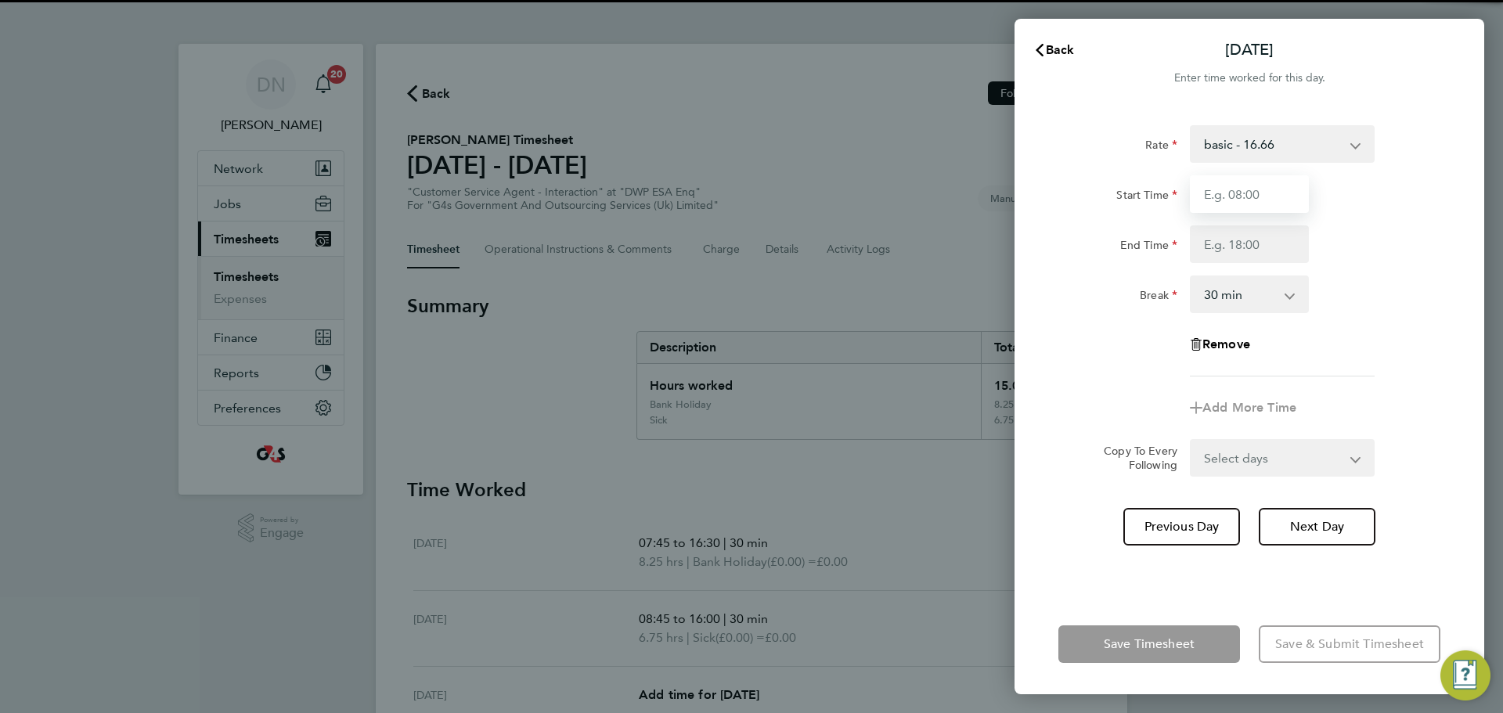
click at [1001, 200] on input "Start Time" at bounding box center [1249, 194] width 119 height 38
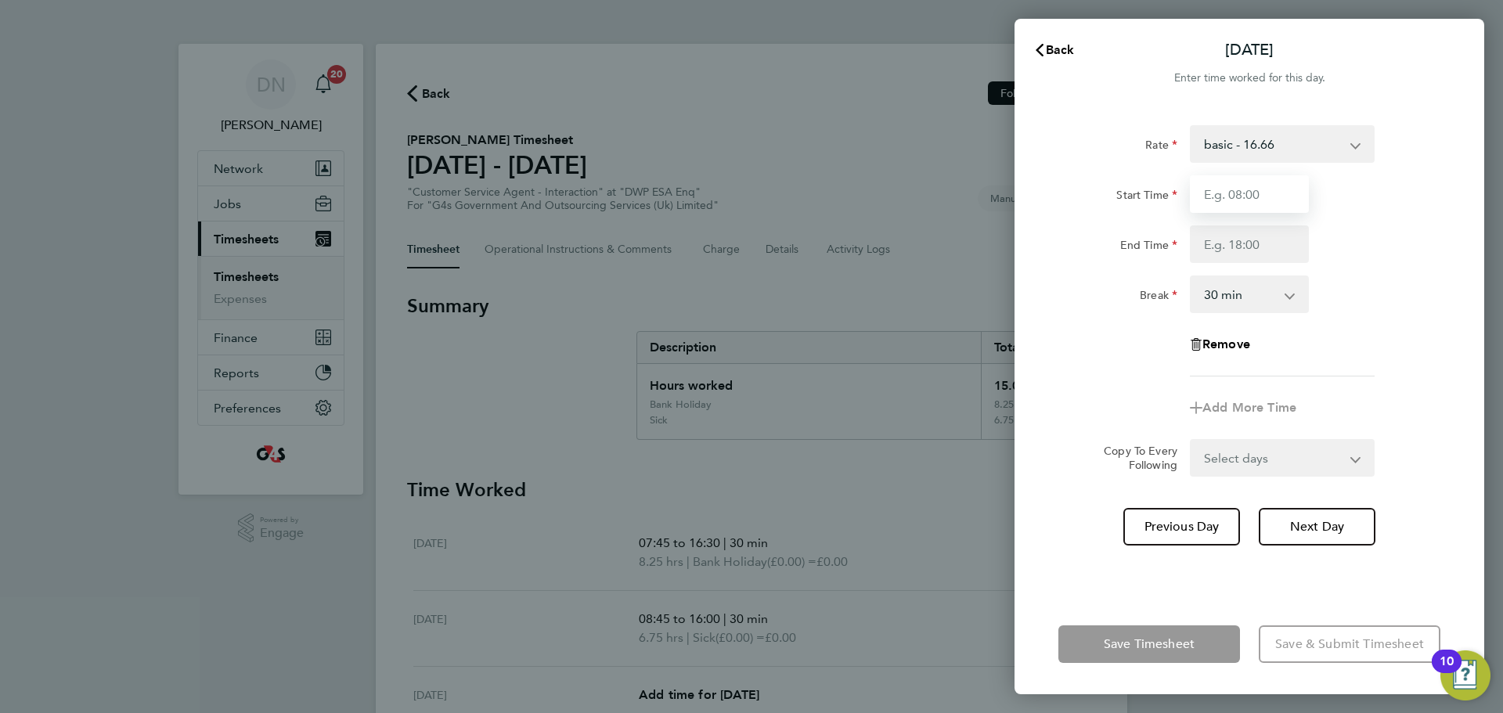
type input "07:45"
click at [1001, 258] on input "End Time" at bounding box center [1249, 244] width 119 height 38
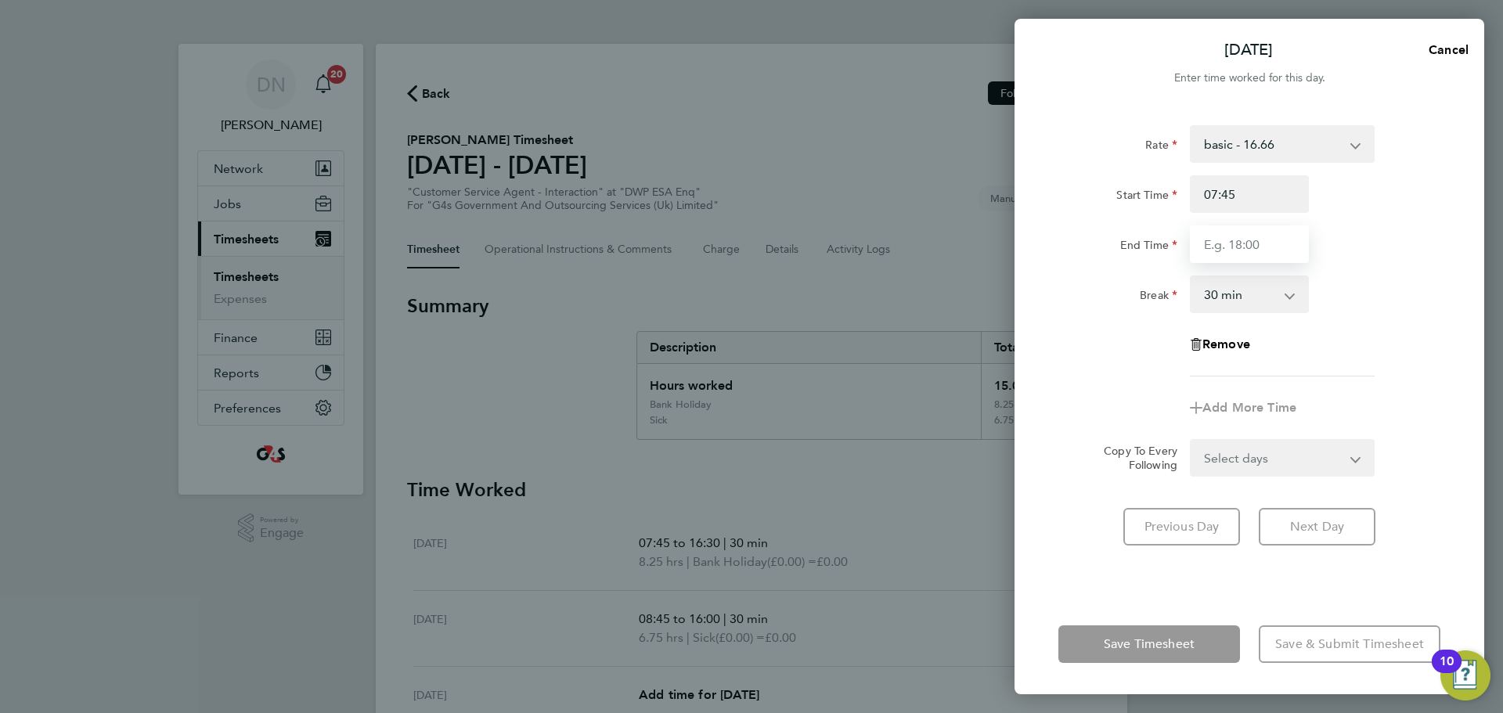
type input "17:00"
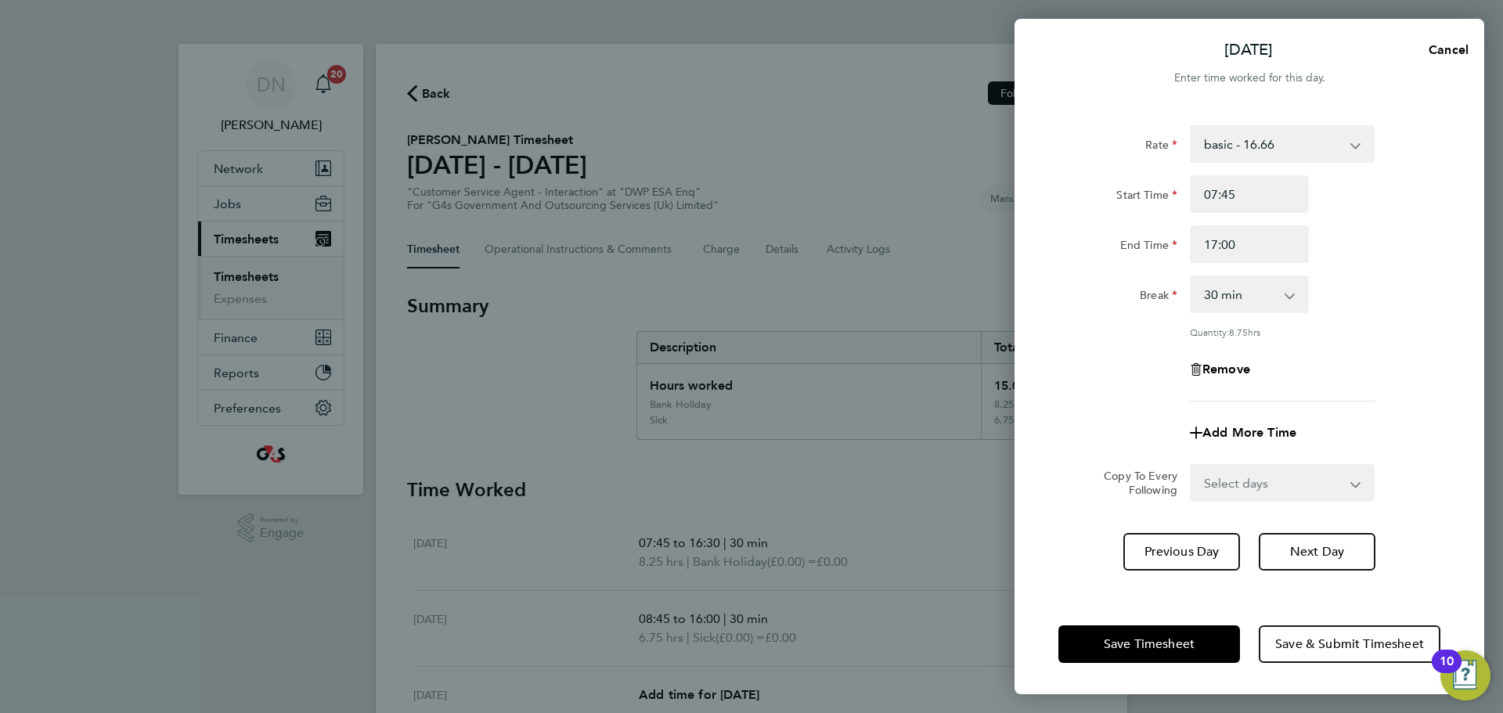
click at [1001, 285] on div "Break 0 min 15 min 30 min 45 min 60 min 75 min 90 min" at bounding box center [1249, 295] width 395 height 38
click at [1001, 431] on span "Next Day" at bounding box center [1317, 552] width 54 height 16
select select "30"
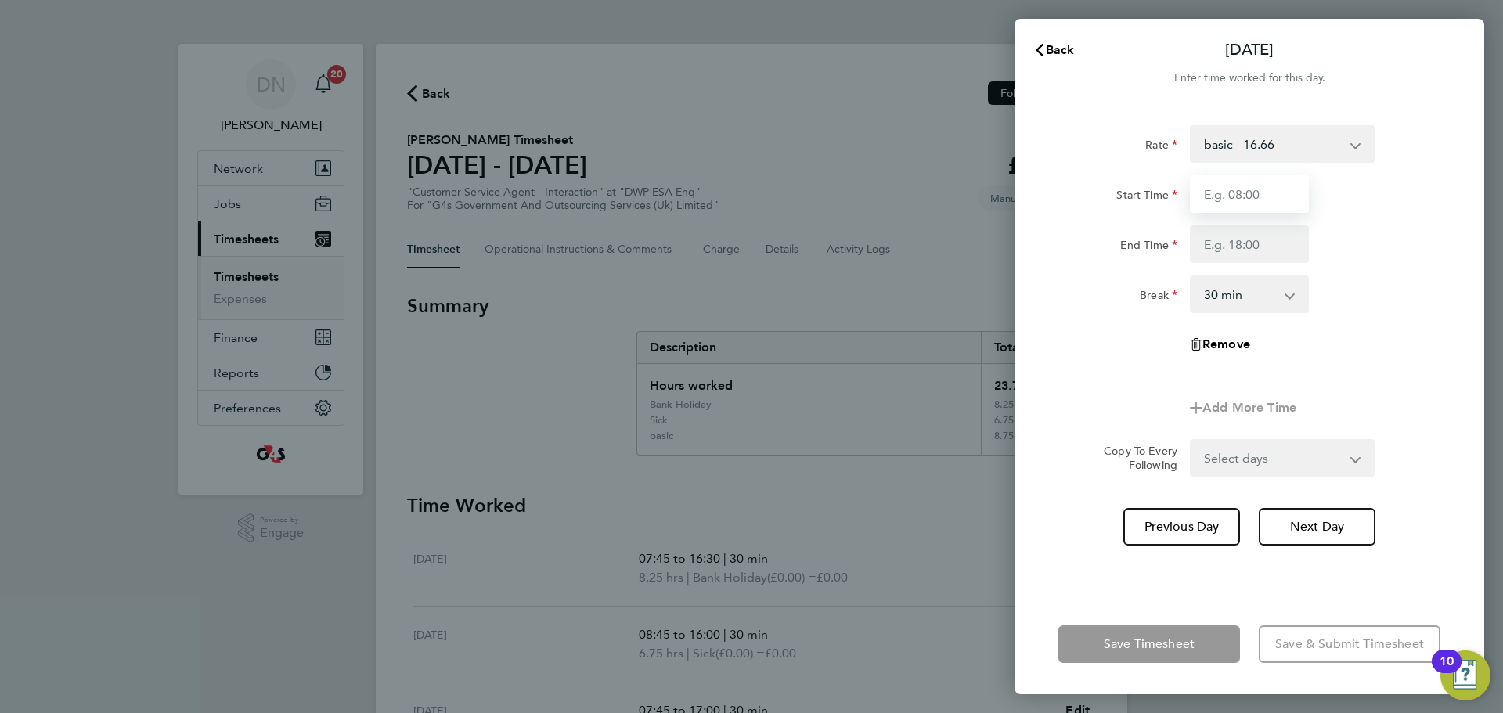
click at [1001, 184] on input "Start Time" at bounding box center [1249, 194] width 119 height 38
click at [1001, 143] on select "basic - 16.66 System Issue Not Paid x1.5 - 24.73 System Issue Paid - 16.66 Annu…" at bounding box center [1273, 144] width 163 height 34
select select "30"
click at [1001, 197] on input "Start Time" at bounding box center [1249, 194] width 119 height 38
type input "10:00"
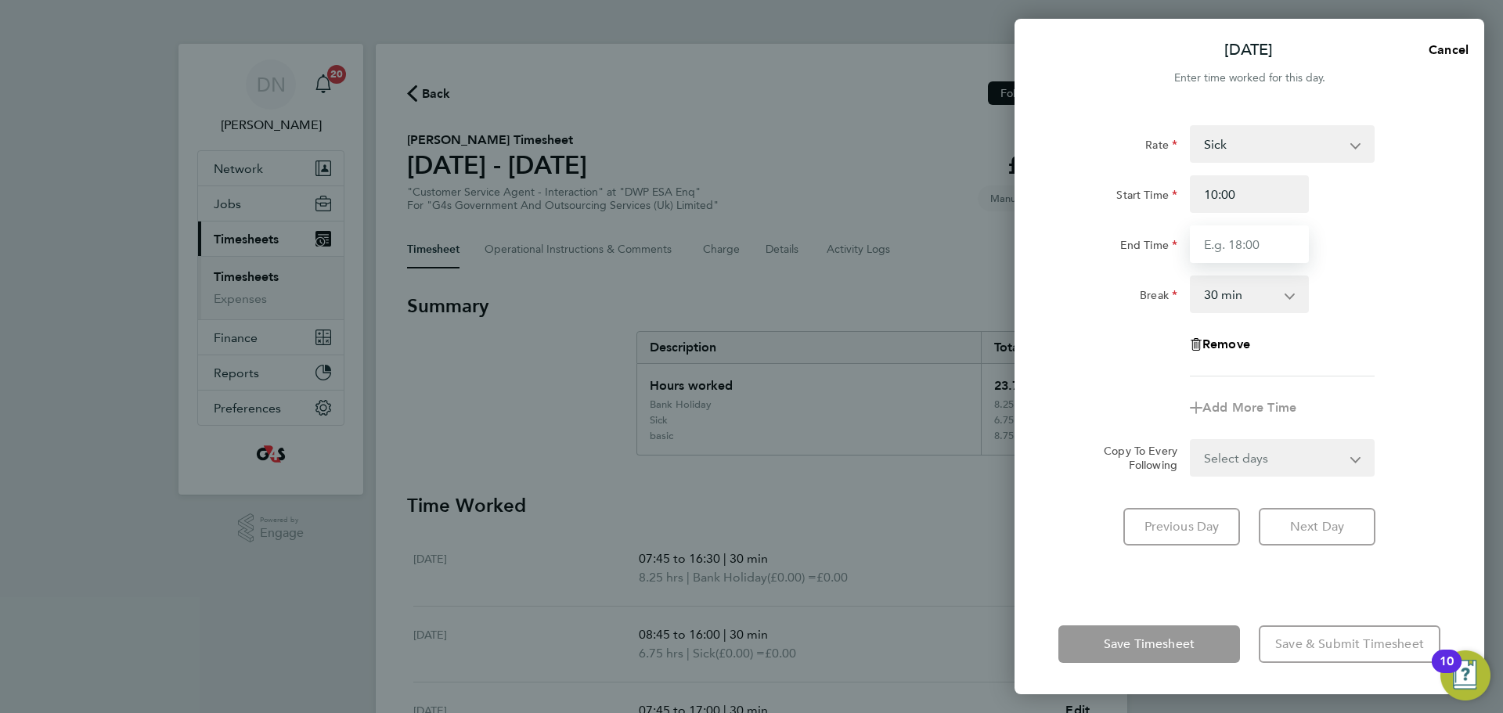
click at [1001, 237] on input "End Time" at bounding box center [1249, 244] width 119 height 38
type input "17:00"
drag, startPoint x: 1341, startPoint y: 271, endPoint x: 1345, endPoint y: 286, distance: 15.4
click at [1001, 271] on div "Rate Sick System Issue Not Paid x1.5 - 24.73 System Issue Paid - 16.66 basic - …" at bounding box center [1249, 250] width 382 height 251
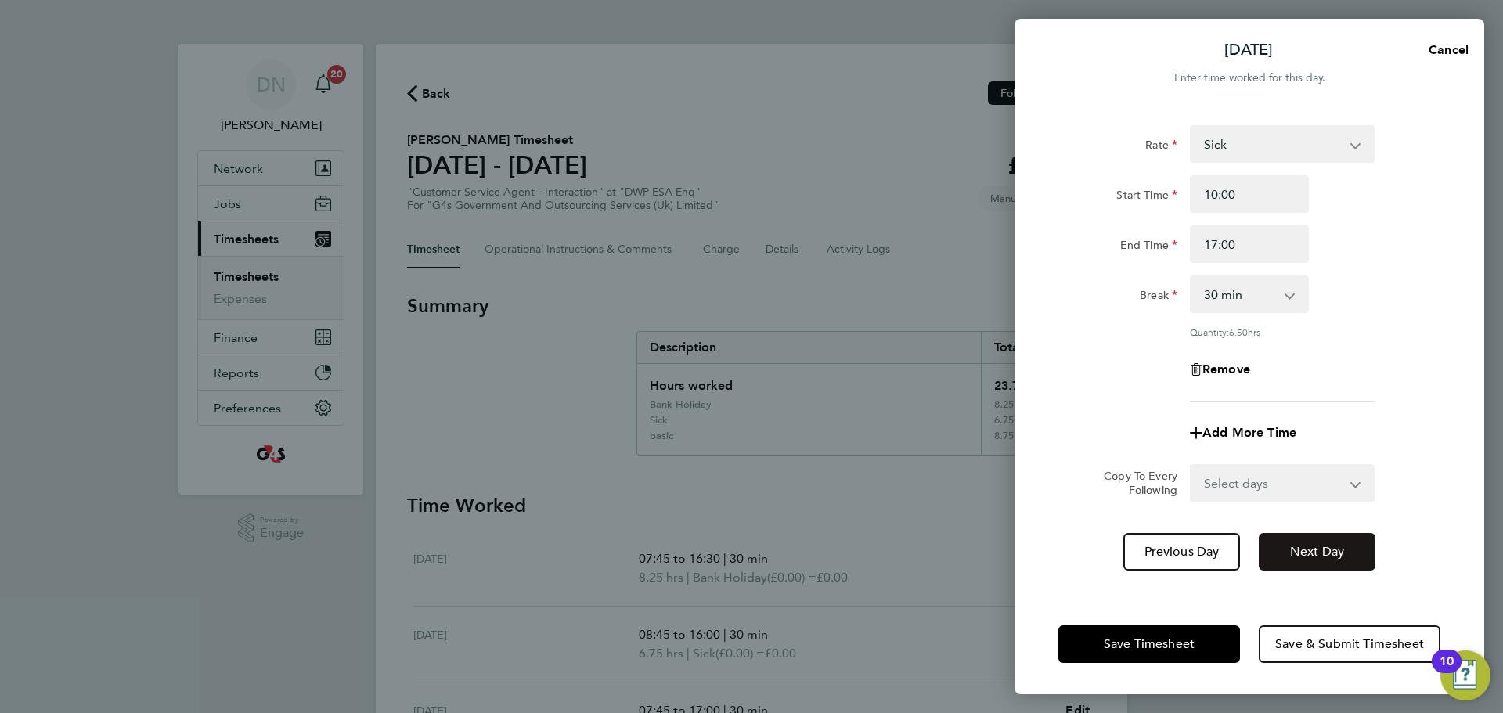
click at [1001, 431] on span "Next Day" at bounding box center [1317, 552] width 54 height 16
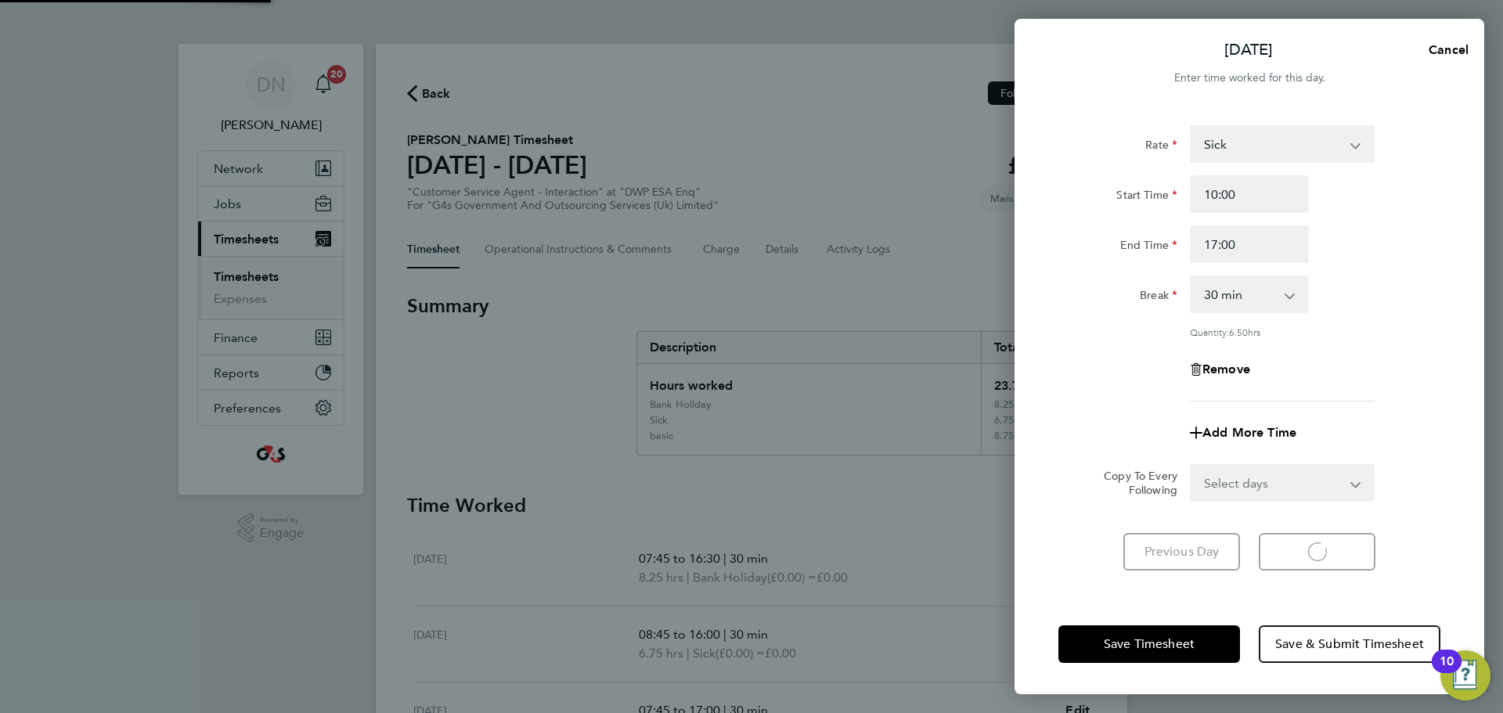
select select "30"
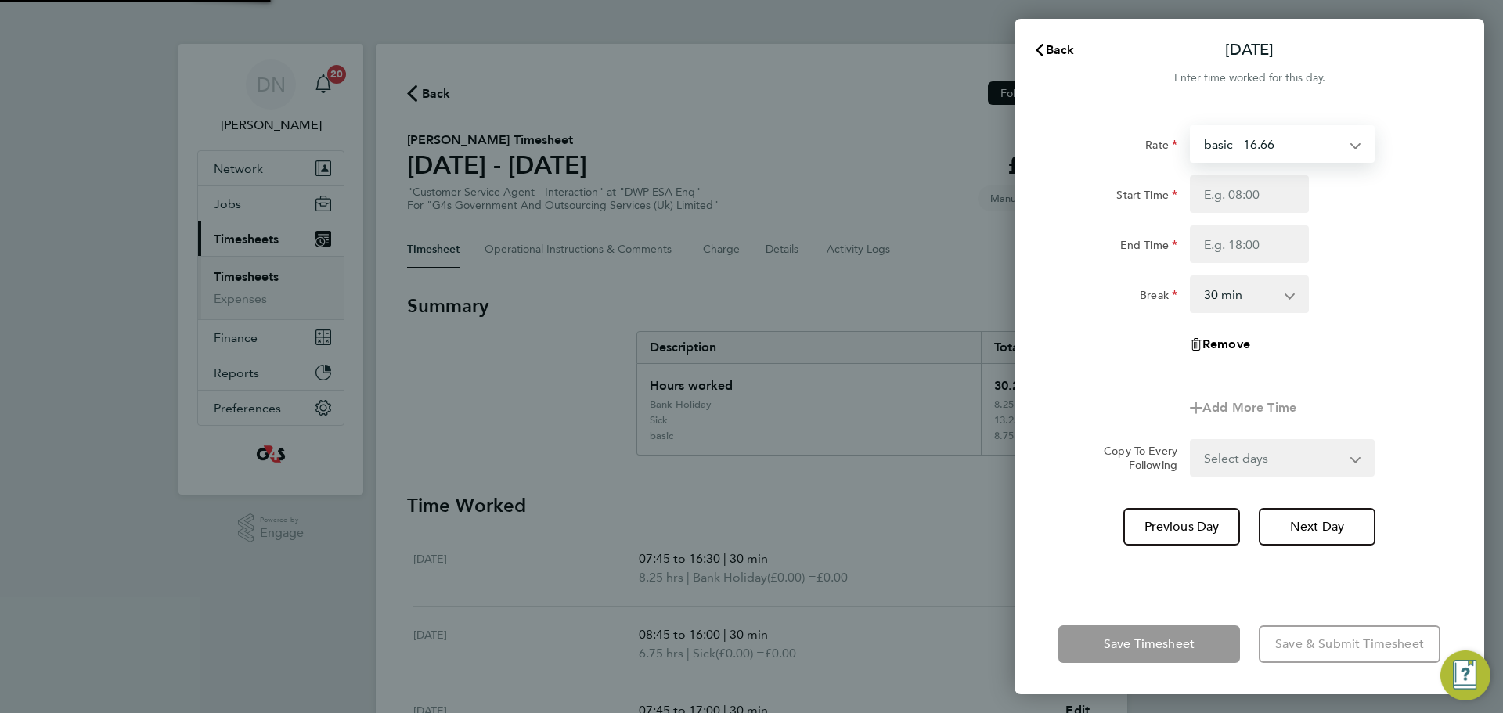
click at [1001, 146] on select "basic - 16.66 System Issue Not Paid x1.5 - 24.73 System Issue Paid - 16.66 Annu…" at bounding box center [1273, 144] width 163 height 34
select select "30"
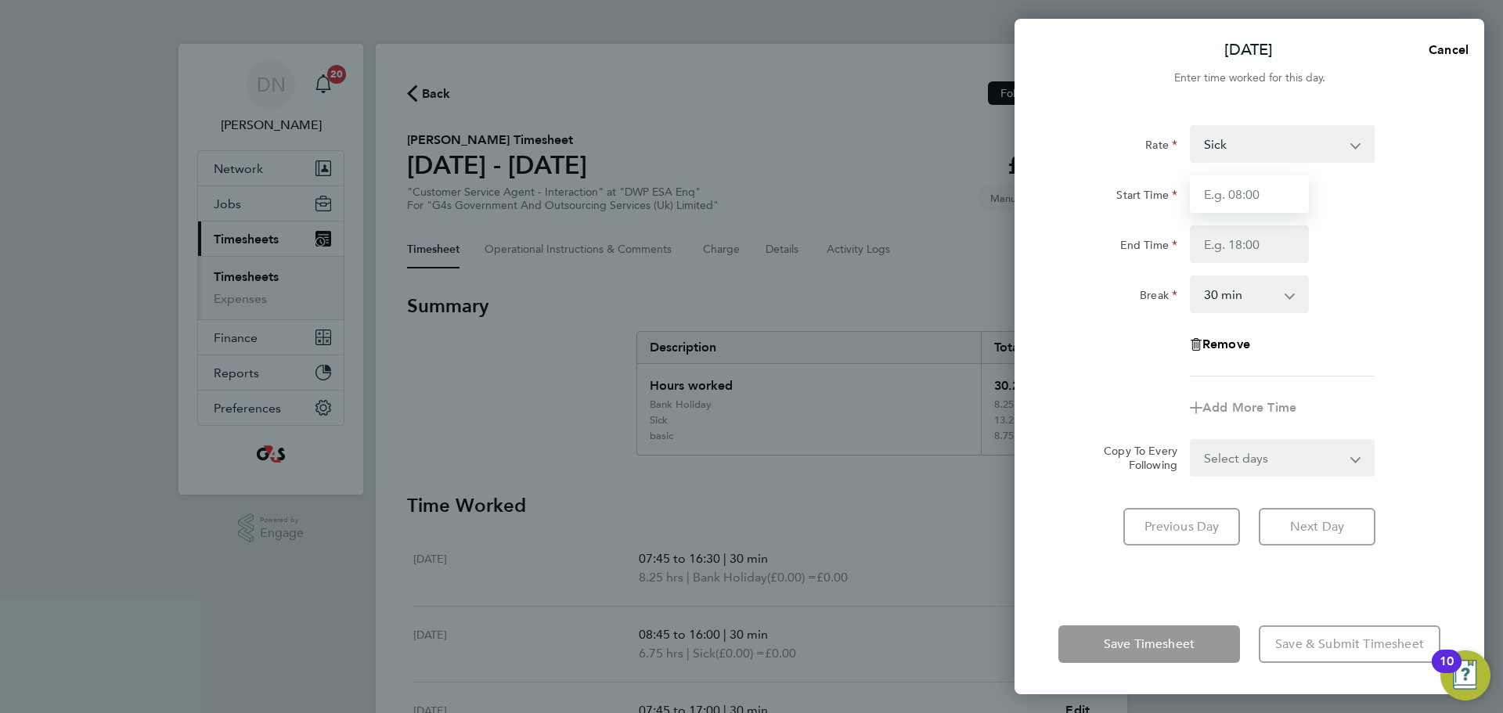
click at [1001, 184] on input "Start Time" at bounding box center [1249, 194] width 119 height 38
type input "08:45"
click at [1001, 247] on input "End Time" at bounding box center [1249, 244] width 119 height 38
type input "17:00"
click at [1001, 334] on div "Rate Sick System Issue Not Paid x1.5 - 24.73 System Issue Paid - 16.66 basic - …" at bounding box center [1249, 250] width 382 height 251
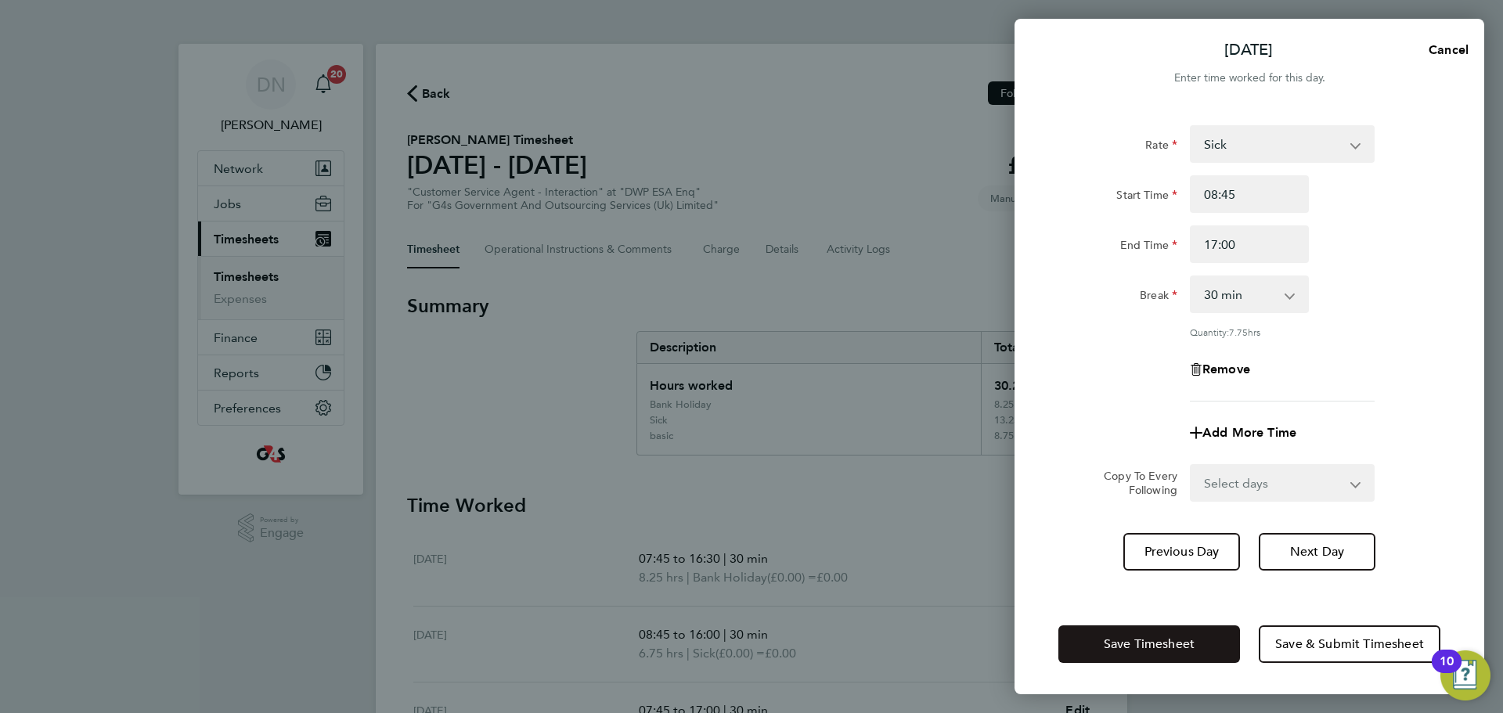
click at [1001, 431] on span "Save Timesheet" at bounding box center [1149, 644] width 91 height 16
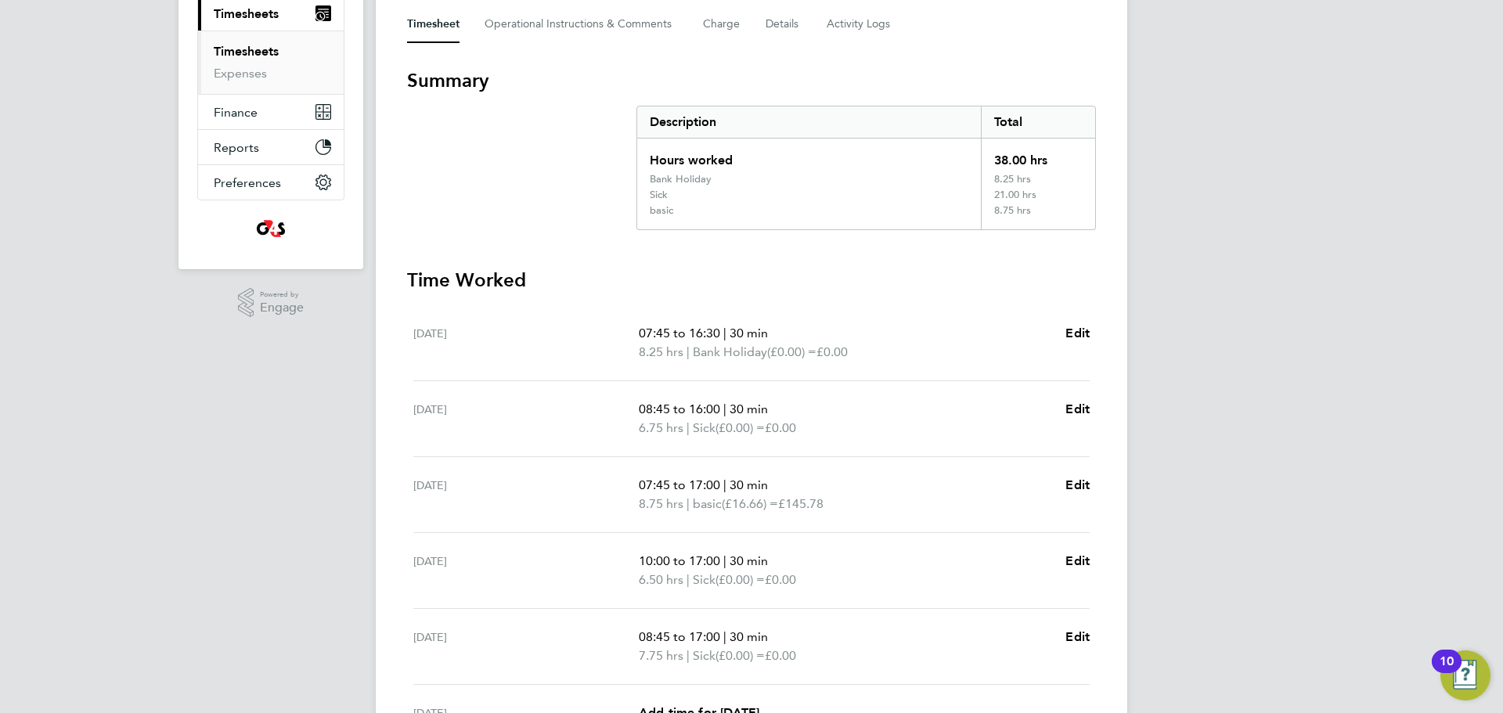
scroll to position [235, 0]
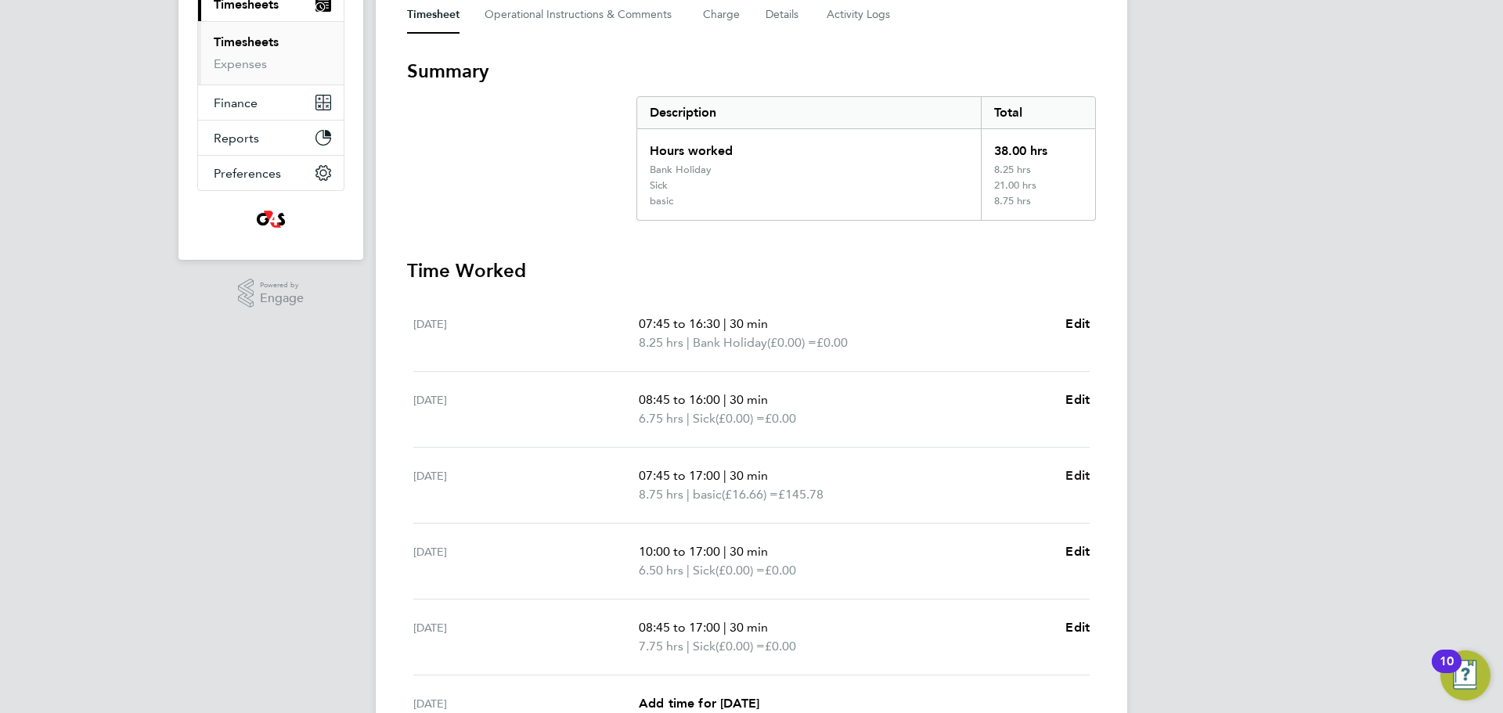
click at [1001, 431] on span "Edit" at bounding box center [1078, 475] width 24 height 15
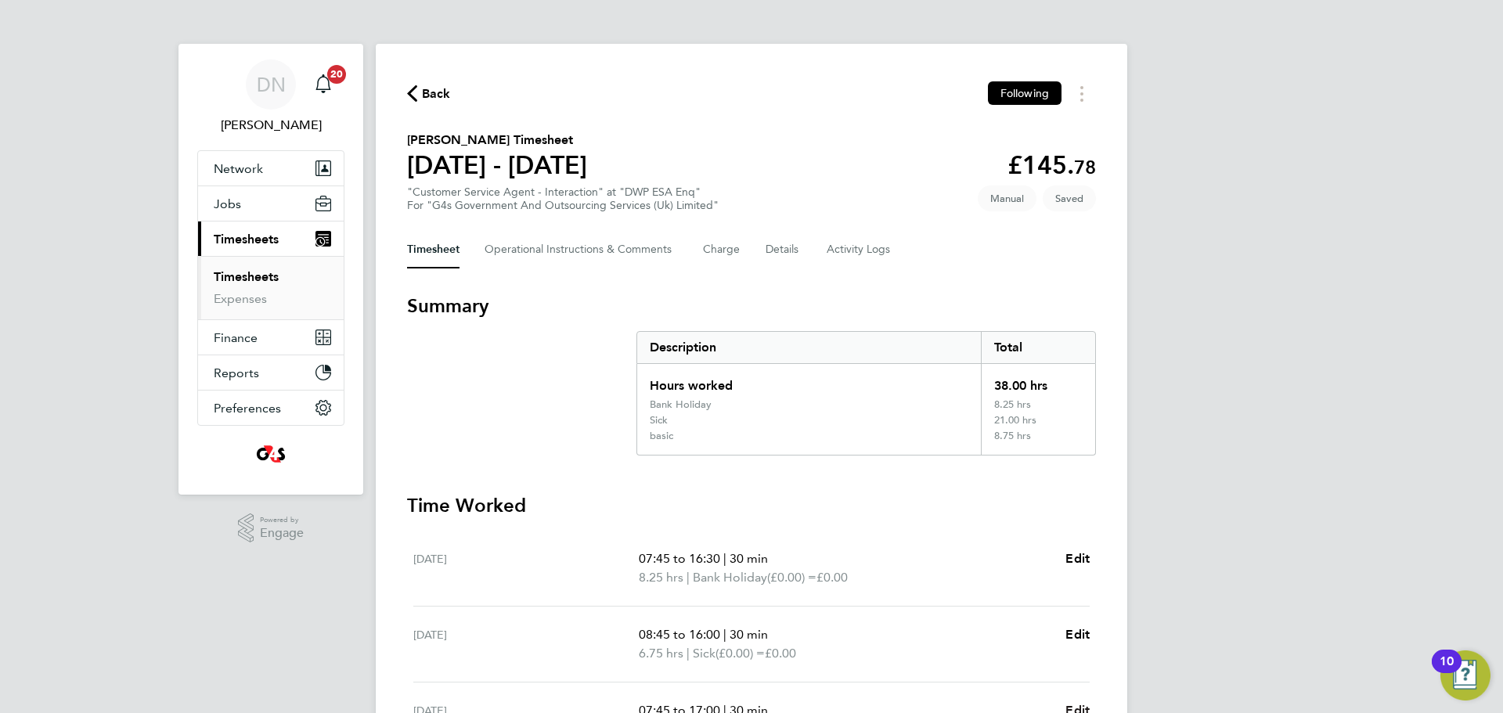
select select "30"
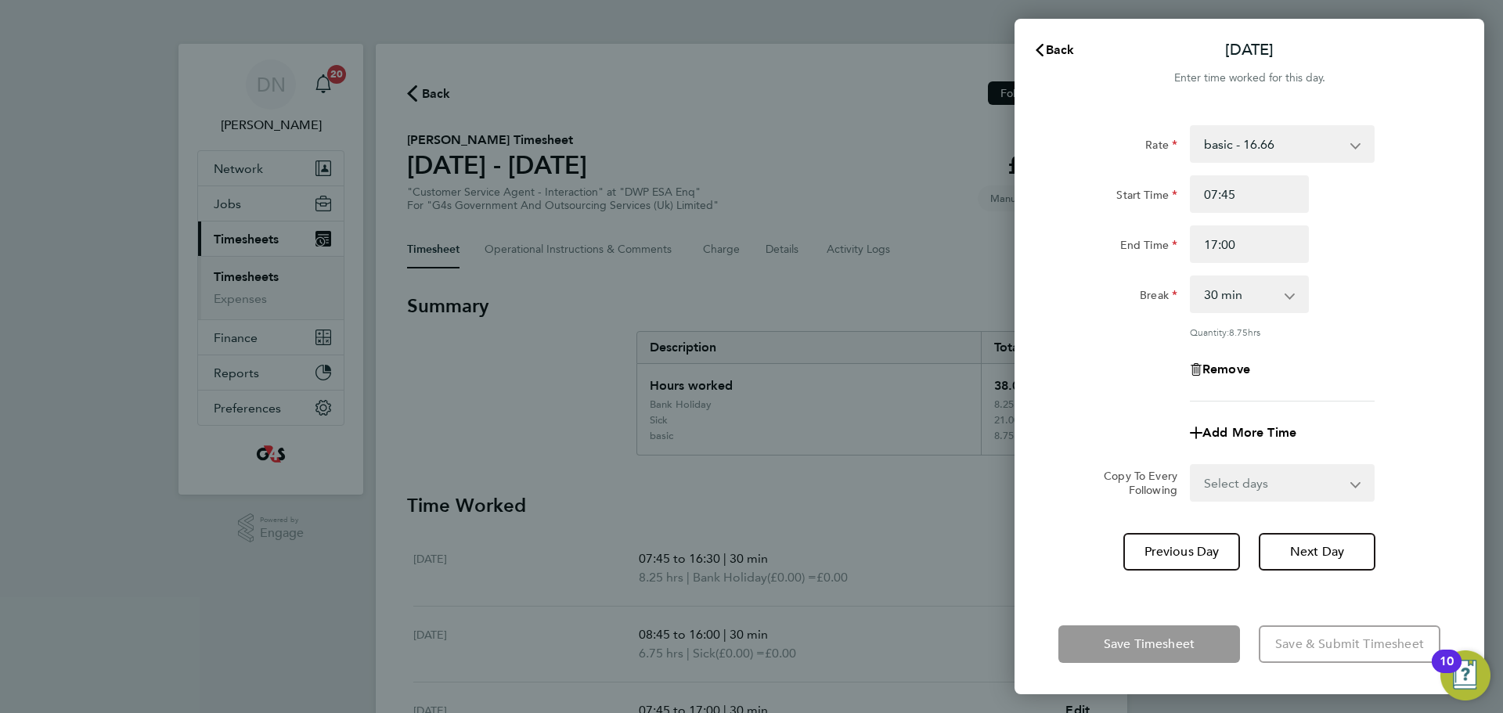
click at [1001, 146] on select "basic - 16.66 System Issue Not Paid x1.5 - 24.73 System Issue Paid - 16.66 Annu…" at bounding box center [1273, 144] width 163 height 34
select select "30"
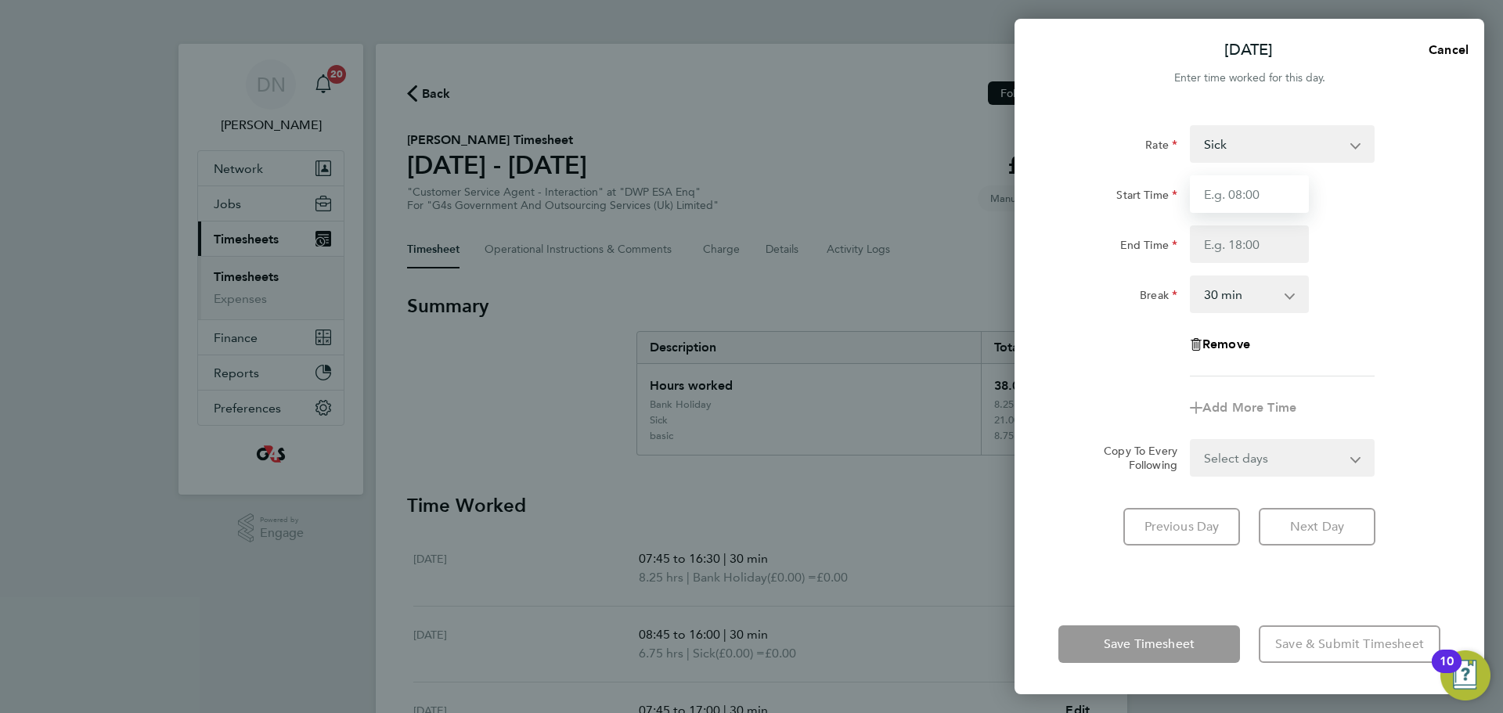
click at [1001, 196] on input "Start Time" at bounding box center [1249, 194] width 119 height 38
type input "08:45"
click at [1001, 224] on div "Start Time 08:45 End Time" at bounding box center [1249, 219] width 395 height 88
click at [1001, 243] on input "End Time" at bounding box center [1249, 244] width 119 height 38
type input "16:00"
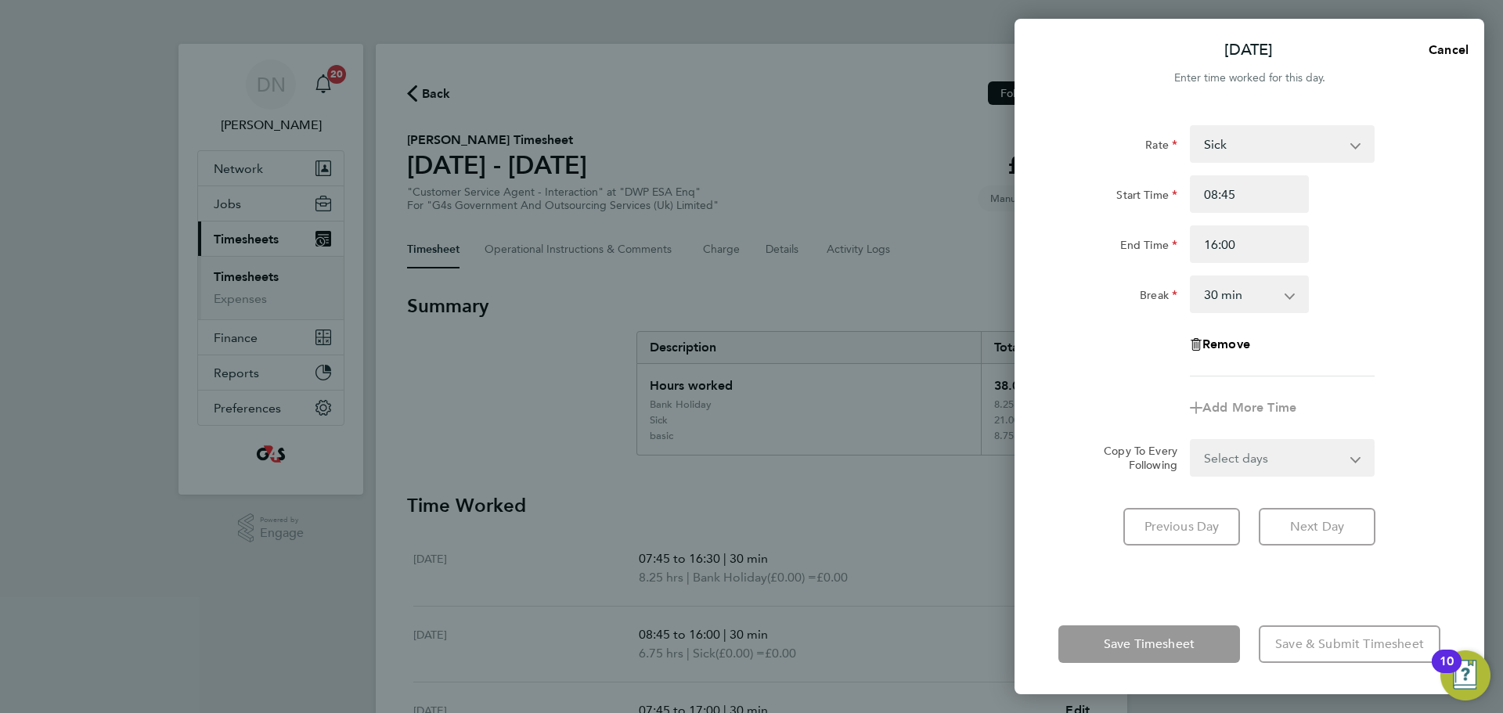
click at [1001, 287] on div "Break 0 min 15 min 30 min 45 min 60 min 75 min 90 min" at bounding box center [1249, 295] width 395 height 38
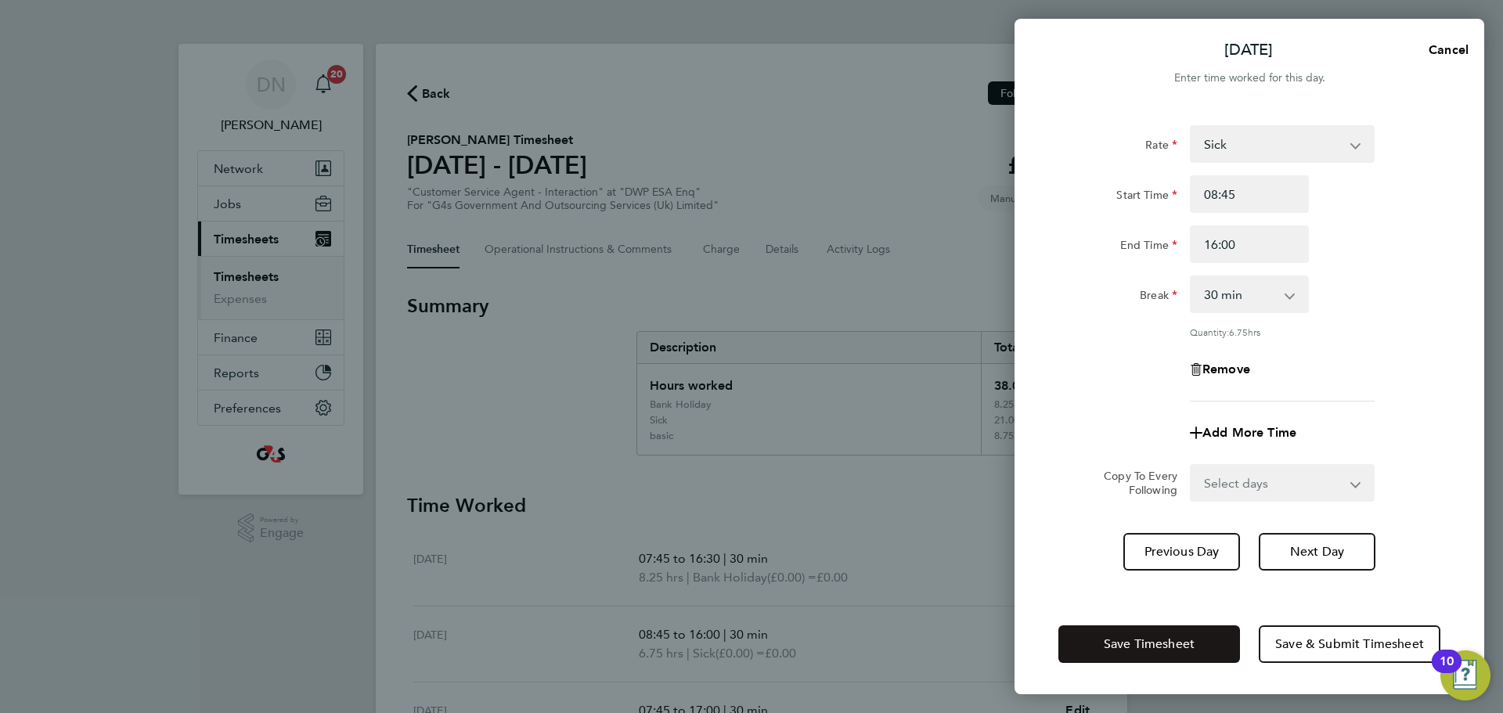
click at [1001, 431] on span "Save Timesheet" at bounding box center [1149, 644] width 91 height 16
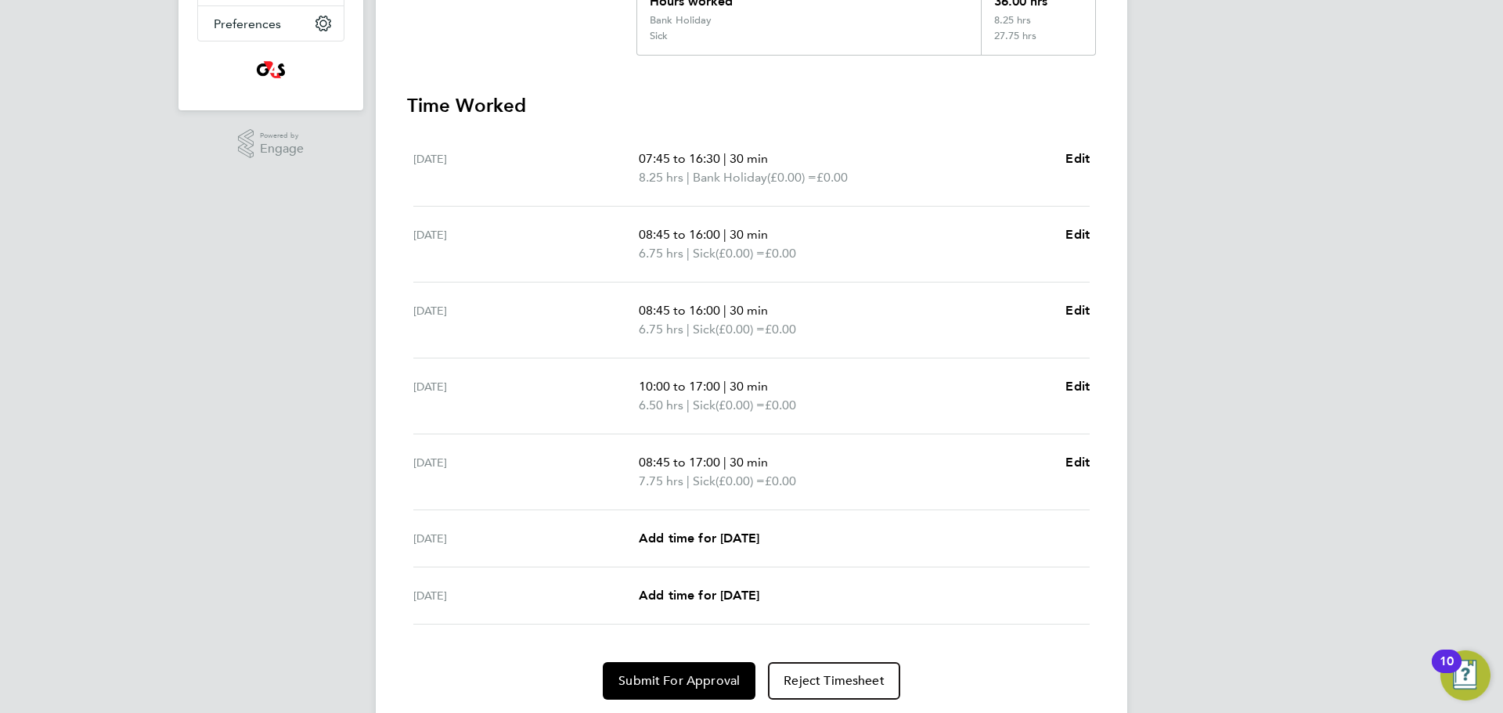
scroll to position [391, 0]
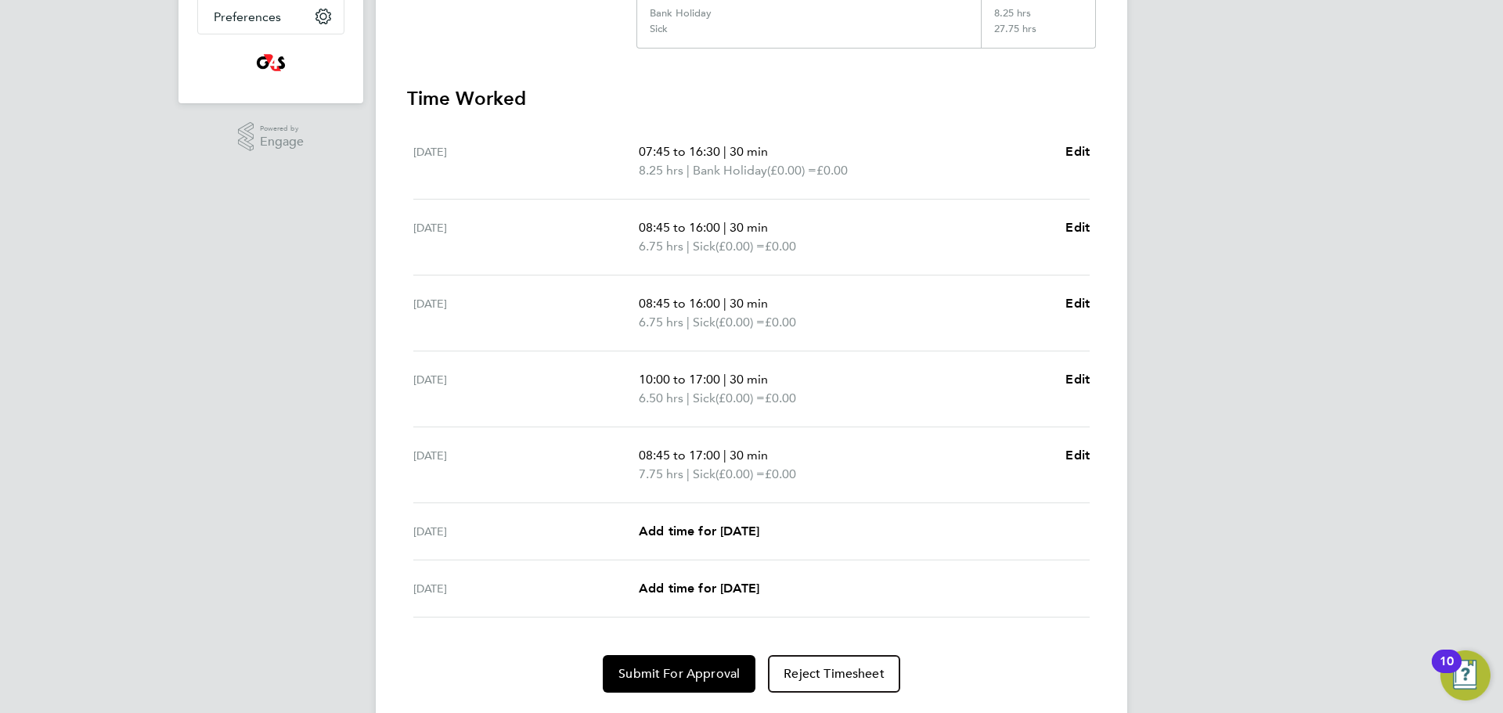
drag, startPoint x: 870, startPoint y: 478, endPoint x: 403, endPoint y: 158, distance: 565.9
click at [403, 158] on div "Back Following [PERSON_NAME] Timesheet [DATE] - [DATE] £0. 00 "Customer Service…" at bounding box center [752, 191] width 752 height 1078
click at [878, 227] on p "08:45 to 16:00 | 30 min" at bounding box center [846, 227] width 414 height 19
click at [857, 309] on p "08:45 to 16:00 | 30 min" at bounding box center [846, 303] width 414 height 19
click at [1001, 305] on span "Edit" at bounding box center [1078, 303] width 24 height 15
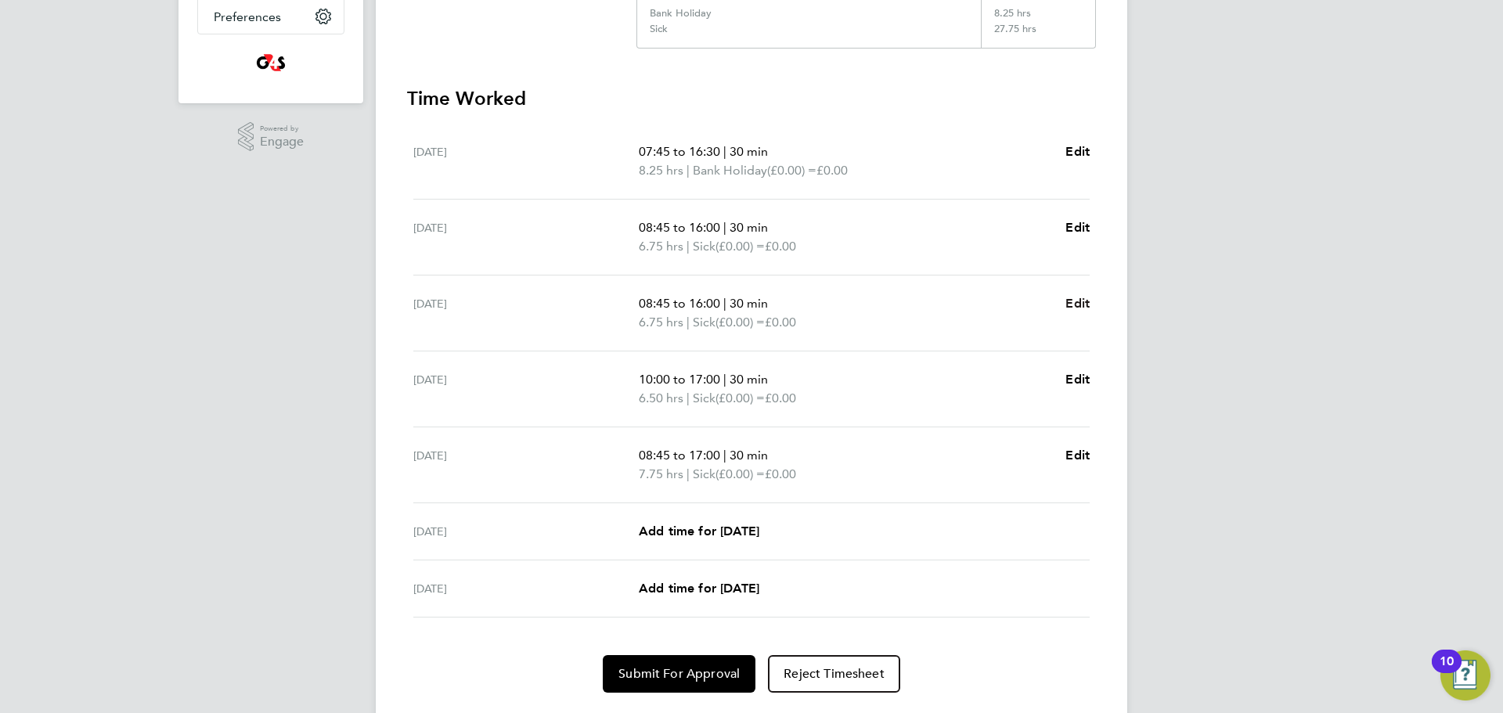
select select "30"
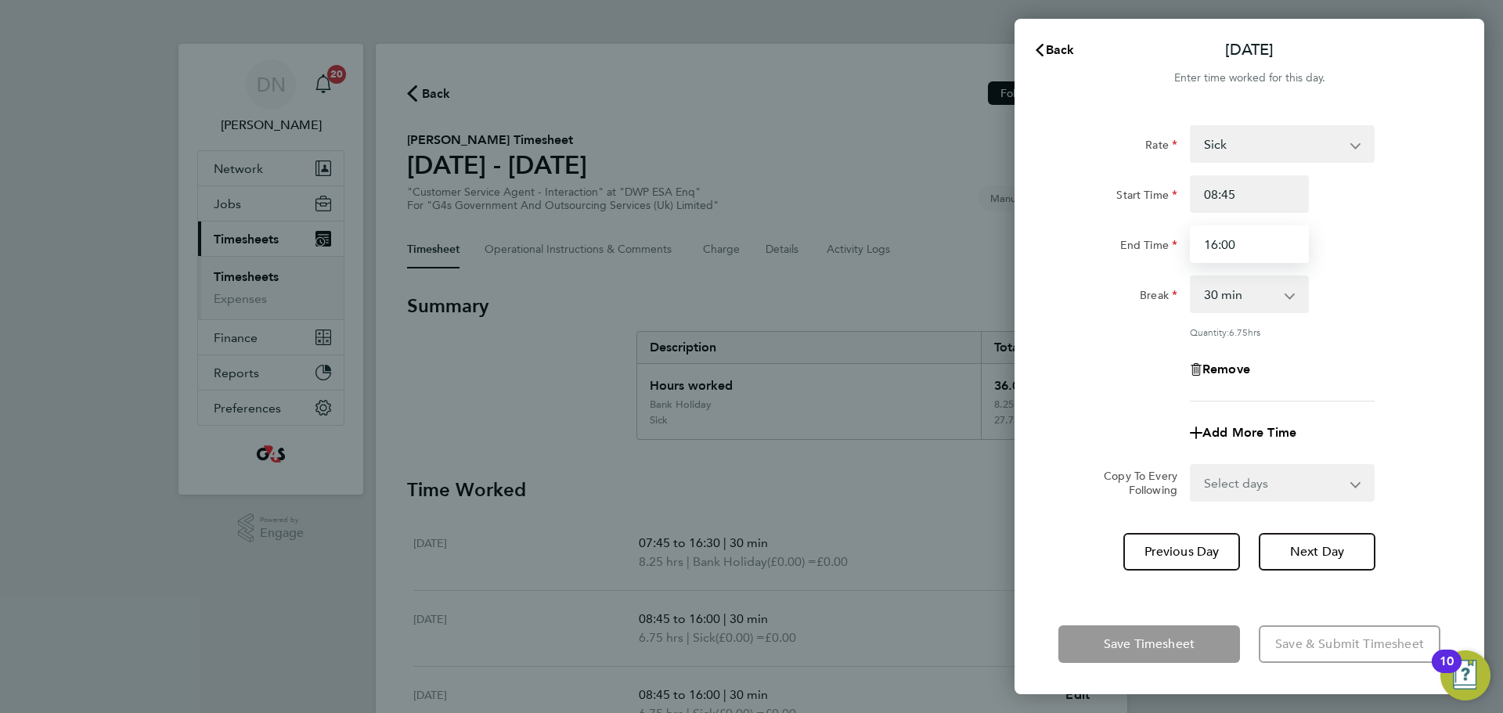
click at [1001, 258] on input "16:00" at bounding box center [1249, 244] width 119 height 38
click at [1001, 250] on input "16:00" at bounding box center [1249, 244] width 119 height 38
type input "17:00"
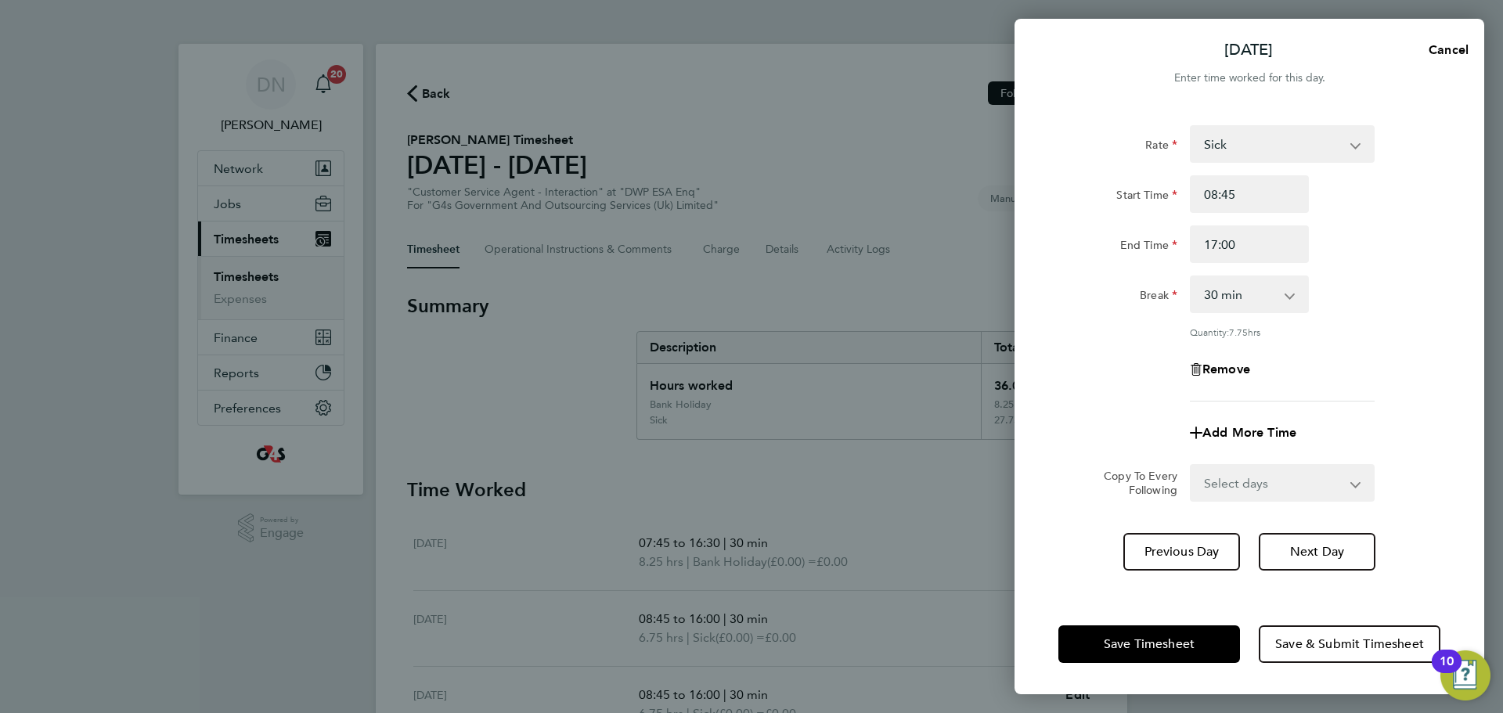
click at [1001, 400] on div "Rate Sick System Issue Not Paid x1.5 - 24.73 System Issue Paid - 16.66 basic - …" at bounding box center [1250, 350] width 470 height 488
click at [1001, 431] on span "Save Timesheet" at bounding box center [1149, 644] width 91 height 16
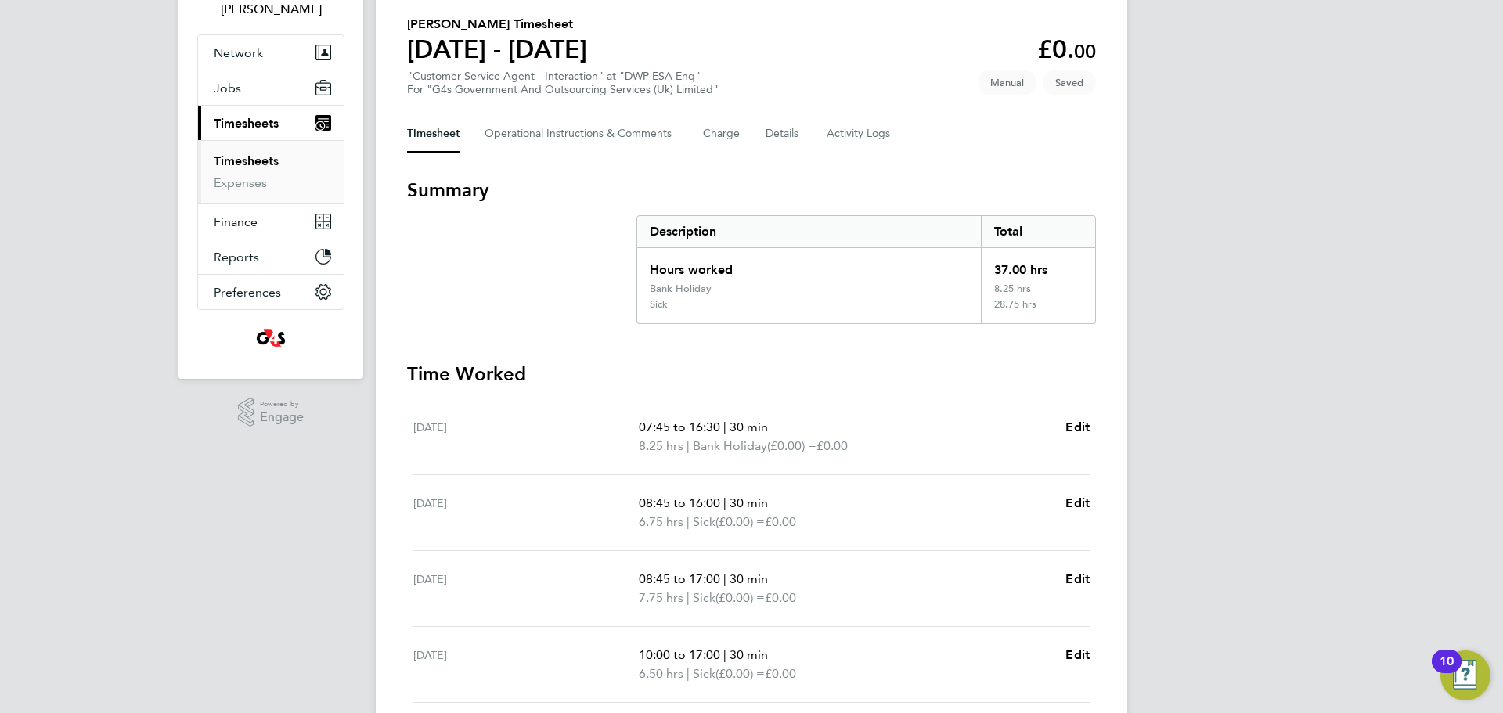
scroll to position [235, 0]
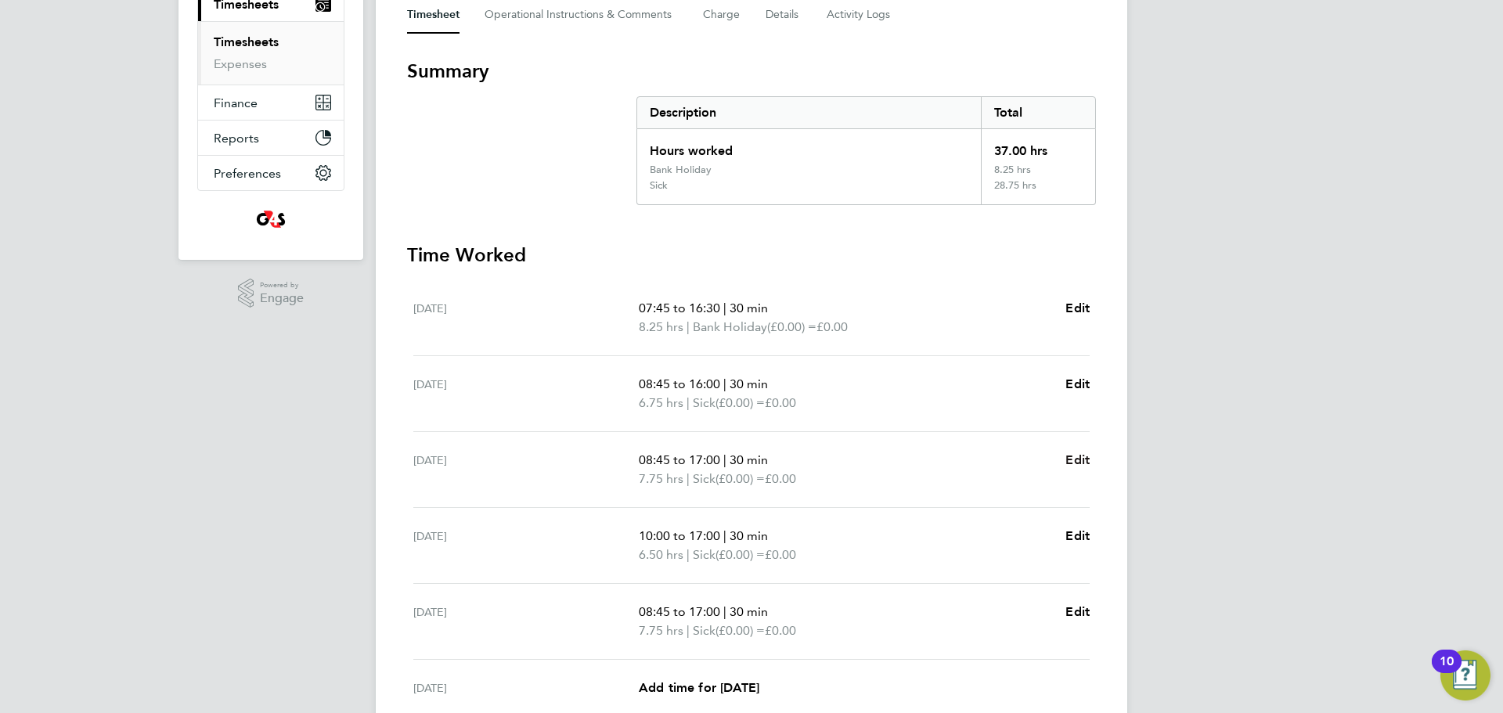
click at [1001, 431] on span "Edit" at bounding box center [1078, 460] width 24 height 15
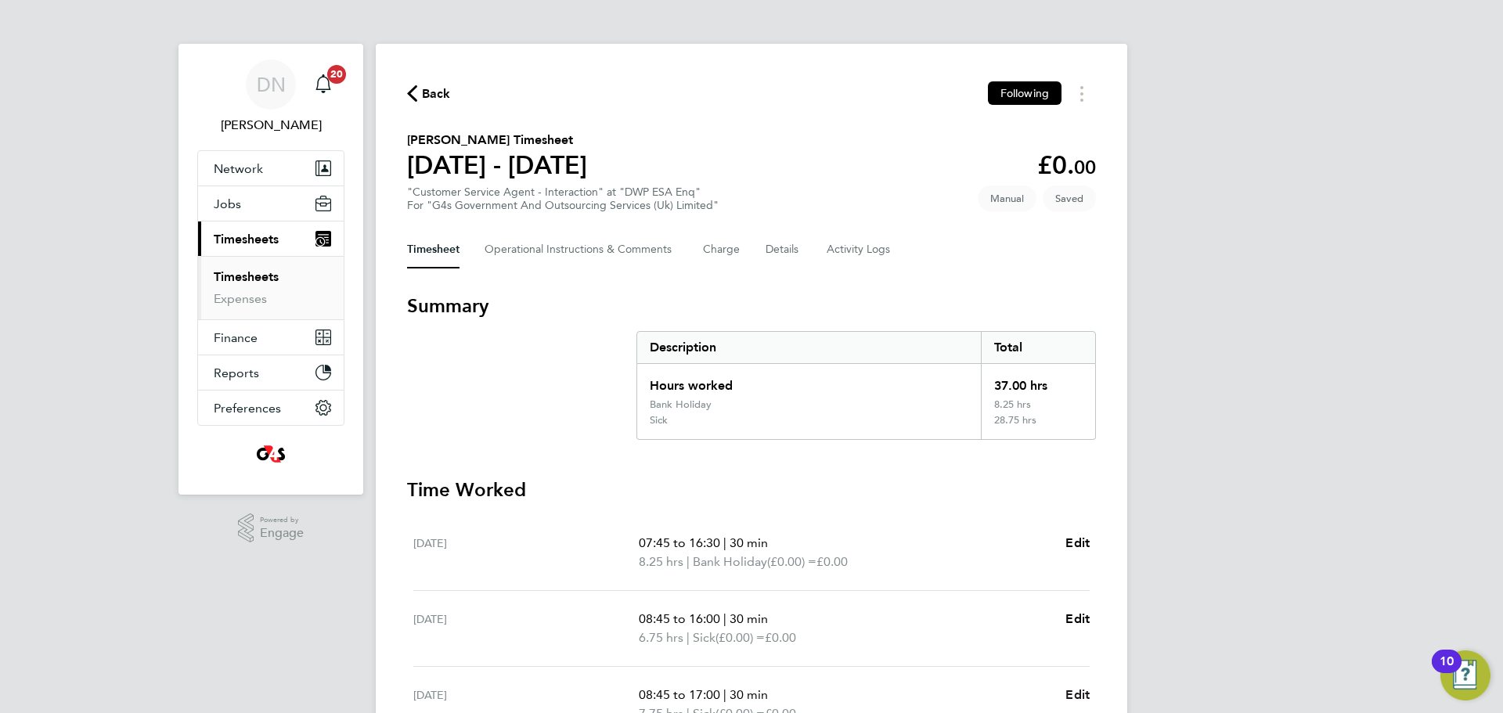
select select "30"
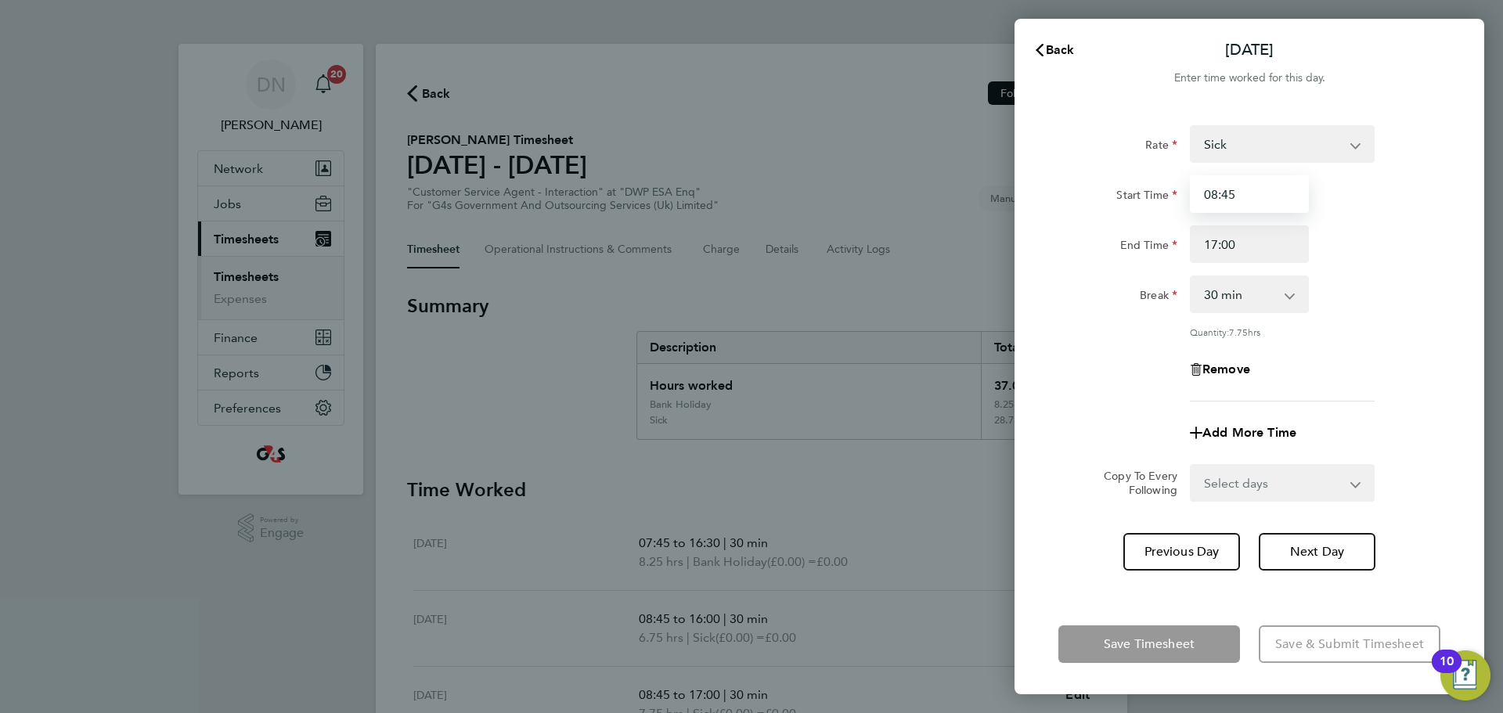
click at [1001, 194] on input "08:45" at bounding box center [1249, 194] width 119 height 38
type input "07:45"
drag, startPoint x: 1078, startPoint y: 521, endPoint x: 1114, endPoint y: 586, distance: 74.3
click at [1001, 431] on div "Rate Sick System Issue Not Paid x1.5 - 24.73 System Issue Paid - 16.66 basic - …" at bounding box center [1250, 350] width 470 height 488
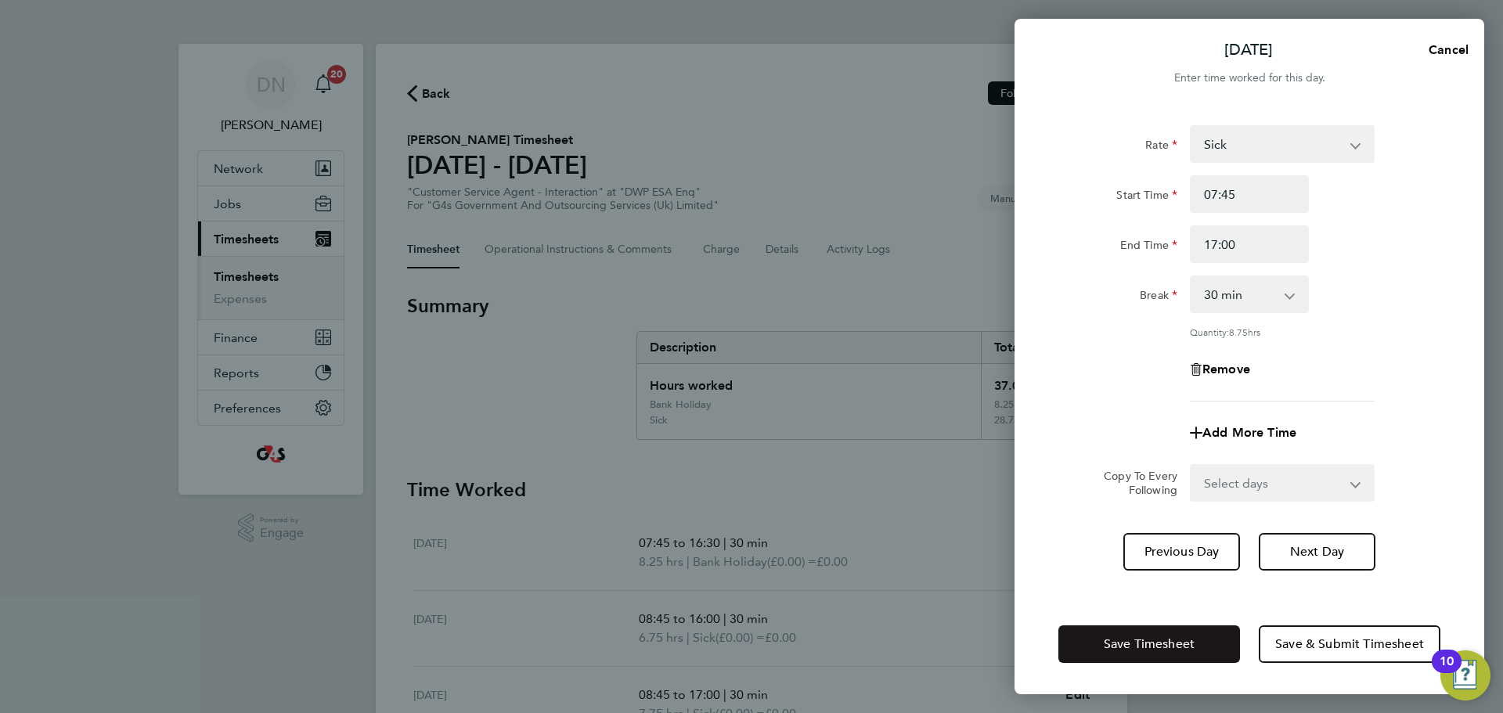
click at [1001, 431] on span "Save Timesheet" at bounding box center [1149, 644] width 91 height 16
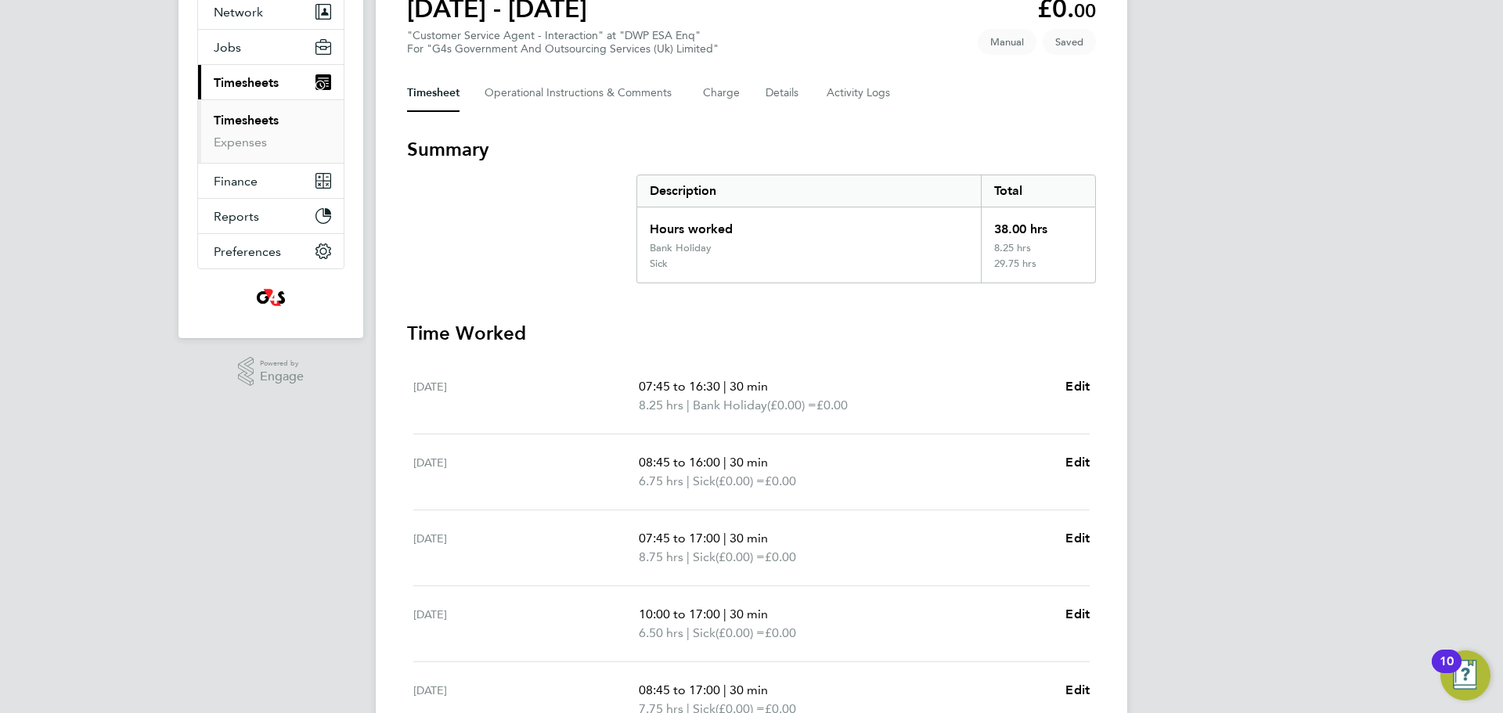
scroll to position [235, 0]
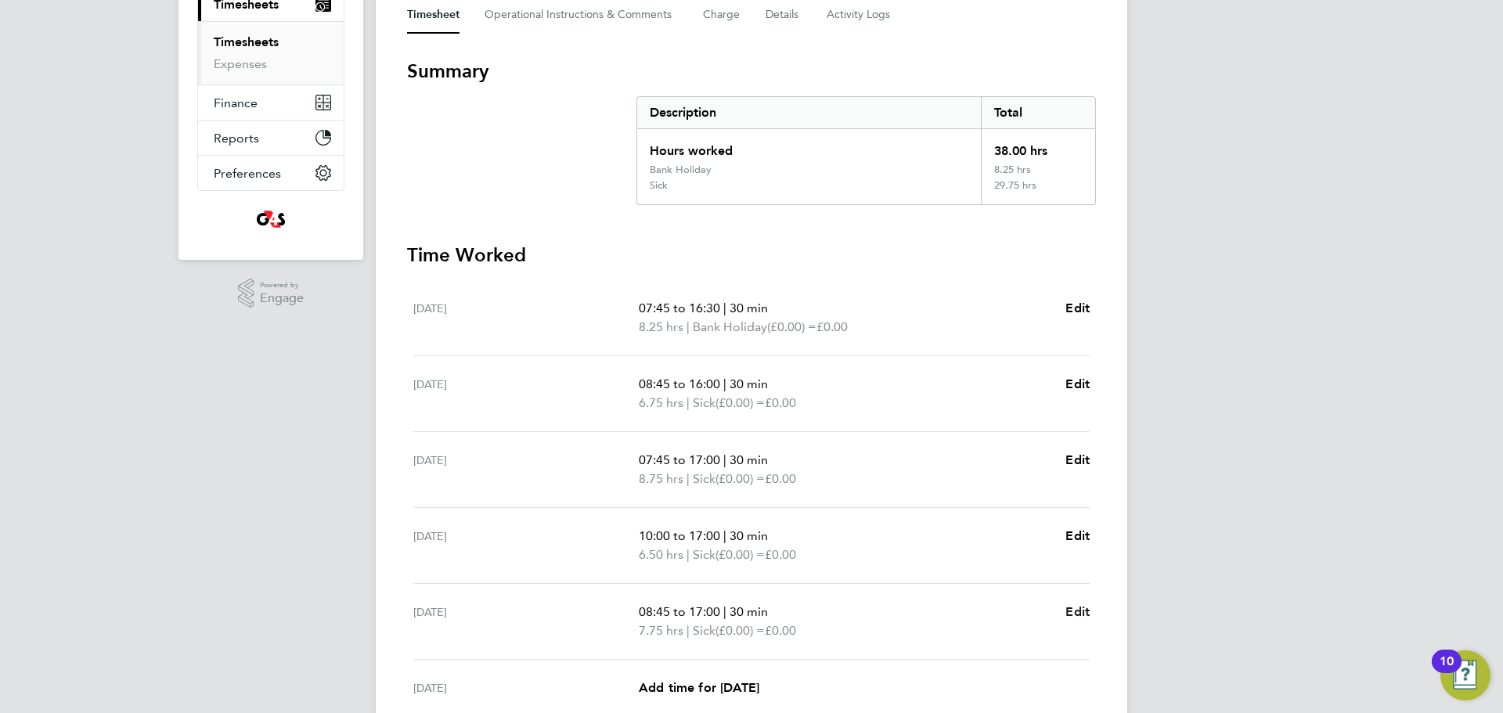
click at [1001, 431] on span "Edit" at bounding box center [1078, 611] width 24 height 15
select select "30"
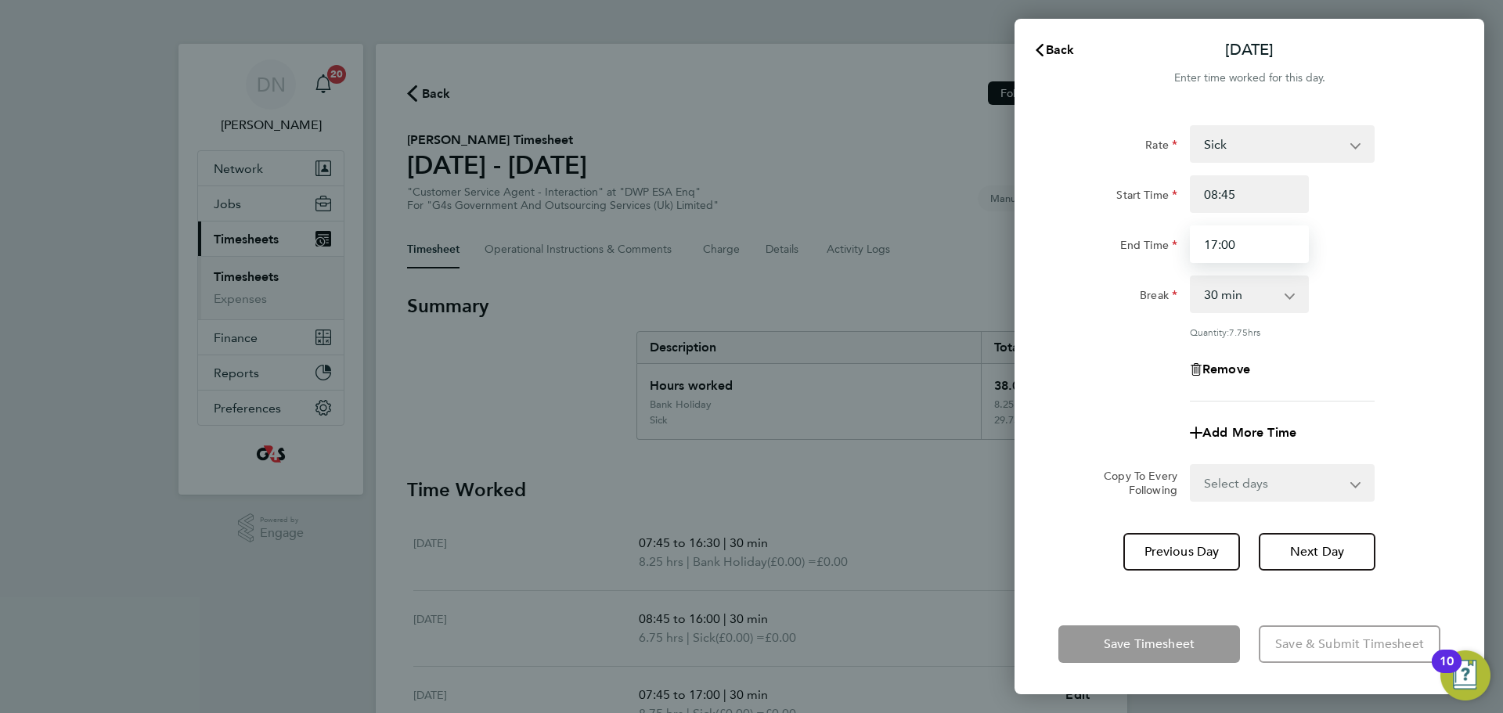
drag, startPoint x: 1235, startPoint y: 240, endPoint x: 1165, endPoint y: 238, distance: 69.7
click at [1001, 238] on div "End Time 17:00" at bounding box center [1249, 244] width 395 height 38
type input "16:30"
click at [1001, 302] on div "Break" at bounding box center [1117, 291] width 119 height 31
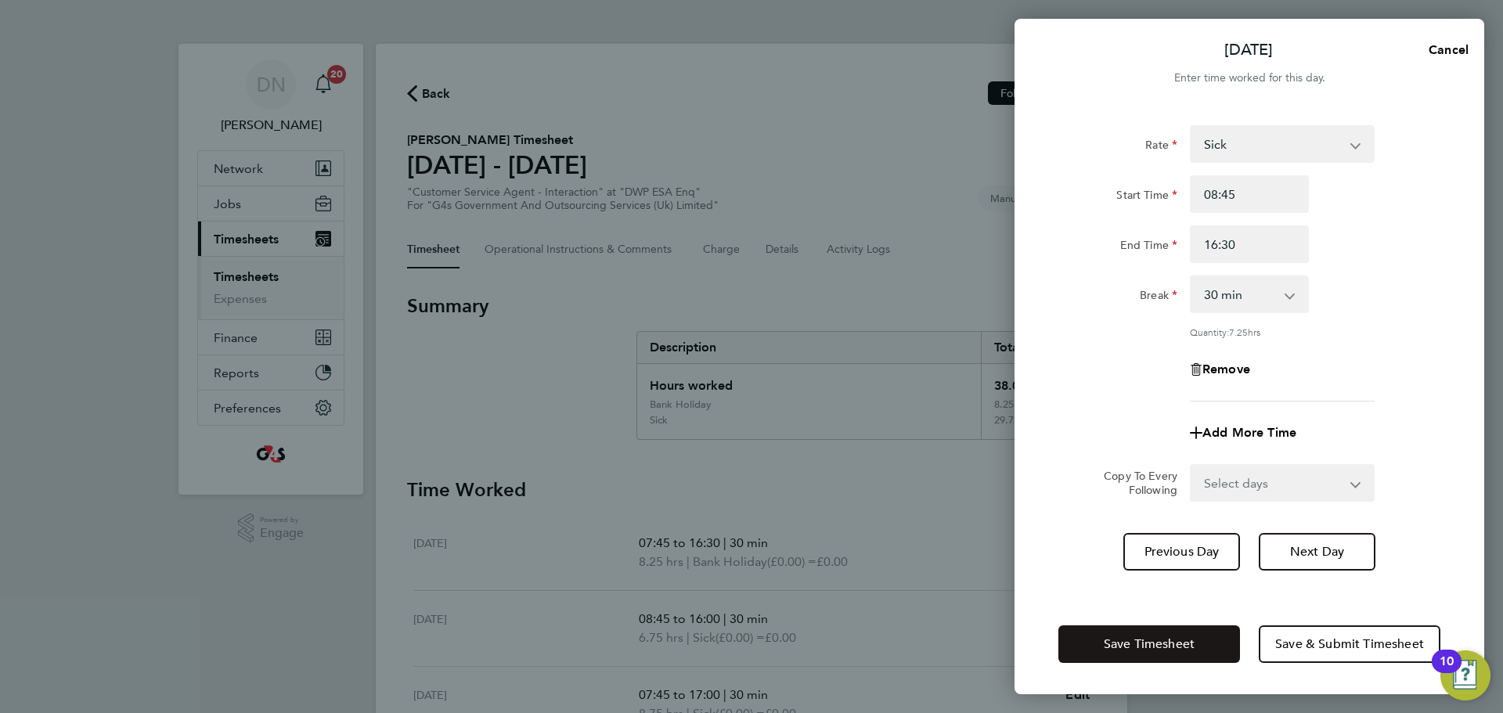
click at [1001, 431] on button "Save Timesheet" at bounding box center [1149, 645] width 182 height 38
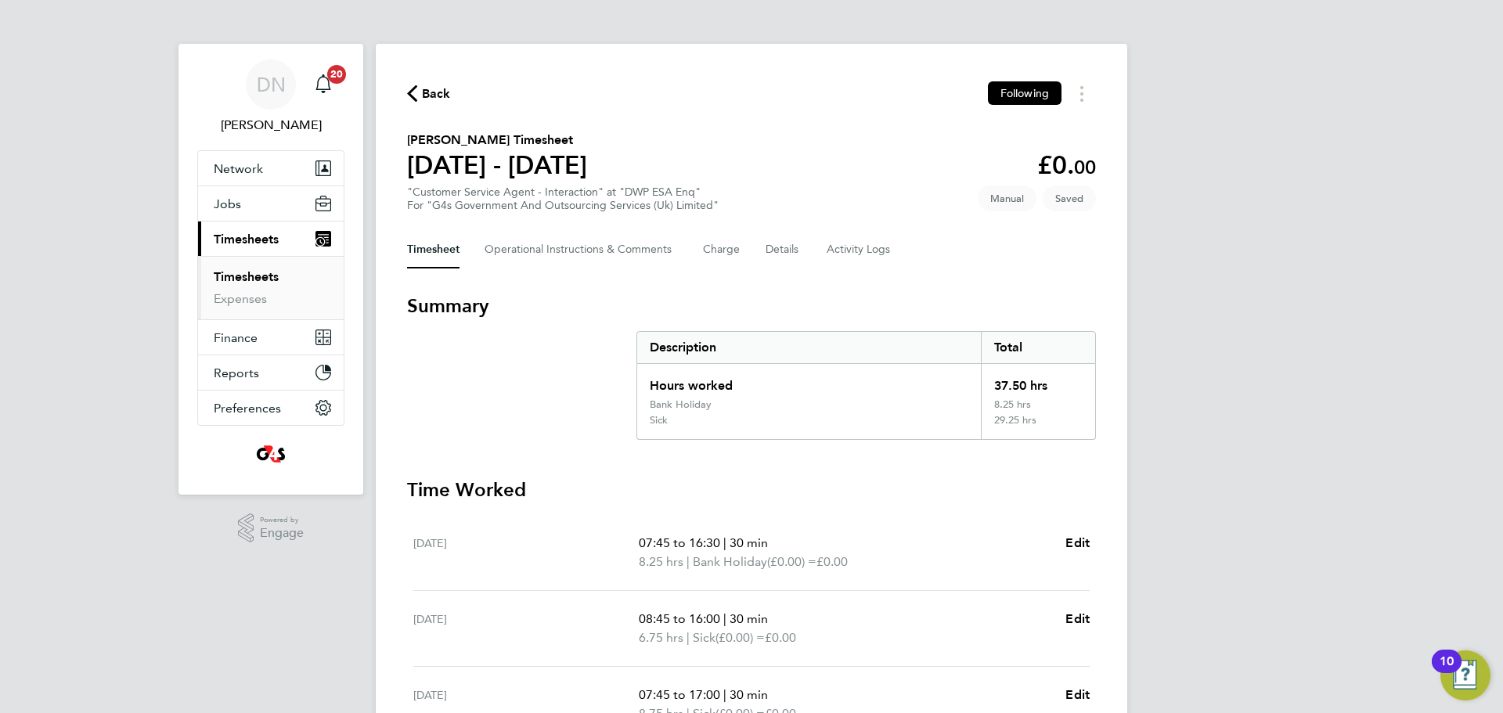
click at [425, 90] on span "Back" at bounding box center [436, 94] width 29 height 19
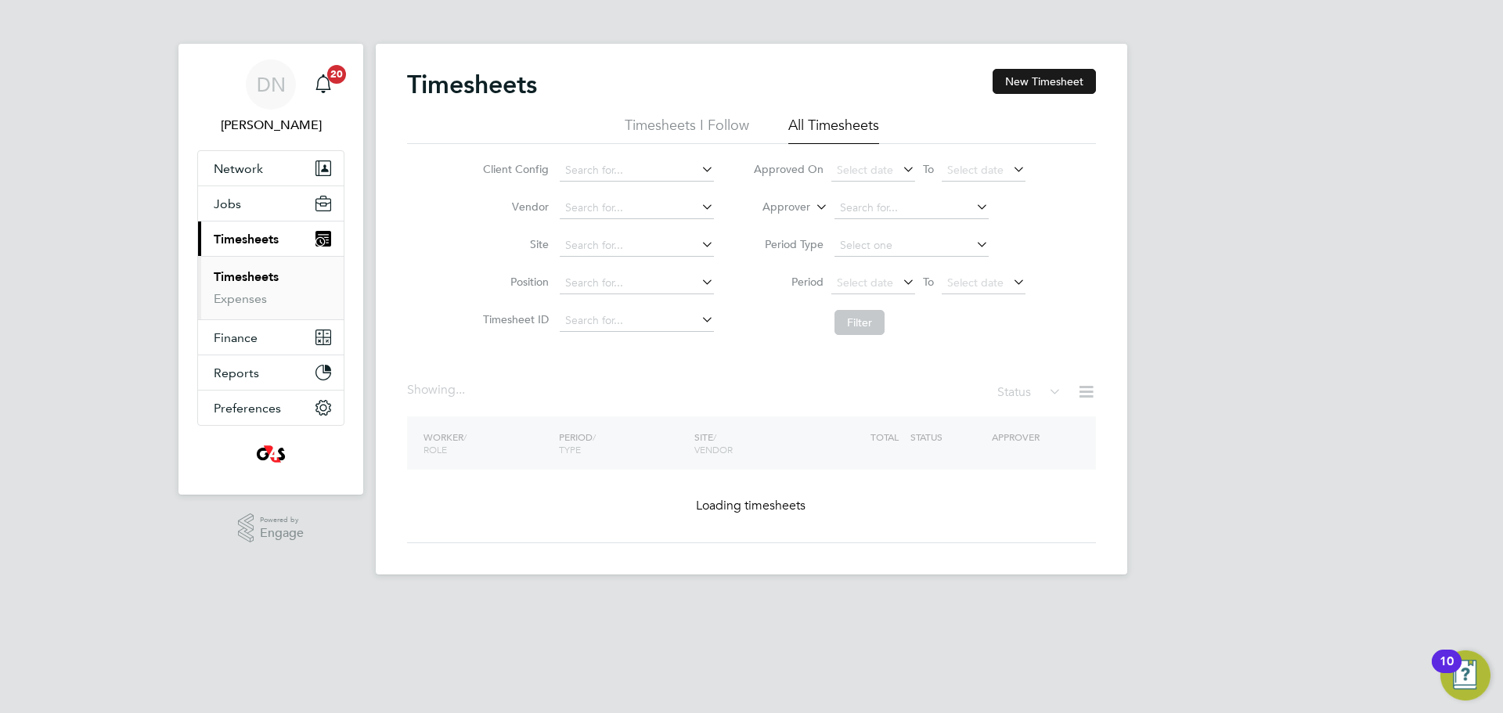
click at [1001, 92] on button "New Timesheet" at bounding box center [1044, 81] width 103 height 25
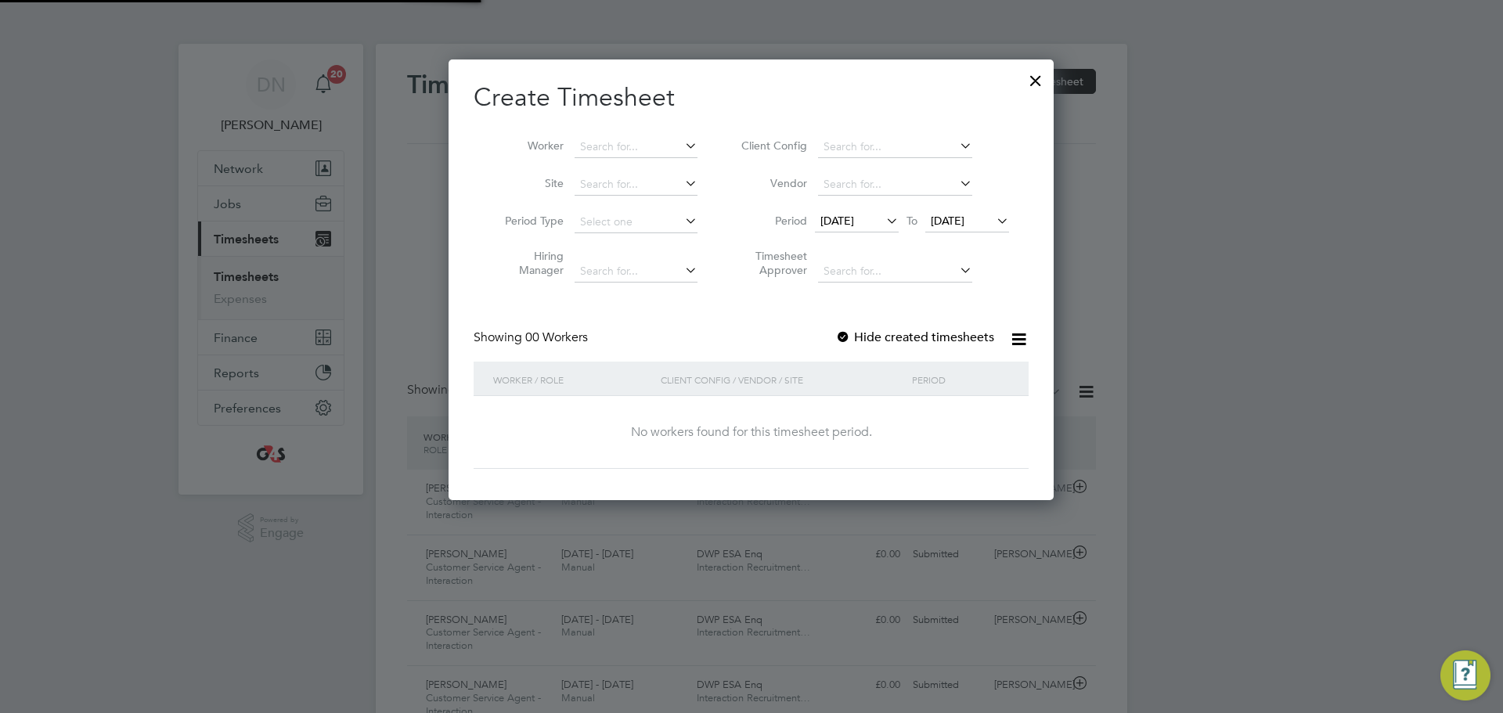
scroll to position [52, 136]
click at [652, 149] on input at bounding box center [636, 147] width 123 height 22
click at [672, 184] on li "Abh inand Thiruthiyil" at bounding box center [636, 188] width 124 height 21
type input "[PERSON_NAME]"
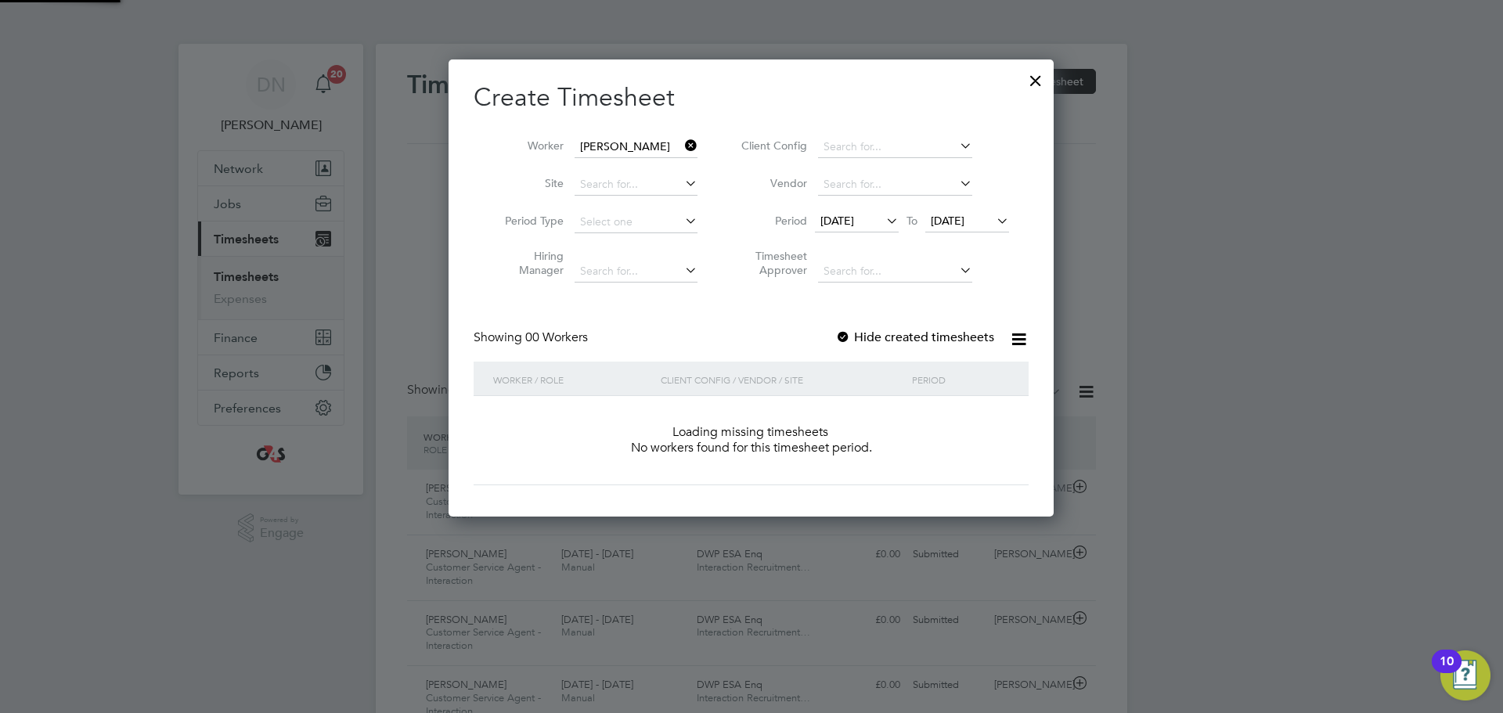
scroll to position [442, 606]
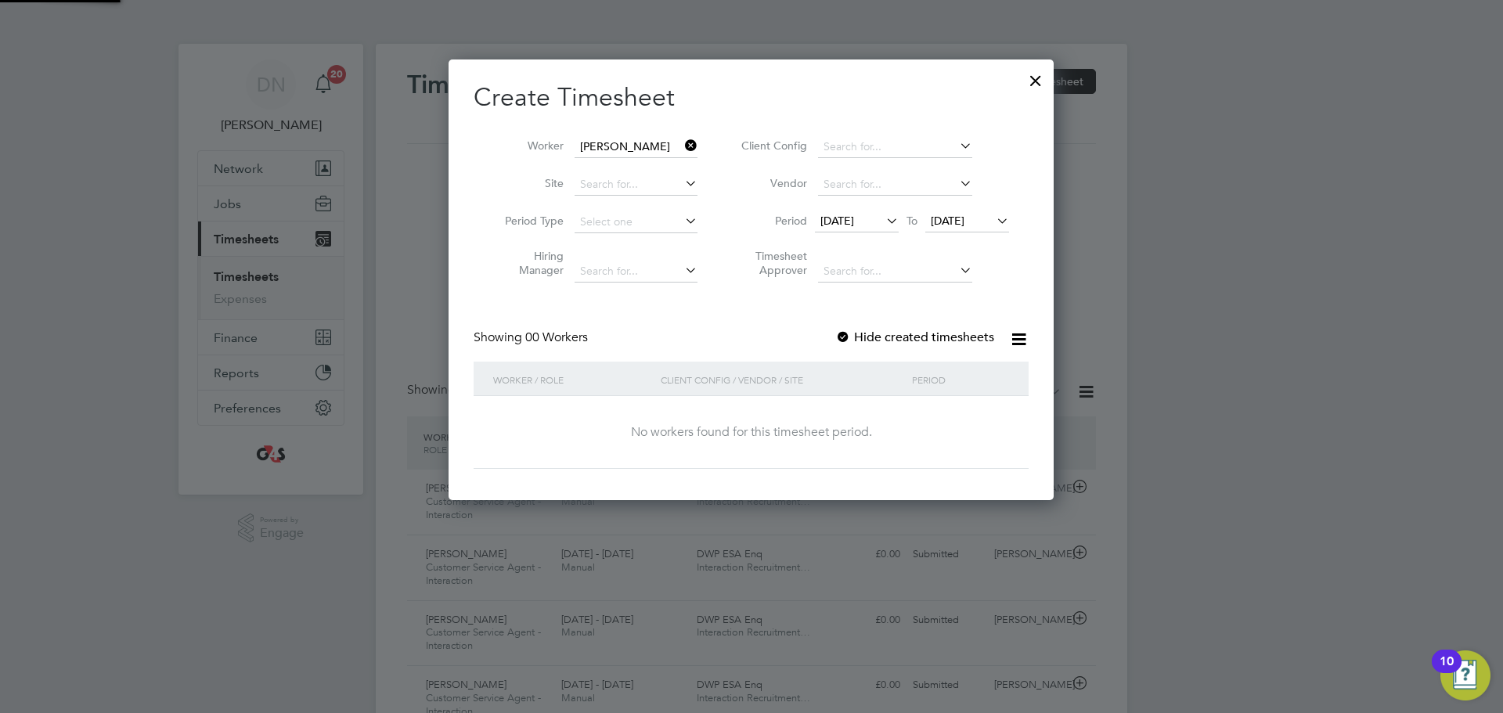
click at [842, 209] on li "Period [DATE] To [DATE]" at bounding box center [873, 223] width 312 height 38
click at [845, 217] on span "[DATE]" at bounding box center [837, 221] width 34 height 14
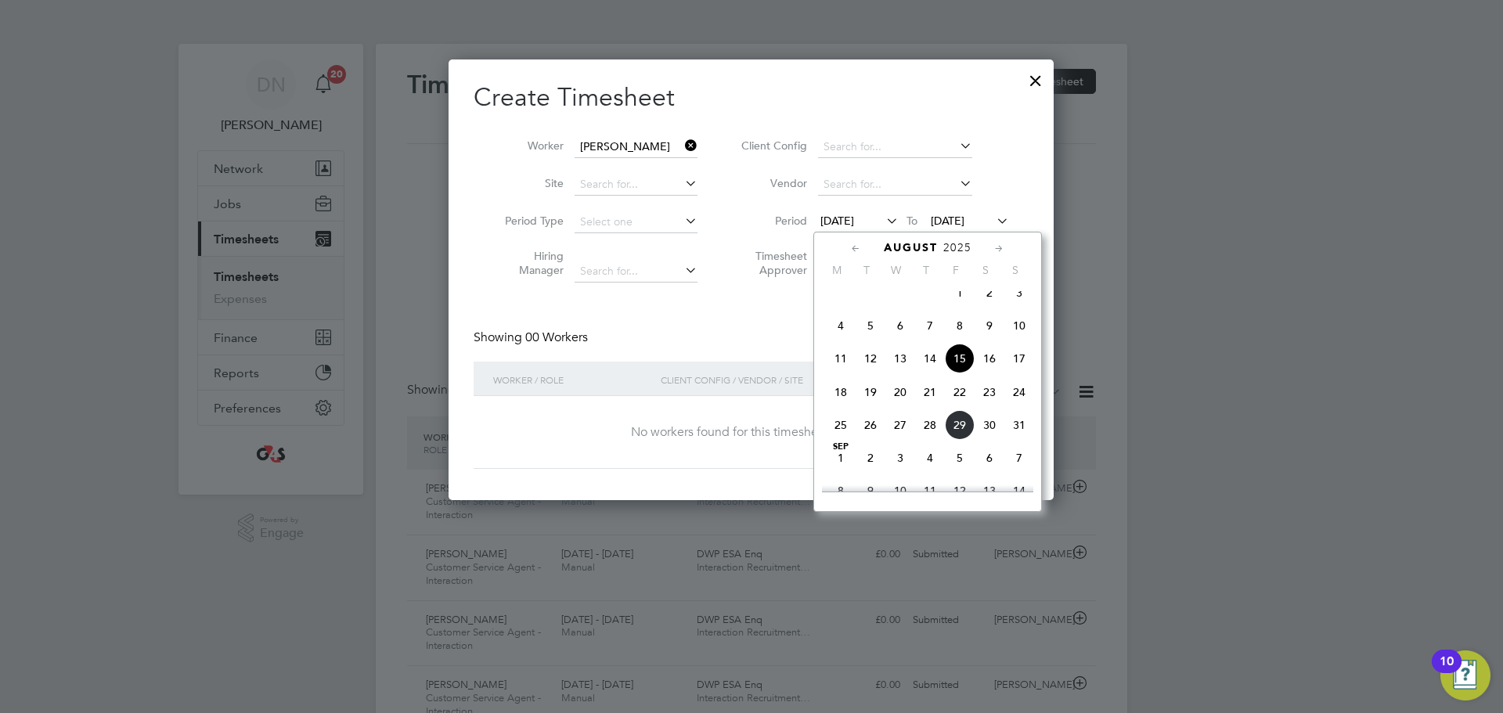
click at [851, 431] on span "25" at bounding box center [841, 425] width 30 height 30
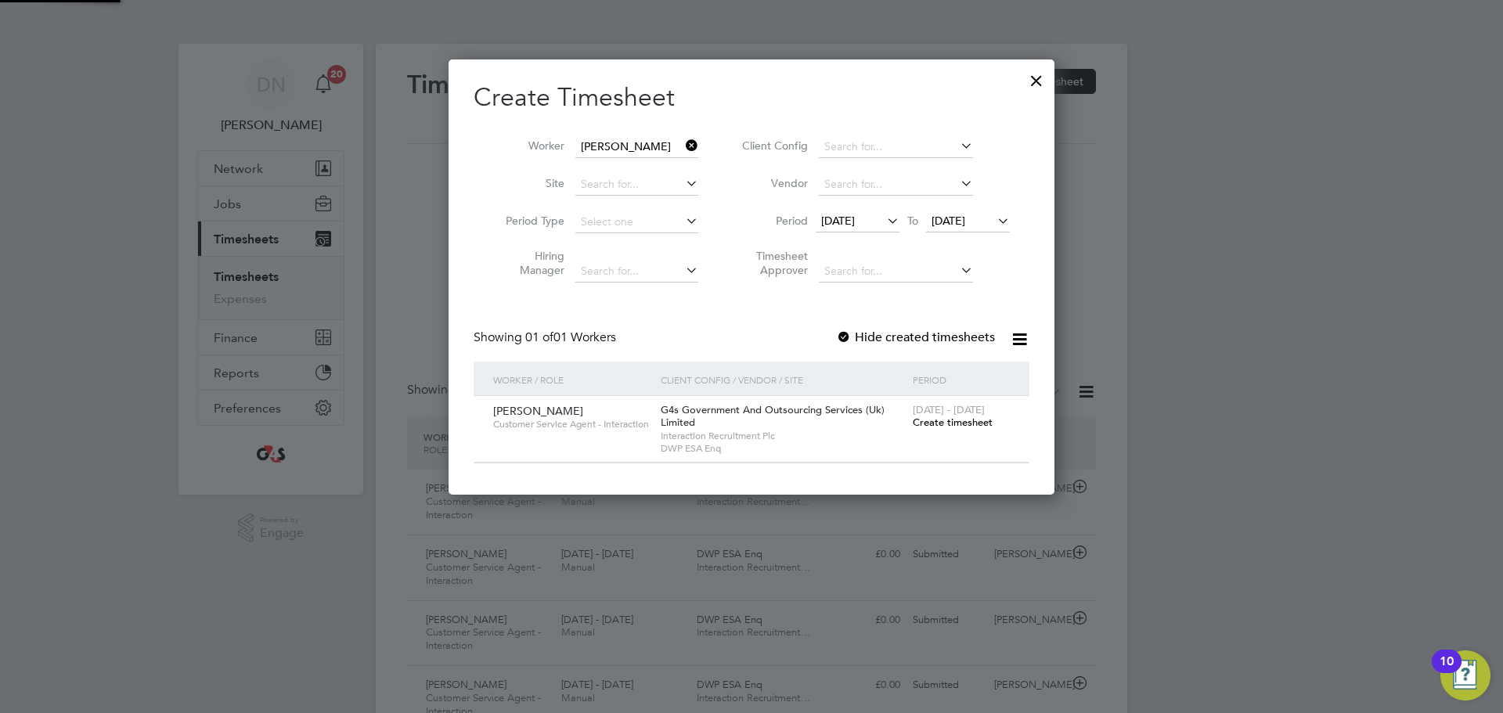
scroll to position [8, 8]
click at [952, 423] on span "Create timesheet" at bounding box center [953, 422] width 80 height 13
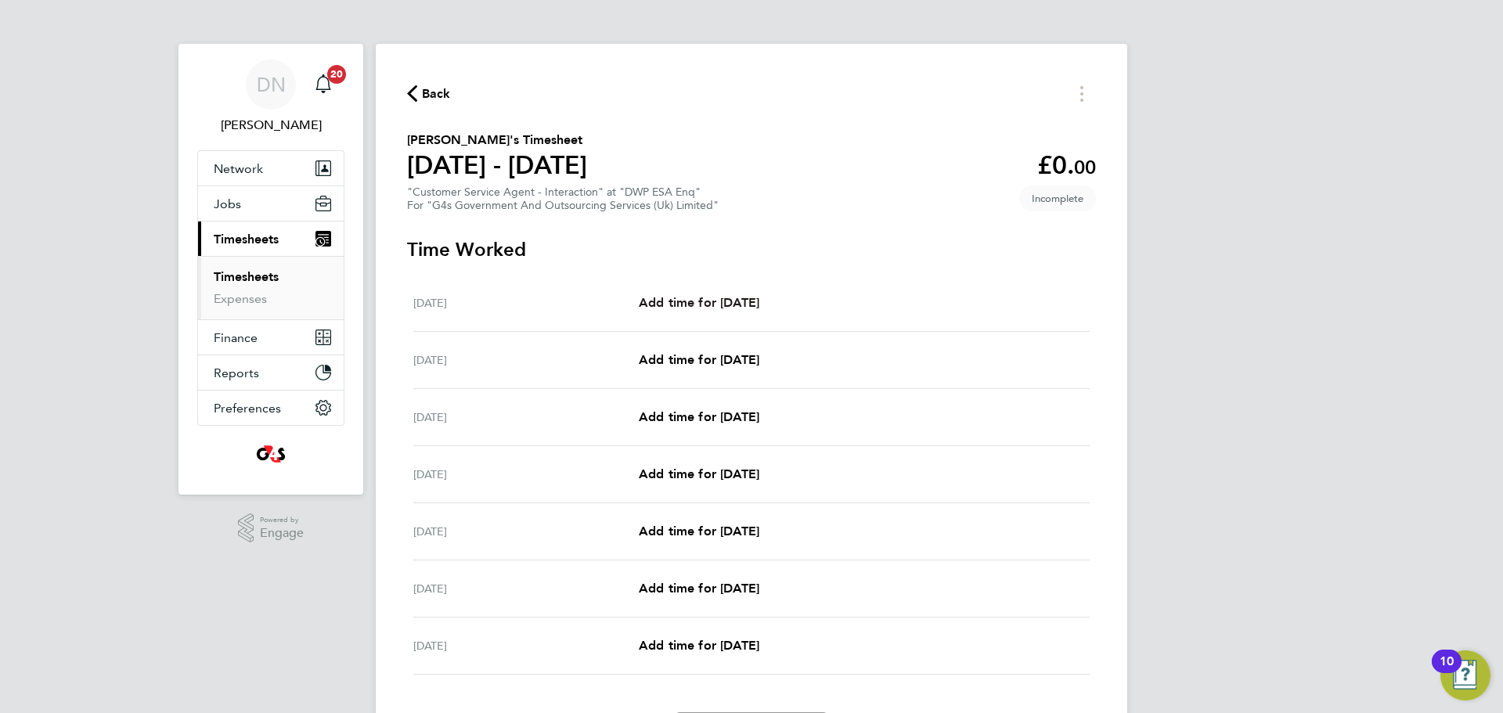
click at [734, 297] on span "Add time for [DATE]" at bounding box center [699, 302] width 121 height 15
select select "30"
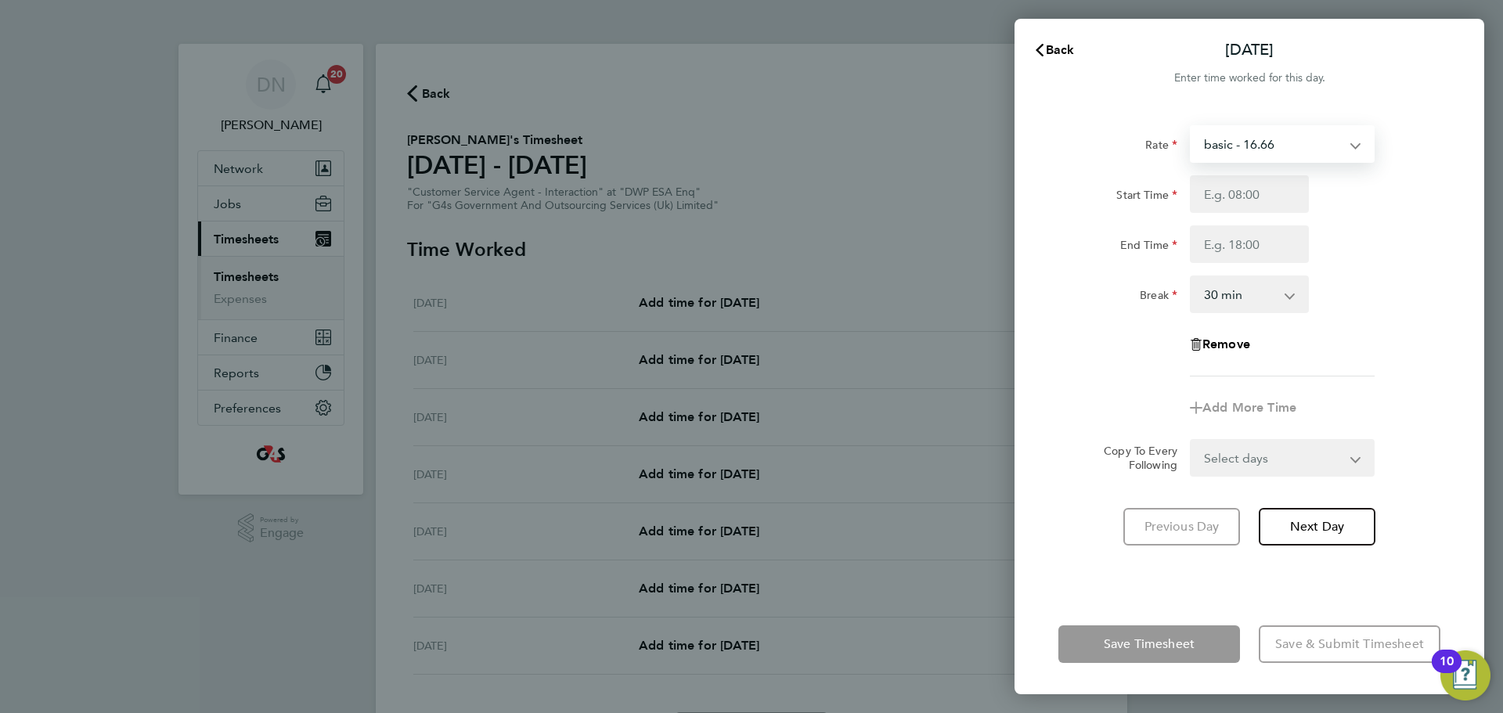
click at [1001, 149] on select "basic - 16.66 System Issue Not Paid Bank Holiday x2 - 32.79 Annual Leave Sick S…" at bounding box center [1273, 144] width 163 height 34
select select "30"
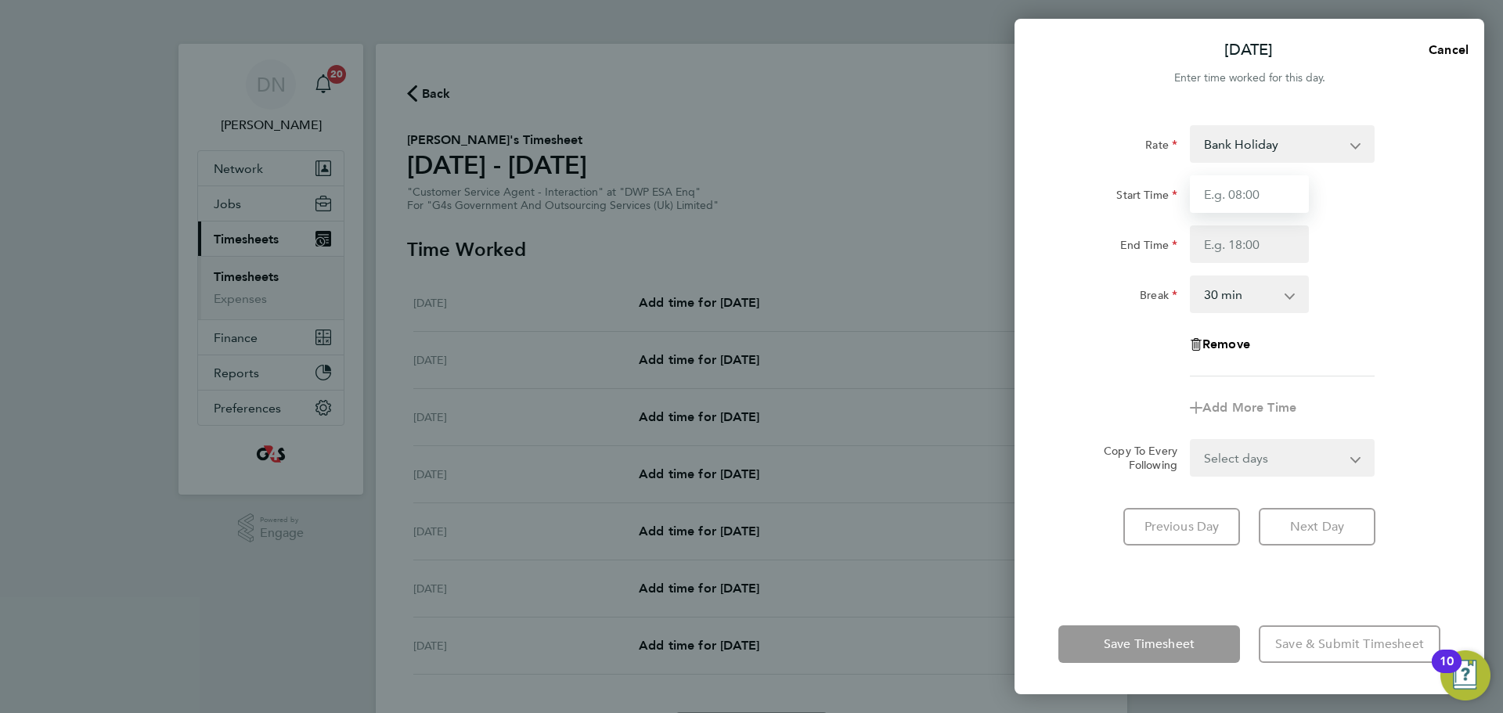
click at [1001, 184] on input "Start Time" at bounding box center [1249, 194] width 119 height 38
type input "07:45"
click at [1001, 251] on input "End Time" at bounding box center [1249, 244] width 119 height 38
type input "16:30"
click at [1001, 256] on div "End Time 16:30" at bounding box center [1249, 244] width 395 height 38
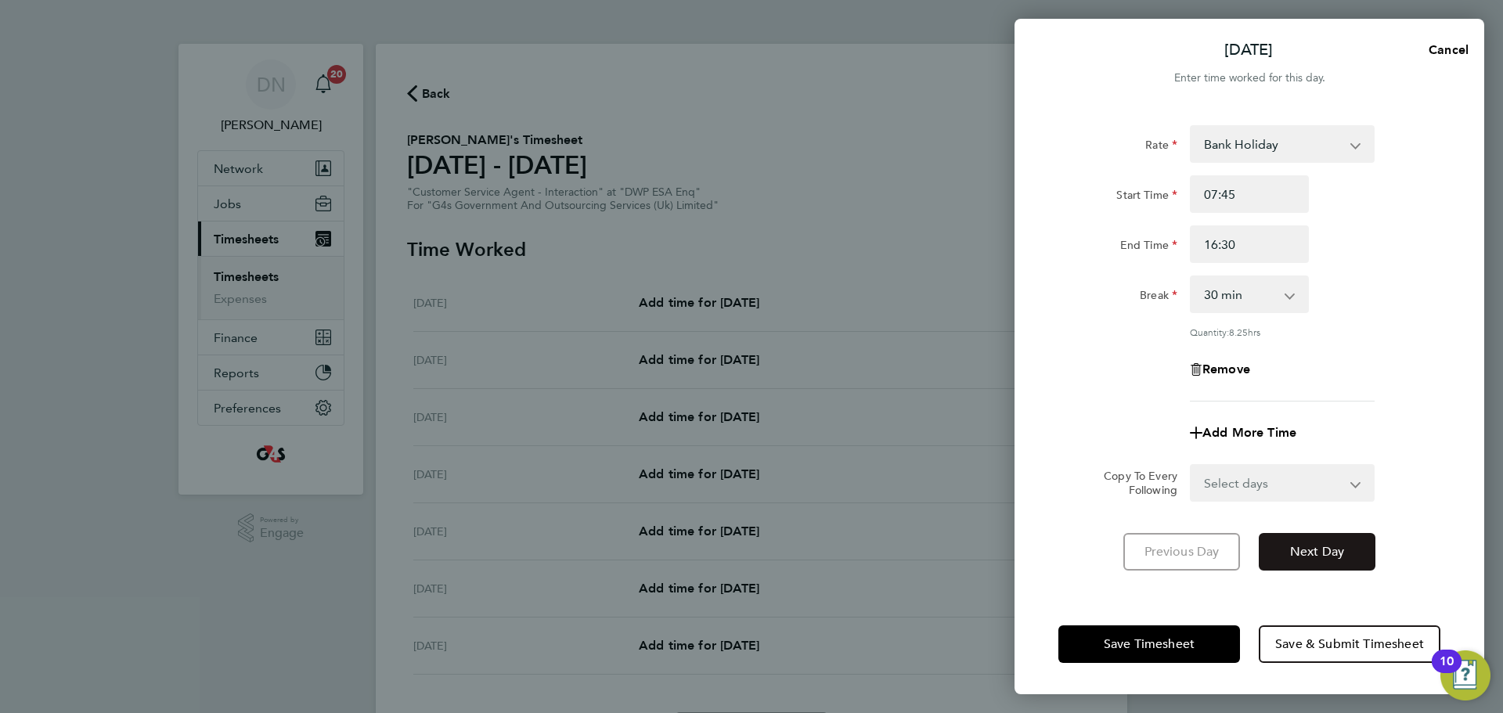
click at [1001, 431] on span "Next Day" at bounding box center [1317, 552] width 54 height 16
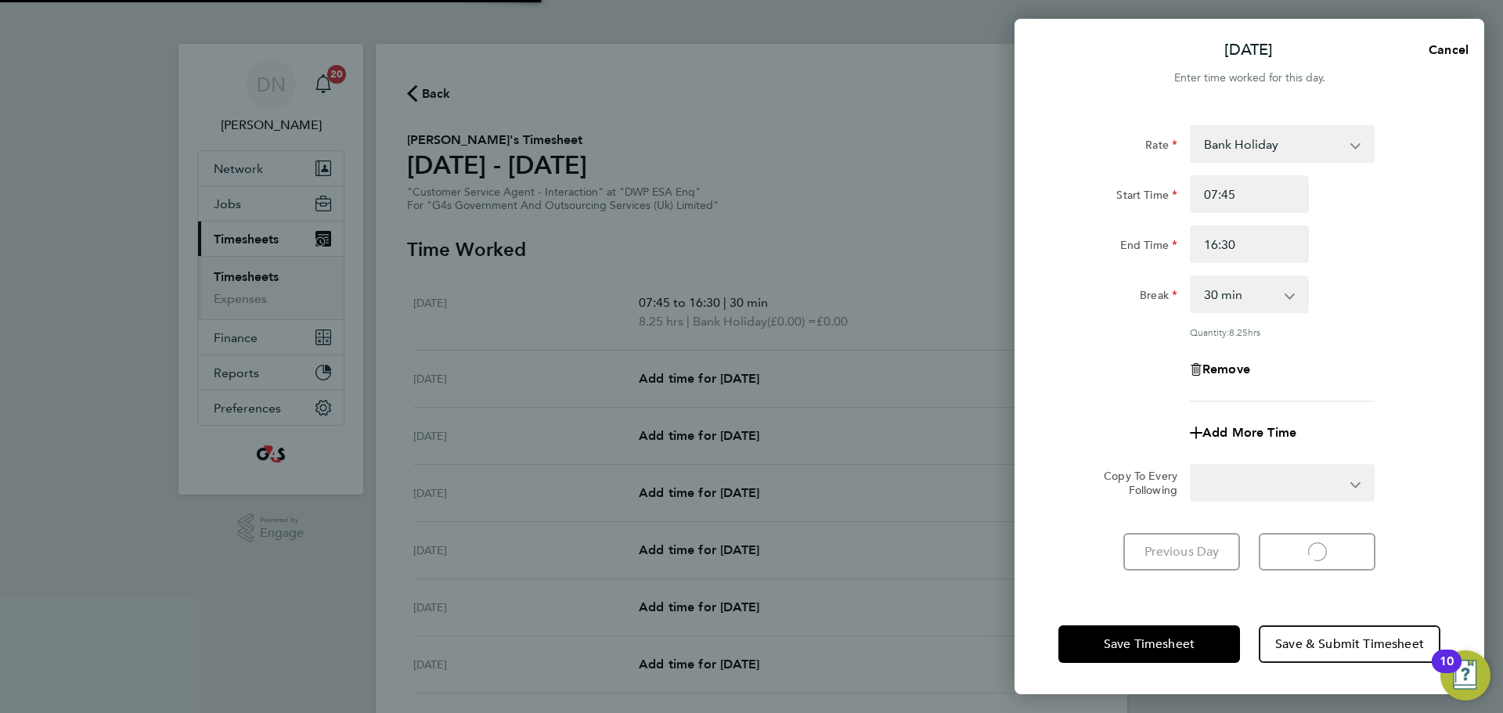
select select "30"
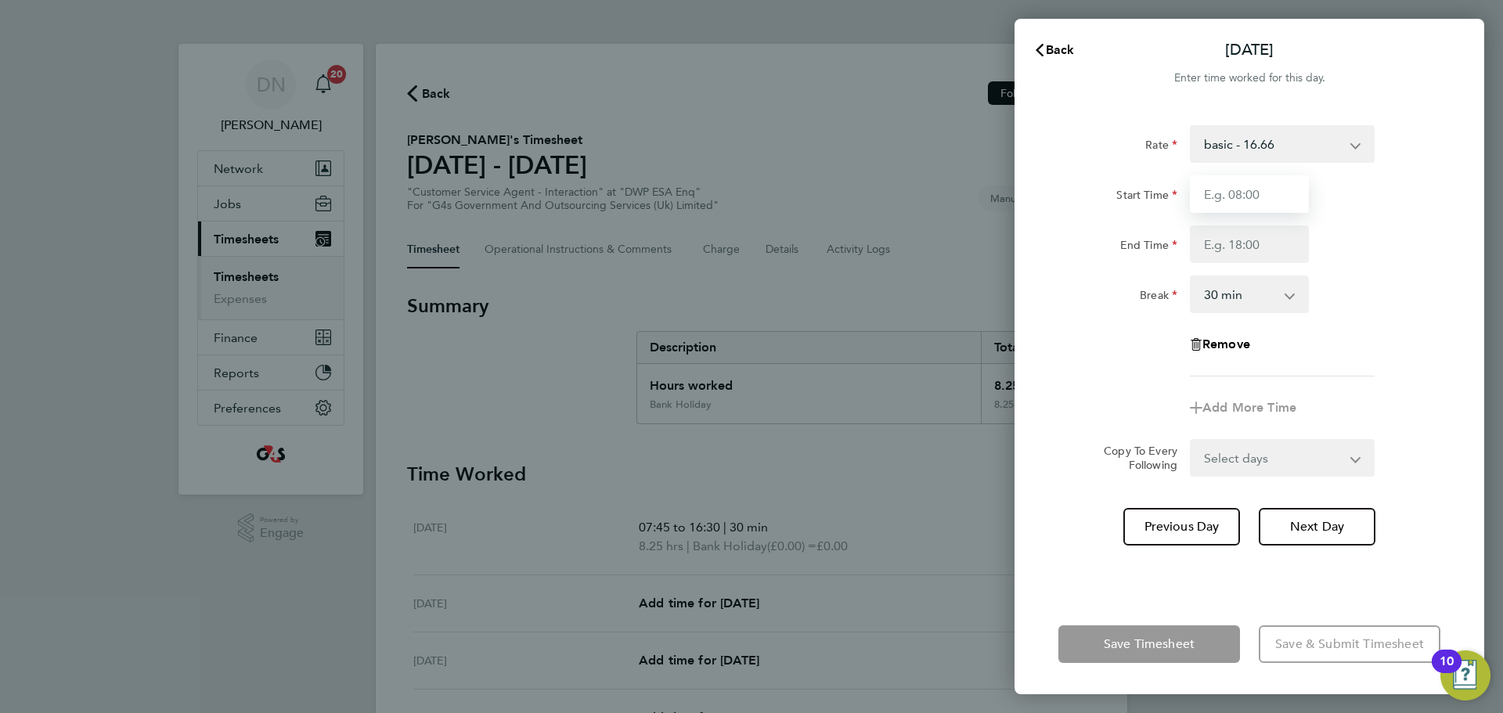
click at [1001, 196] on input "Start Time" at bounding box center [1249, 194] width 119 height 38
type input "08:45"
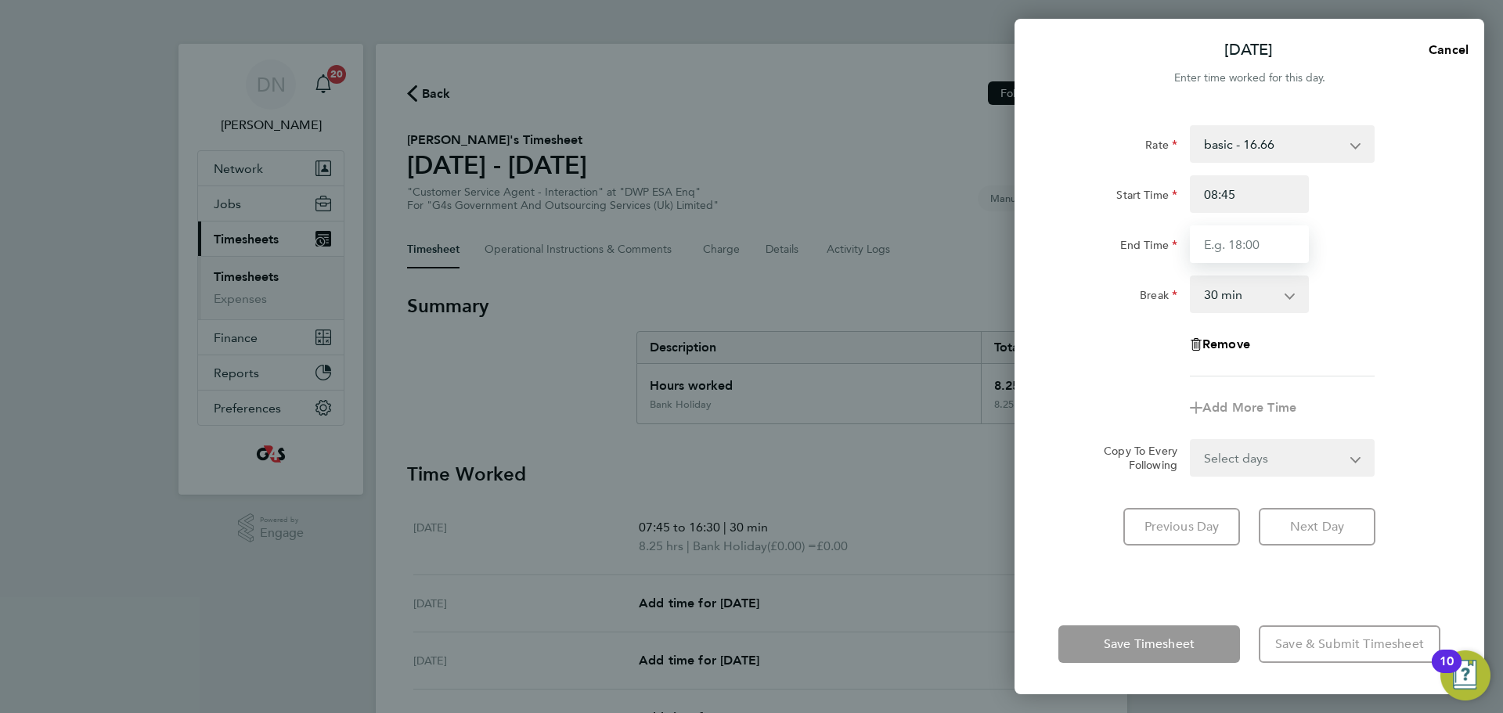
click at [1001, 243] on input "End Time" at bounding box center [1249, 244] width 119 height 38
click at [1001, 246] on input "End Time" at bounding box center [1249, 244] width 119 height 38
type input "16:00"
click at [1001, 340] on div "Rate basic - 16.66 System Issue Not Paid Bank Holiday x2 - 32.79 Annual Leave S…" at bounding box center [1250, 350] width 470 height 488
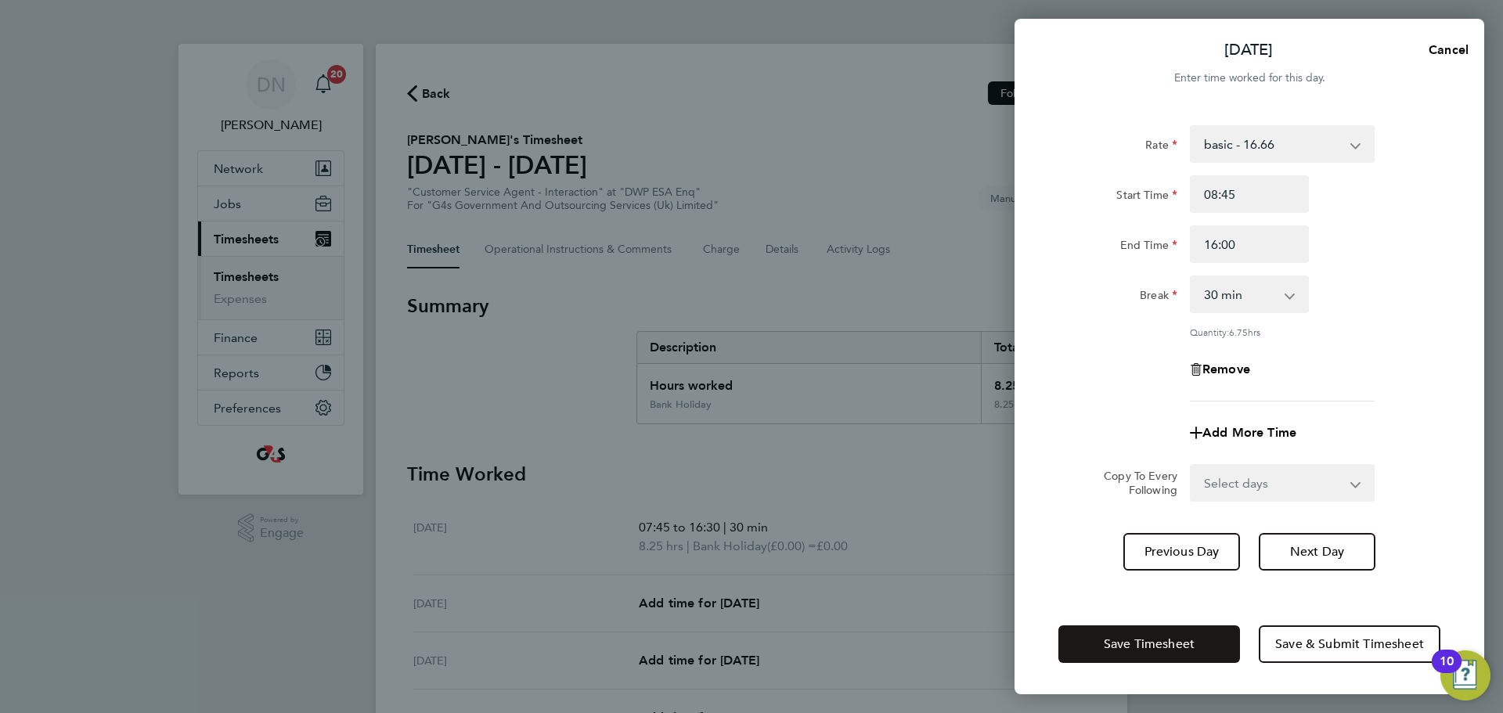
click at [1001, 431] on button "Save Timesheet" at bounding box center [1149, 645] width 182 height 38
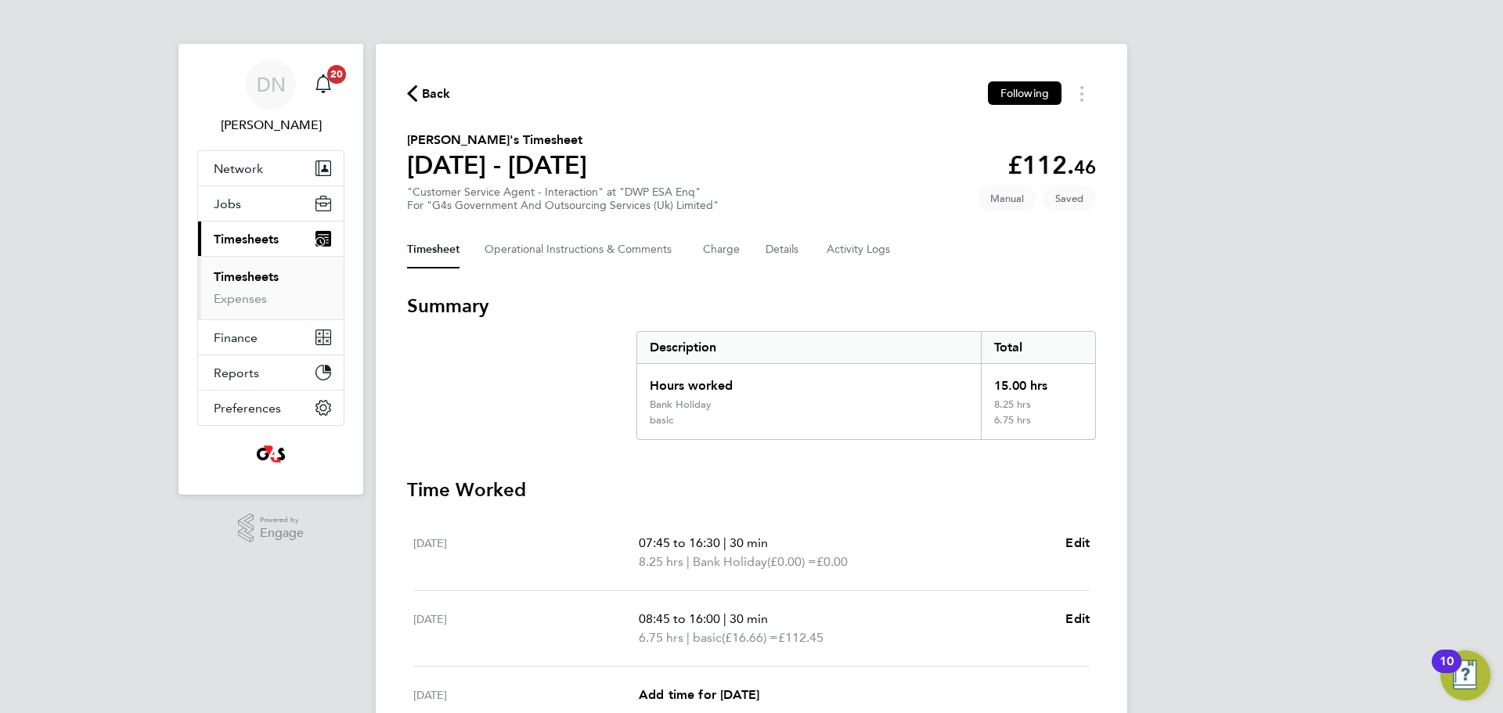
scroll to position [313, 0]
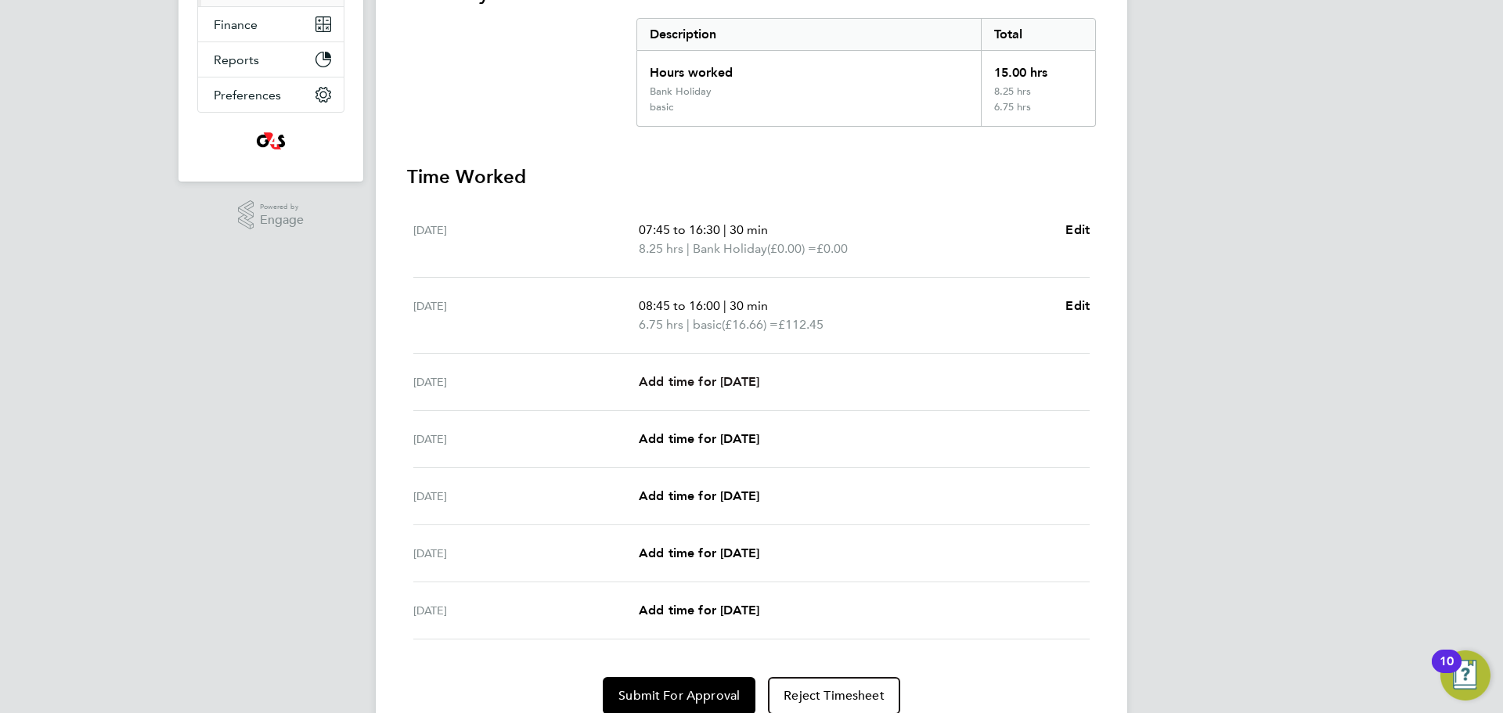
click at [730, 378] on span "Add time for [DATE]" at bounding box center [699, 381] width 121 height 15
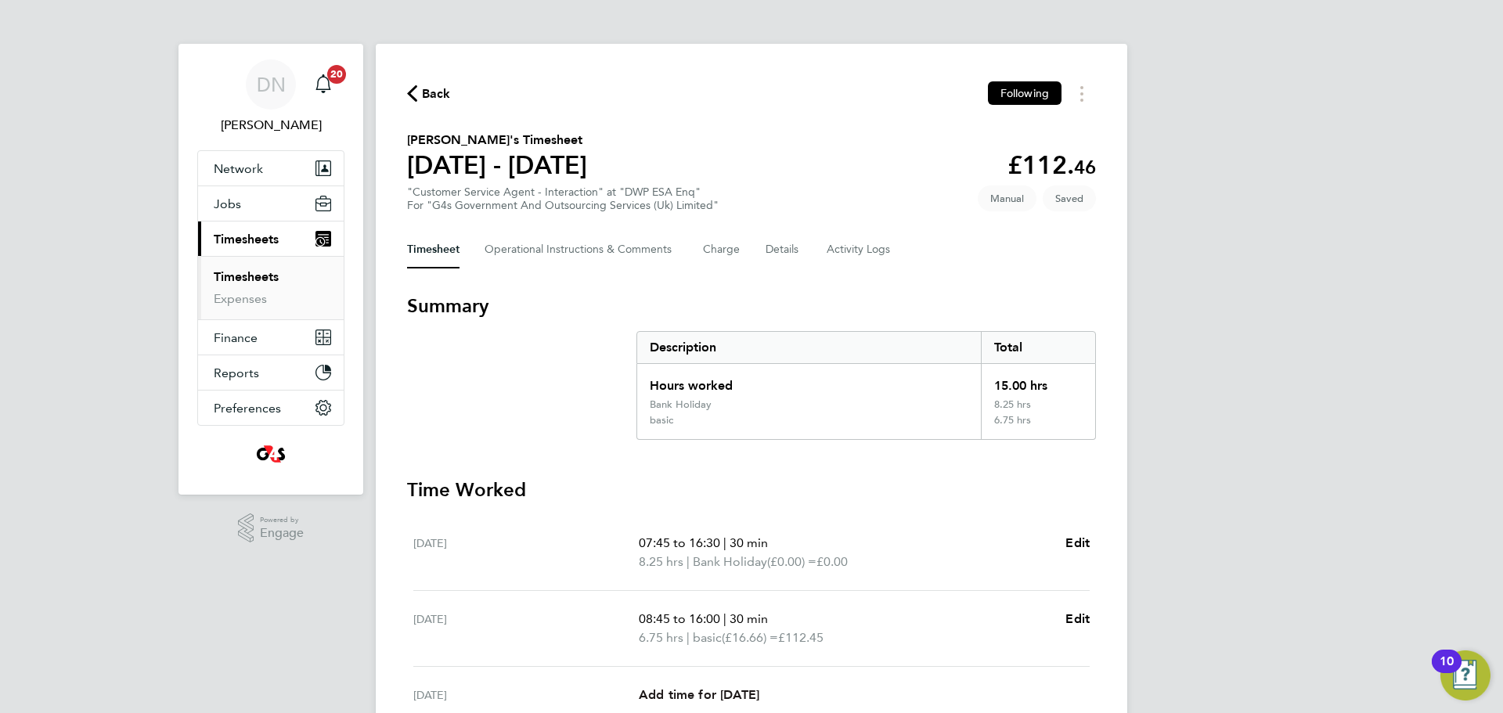
select select "30"
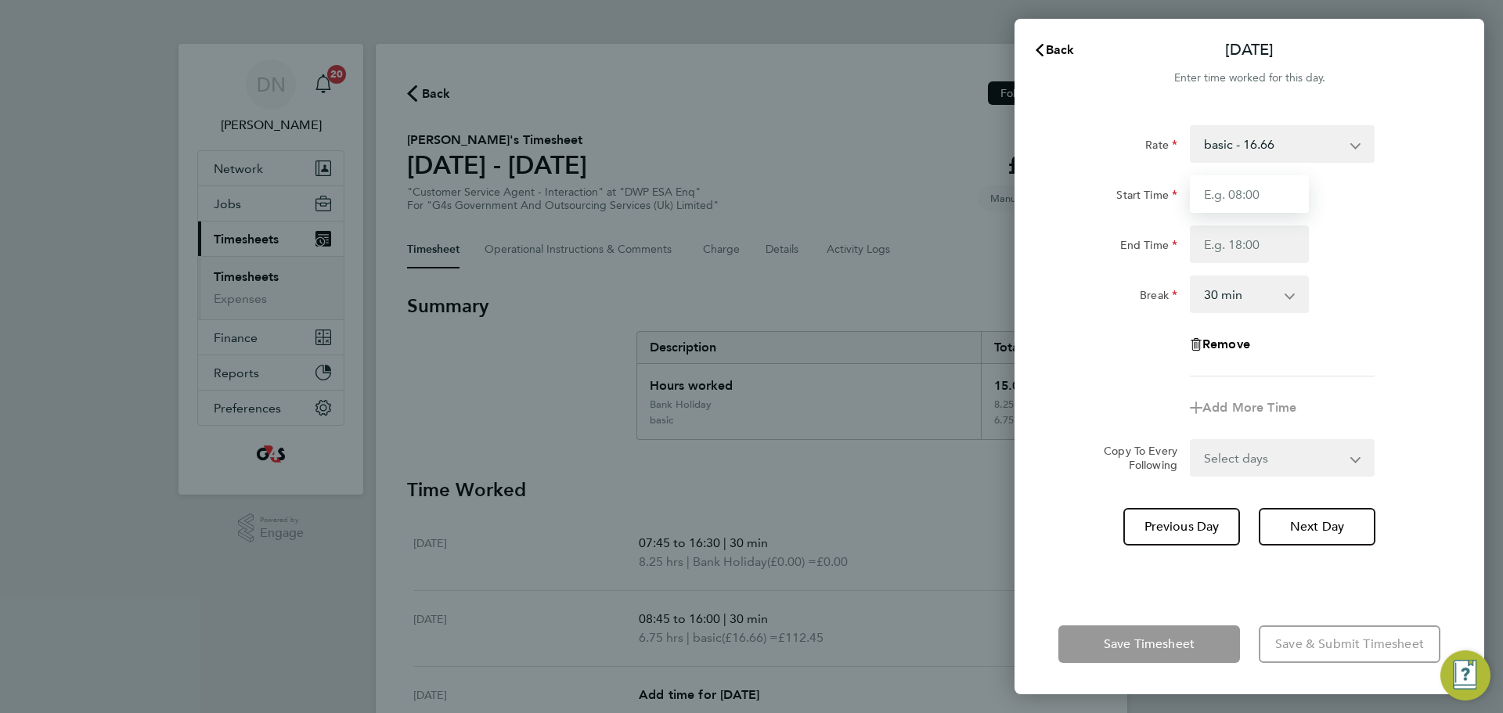
click at [1001, 204] on input "Start Time" at bounding box center [1249, 194] width 119 height 38
type input "07:45"
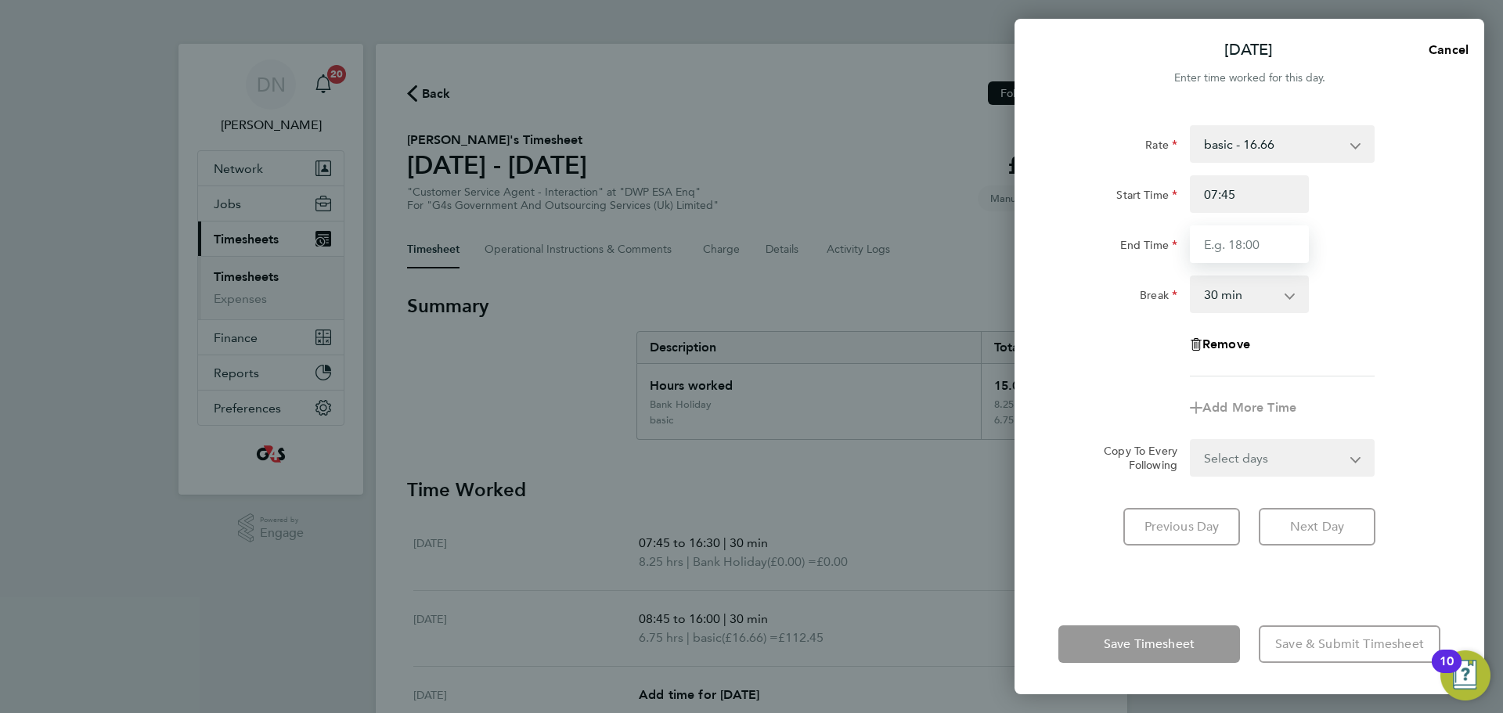
click at [1001, 246] on input "End Time" at bounding box center [1249, 244] width 119 height 38
type input "17:00"
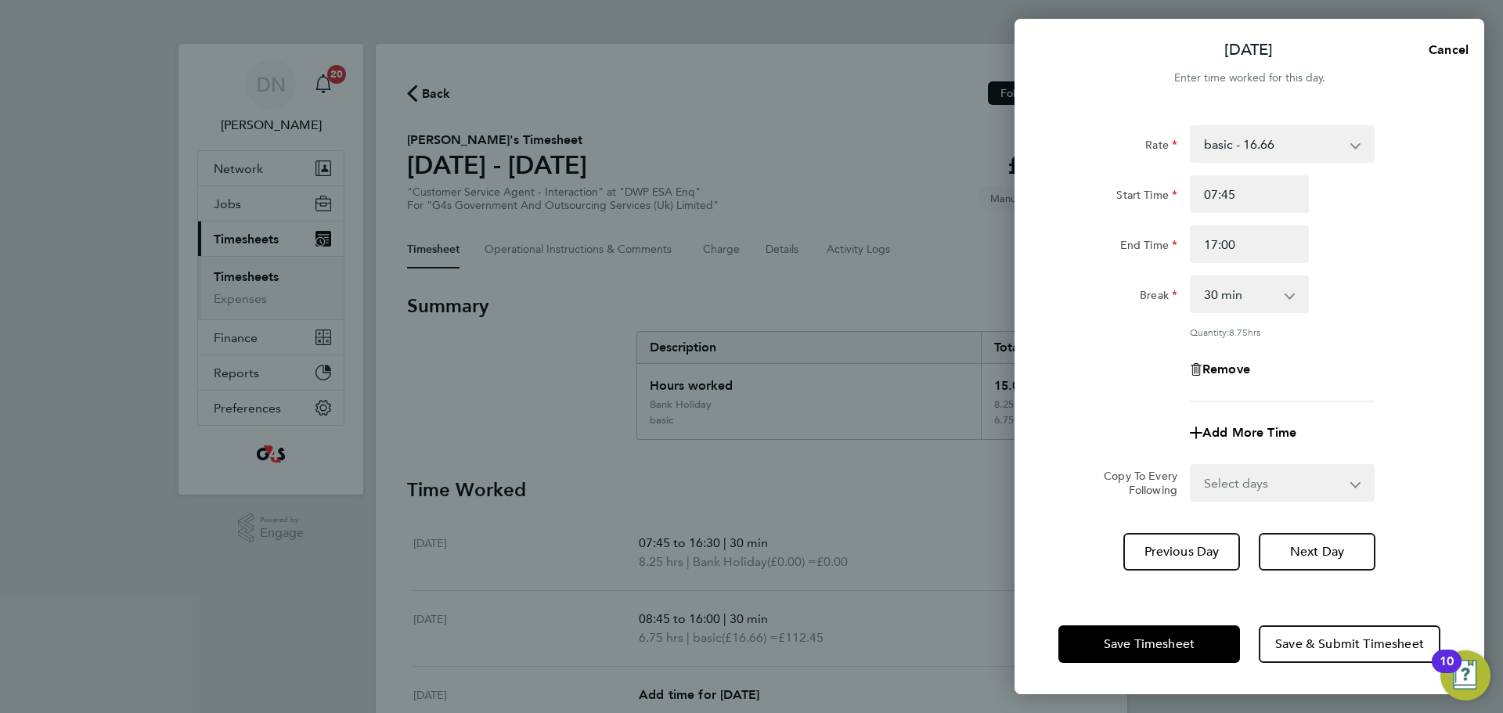
click at [1001, 359] on div "Remove" at bounding box center [1249, 370] width 395 height 38
click at [1001, 431] on button "Save Timesheet" at bounding box center [1149, 645] width 182 height 38
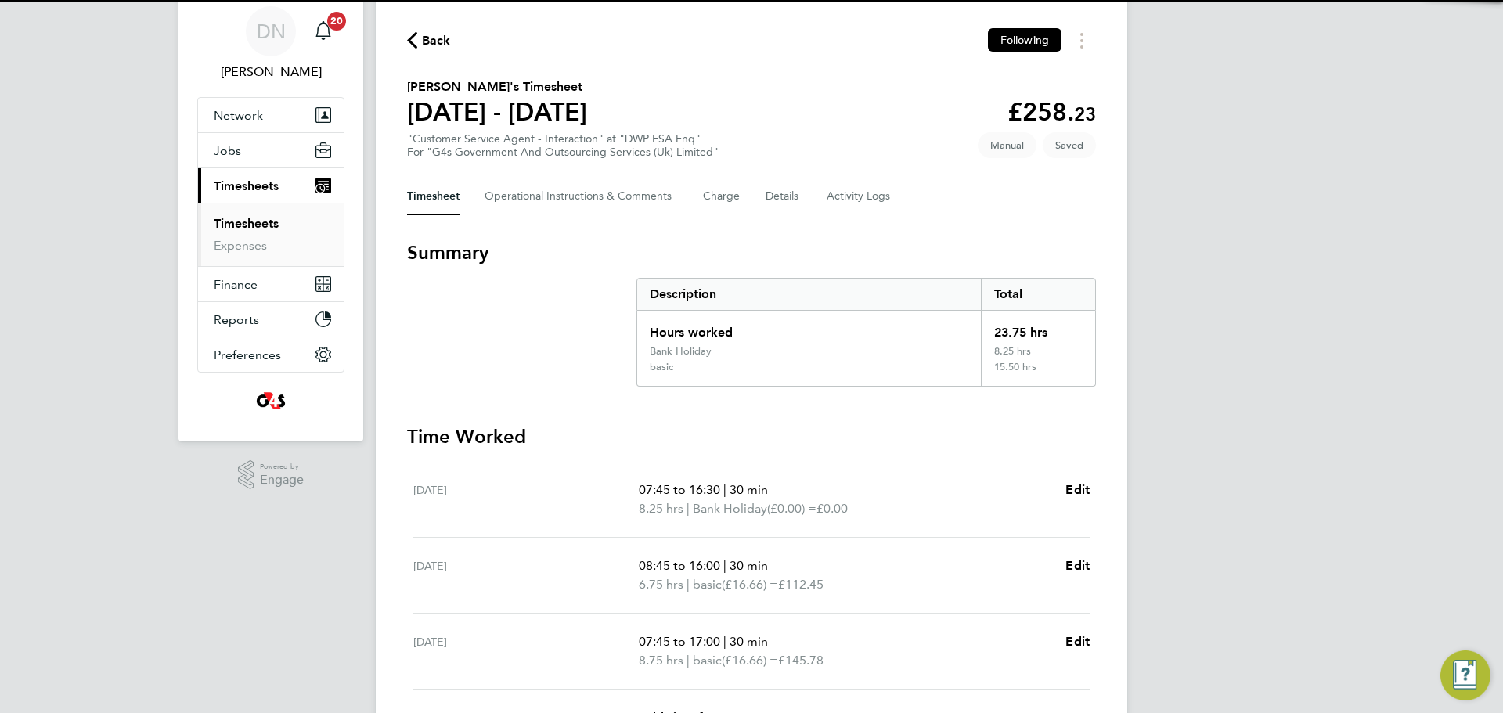
scroll to position [235, 0]
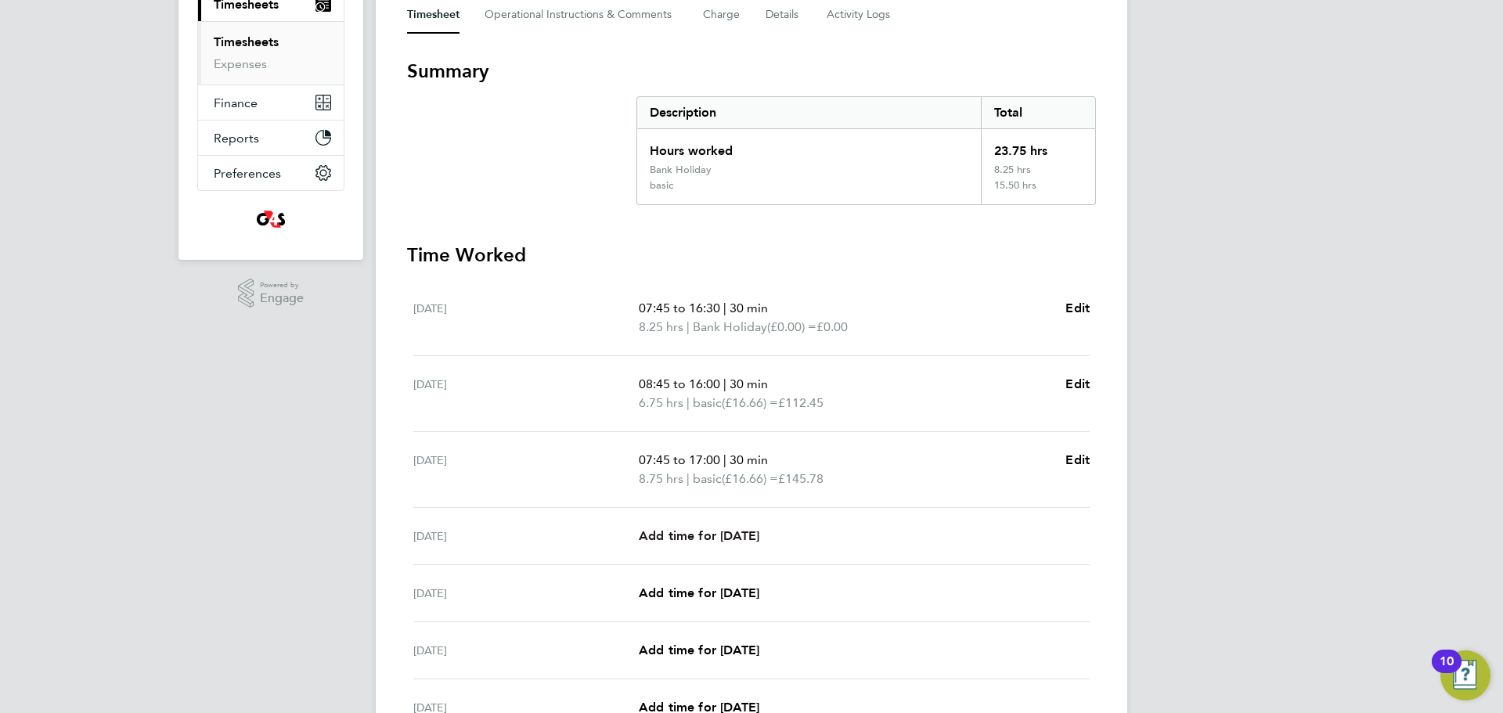
click at [705, 431] on span "Add time for [DATE]" at bounding box center [699, 535] width 121 height 15
select select "30"
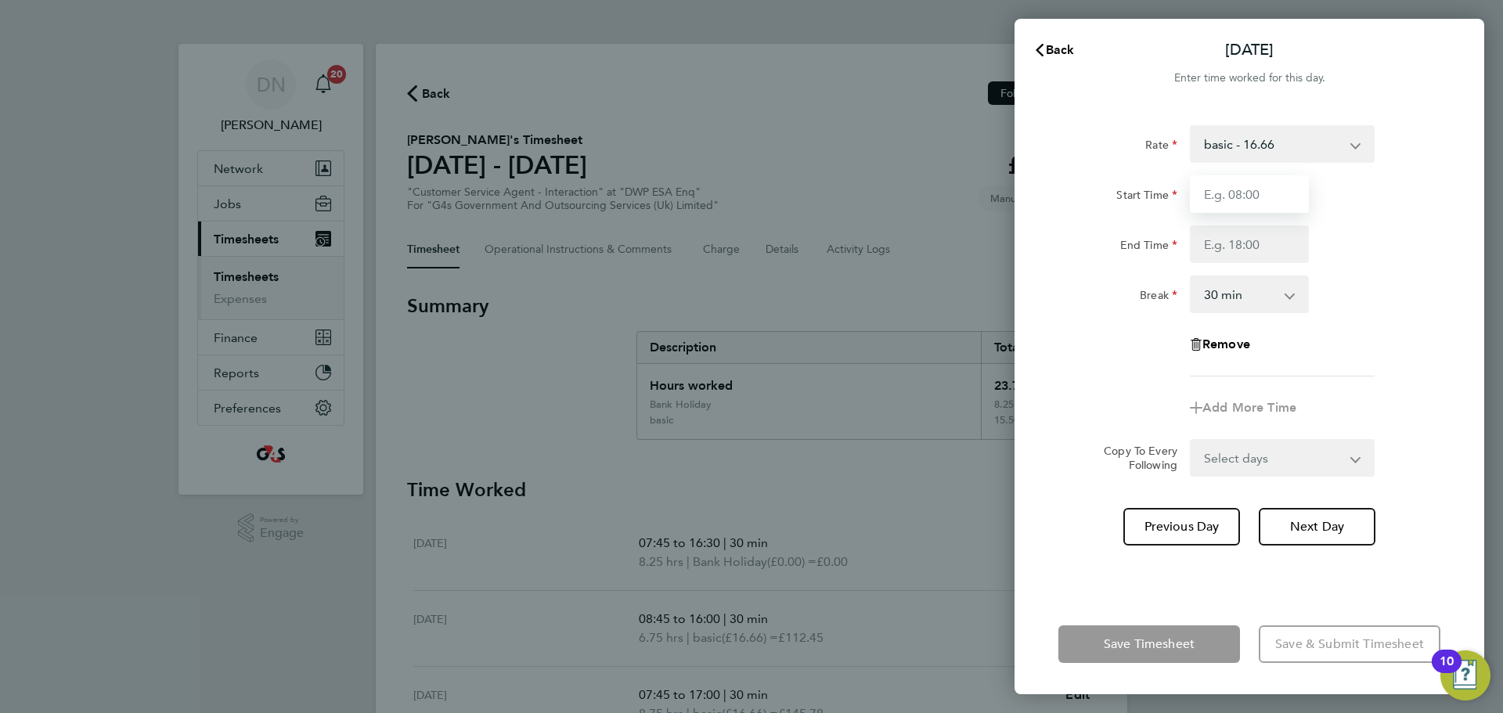
click at [1001, 206] on input "Start Time" at bounding box center [1249, 194] width 119 height 38
type input "10:00"
click at [1001, 233] on input "End Time" at bounding box center [1249, 244] width 119 height 38
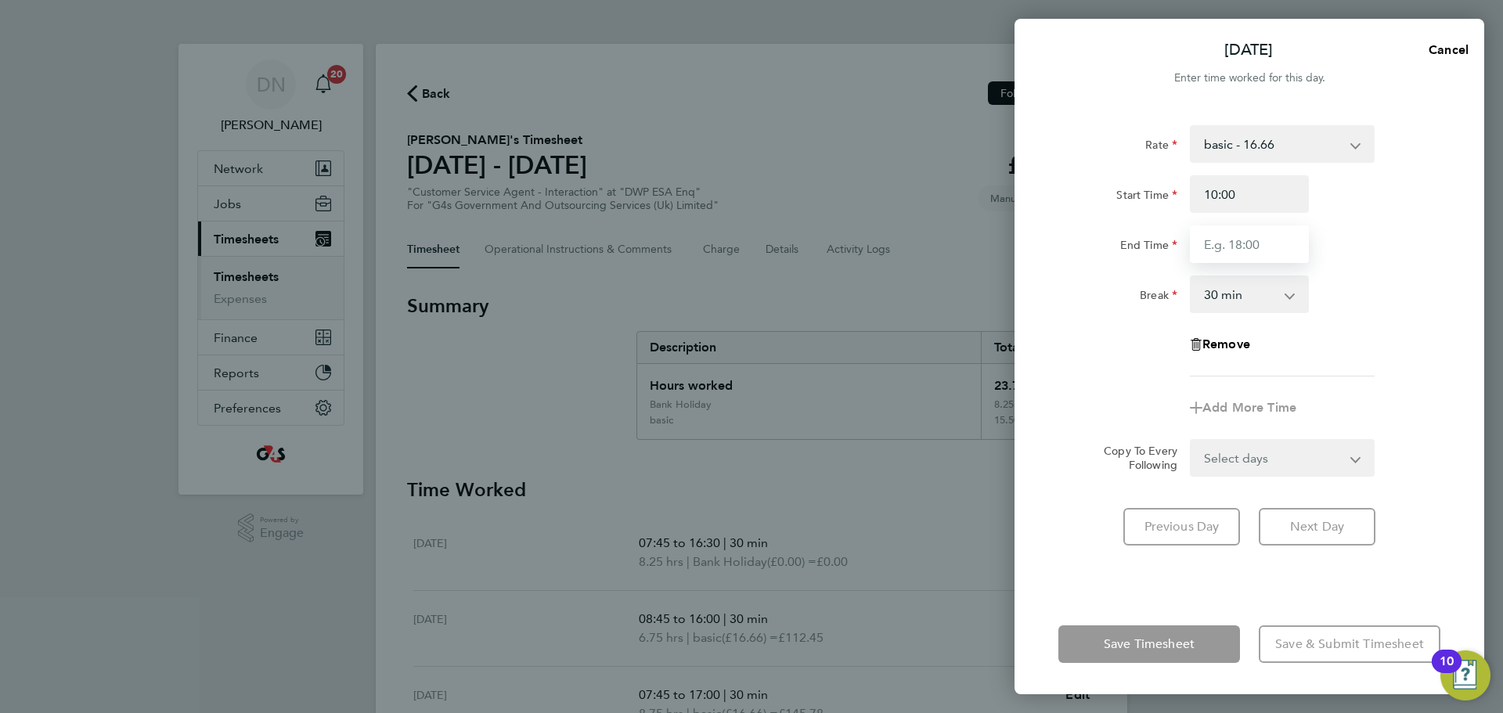
type input "17:00"
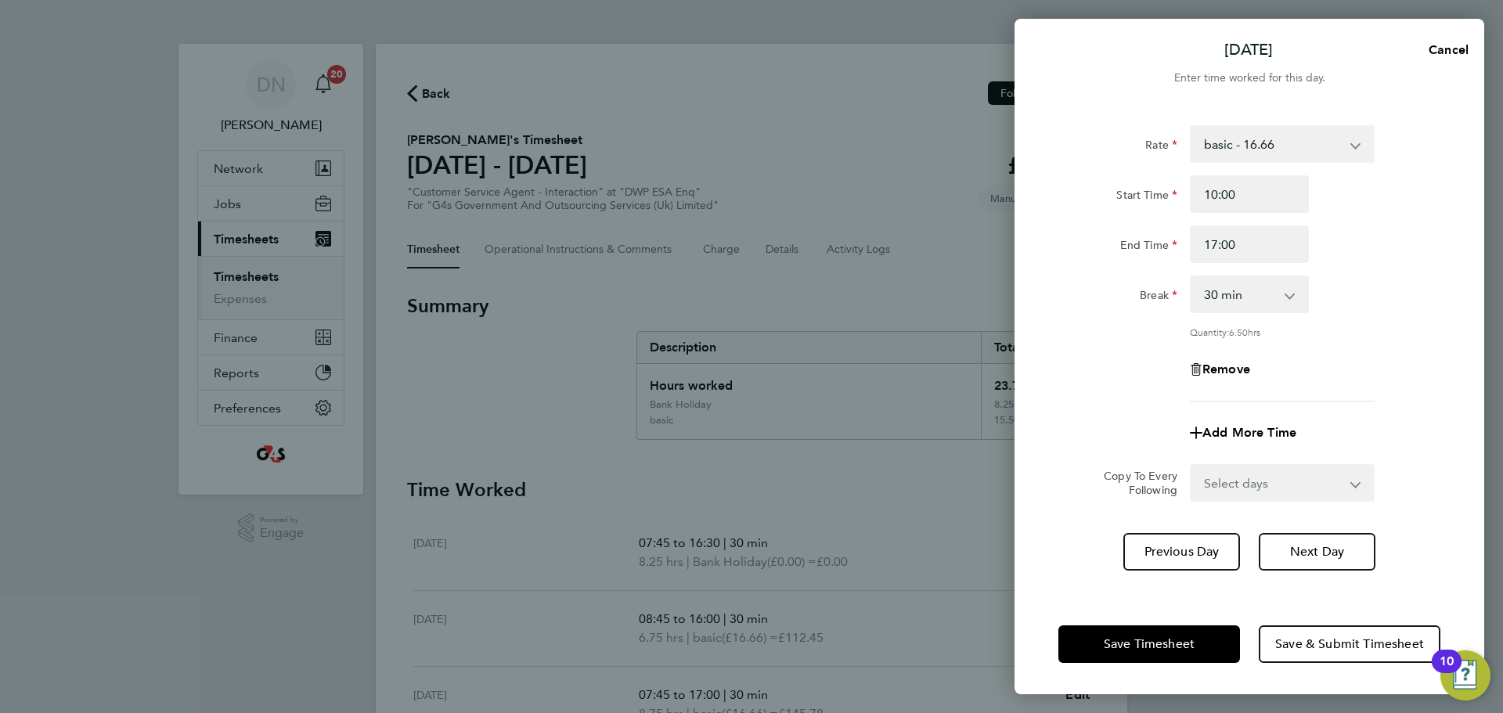
click at [1001, 364] on div "Rate basic - 16.66 System Issue Not Paid Bank Holiday x2 - 32.79 Annual Leave S…" at bounding box center [1249, 263] width 382 height 276
click at [1001, 431] on button "Save Timesheet" at bounding box center [1149, 645] width 182 height 38
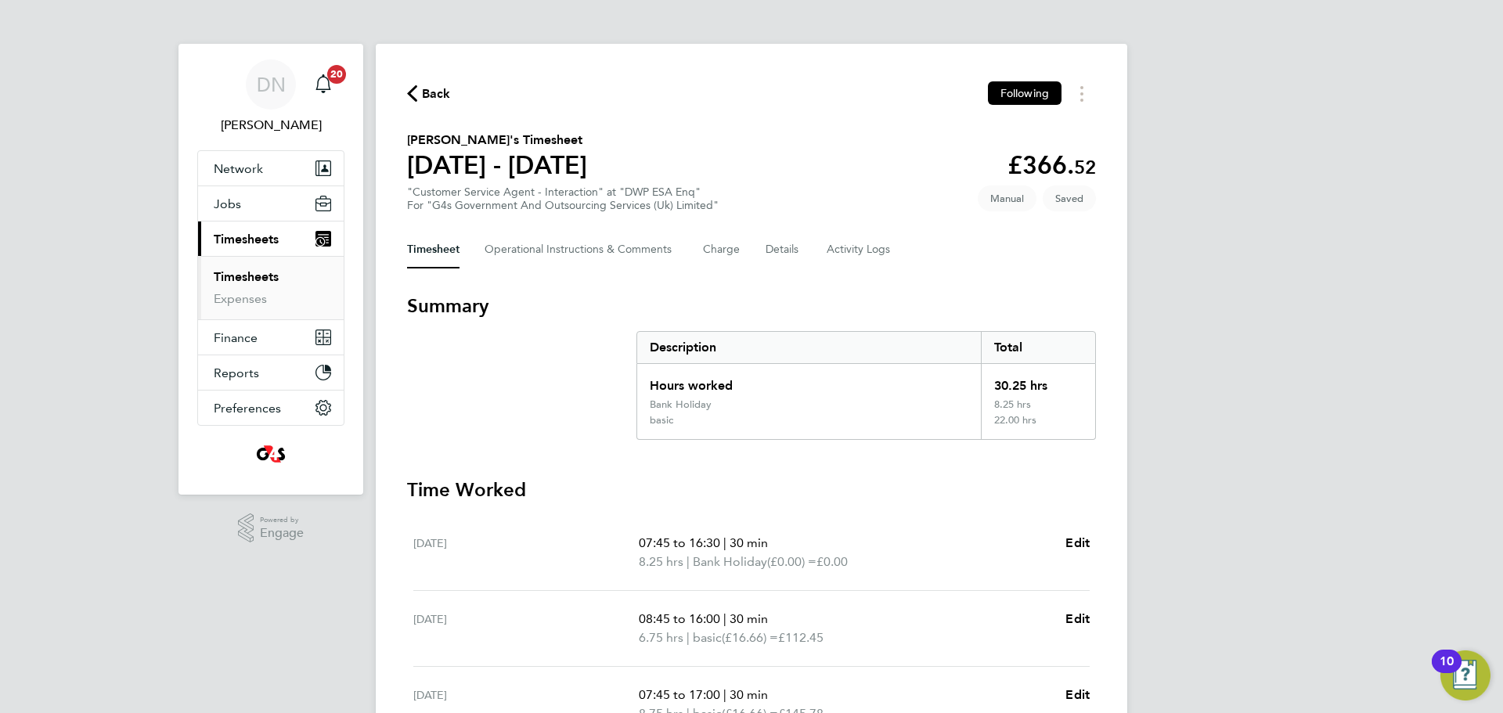
click at [429, 99] on span "Back" at bounding box center [436, 94] width 29 height 19
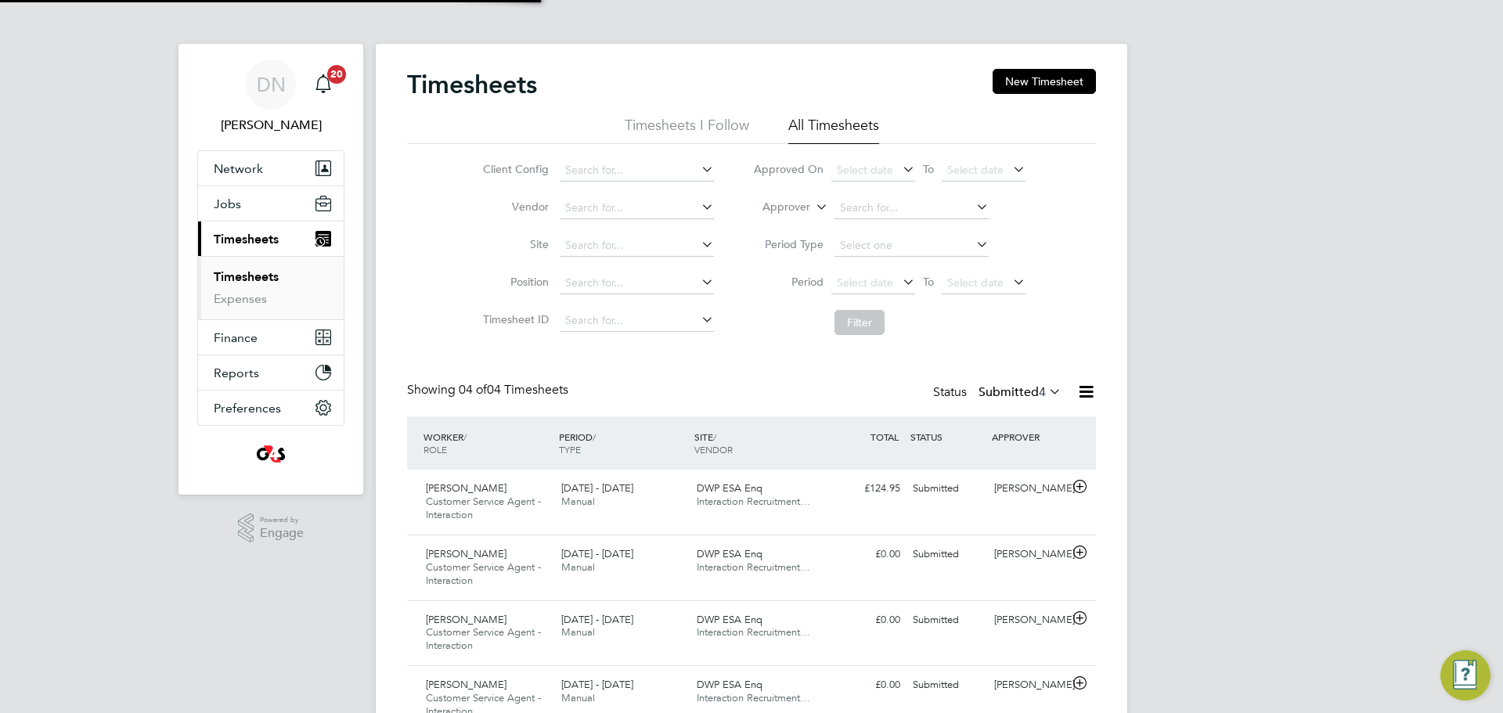
scroll to position [52, 136]
click at [1001, 85] on button "New Timesheet" at bounding box center [1044, 81] width 103 height 25
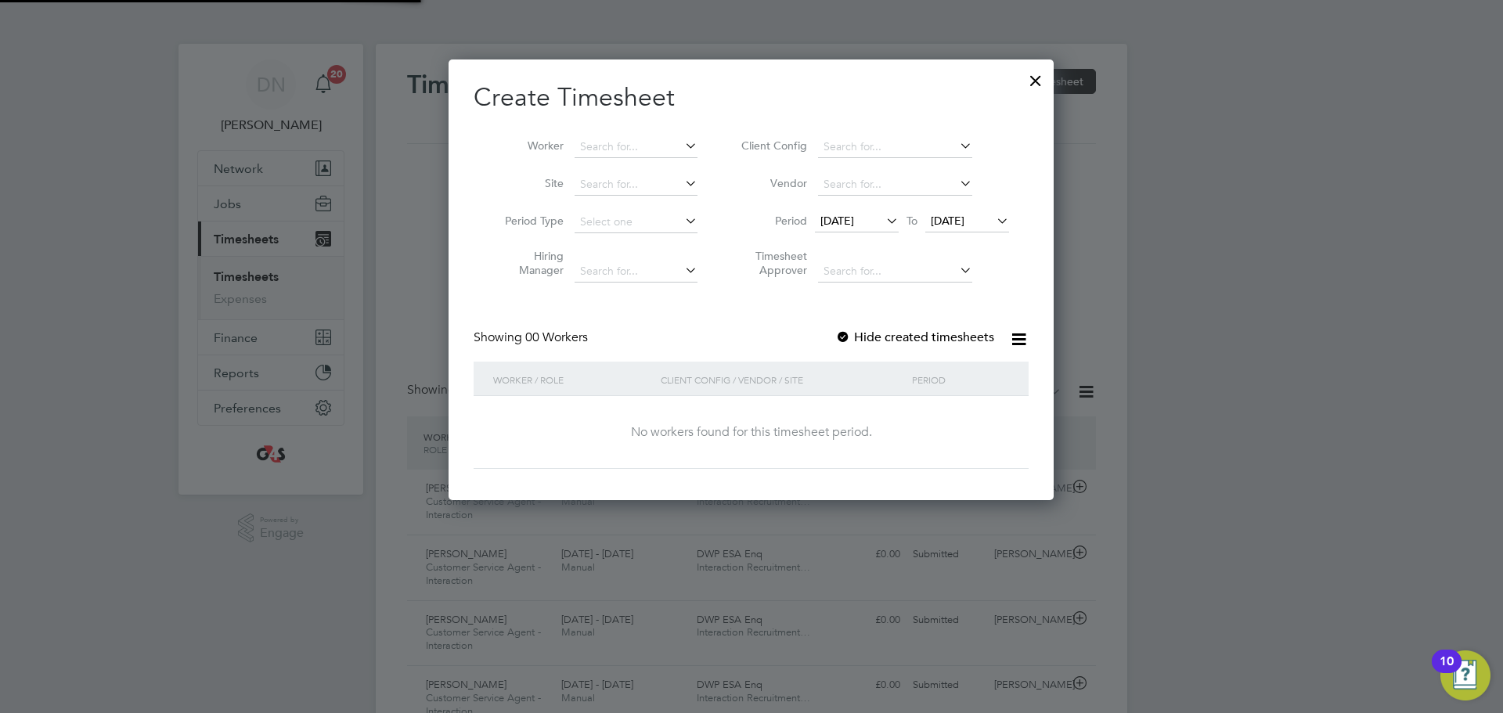
scroll to position [8, 8]
click at [843, 333] on div at bounding box center [843, 338] width 16 height 16
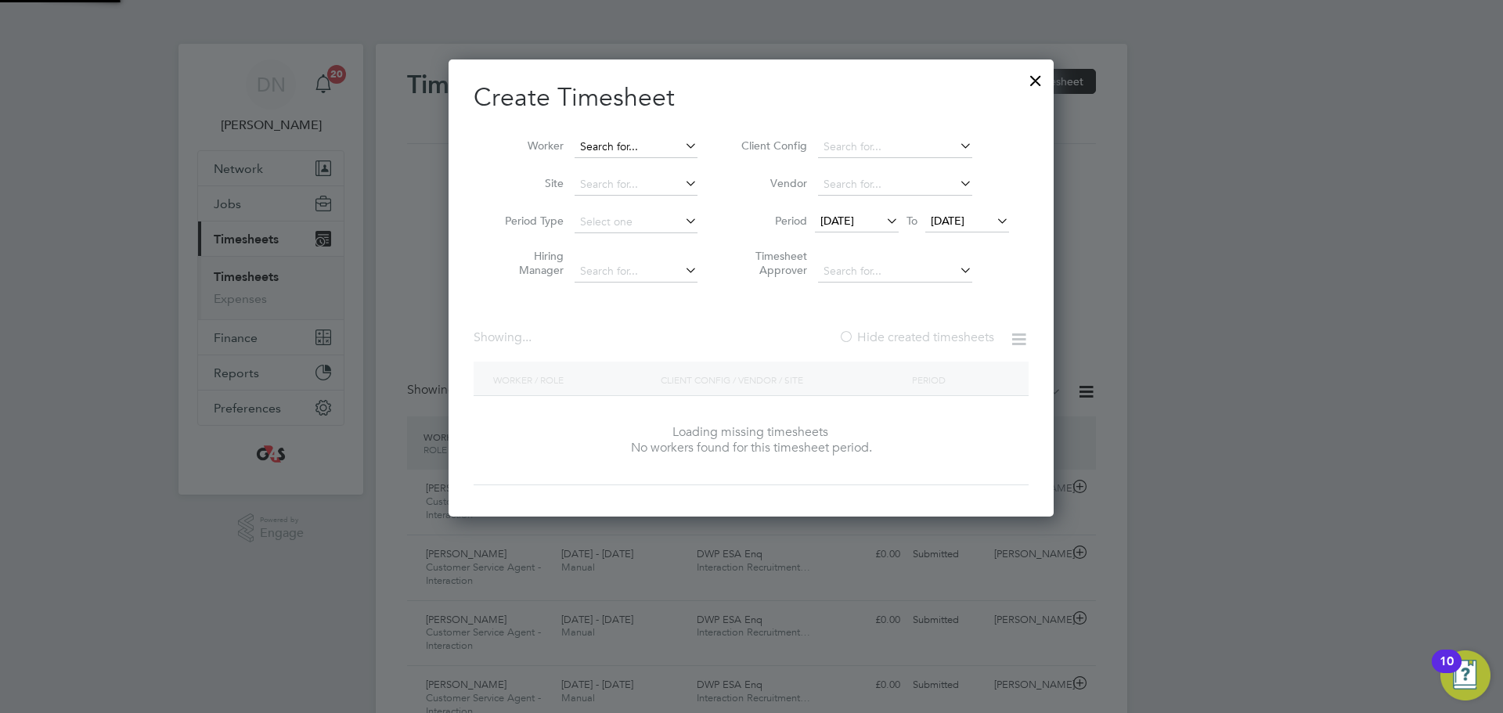
scroll to position [442, 606]
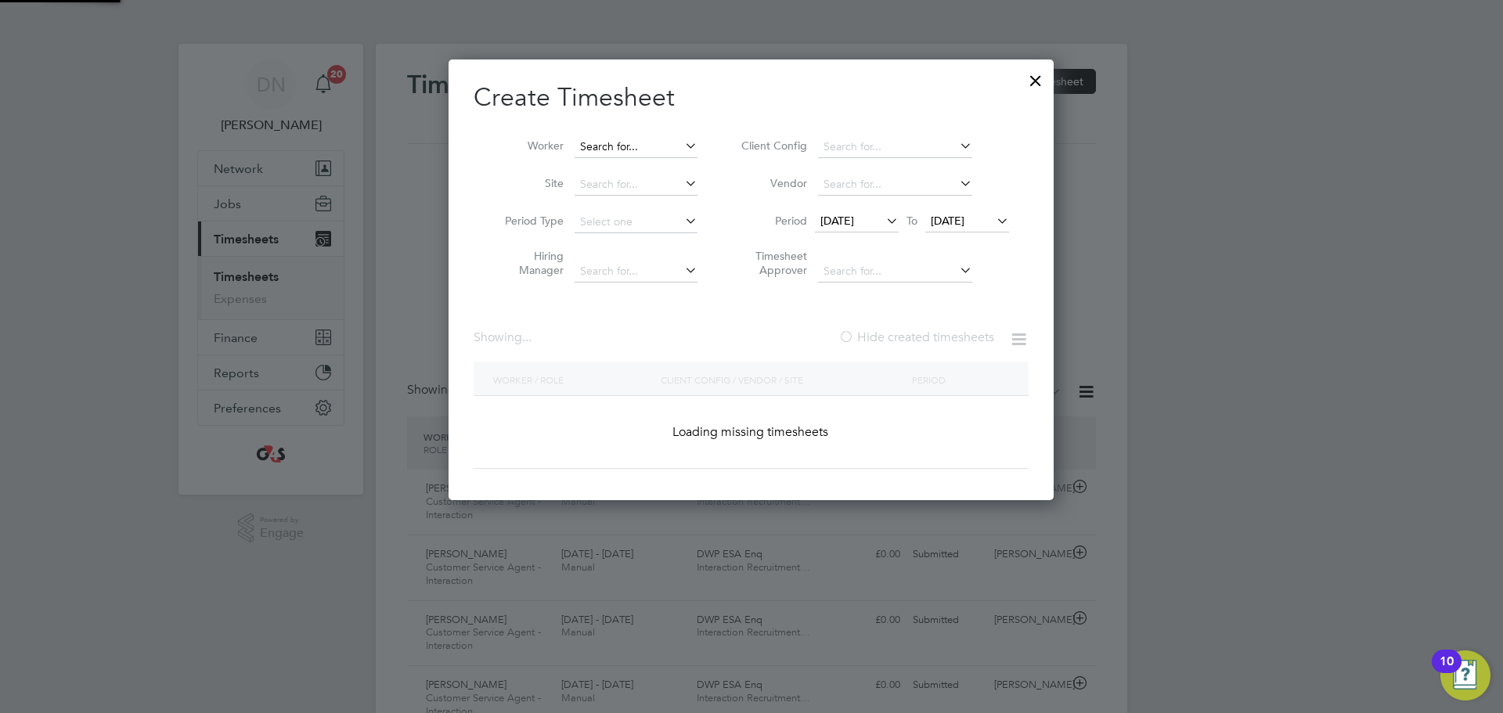
click at [593, 143] on input at bounding box center [636, 147] width 123 height 22
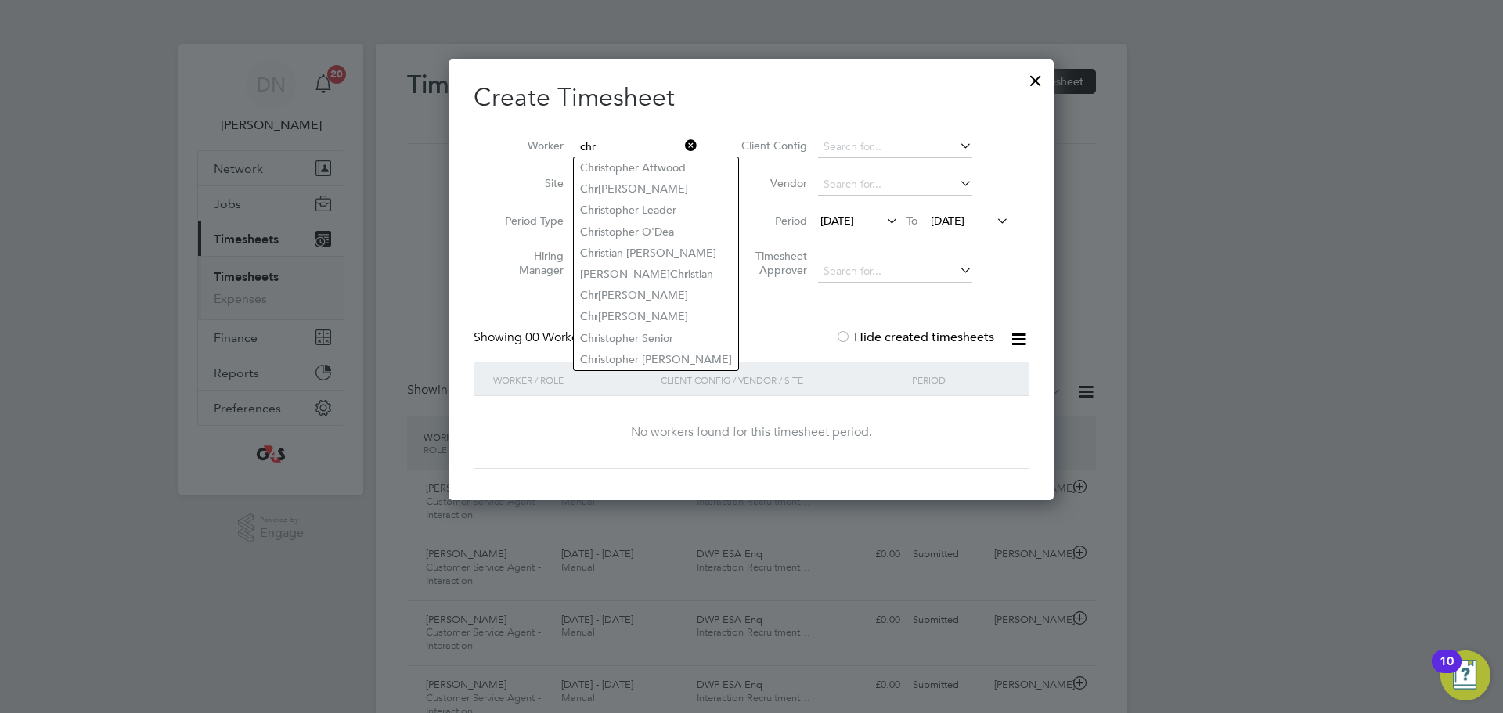
type input "chr"
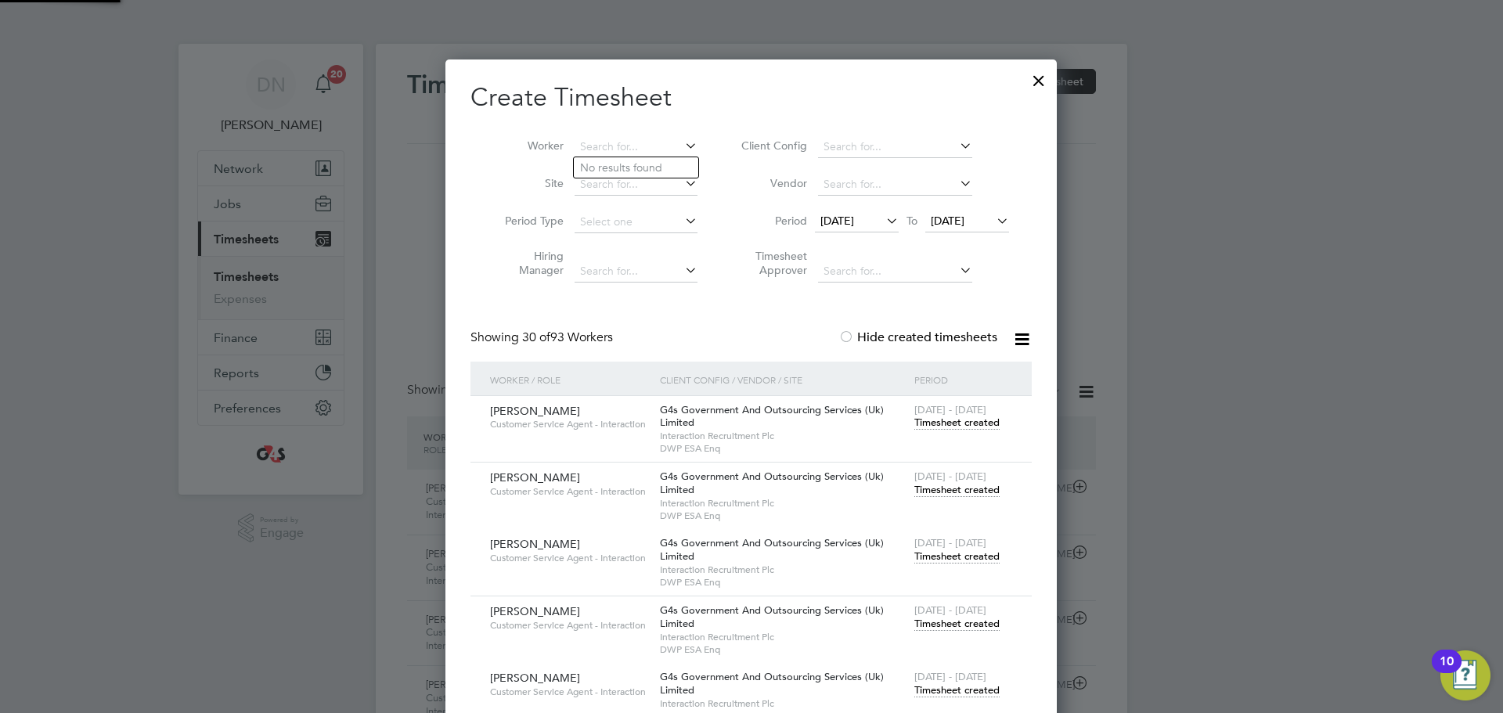
scroll to position [4230, 612]
